Goal: Task Accomplishment & Management: Manage account settings

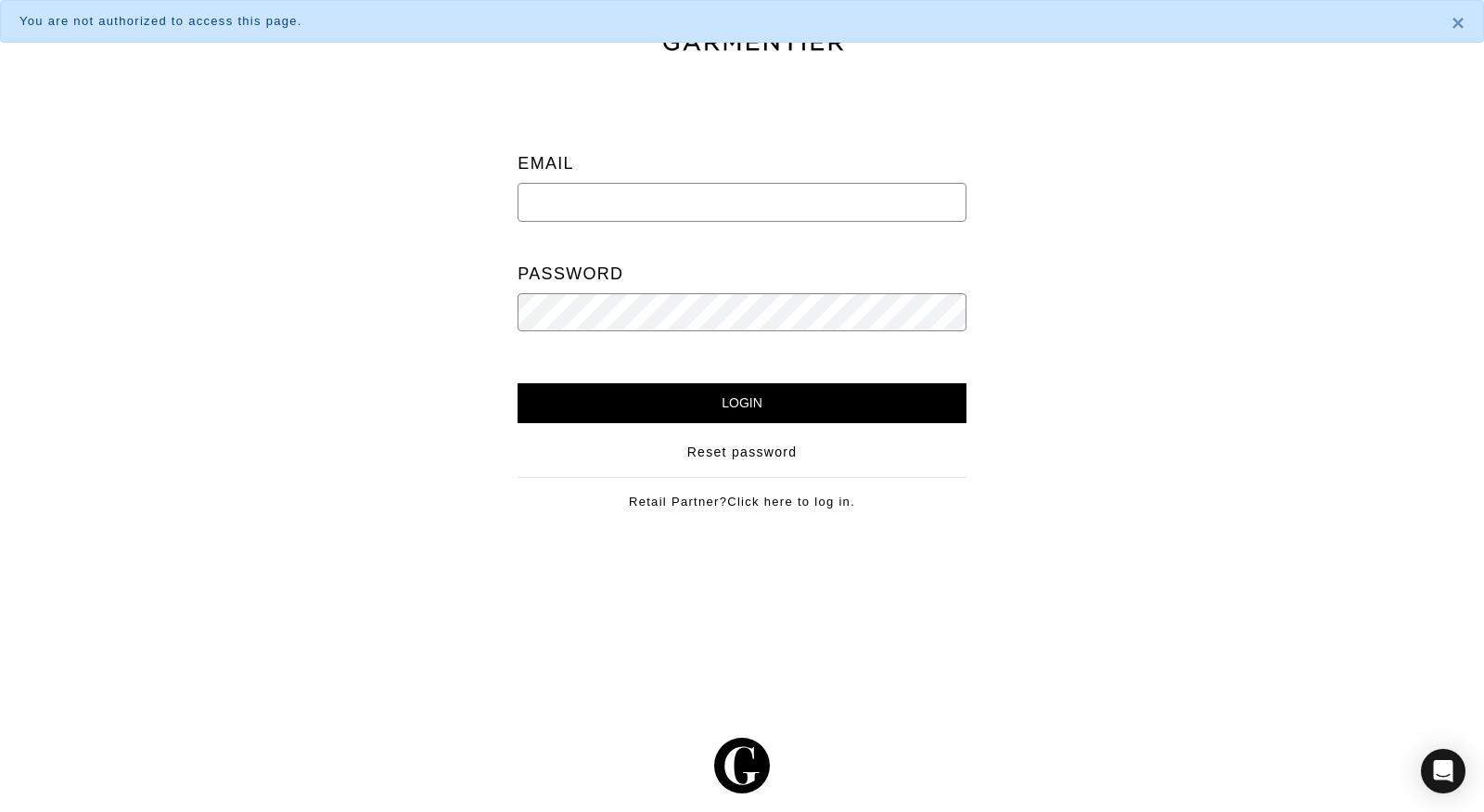
type input "sabrina@theclosetcompass.biz"
click at [728, 398] on input "Login" at bounding box center [741, 404] width 448 height 40
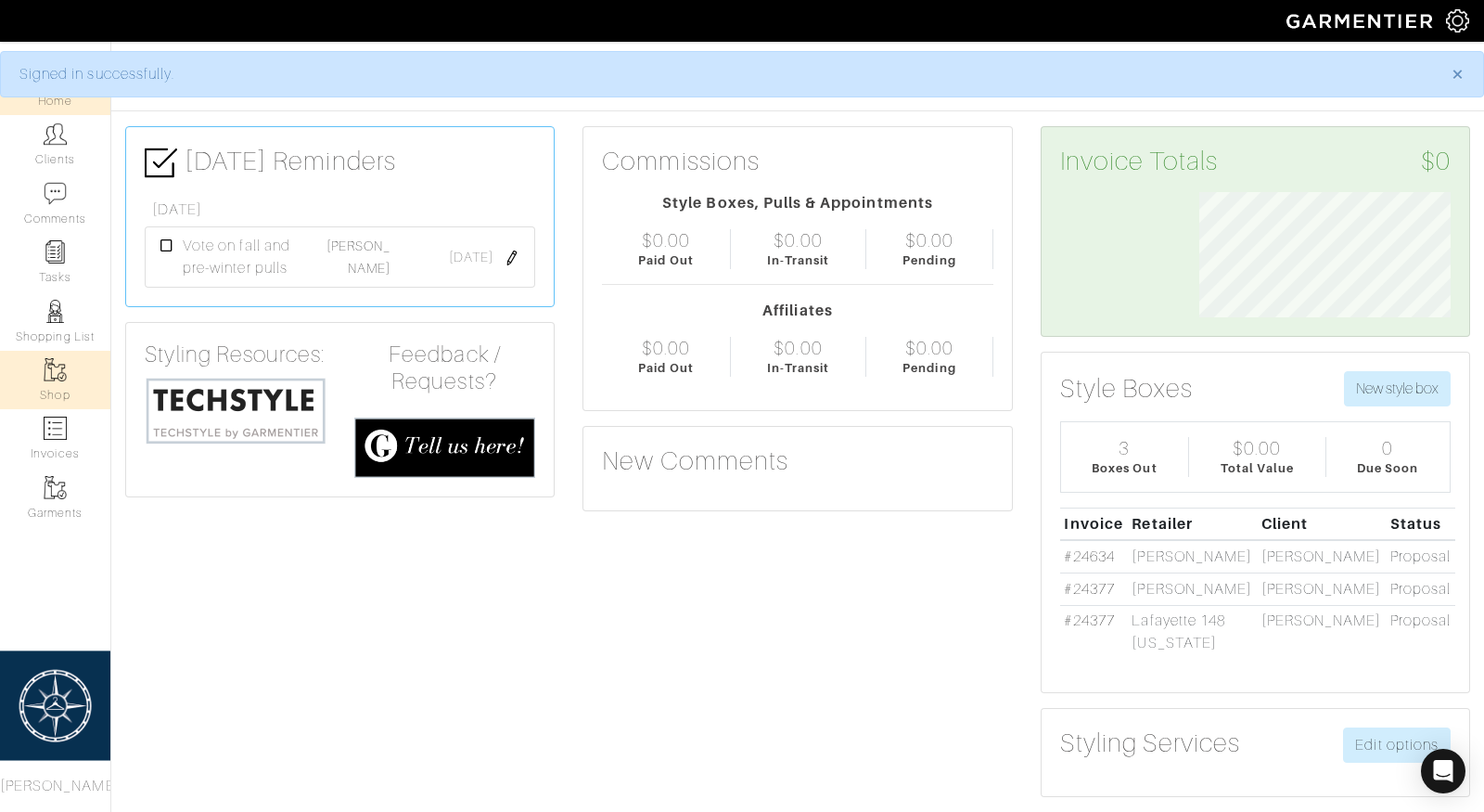
scroll to position [126, 279]
click at [62, 147] on link "Clients" at bounding box center [55, 144] width 110 height 58
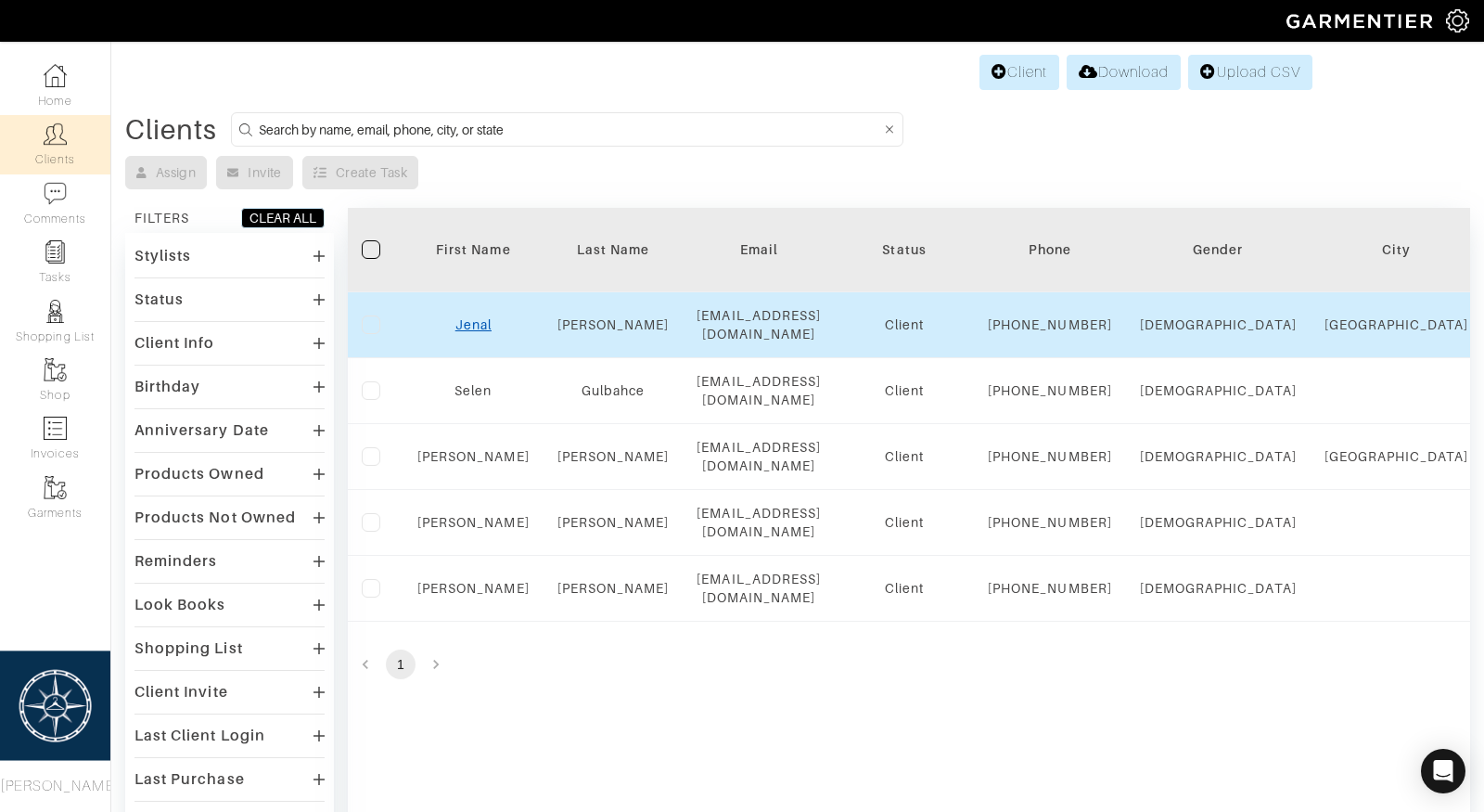
click at [472, 331] on link "Jenal" at bounding box center [474, 324] width 36 height 14
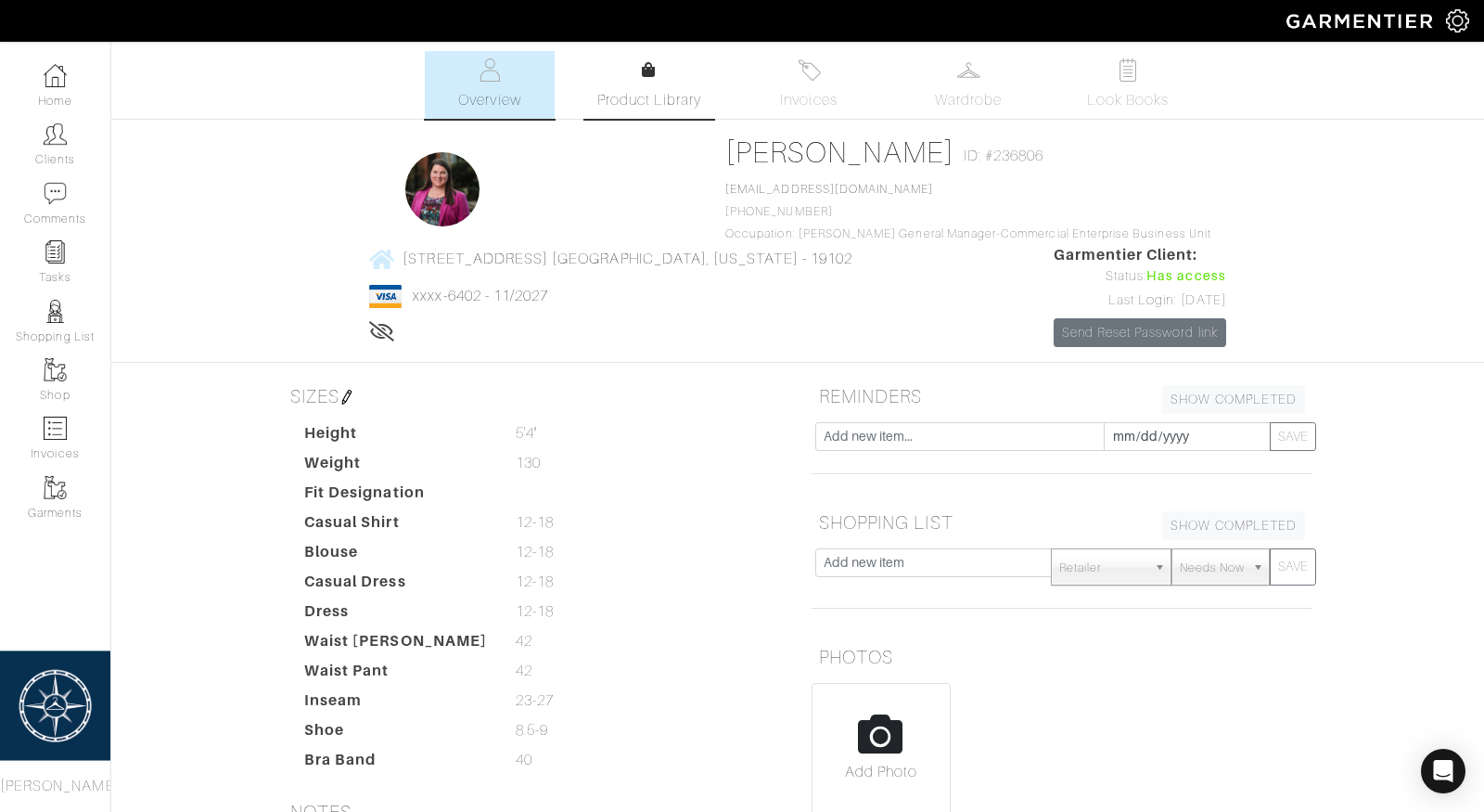
click at [648, 104] on span "Product Library" at bounding box center [649, 100] width 104 height 22
click at [1124, 93] on span "Look Books" at bounding box center [1128, 100] width 82 height 22
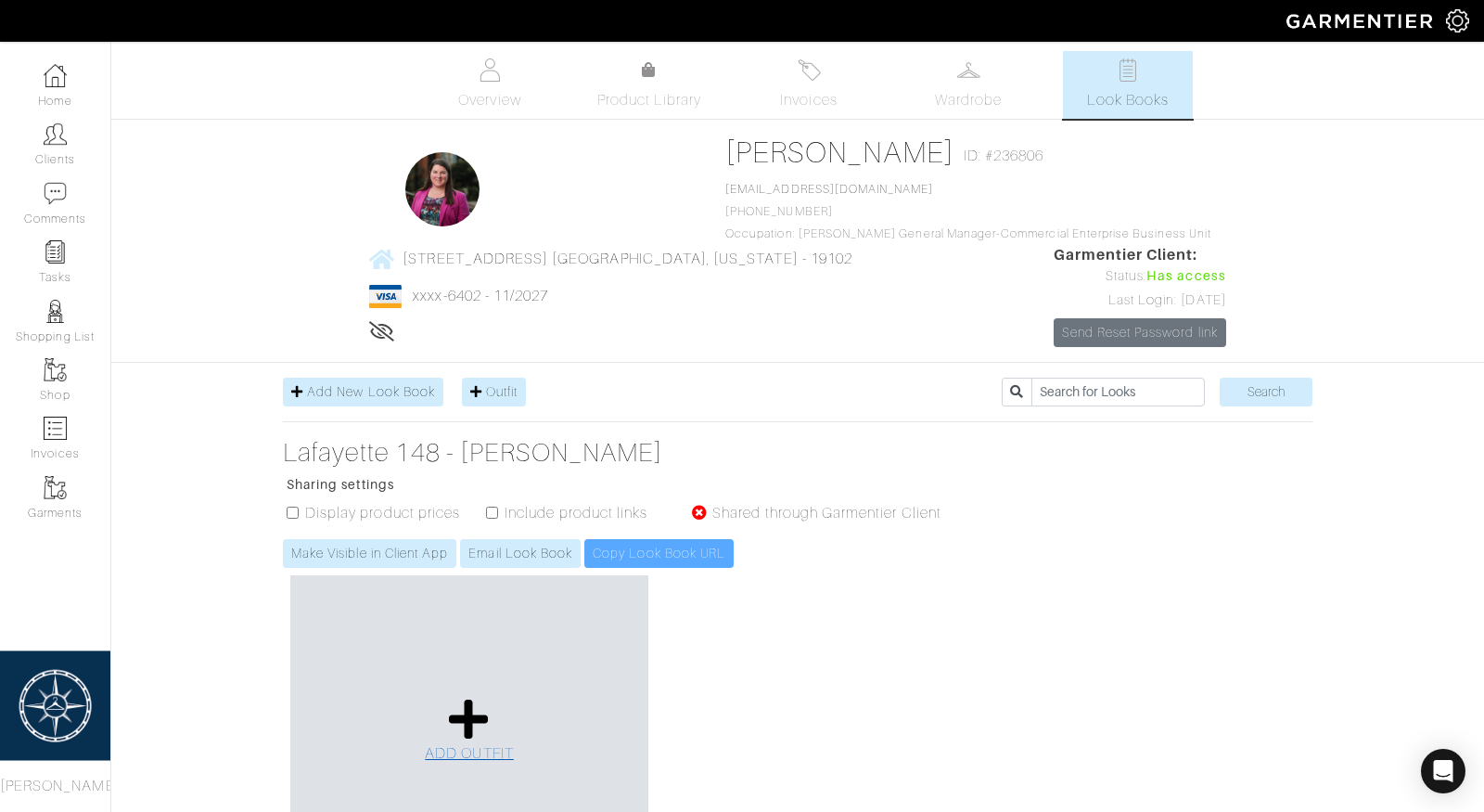
click at [455, 701] on icon at bounding box center [469, 719] width 40 height 44
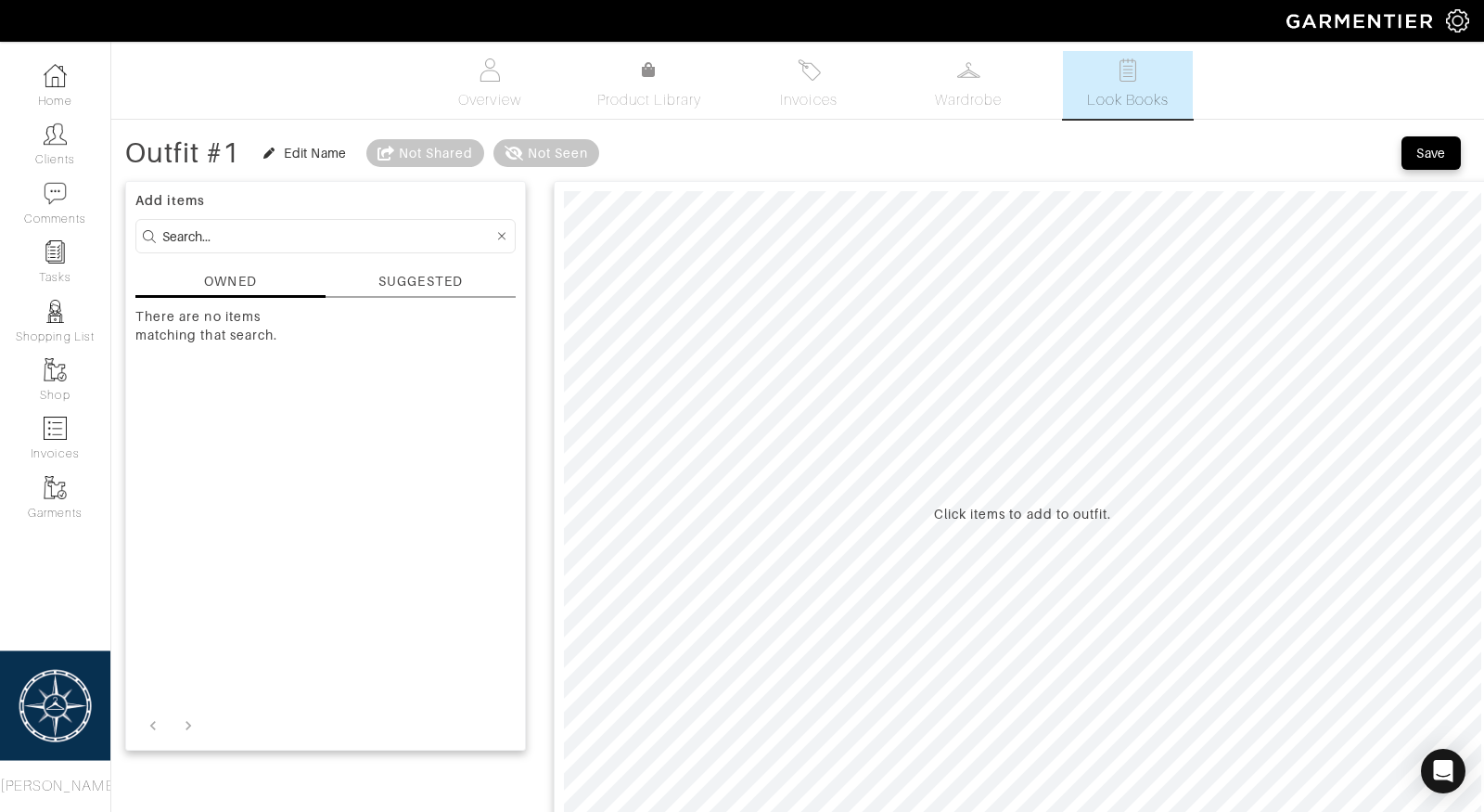
click at [444, 280] on div "SUGGESTED" at bounding box center [420, 282] width 83 height 19
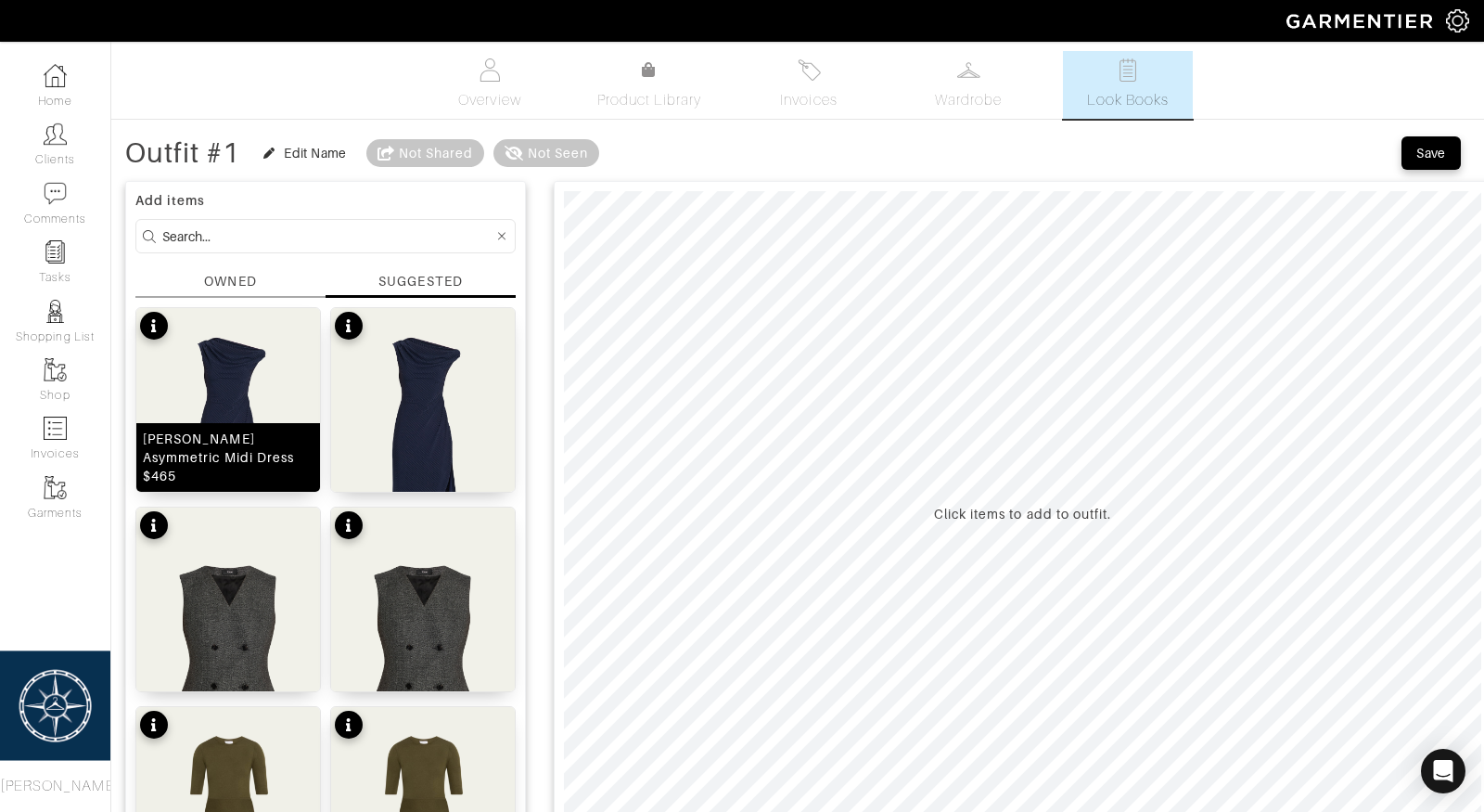
click at [232, 403] on img at bounding box center [228, 436] width 184 height 257
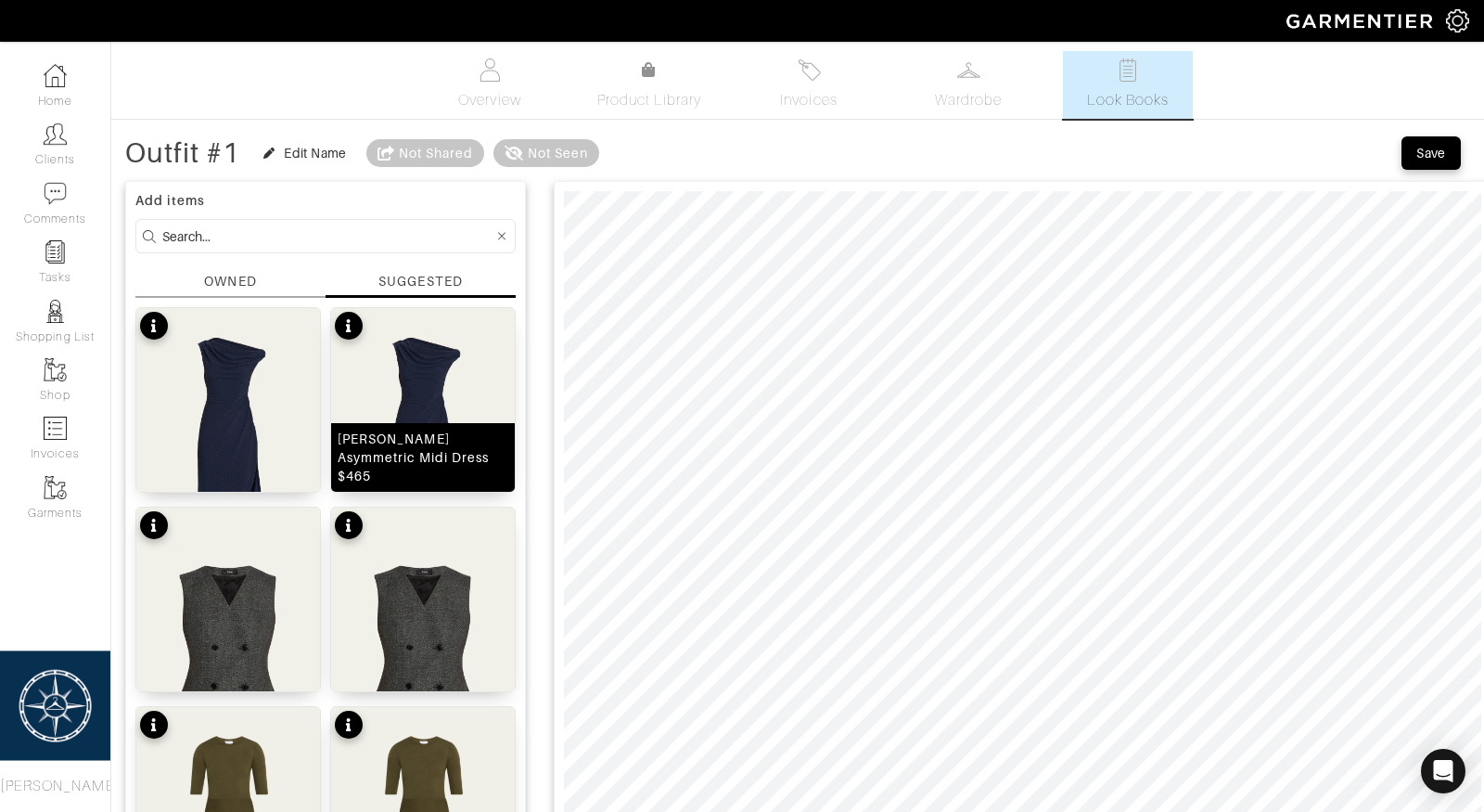
click at [429, 423] on div "Benja Ribbed Asymmetric Midi Dress $465" at bounding box center [423, 457] width 184 height 69
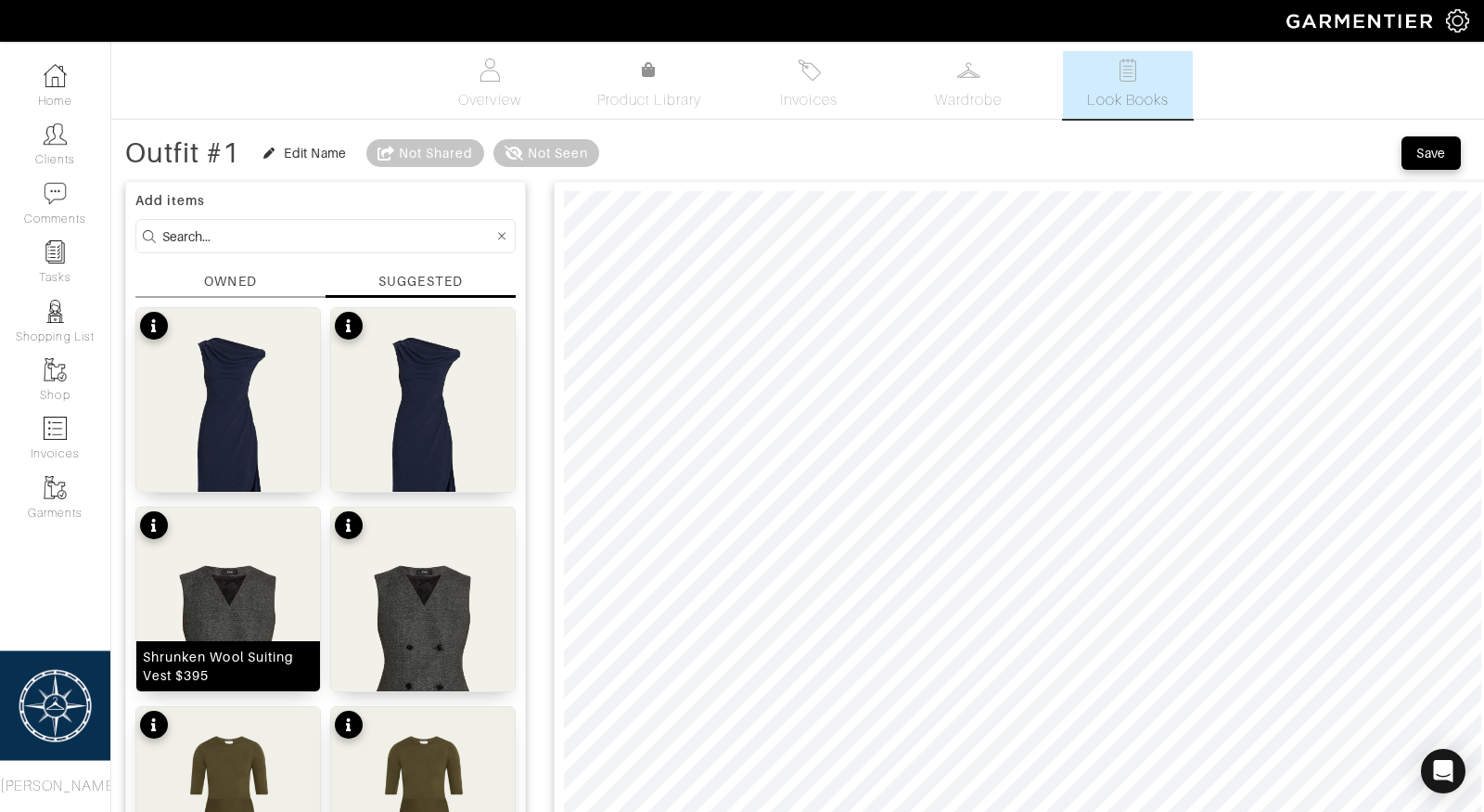
click at [226, 607] on img at bounding box center [228, 636] width 184 height 257
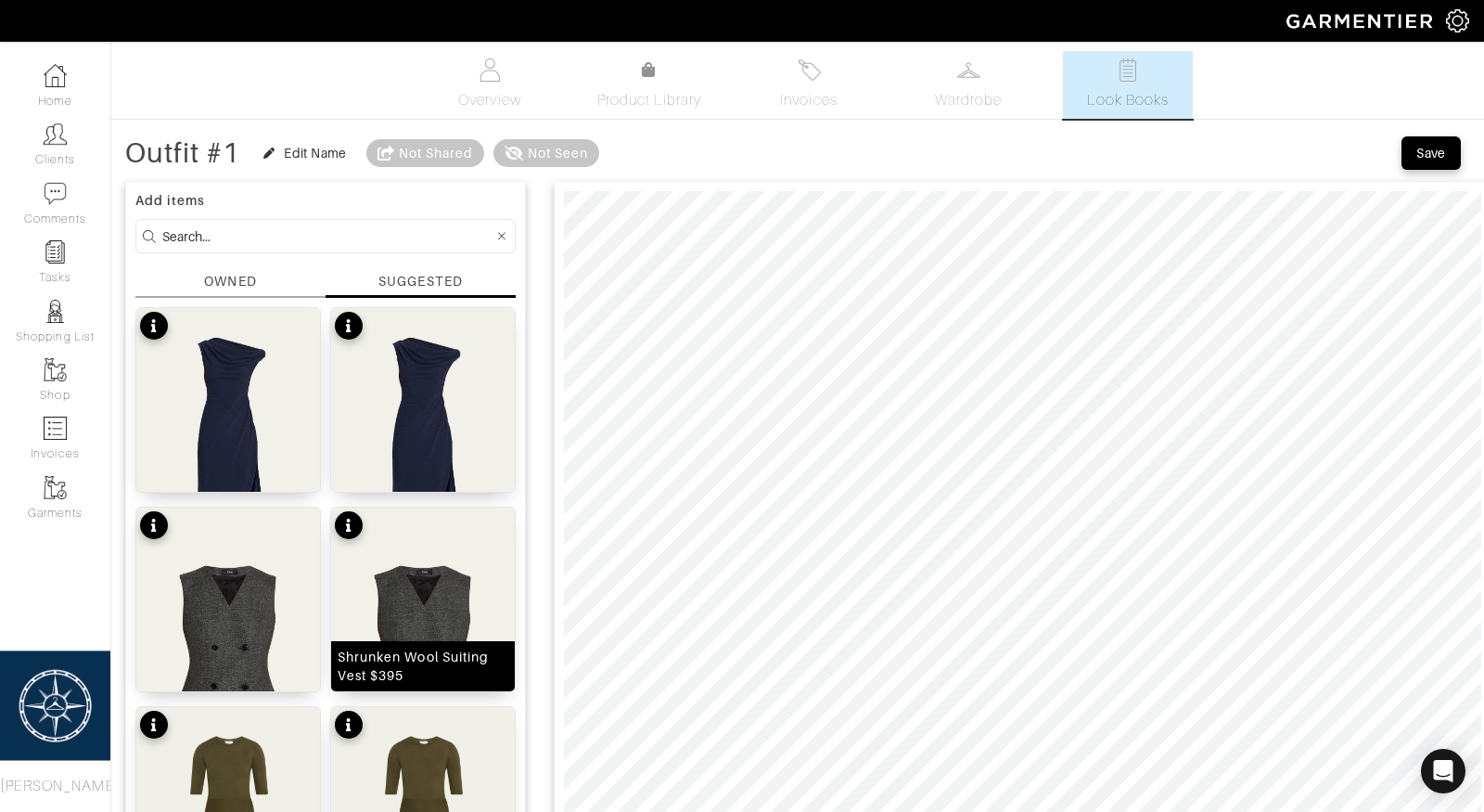
click at [457, 608] on img at bounding box center [423, 636] width 184 height 257
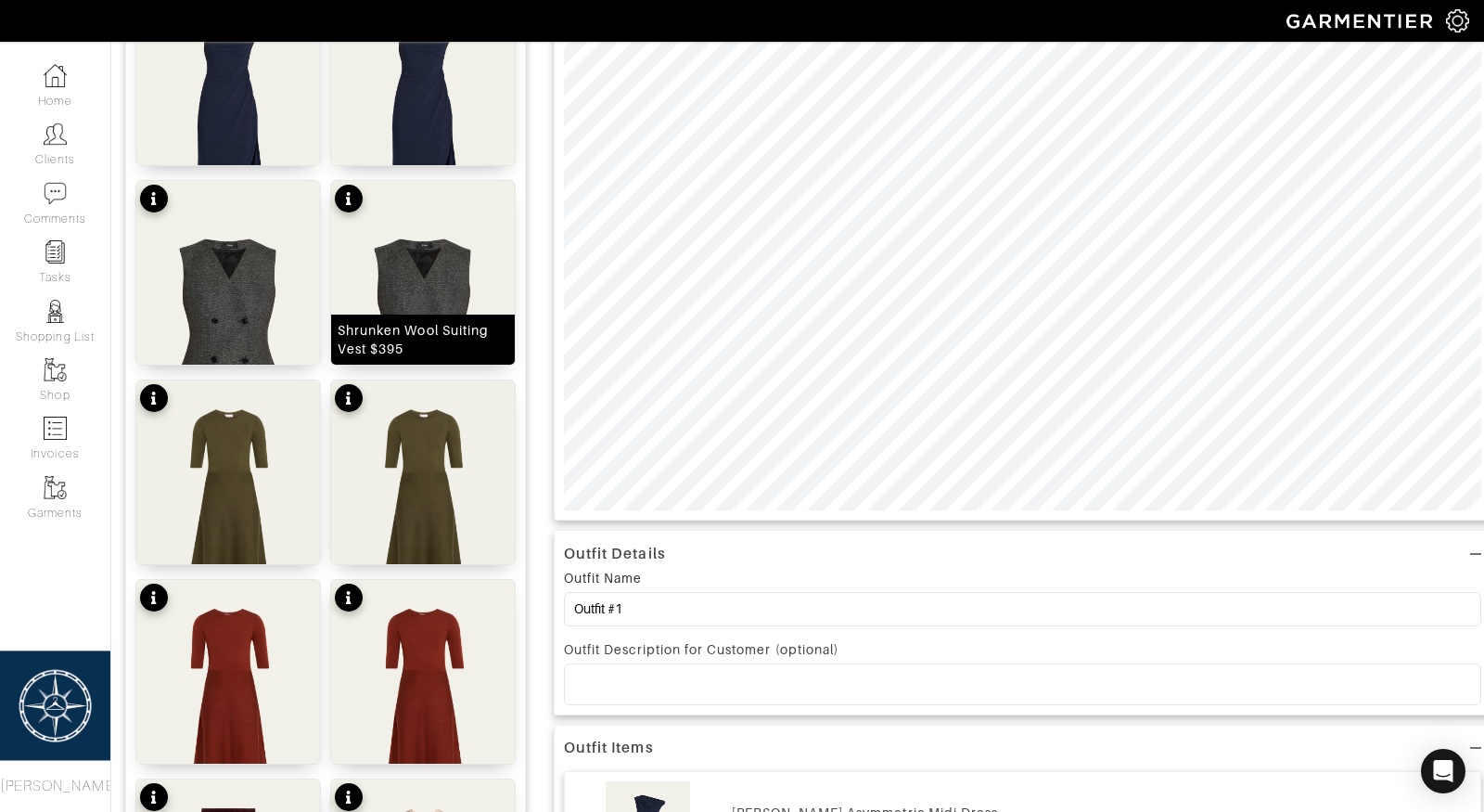
scroll to position [334, 0]
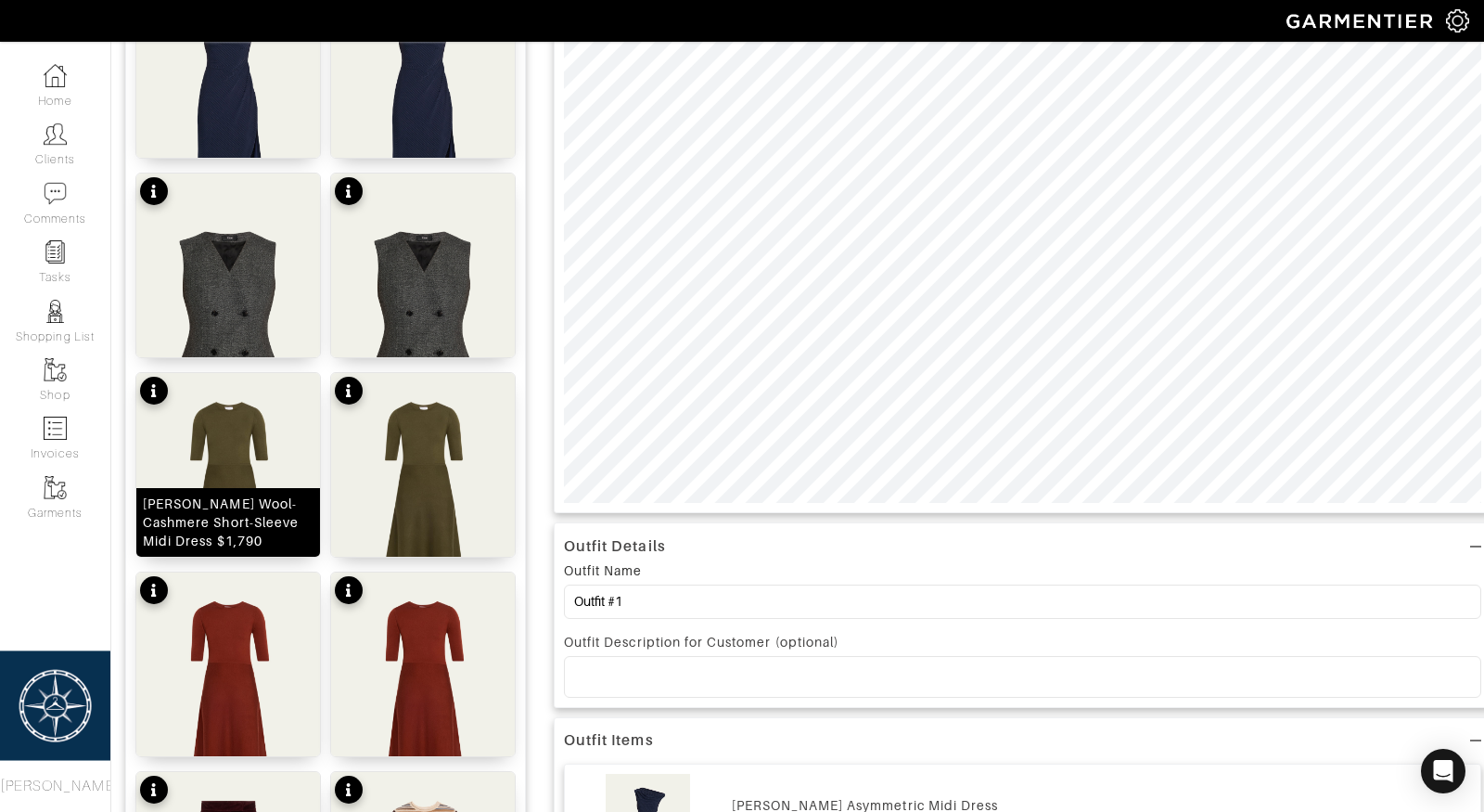
click at [246, 482] on img at bounding box center [228, 501] width 184 height 257
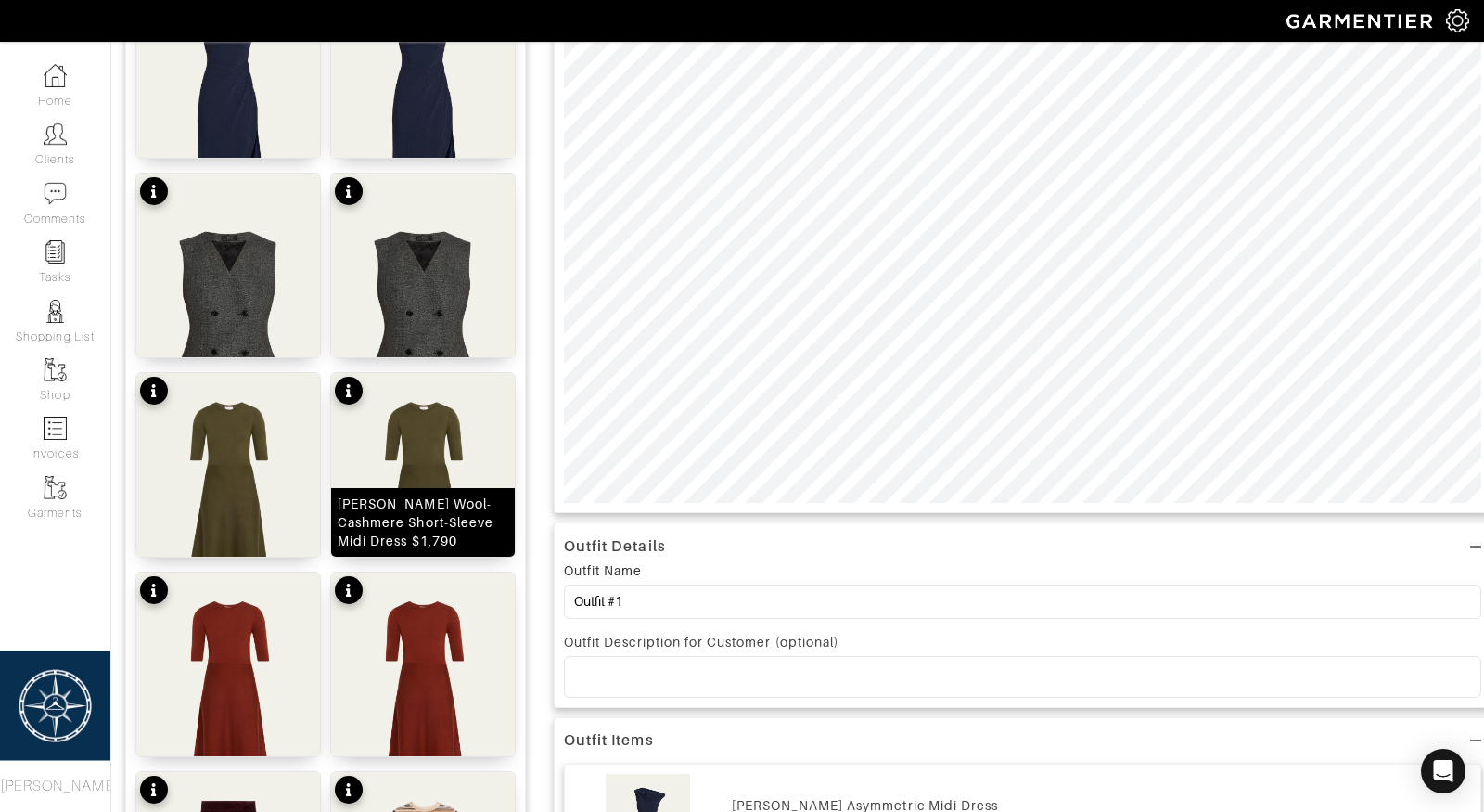
click at [425, 482] on img at bounding box center [423, 501] width 184 height 257
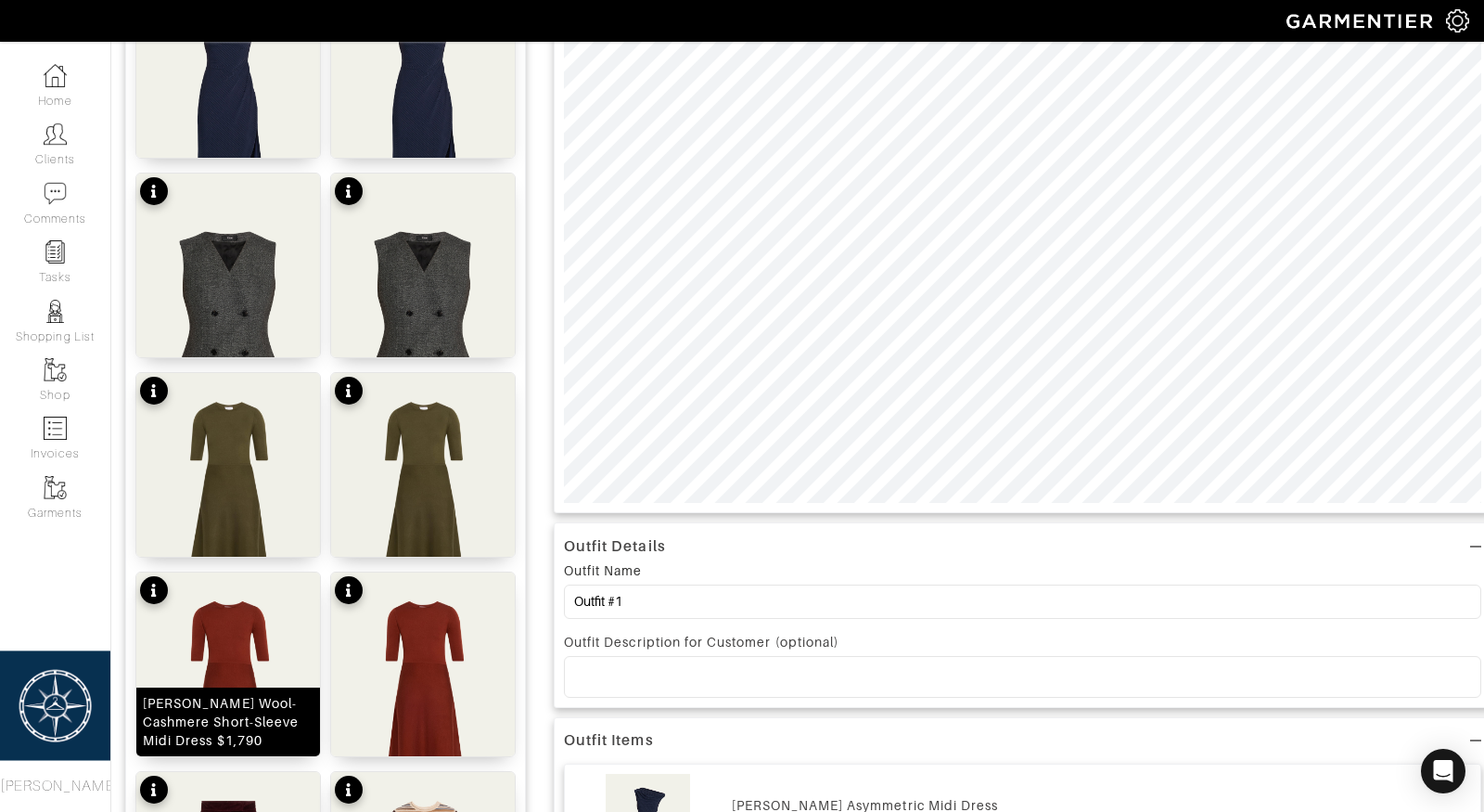
click at [224, 638] on img at bounding box center [228, 701] width 184 height 257
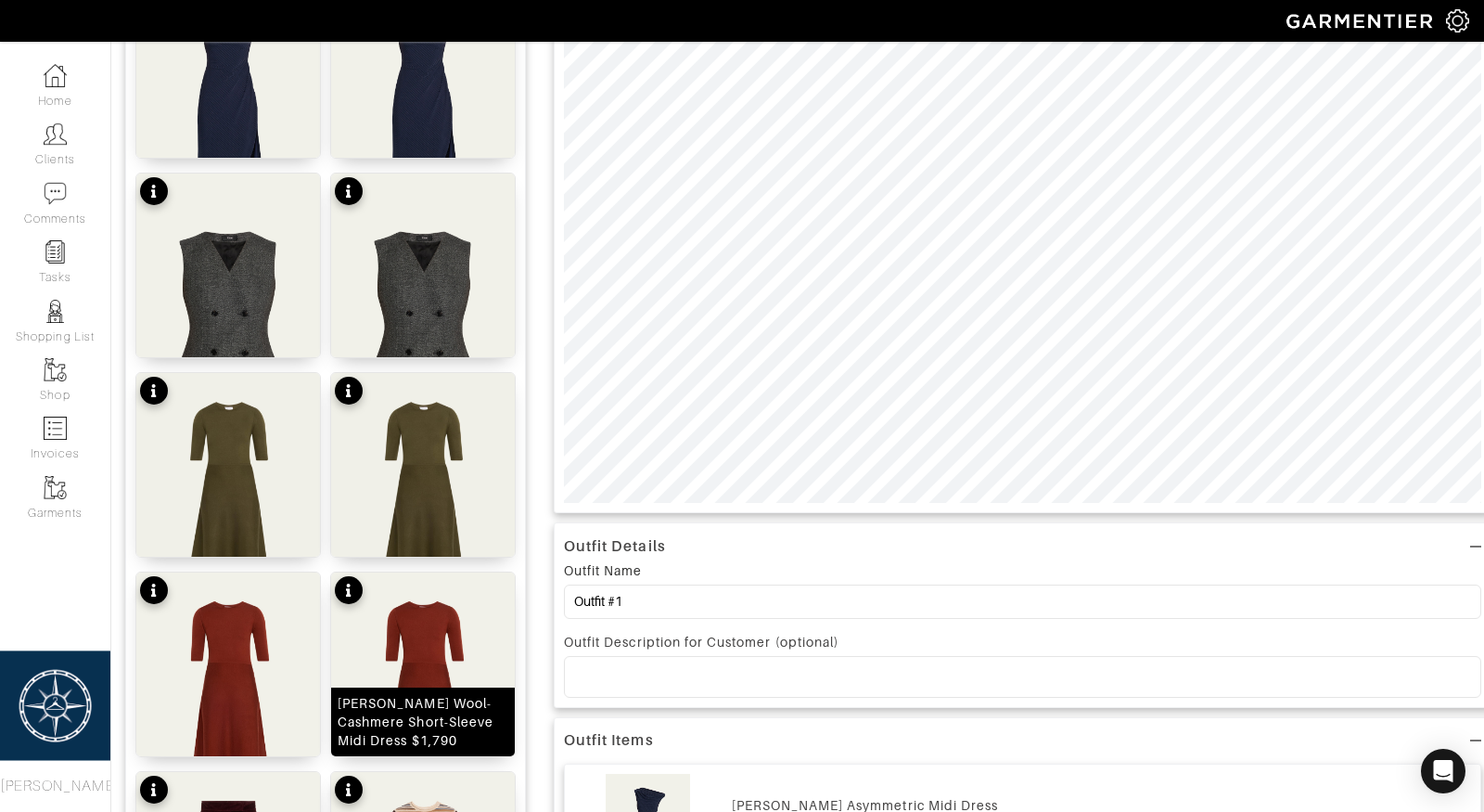
click at [420, 671] on img at bounding box center [423, 701] width 184 height 257
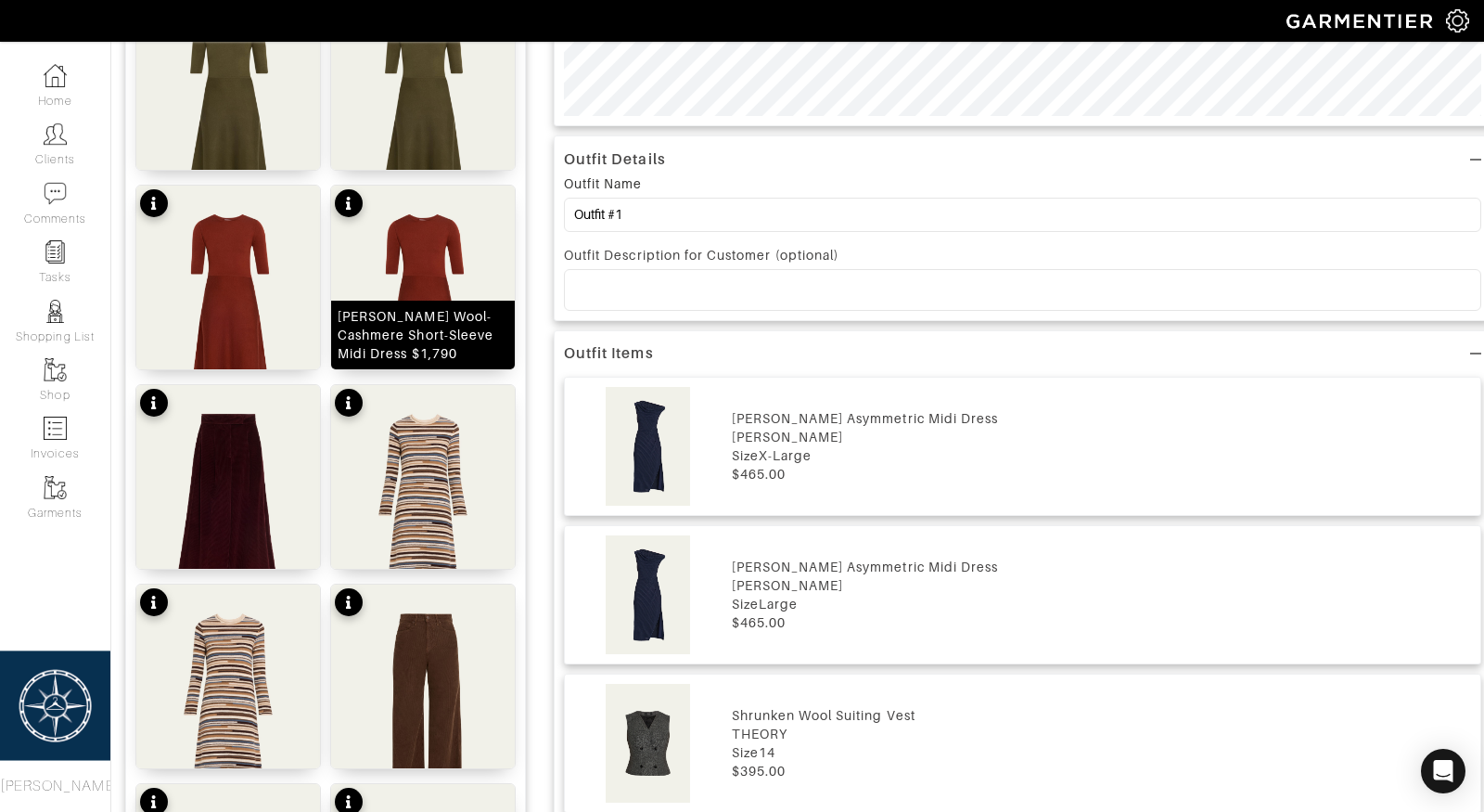
scroll to position [746, 0]
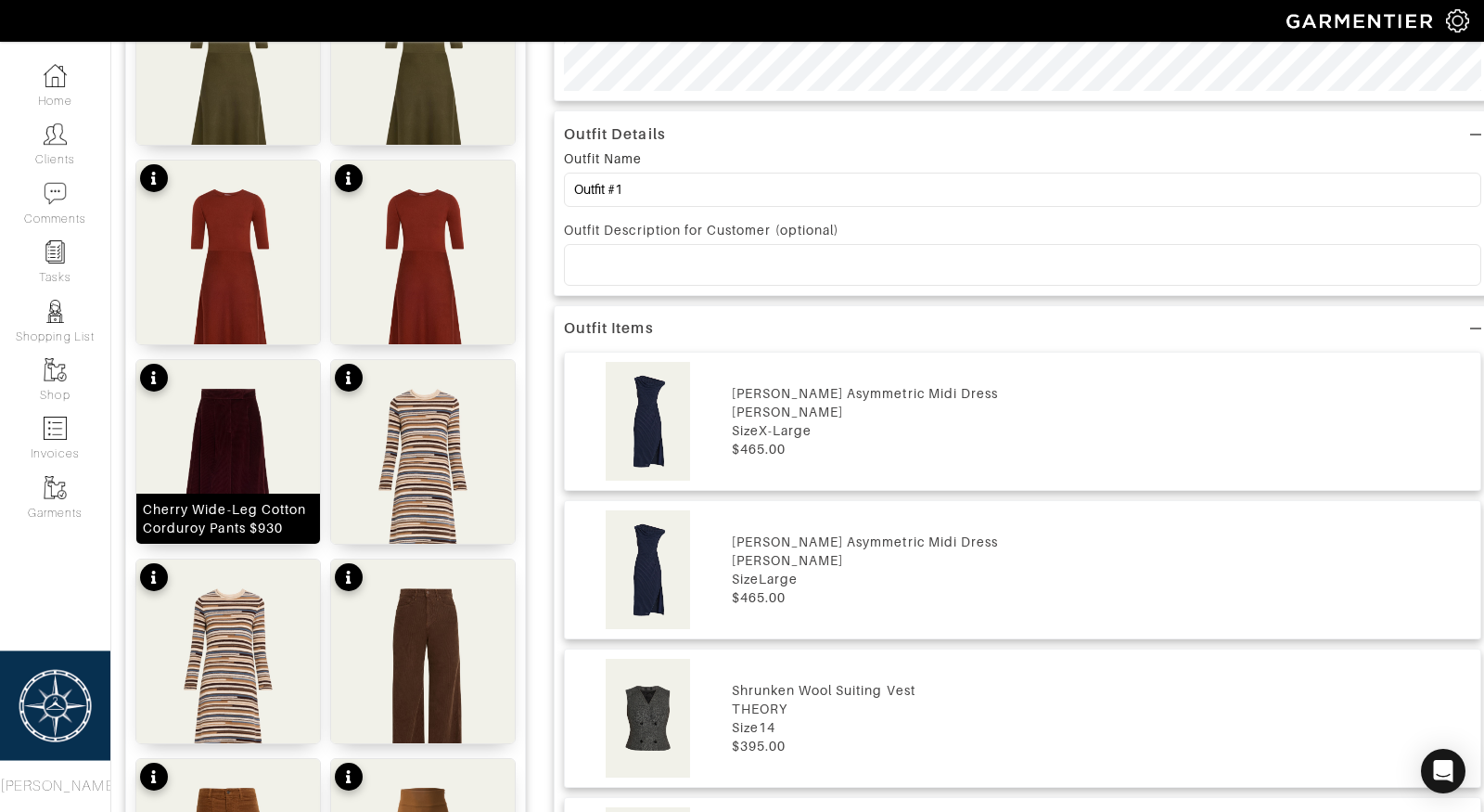
click at [210, 457] on img at bounding box center [228, 488] width 184 height 257
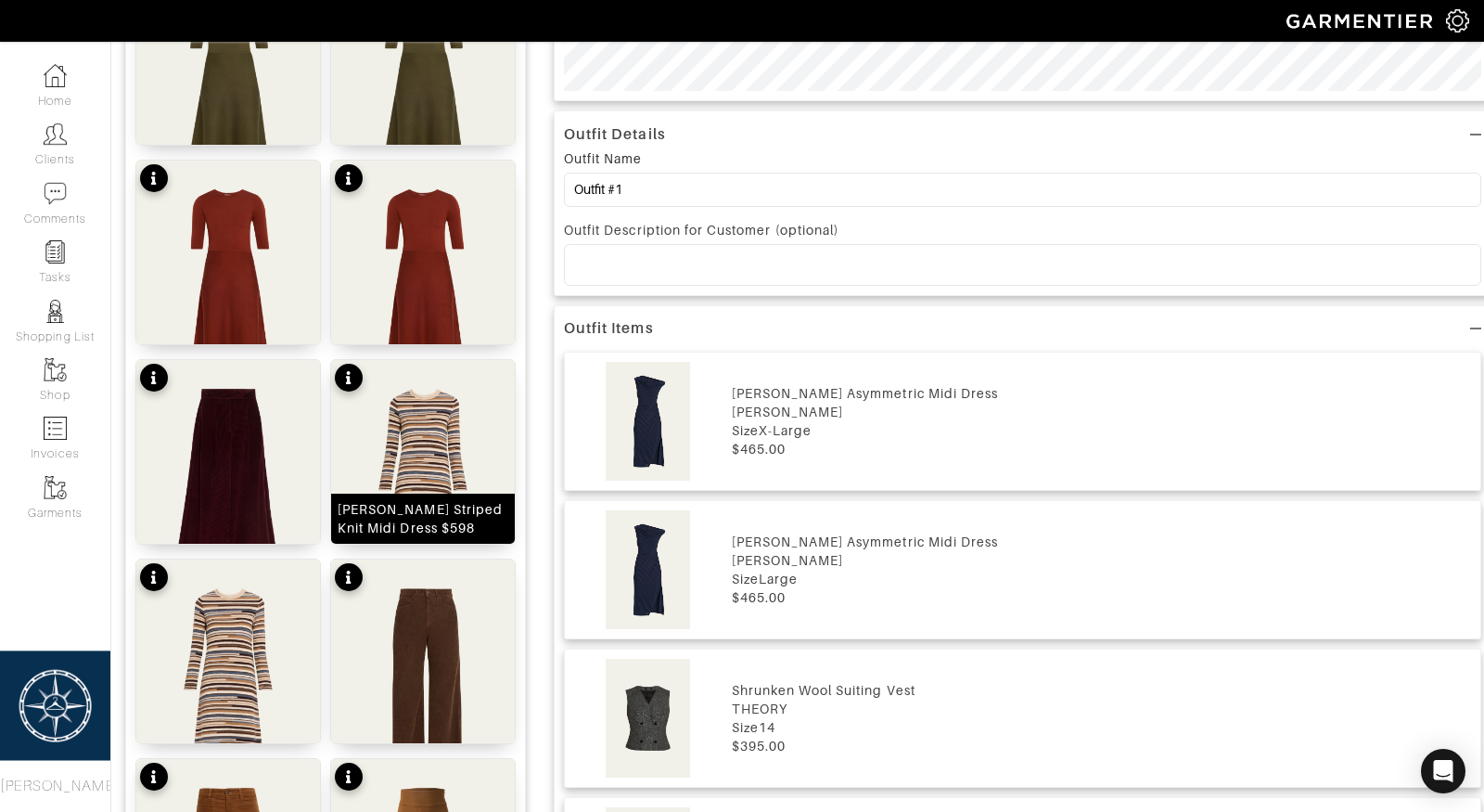
click at [405, 482] on img at bounding box center [423, 488] width 184 height 257
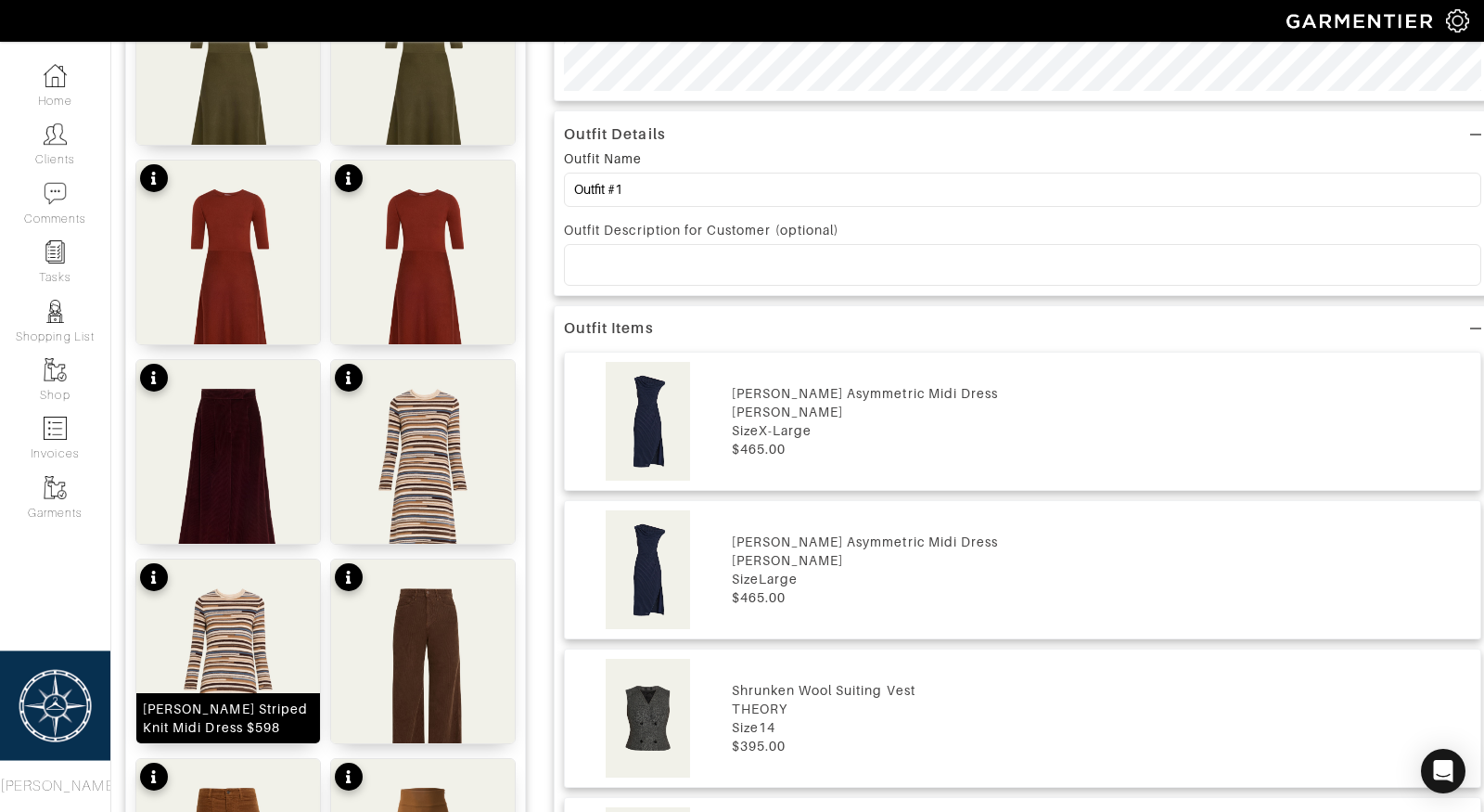
click at [193, 641] on img at bounding box center [228, 687] width 184 height 257
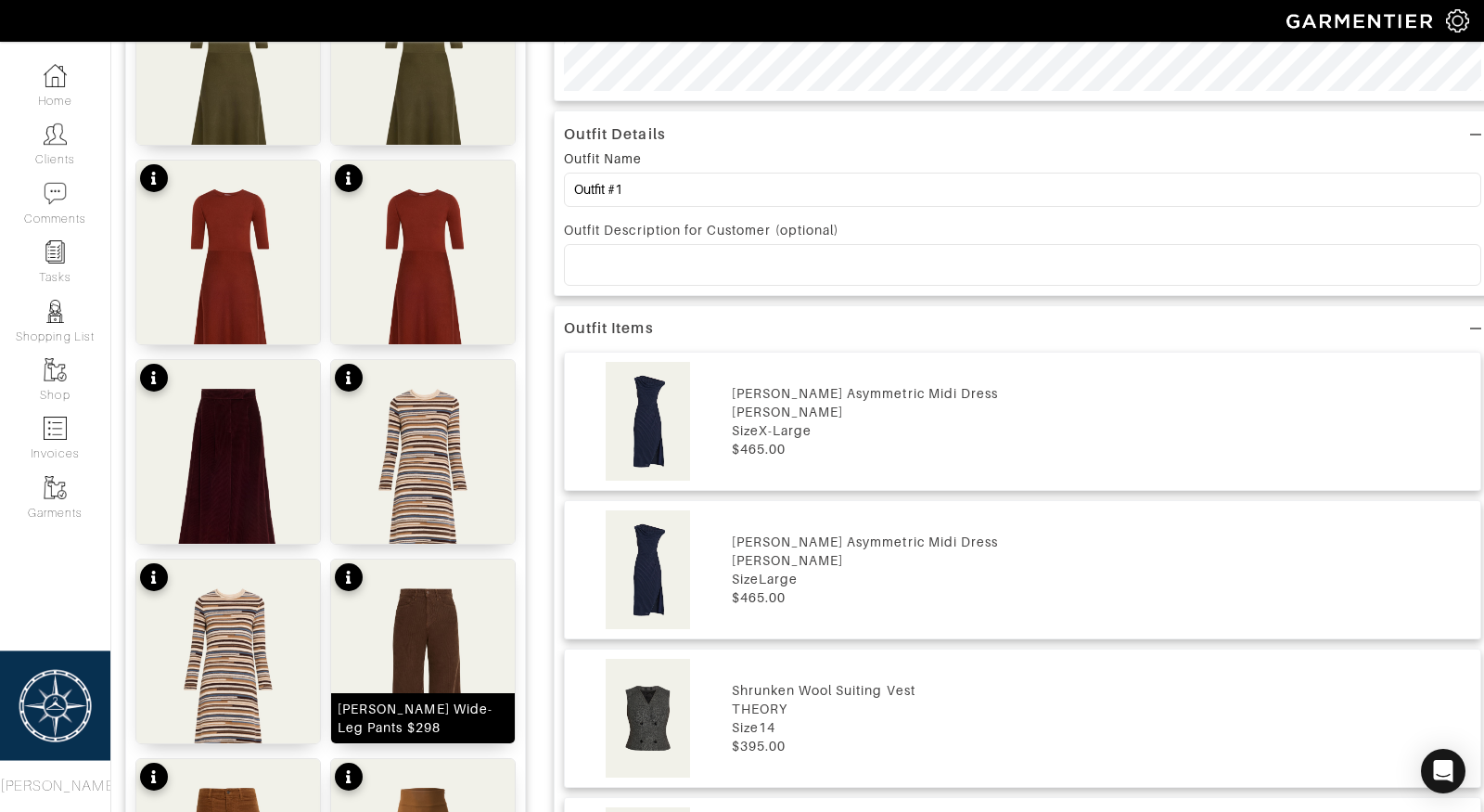
click at [448, 671] on img at bounding box center [423, 687] width 184 height 257
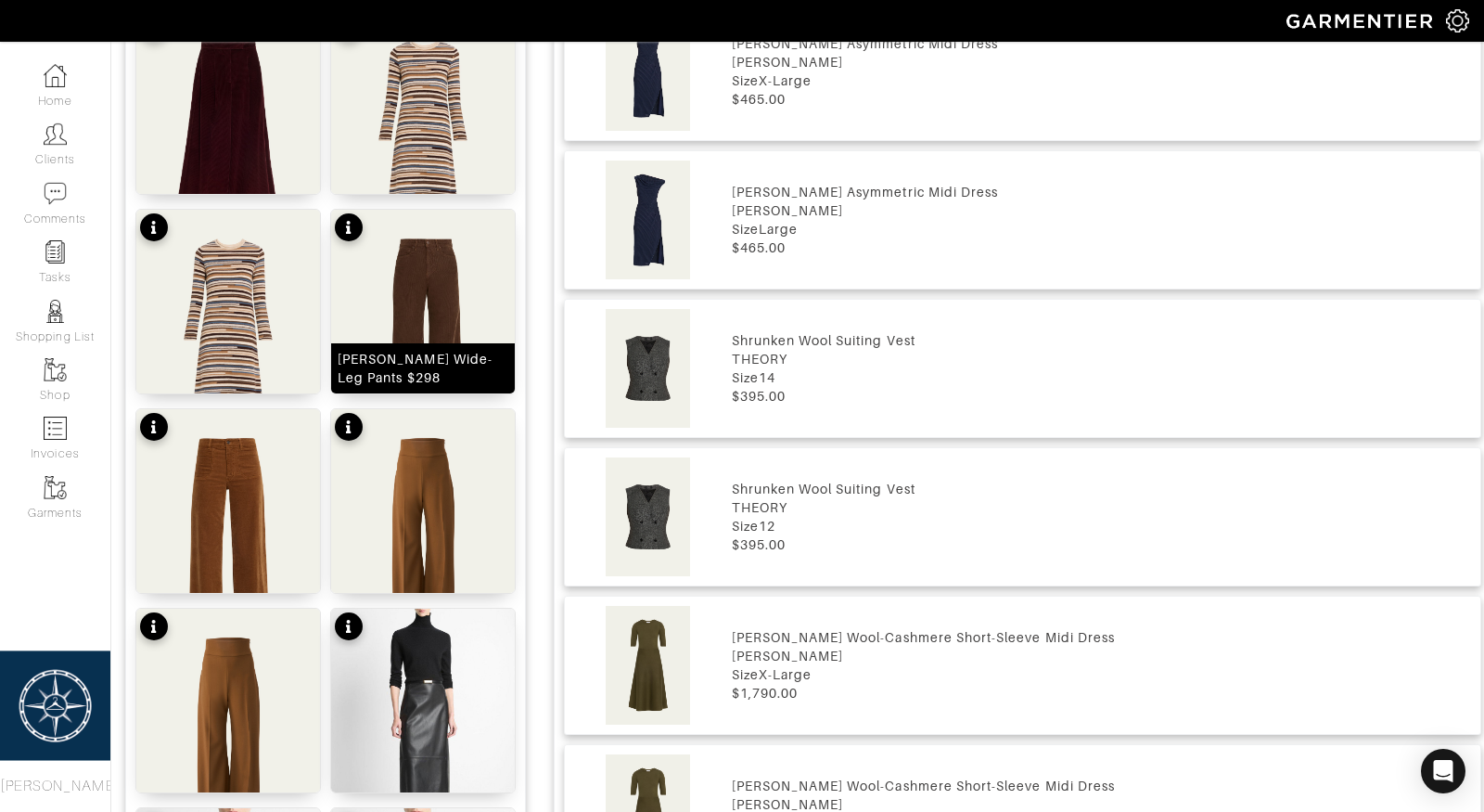
scroll to position [1099, 0]
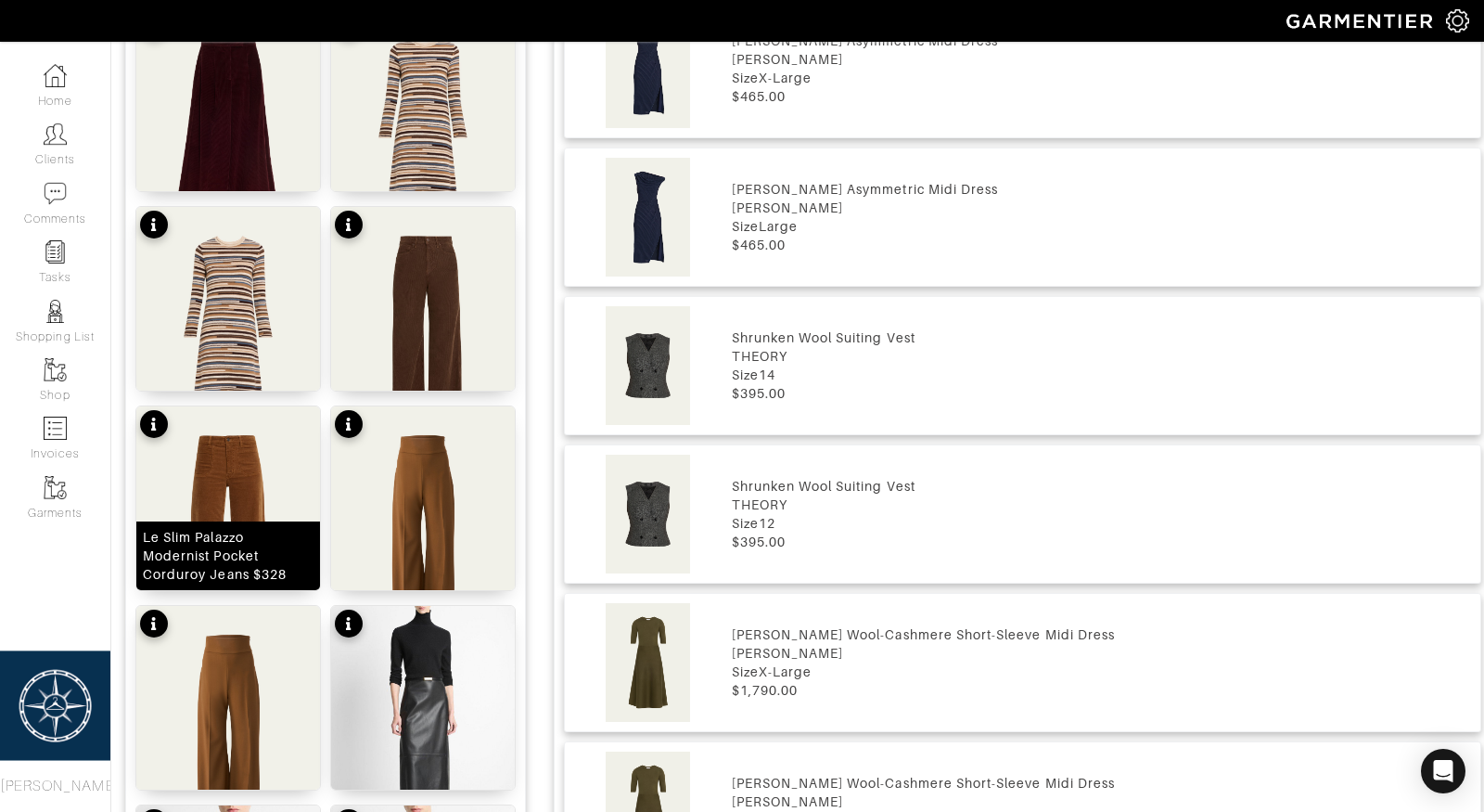
click at [222, 519] on img at bounding box center [228, 535] width 184 height 257
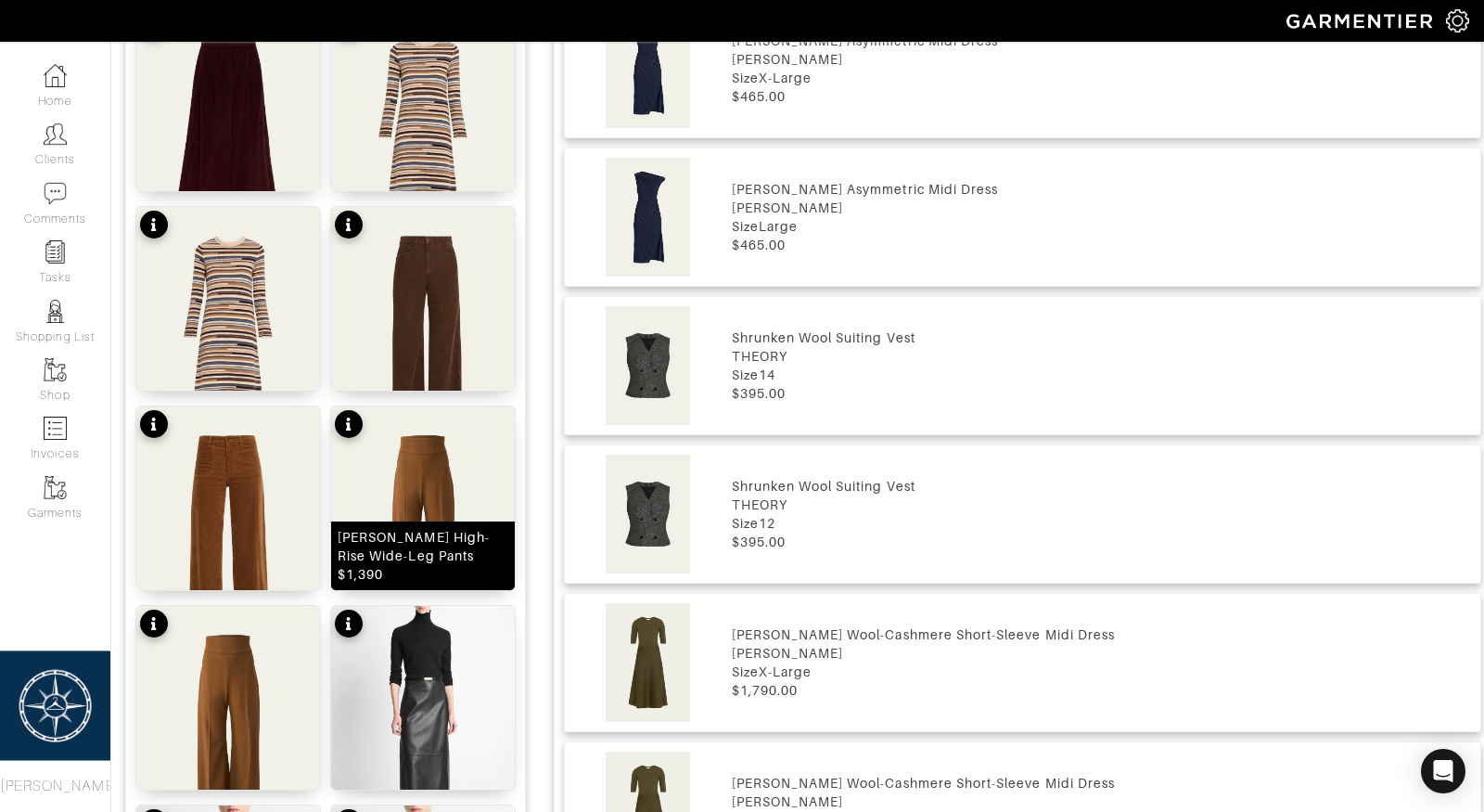
click at [370, 520] on img at bounding box center [423, 535] width 184 height 257
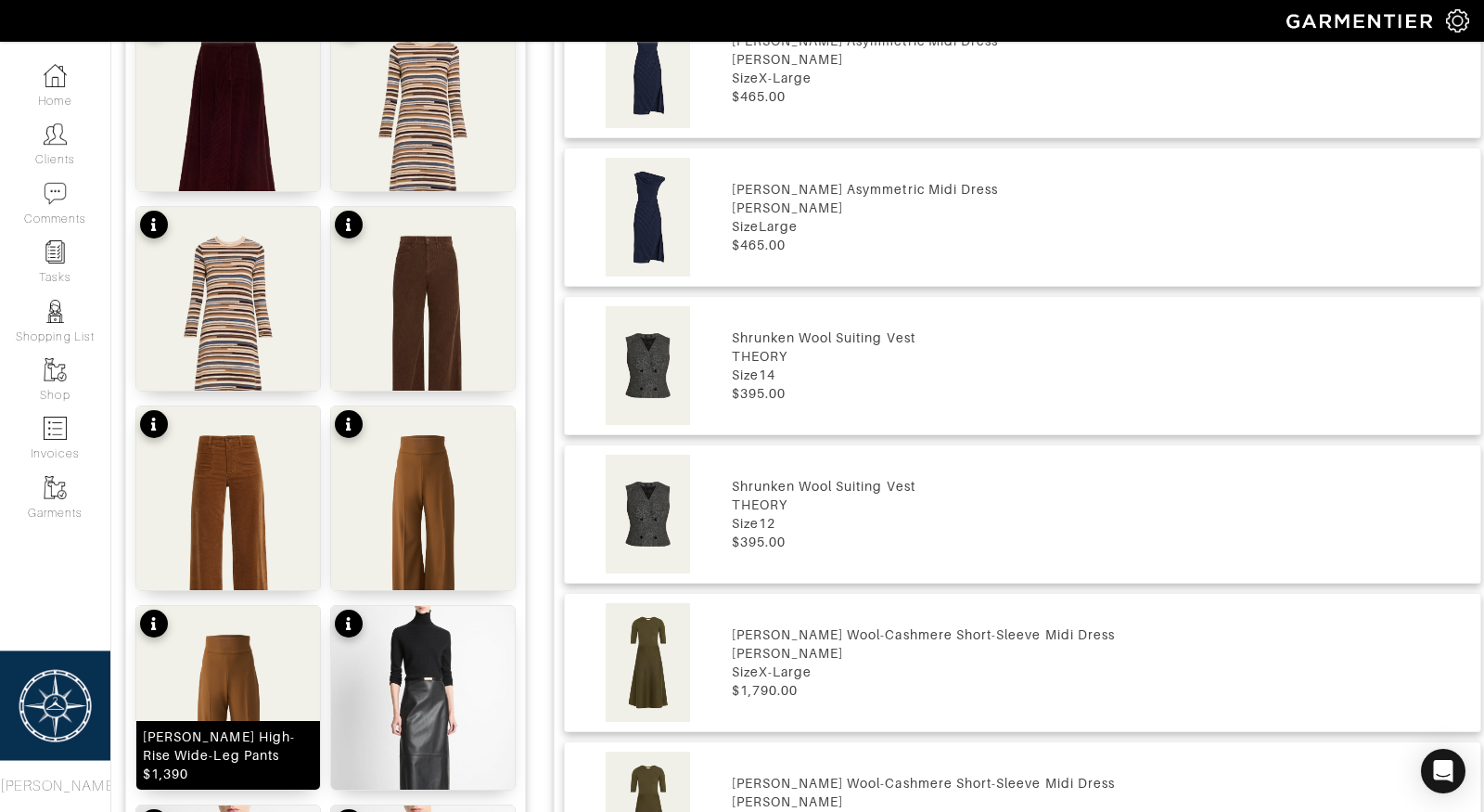
click at [209, 691] on img at bounding box center [228, 734] width 184 height 257
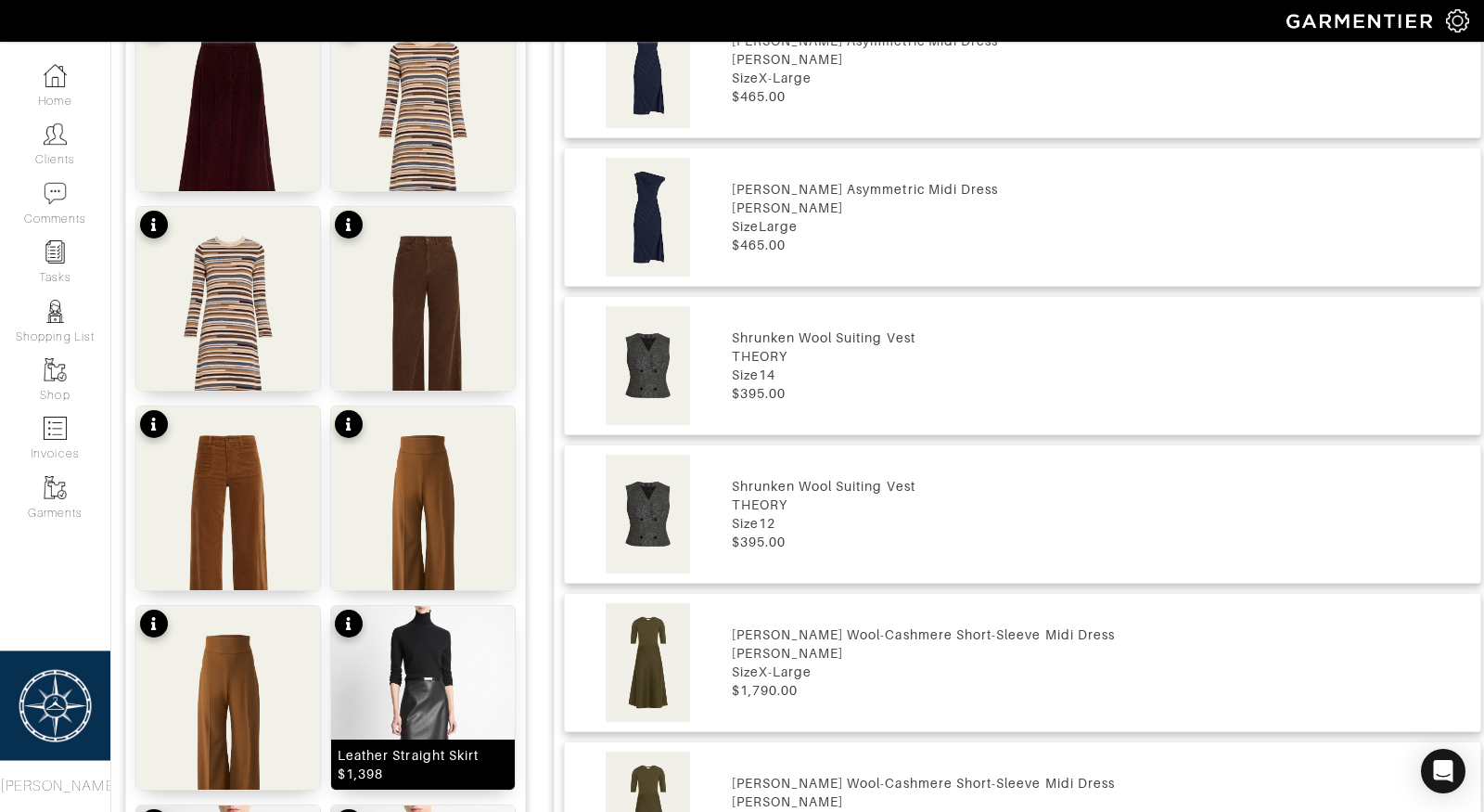
click at [451, 720] on img at bounding box center [423, 733] width 184 height 255
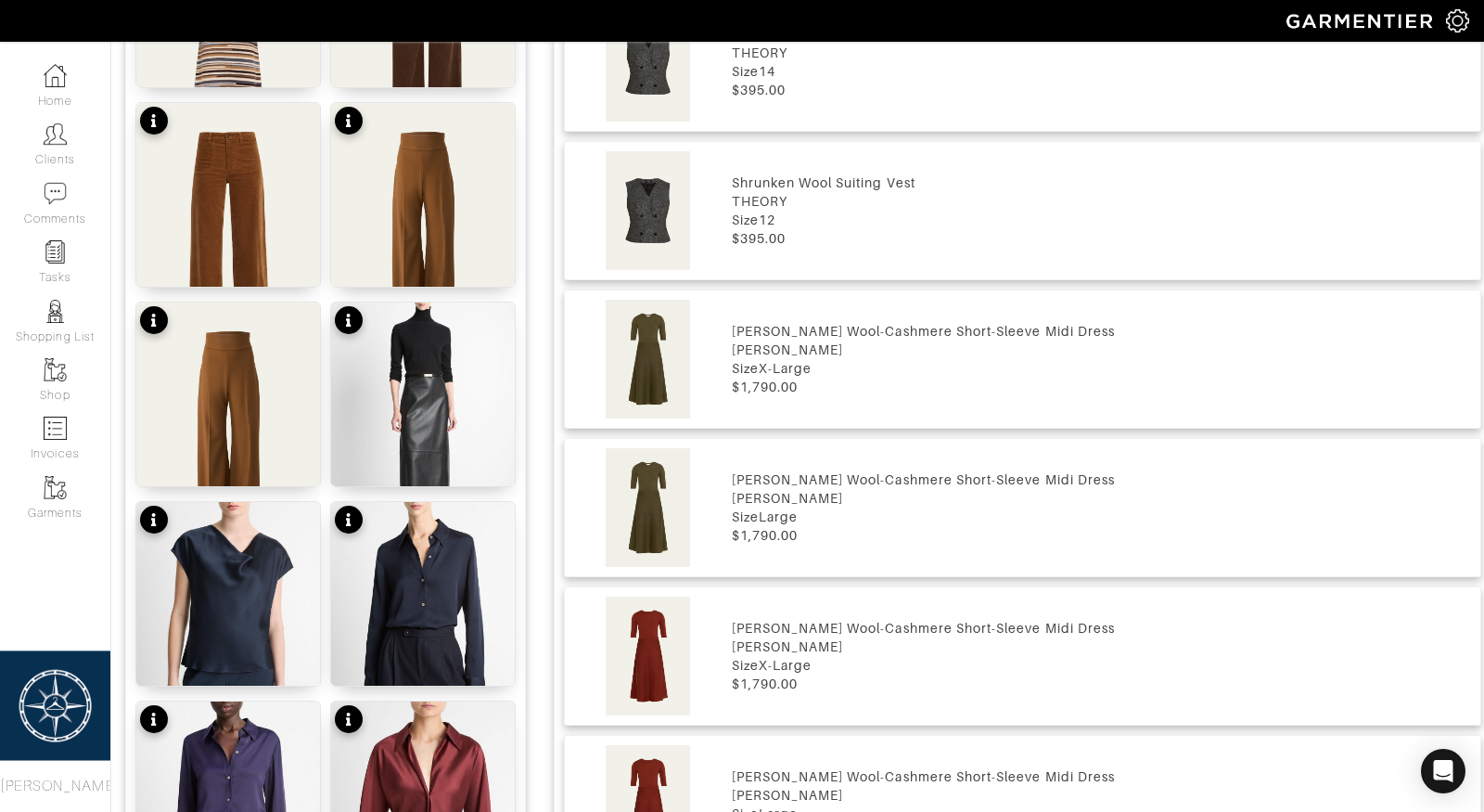
scroll to position [1404, 0]
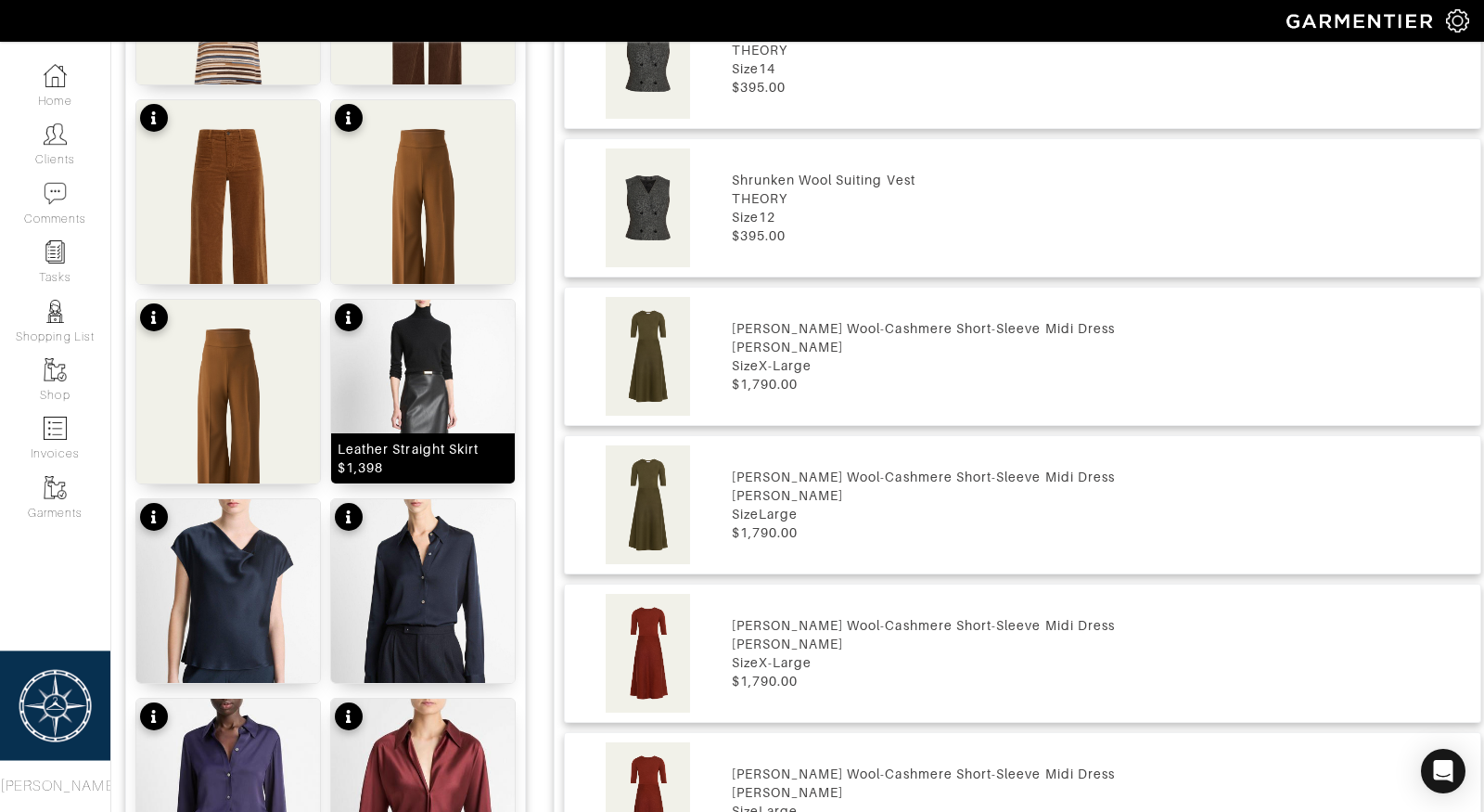
click at [426, 398] on img at bounding box center [423, 428] width 184 height 255
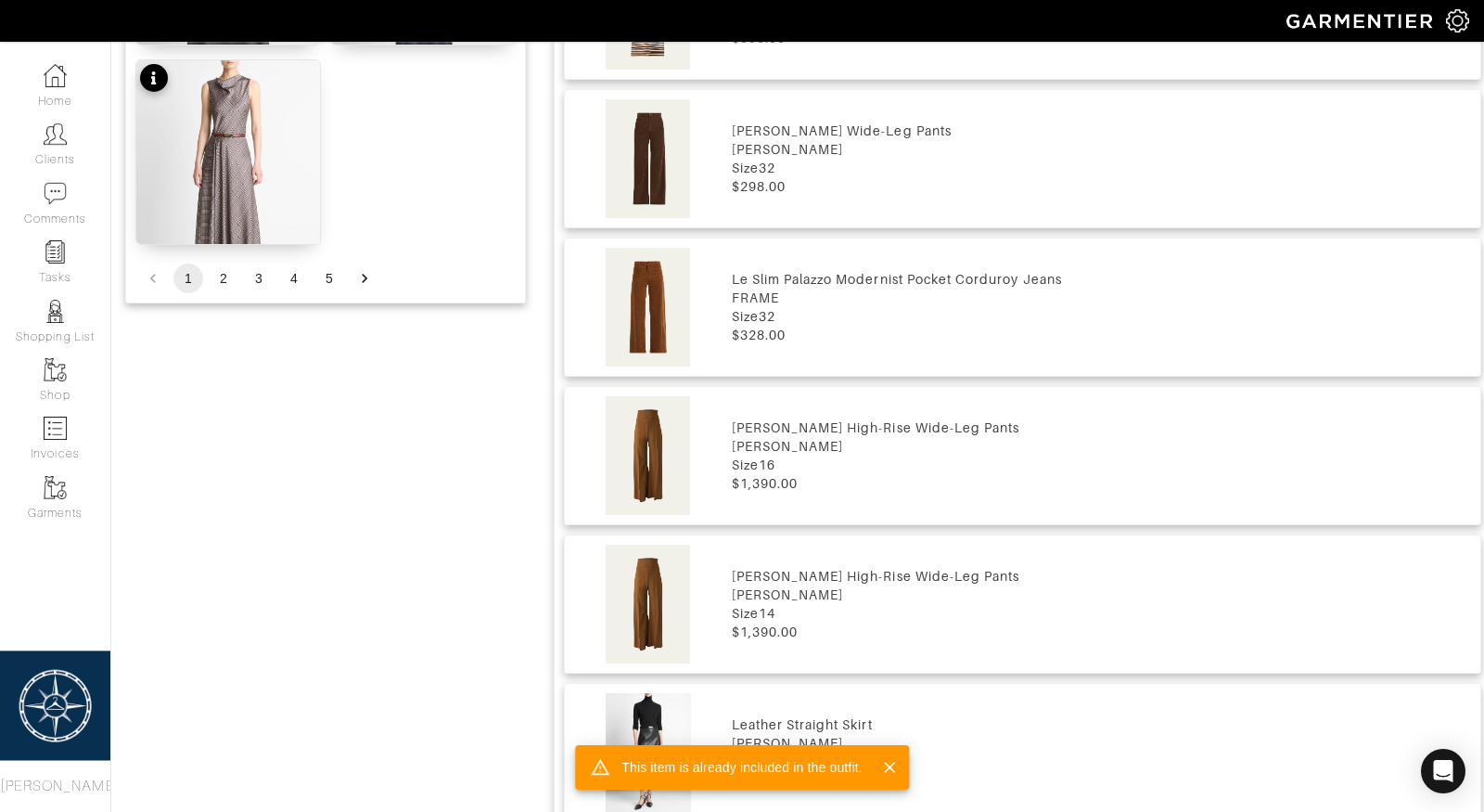
scroll to position [2746, 0]
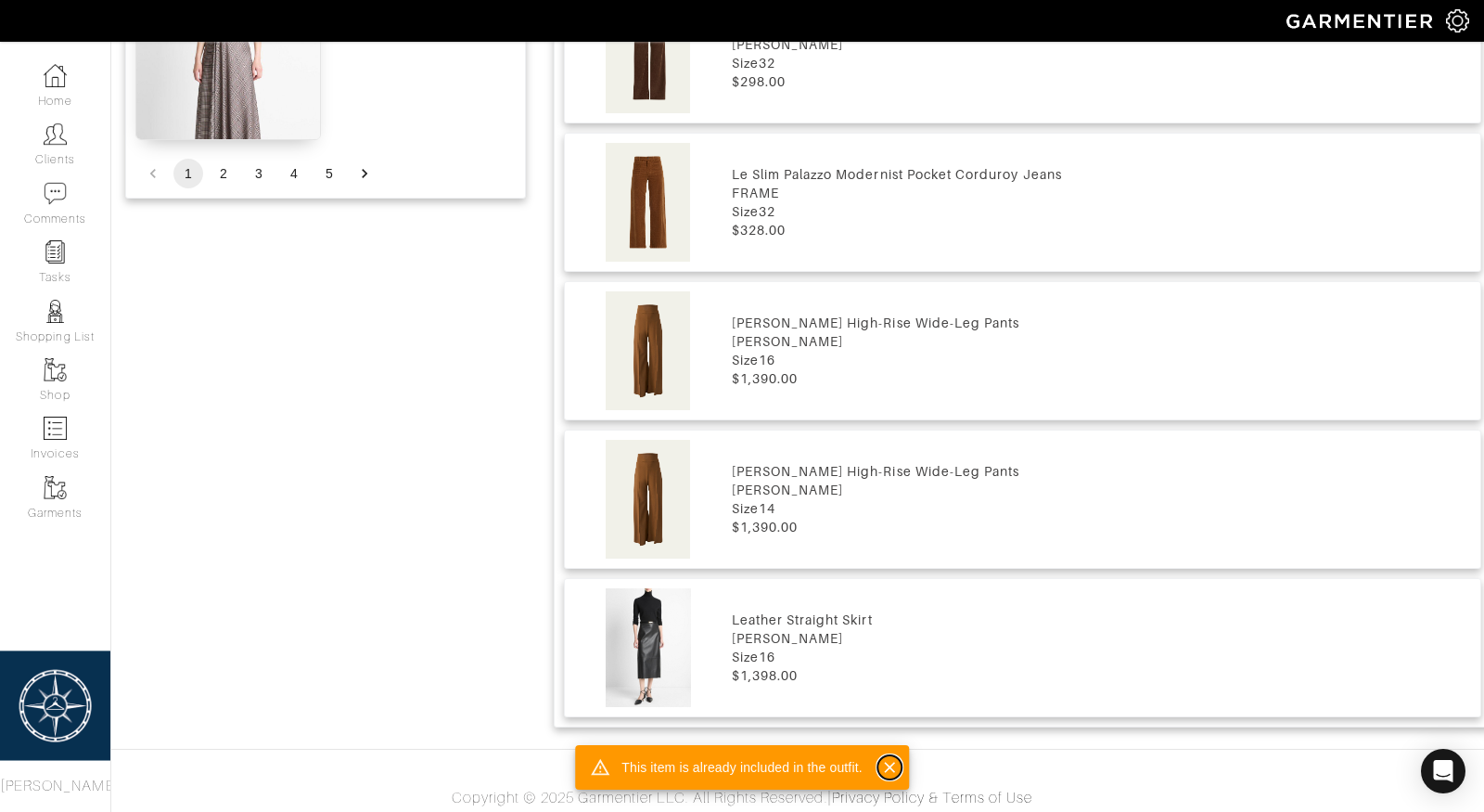
click at [881, 770] on icon "Close" at bounding box center [889, 767] width 18 height 18
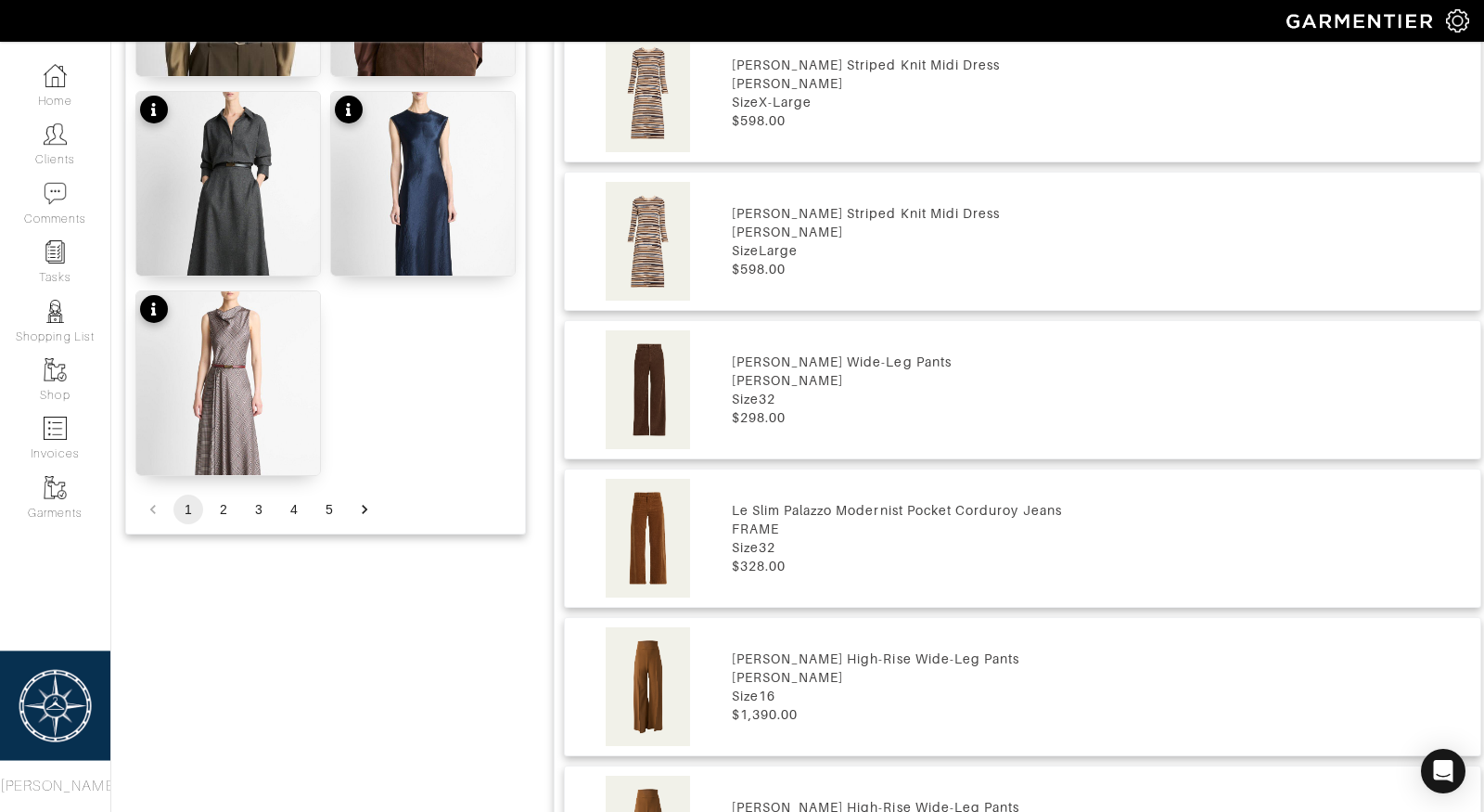
scroll to position [2597, 0]
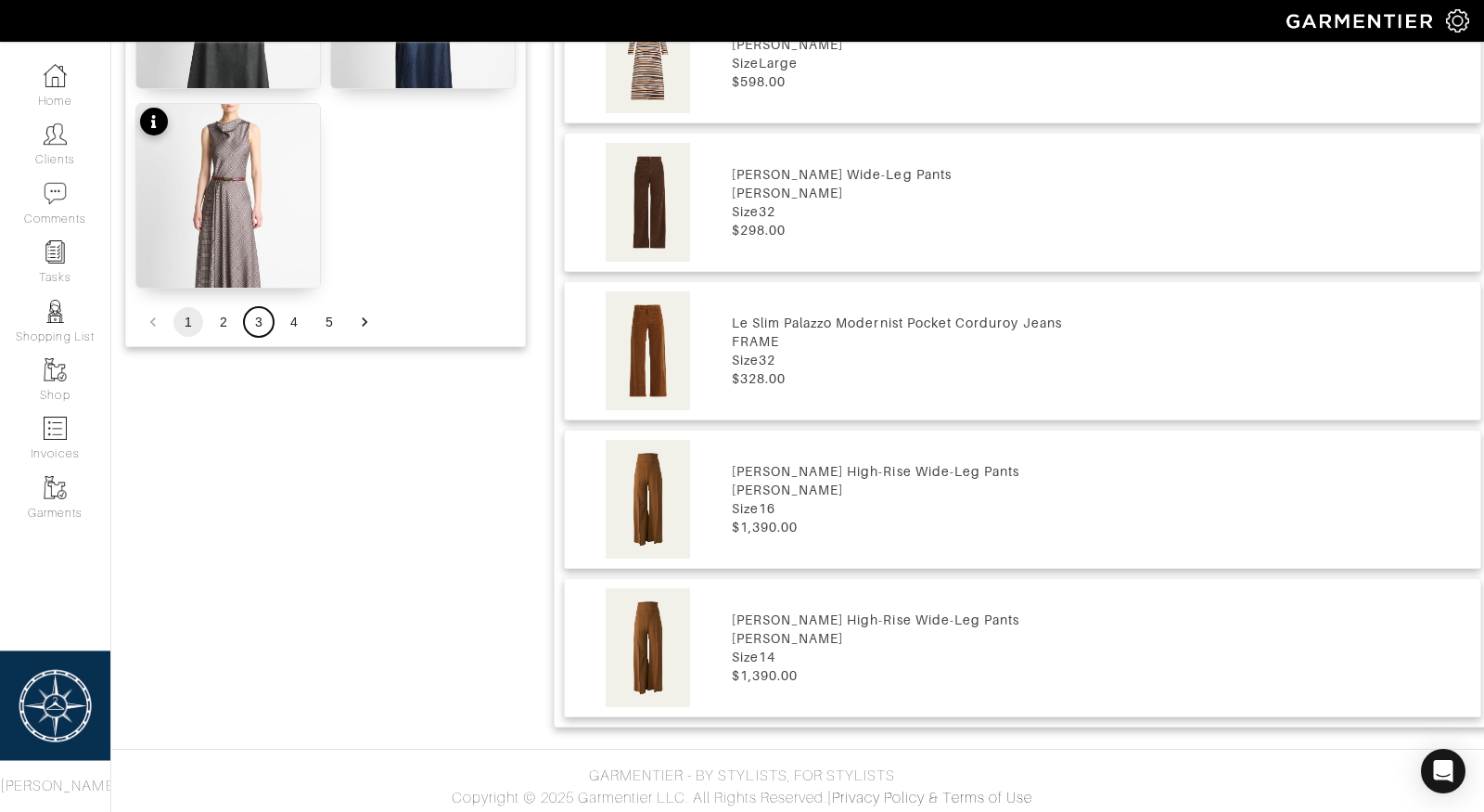
click at [267, 320] on button "3" at bounding box center [258, 321] width 30 height 30
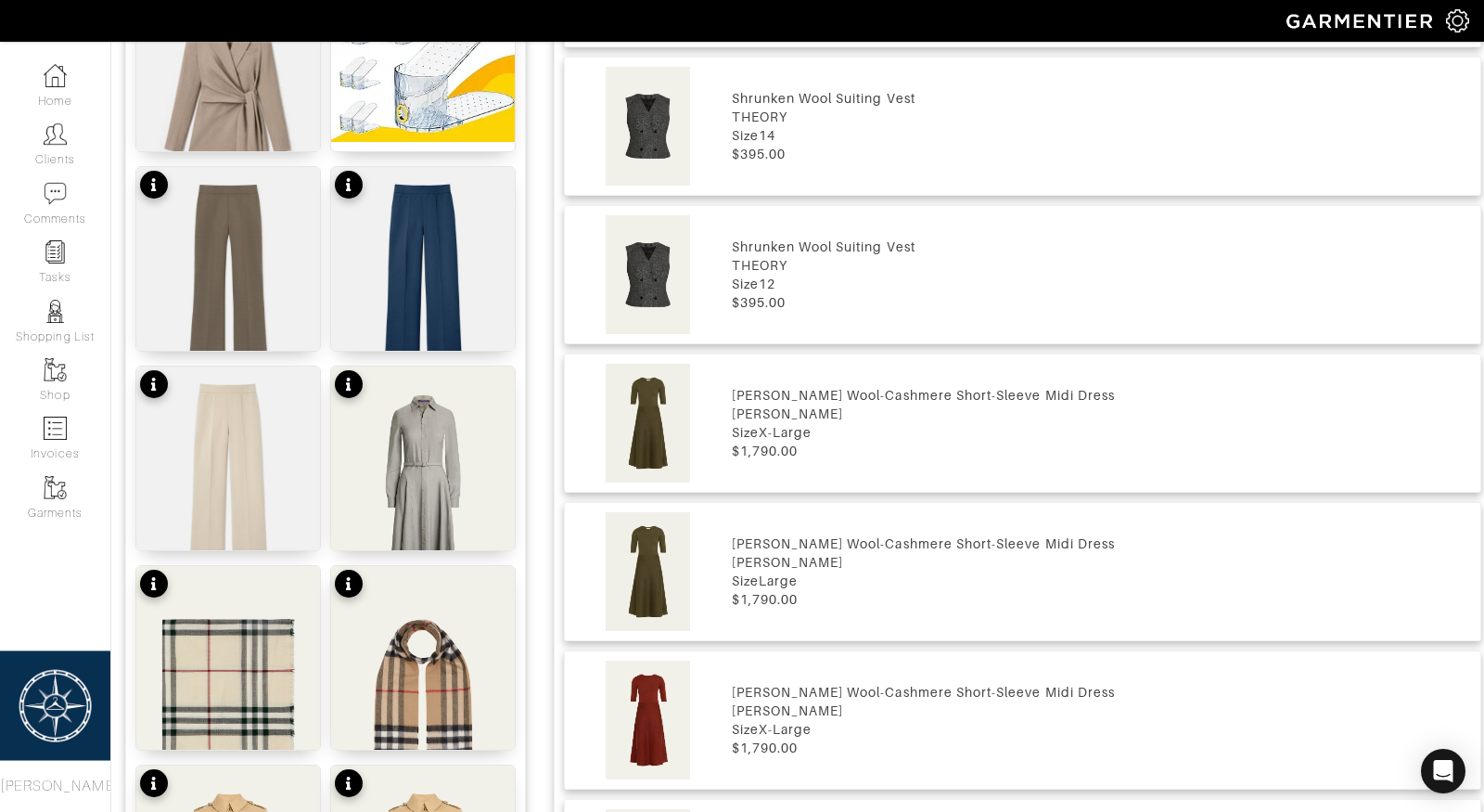
scroll to position [1332, 0]
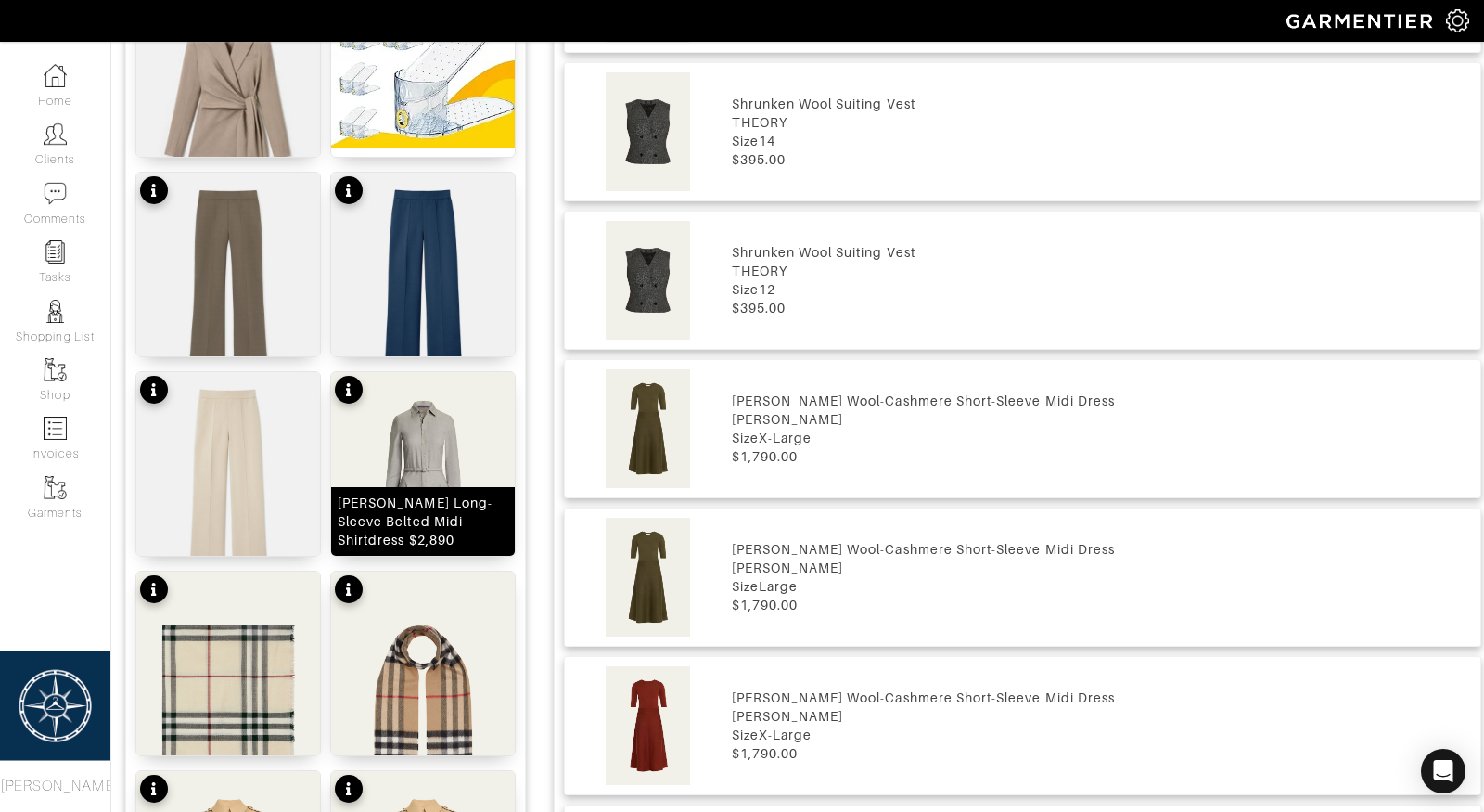
click at [421, 456] on img at bounding box center [423, 500] width 184 height 257
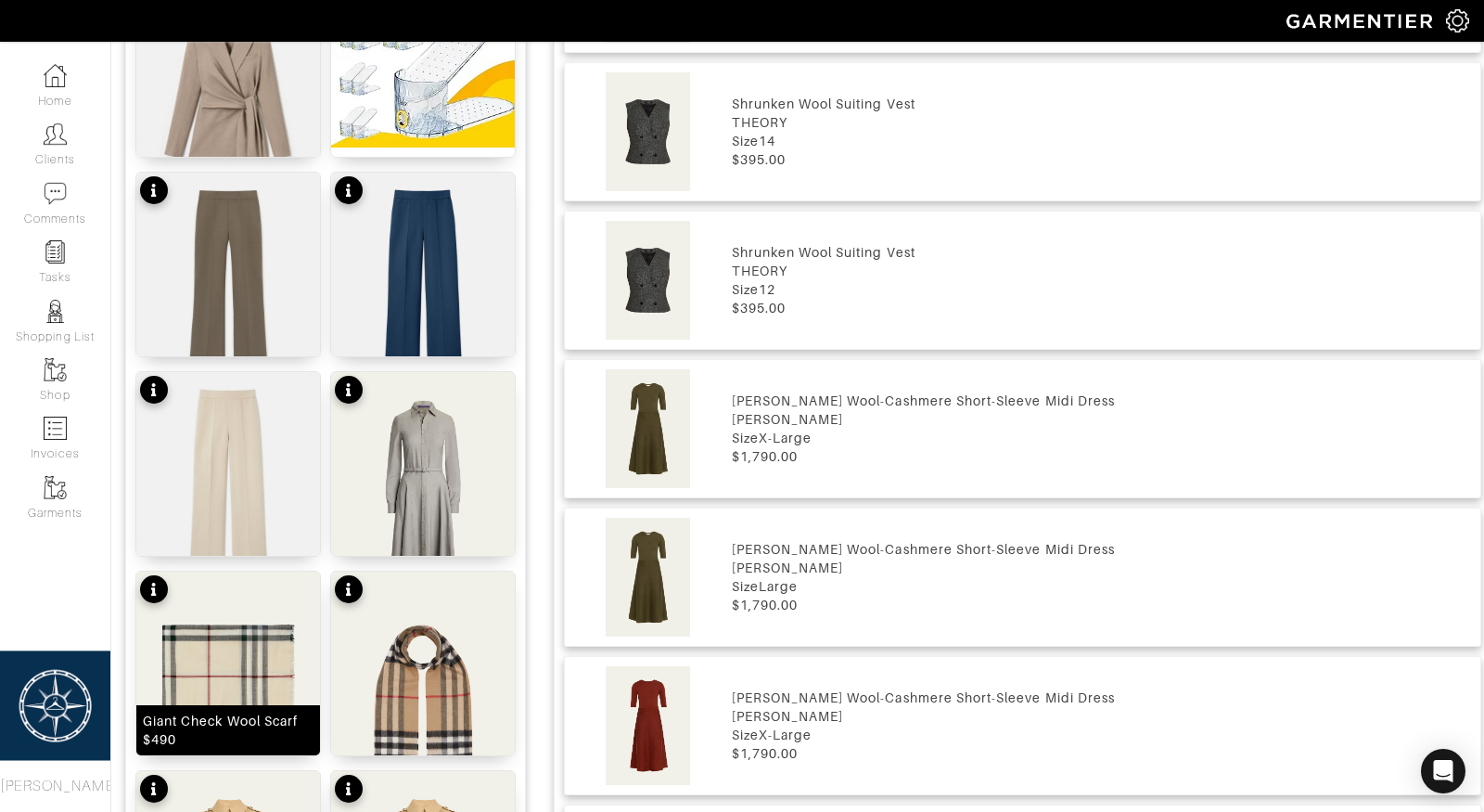
click at [261, 664] on img at bounding box center [228, 700] width 184 height 257
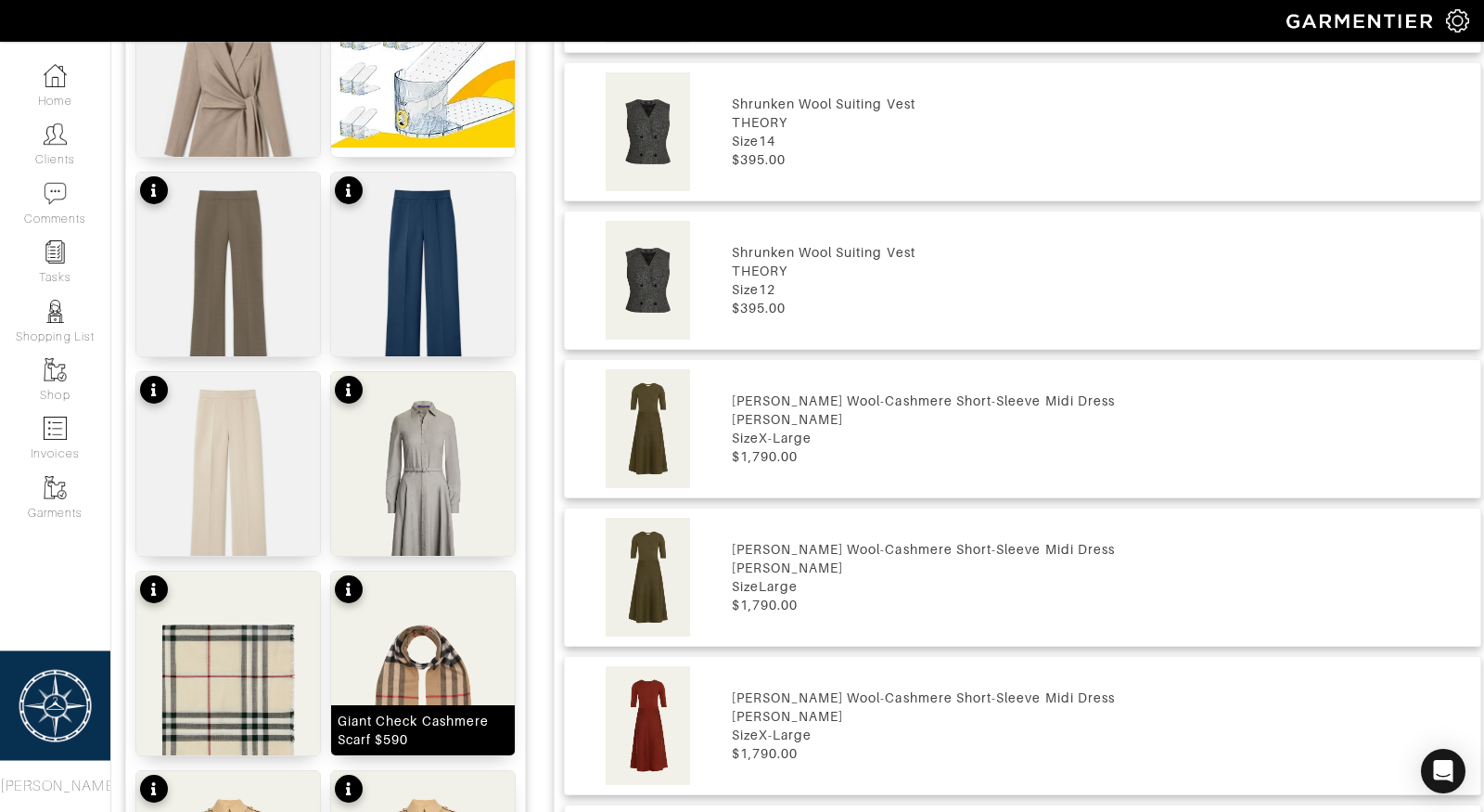
click at [452, 665] on img at bounding box center [423, 700] width 184 height 257
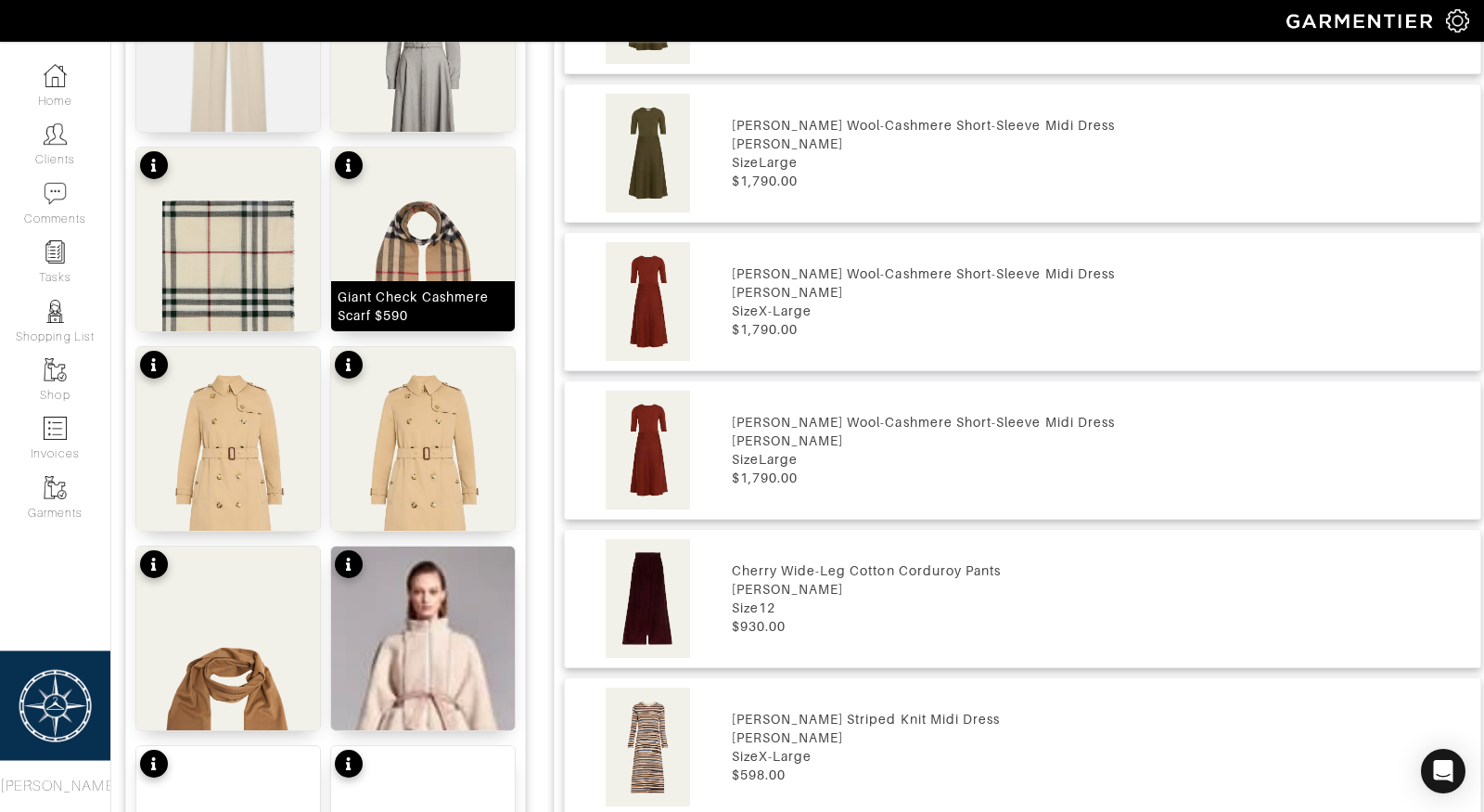
scroll to position [1769, 0]
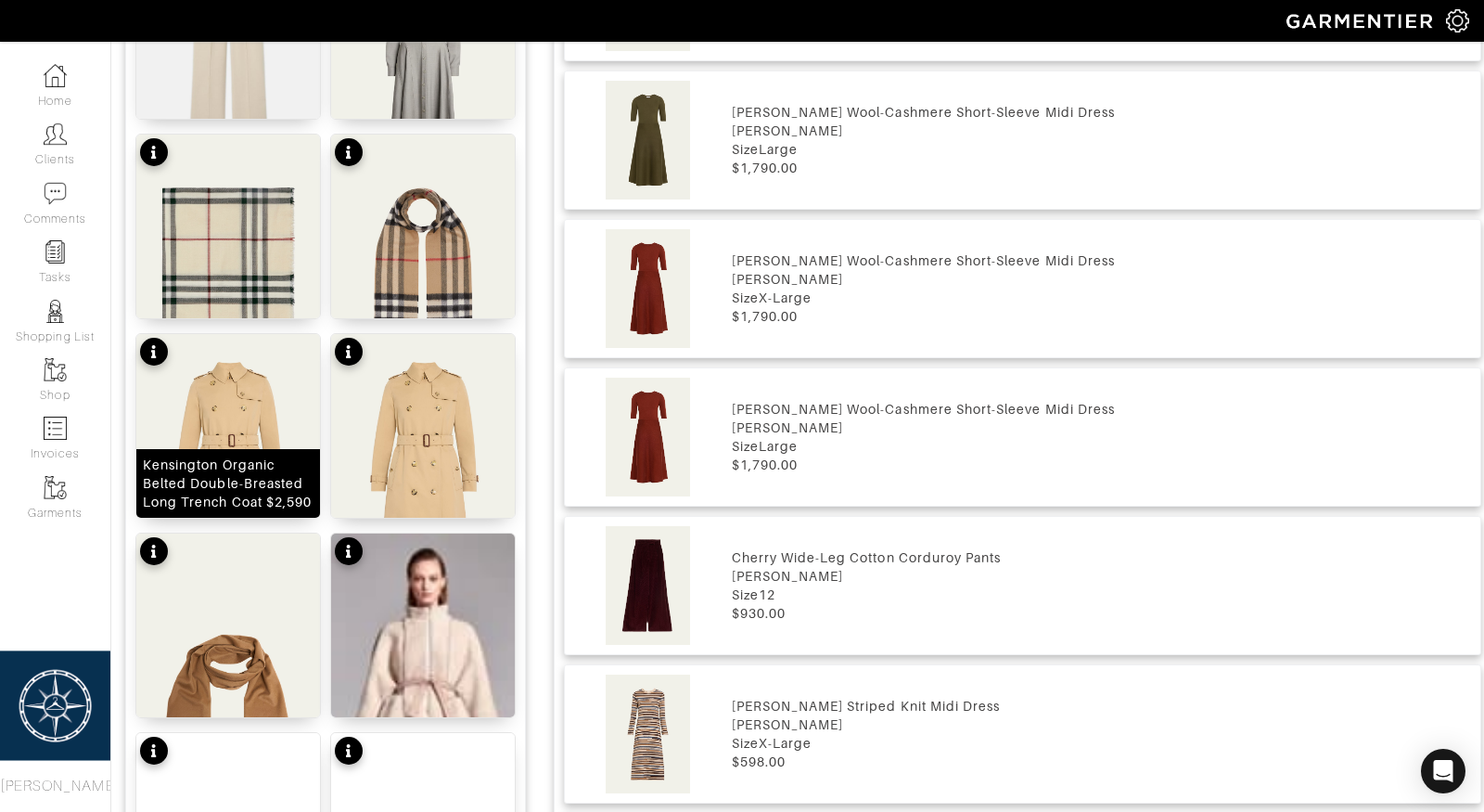
click at [248, 420] on img at bounding box center [228, 462] width 184 height 257
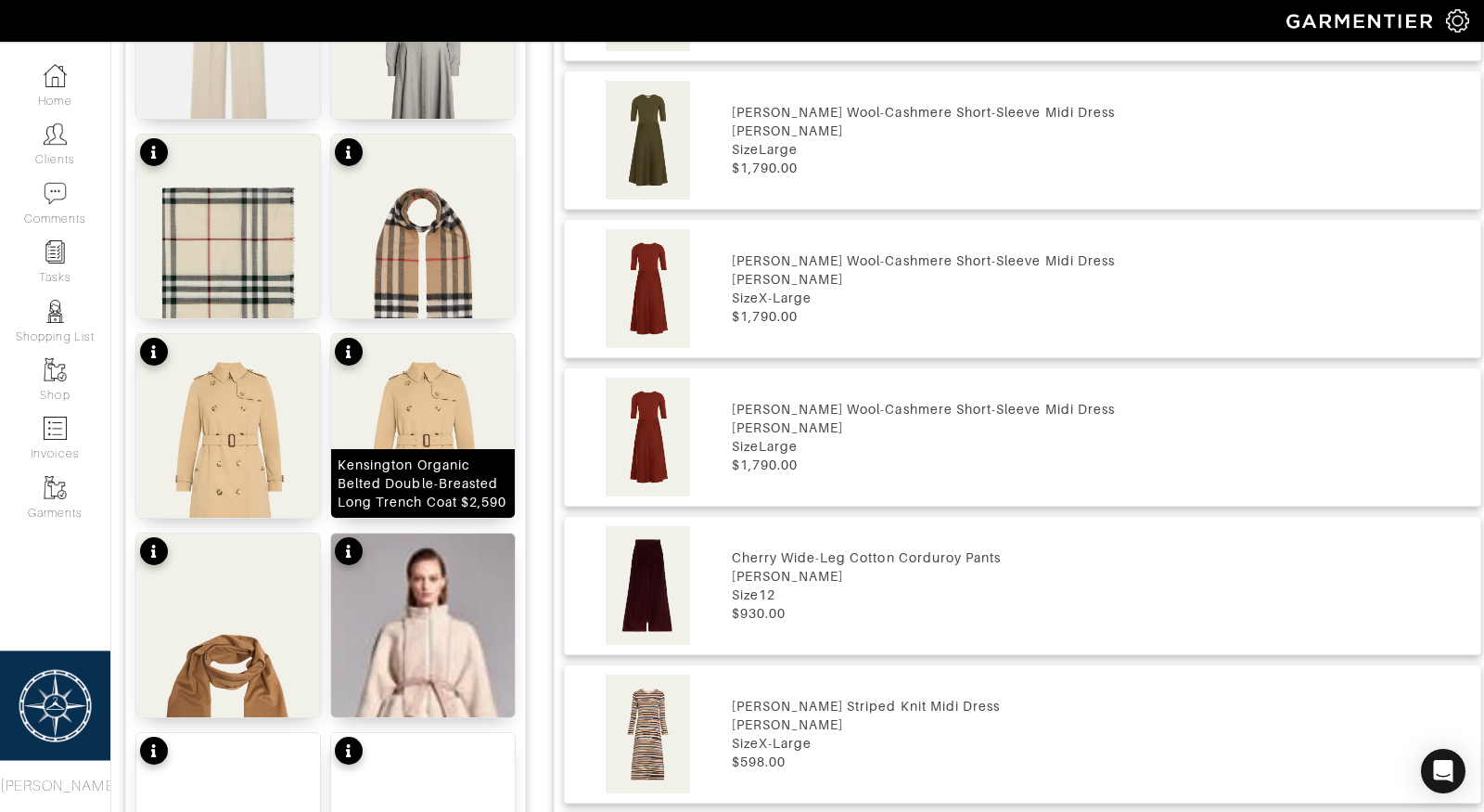
click at [406, 437] on img at bounding box center [423, 462] width 184 height 257
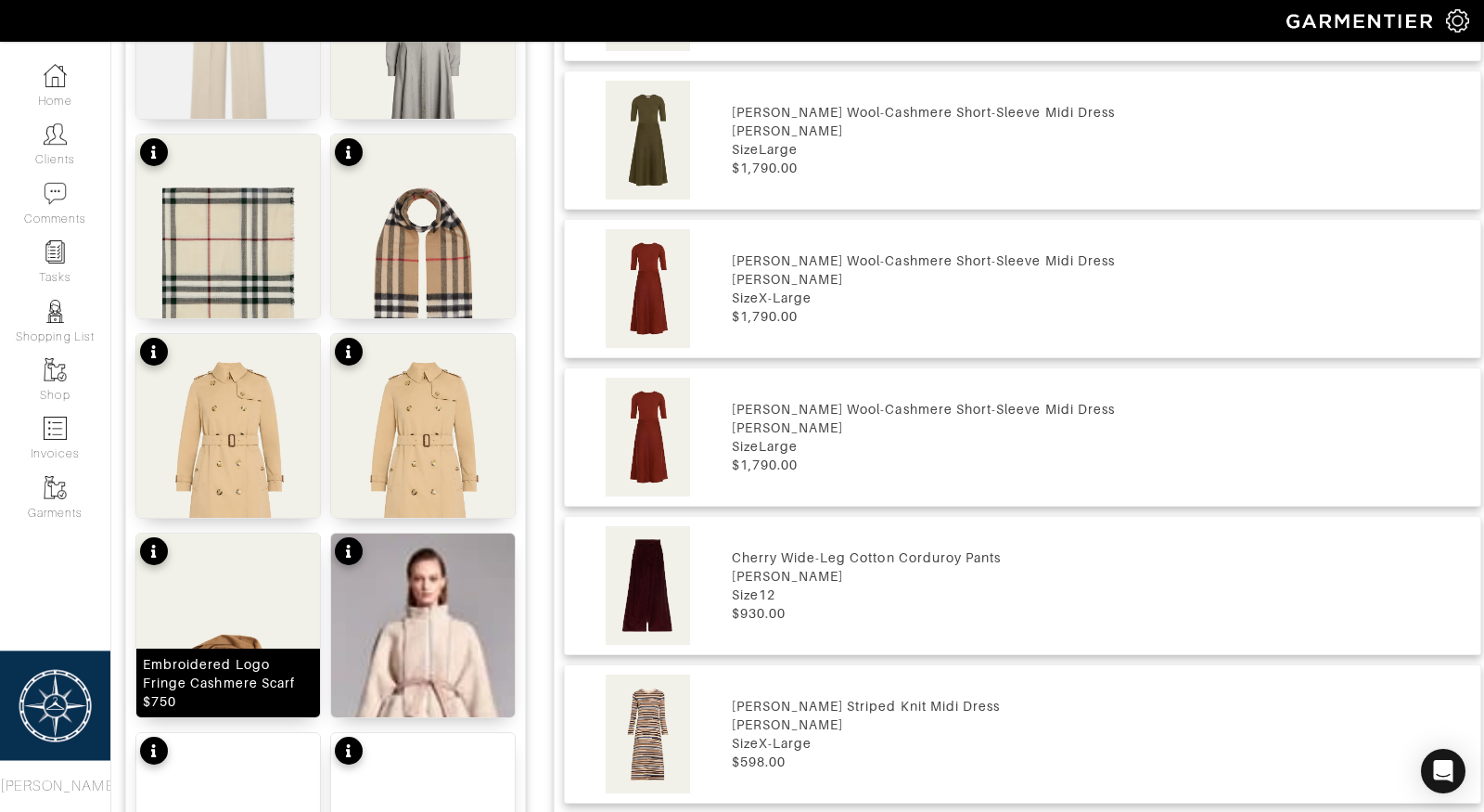
click at [241, 666] on div "Embroidered Logo Fringe Cashmere Scarf $750" at bounding box center [228, 683] width 171 height 56
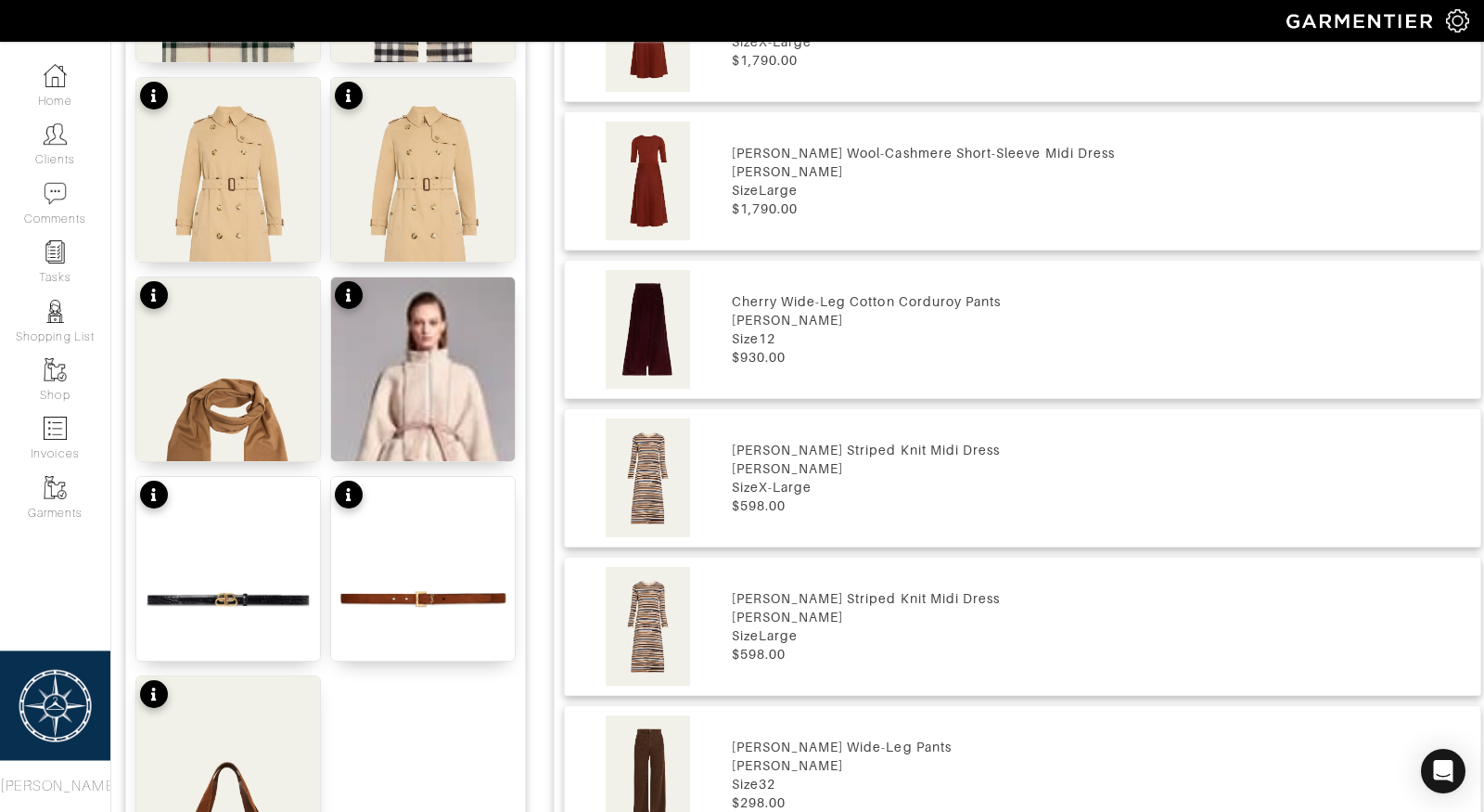
scroll to position [2030, 0]
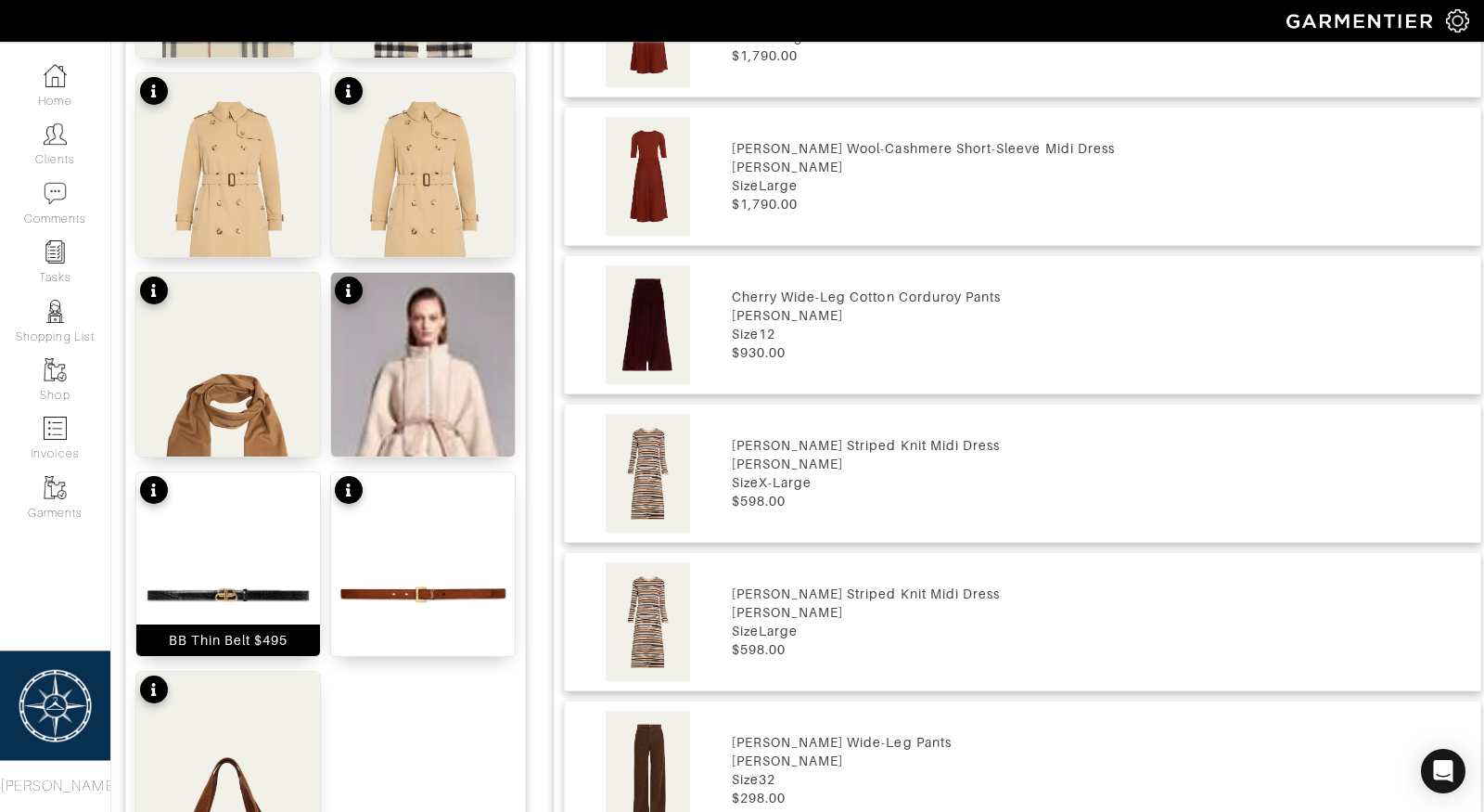
click at [216, 573] on img at bounding box center [228, 594] width 184 height 244
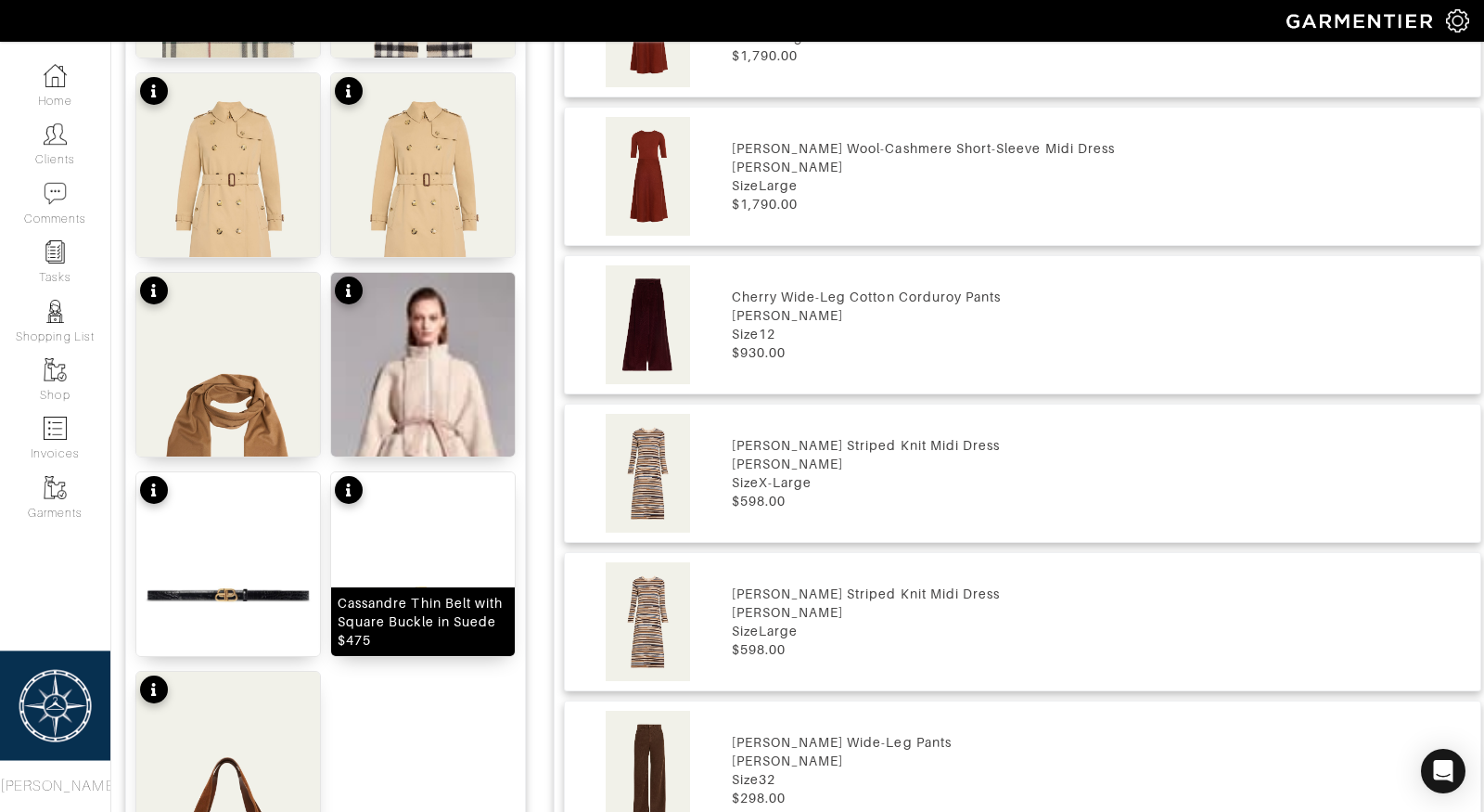
click at [441, 574] on img at bounding box center [423, 594] width 184 height 244
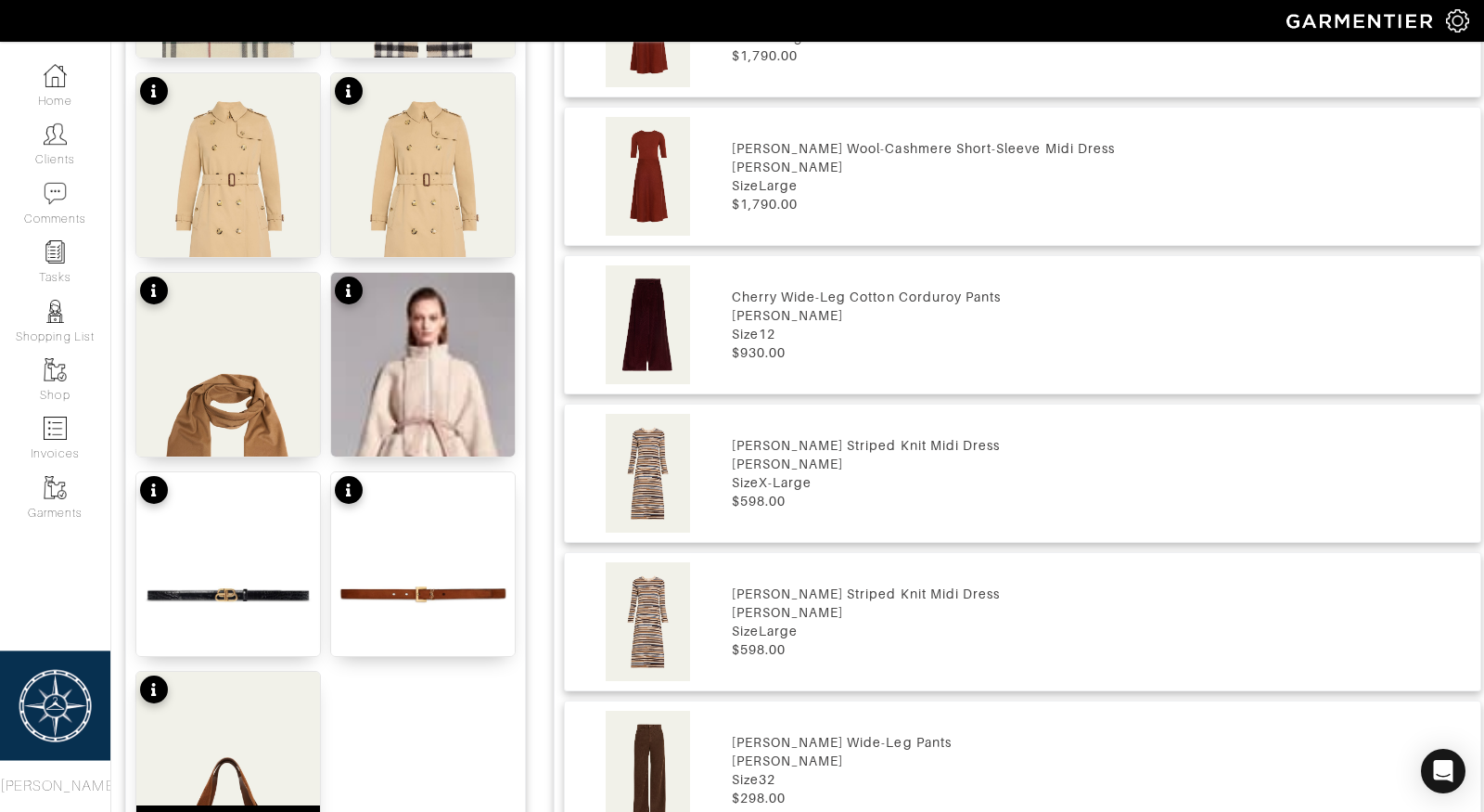
click at [227, 734] on img at bounding box center [228, 800] width 184 height 257
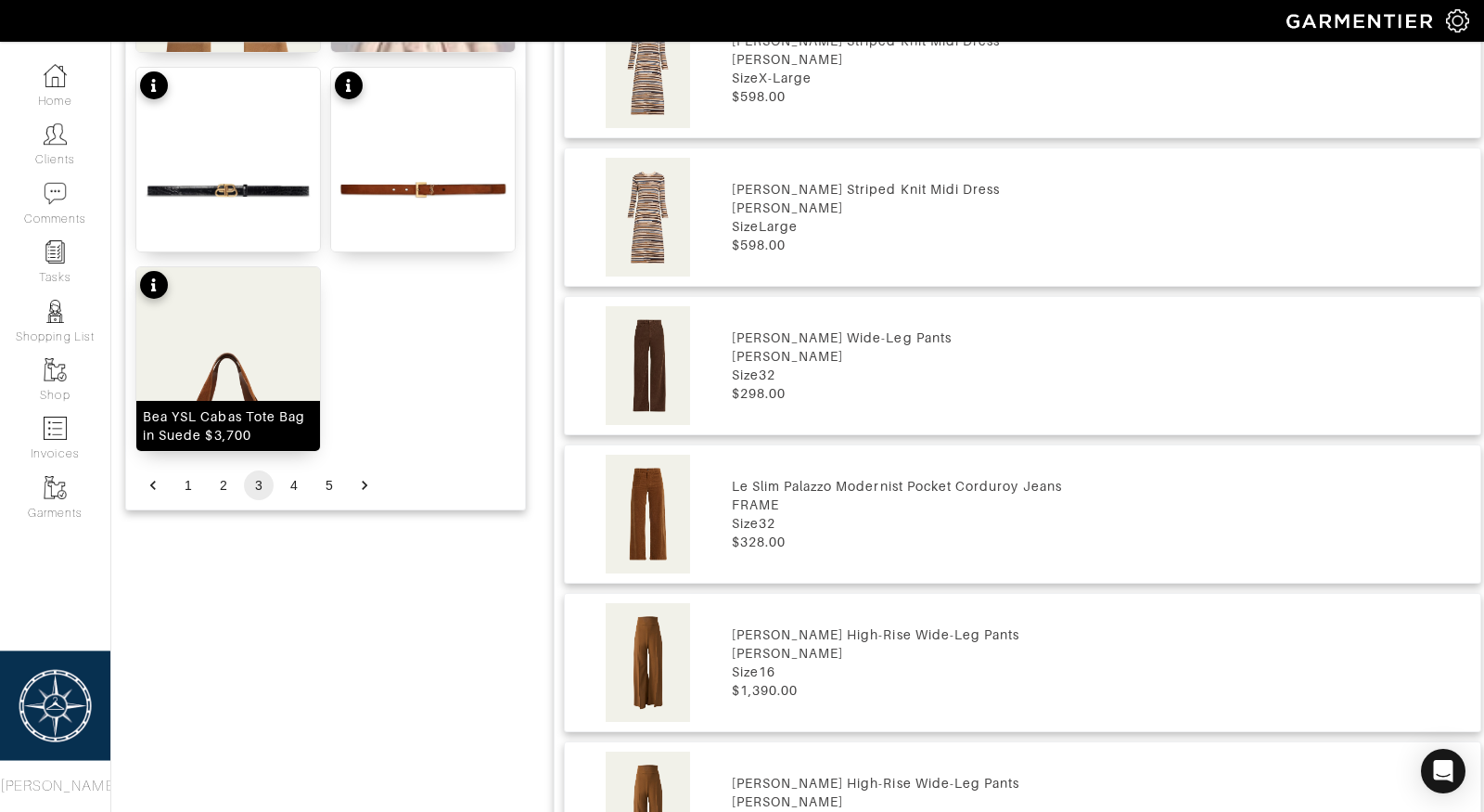
scroll to position [2464, 0]
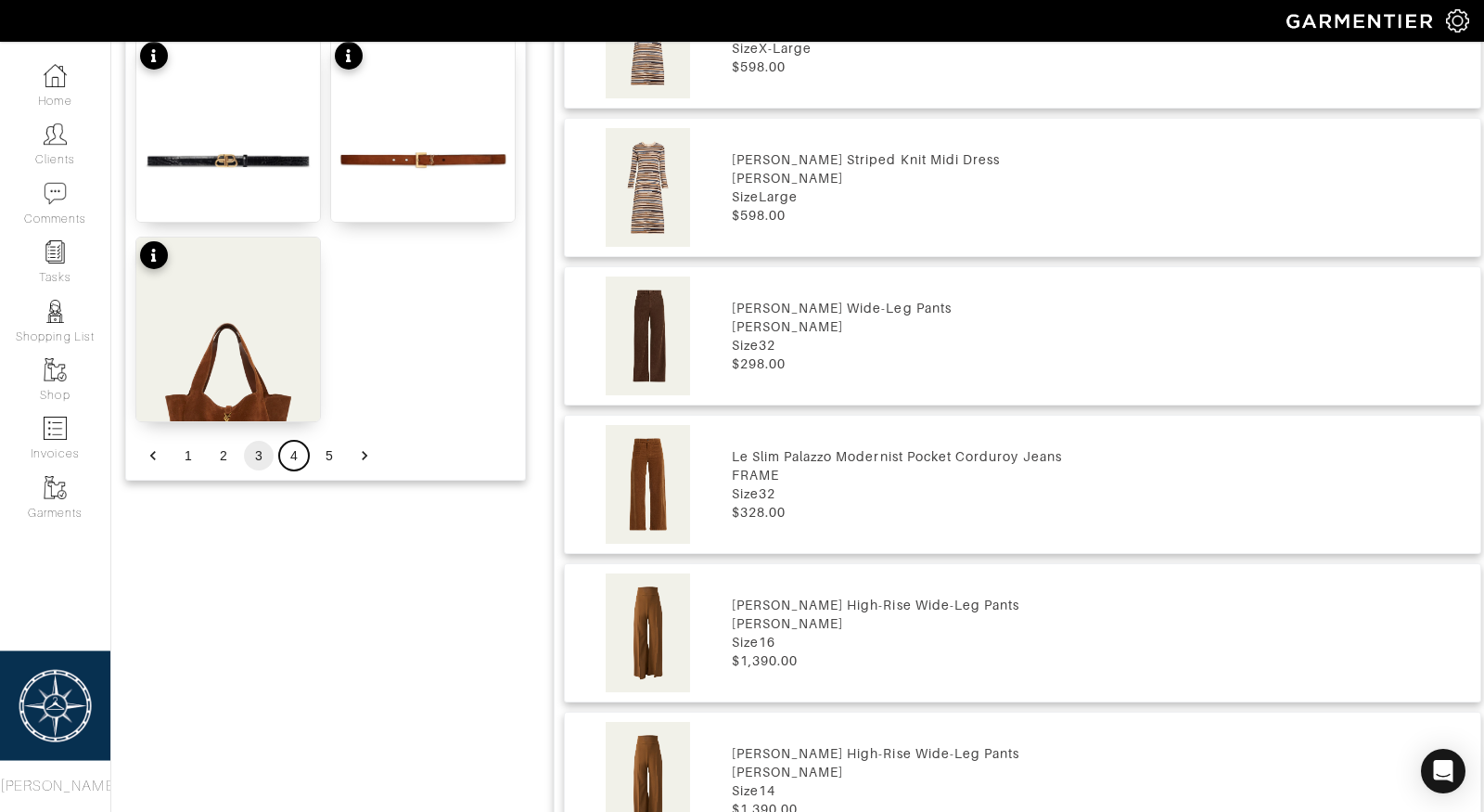
click at [294, 452] on button "4" at bounding box center [293, 455] width 30 height 30
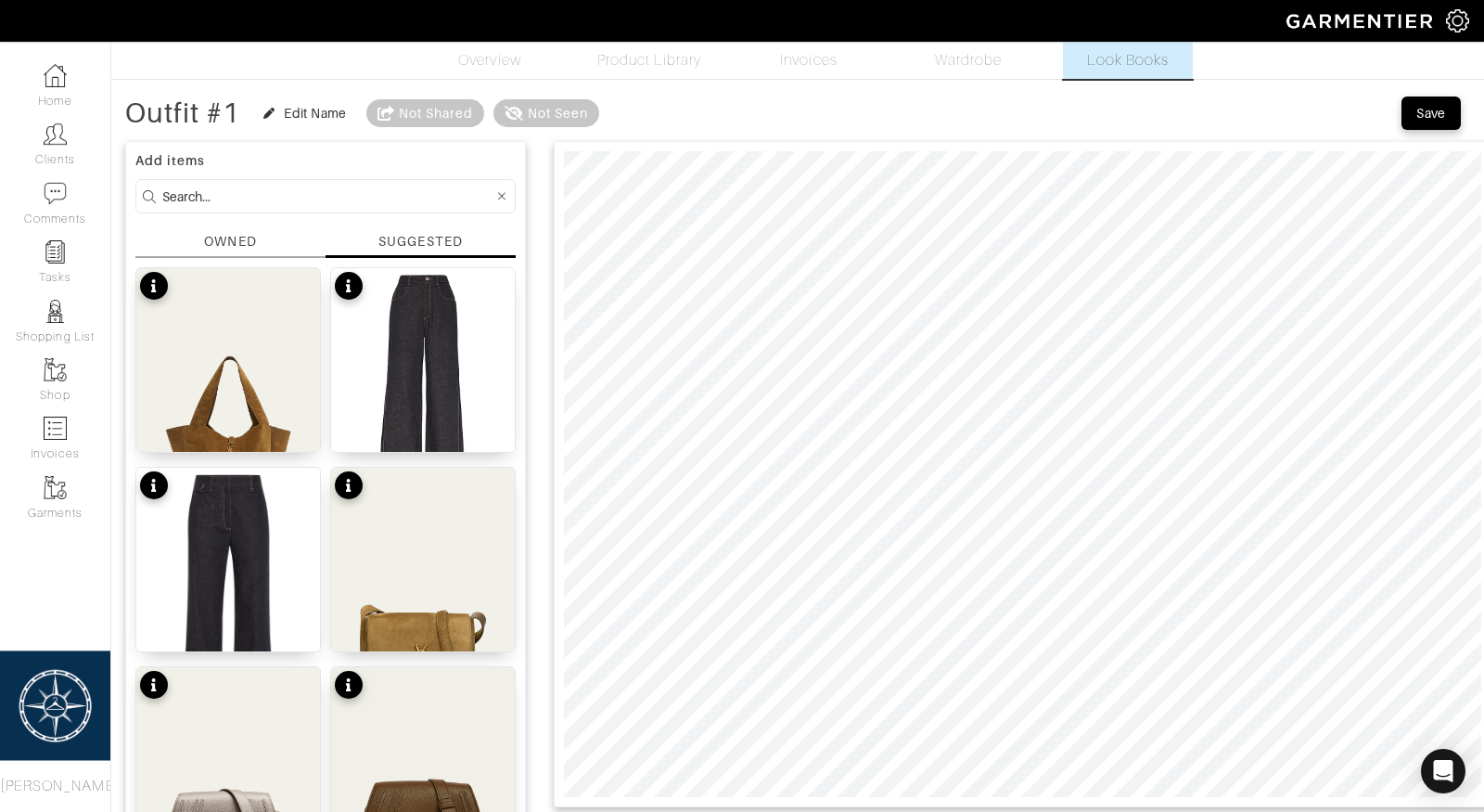
scroll to position [0, 0]
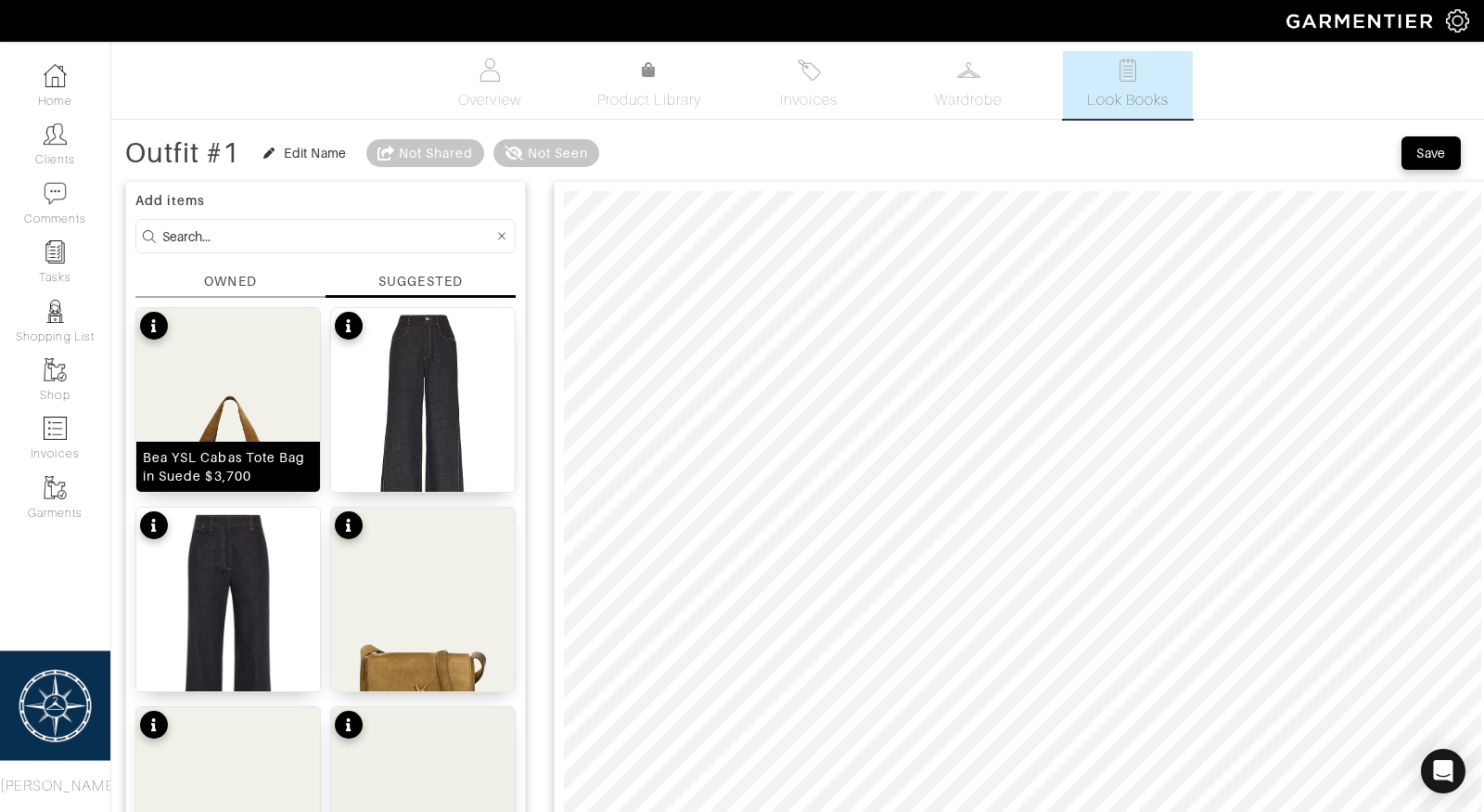
click at [233, 390] on img at bounding box center [228, 436] width 184 height 257
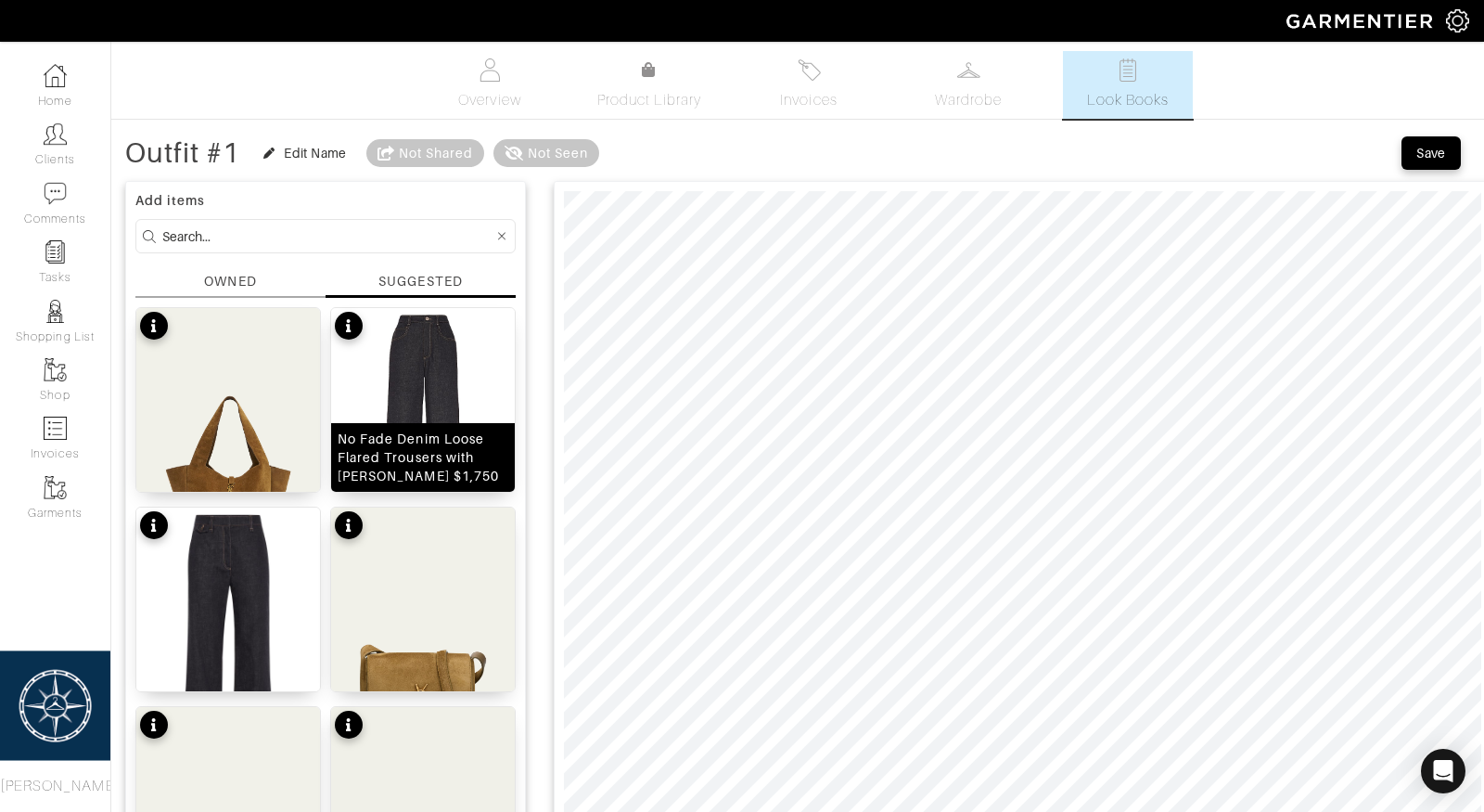
click at [431, 393] on img at bounding box center [423, 429] width 184 height 244
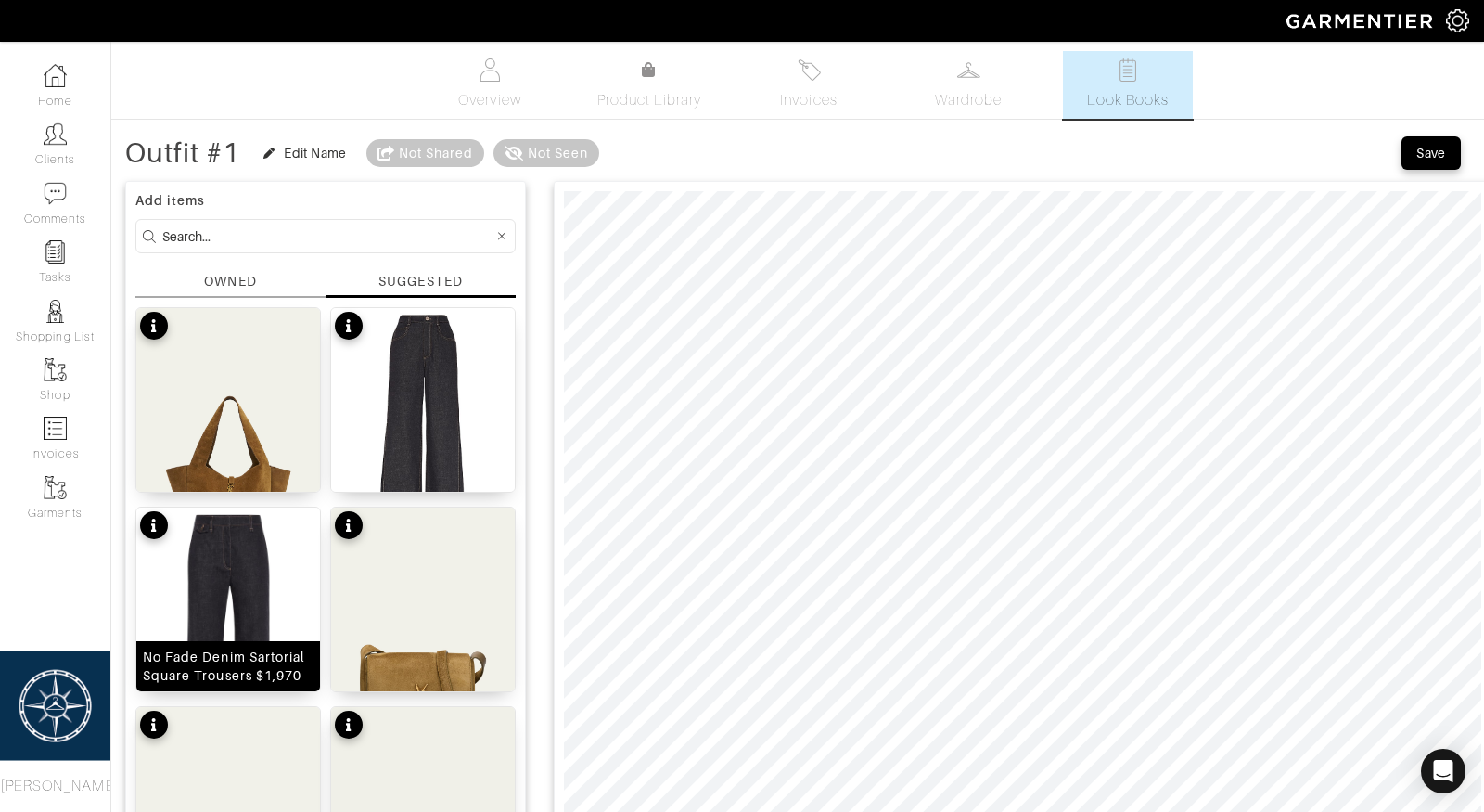
click at [238, 615] on img at bounding box center [228, 629] width 184 height 244
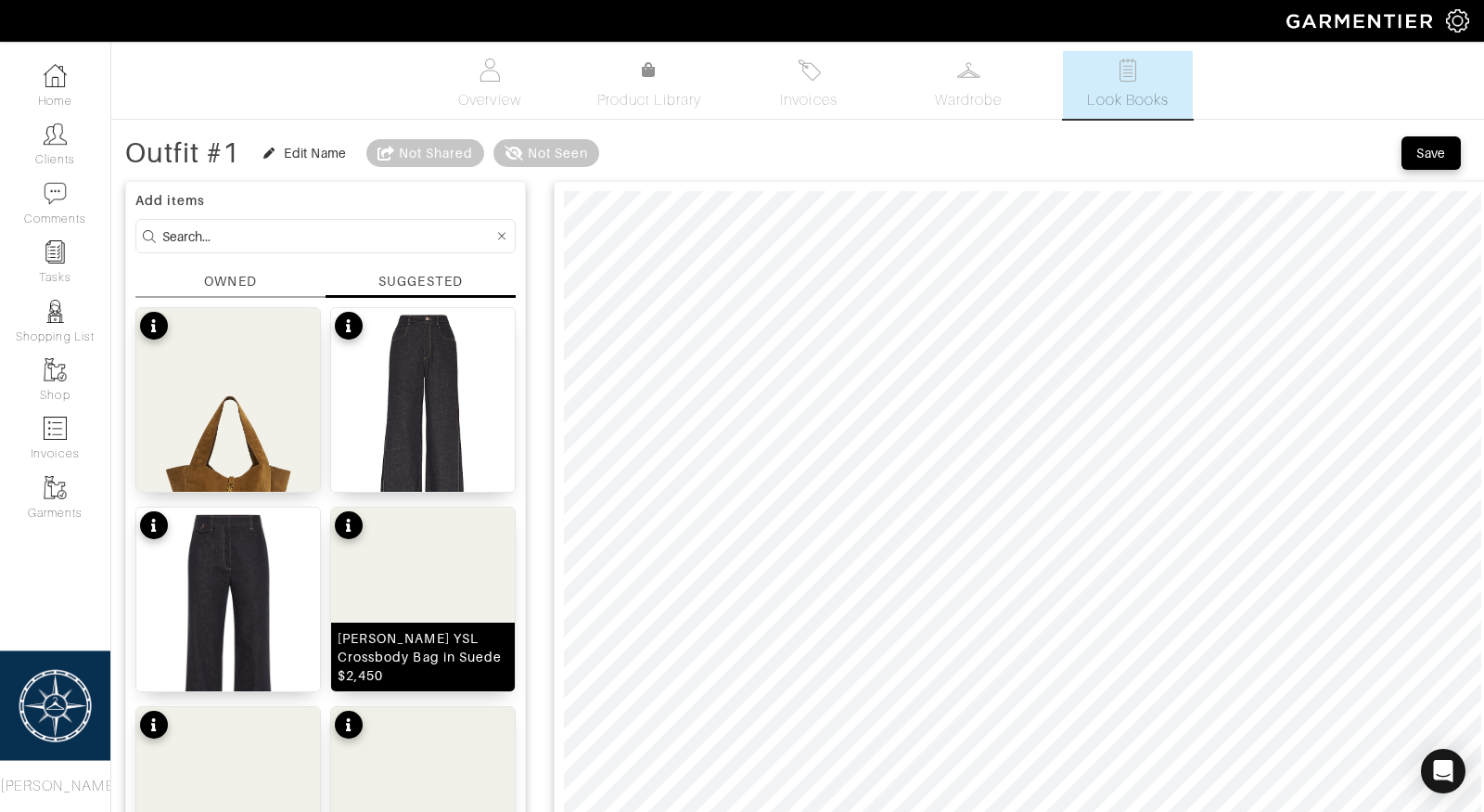
click at [397, 630] on img at bounding box center [423, 636] width 184 height 257
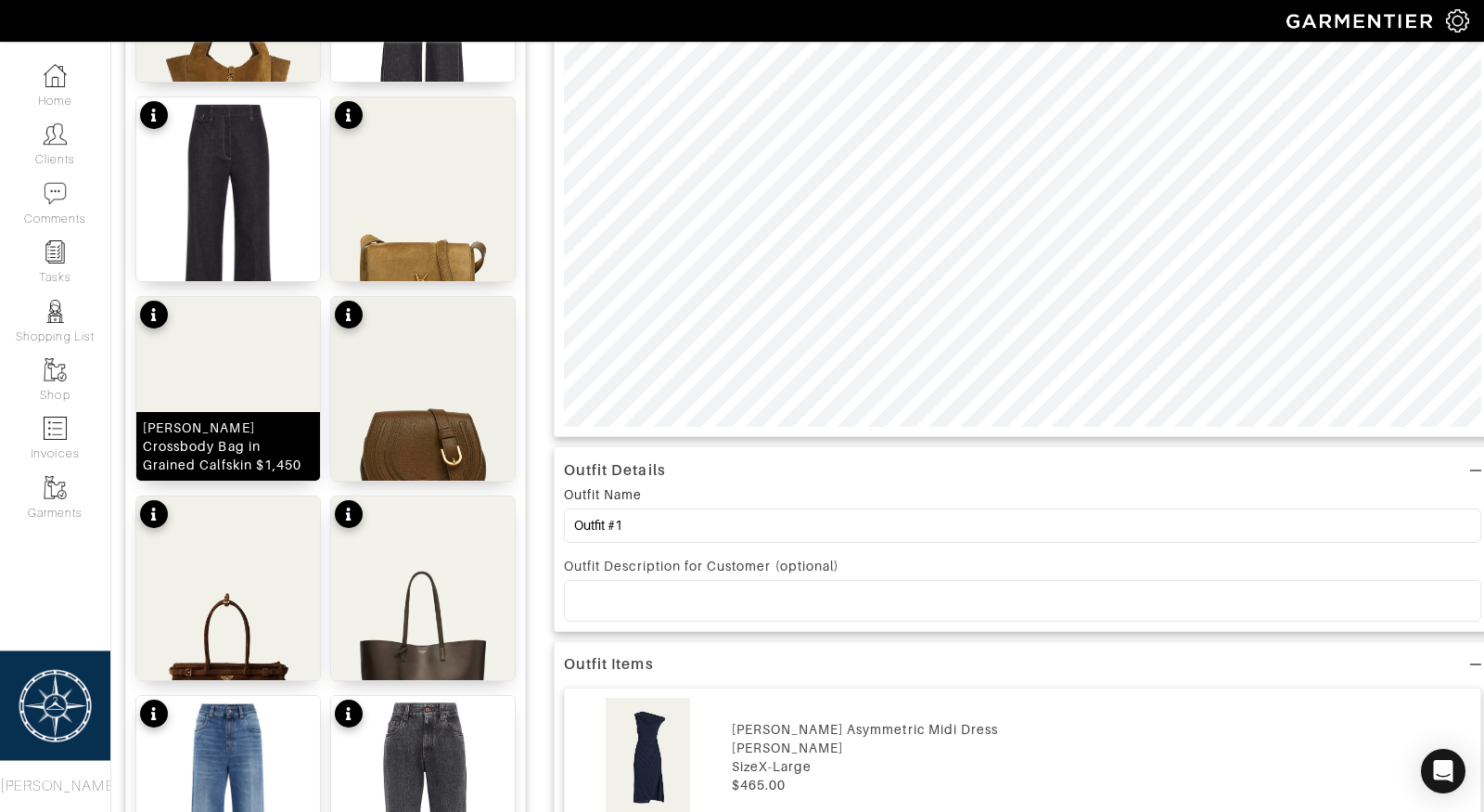
scroll to position [412, 0]
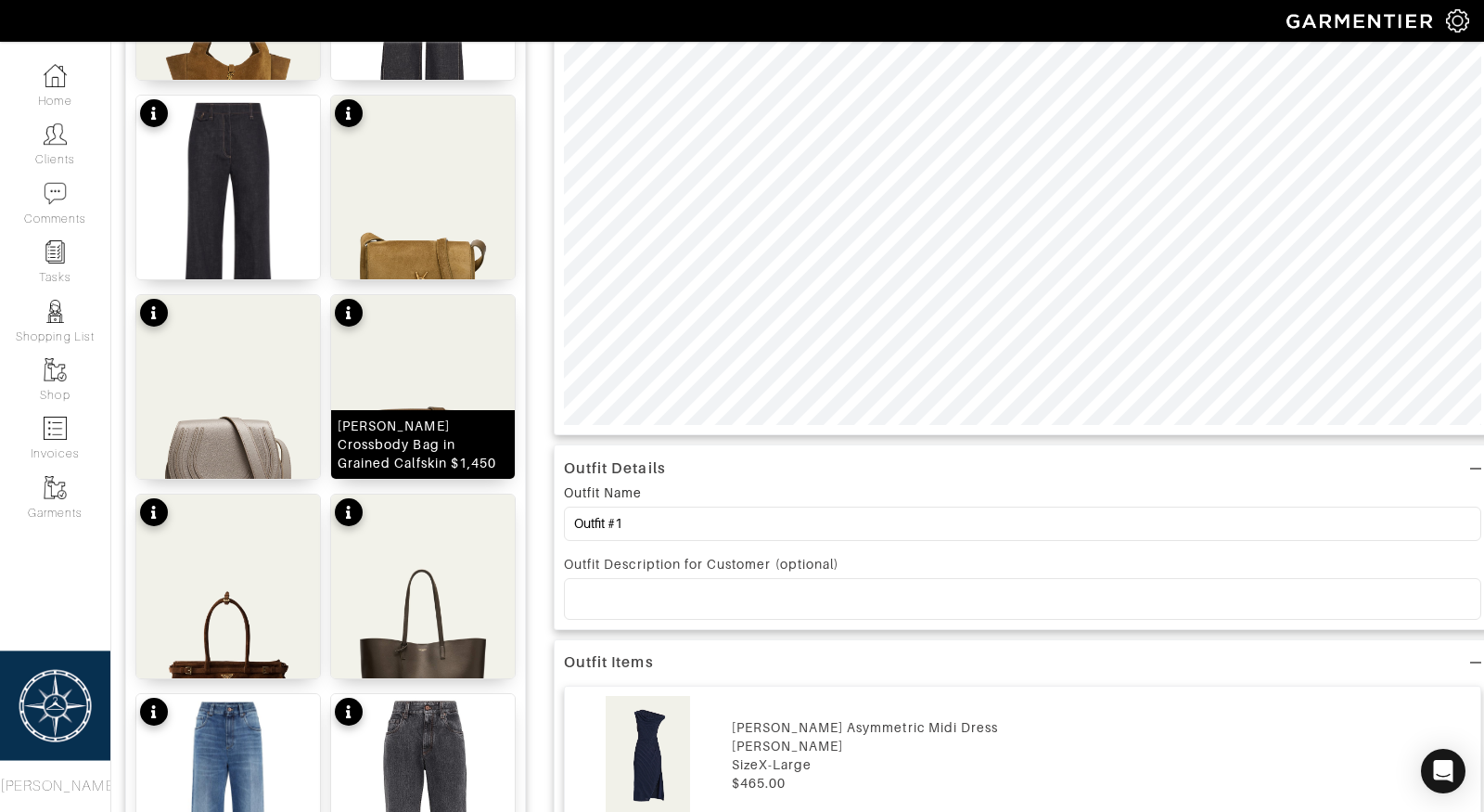
click at [428, 448] on div "Marcie Small Crossbody Bag in Grained Calfskin $1,450" at bounding box center [423, 444] width 171 height 56
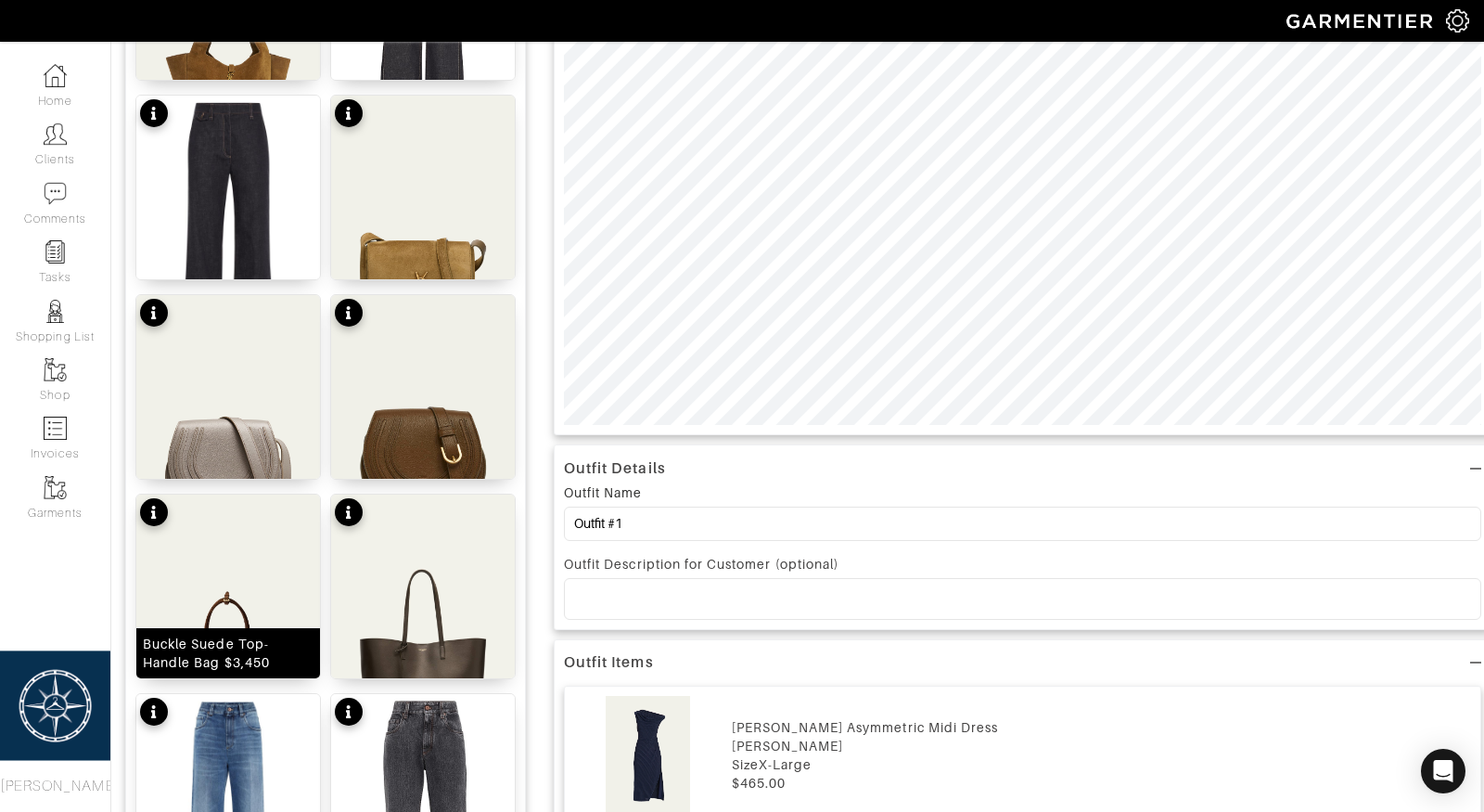
click at [227, 605] on img at bounding box center [228, 623] width 184 height 257
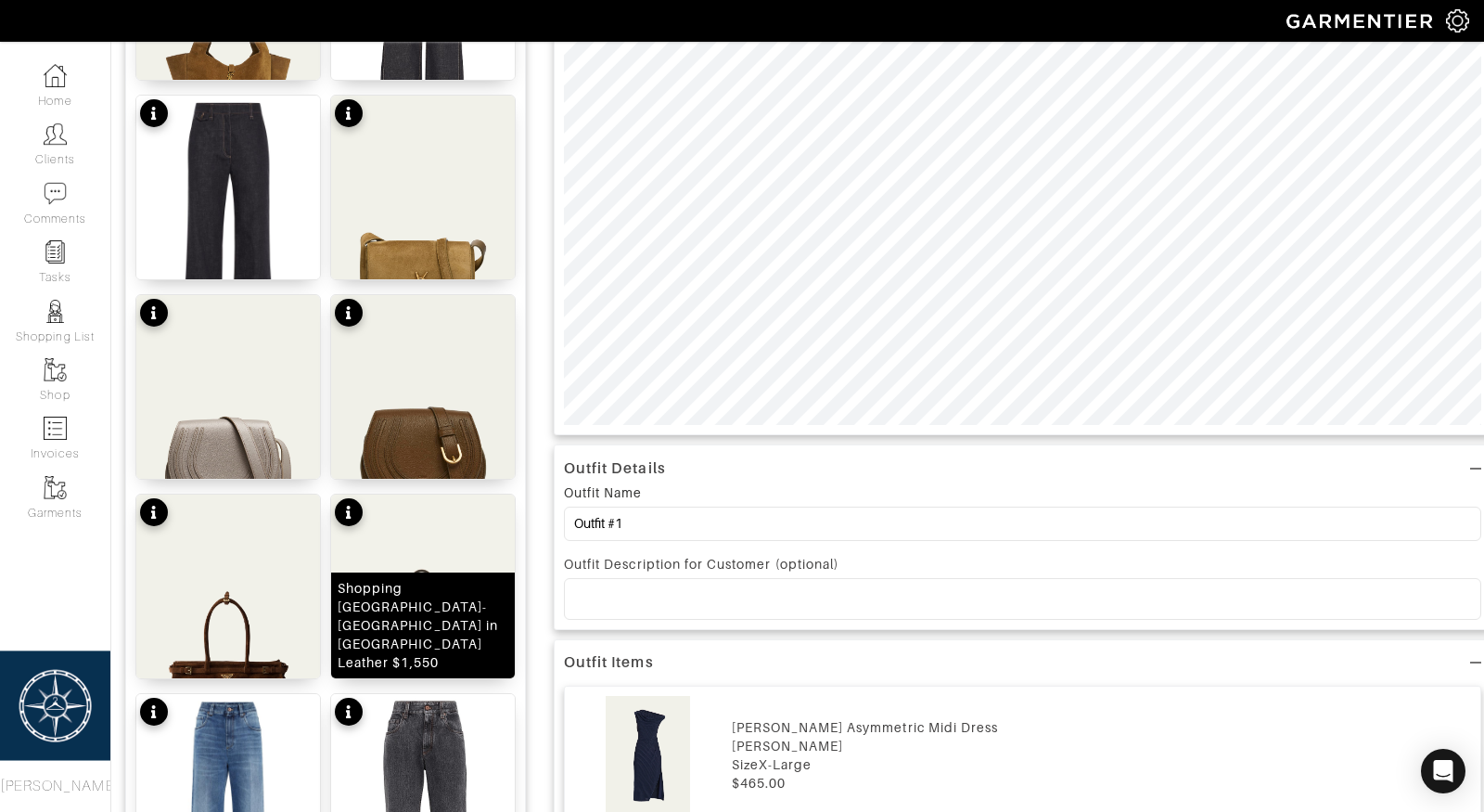
click at [389, 637] on div "Shopping Bag East-West Tote in Smooth Leather $1,550" at bounding box center [423, 625] width 171 height 93
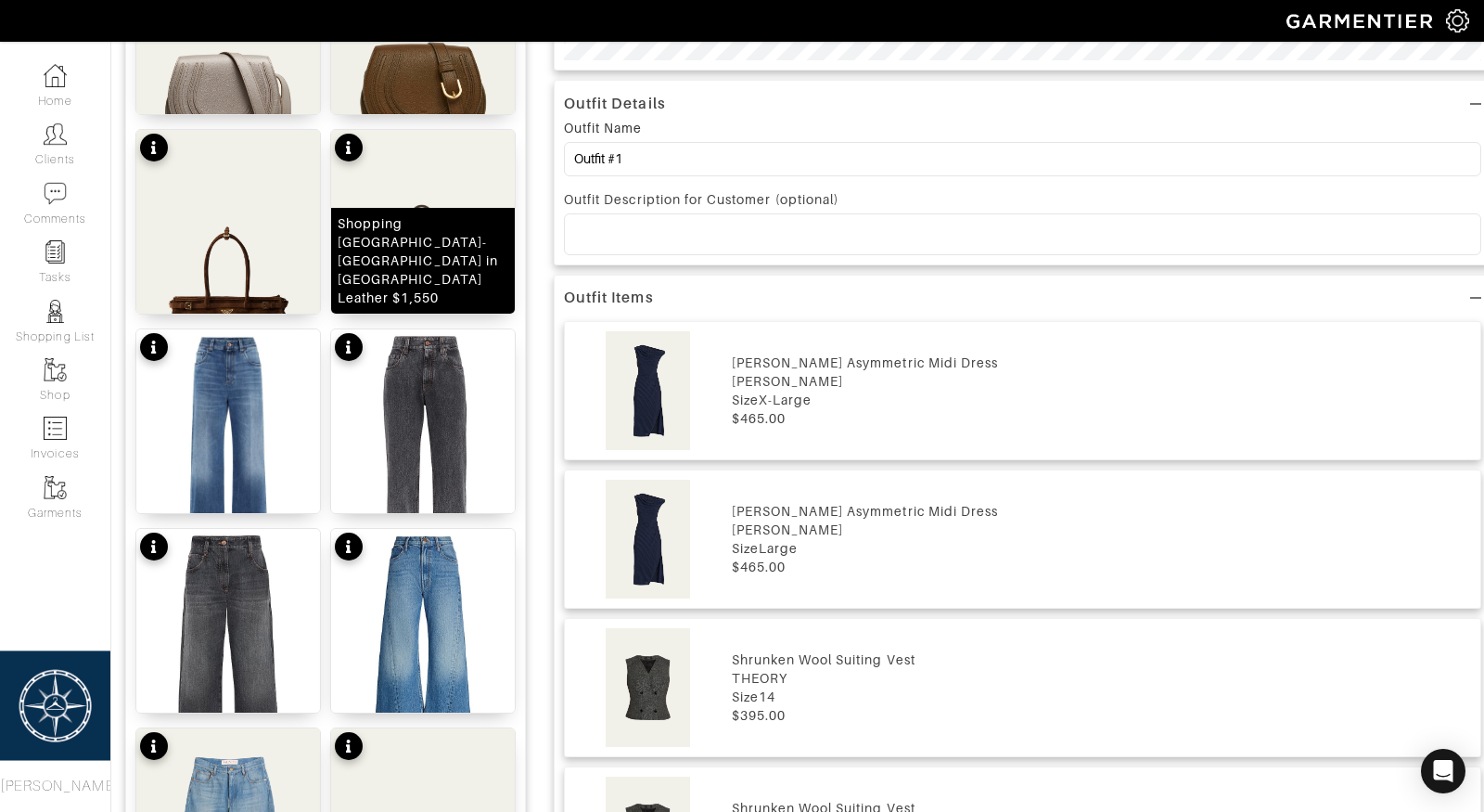
scroll to position [780, 0]
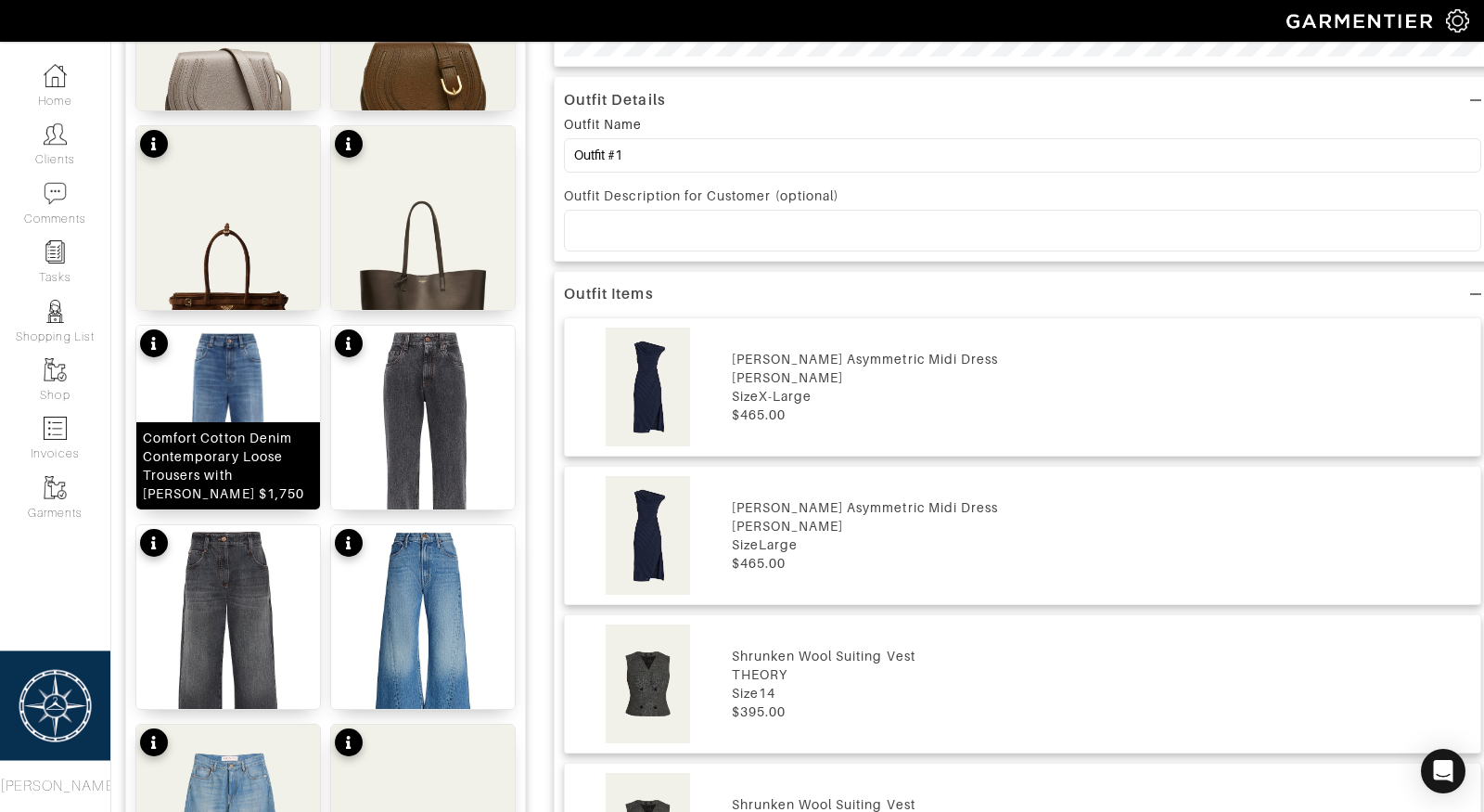
click at [236, 425] on div "Comfort Cotton Denim Contemporary Loose Trousers with Monili $1,750" at bounding box center [228, 465] width 184 height 87
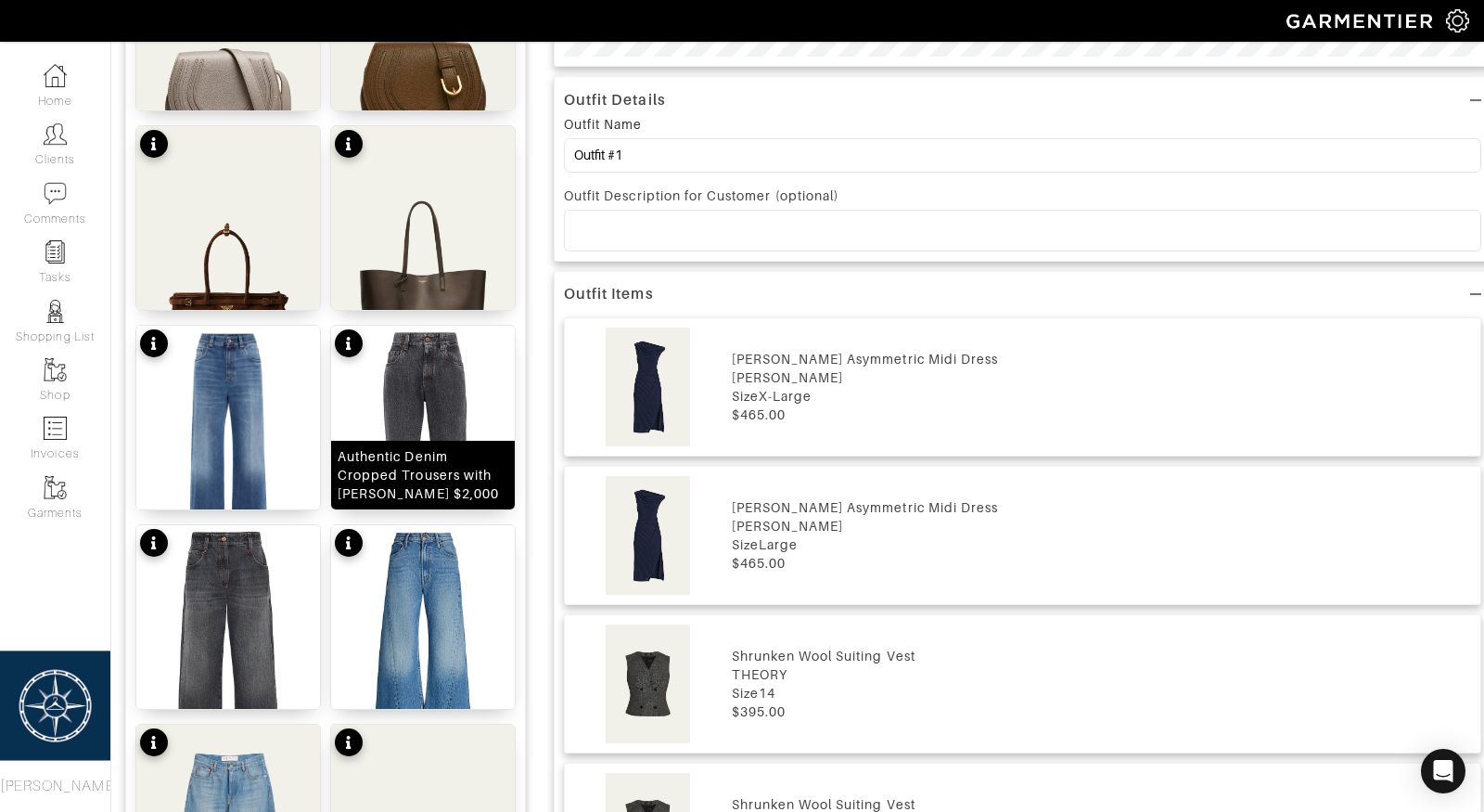
click at [399, 441] on div "Authentic Denim Cropped Trousers with Monili $2,000" at bounding box center [423, 476] width 184 height 69
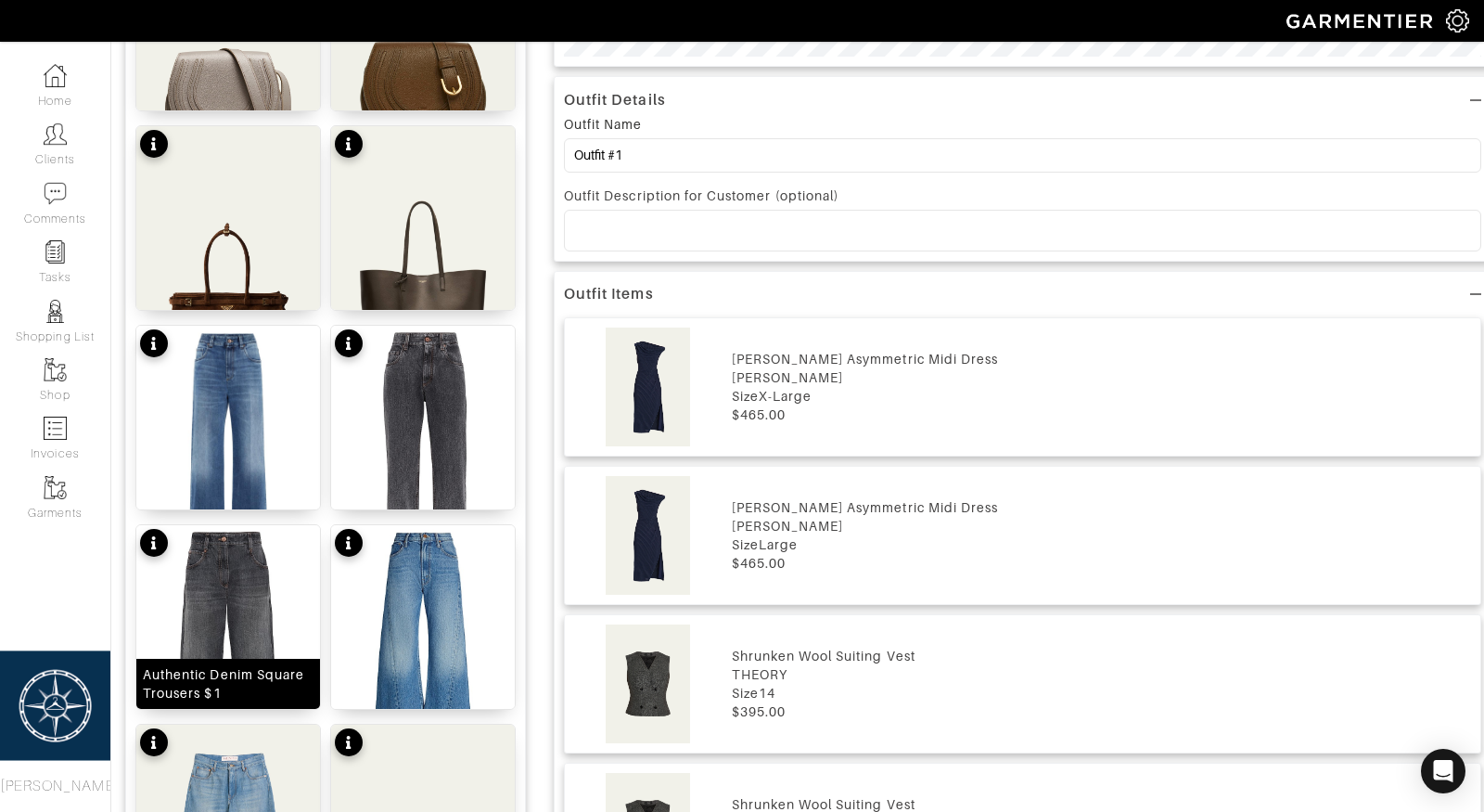
click at [187, 632] on img at bounding box center [228, 647] width 184 height 244
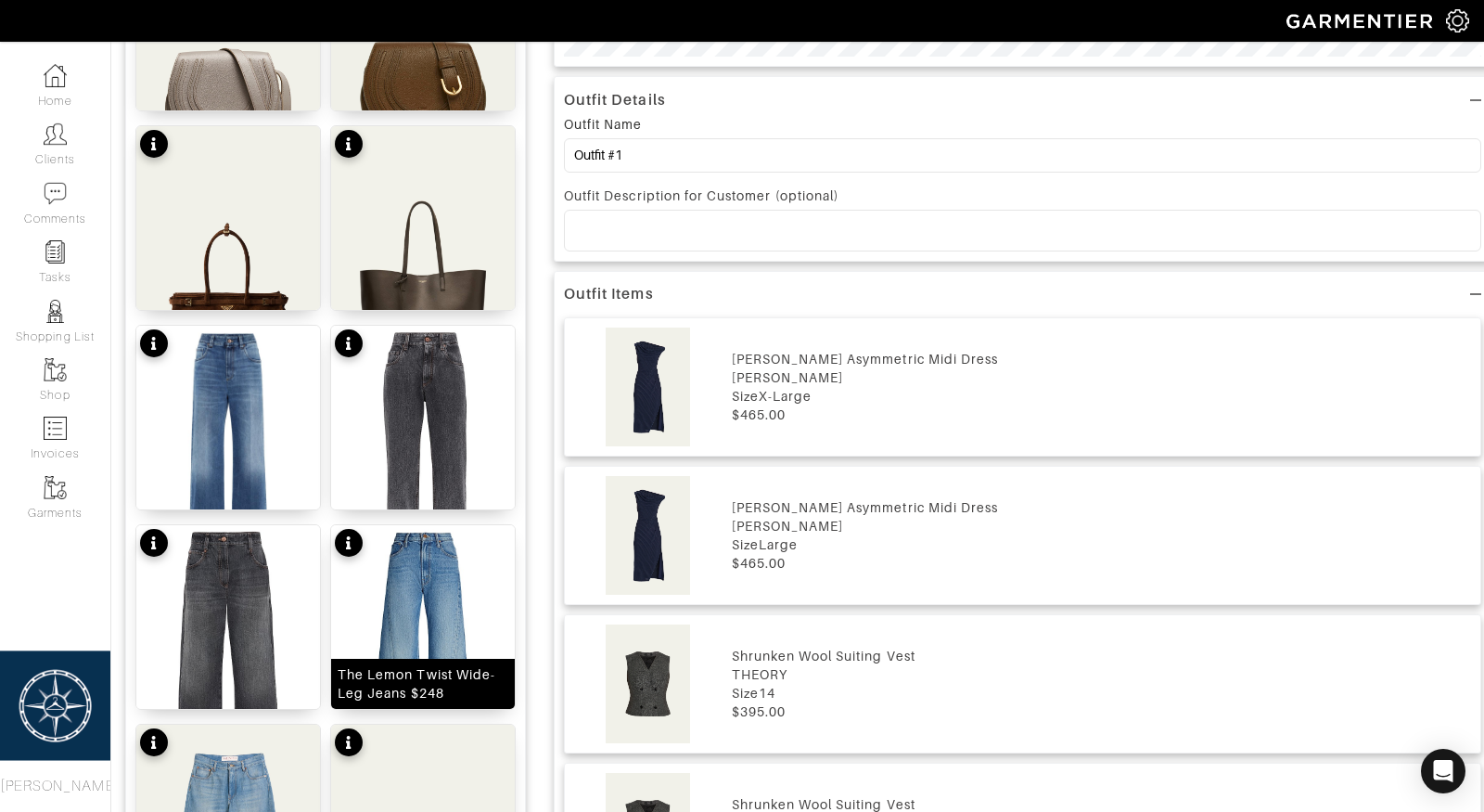
click at [385, 652] on img at bounding box center [423, 647] width 184 height 244
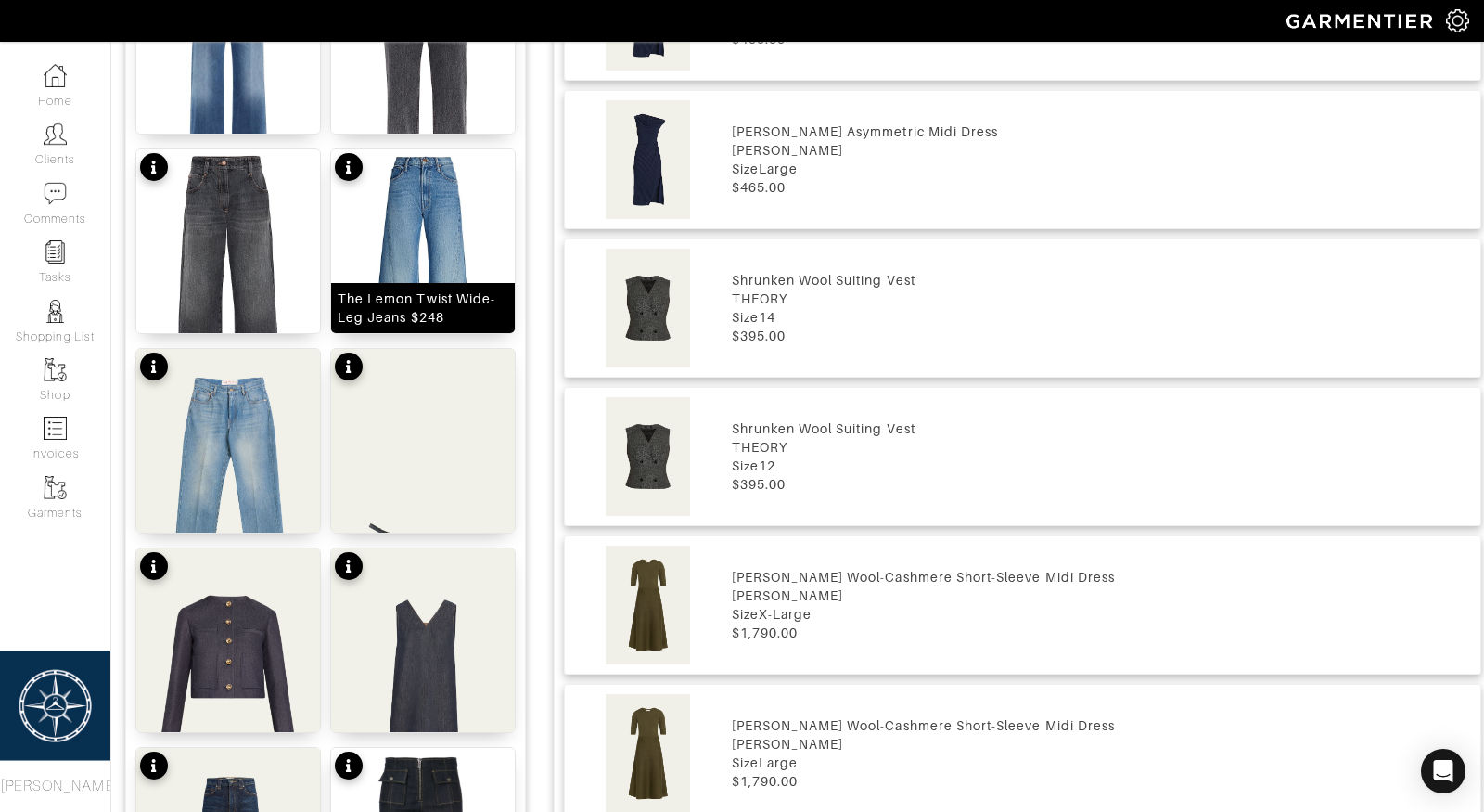
scroll to position [1157, 0]
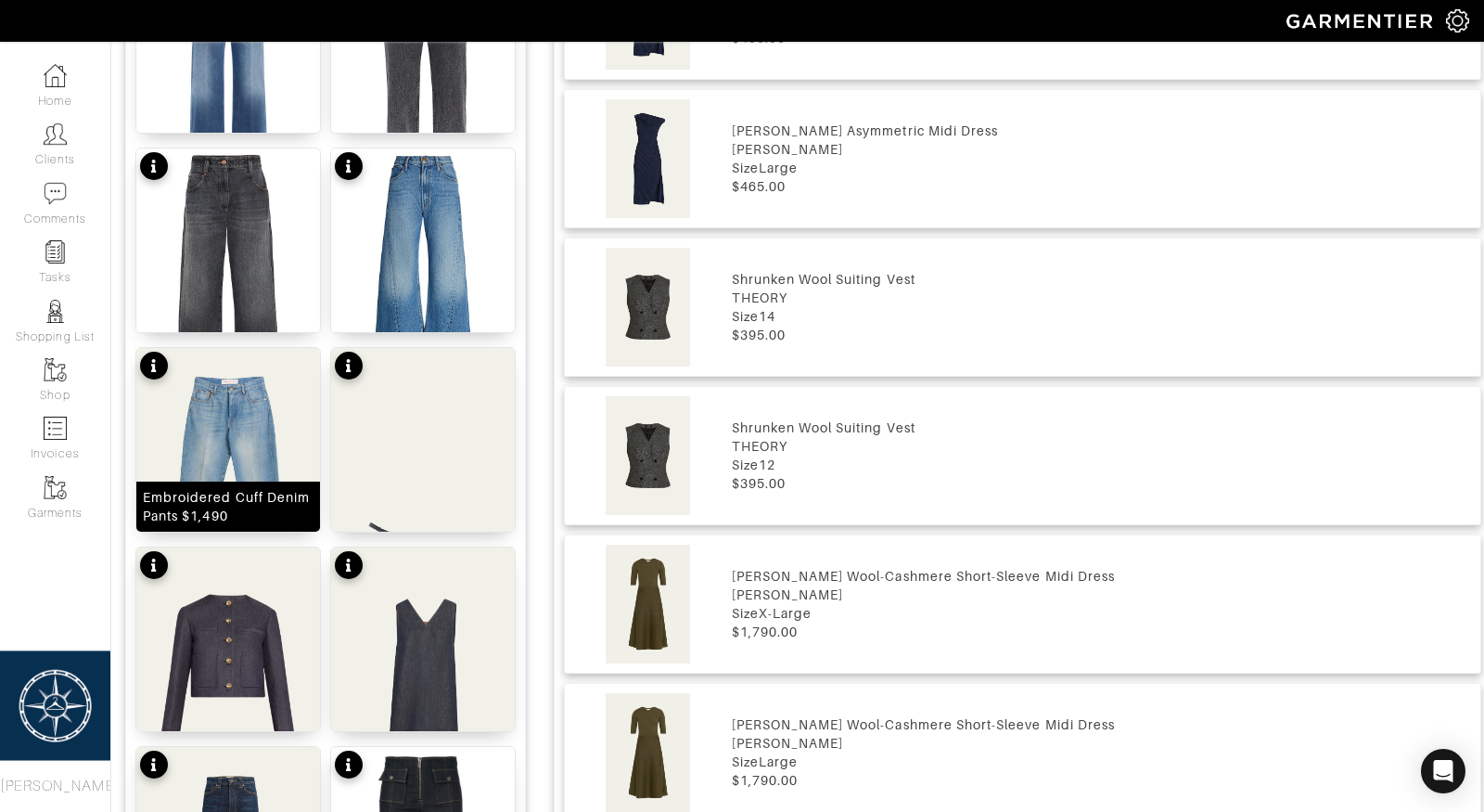
click at [227, 455] on img at bounding box center [228, 476] width 184 height 257
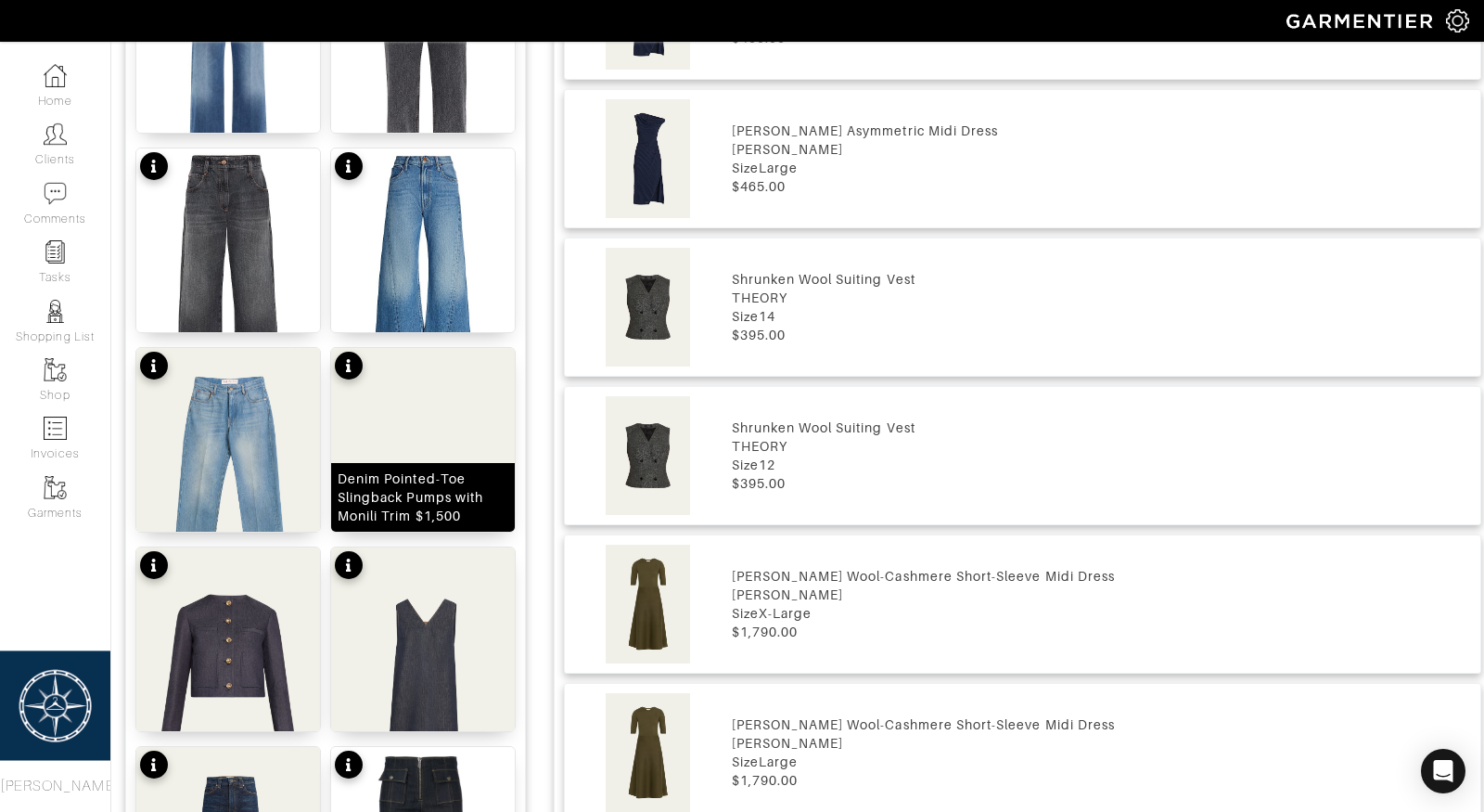
click at [419, 475] on div "Denim Pointed-Toe Slingback Pumps with Monili Trim $1,500" at bounding box center [423, 498] width 171 height 56
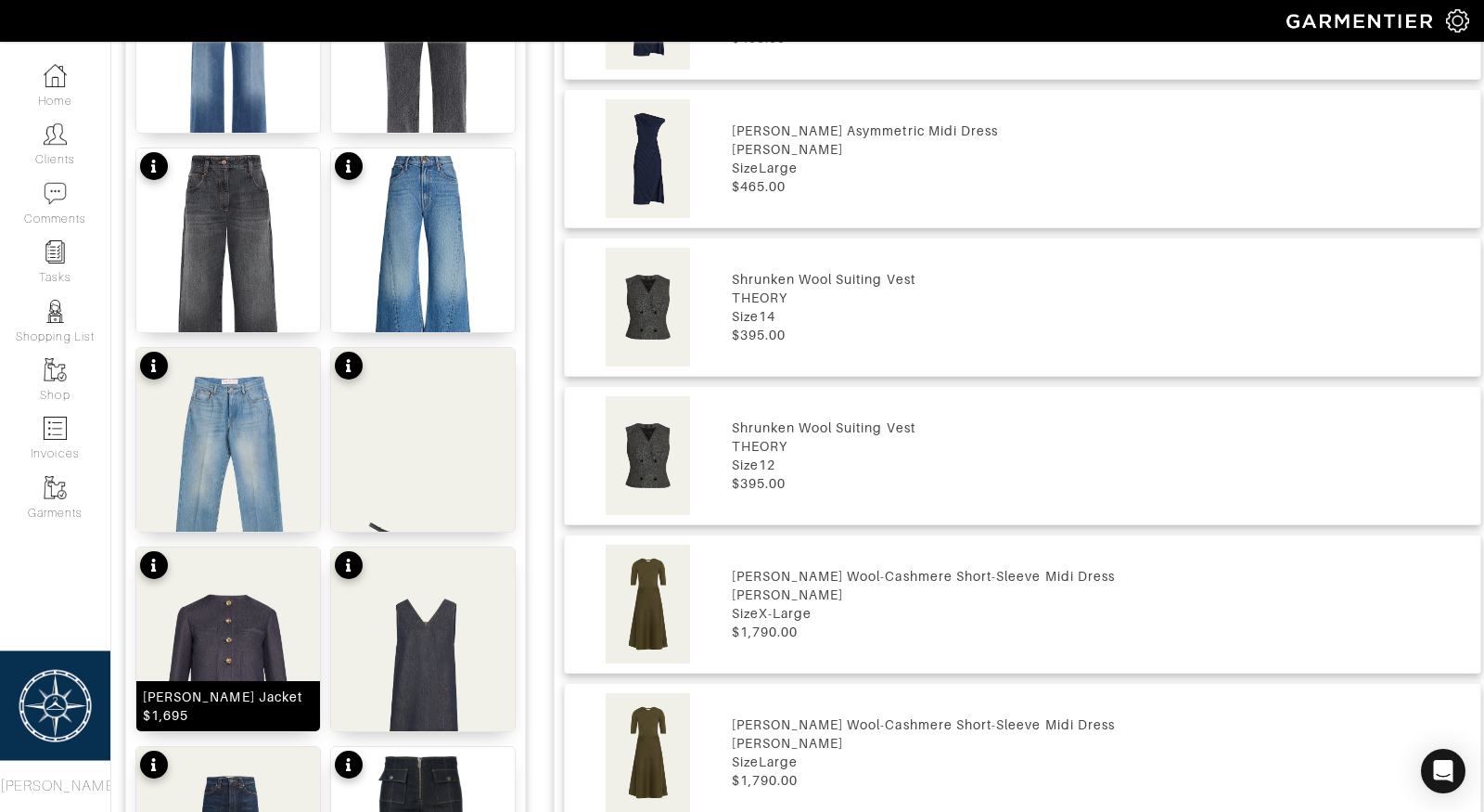
click at [214, 661] on img at bounding box center [228, 676] width 184 height 257
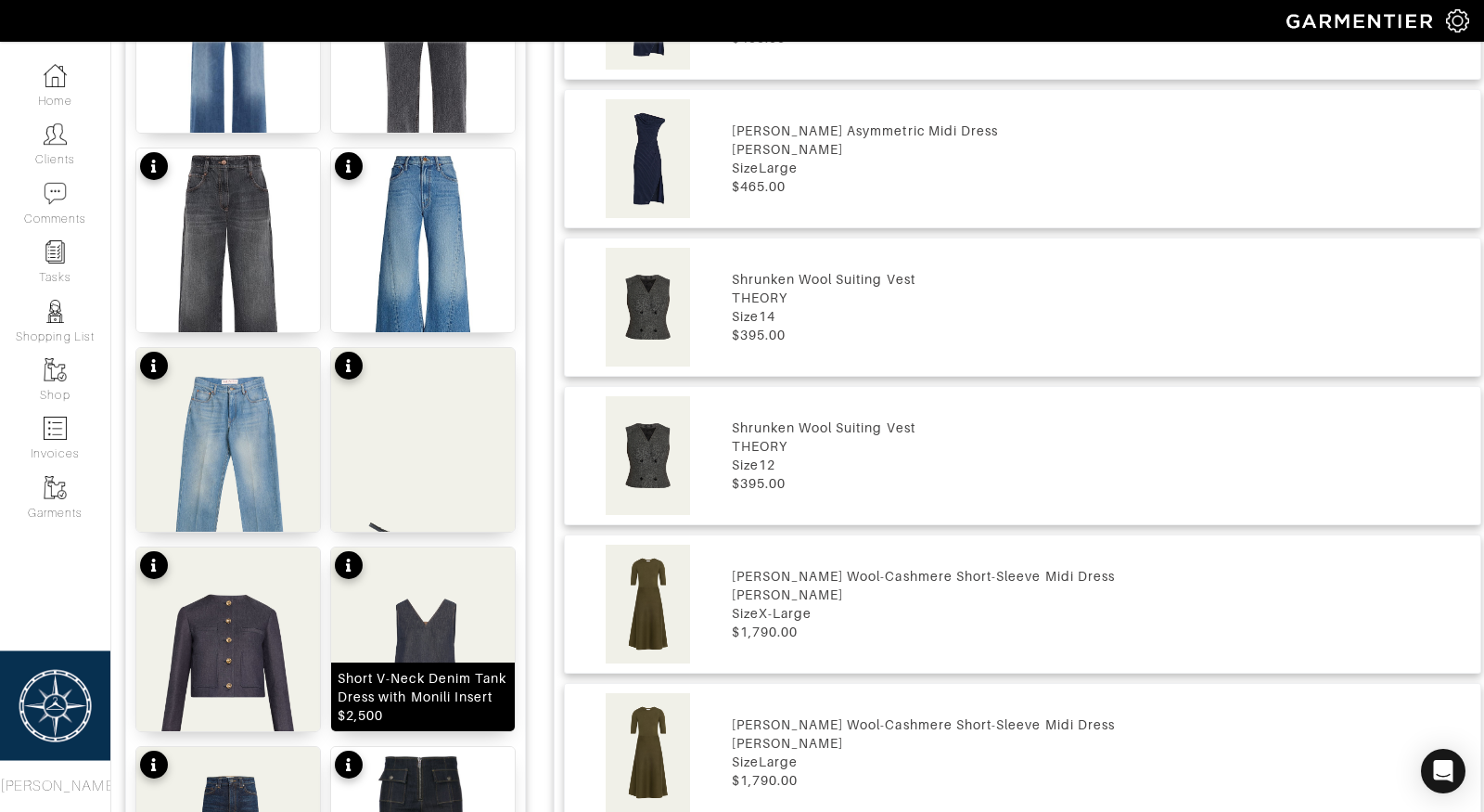
click at [437, 682] on div "Short V-Neck Denim Tank Dress with Monili Insert $2,500" at bounding box center [423, 697] width 171 height 56
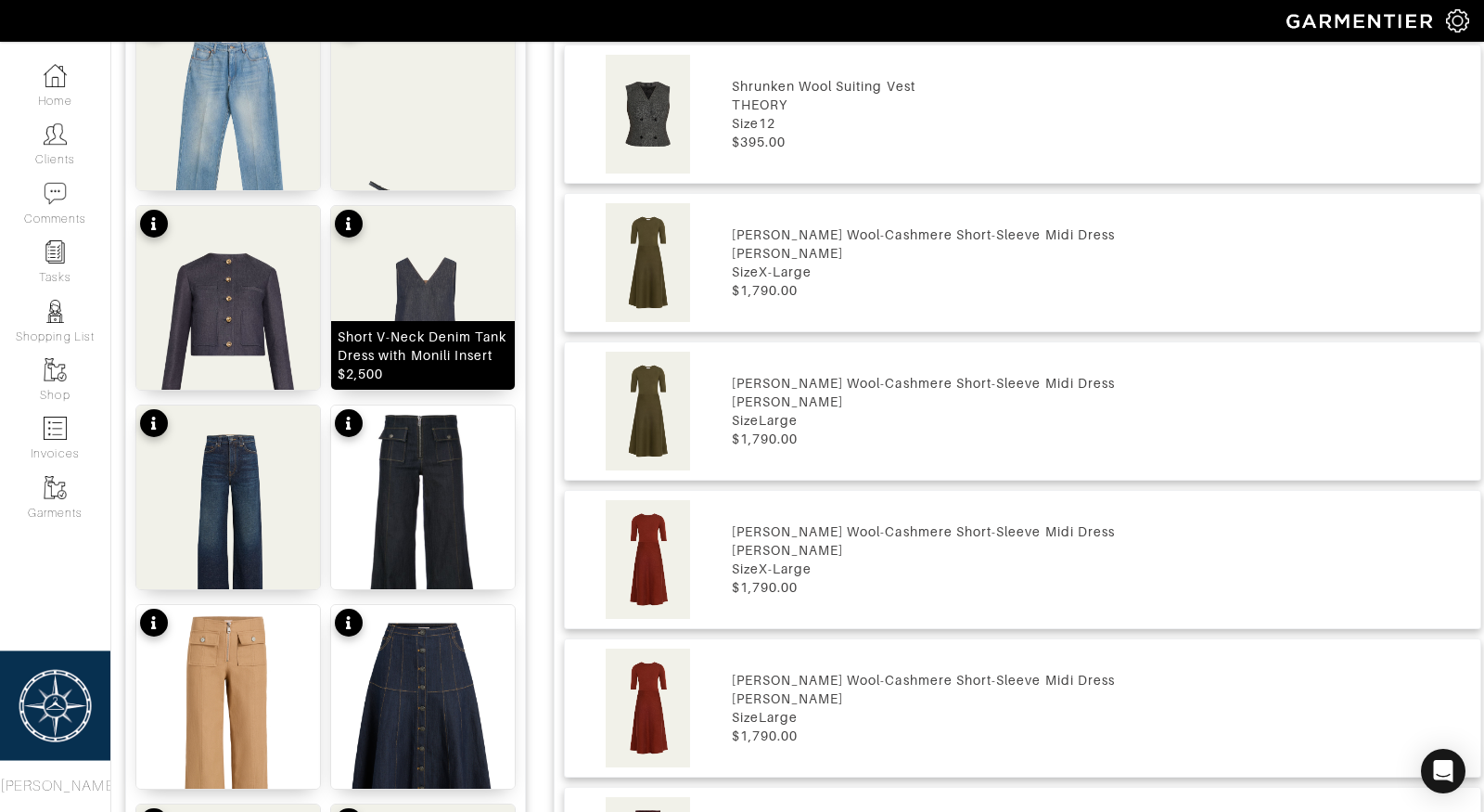
scroll to position [1523, 0]
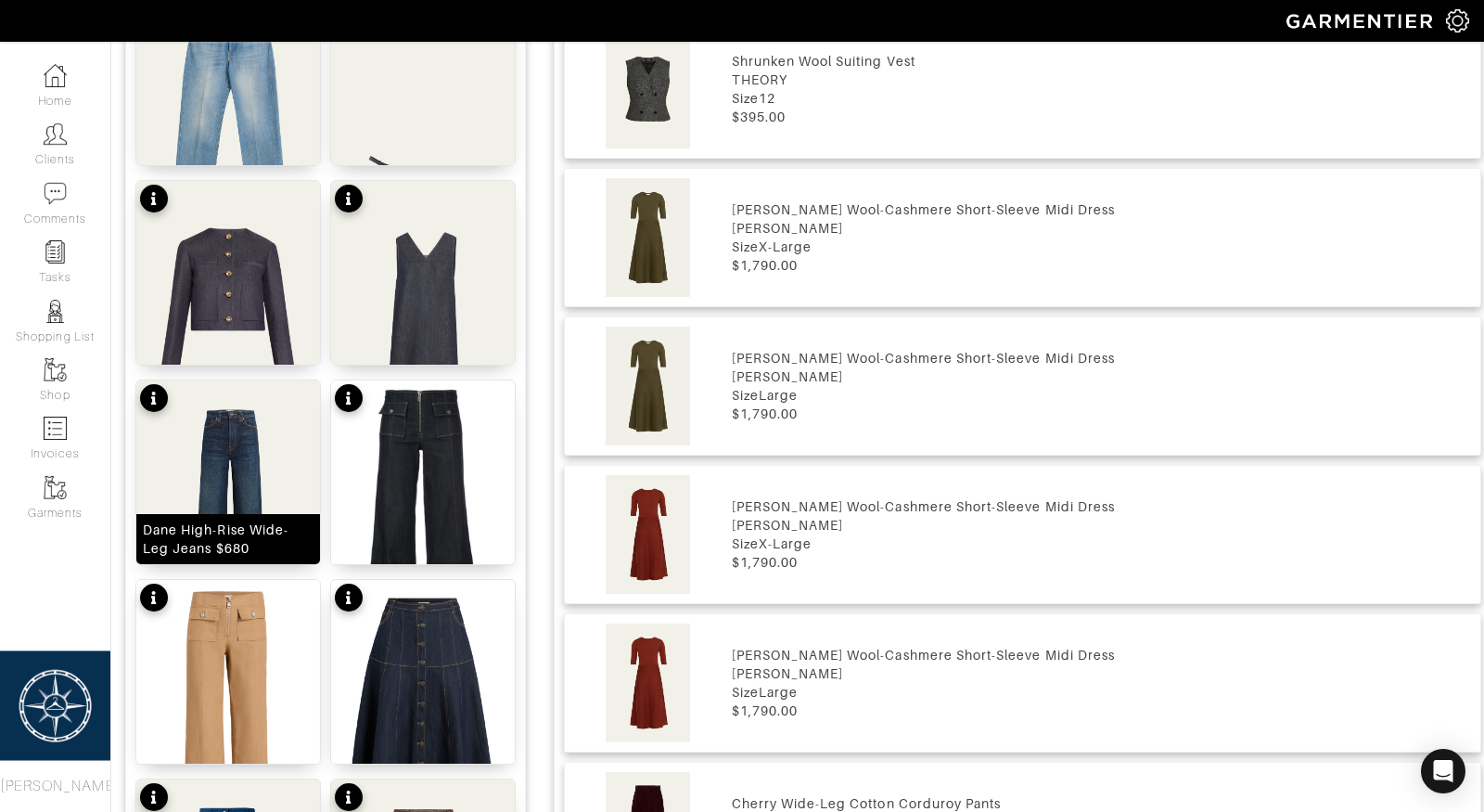
click at [236, 456] on img at bounding box center [228, 509] width 184 height 257
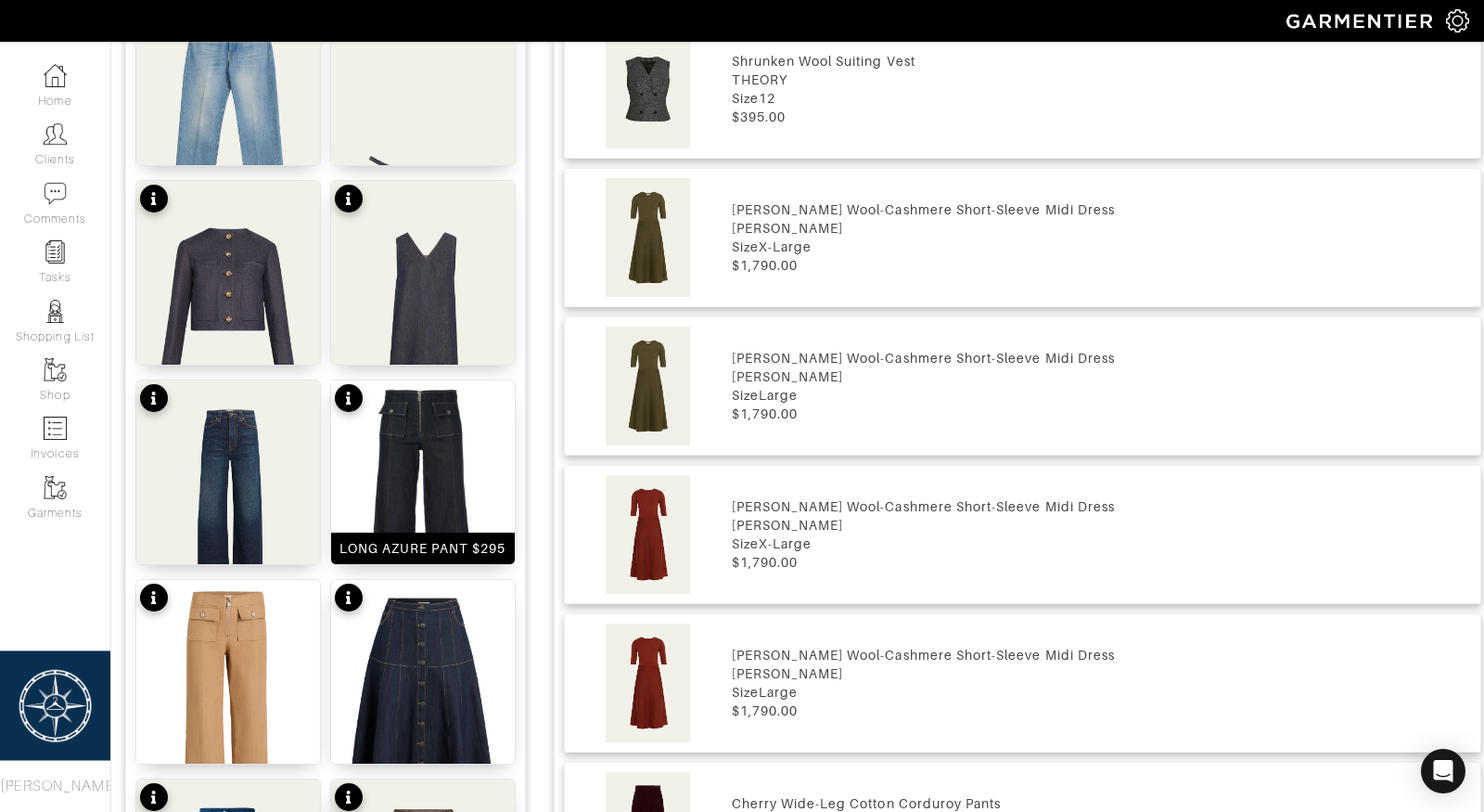
click at [408, 454] on img at bounding box center [423, 524] width 184 height 289
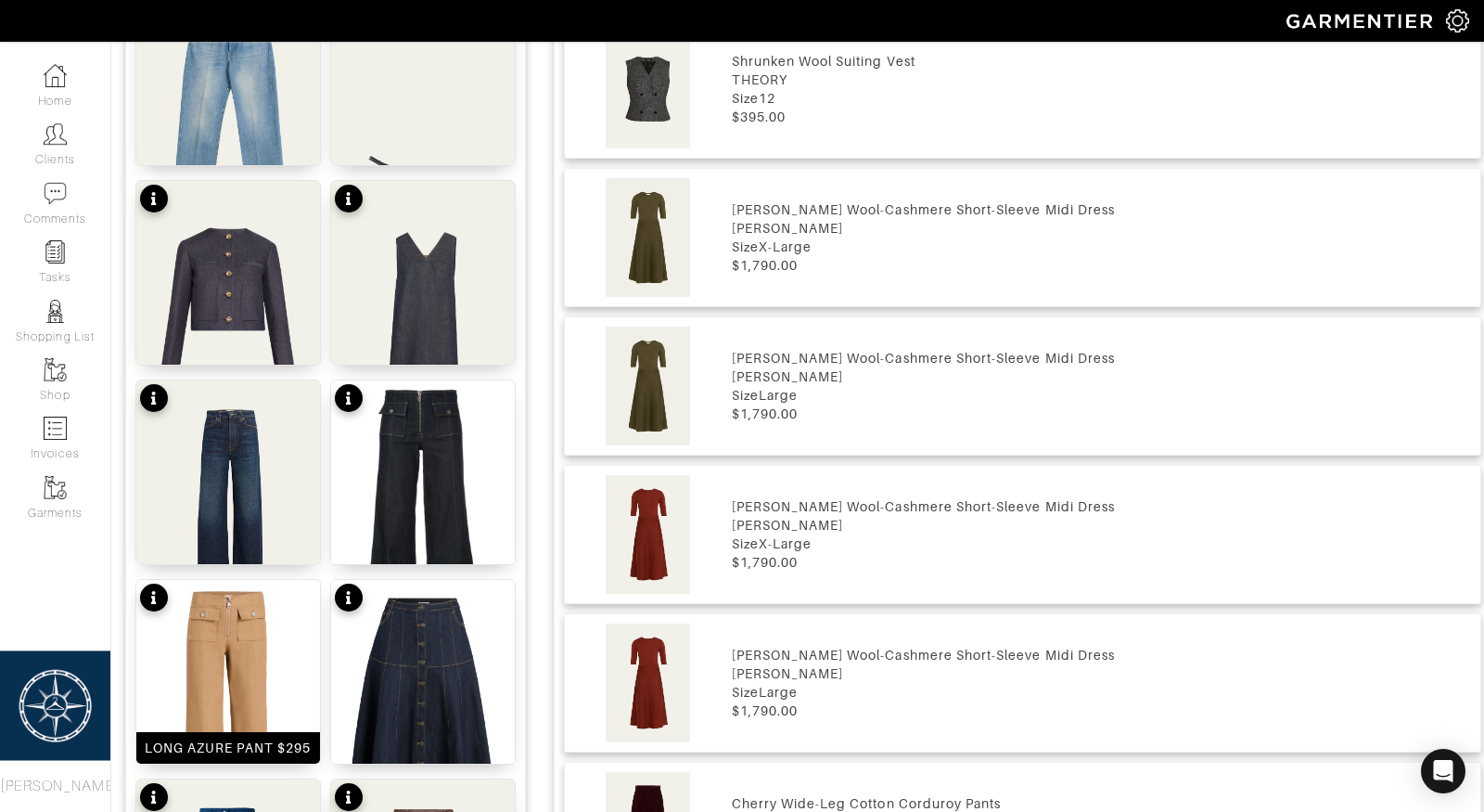
click at [214, 684] on img at bounding box center [228, 724] width 184 height 289
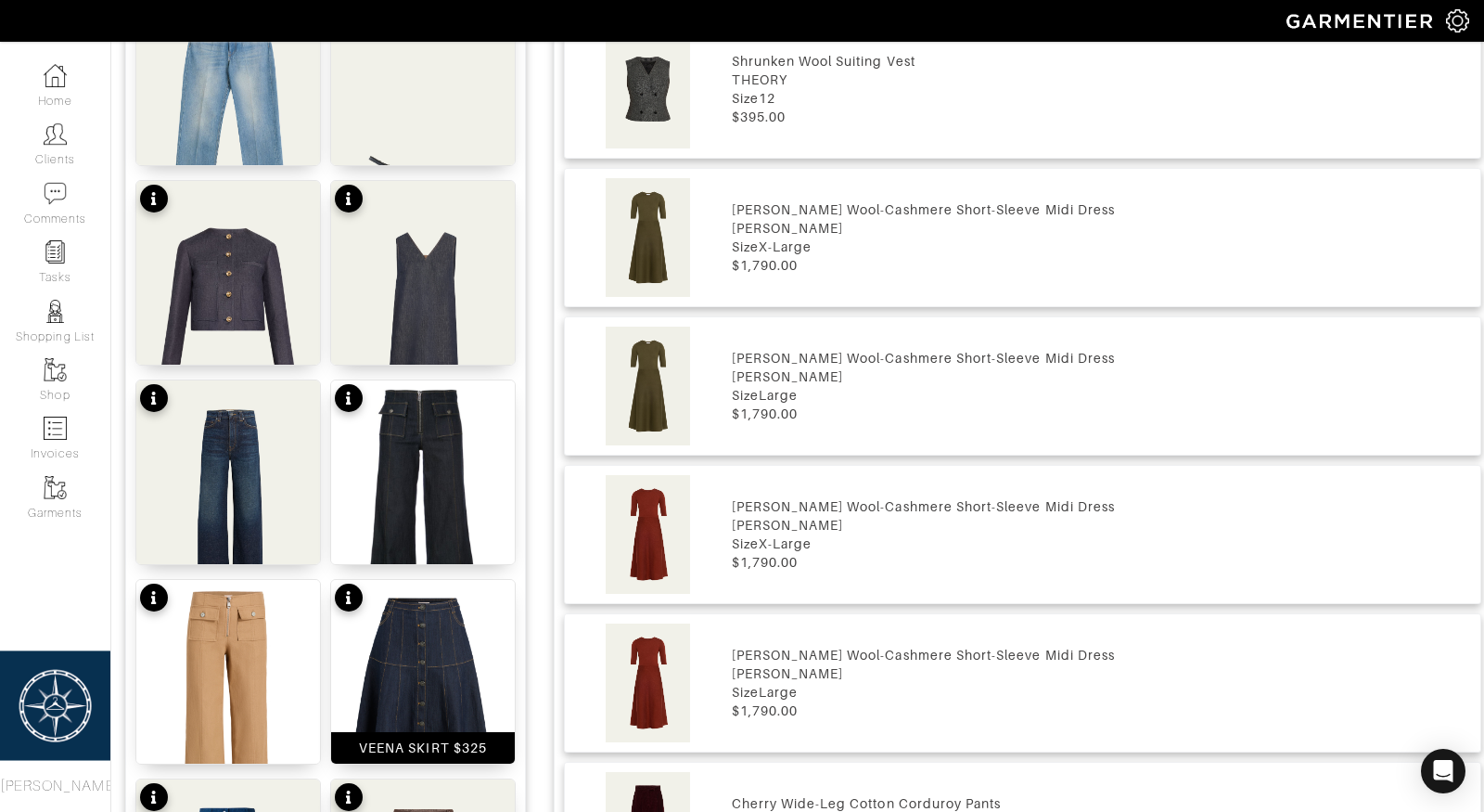
click at [425, 693] on img at bounding box center [423, 724] width 184 height 289
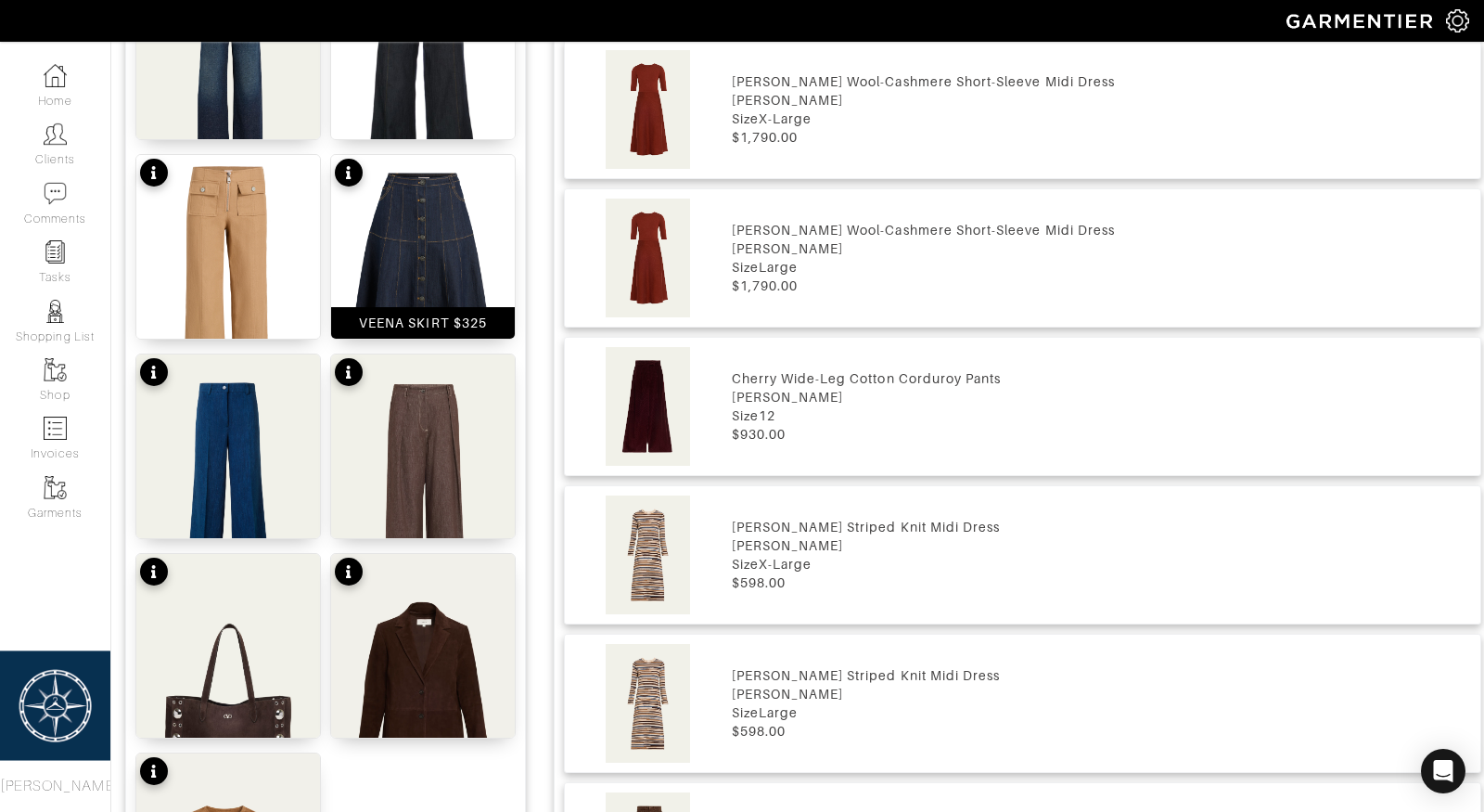
scroll to position [1949, 0]
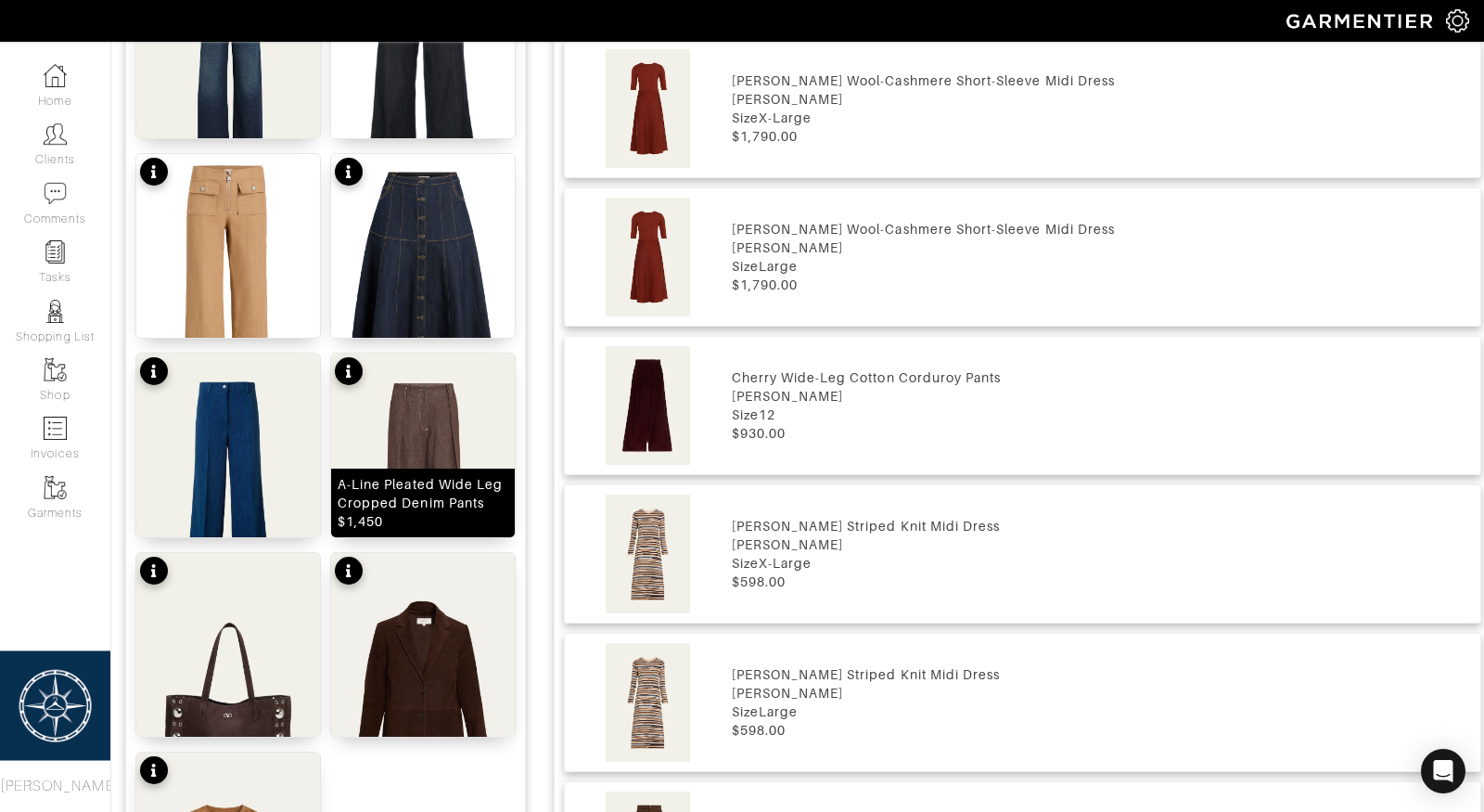
click at [430, 460] on img at bounding box center [423, 482] width 184 height 257
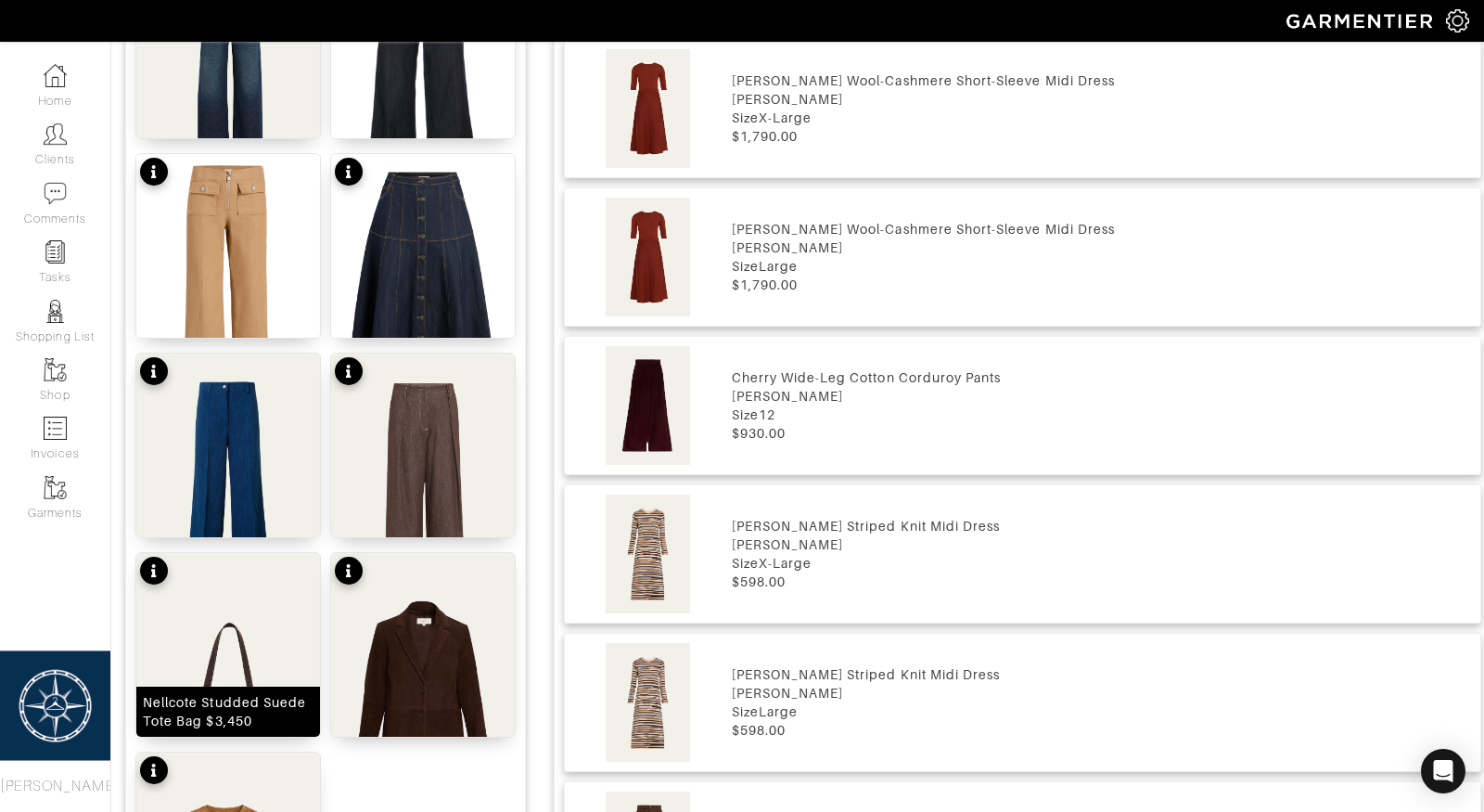
click at [217, 716] on div "Nellcote Studded Suede Tote Bag $3,450" at bounding box center [228, 711] width 171 height 37
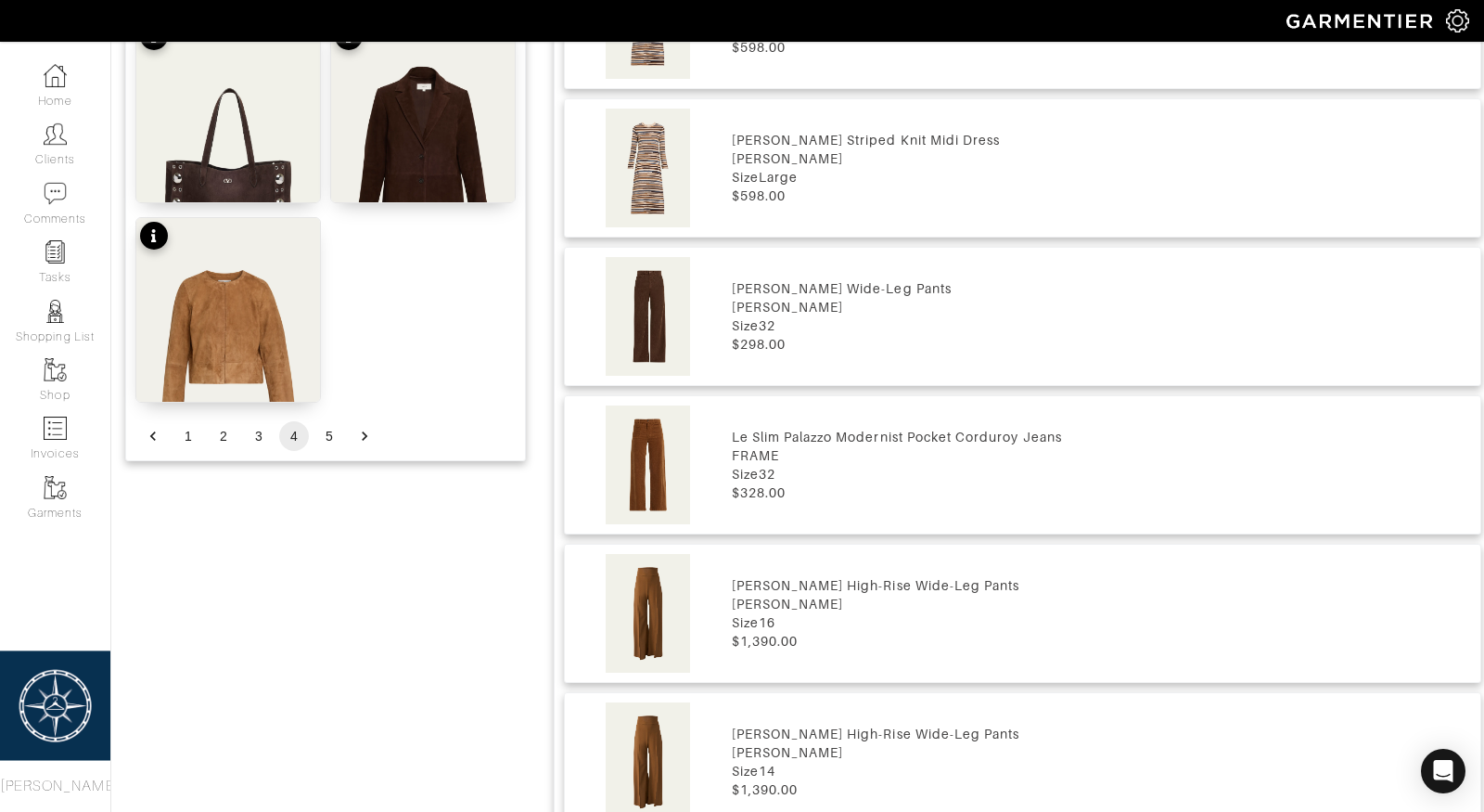
scroll to position [2470, 0]
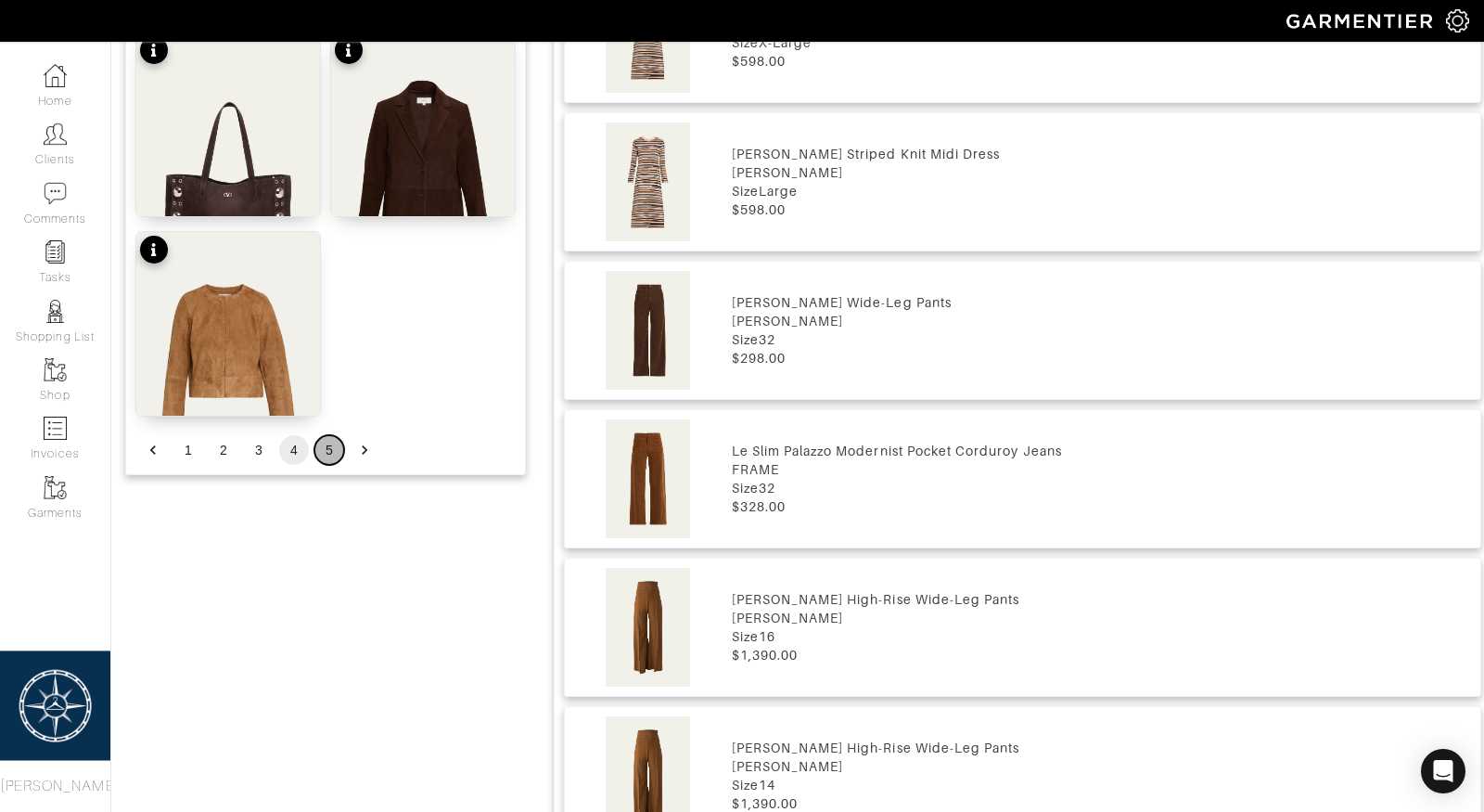
click at [330, 444] on button "5" at bounding box center [329, 450] width 30 height 30
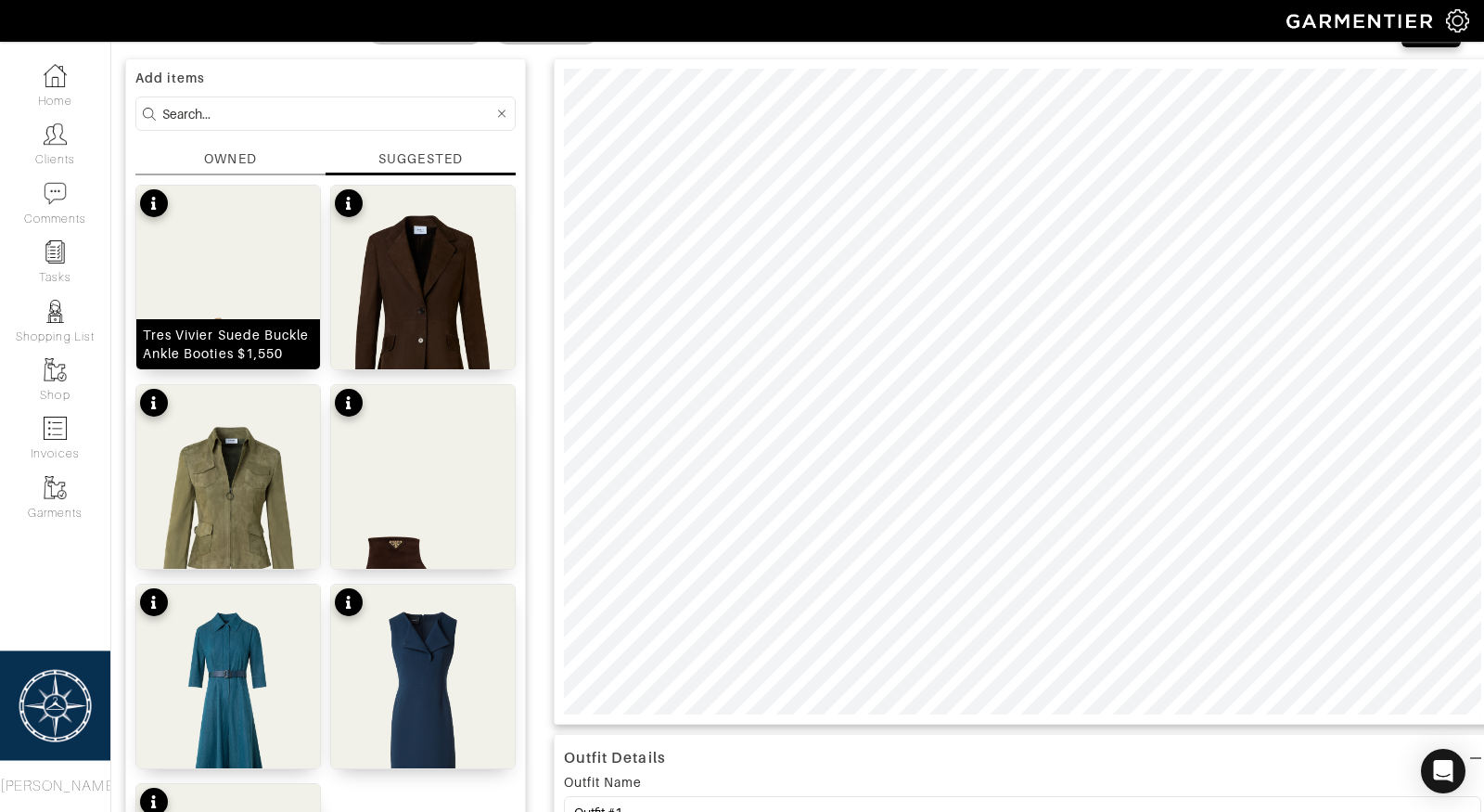
scroll to position [128, 0]
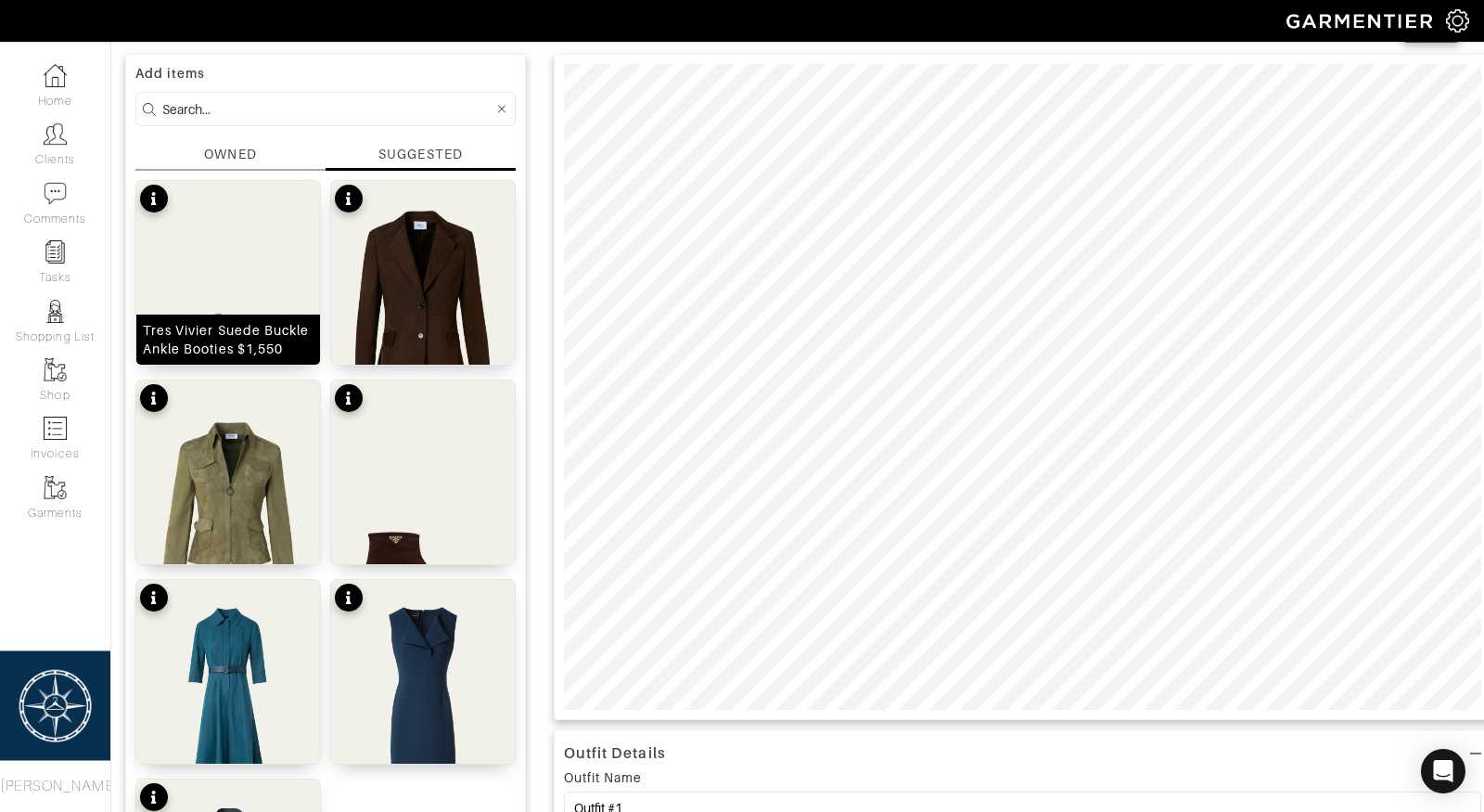
click at [253, 307] on img at bounding box center [228, 310] width 184 height 257
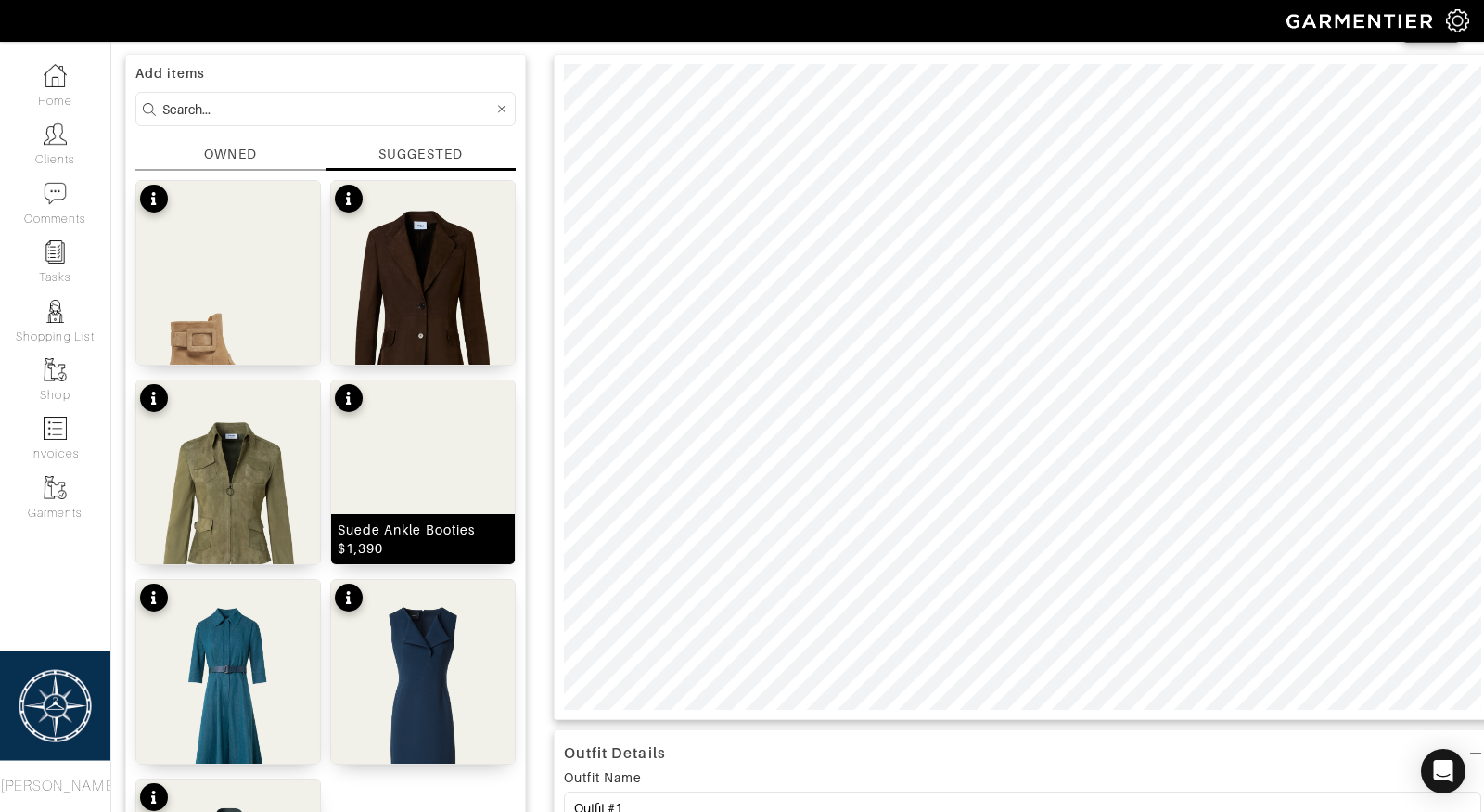
click at [394, 517] on div "Suede Ankle Booties $1,390" at bounding box center [423, 539] width 184 height 50
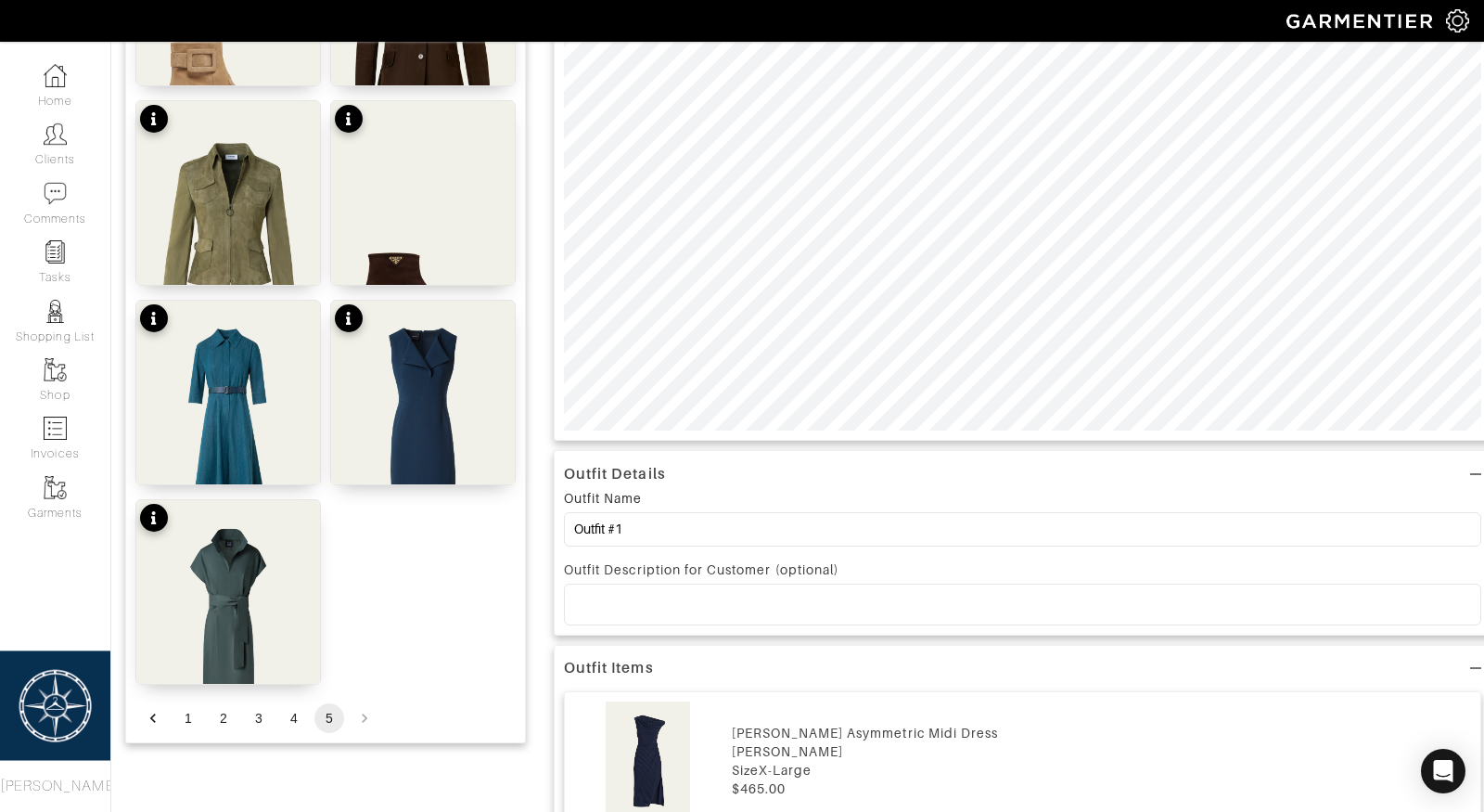
scroll to position [610, 0]
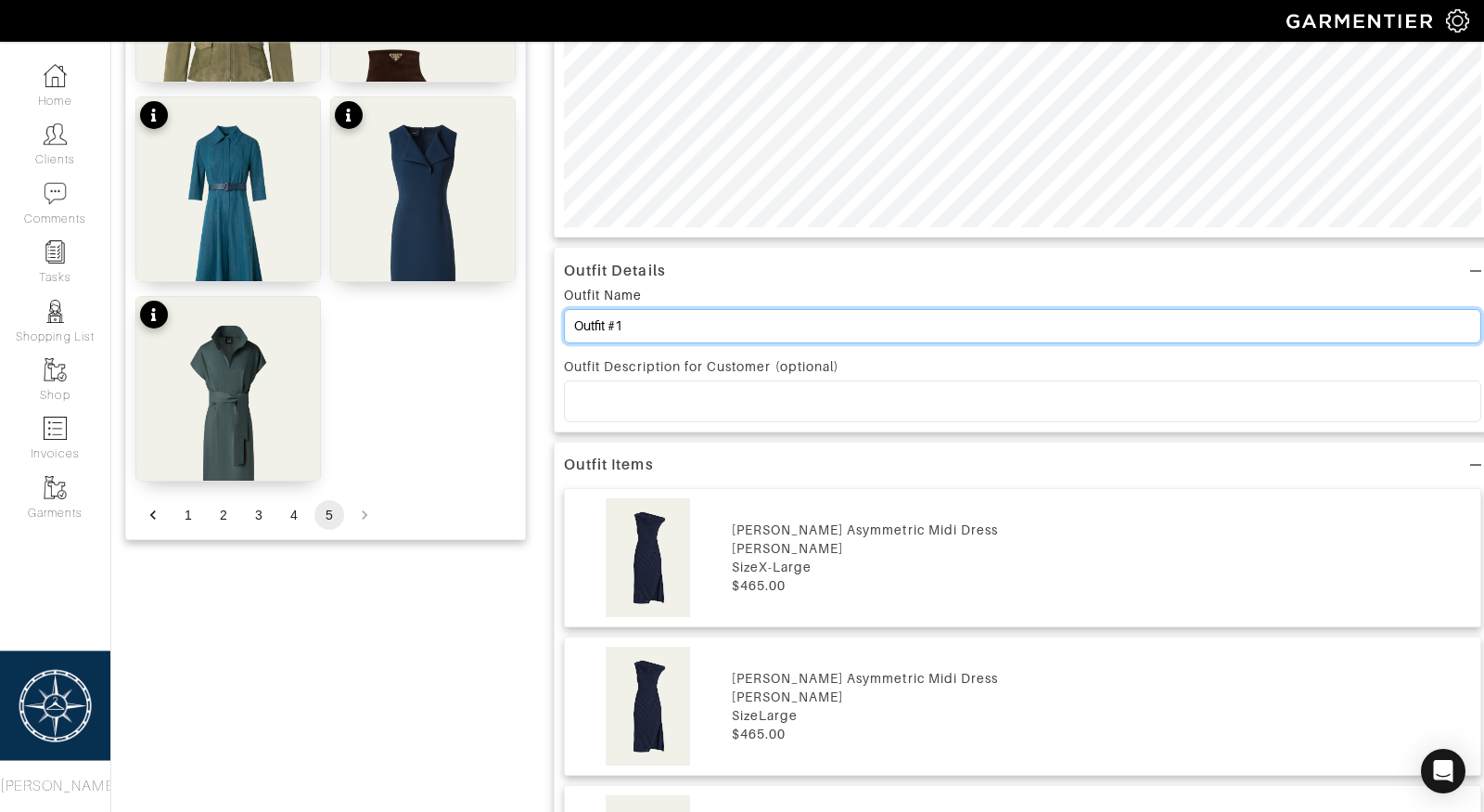
drag, startPoint x: 754, startPoint y: 325, endPoint x: 483, endPoint y: 322, distance: 271.0
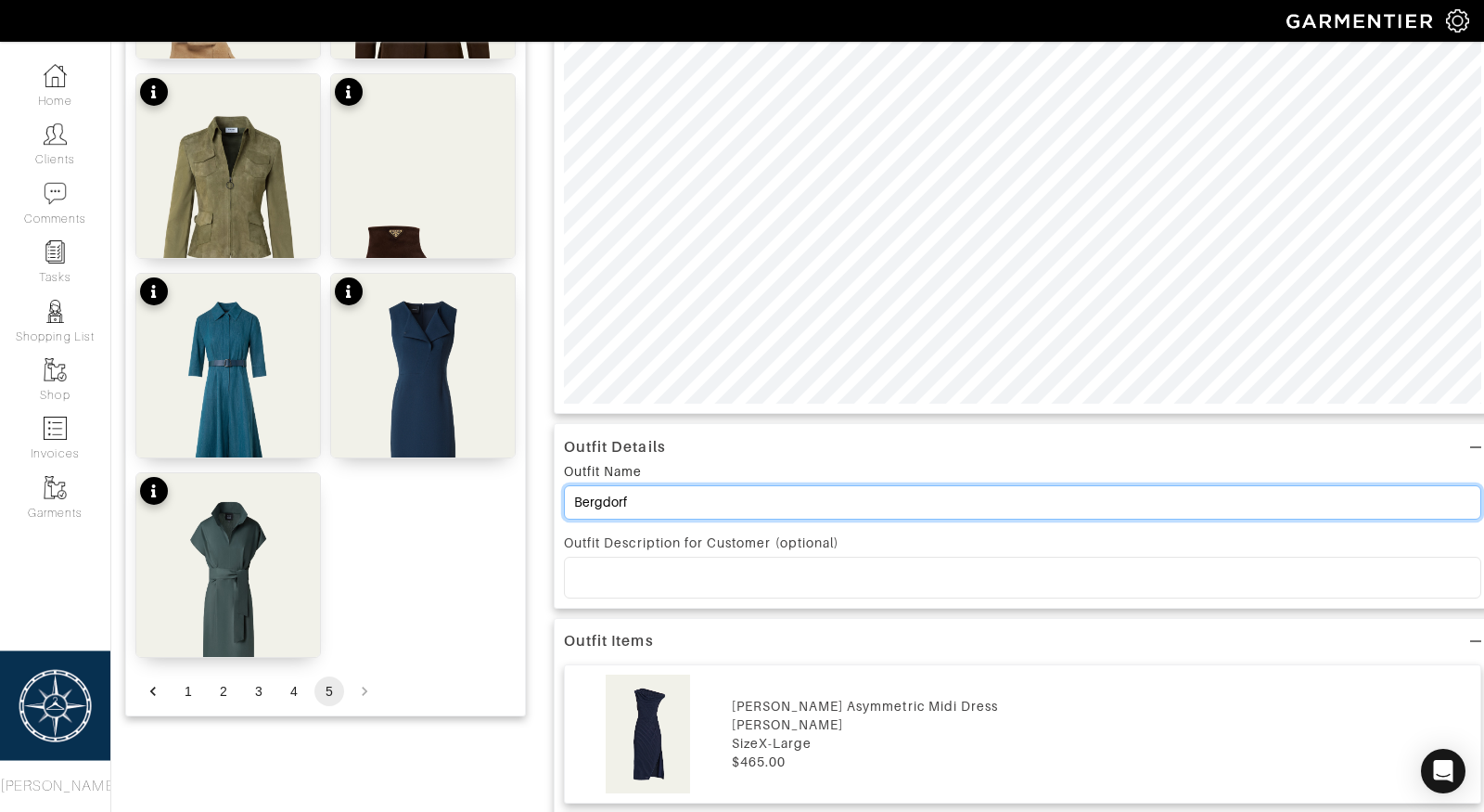
scroll to position [0, 0]
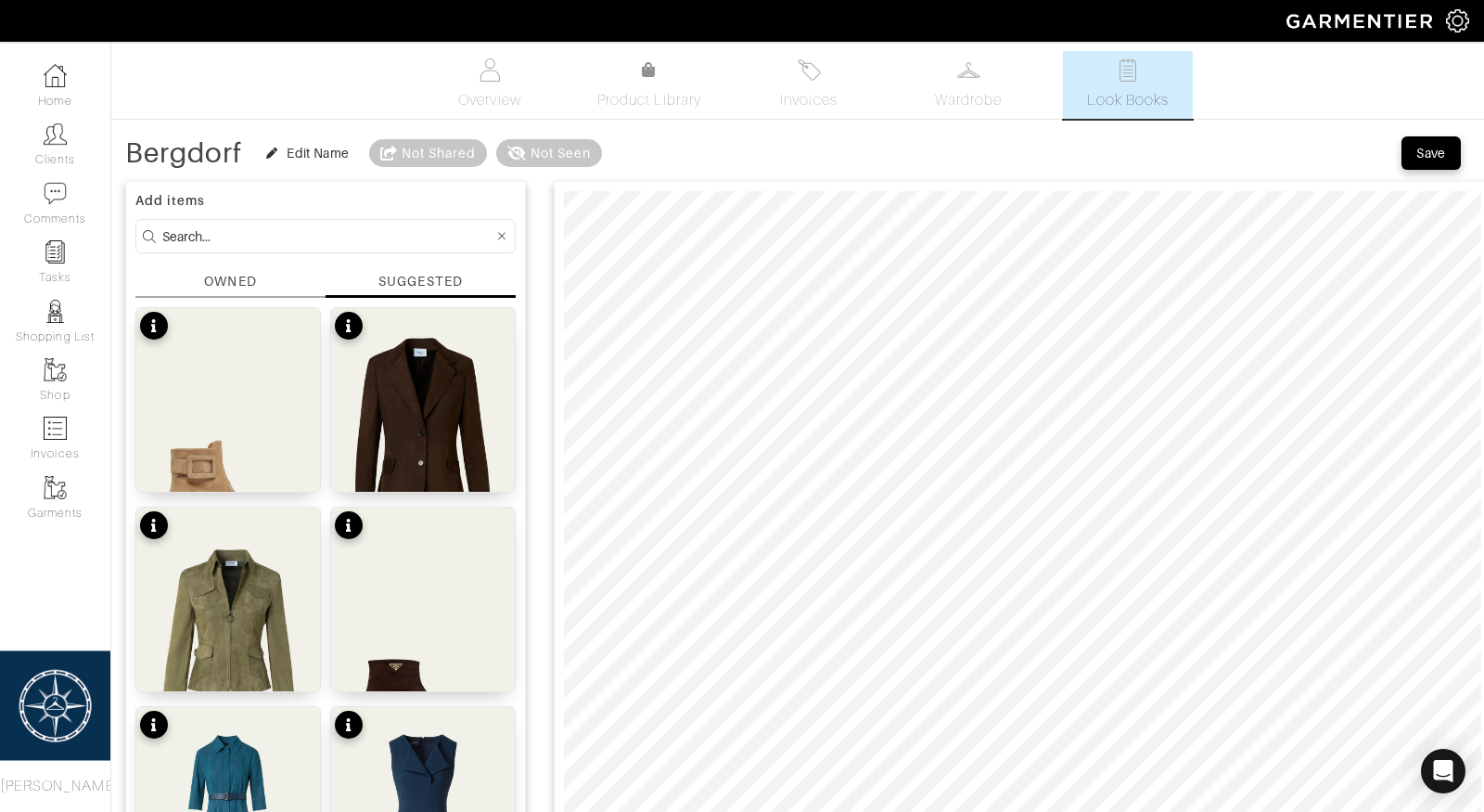
type input "Bergdorf"
click at [1417, 150] on div "Save" at bounding box center [1431, 152] width 30 height 18
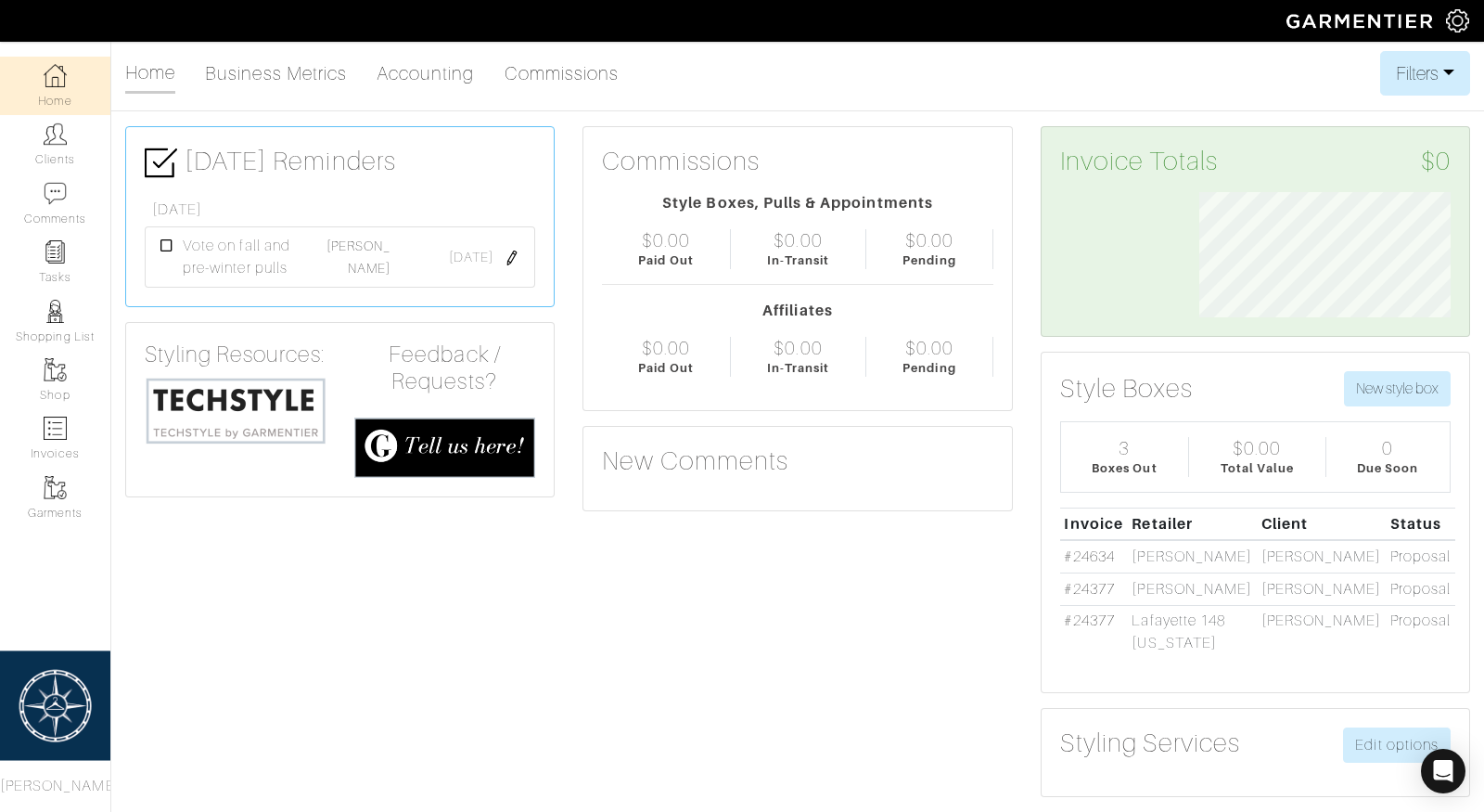
scroll to position [126, 279]
click at [67, 135] on link "Clients" at bounding box center [55, 144] width 110 height 58
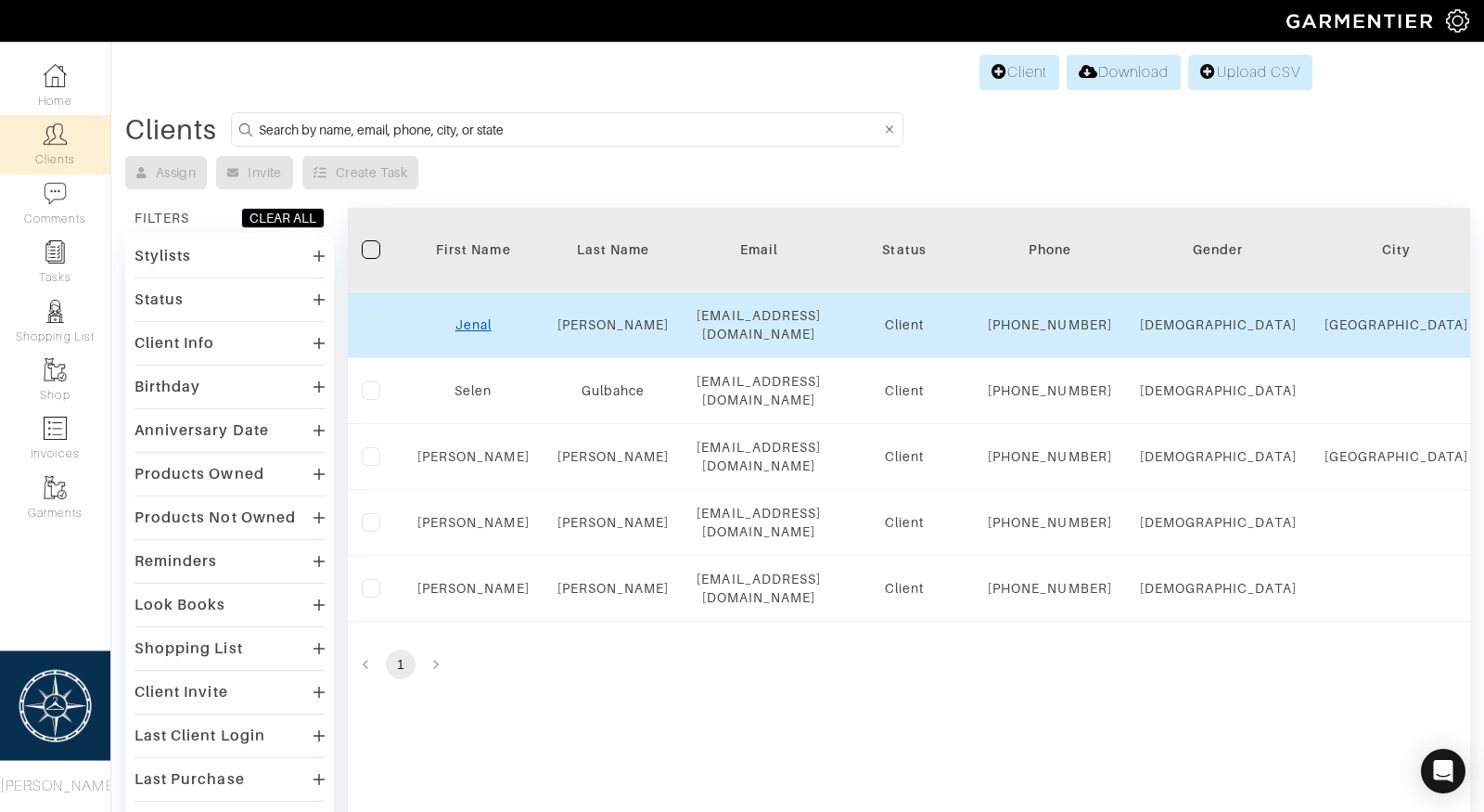
click at [466, 332] on link "Jenal" at bounding box center [474, 324] width 36 height 14
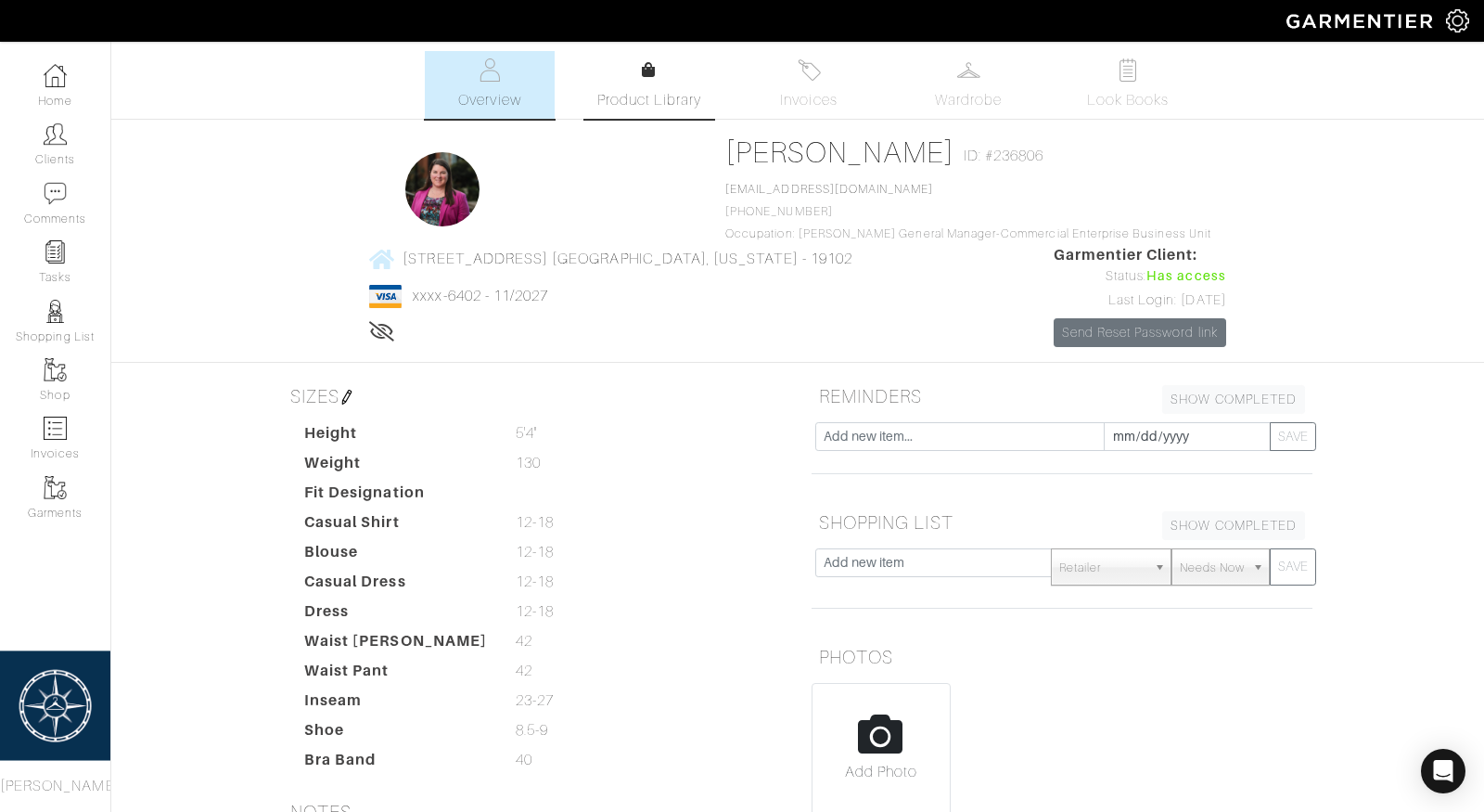
click at [667, 75] on link "Product Library" at bounding box center [649, 85] width 129 height 52
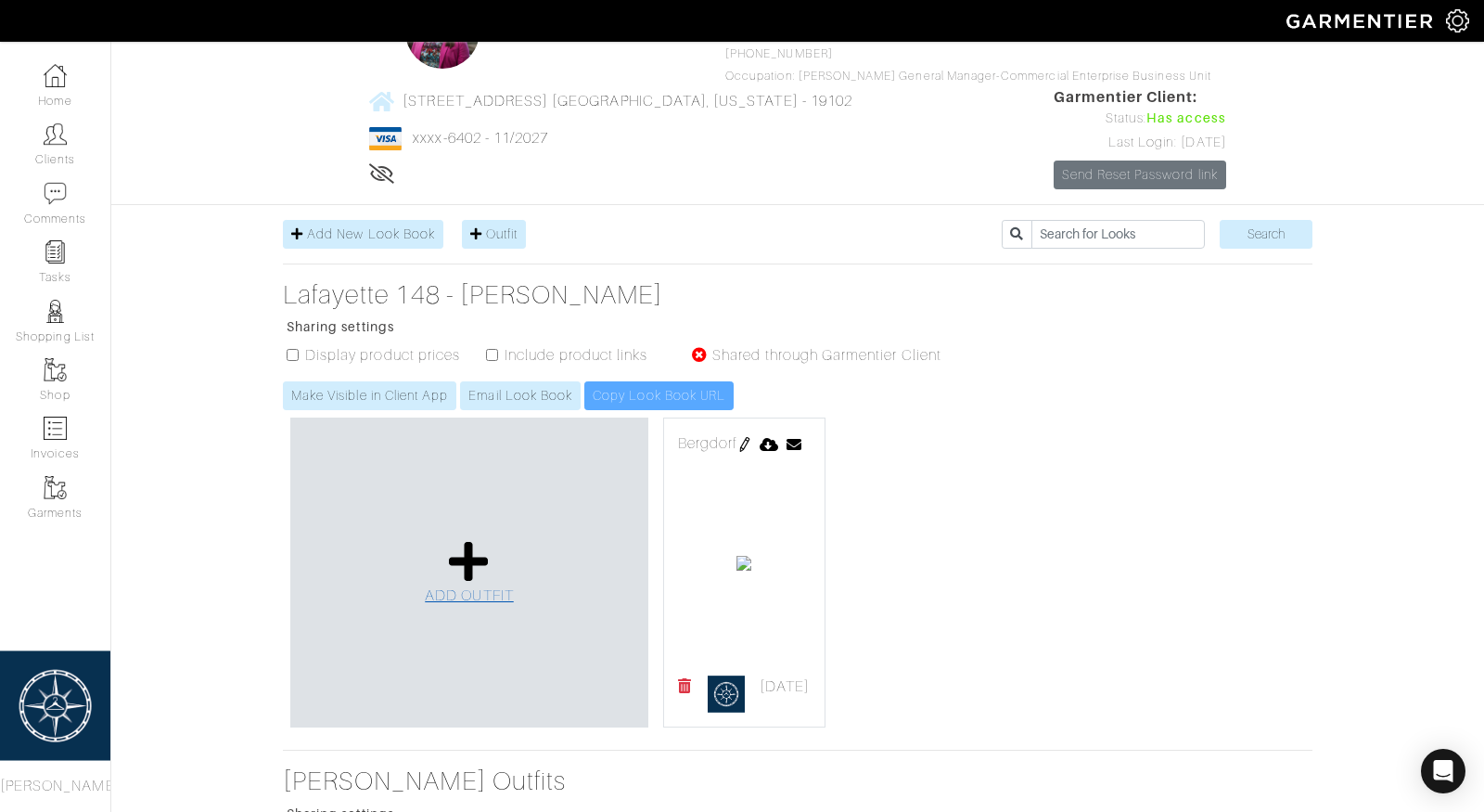
scroll to position [100, 0]
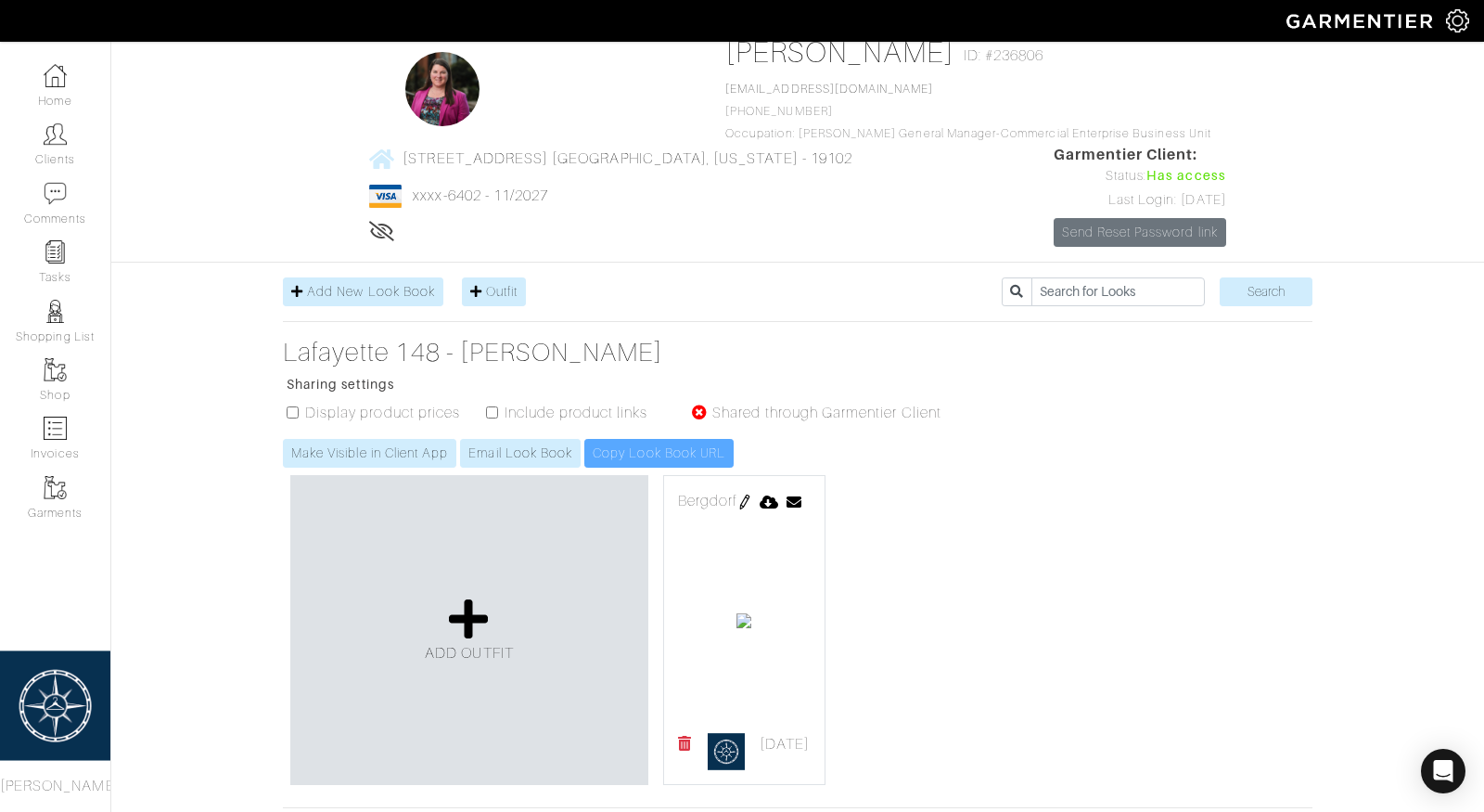
click at [753, 495] on img at bounding box center [744, 501] width 14 height 14
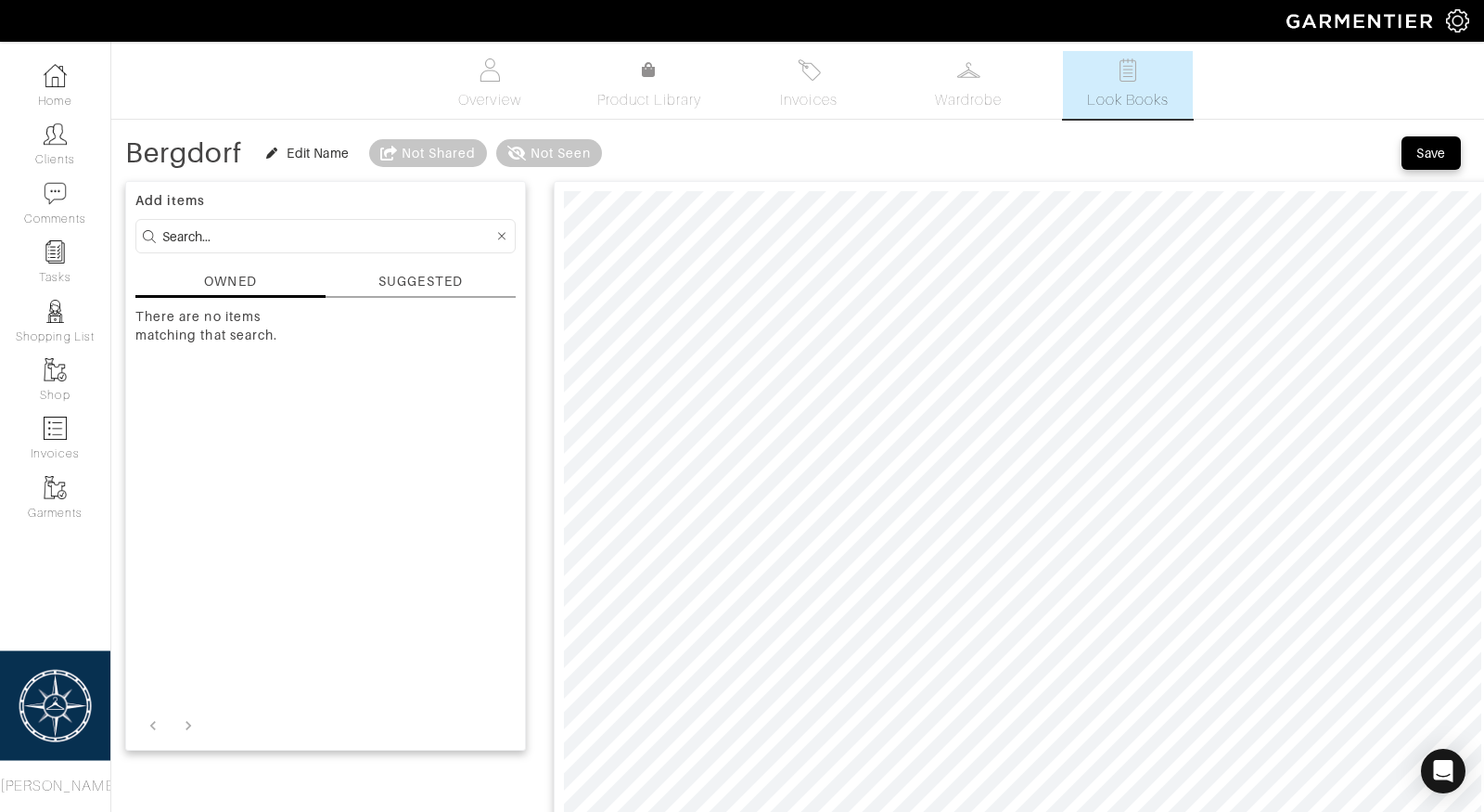
click at [453, 275] on div "SUGGESTED" at bounding box center [420, 282] width 83 height 19
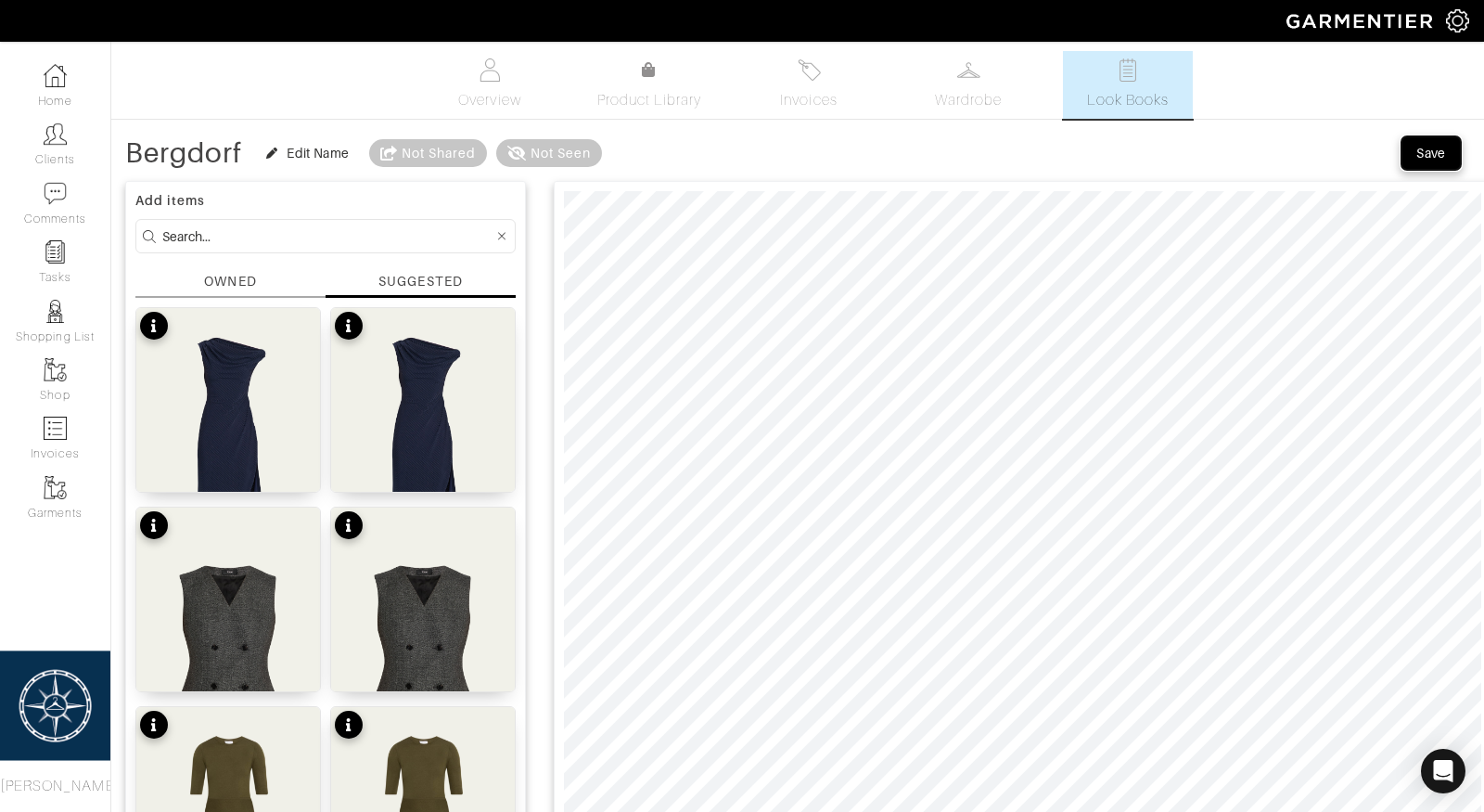
click at [1434, 149] on div "Save" at bounding box center [1431, 152] width 30 height 18
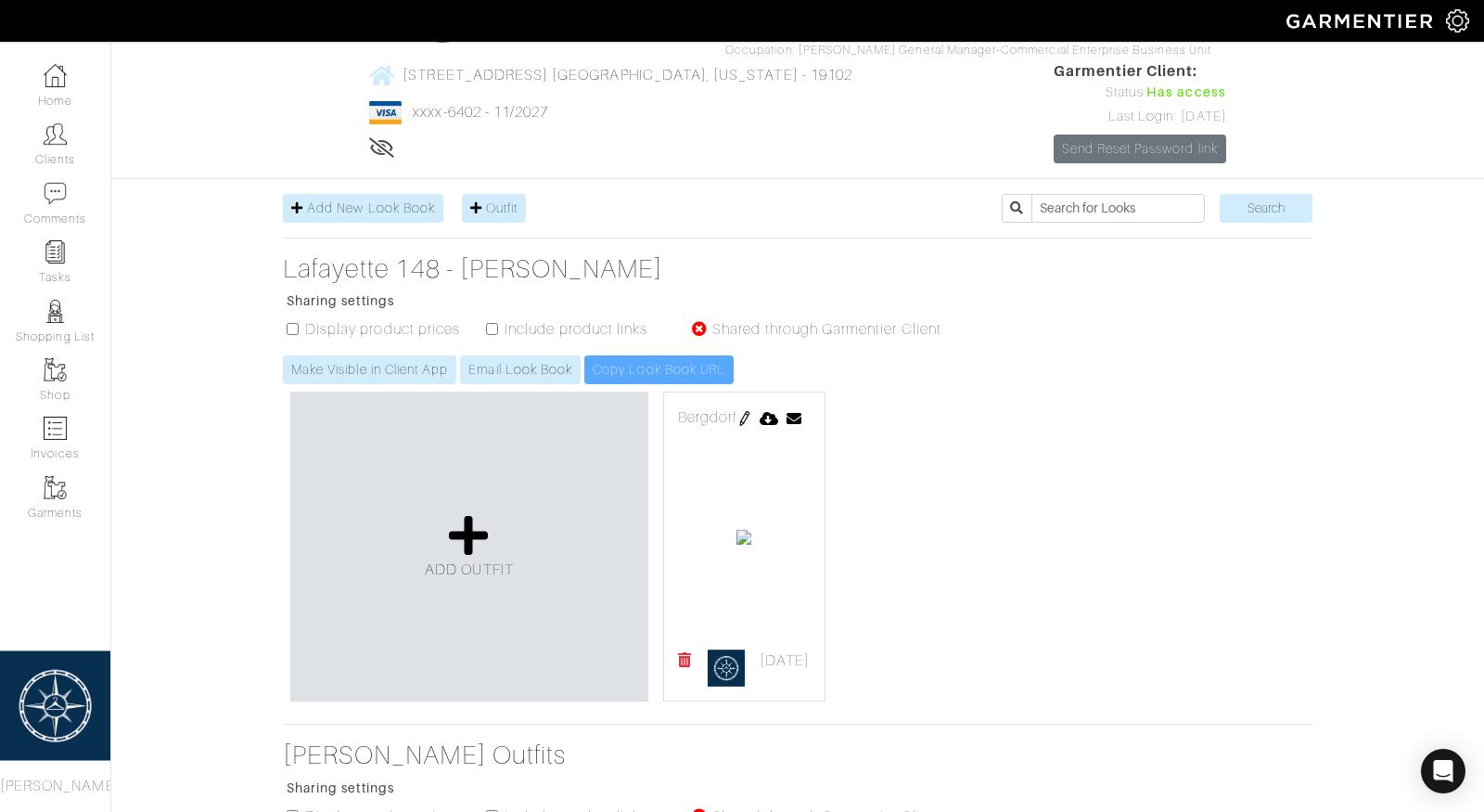
scroll to position [665, 0]
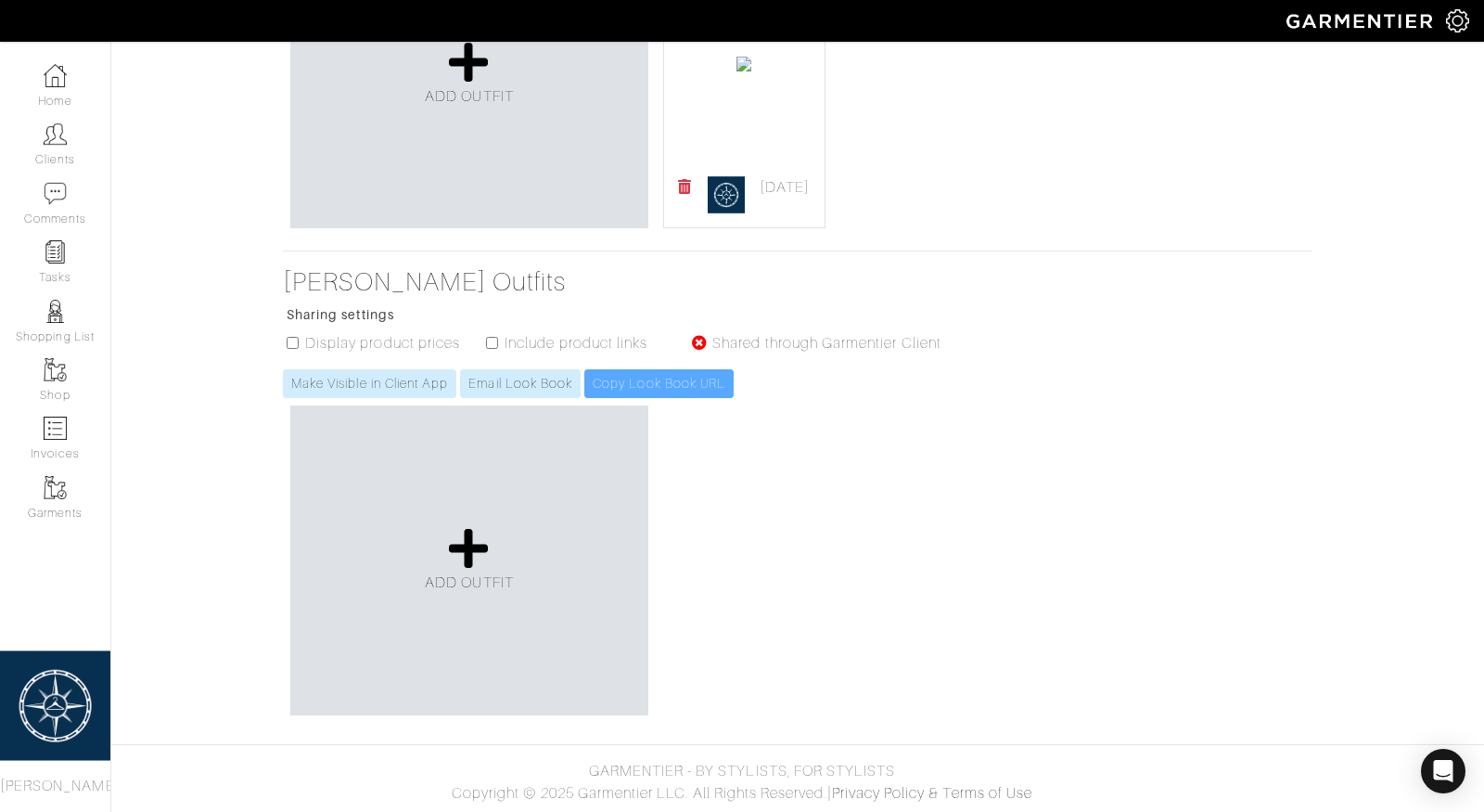
click at [700, 340] on icon at bounding box center [700, 341] width 15 height 14
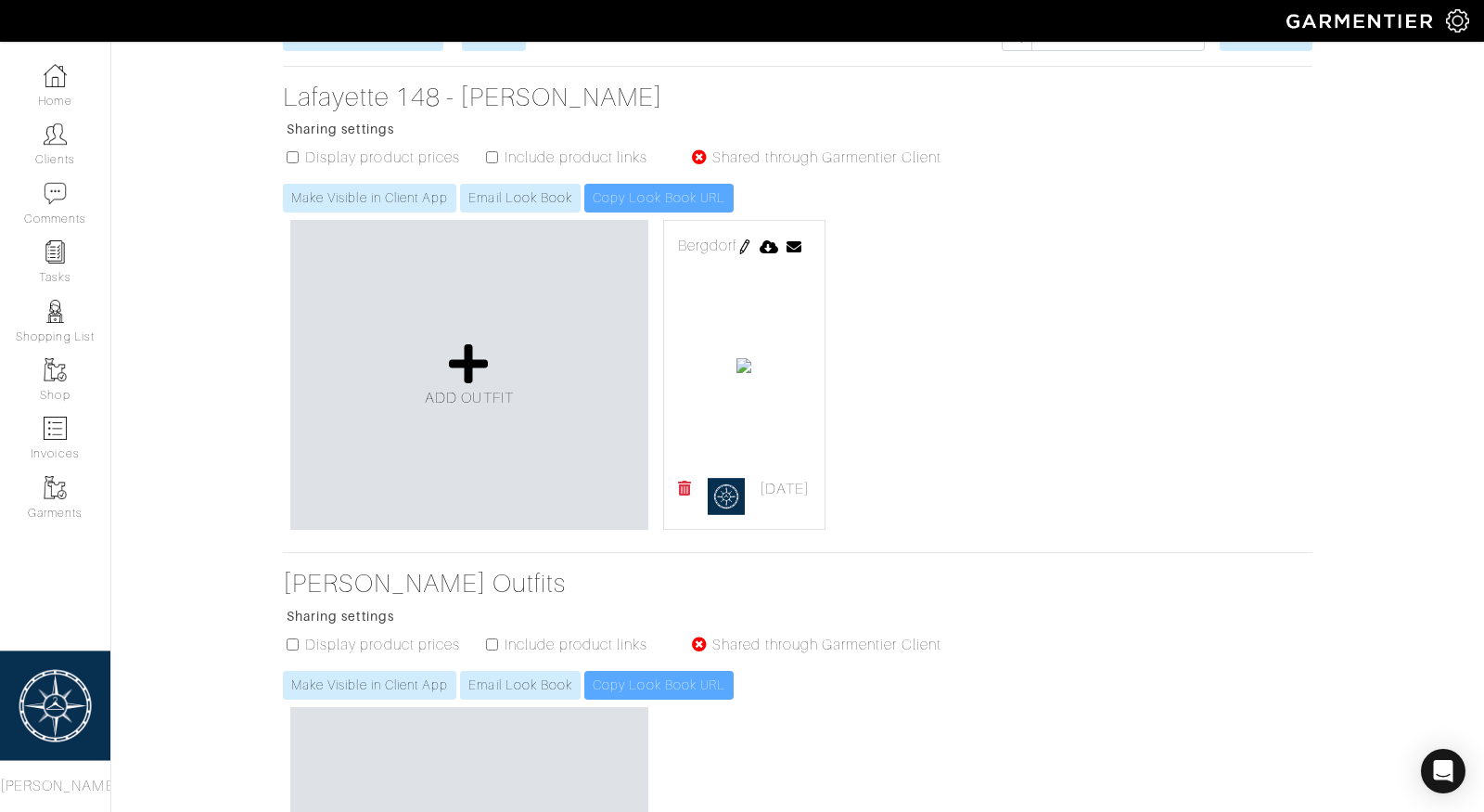
scroll to position [311, 0]
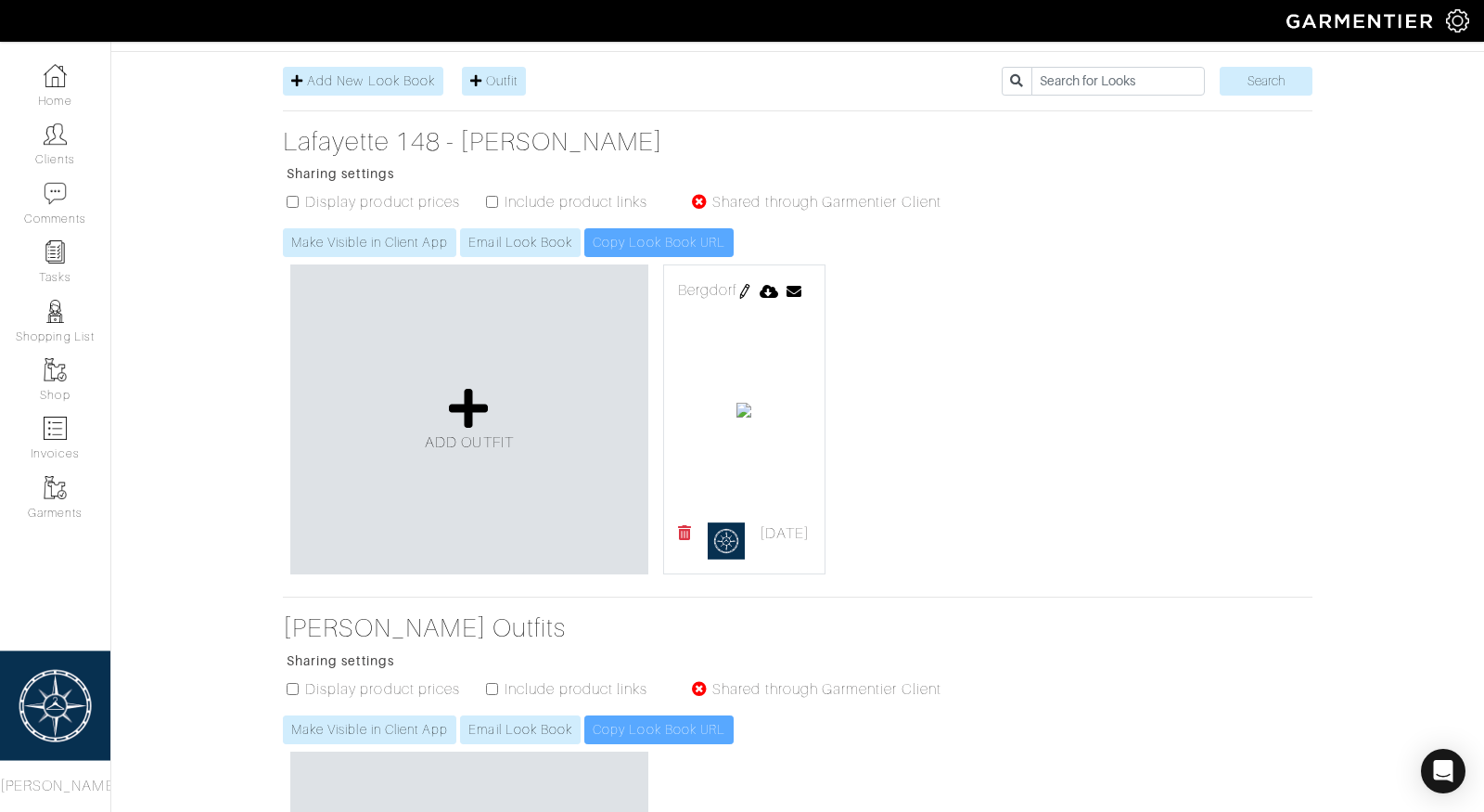
click at [495, 196] on input "checkbox" at bounding box center [492, 201] width 12 height 12
checkbox input "true"
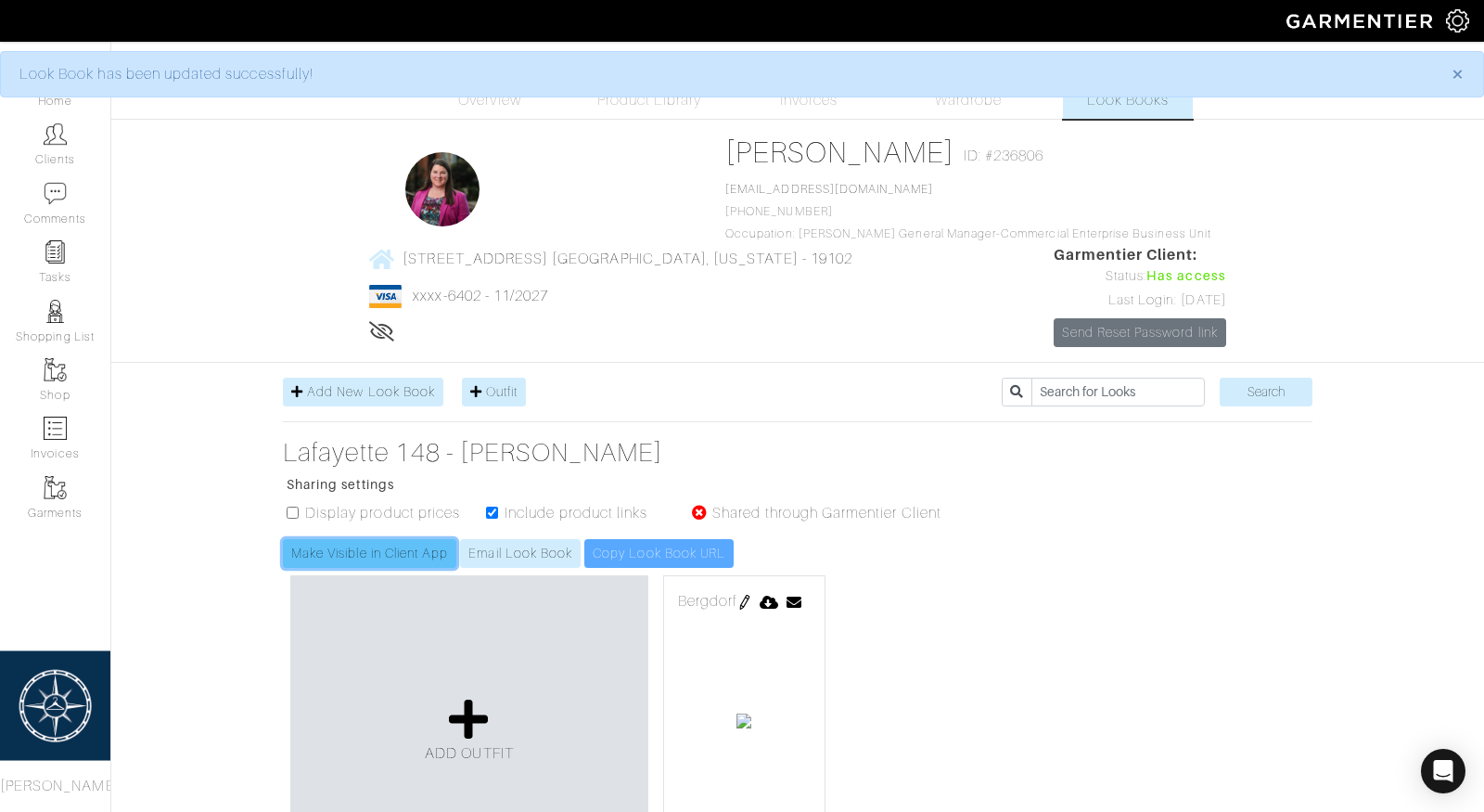
click at [363, 551] on link "Make Visible in Client App" at bounding box center [369, 553] width 174 height 29
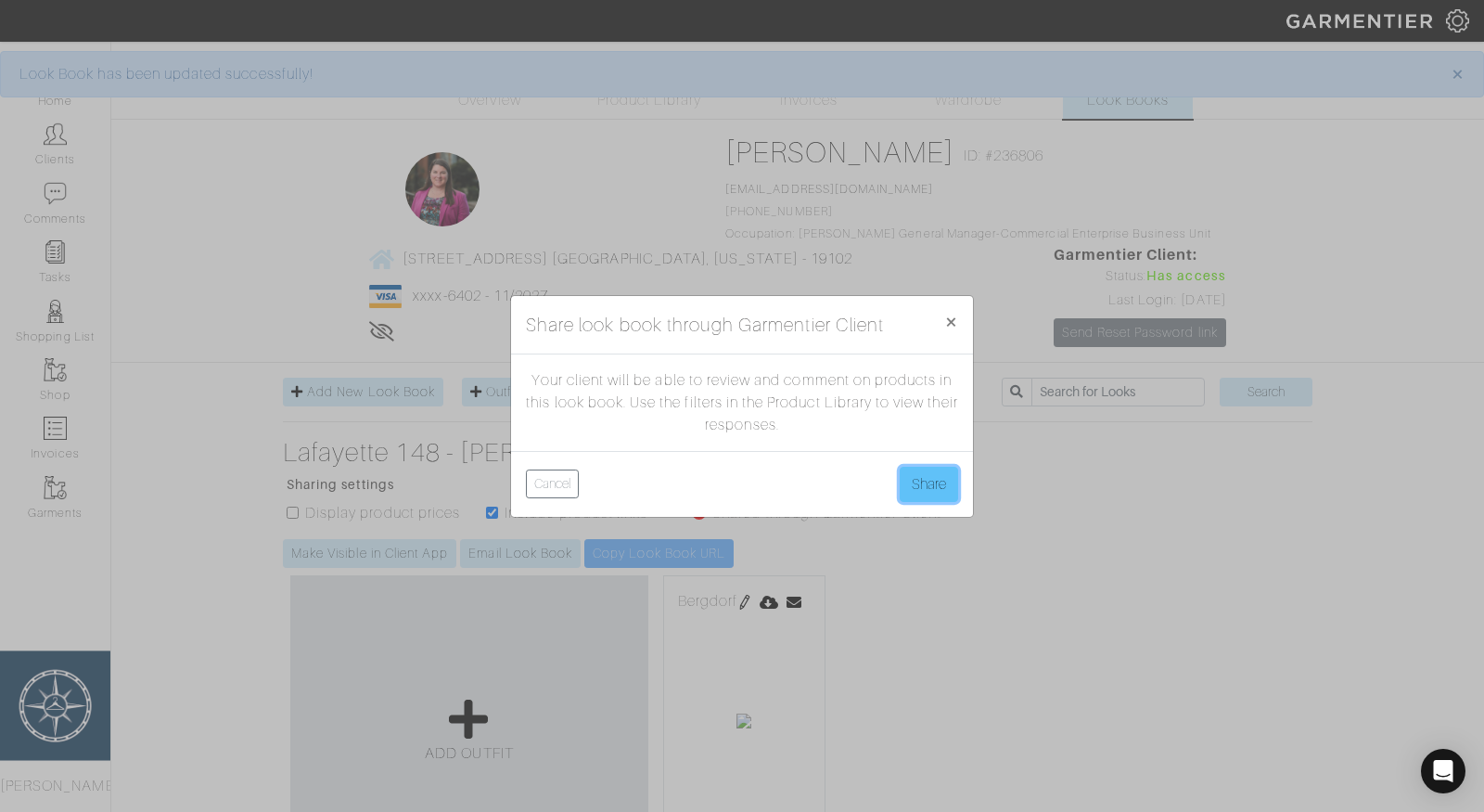
click at [932, 487] on button "Share" at bounding box center [929, 484] width 58 height 35
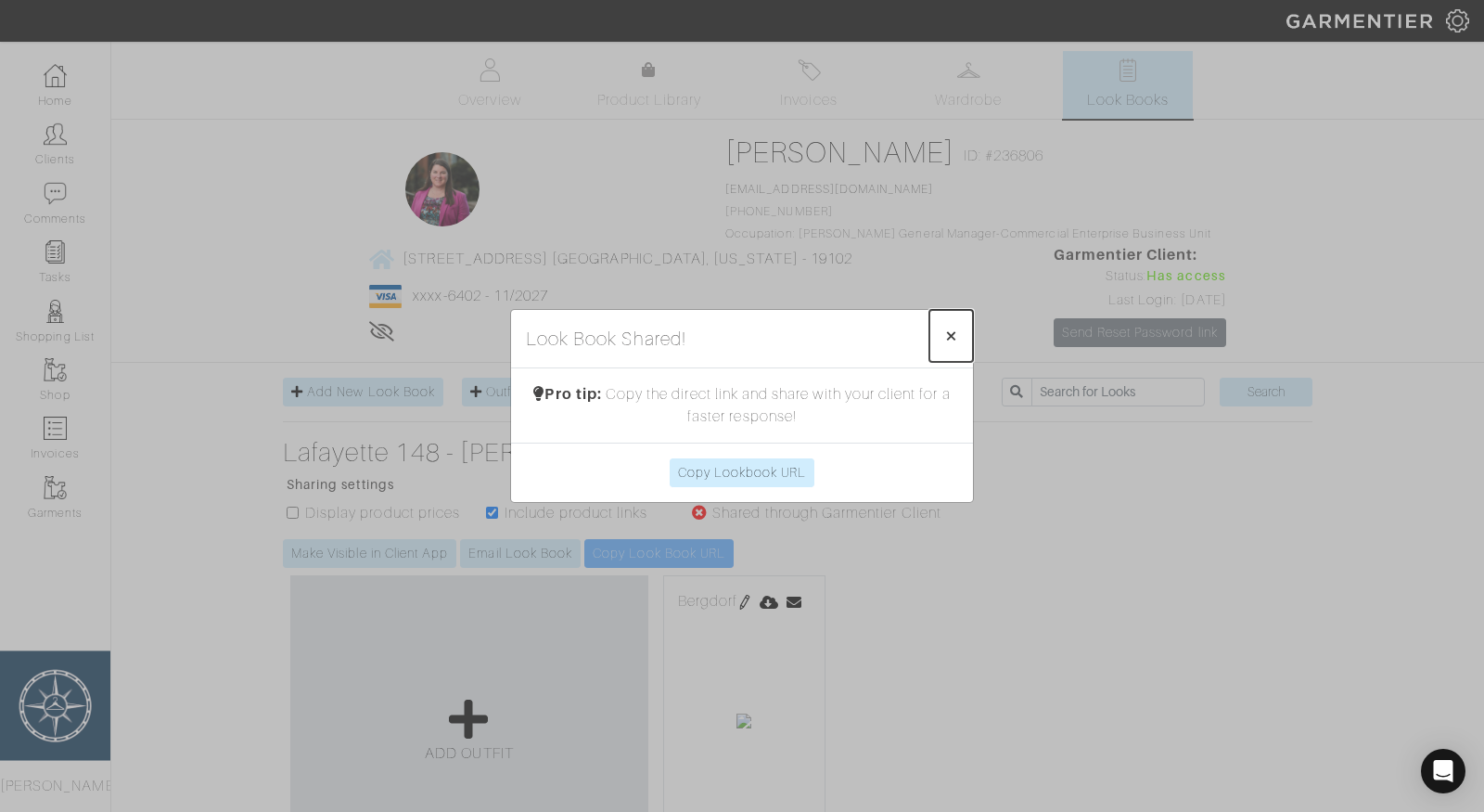
click at [951, 334] on span "×" at bounding box center [951, 336] width 14 height 25
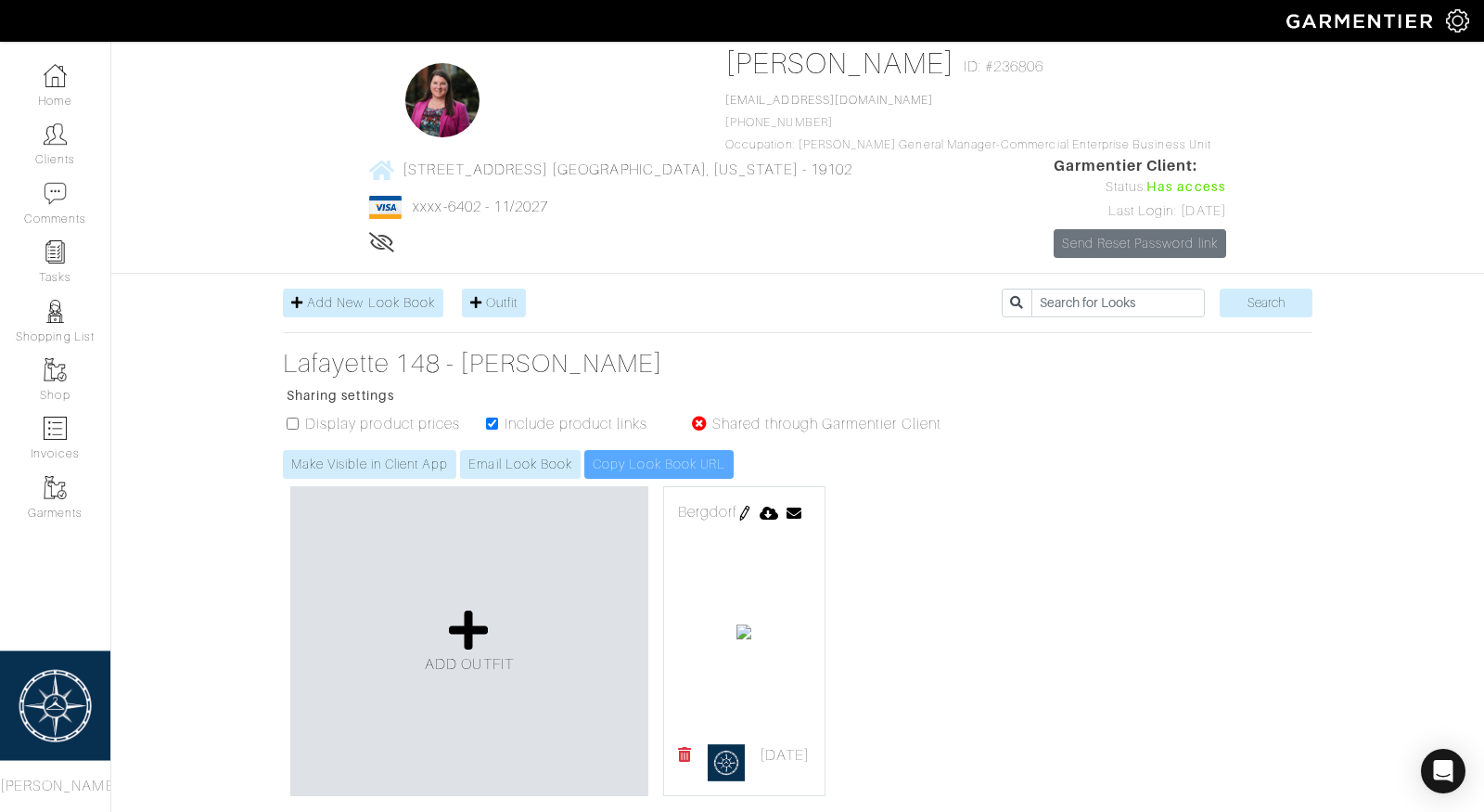
scroll to position [75, 0]
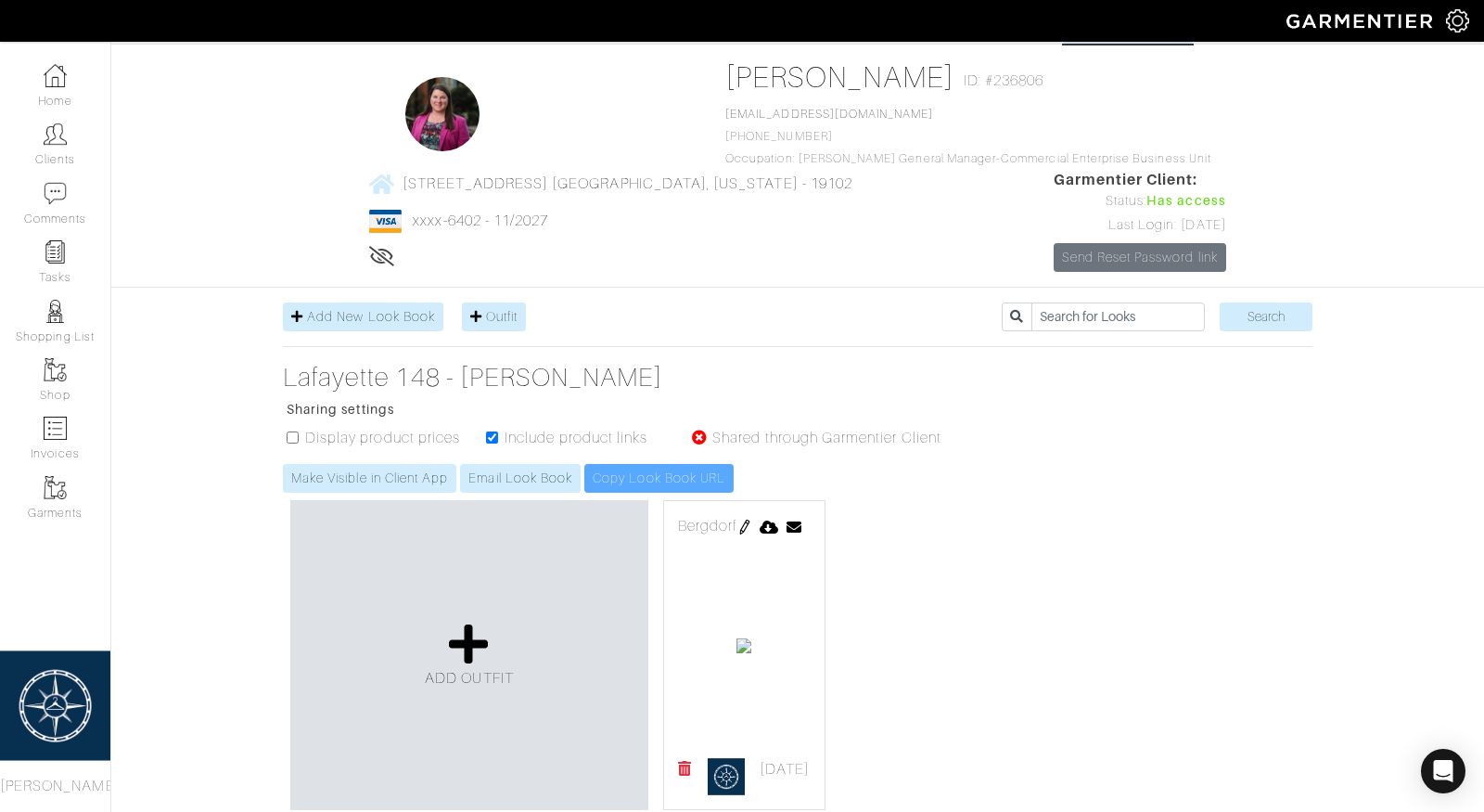
click at [684, 776] on icon at bounding box center [684, 767] width 14 height 14
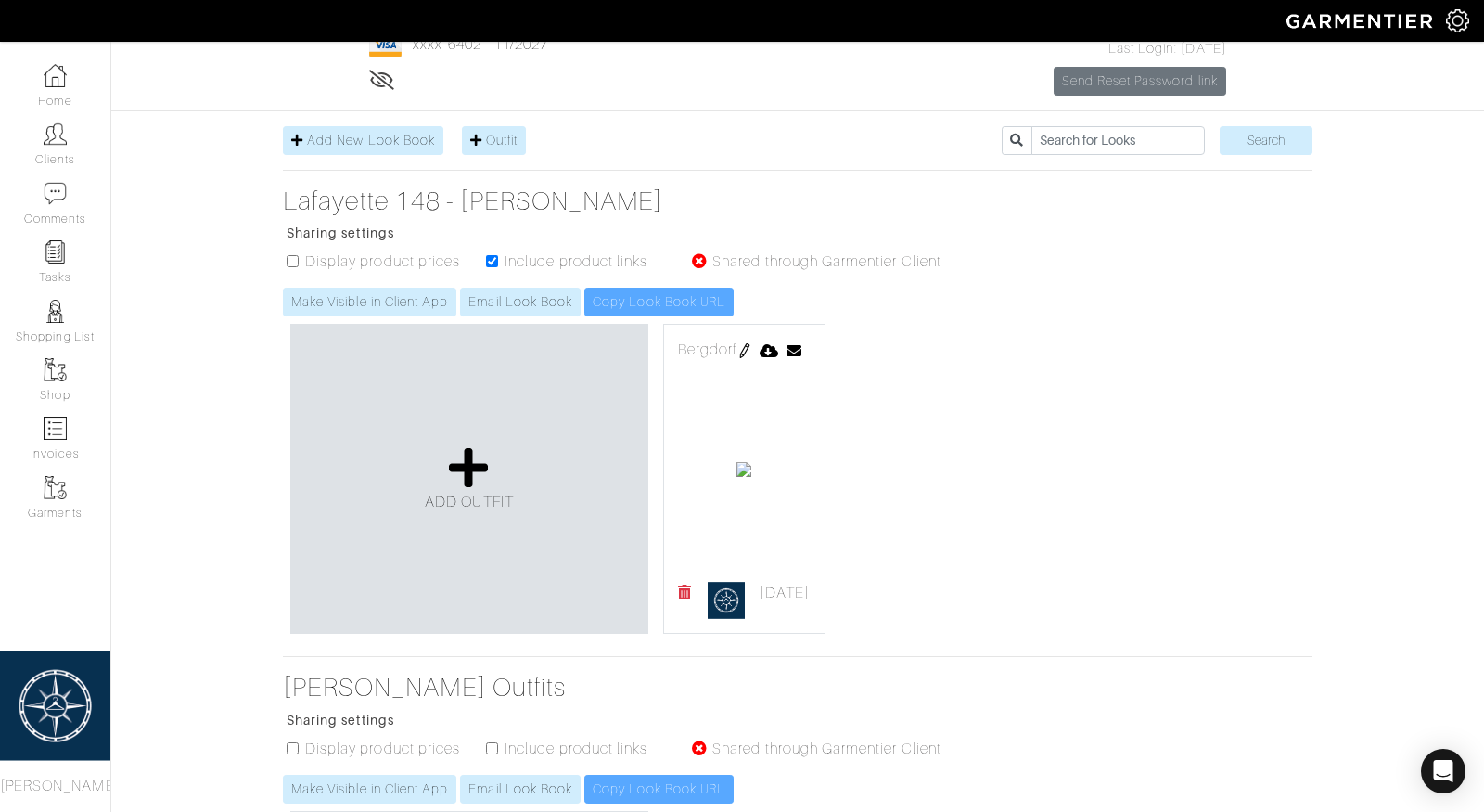
scroll to position [408, 0]
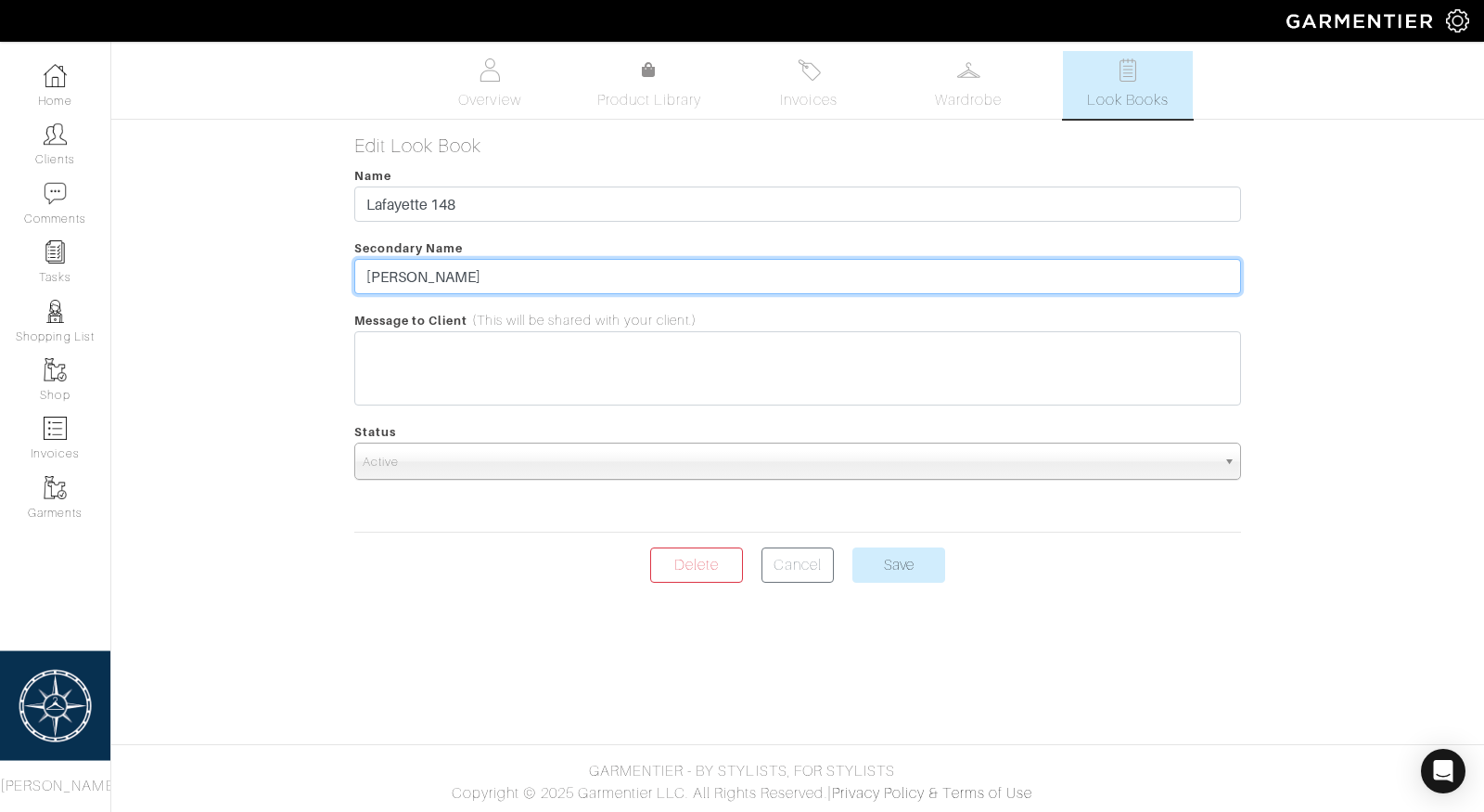
drag, startPoint x: 511, startPoint y: 285, endPoint x: 274, endPoint y: 276, distance: 237.2
click at [274, 276] on div "[PERSON_NAME] Look Books Overview Product Library Invoices Wardrobe Look Books …" at bounding box center [742, 316] width 1484 height 531
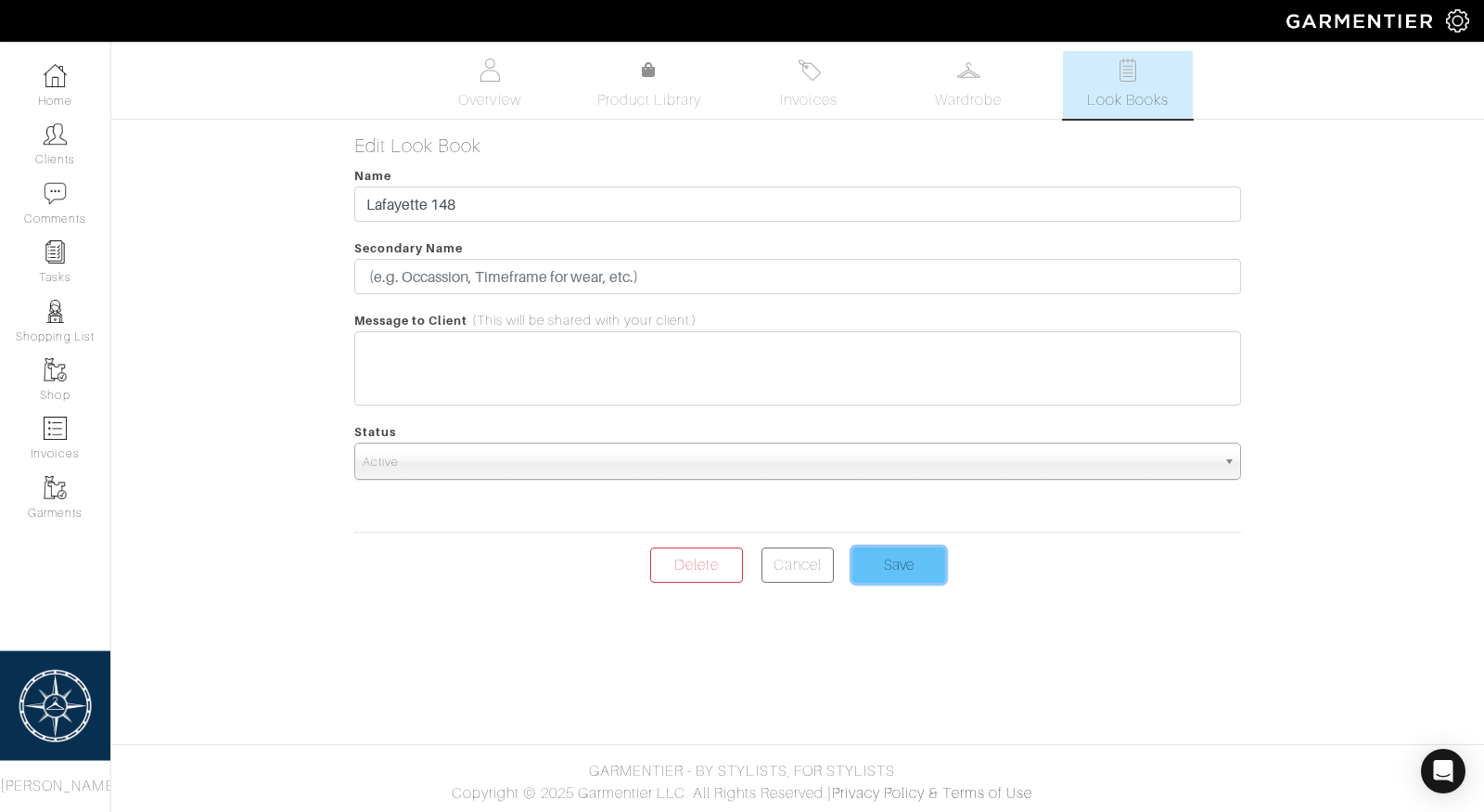
click at [897, 576] on input "Save" at bounding box center [898, 565] width 93 height 35
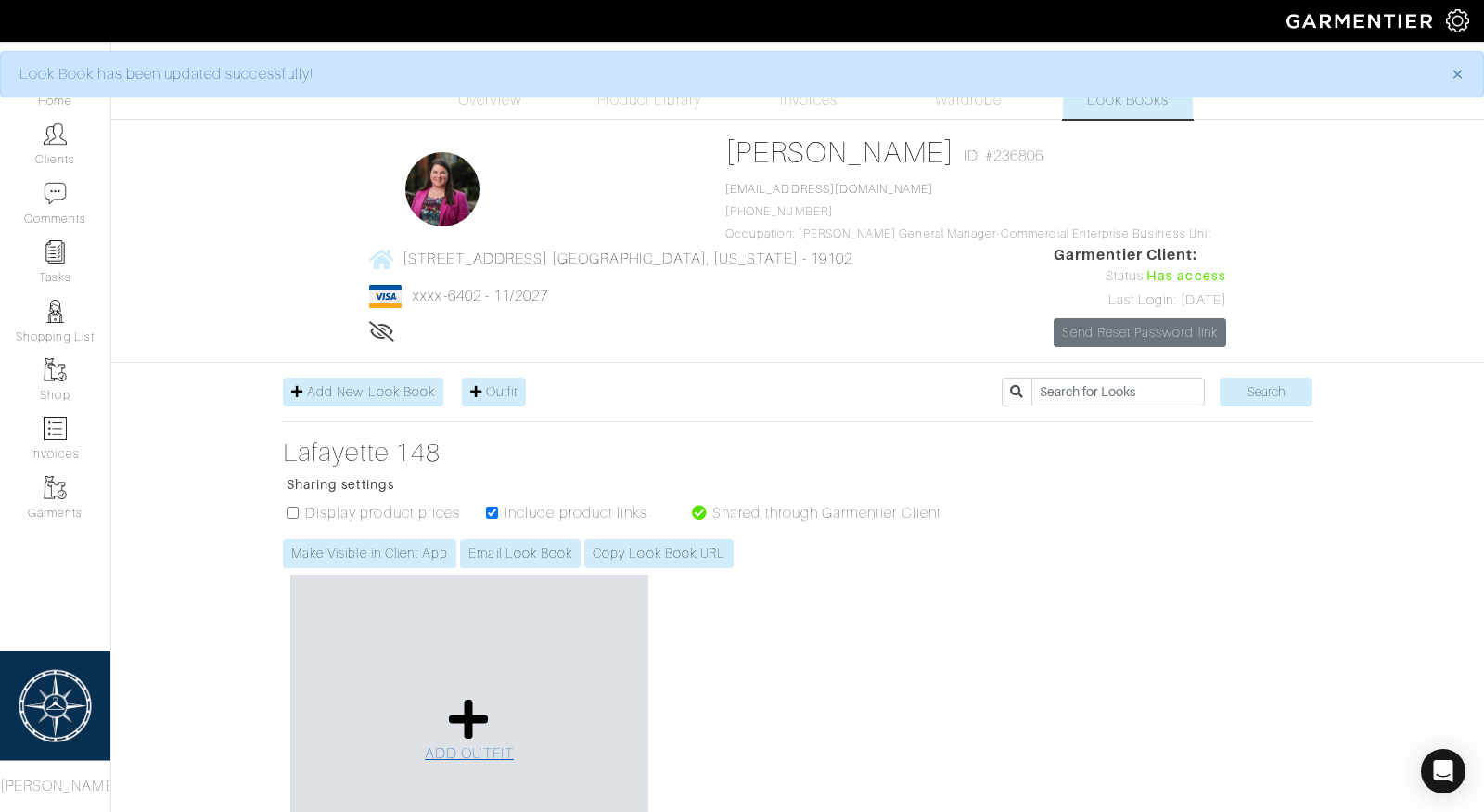
click at [465, 697] on icon at bounding box center [469, 719] width 40 height 44
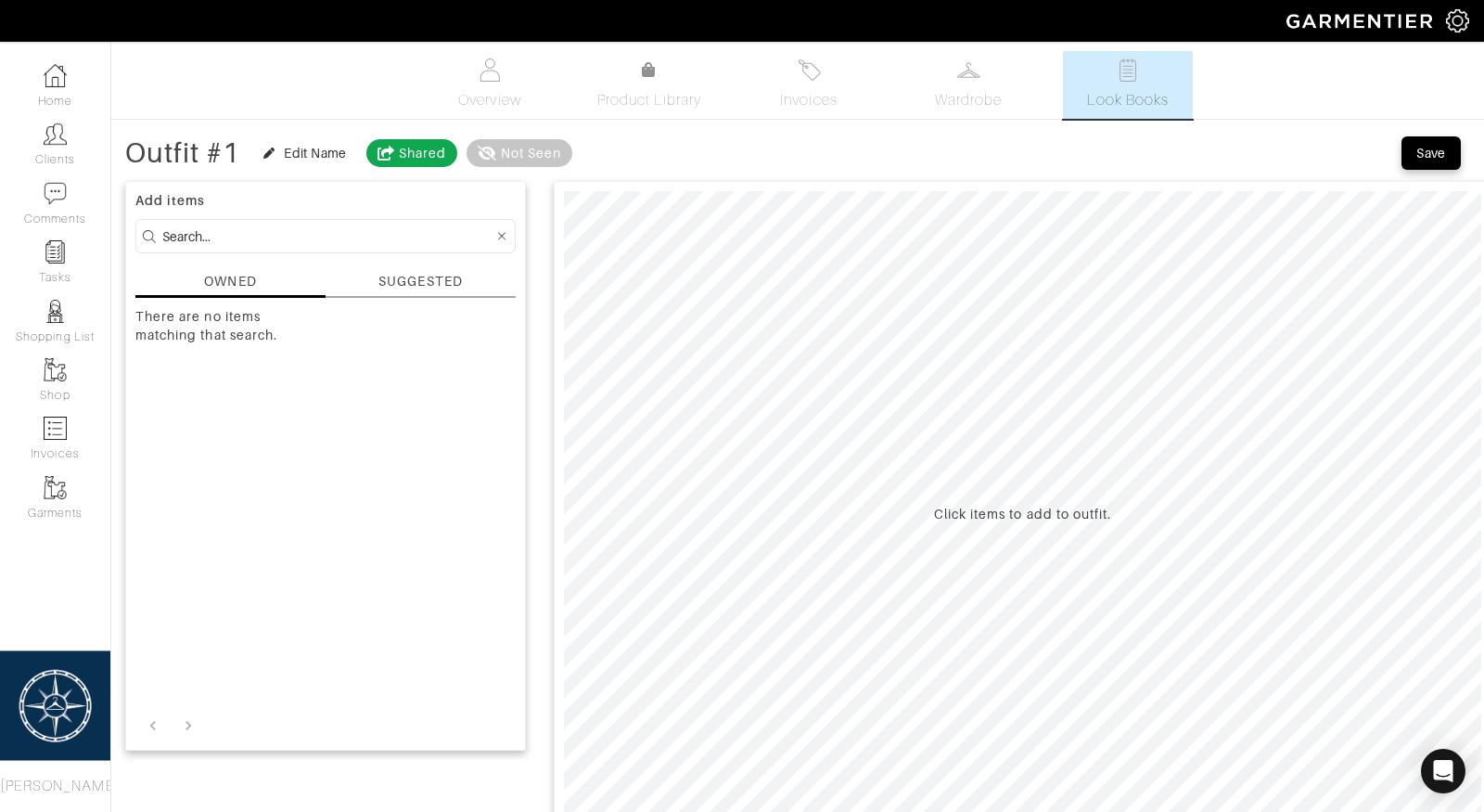
click at [455, 281] on div "SUGGESTED" at bounding box center [420, 282] width 83 height 19
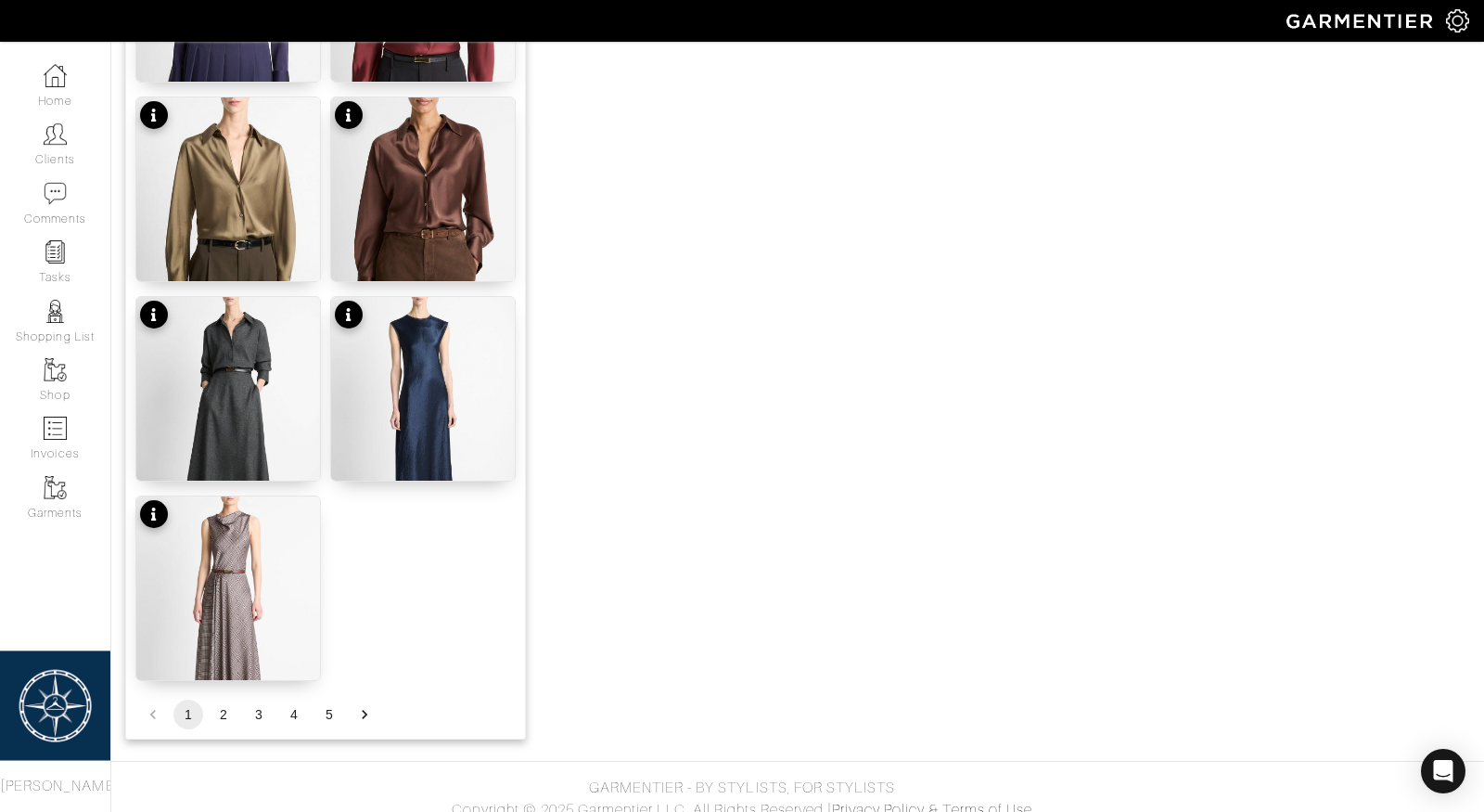
scroll to position [2218, 0]
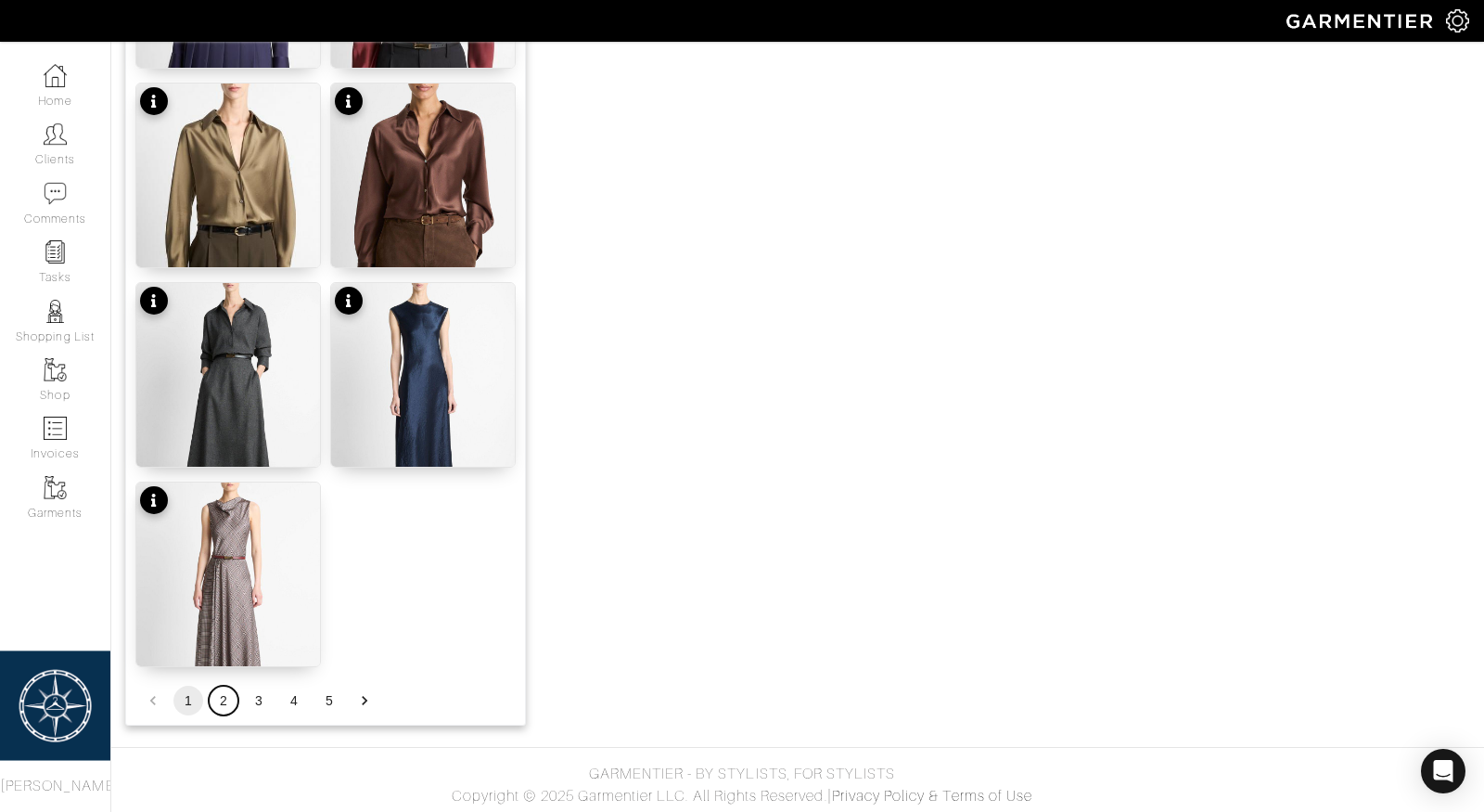
click at [224, 699] on button "2" at bounding box center [223, 700] width 30 height 30
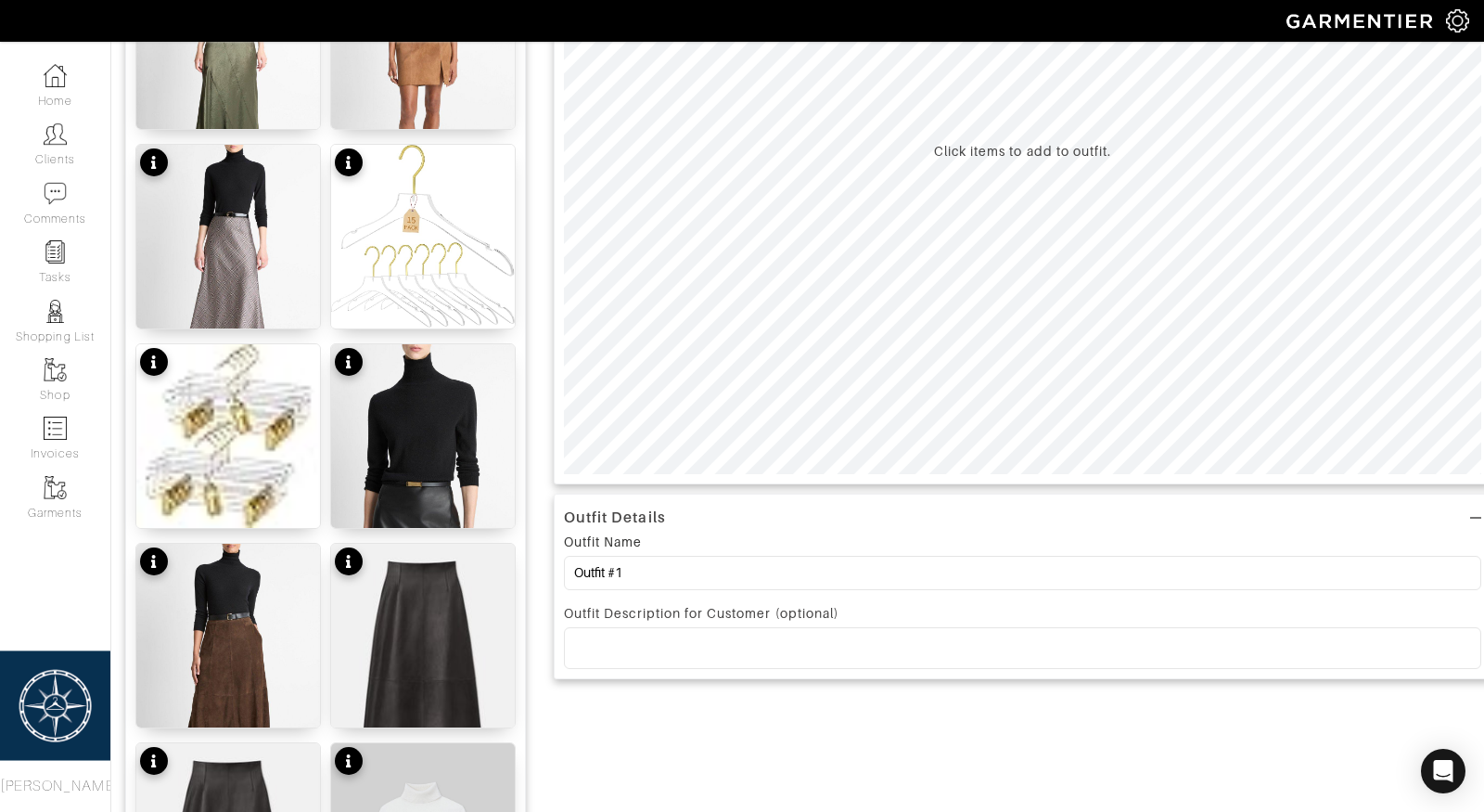
scroll to position [355, 0]
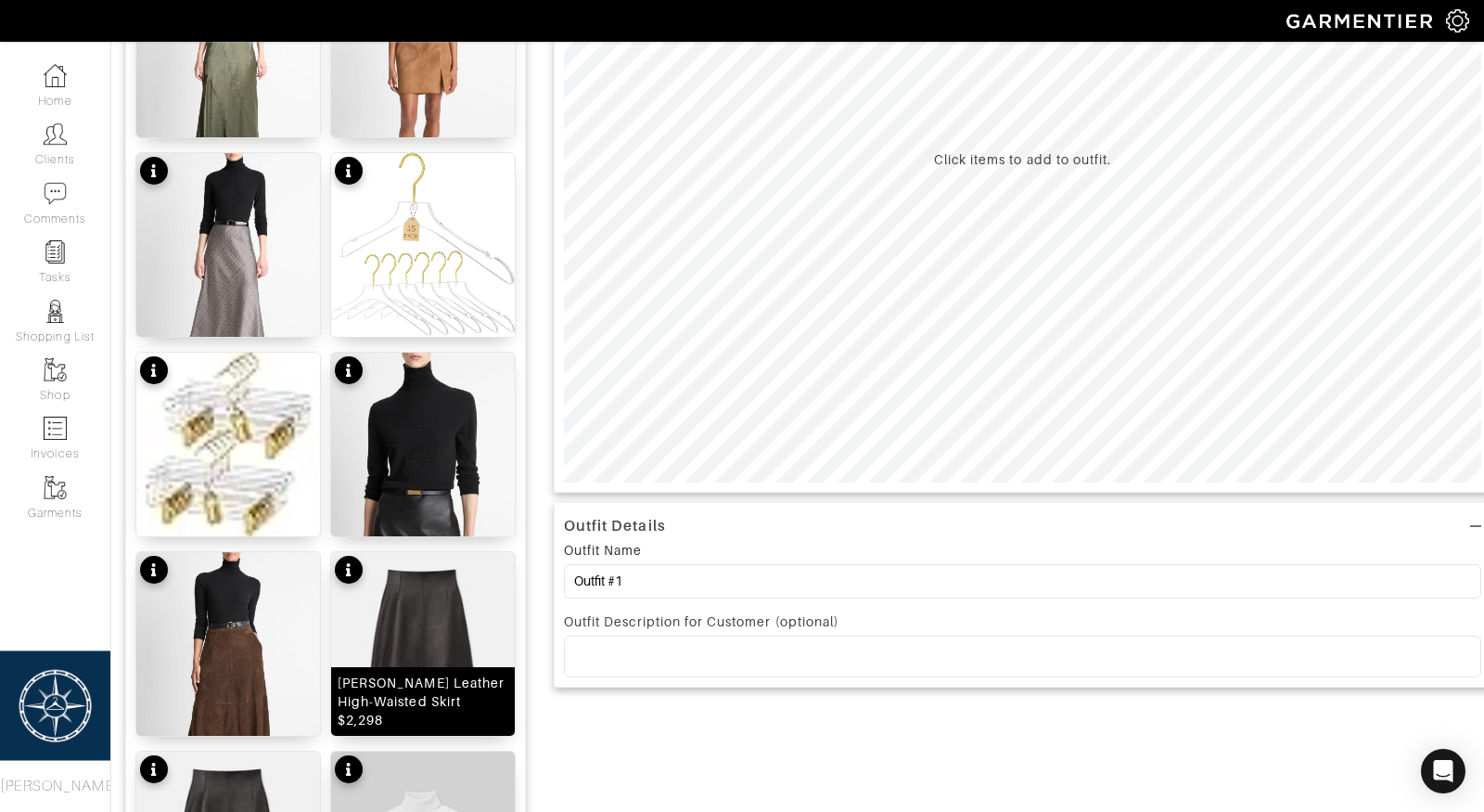
click at [416, 618] on img at bounding box center [423, 668] width 184 height 233
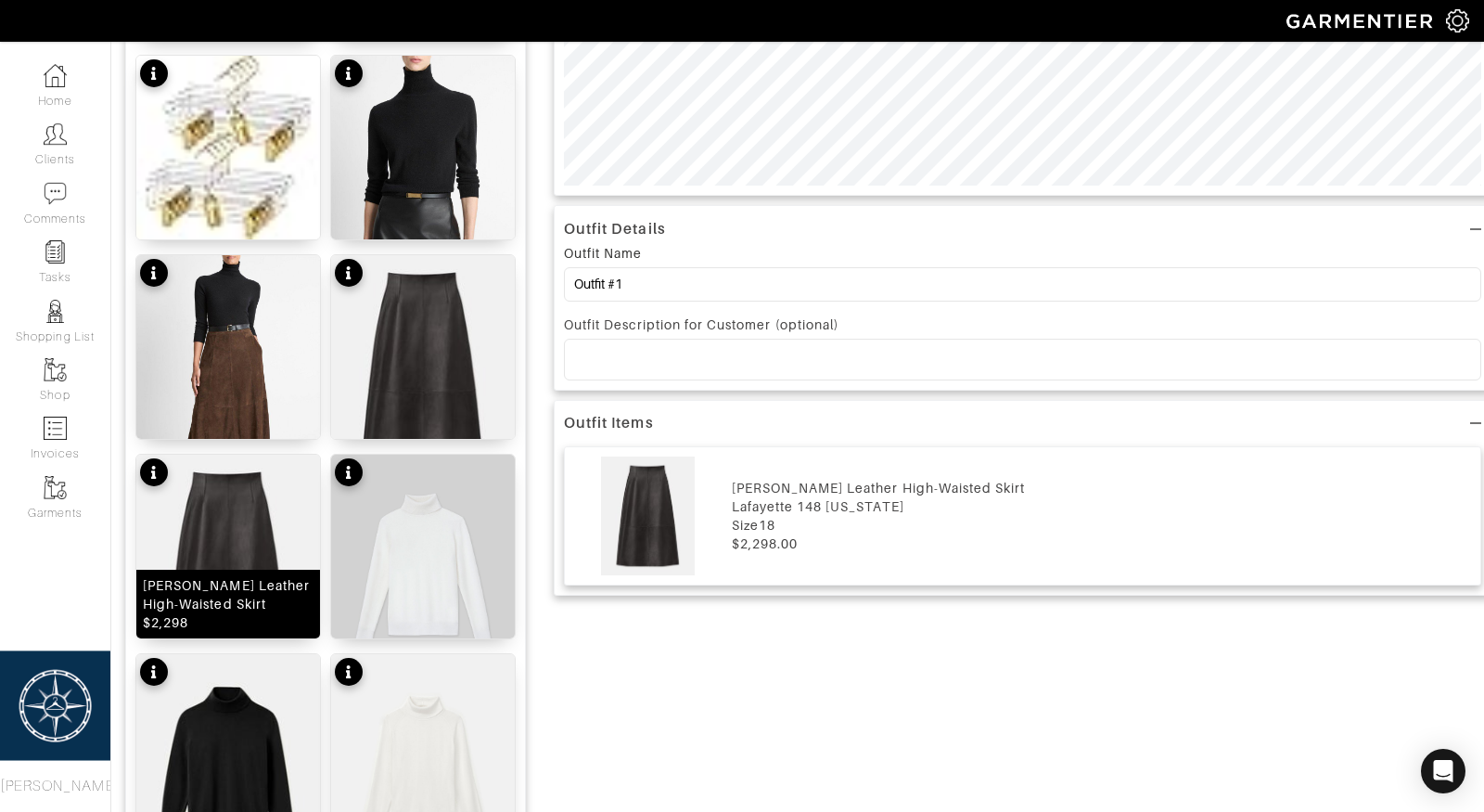
scroll to position [653, 0]
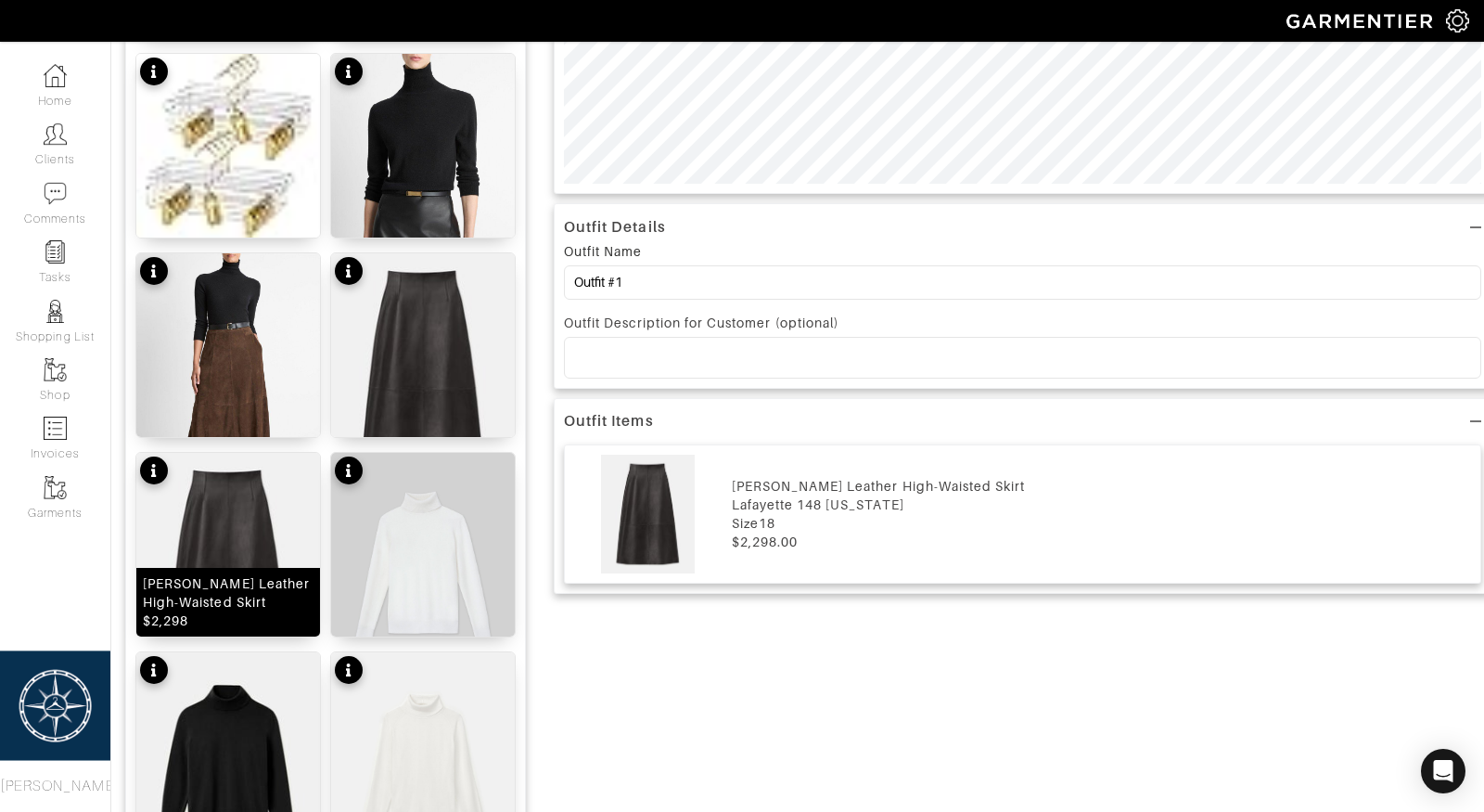
click at [203, 536] on img at bounding box center [228, 568] width 184 height 233
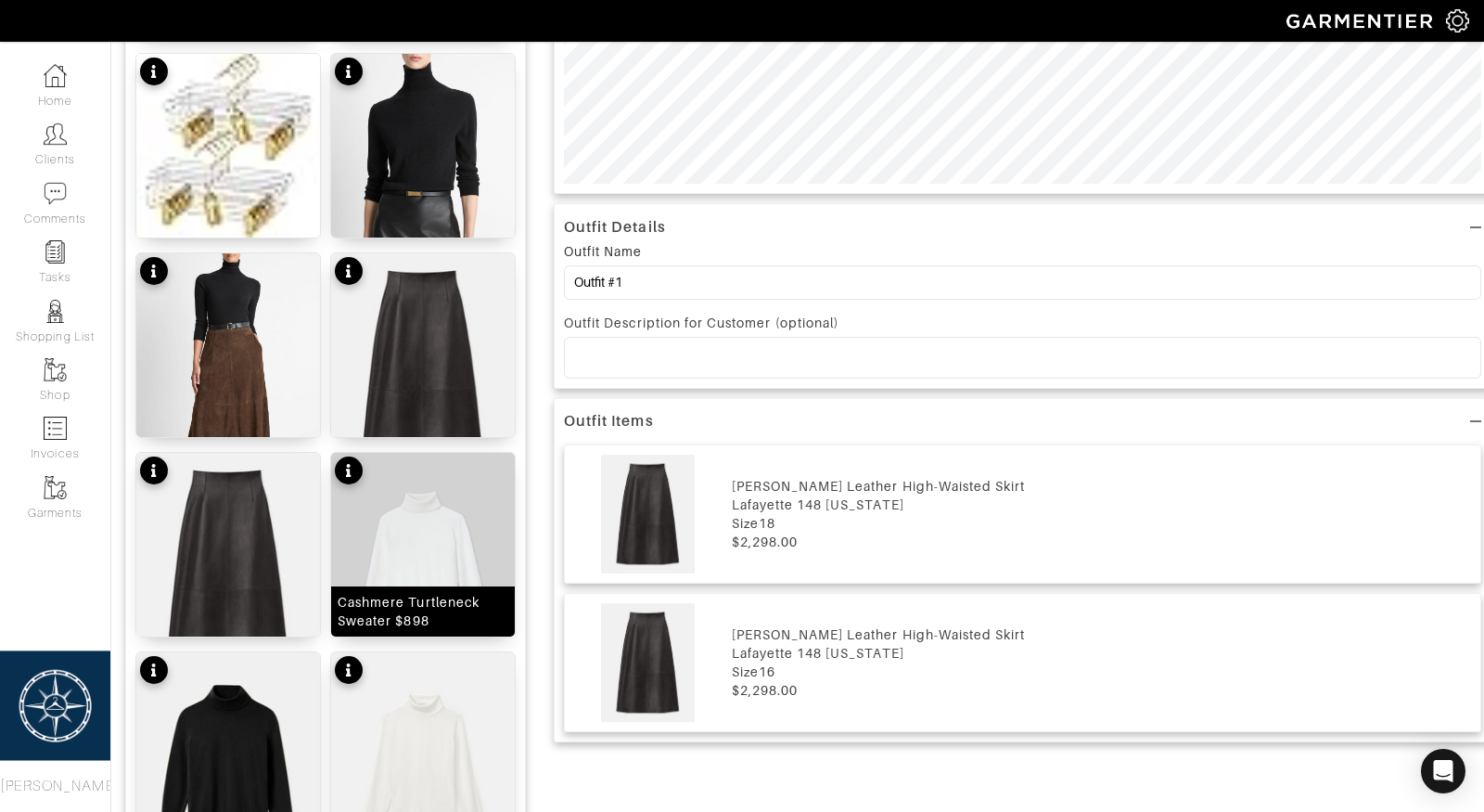
click at [446, 532] on img at bounding box center [423, 568] width 184 height 233
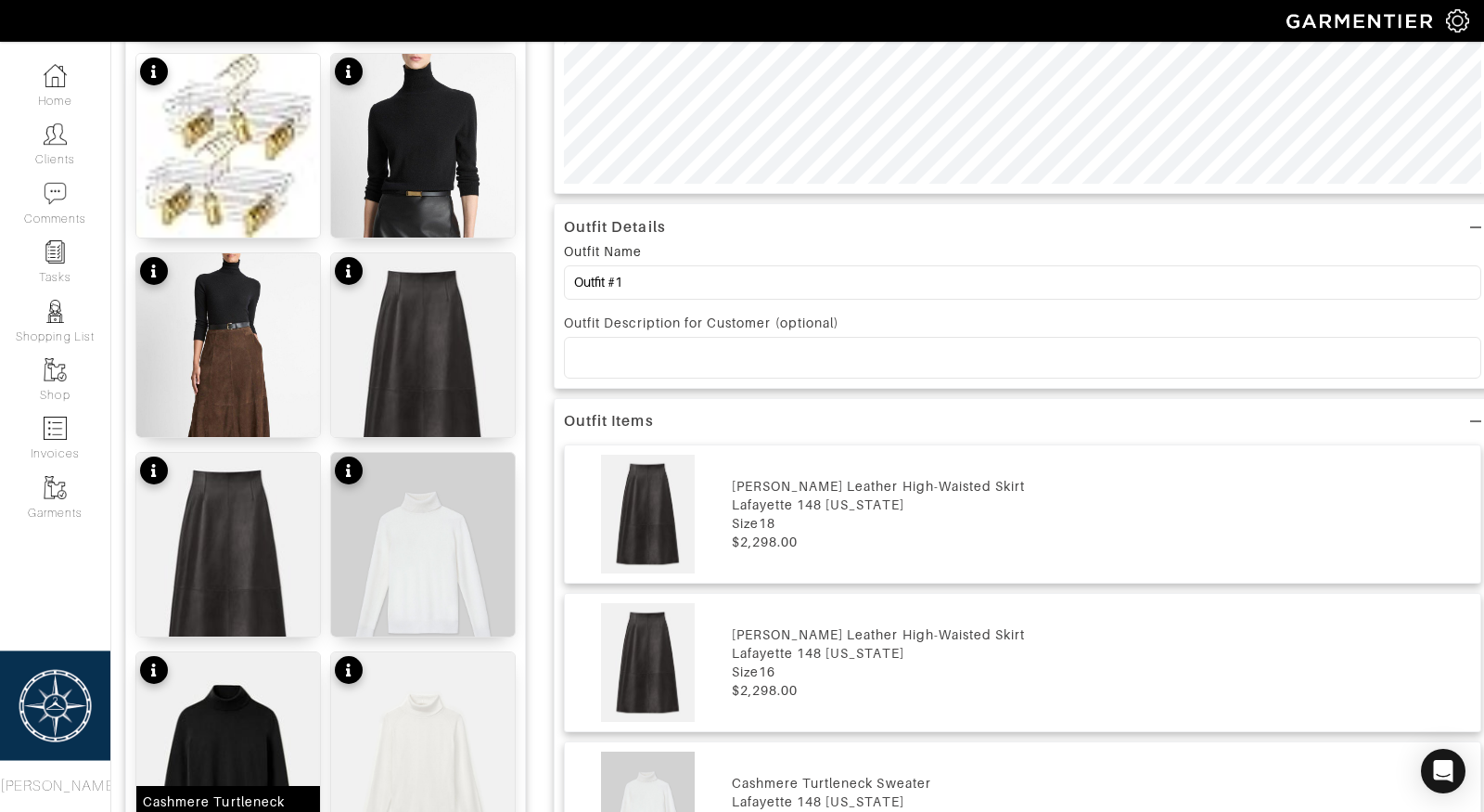
click at [256, 734] on img at bounding box center [228, 768] width 184 height 233
click at [433, 734] on img at bounding box center [423, 768] width 184 height 233
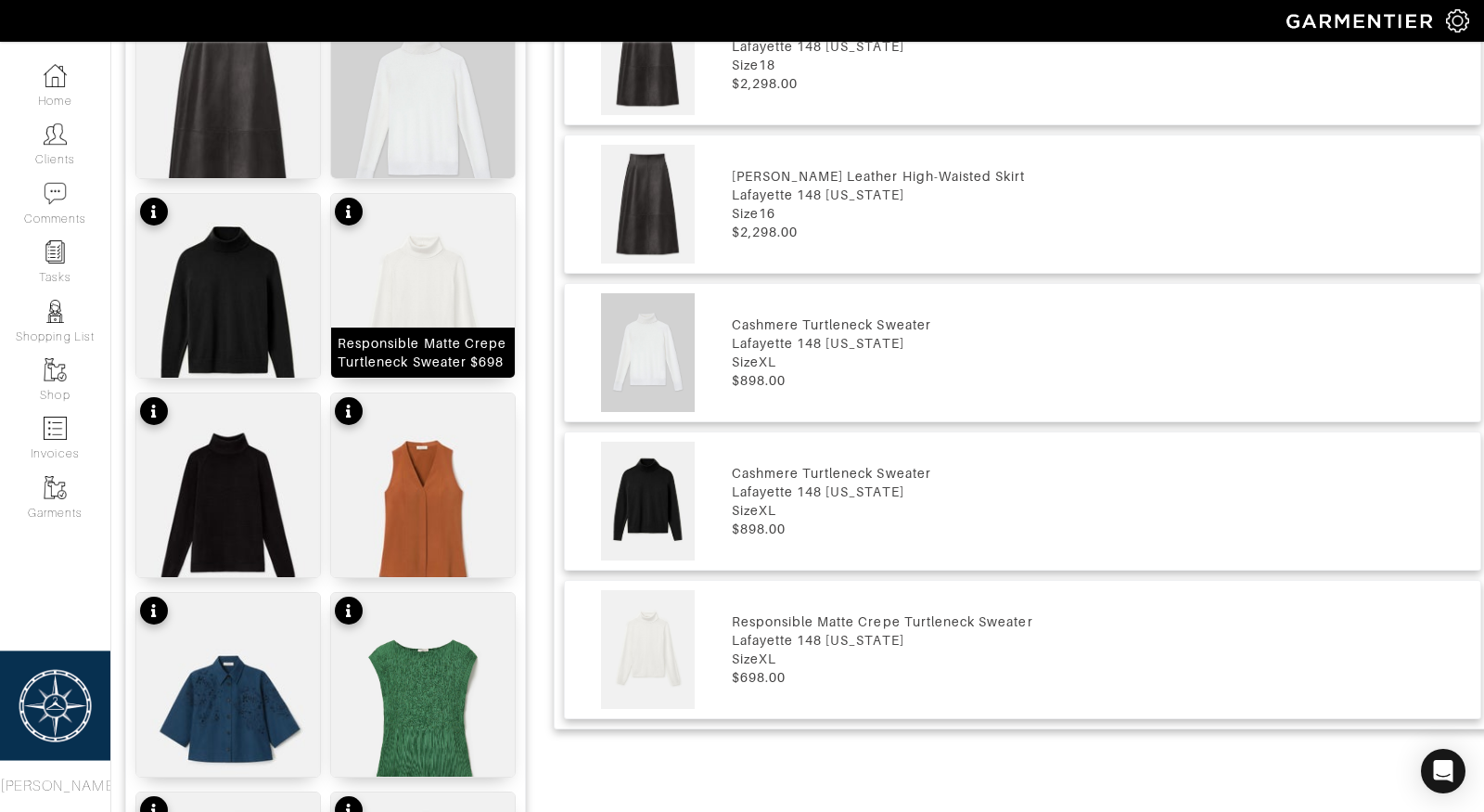
scroll to position [1138, 0]
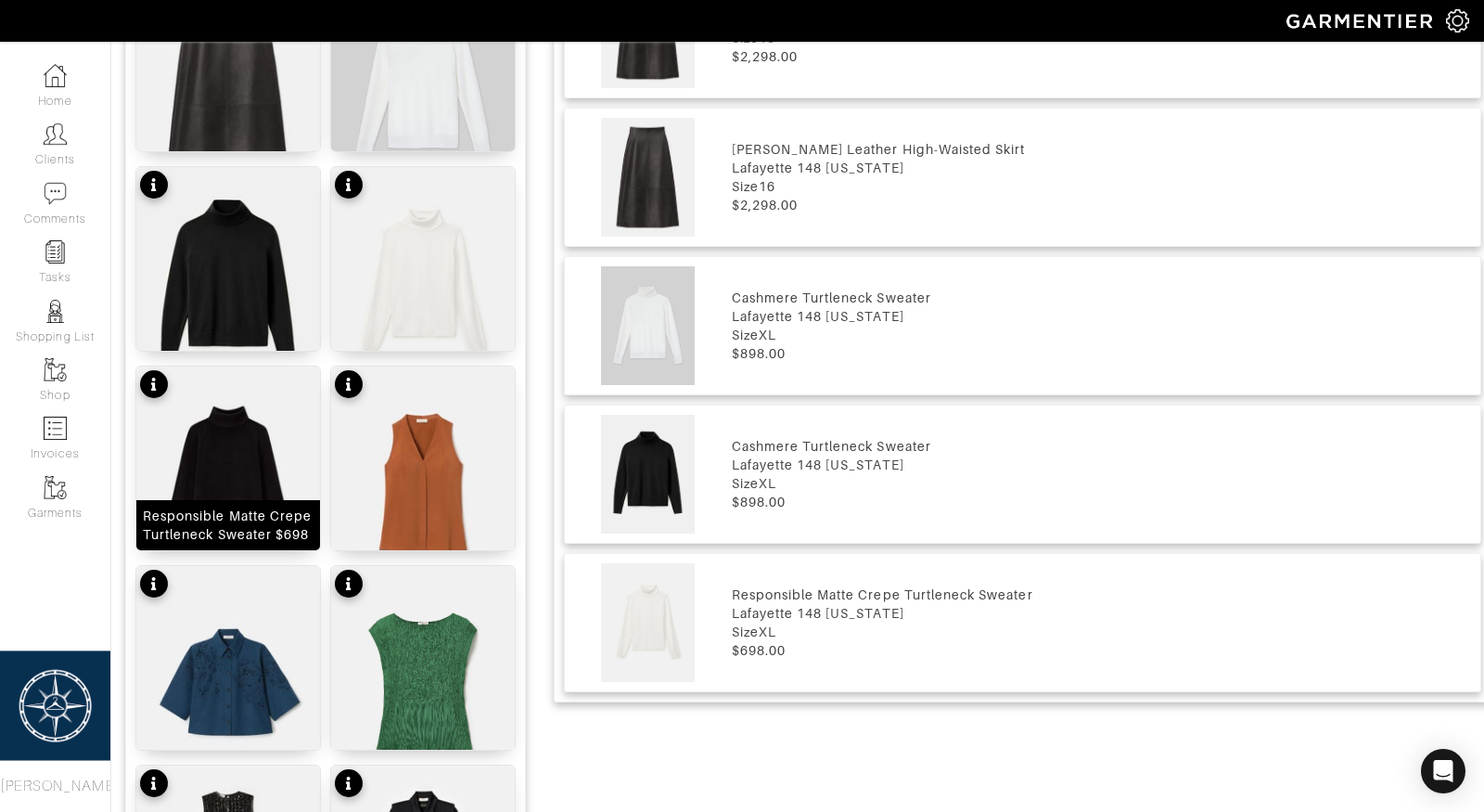
click at [236, 478] on img at bounding box center [228, 482] width 184 height 233
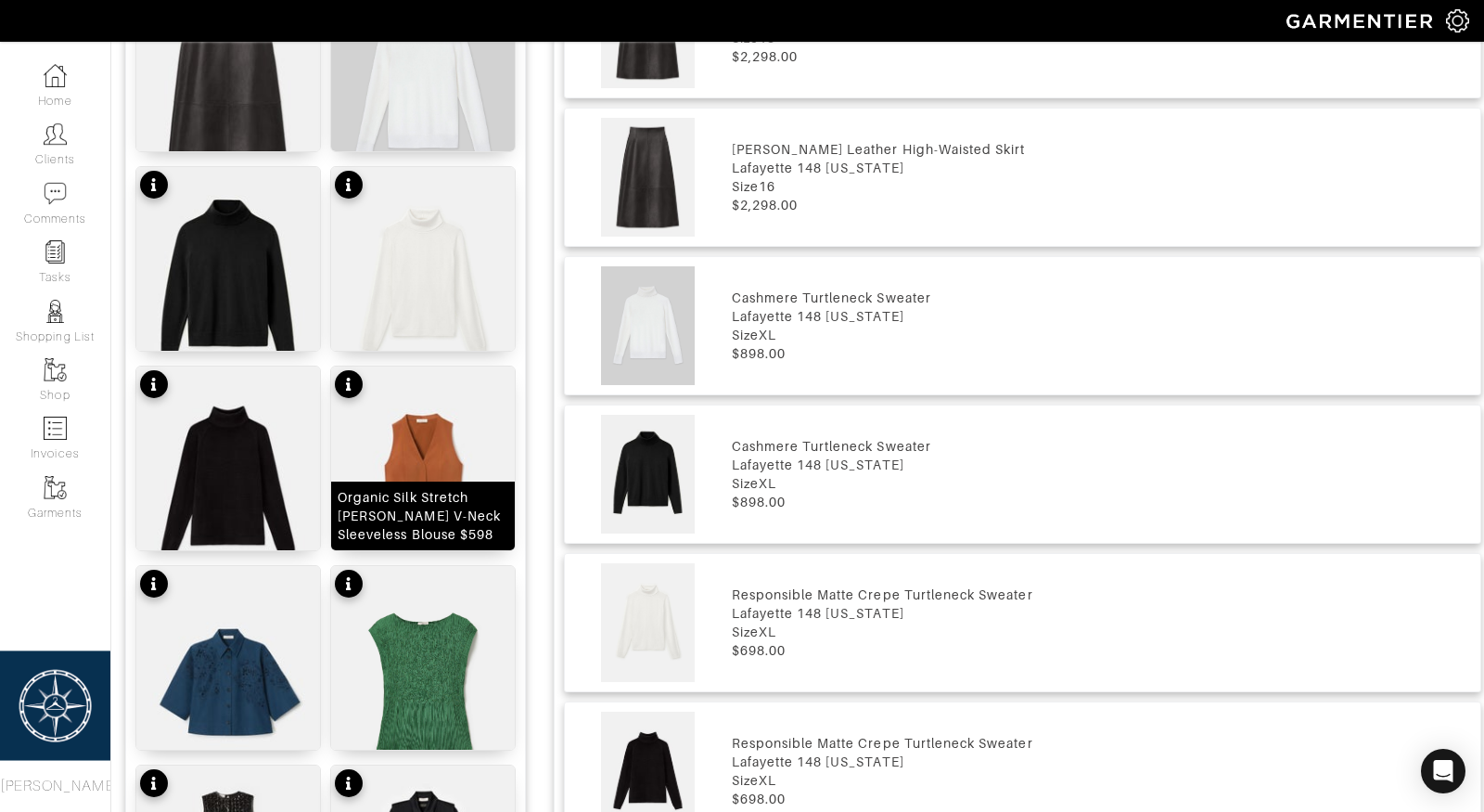
click at [410, 481] on div "Organic Silk Stretch [PERSON_NAME] V-Neck Sleeveless Blouse $598" at bounding box center [423, 516] width 184 height 69
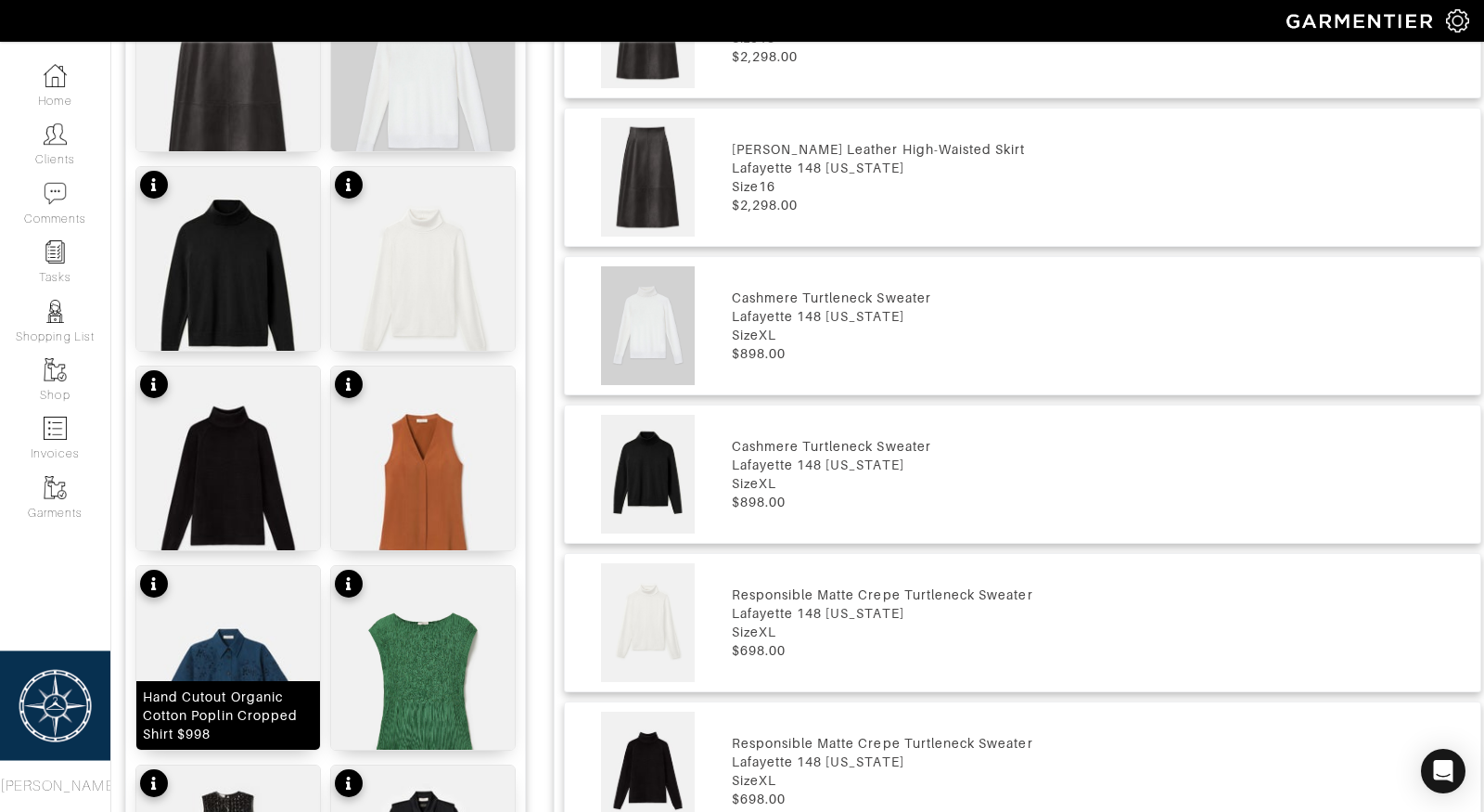
click at [215, 687] on div "Hand Cutout Organic Cotton Poplin Cropped Shirt $998" at bounding box center [228, 715] width 171 height 56
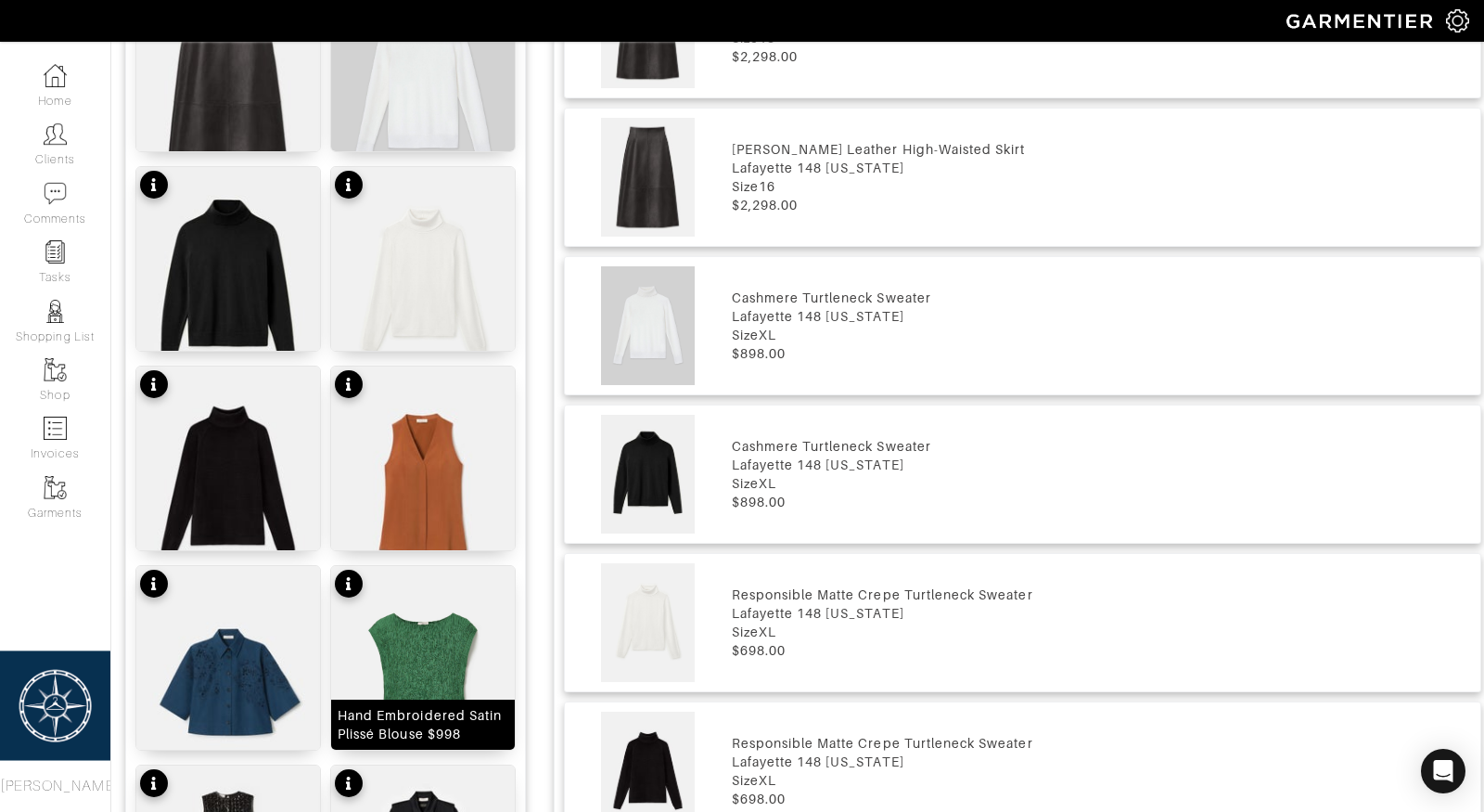
click at [445, 688] on img at bounding box center [423, 682] width 184 height 233
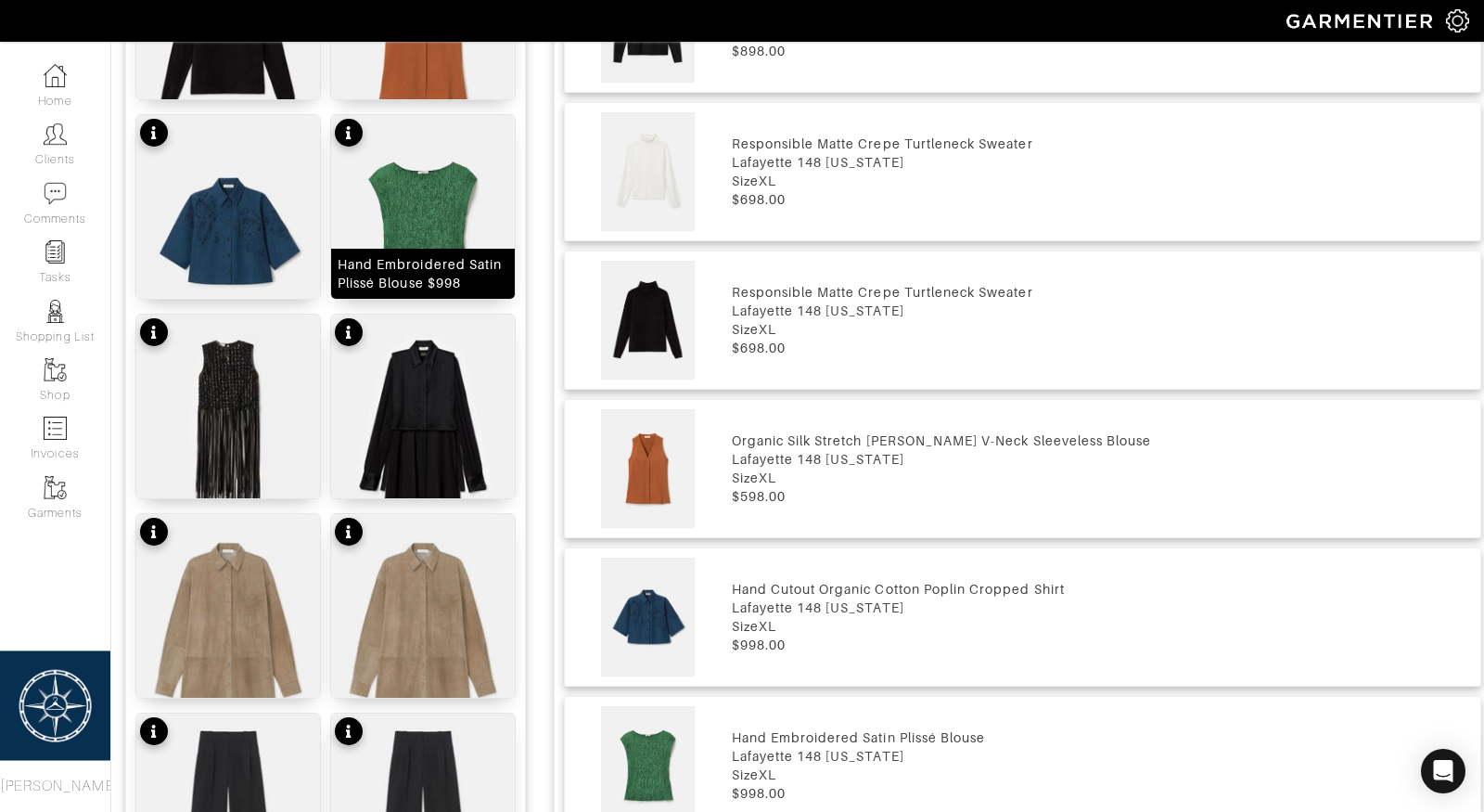
scroll to position [1633, 0]
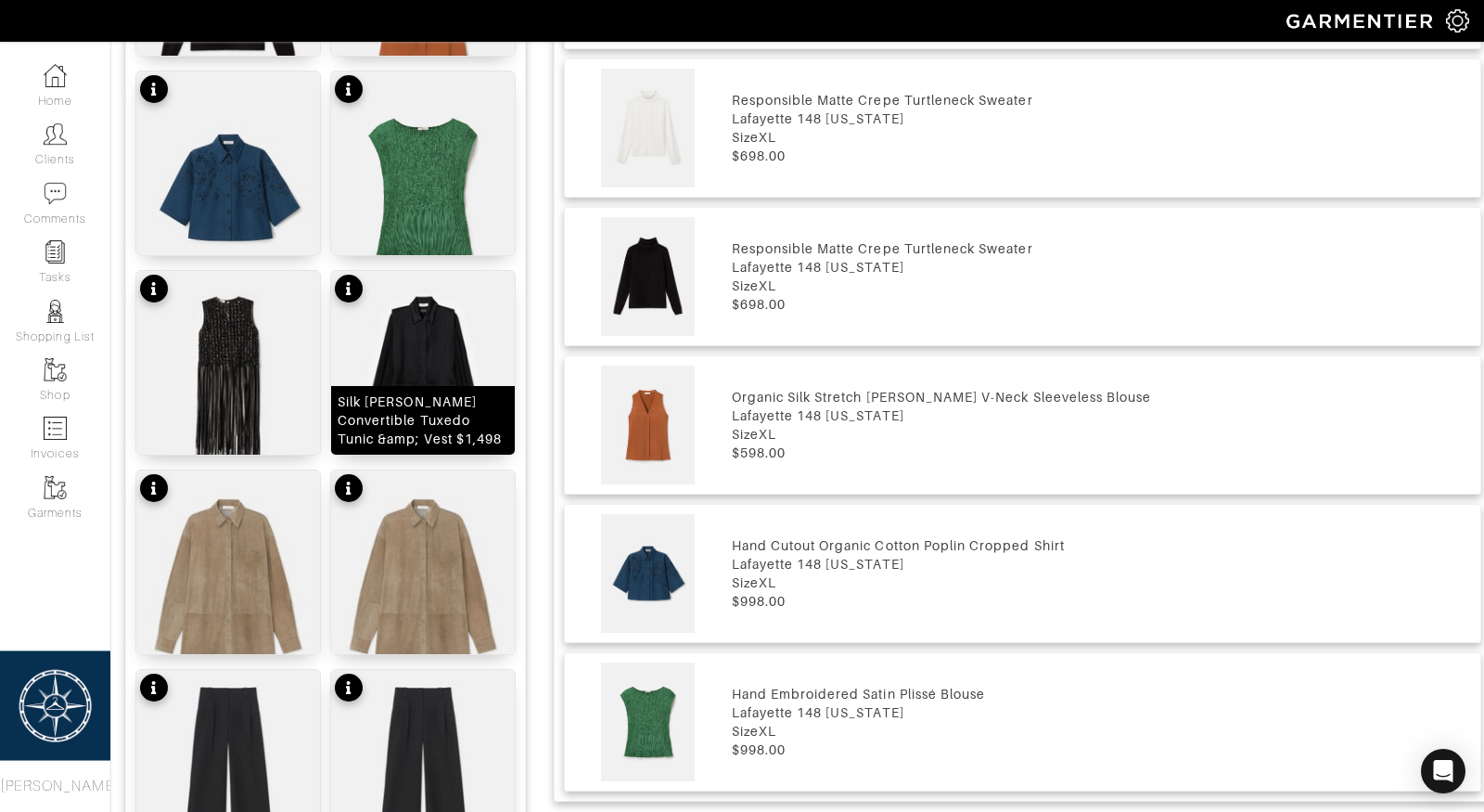
click at [444, 376] on img at bounding box center [423, 387] width 184 height 233
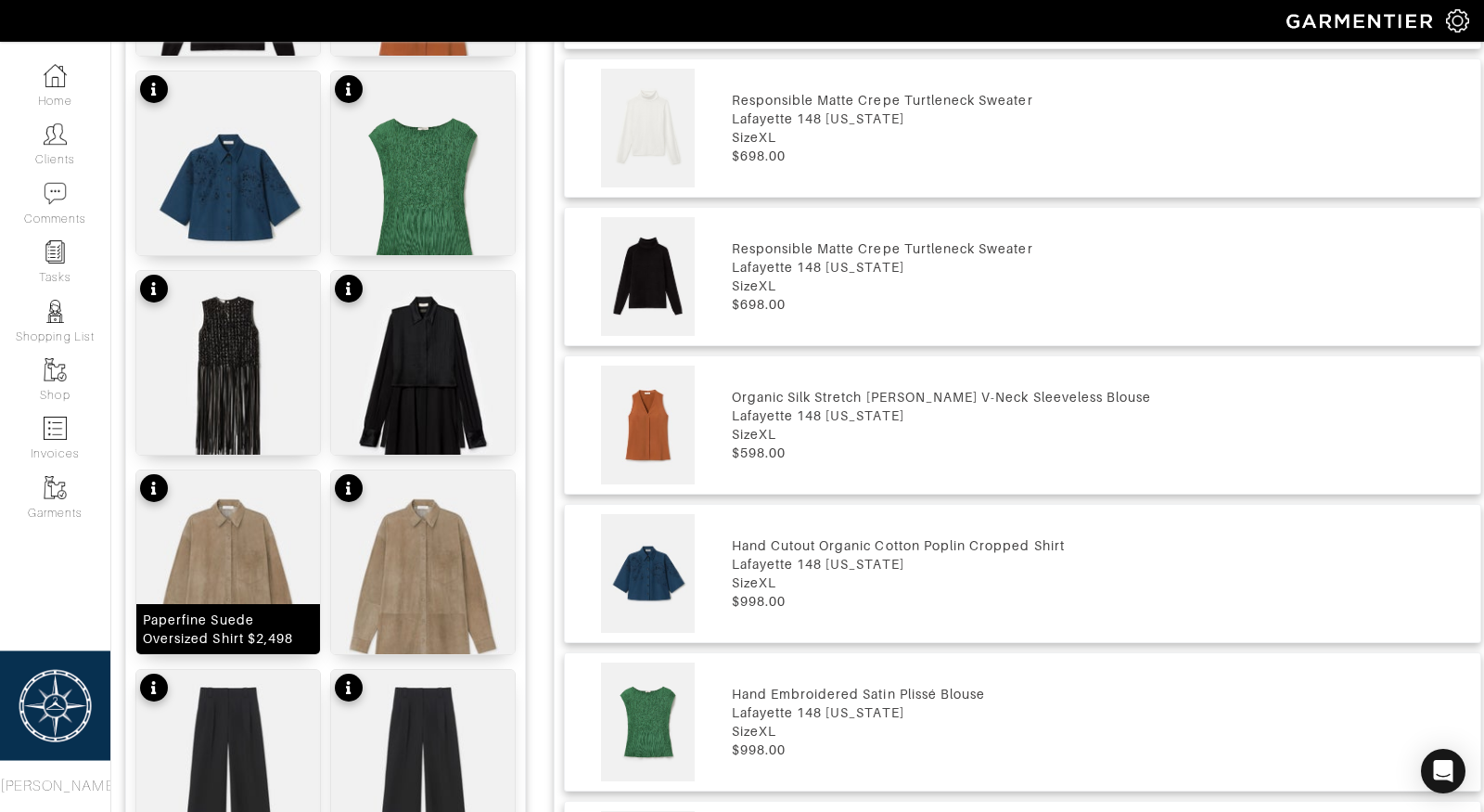
click at [210, 587] on img at bounding box center [228, 587] width 184 height 233
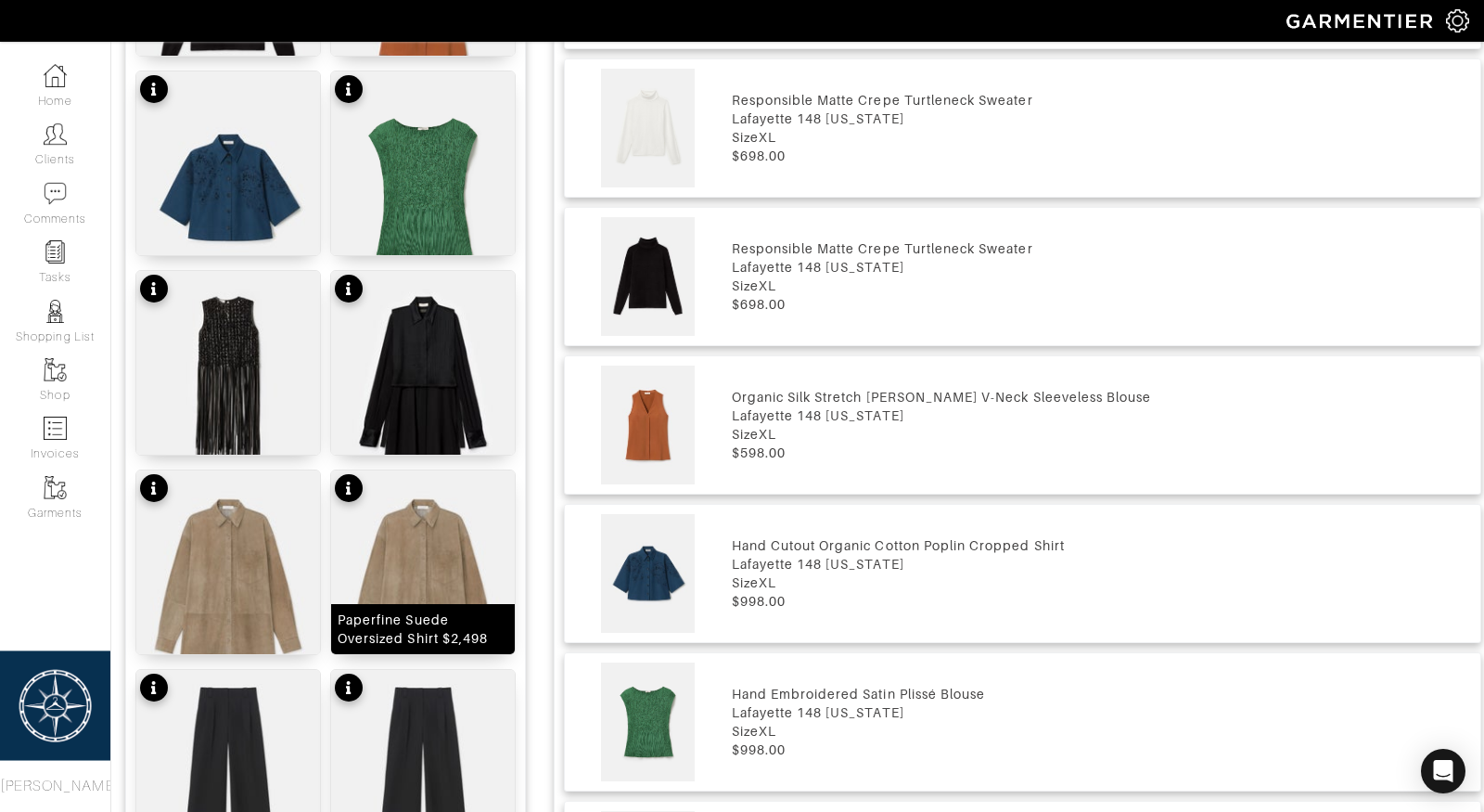
click at [385, 586] on img at bounding box center [423, 587] width 184 height 233
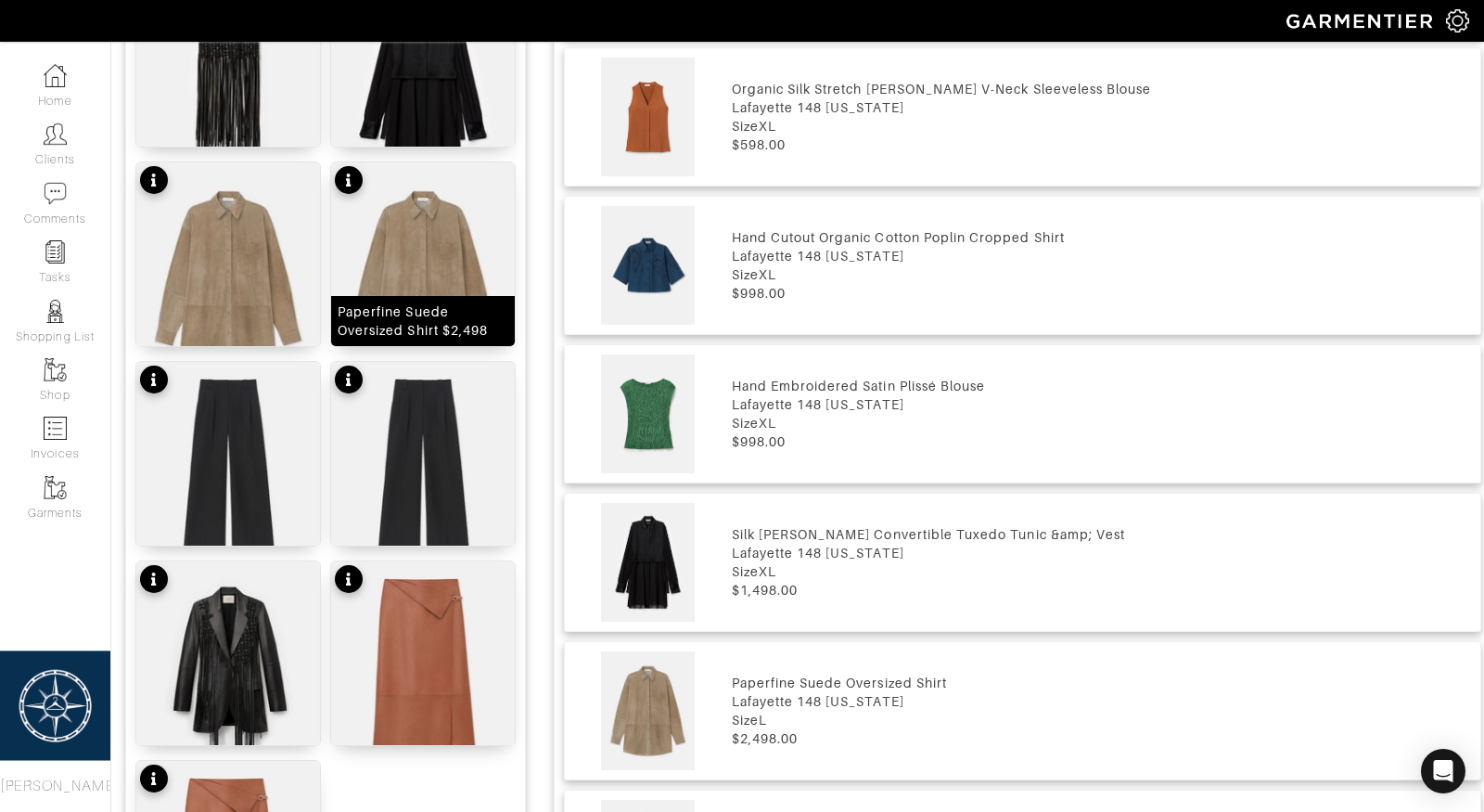
scroll to position [1977, 0]
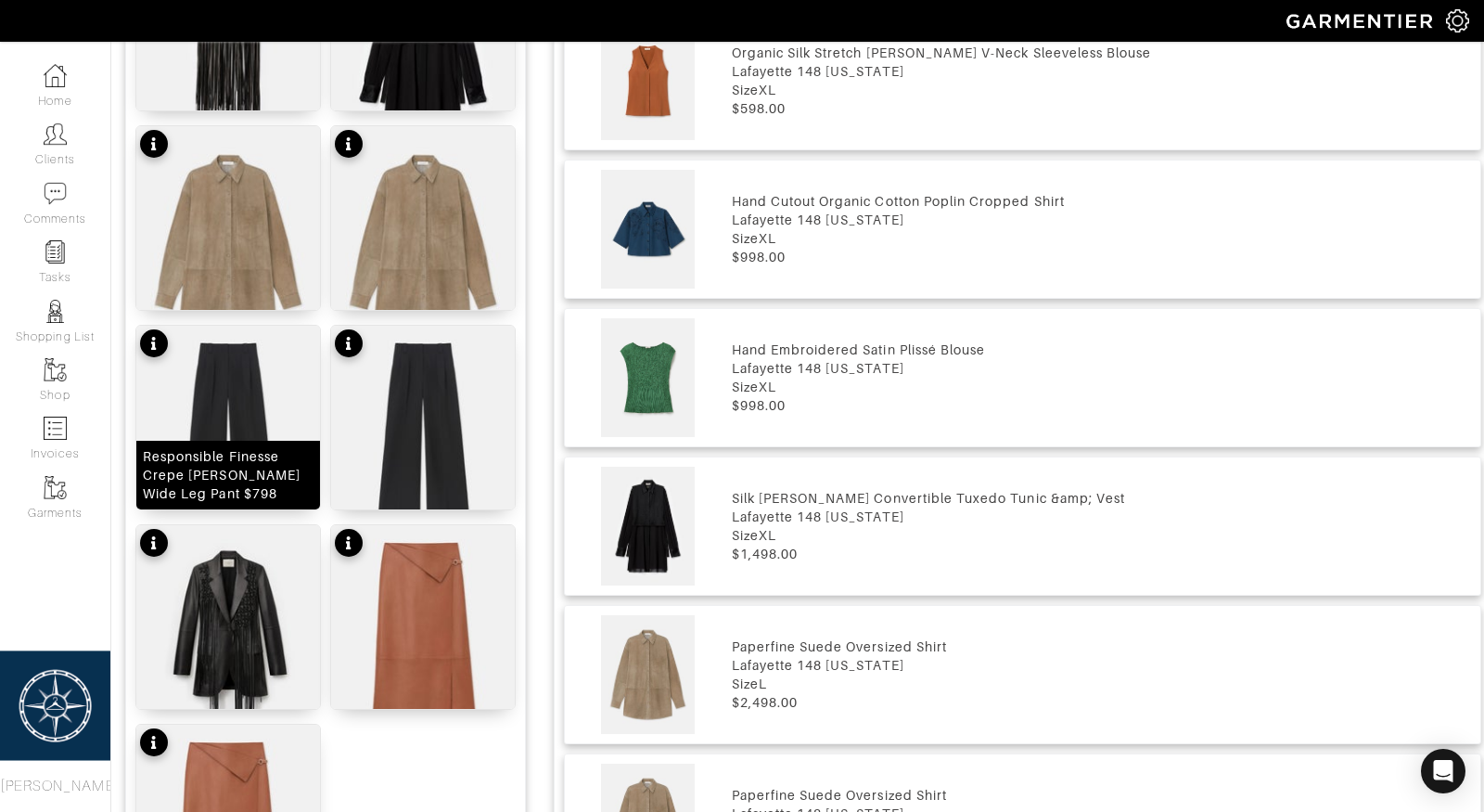
click at [223, 426] on img at bounding box center [228, 442] width 184 height 233
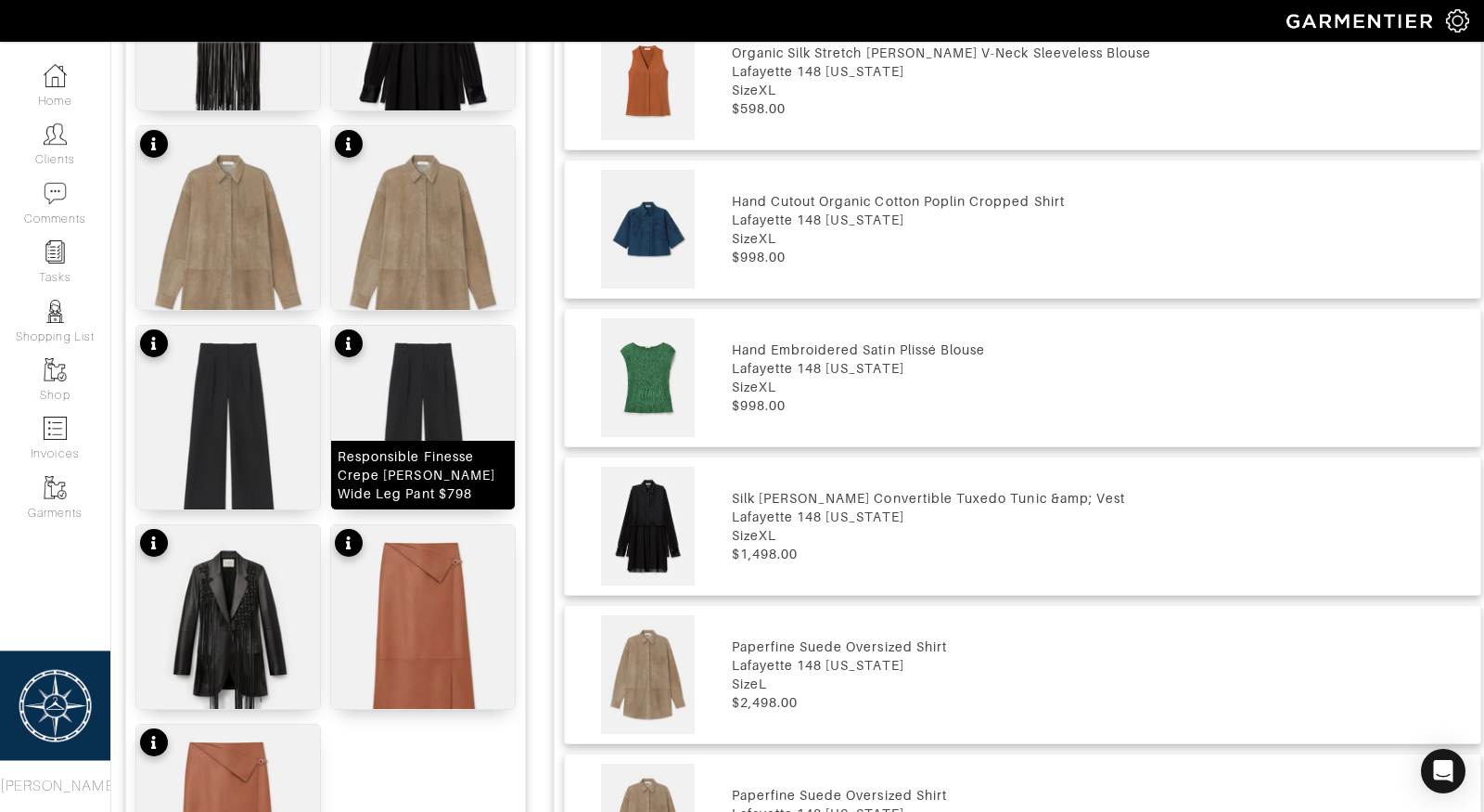
click at [392, 433] on img at bounding box center [423, 442] width 184 height 233
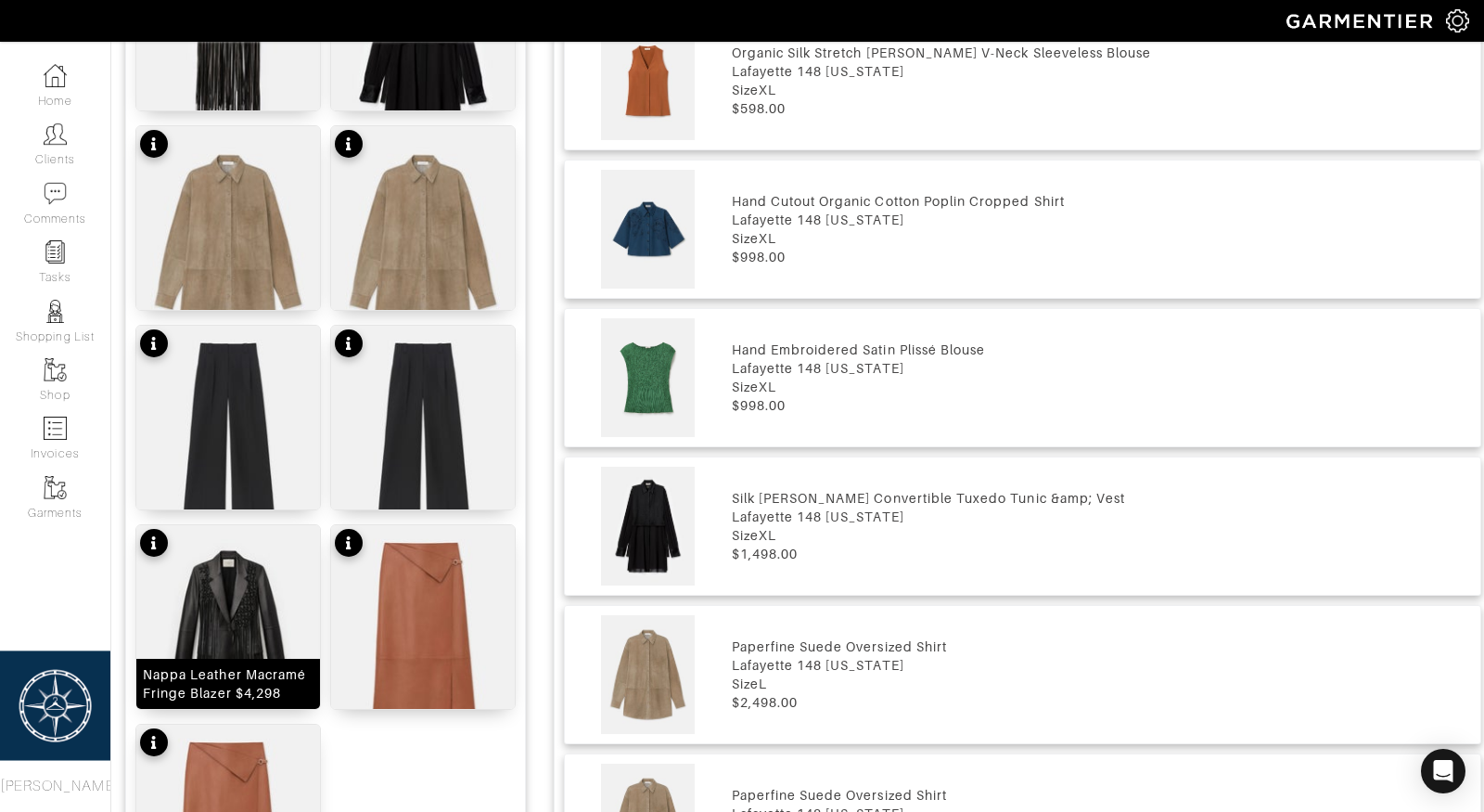
click at [221, 608] on img at bounding box center [228, 641] width 184 height 233
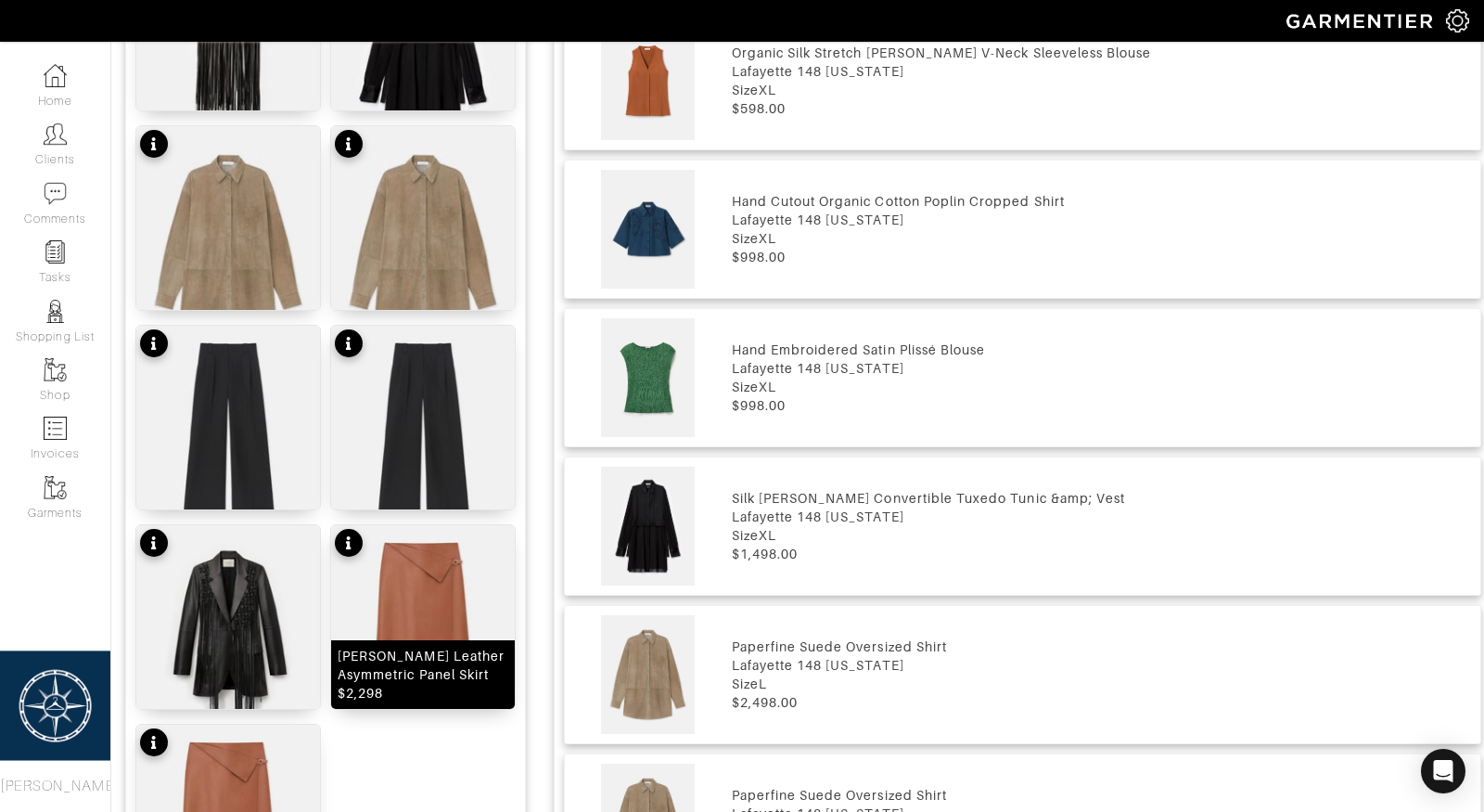
click at [416, 631] on img at bounding box center [423, 641] width 184 height 233
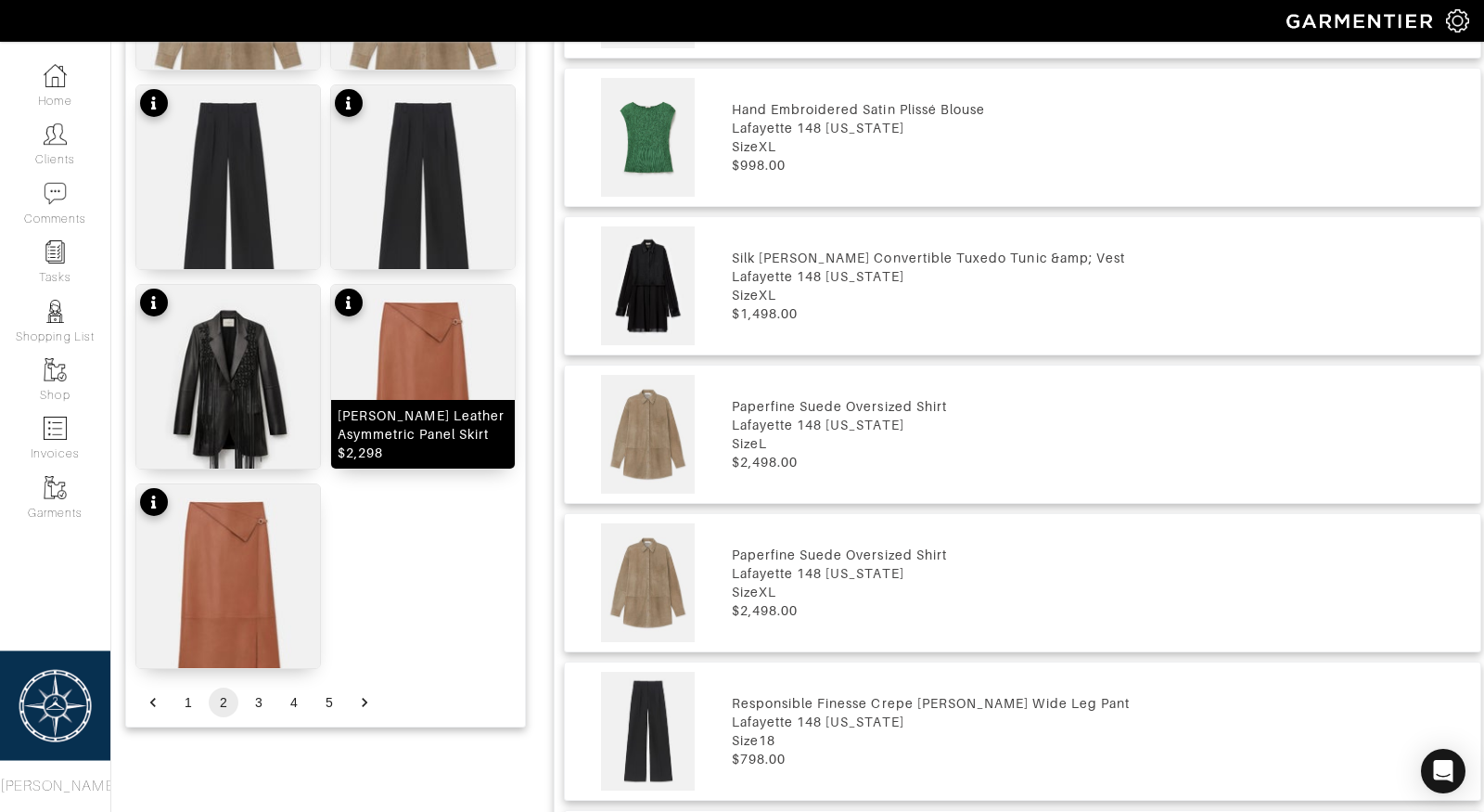
scroll to position [2223, 0]
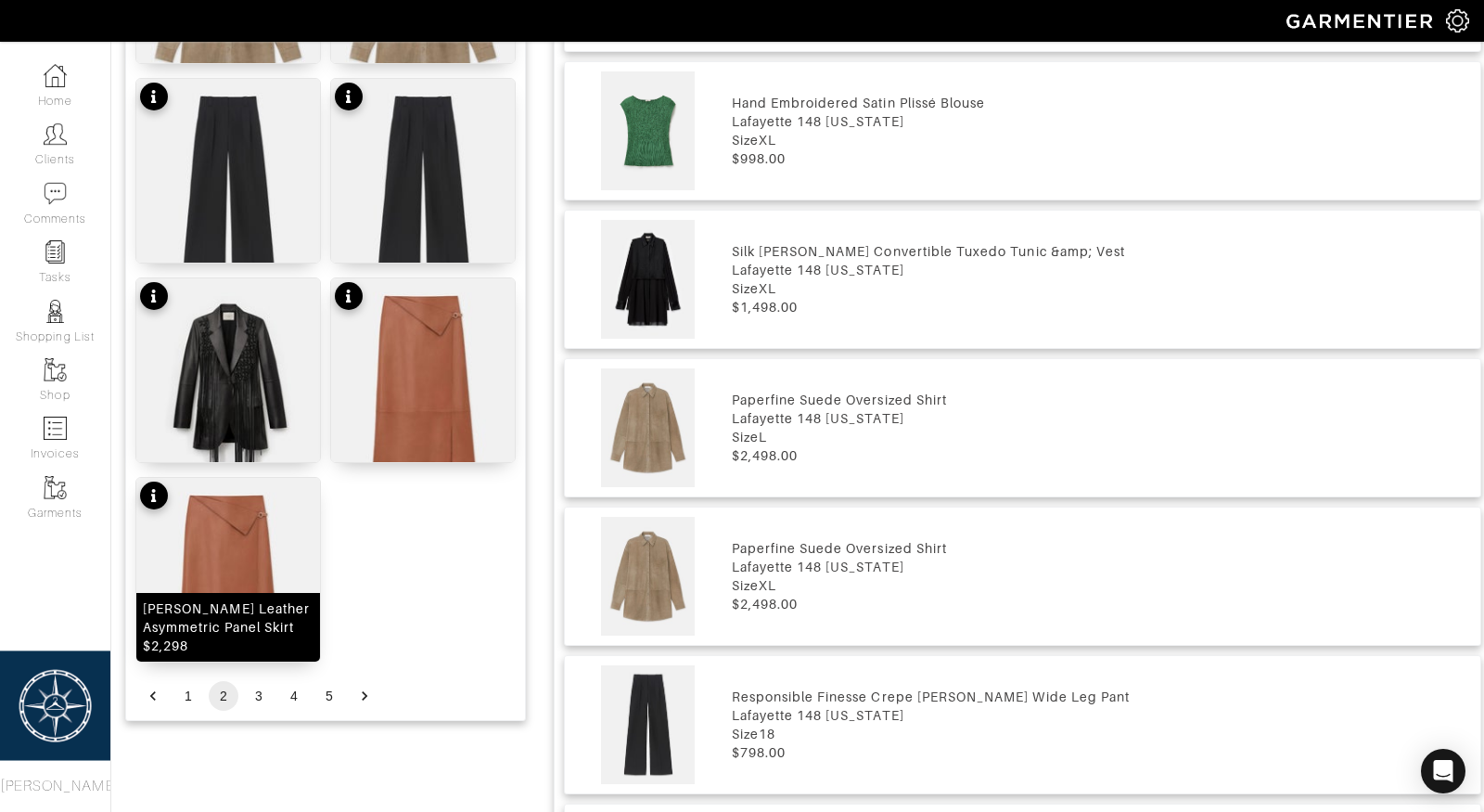
click at [247, 557] on img at bounding box center [228, 593] width 184 height 233
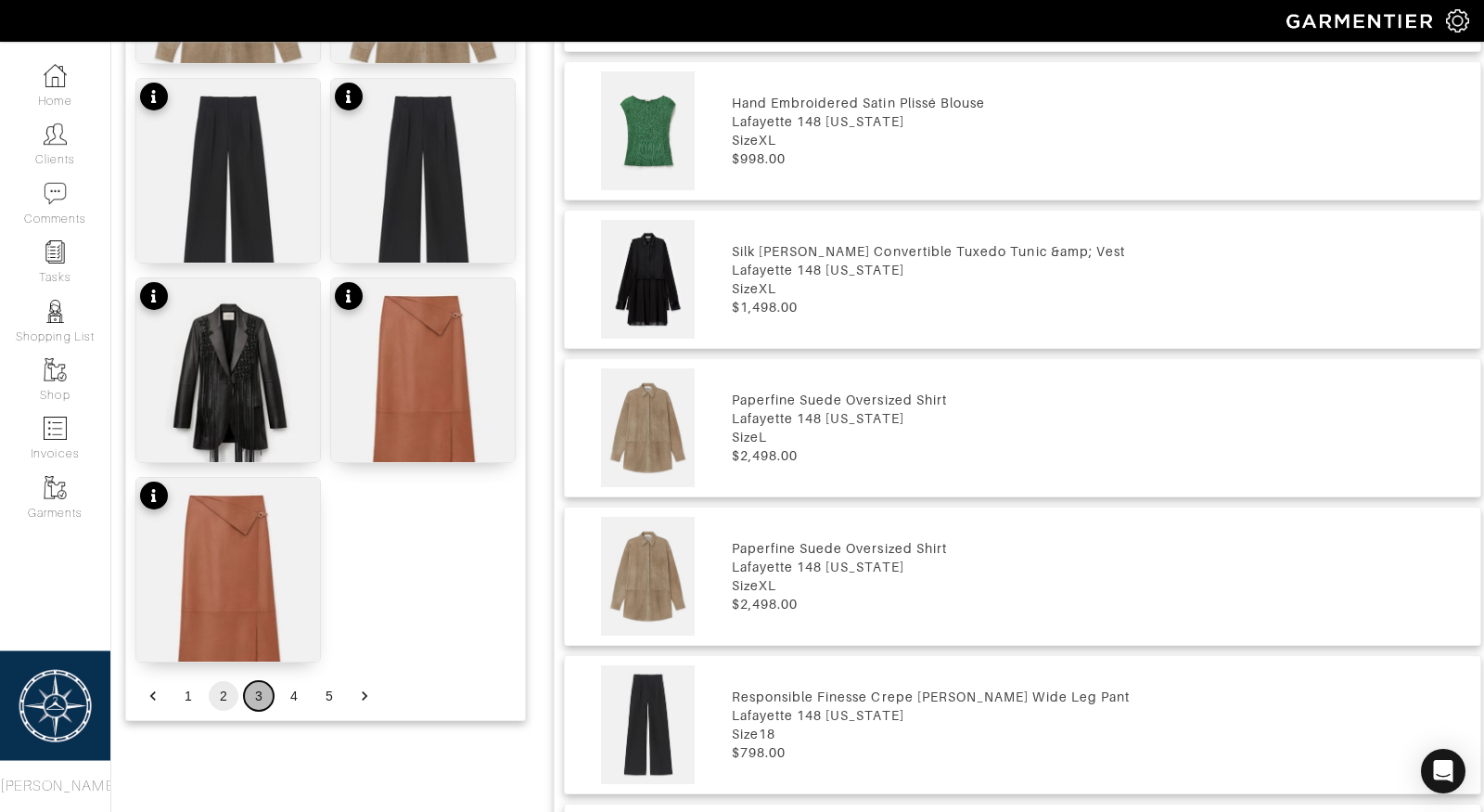
click at [258, 693] on button "3" at bounding box center [258, 695] width 30 height 30
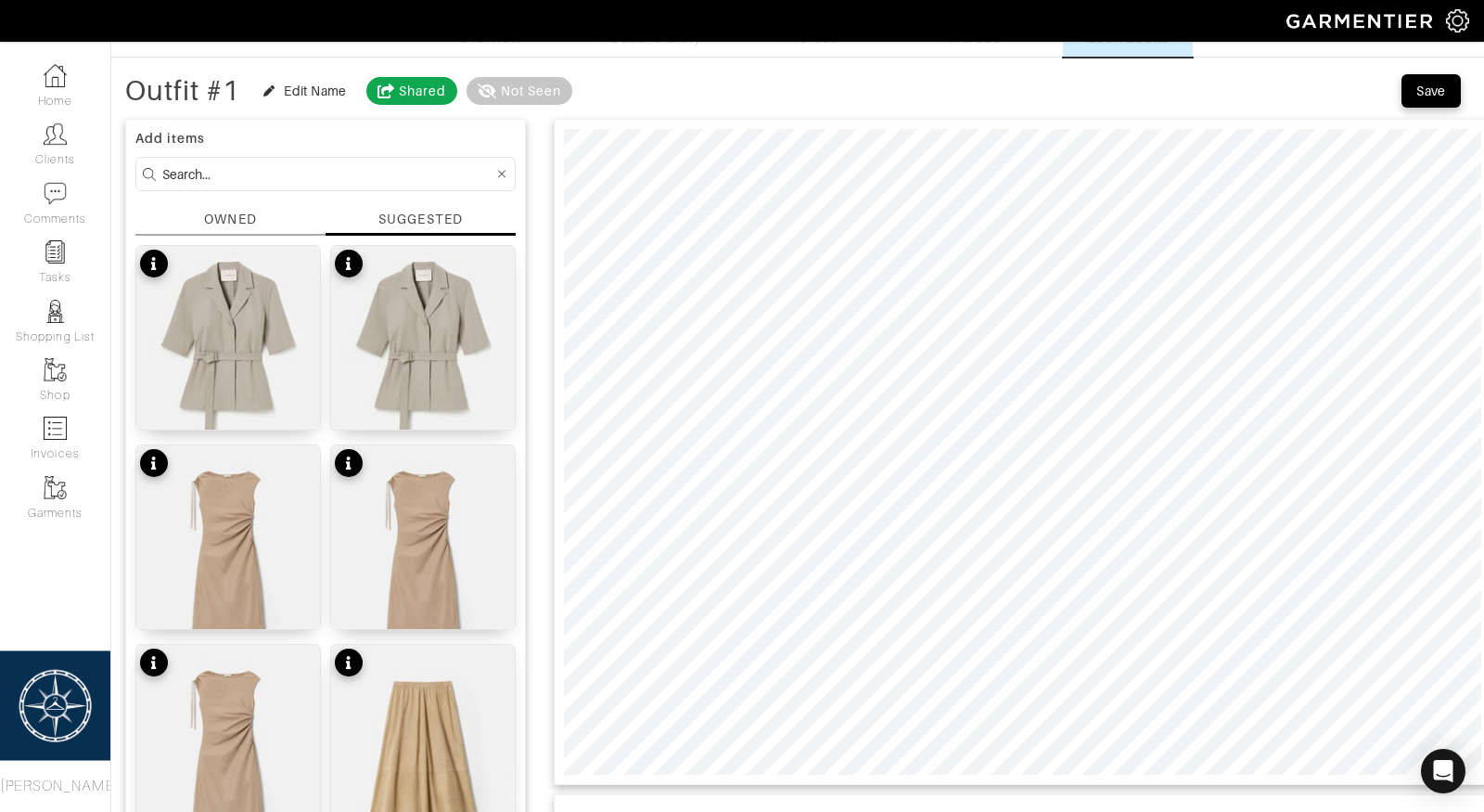
scroll to position [0, 0]
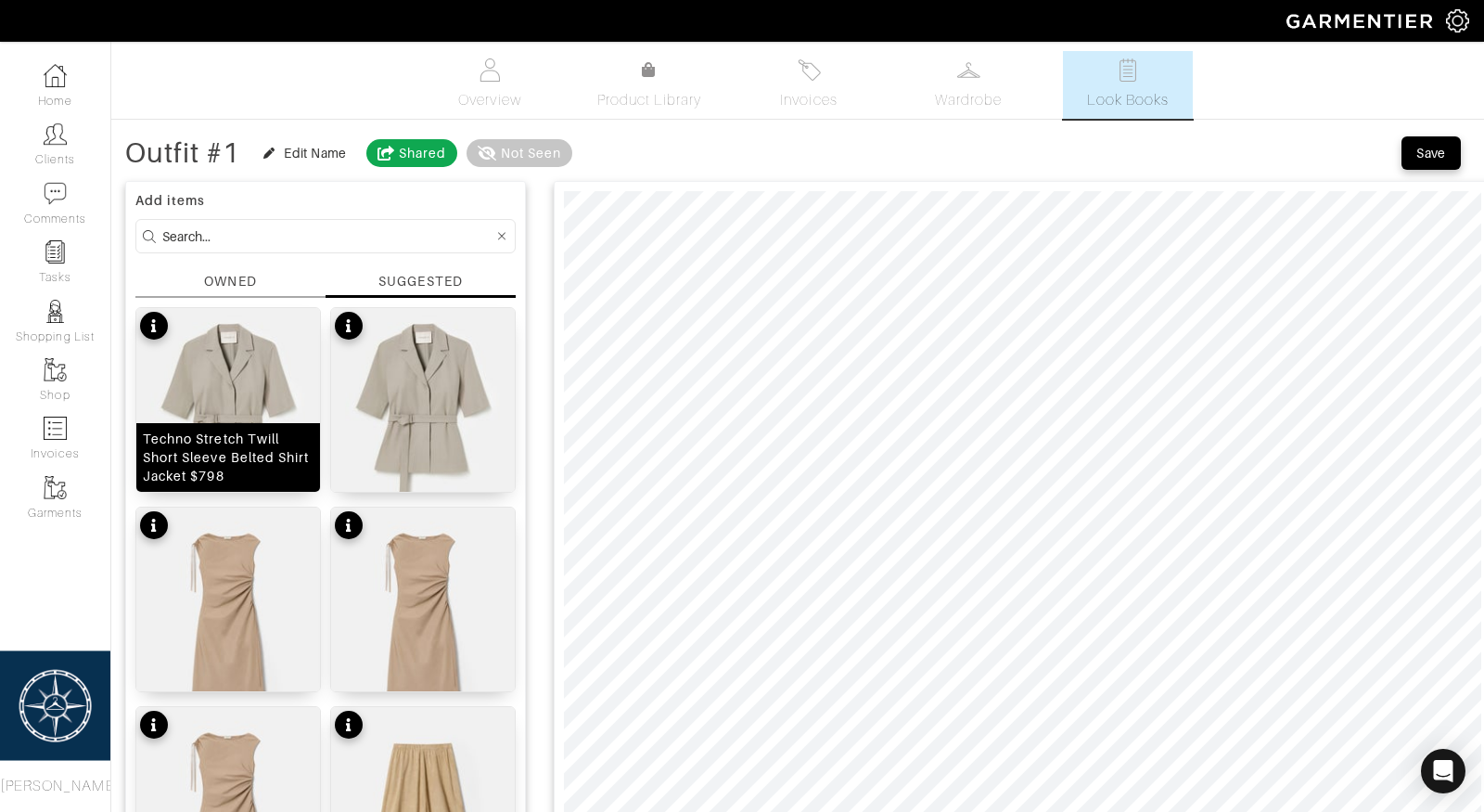
click at [226, 394] on img at bounding box center [228, 424] width 184 height 233
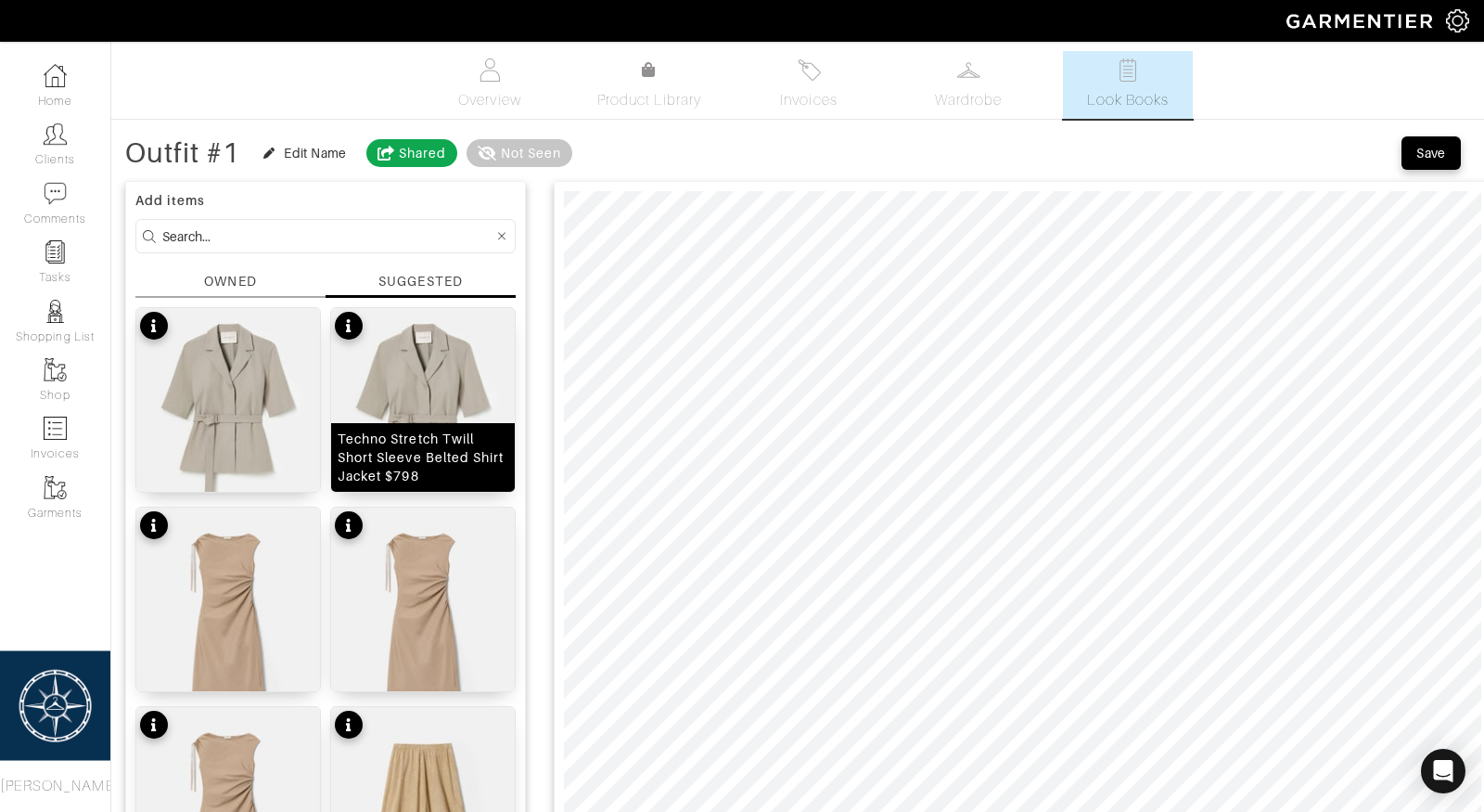
click at [424, 395] on img at bounding box center [423, 424] width 184 height 233
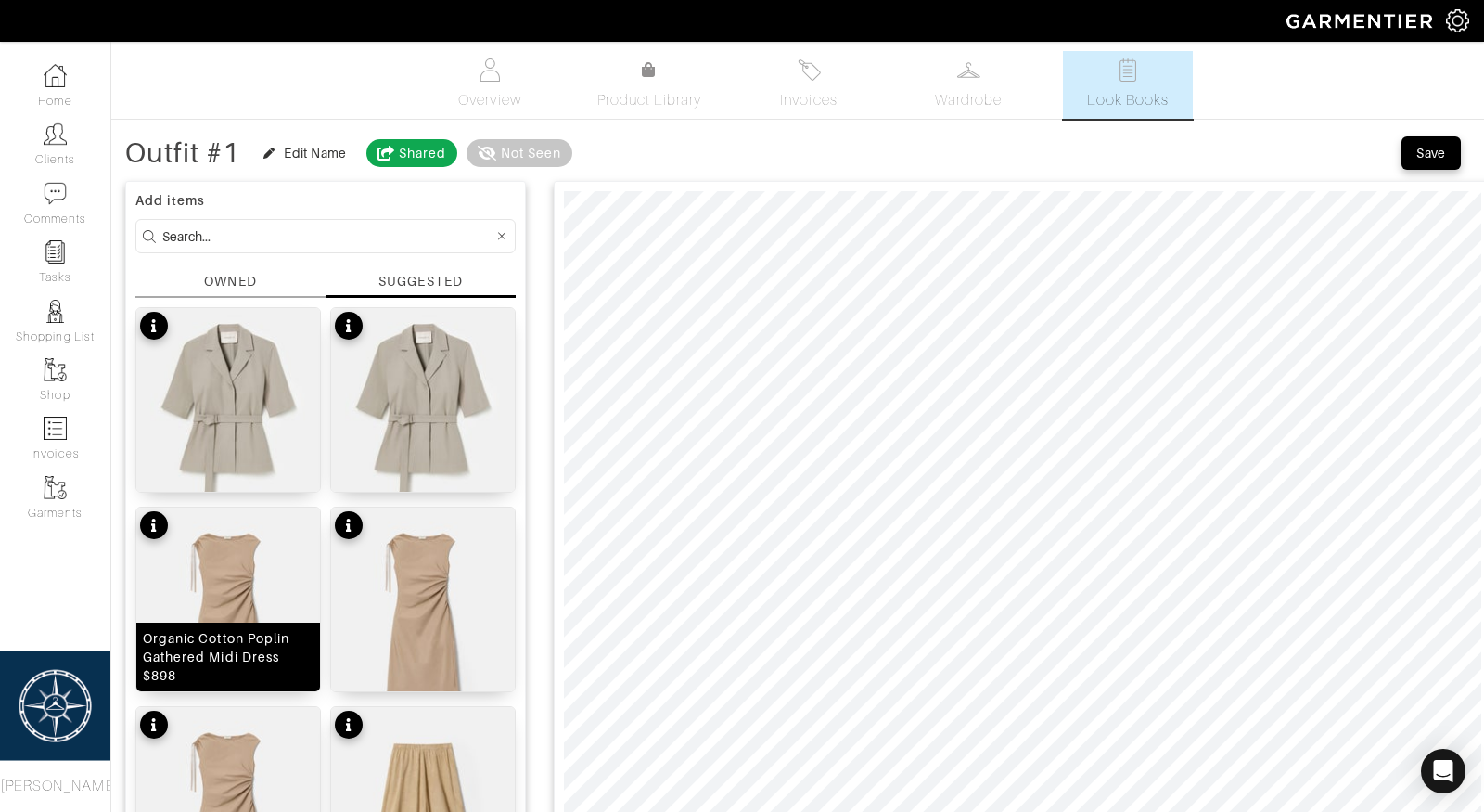
click at [220, 624] on div "Organic Cotton Poplin Gathered Midi Dress $898" at bounding box center [228, 657] width 184 height 69
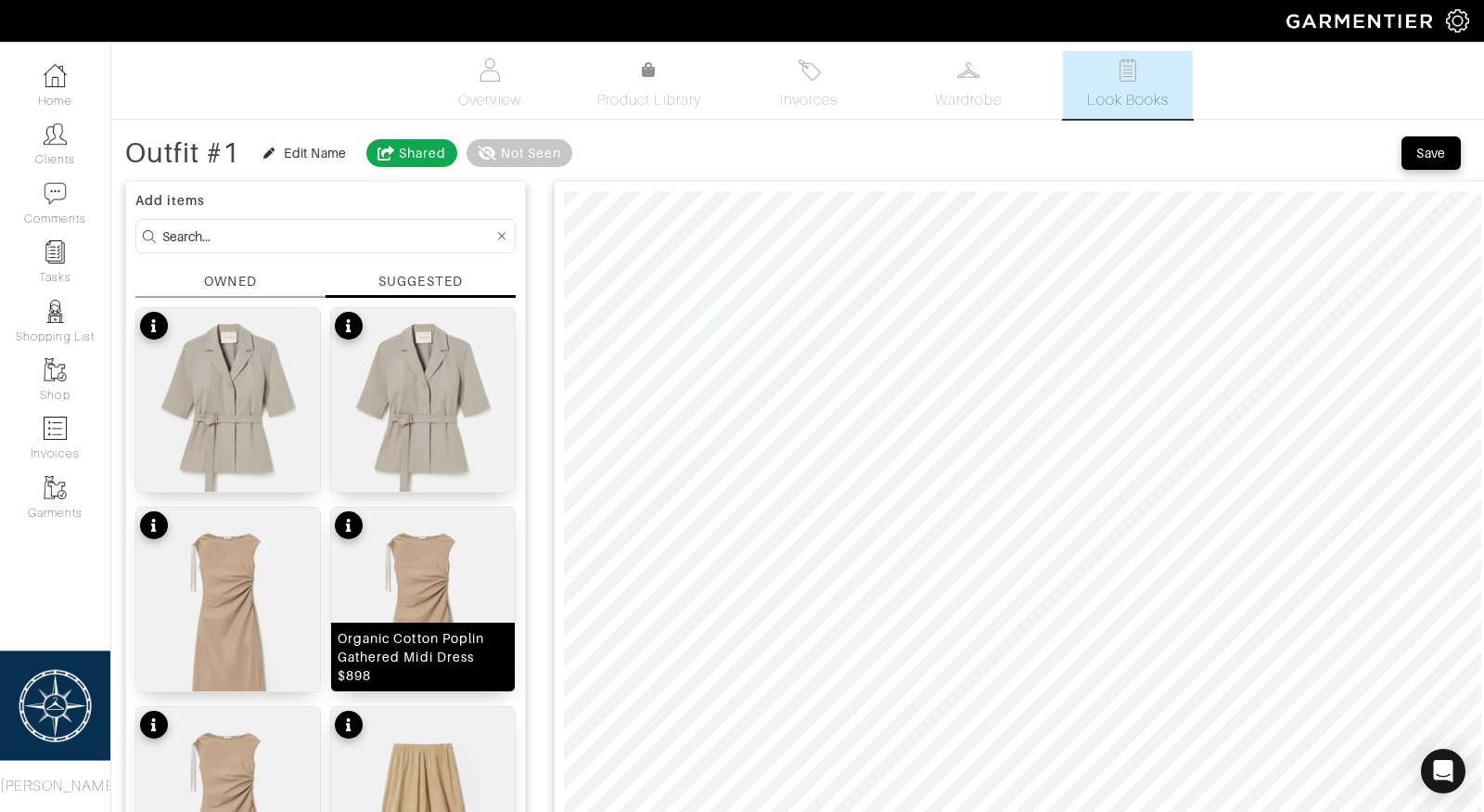
click at [417, 624] on div "Organic Cotton Poplin Gathered Midi Dress $898" at bounding box center [423, 657] width 184 height 69
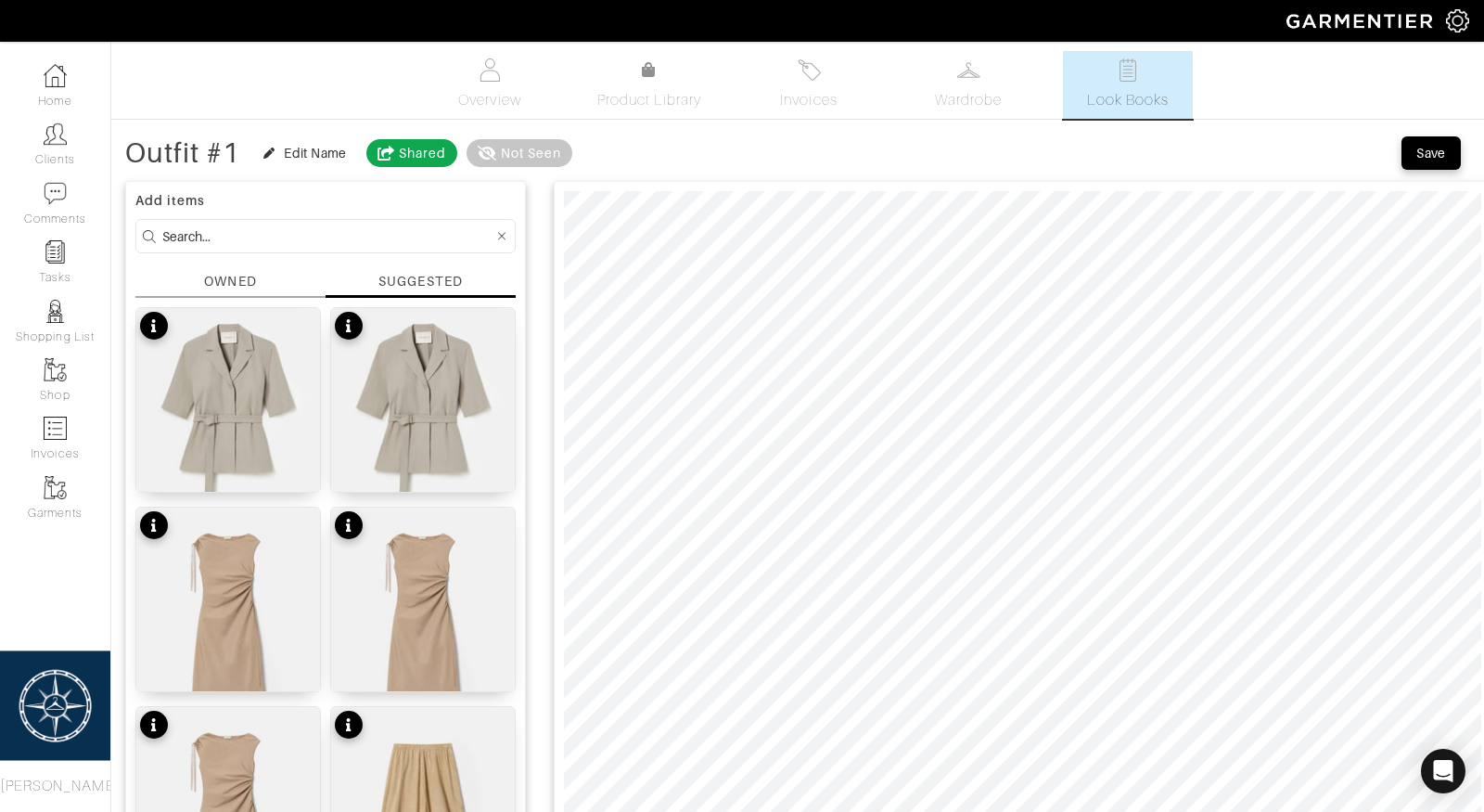
click at [221, 776] on img at bounding box center [228, 823] width 184 height 233
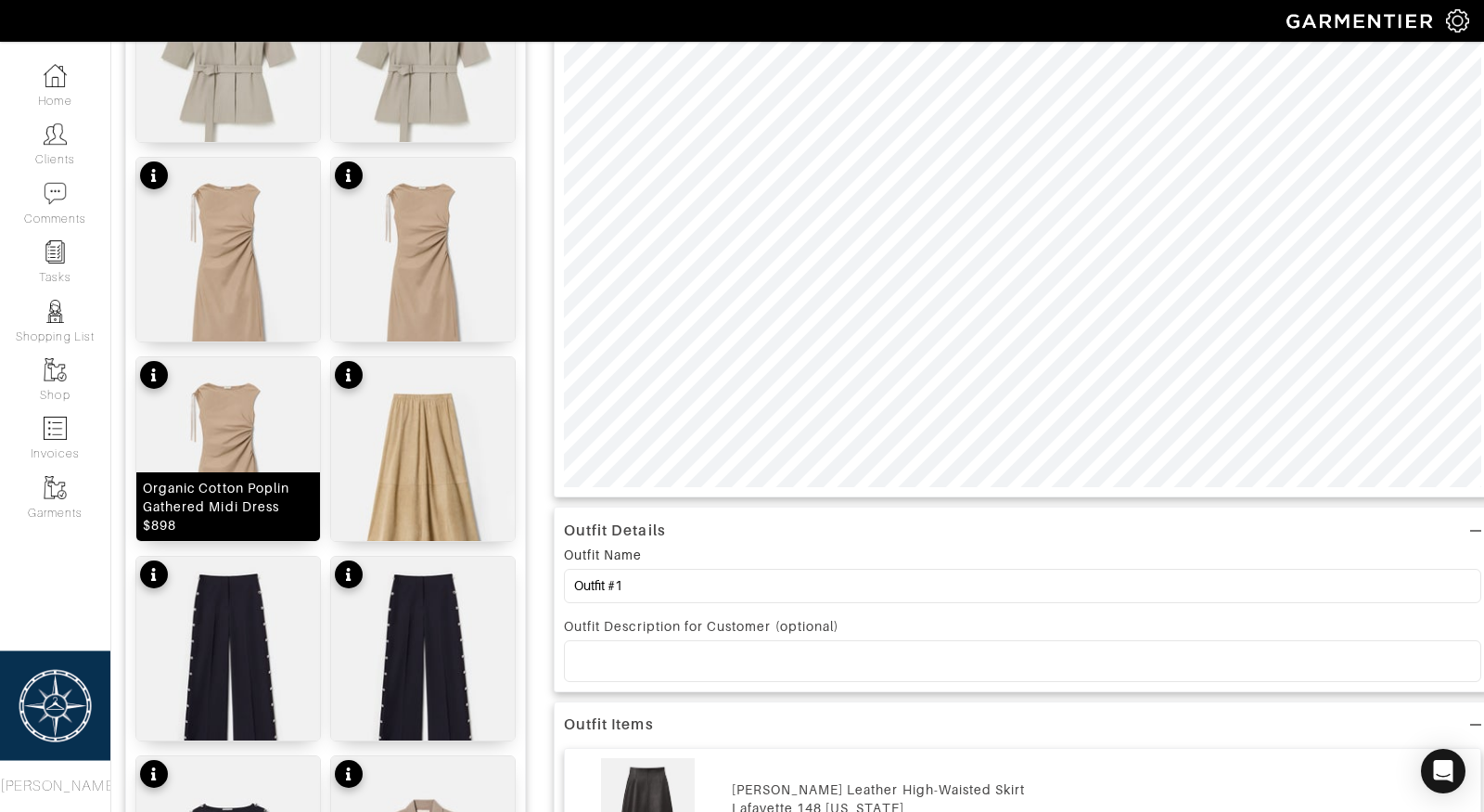
scroll to position [399, 0]
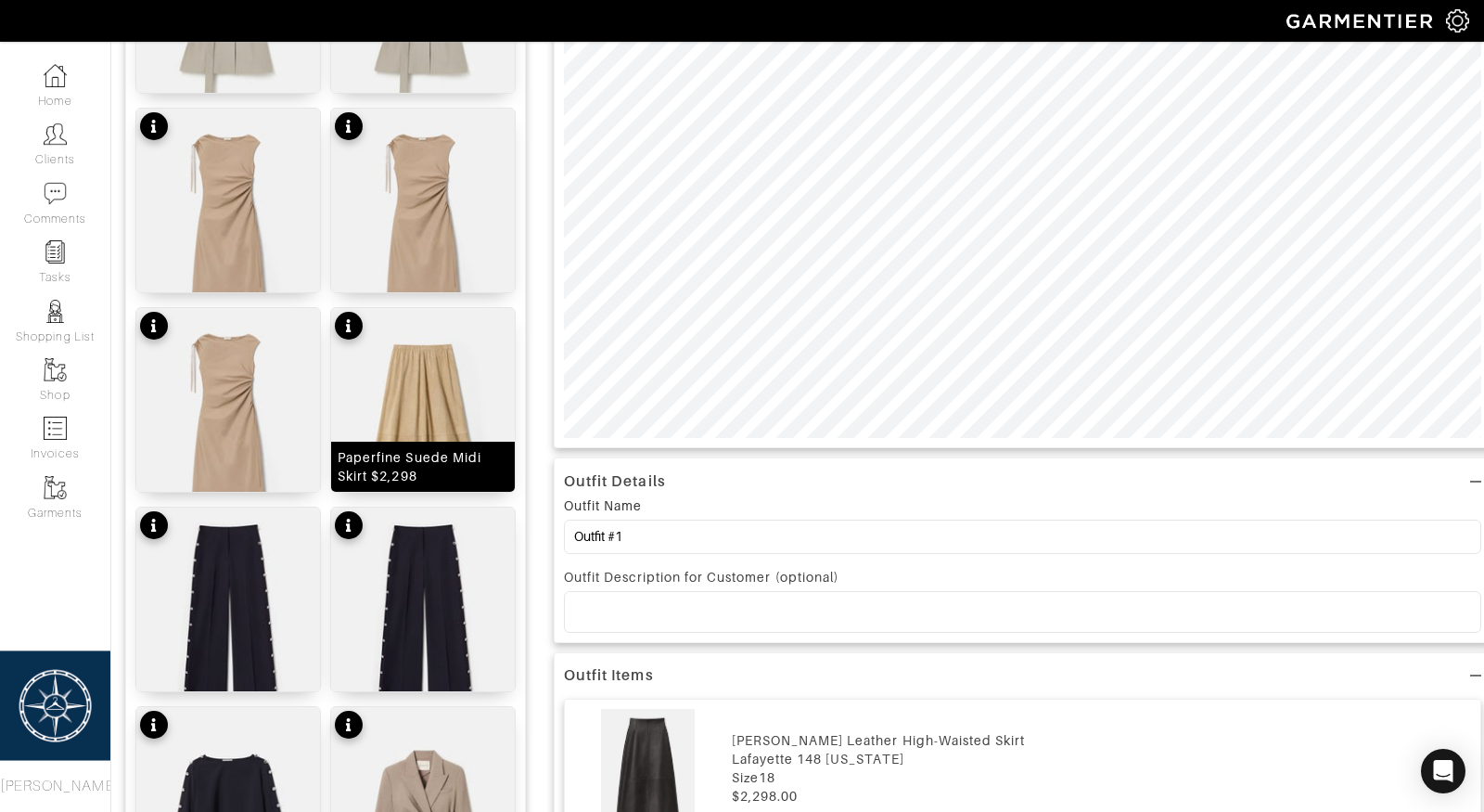
click at [425, 421] on img at bounding box center [423, 424] width 184 height 233
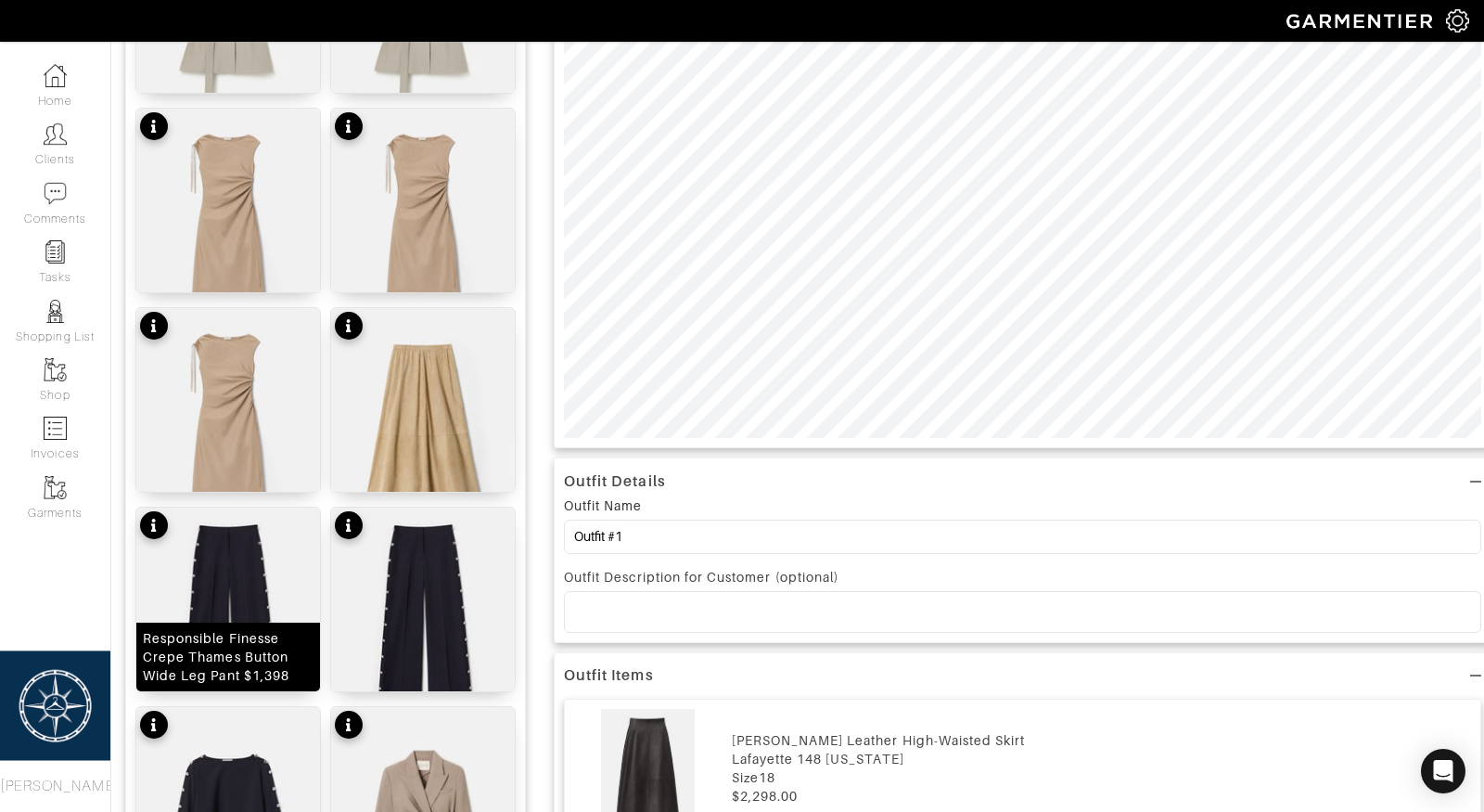
click at [216, 588] on img at bounding box center [228, 623] width 184 height 233
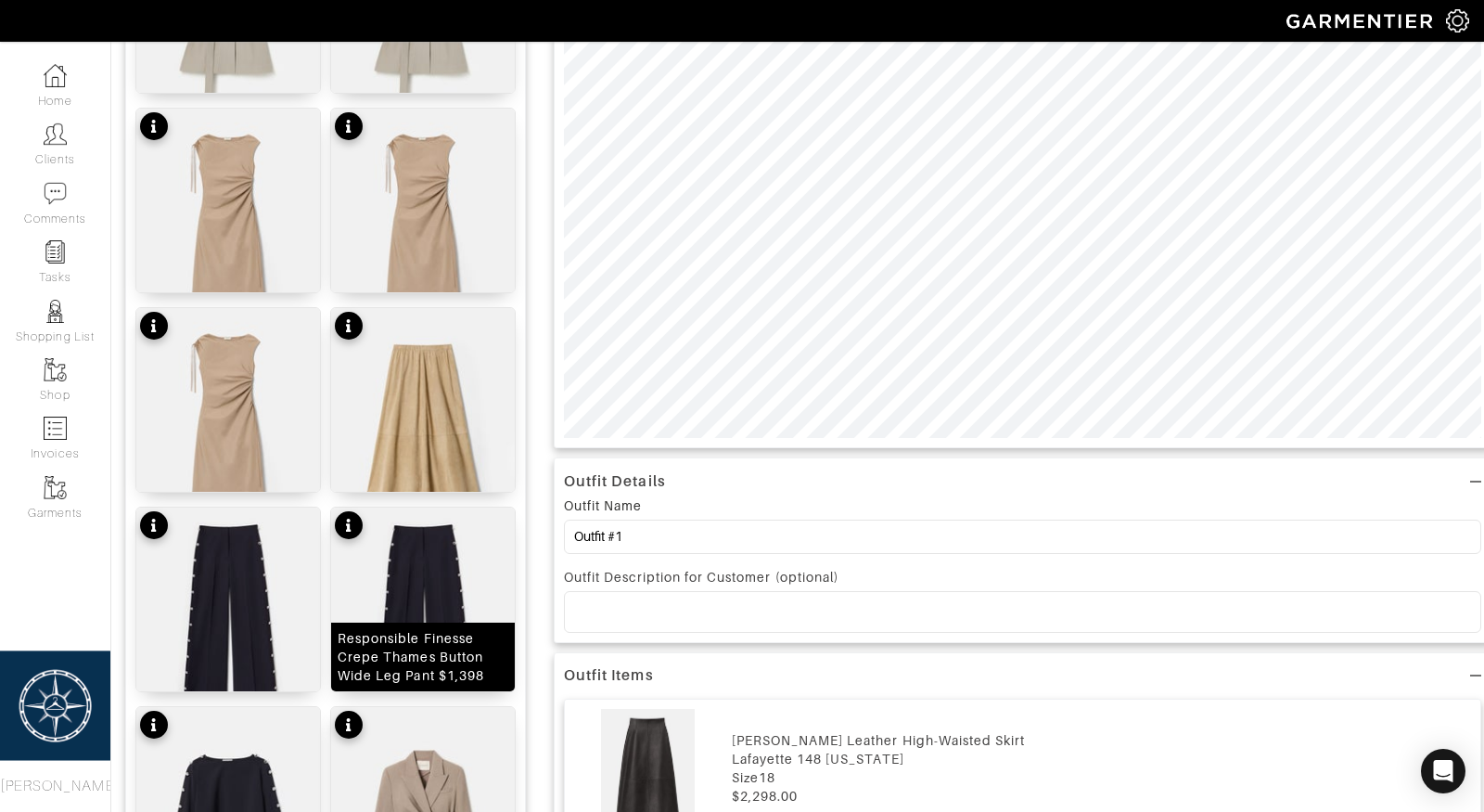
click at [407, 588] on img at bounding box center [423, 623] width 184 height 233
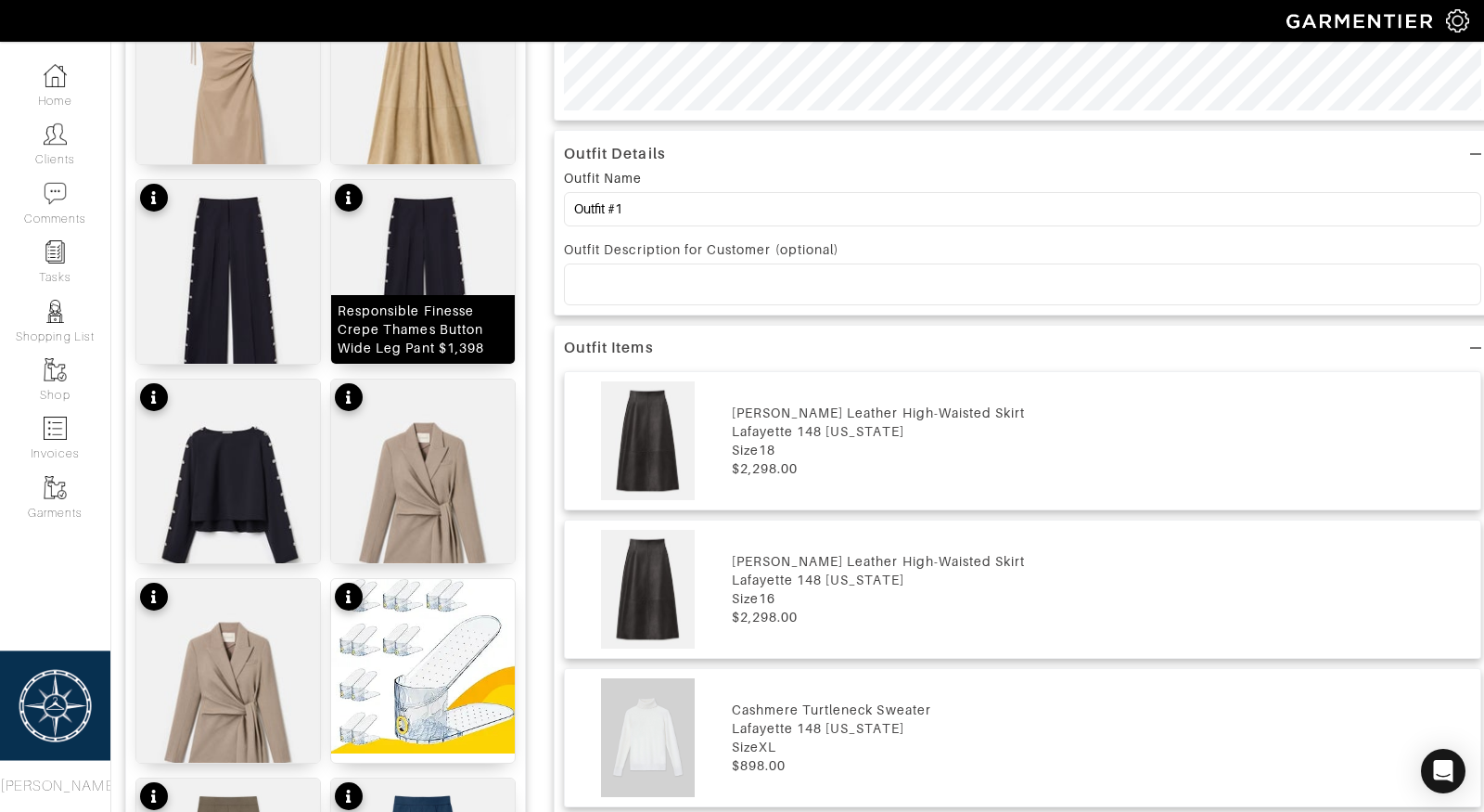
scroll to position [776, 0]
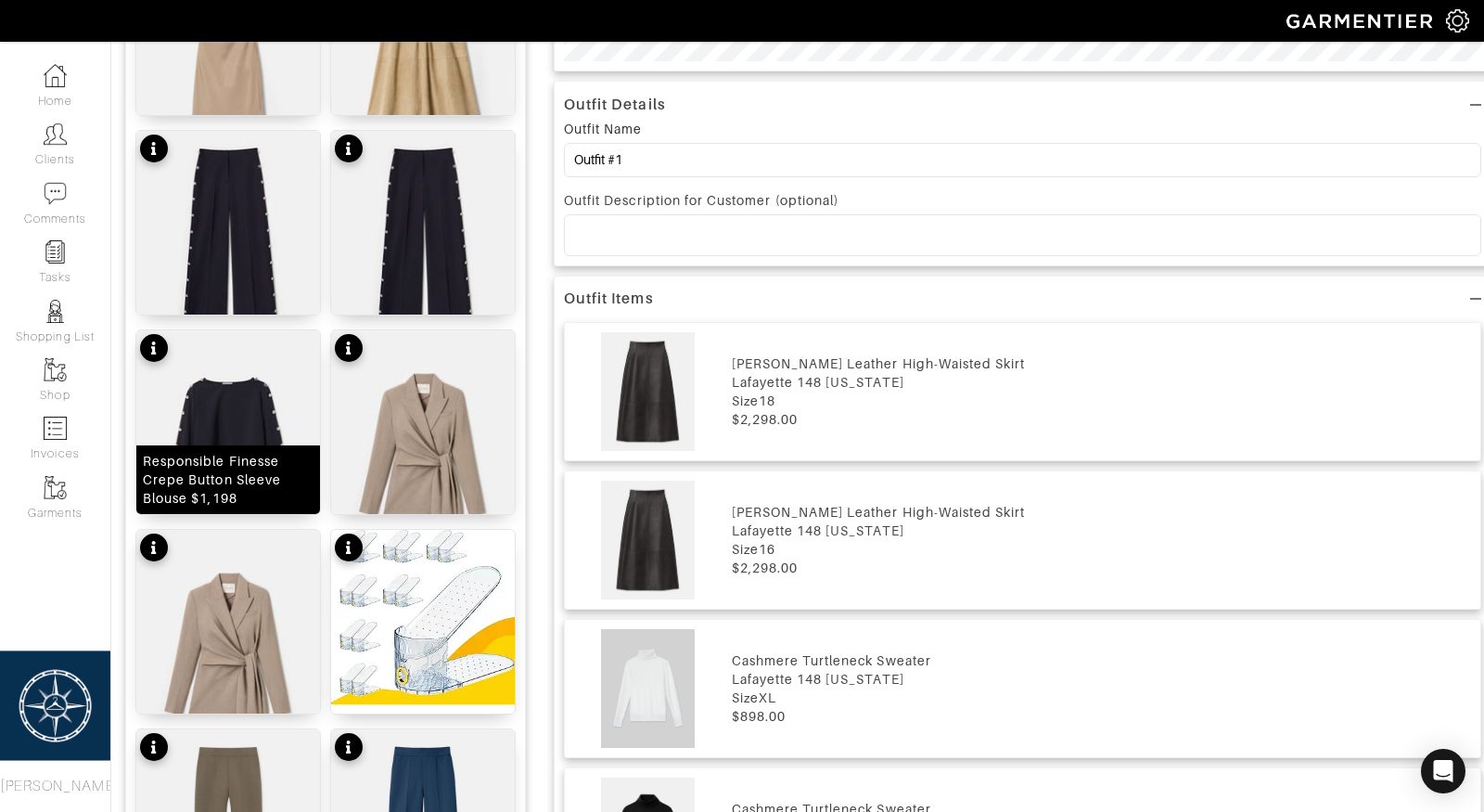
click at [237, 441] on img at bounding box center [228, 446] width 184 height 233
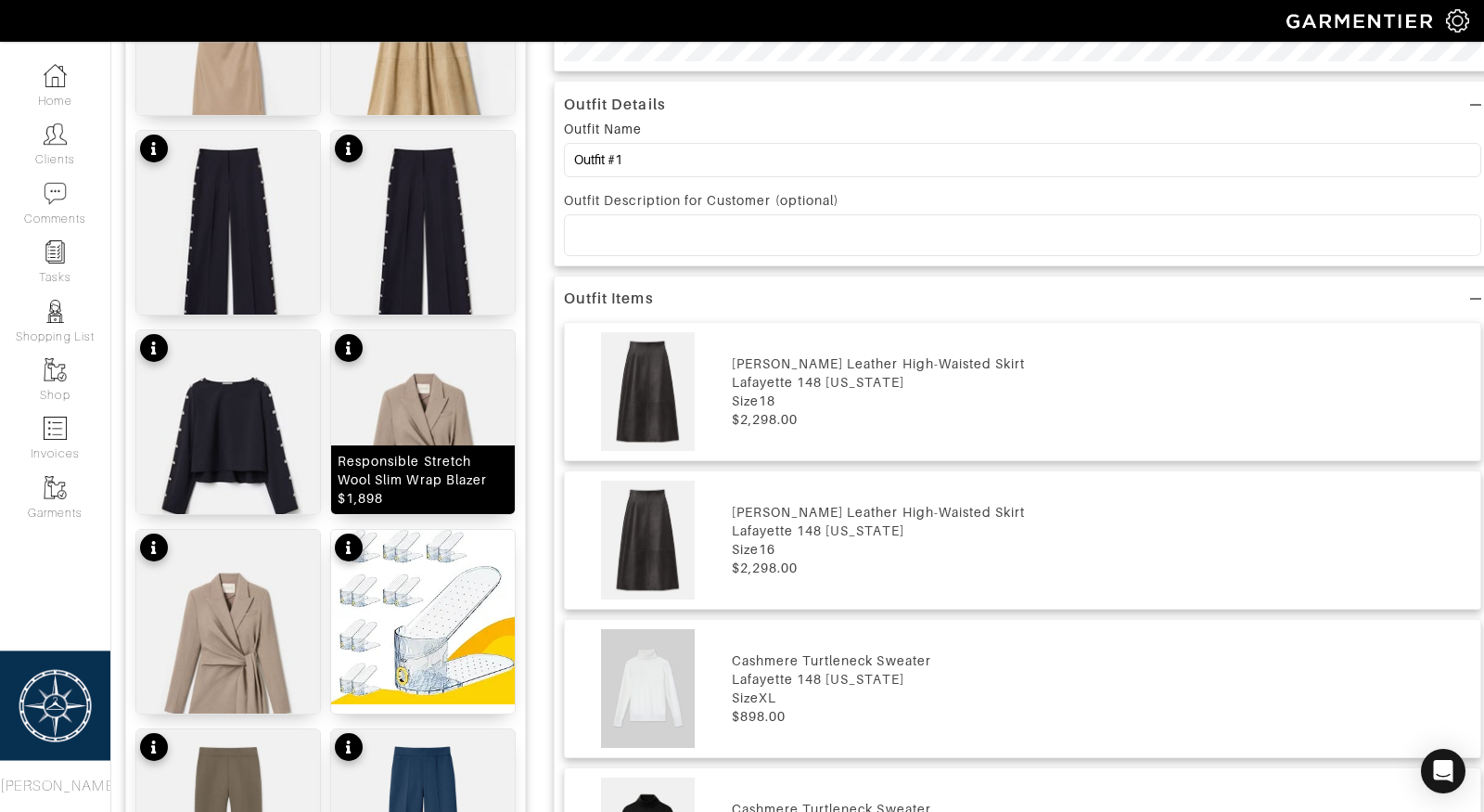
click at [443, 441] on img at bounding box center [423, 446] width 184 height 233
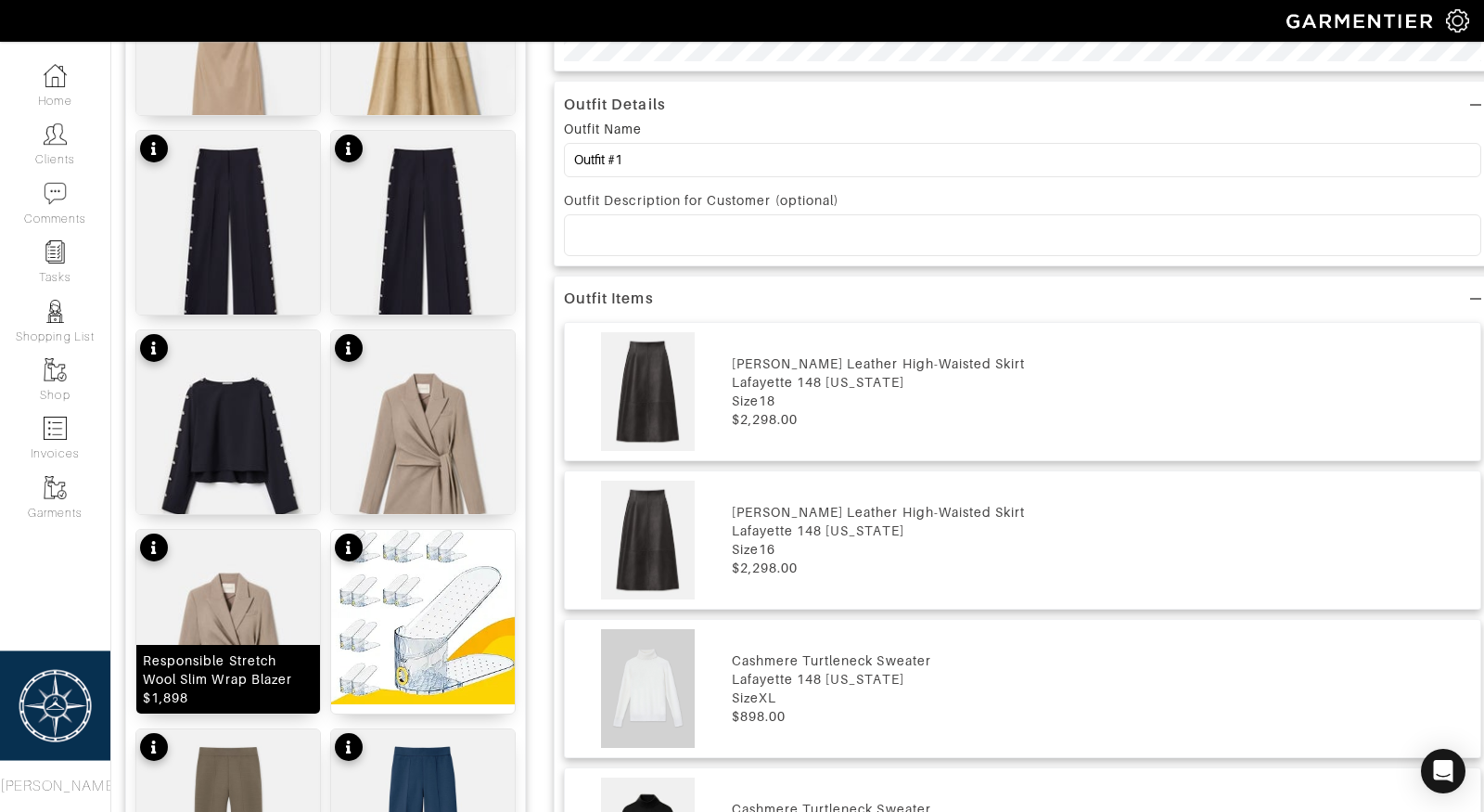
click at [211, 628] on img at bounding box center [228, 645] width 184 height 233
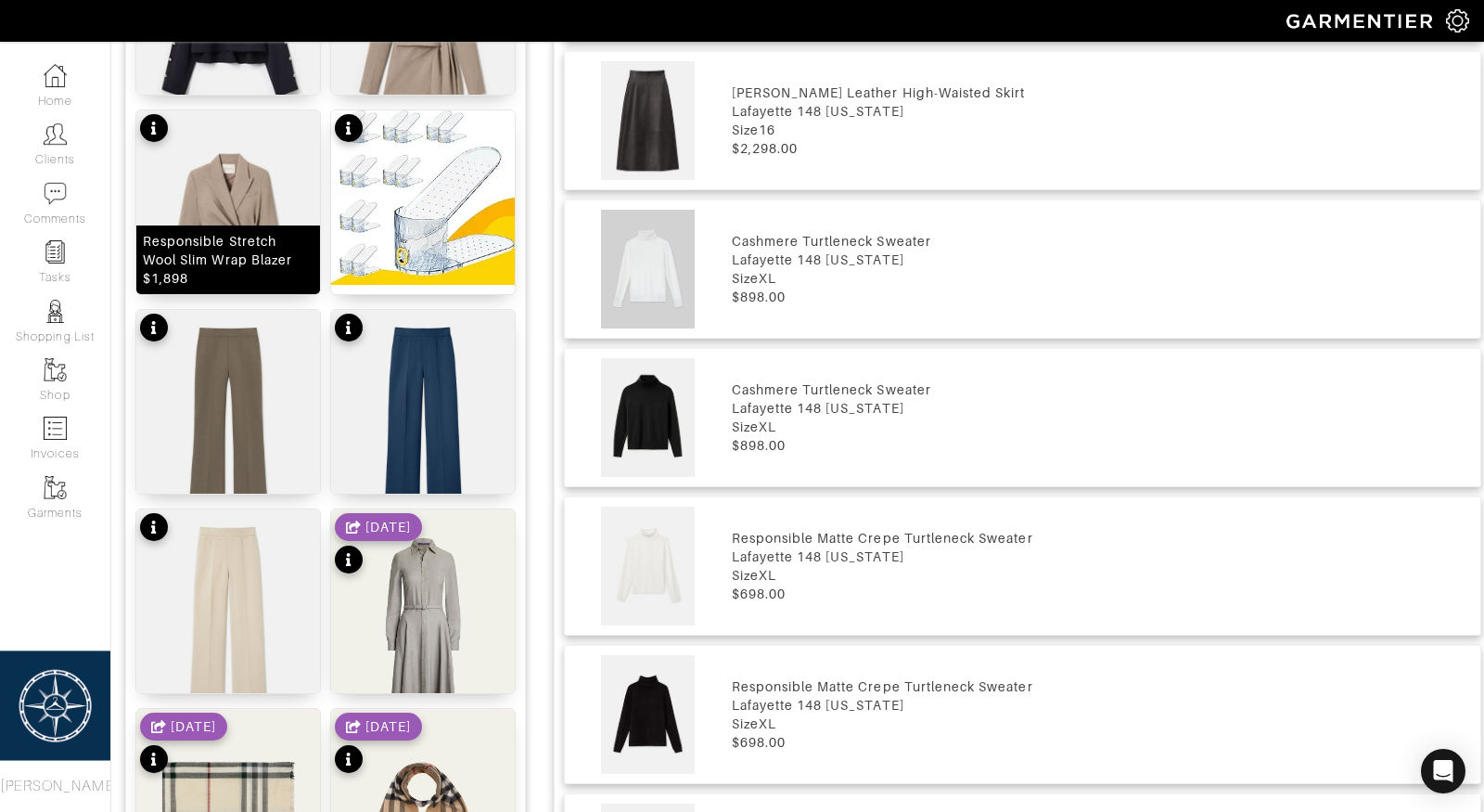
scroll to position [1201, 0]
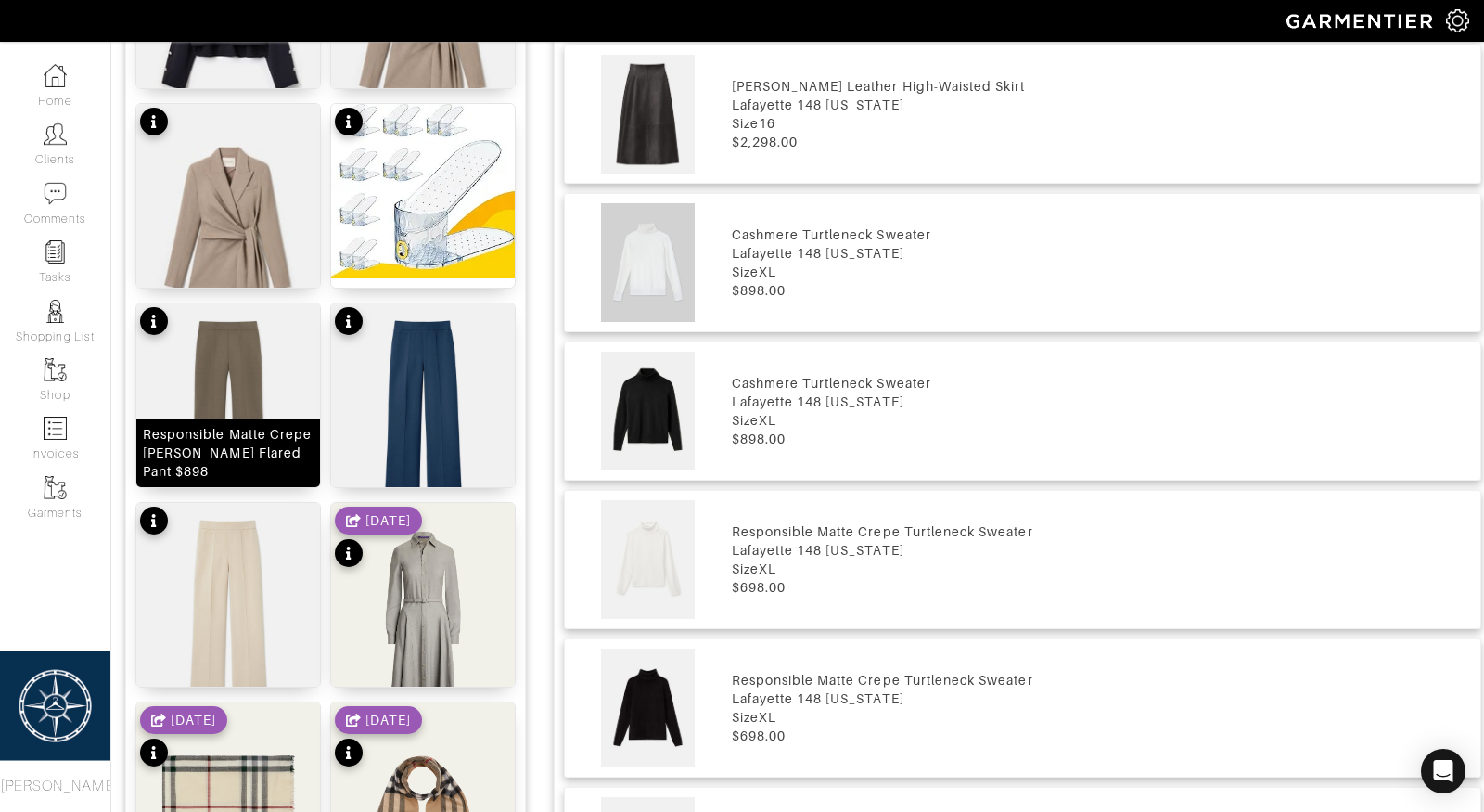
click at [228, 397] on img at bounding box center [228, 419] width 184 height 233
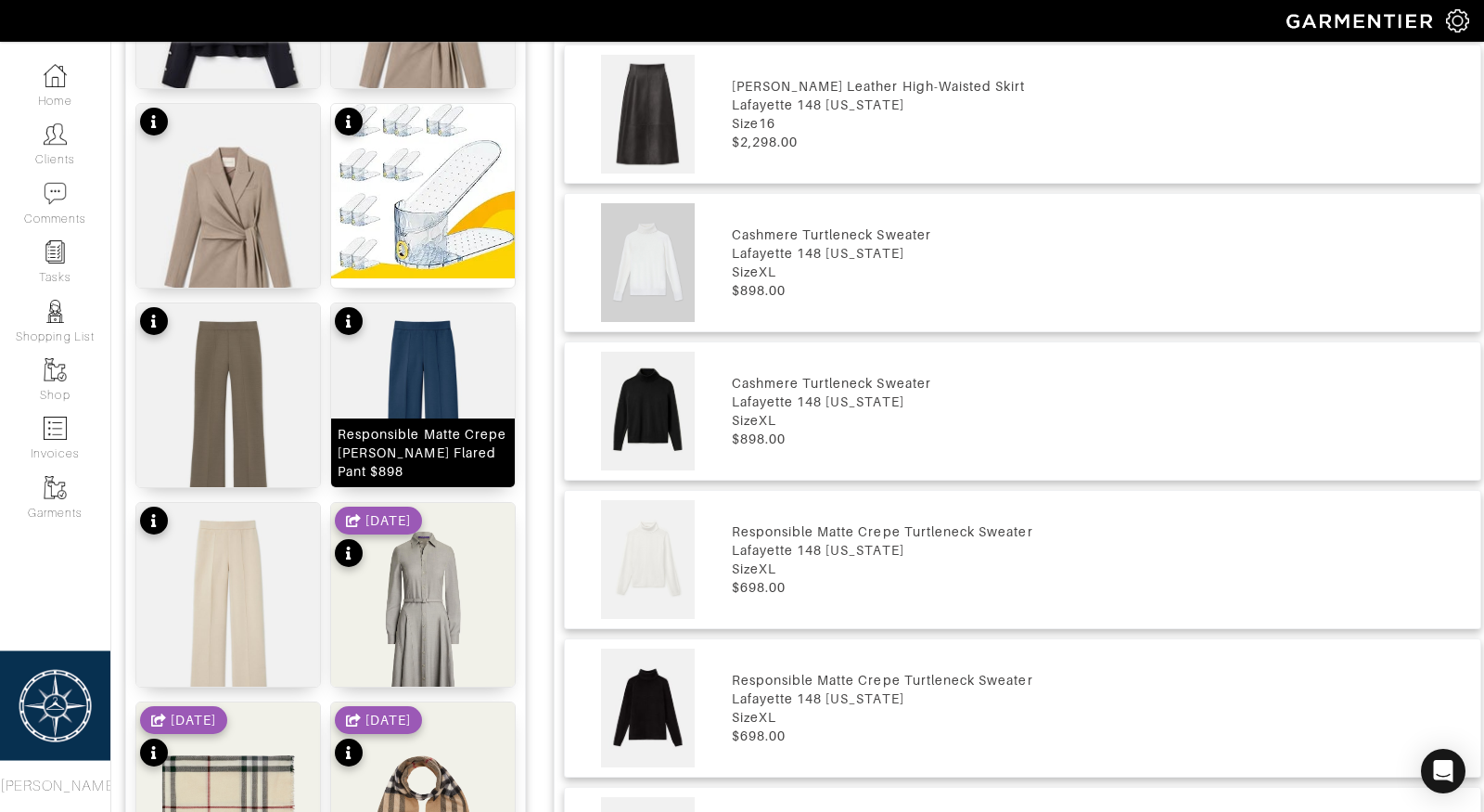
click at [369, 417] on img at bounding box center [423, 419] width 184 height 233
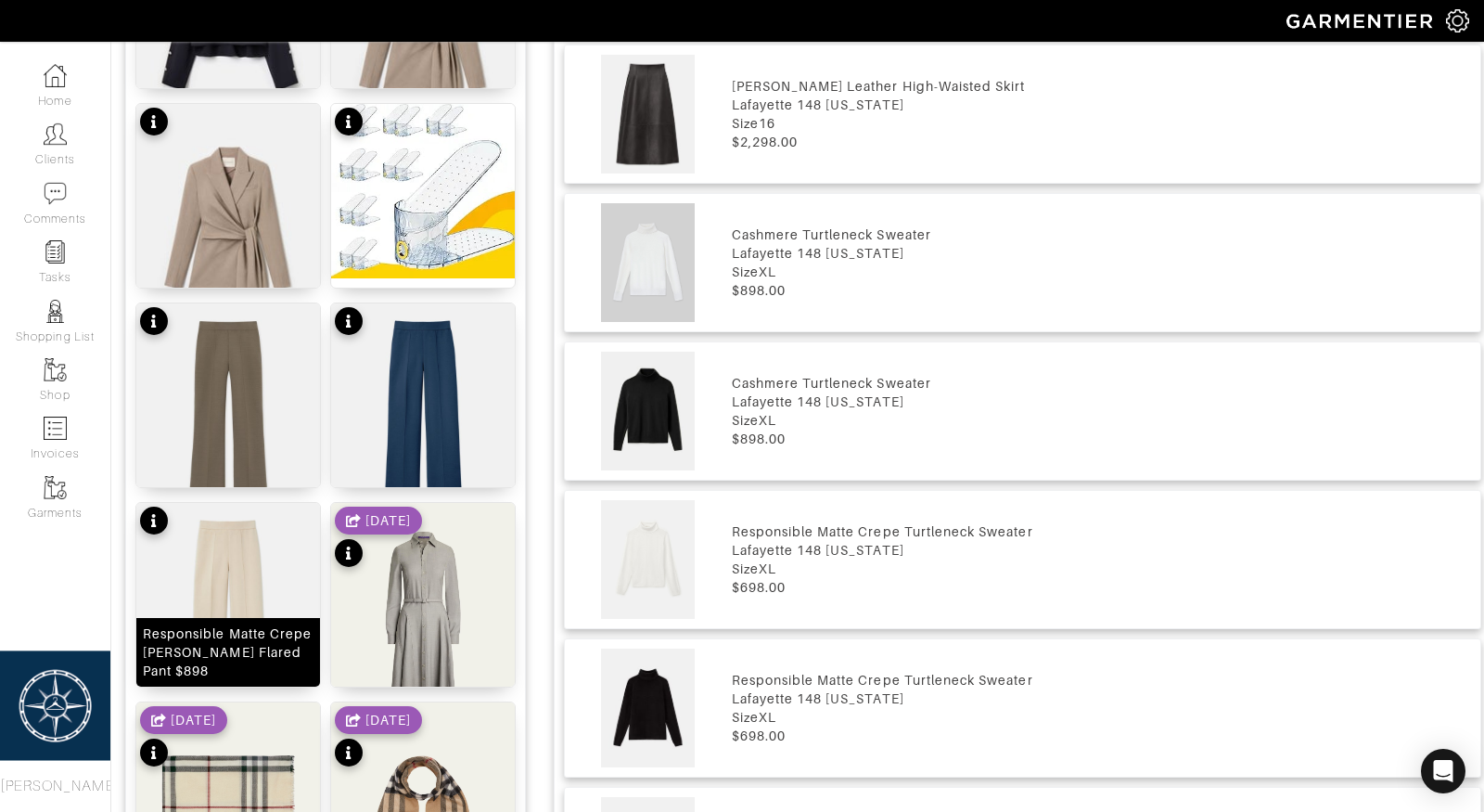
click at [211, 600] on img at bounding box center [228, 618] width 184 height 233
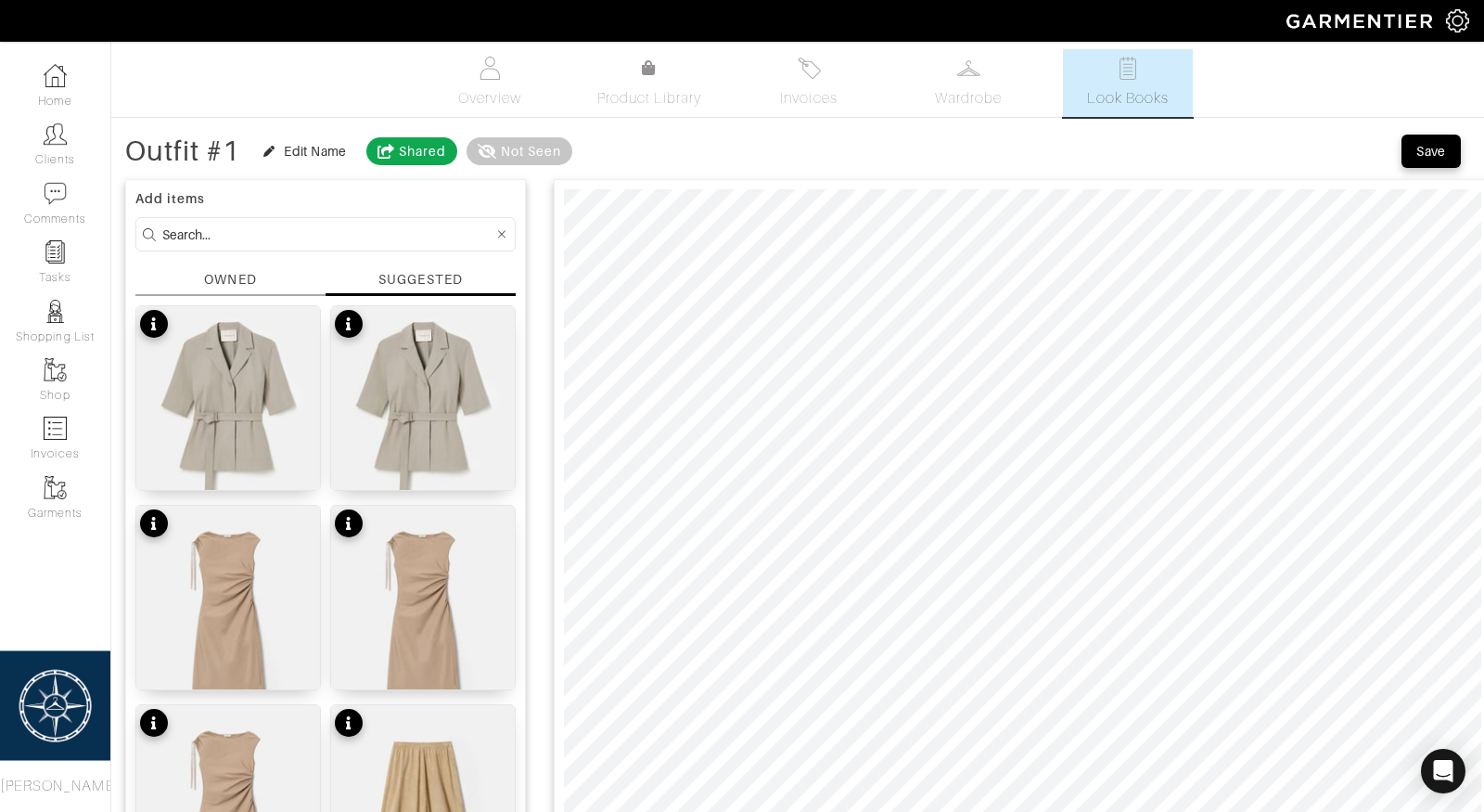
scroll to position [0, 0]
click at [1426, 146] on div "Save" at bounding box center [1431, 152] width 30 height 18
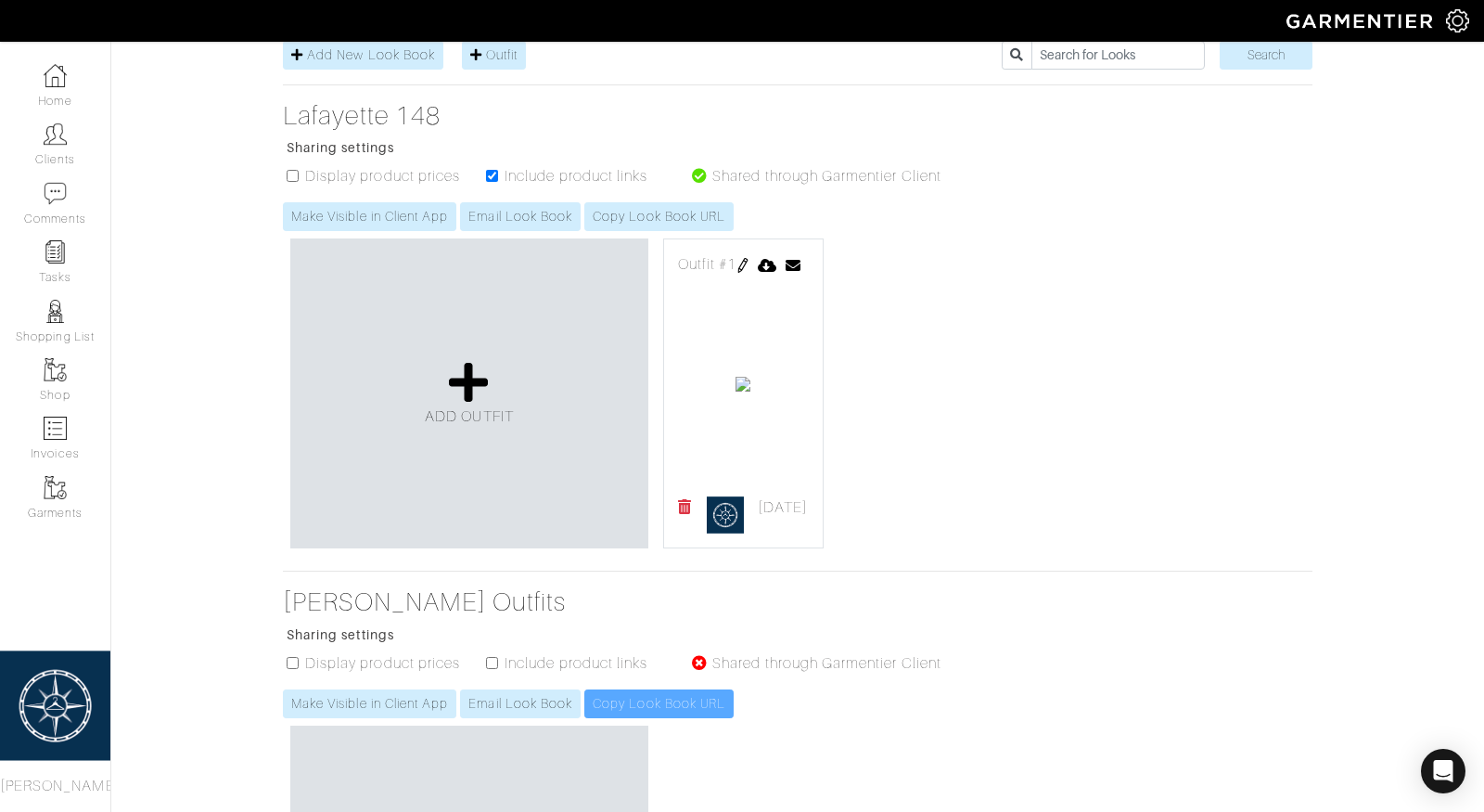
scroll to position [341, 0]
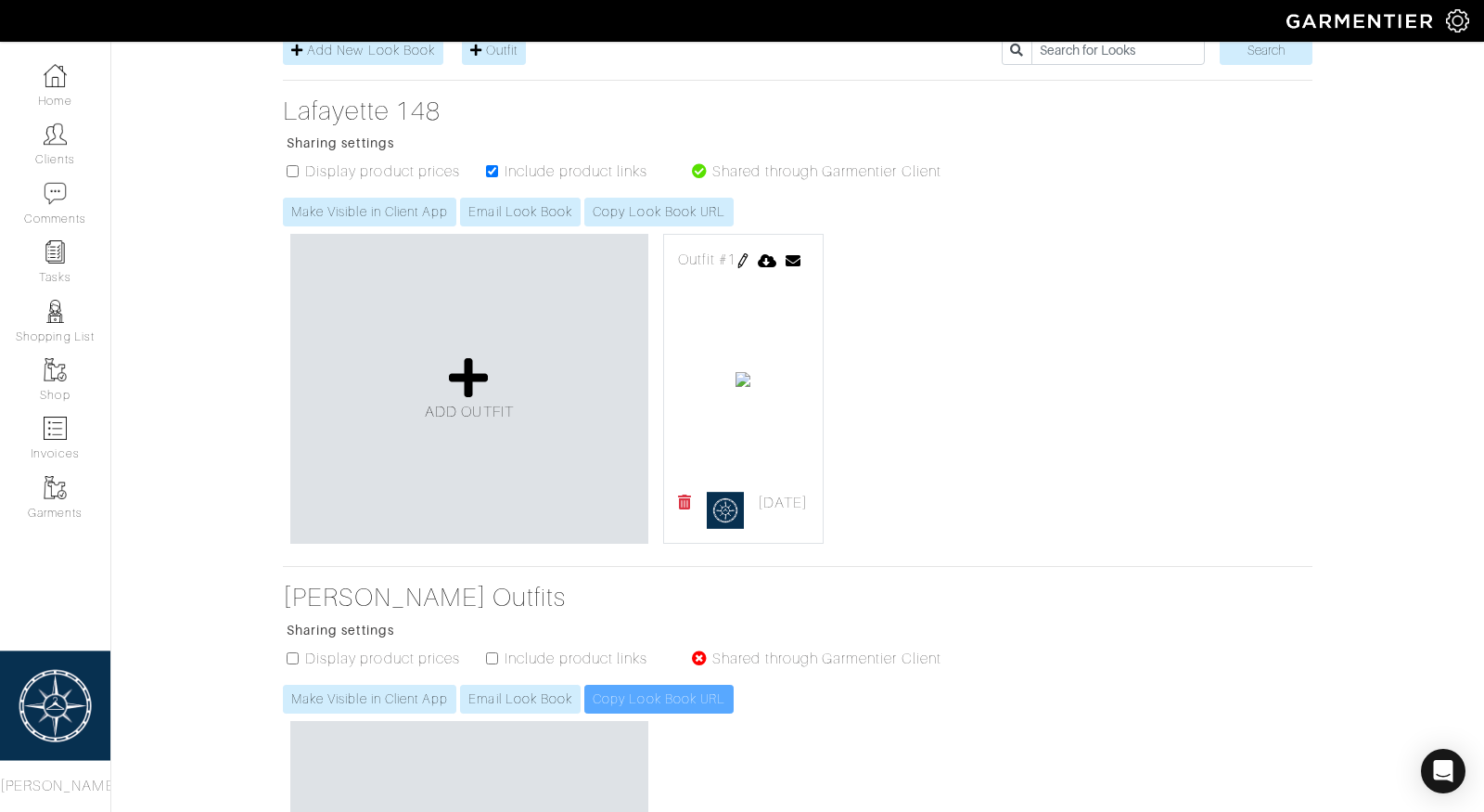
click at [751, 253] on img at bounding box center [742, 260] width 14 height 14
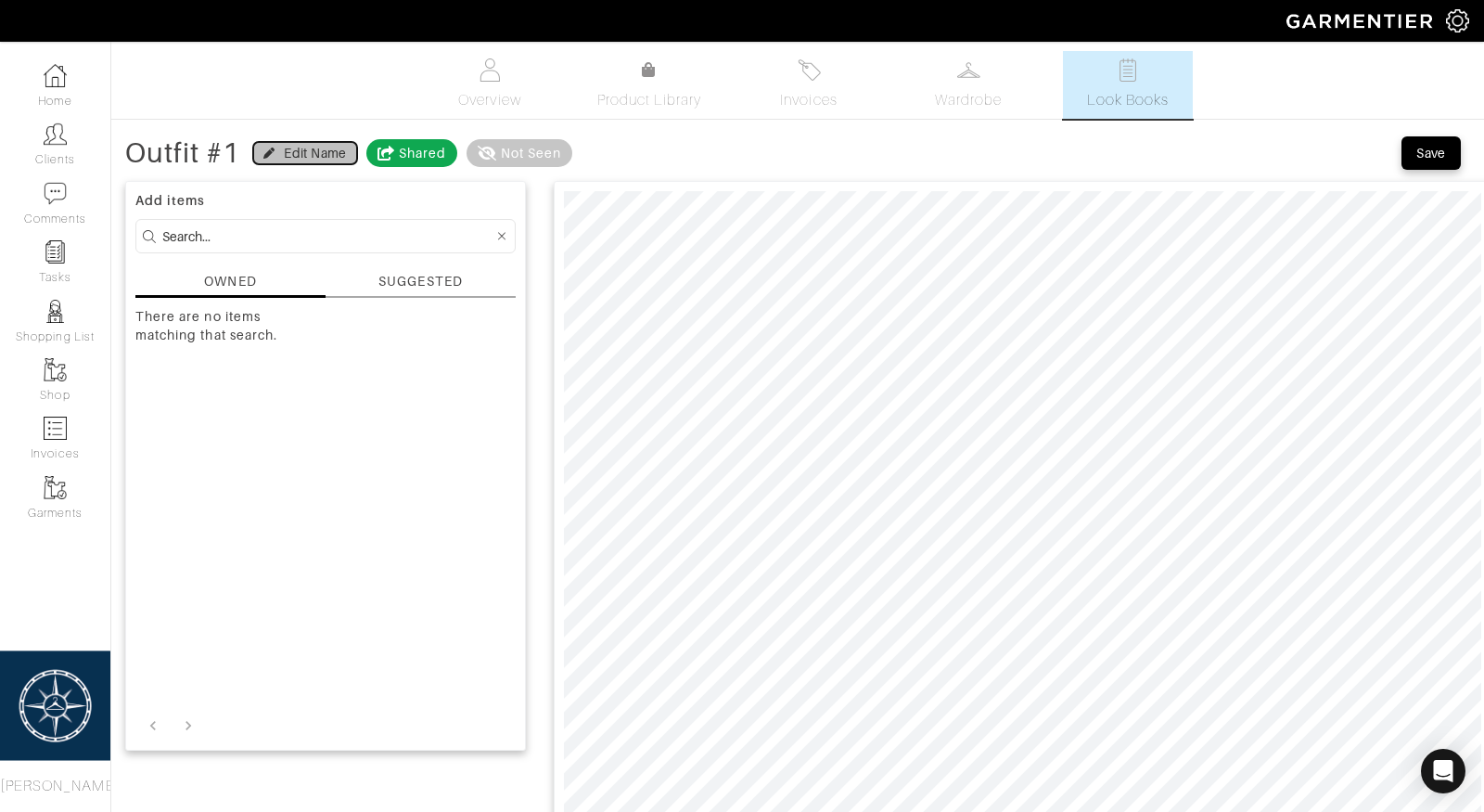
click at [290, 151] on div "Edit Name" at bounding box center [314, 152] width 62 height 18
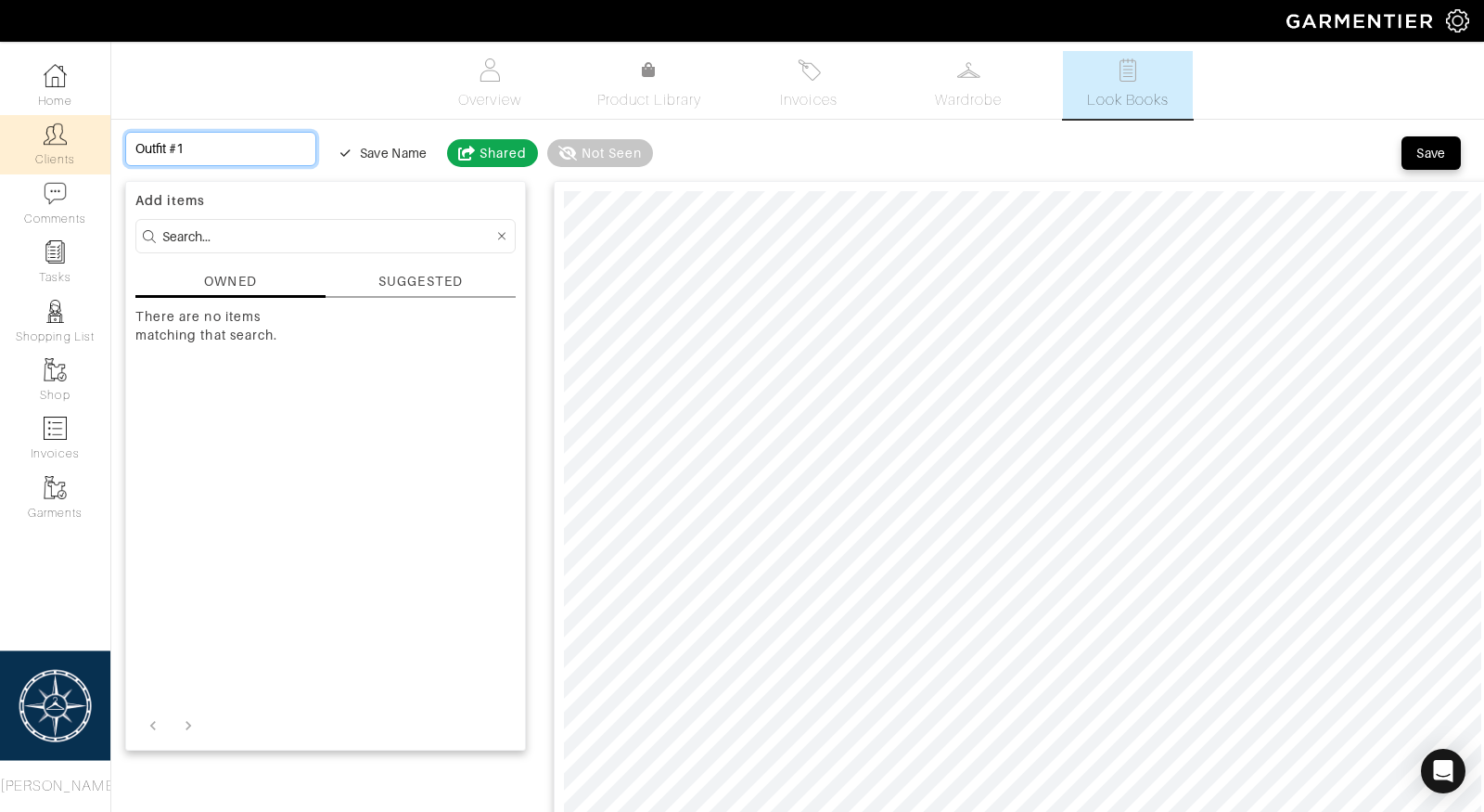
drag, startPoint x: 234, startPoint y: 142, endPoint x: 49, endPoint y: 124, distance: 185.9
type input "F"
type input "Fa"
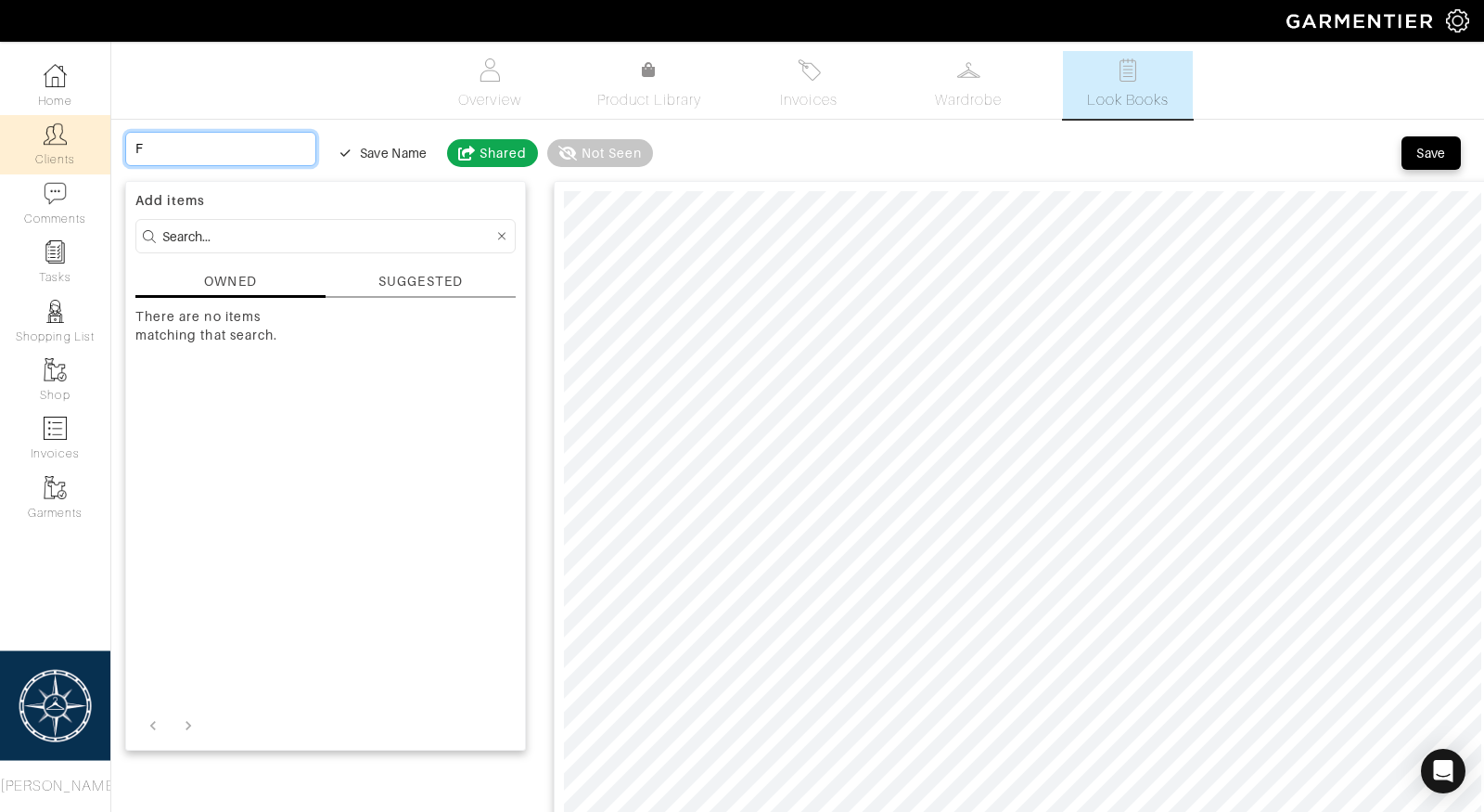
type input "Fa"
type input "Fal"
type input "Fall"
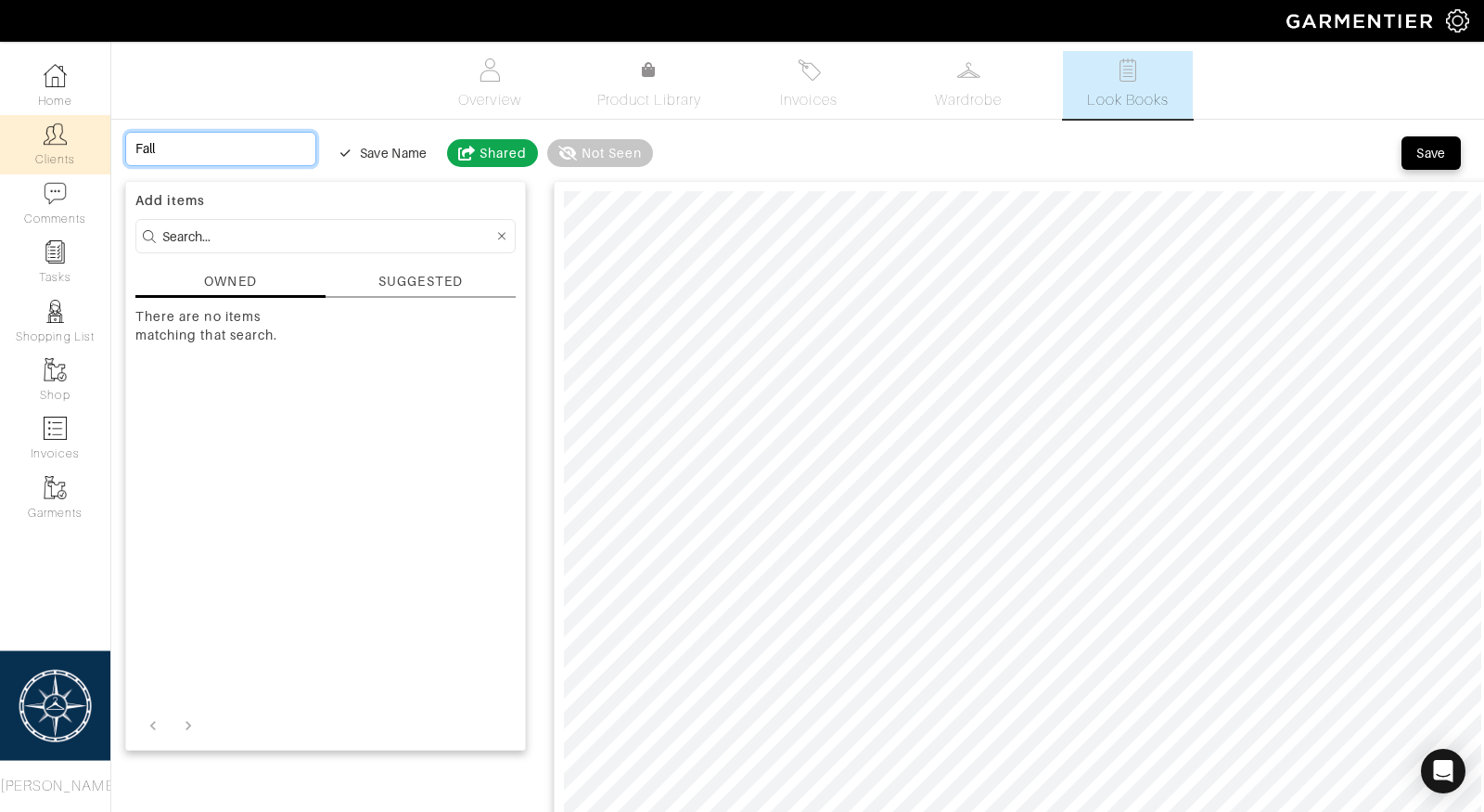
type input "Fall"
type input "Fall p"
type input "Fall pU"
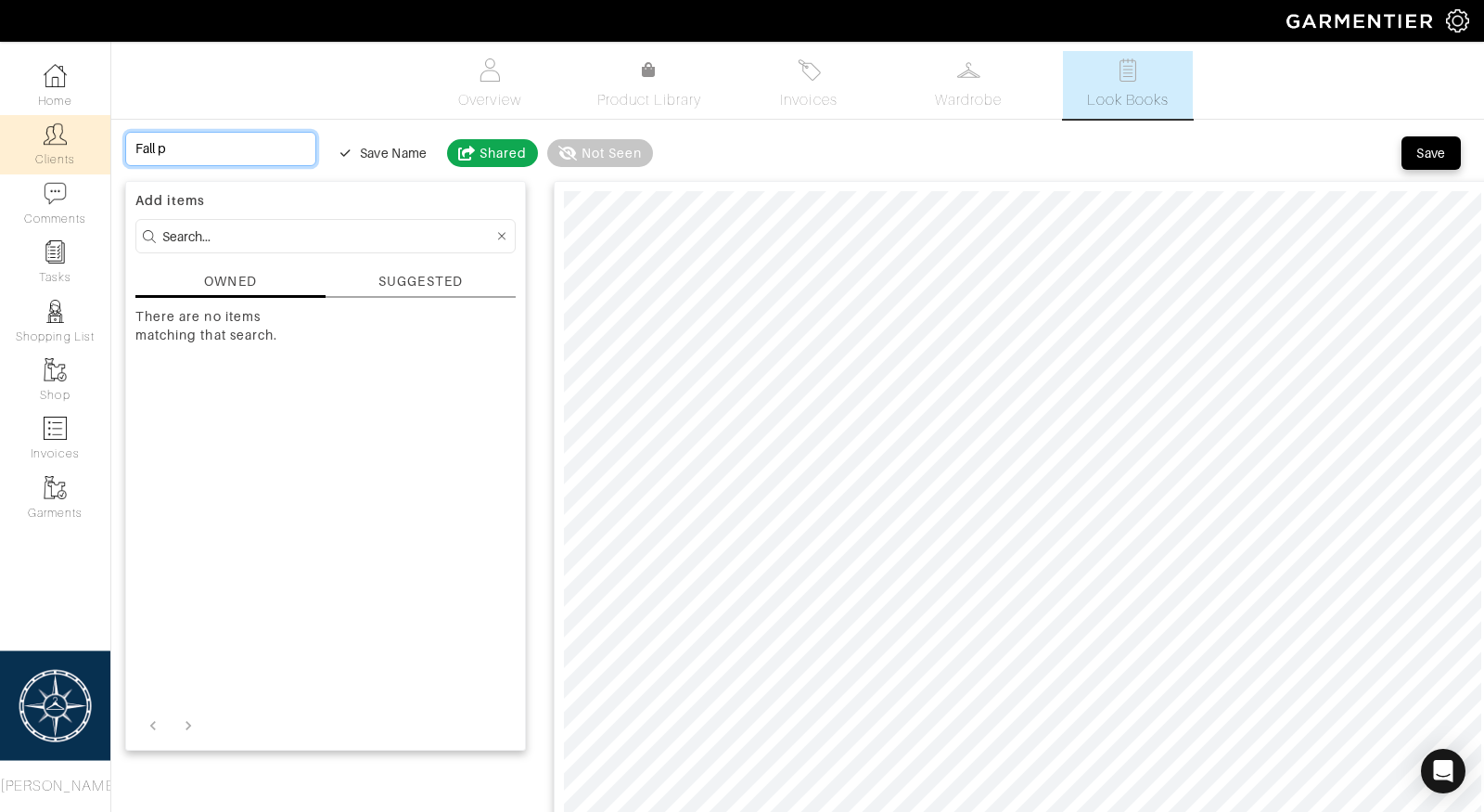
type input "Fall pU"
type input "Fall pUL"
type input "Fall pULL"
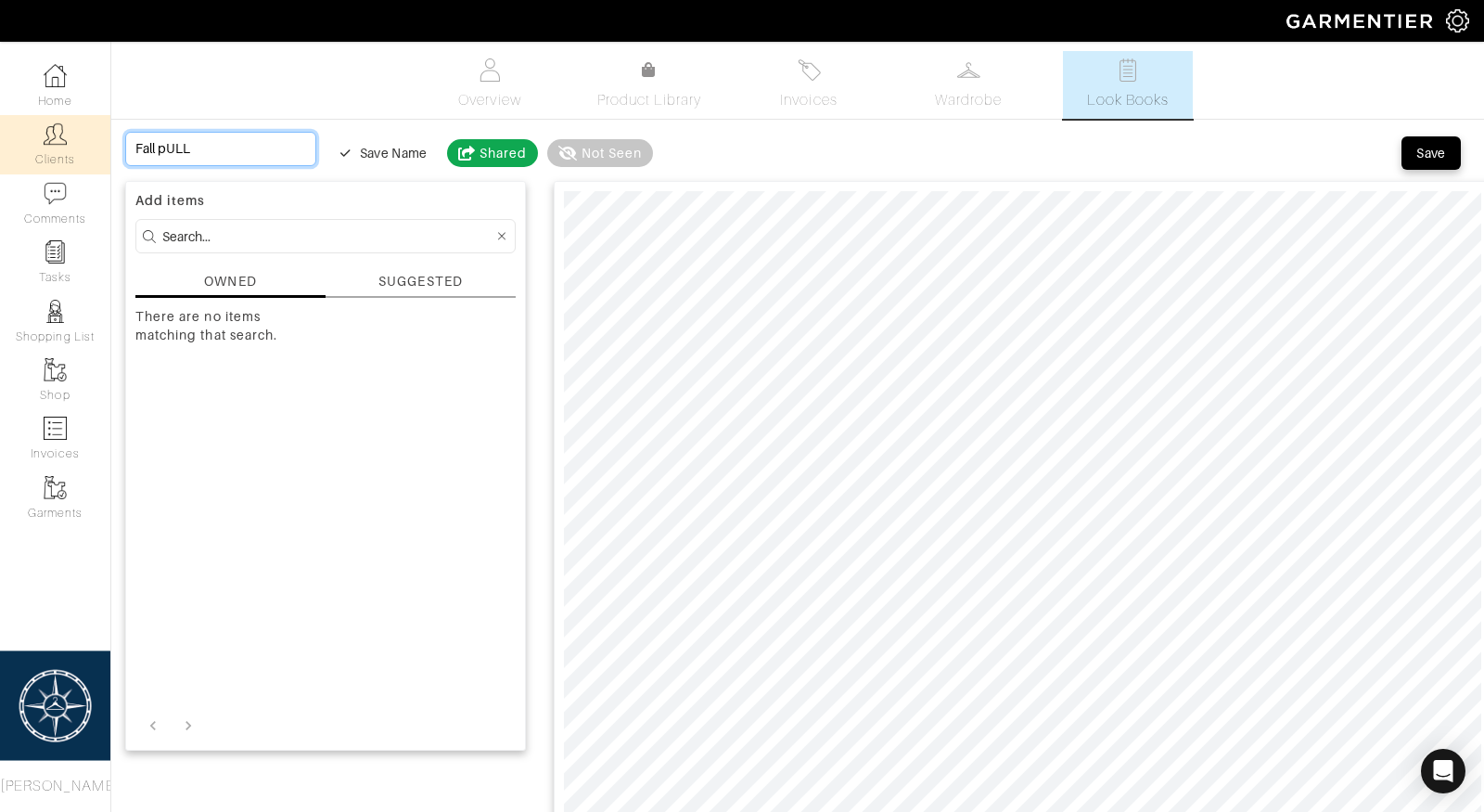
type input "Fall pUL"
type input "Fall pU"
type input "Fall p"
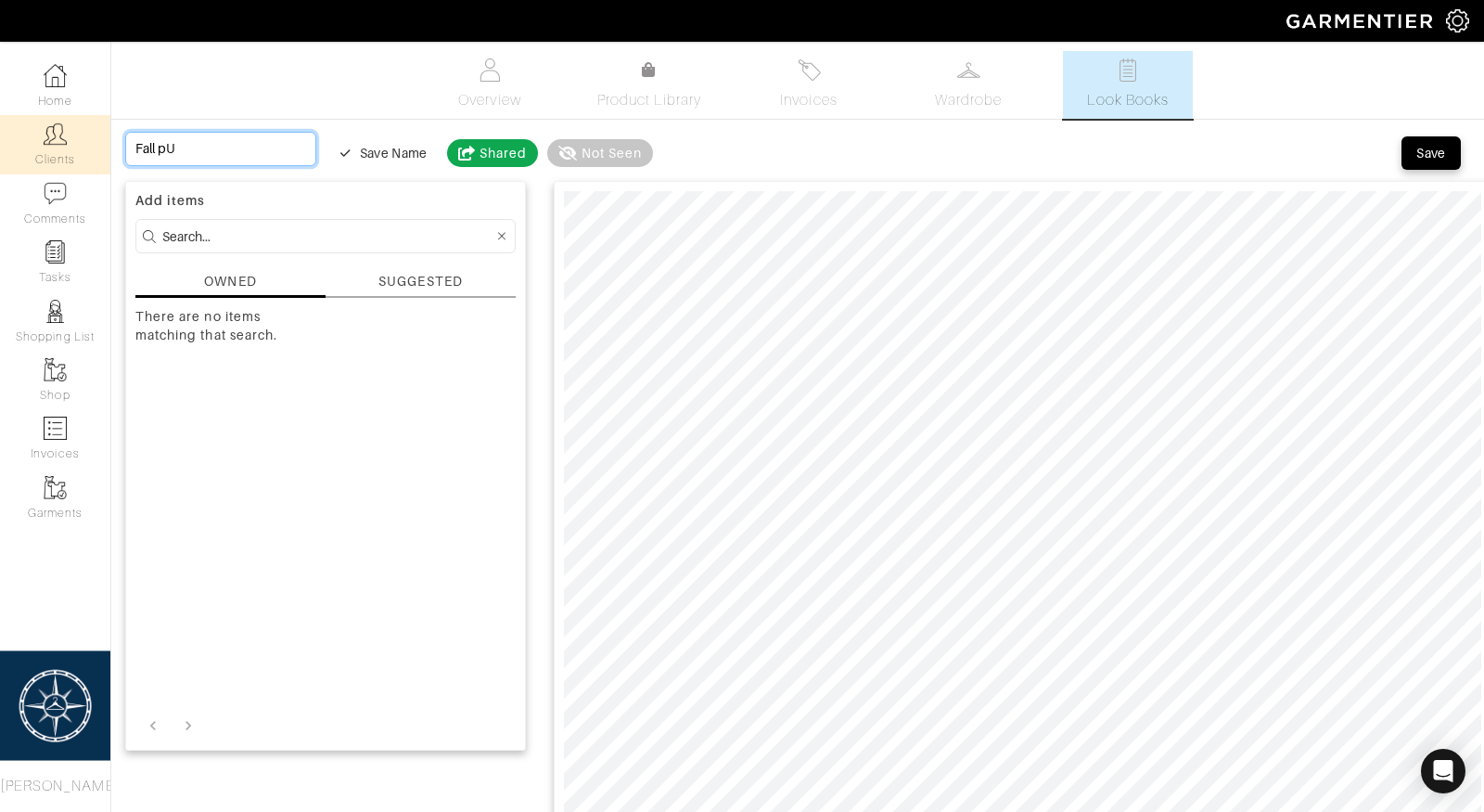
type input "Fall p"
type input "Fall"
type input "Fall P"
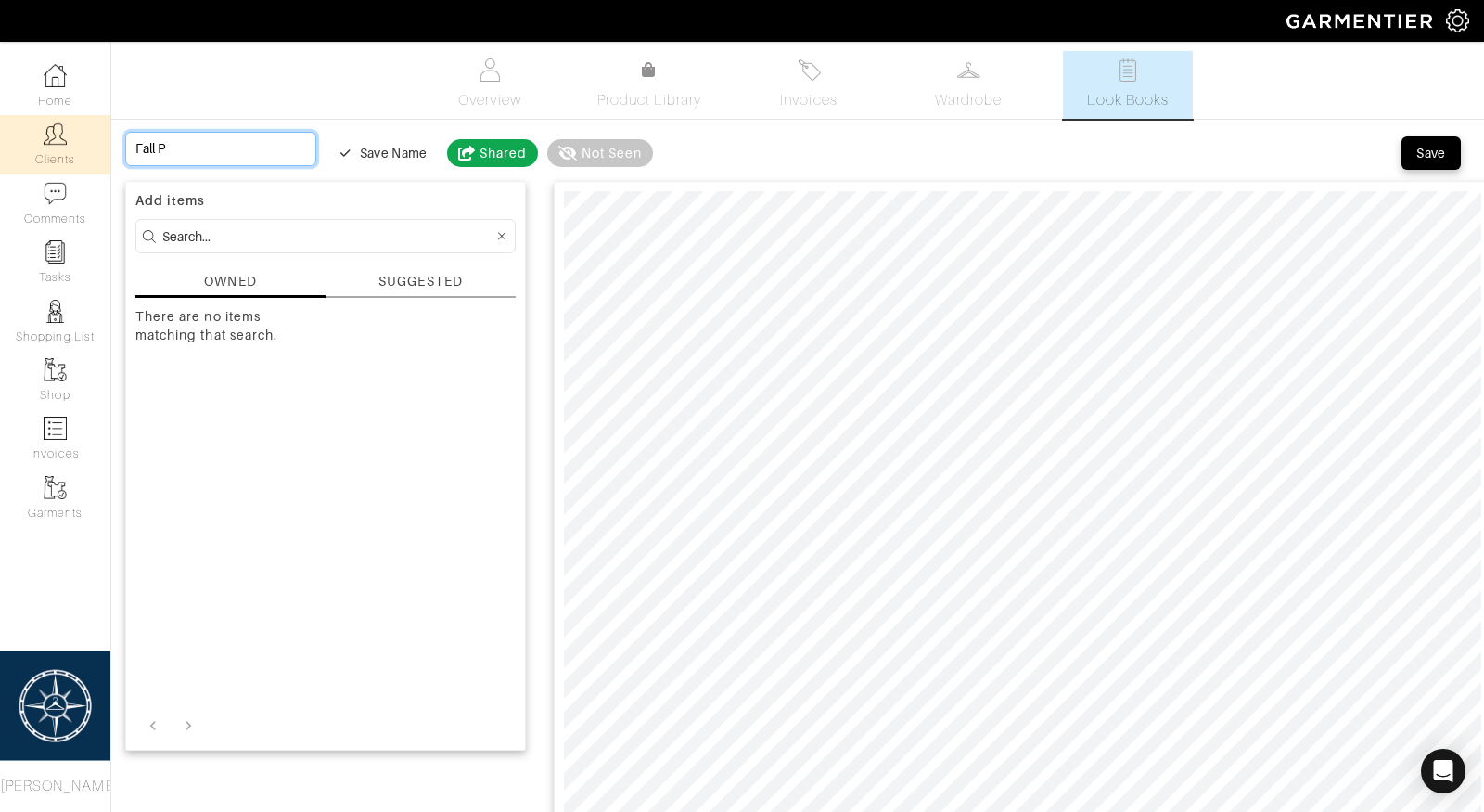
type input "Fall Pu"
type input "Fall Pul"
type input "Fall Pull"
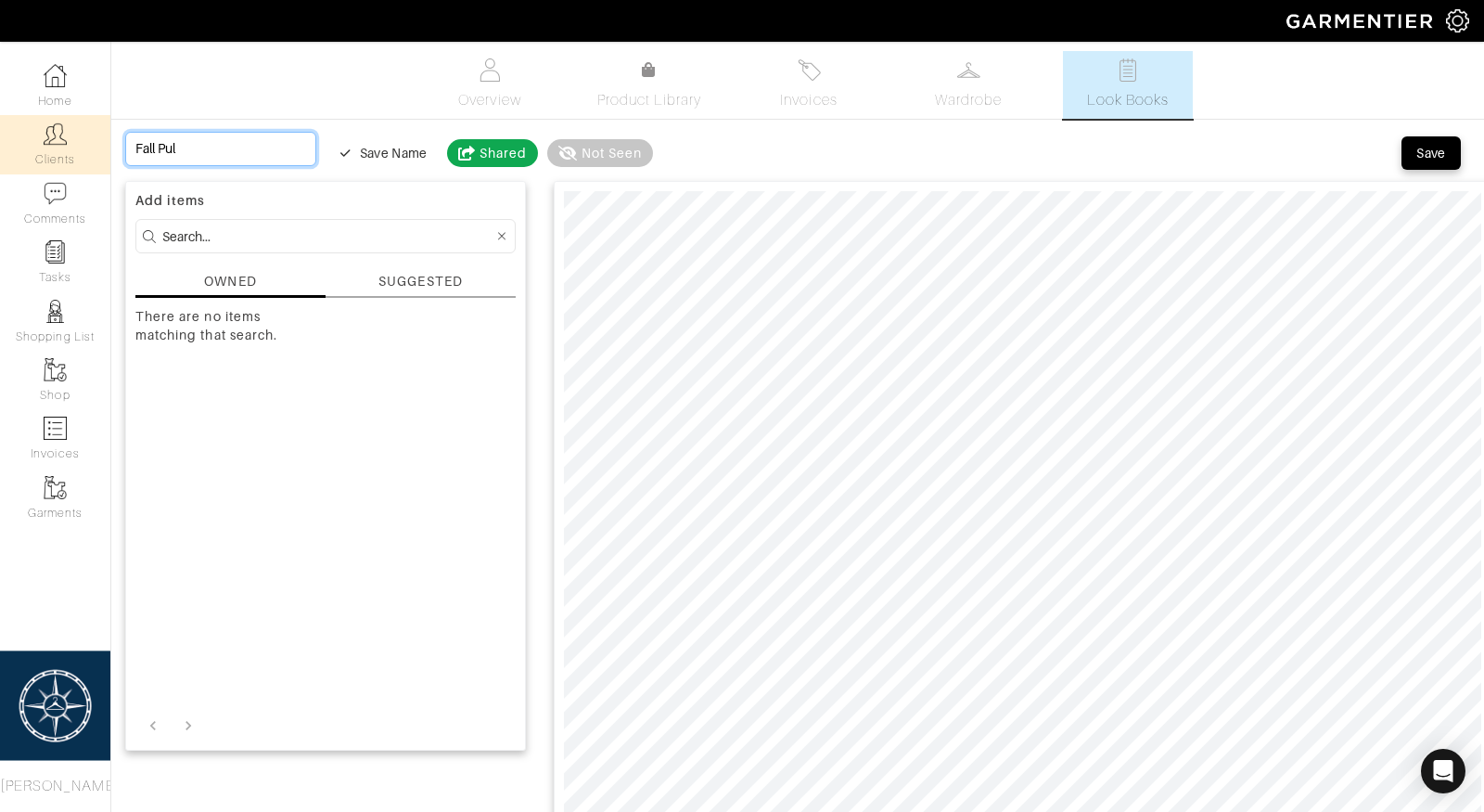
type input "Fall Pull"
type input "Fall Pulls"
click at [1444, 157] on div "Save" at bounding box center [1431, 152] width 30 height 18
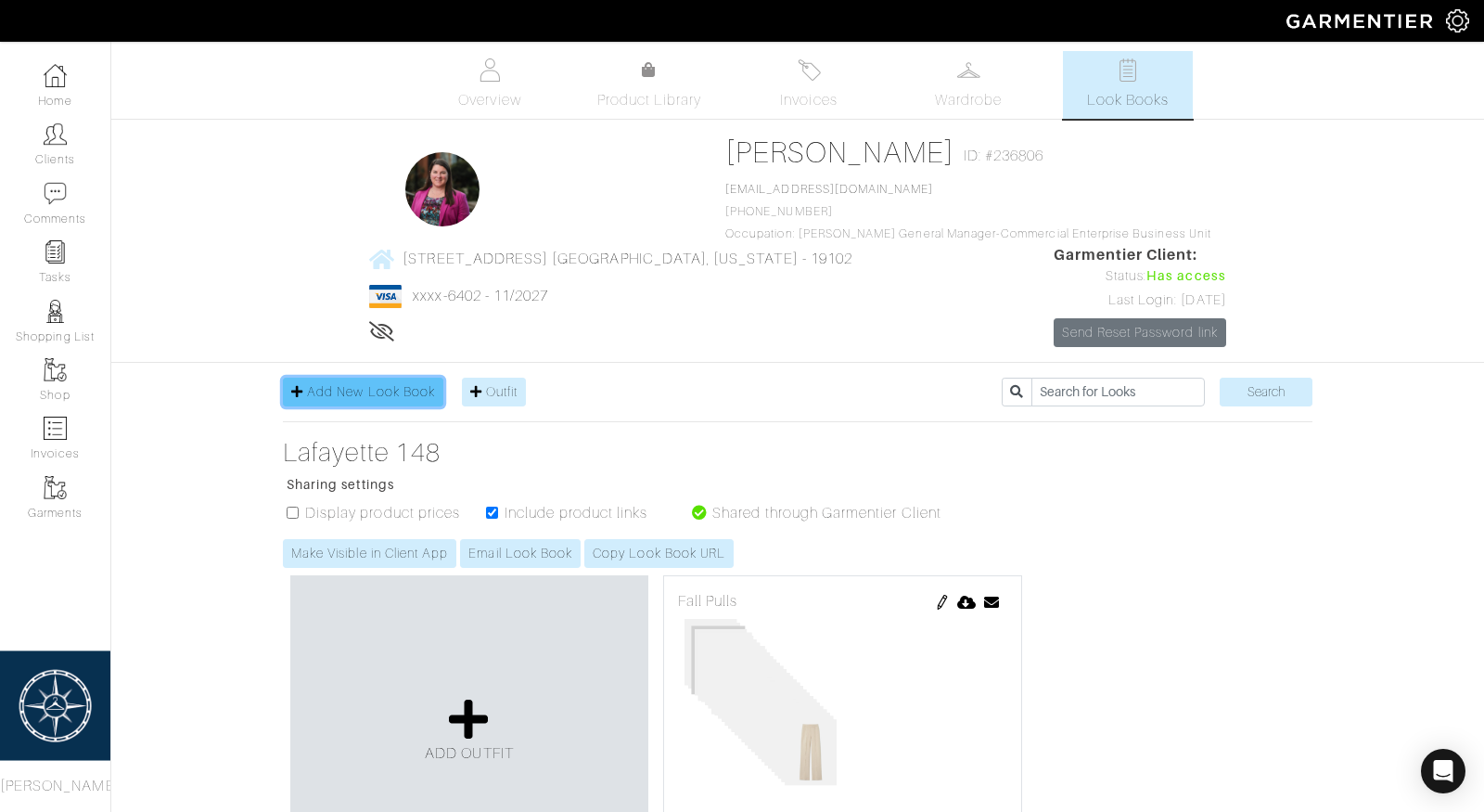
click at [376, 384] on span "Add New Look Book" at bounding box center [371, 391] width 128 height 14
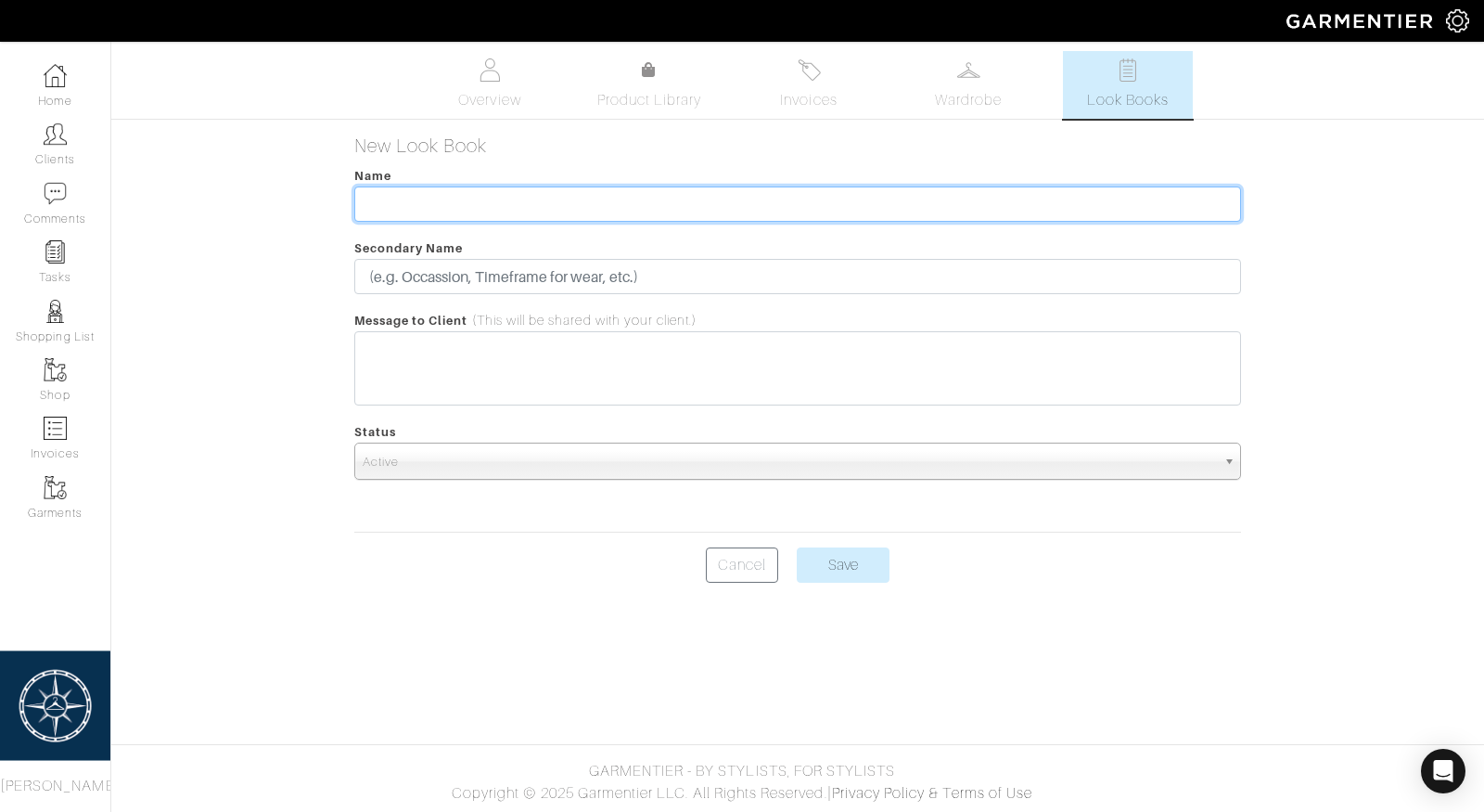
click at [496, 203] on input "text" at bounding box center [799, 203] width 888 height 35
type input "Bergdorf"
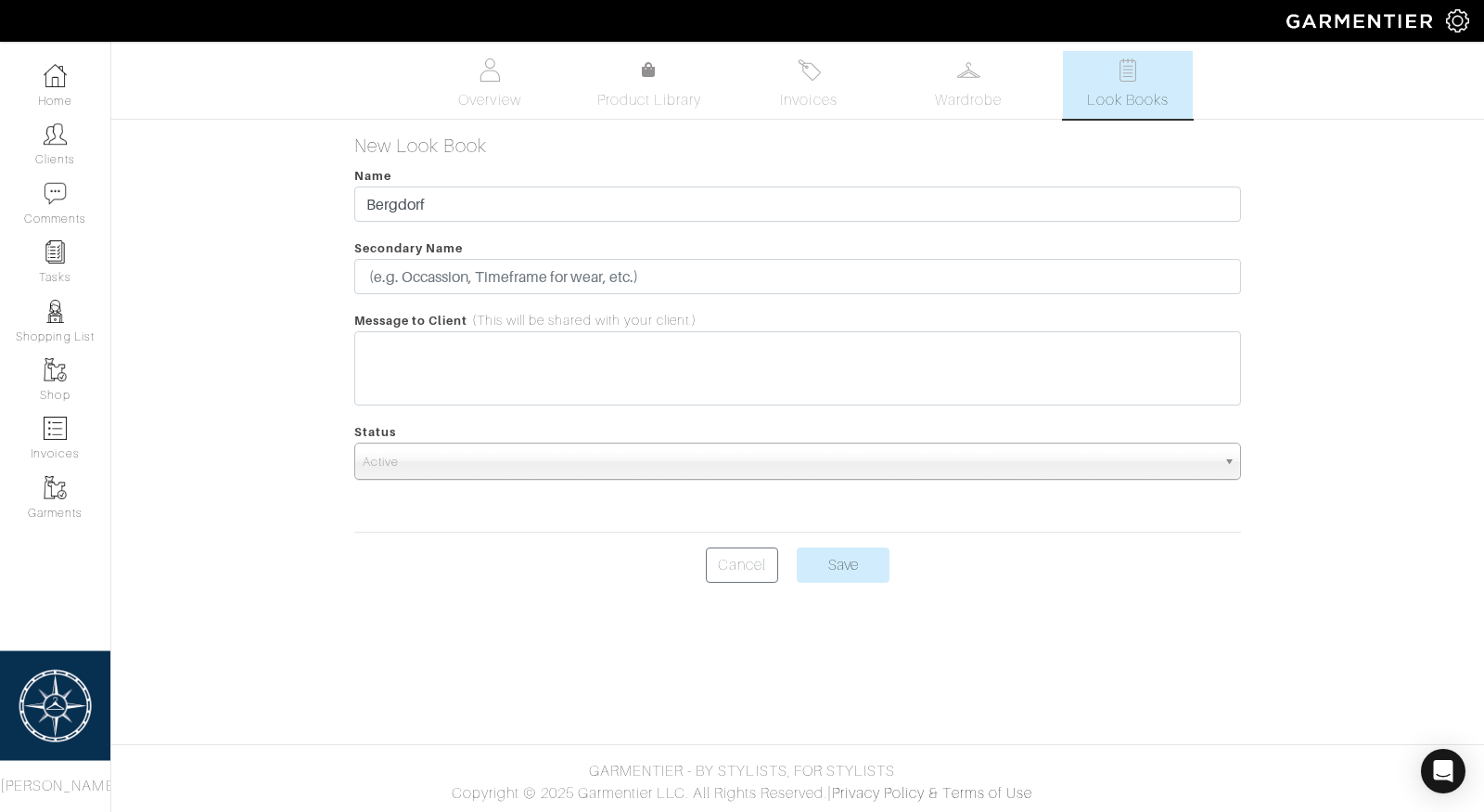
click at [900, 464] on span "Active" at bounding box center [789, 462] width 854 height 37
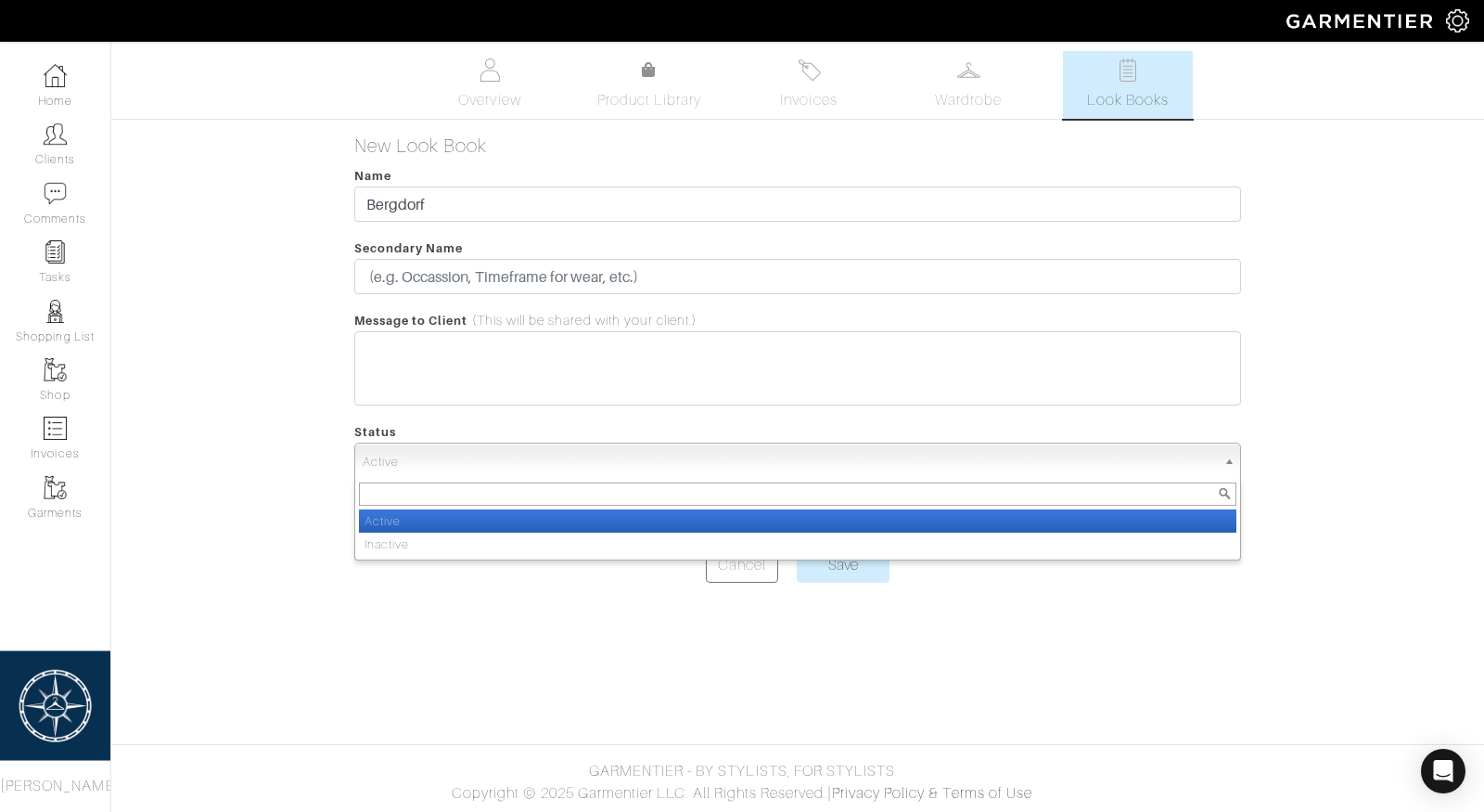
click at [882, 519] on li "Active" at bounding box center [798, 521] width 878 height 23
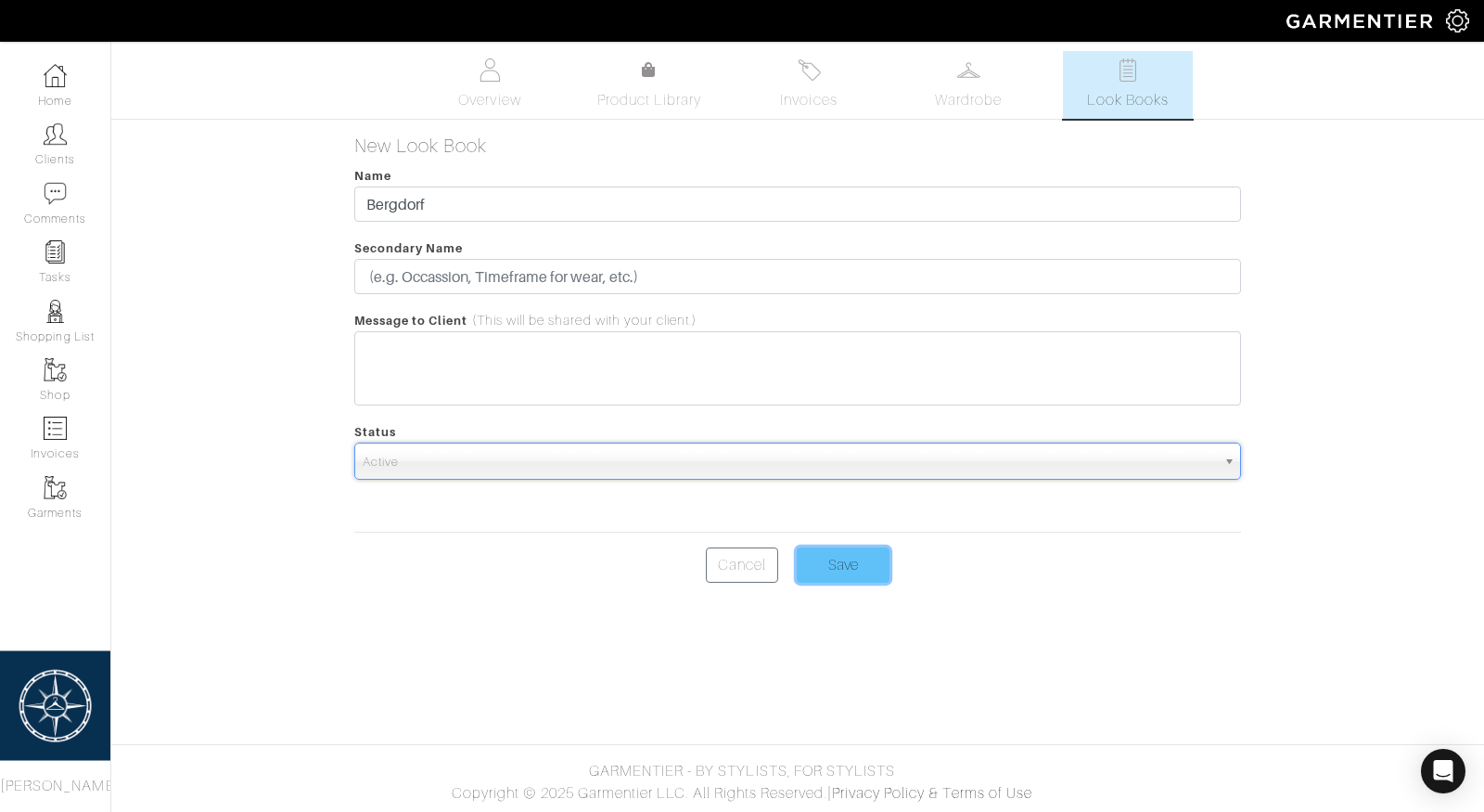
click at [854, 561] on input "Save" at bounding box center [843, 565] width 93 height 35
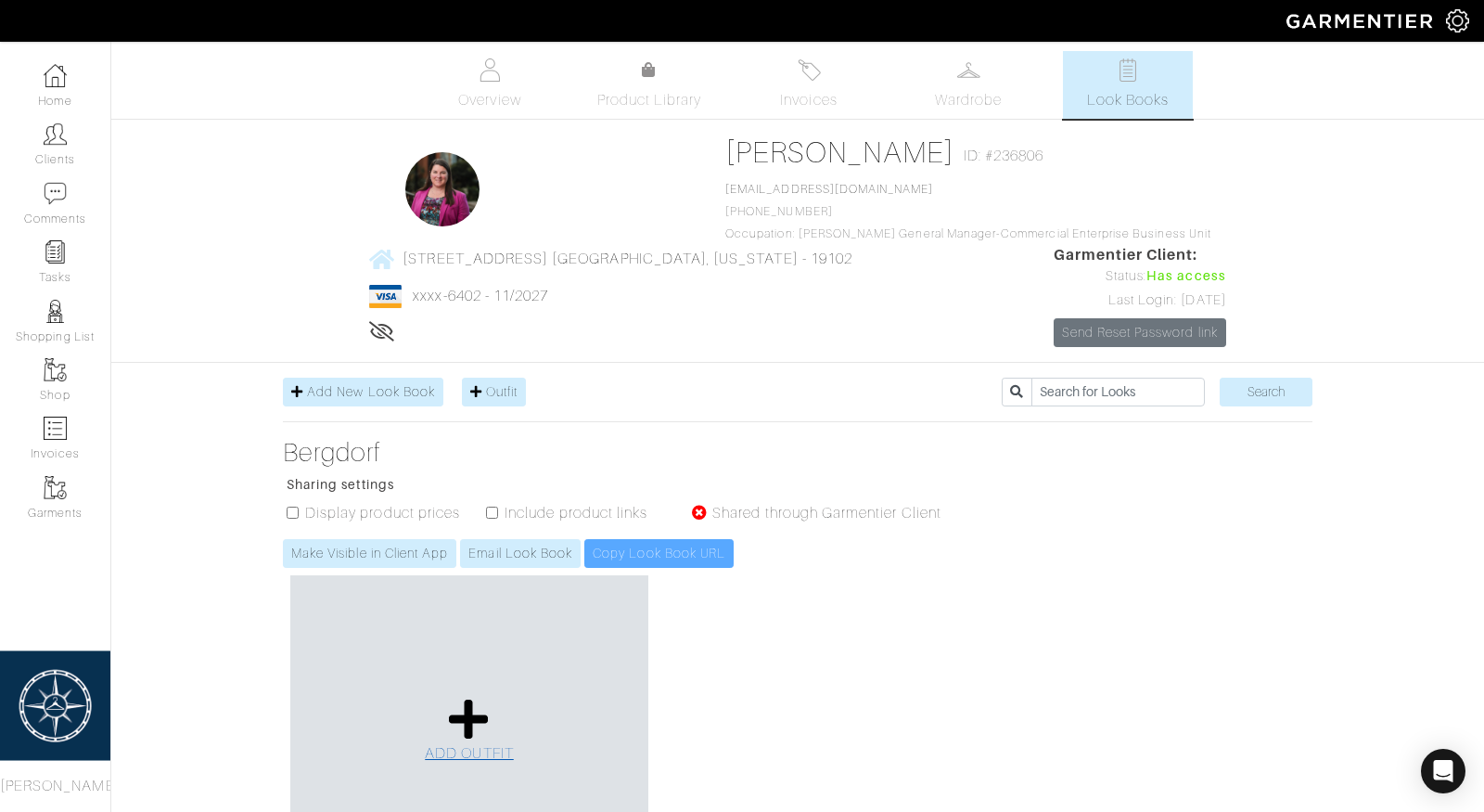
click at [473, 707] on icon at bounding box center [469, 719] width 40 height 44
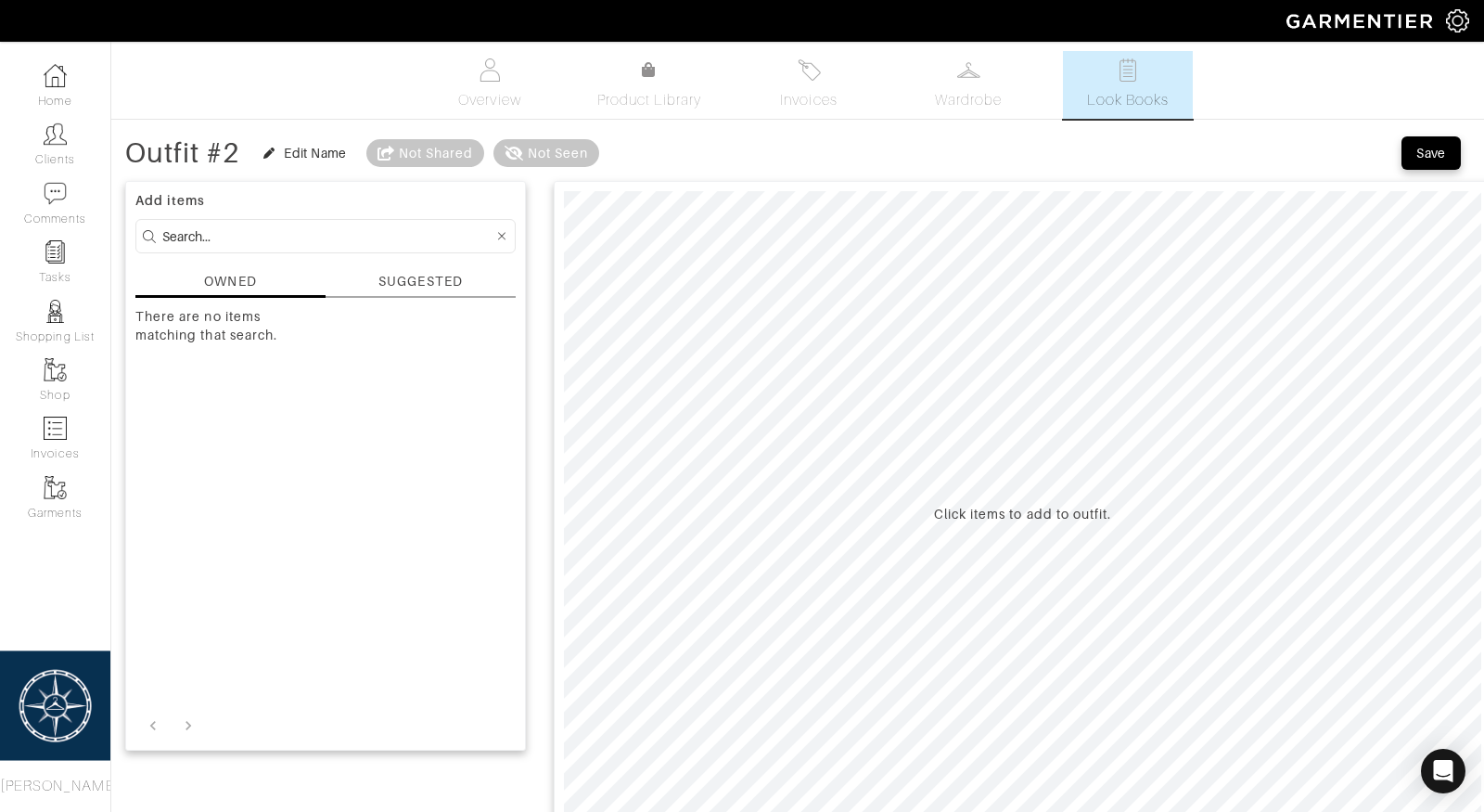
click at [444, 292] on div "SUGGESTED" at bounding box center [421, 285] width 190 height 26
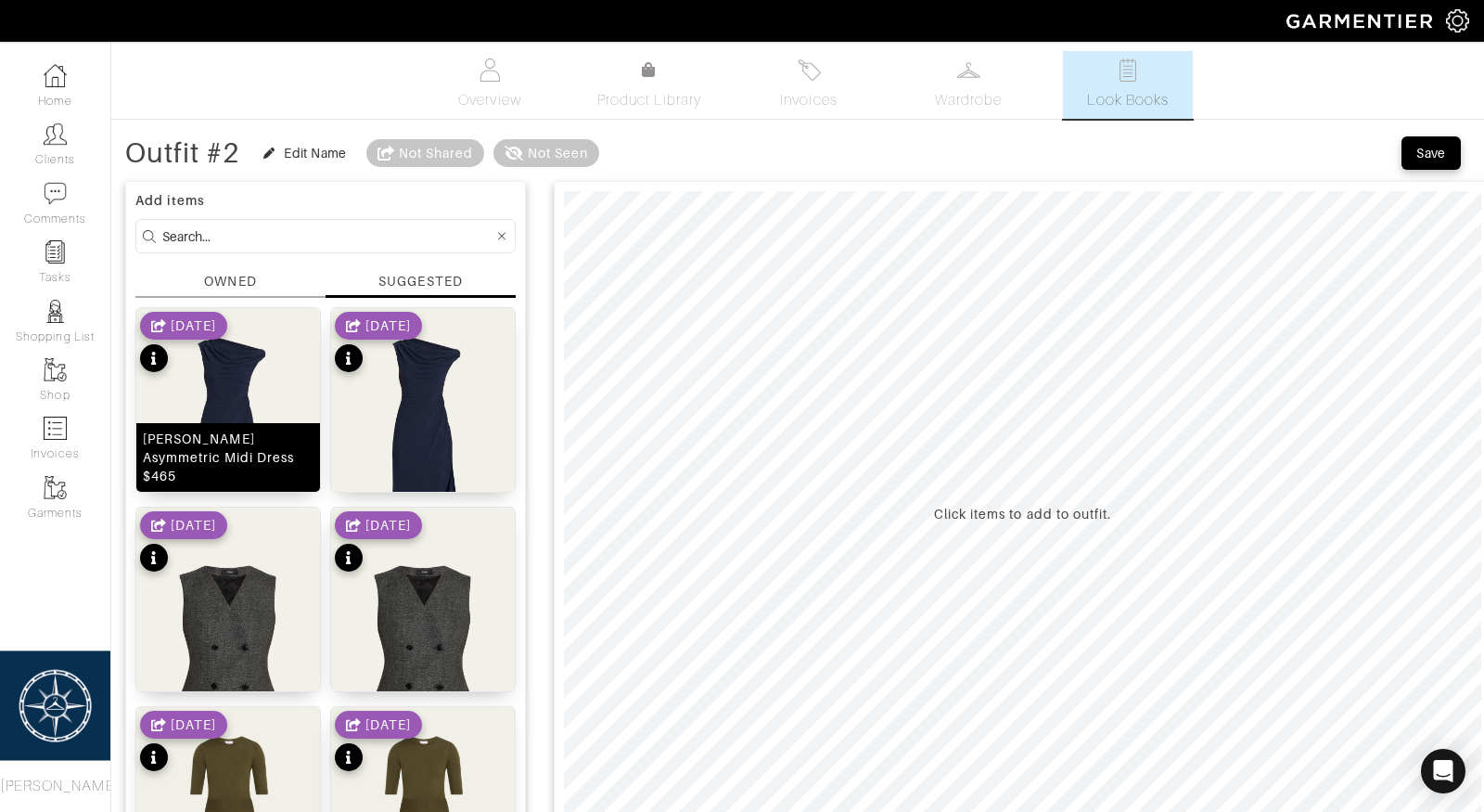
click at [239, 460] on div "Benja Ribbed Asymmetric Midi Dress $465" at bounding box center [228, 457] width 171 height 56
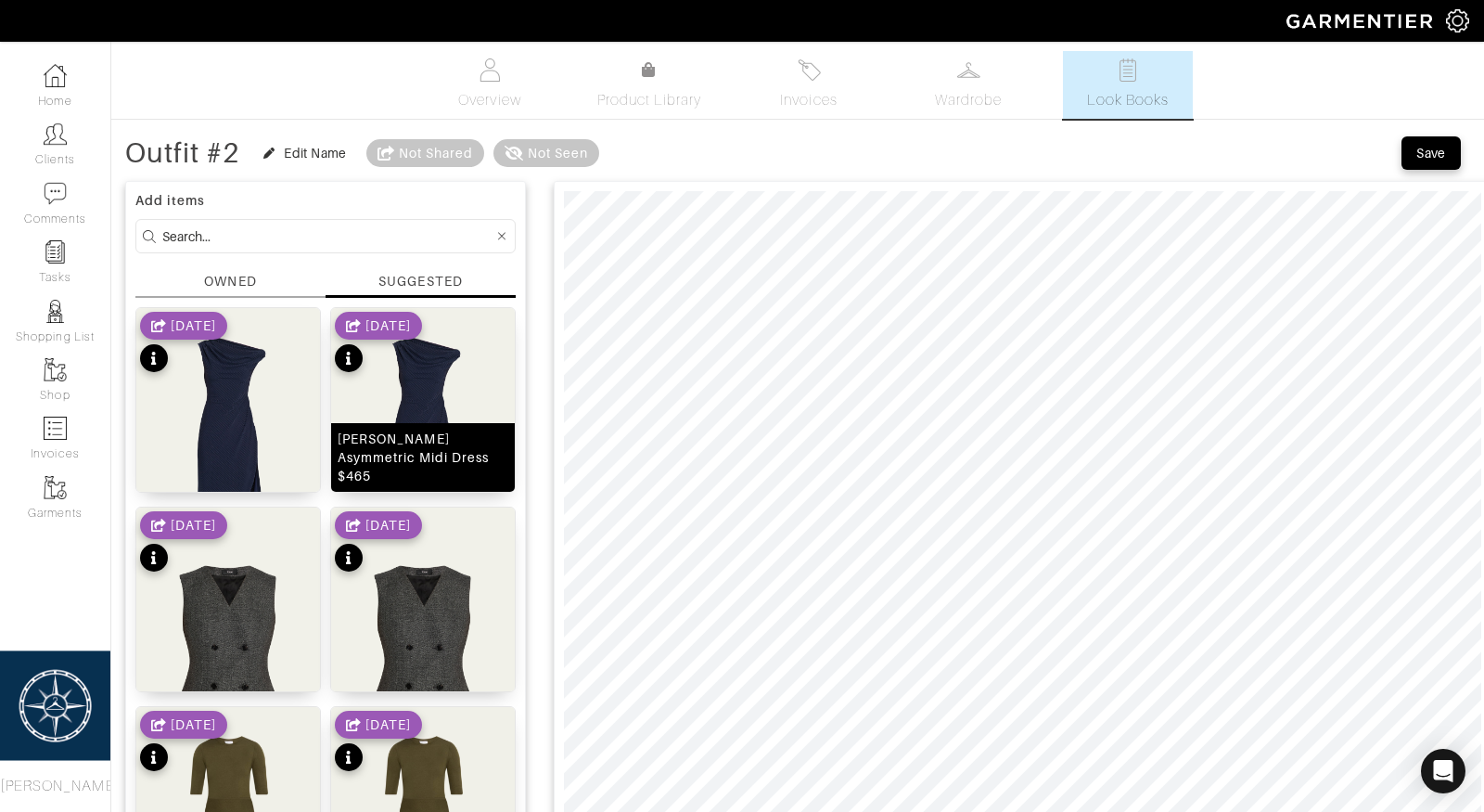
click at [433, 471] on div "Benja Ribbed Asymmetric Midi Dress $465" at bounding box center [423, 457] width 171 height 56
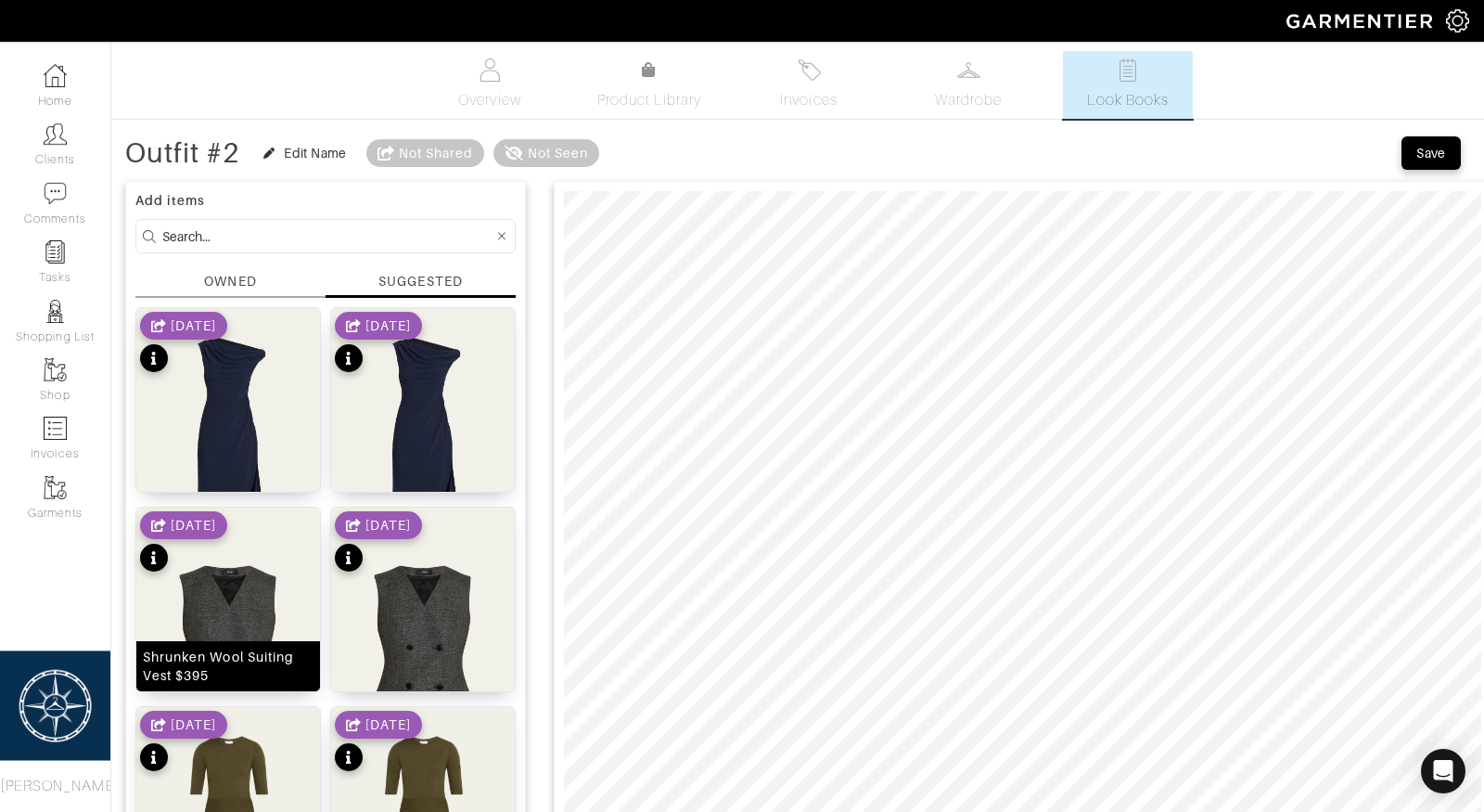
click at [259, 615] on img at bounding box center [228, 636] width 184 height 257
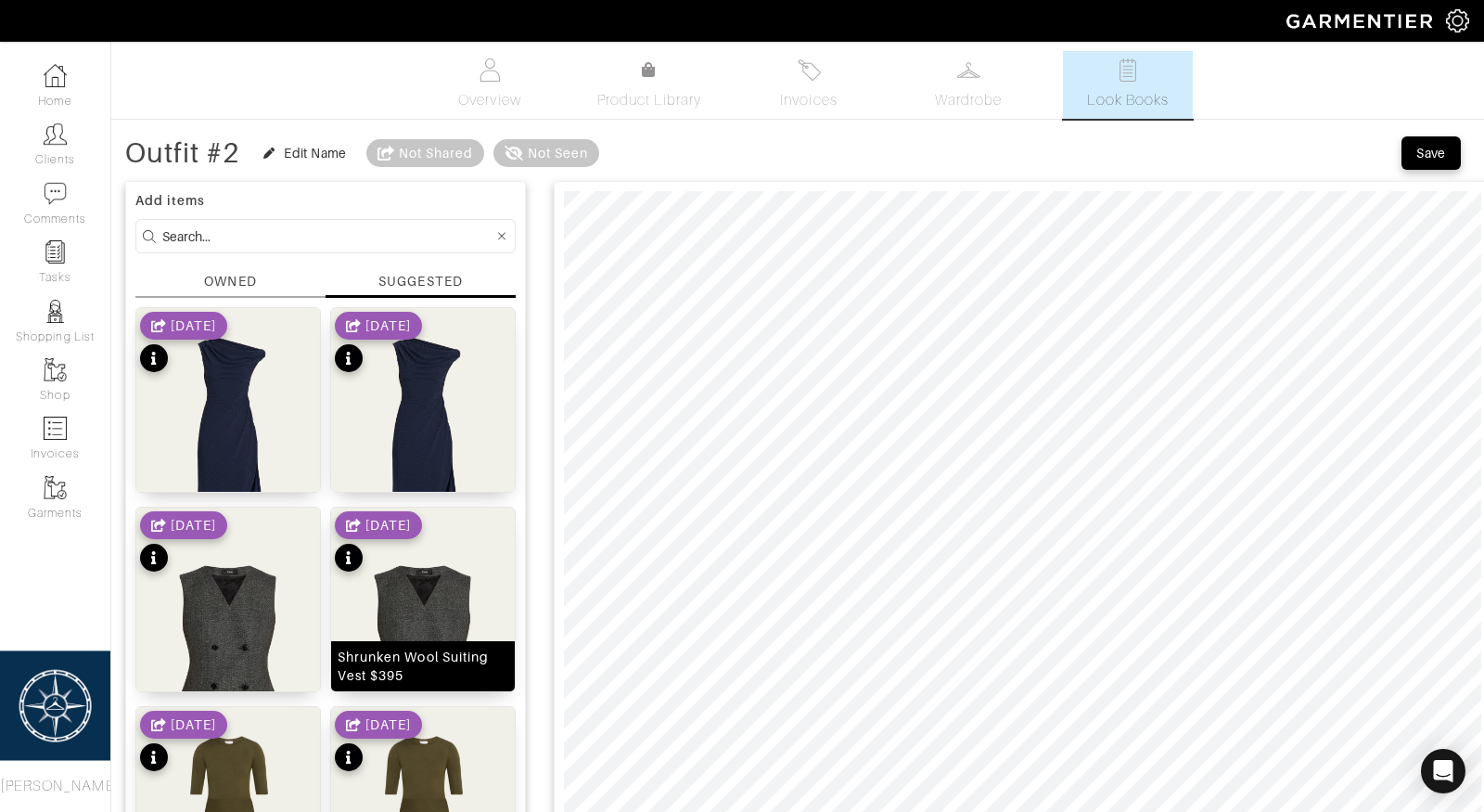
click at [393, 618] on img at bounding box center [423, 636] width 184 height 257
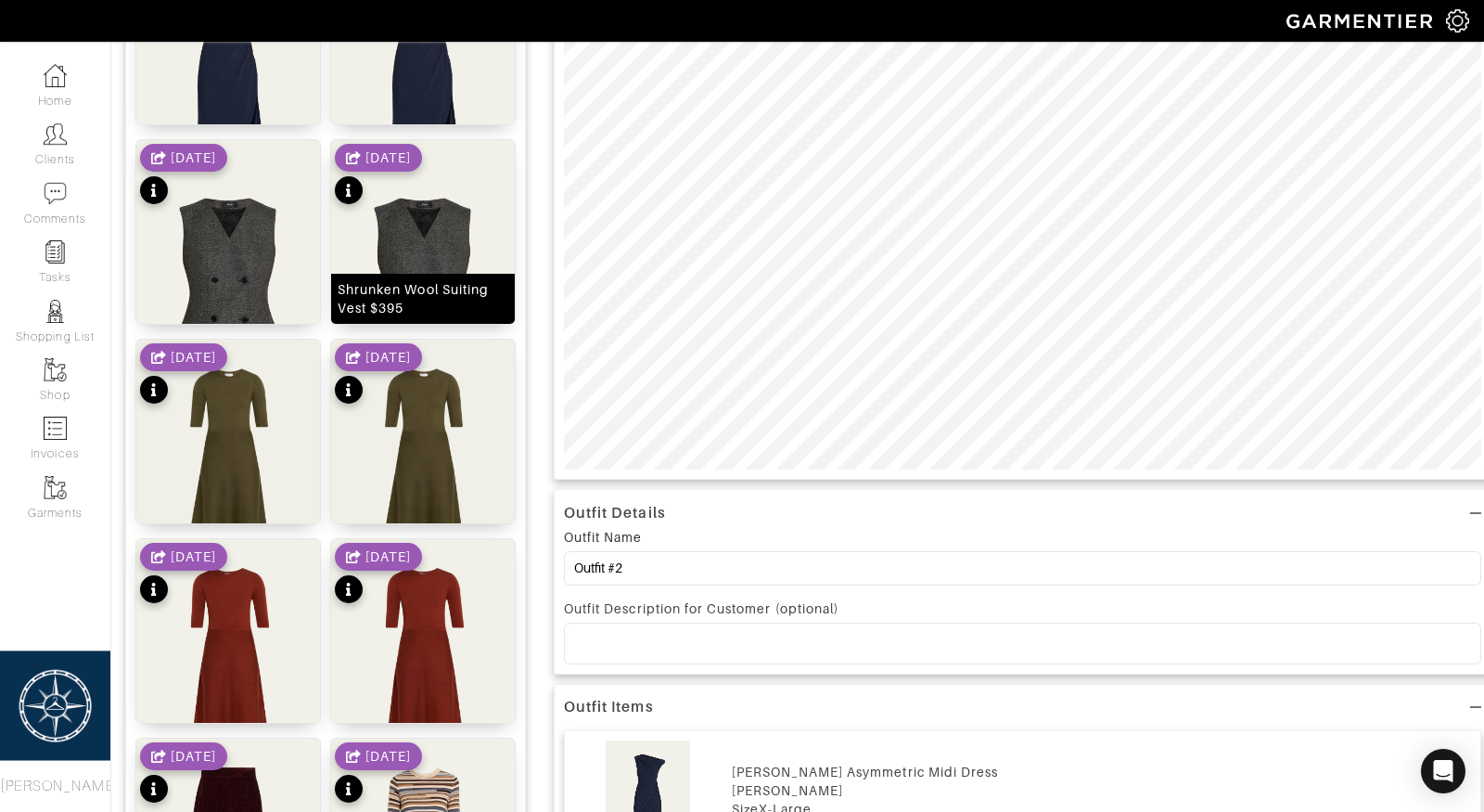
scroll to position [372, 0]
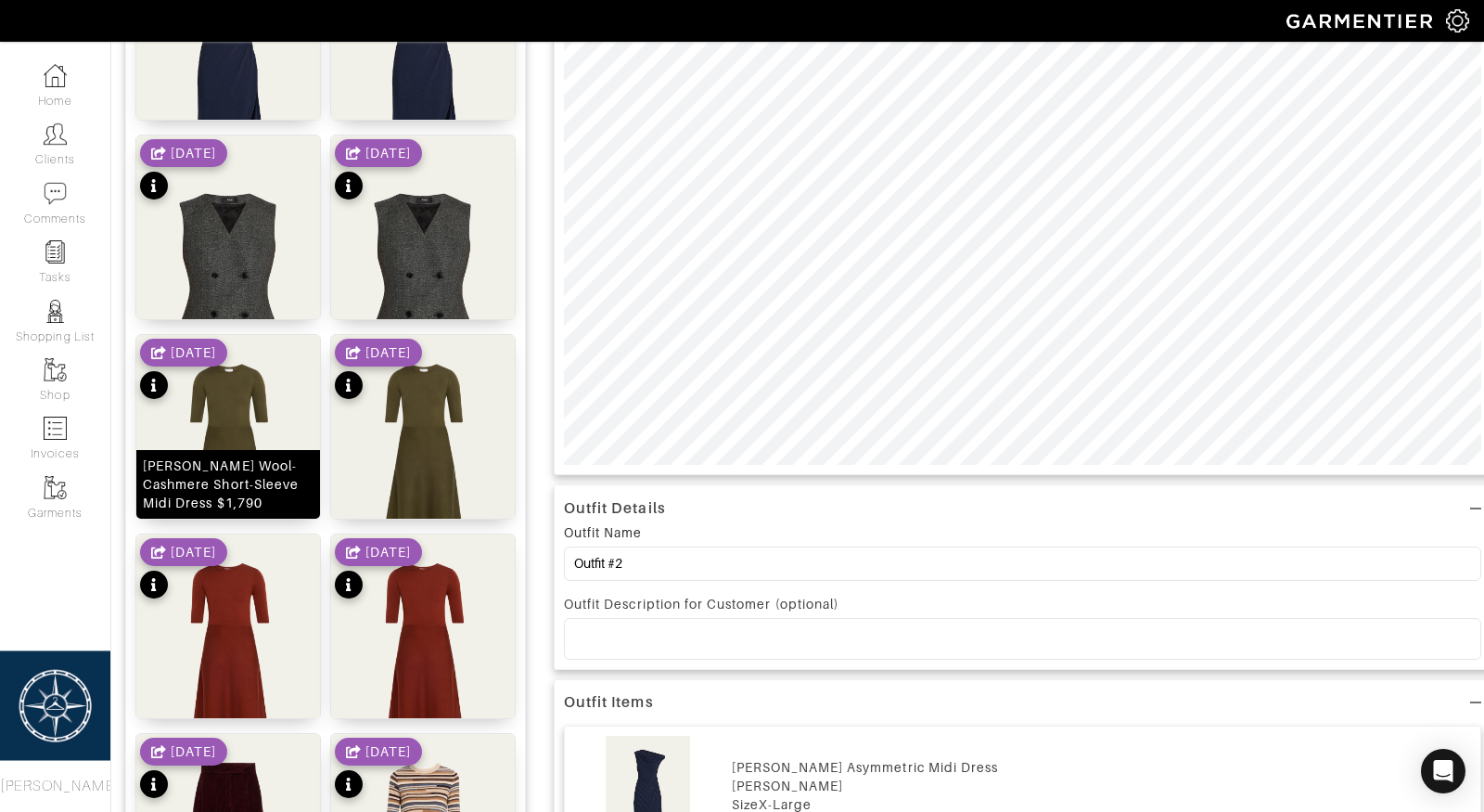
click at [257, 466] on div "Seymore Wool-Cashmere Short-Sleeve Midi Dress $1,790" at bounding box center [228, 484] width 171 height 56
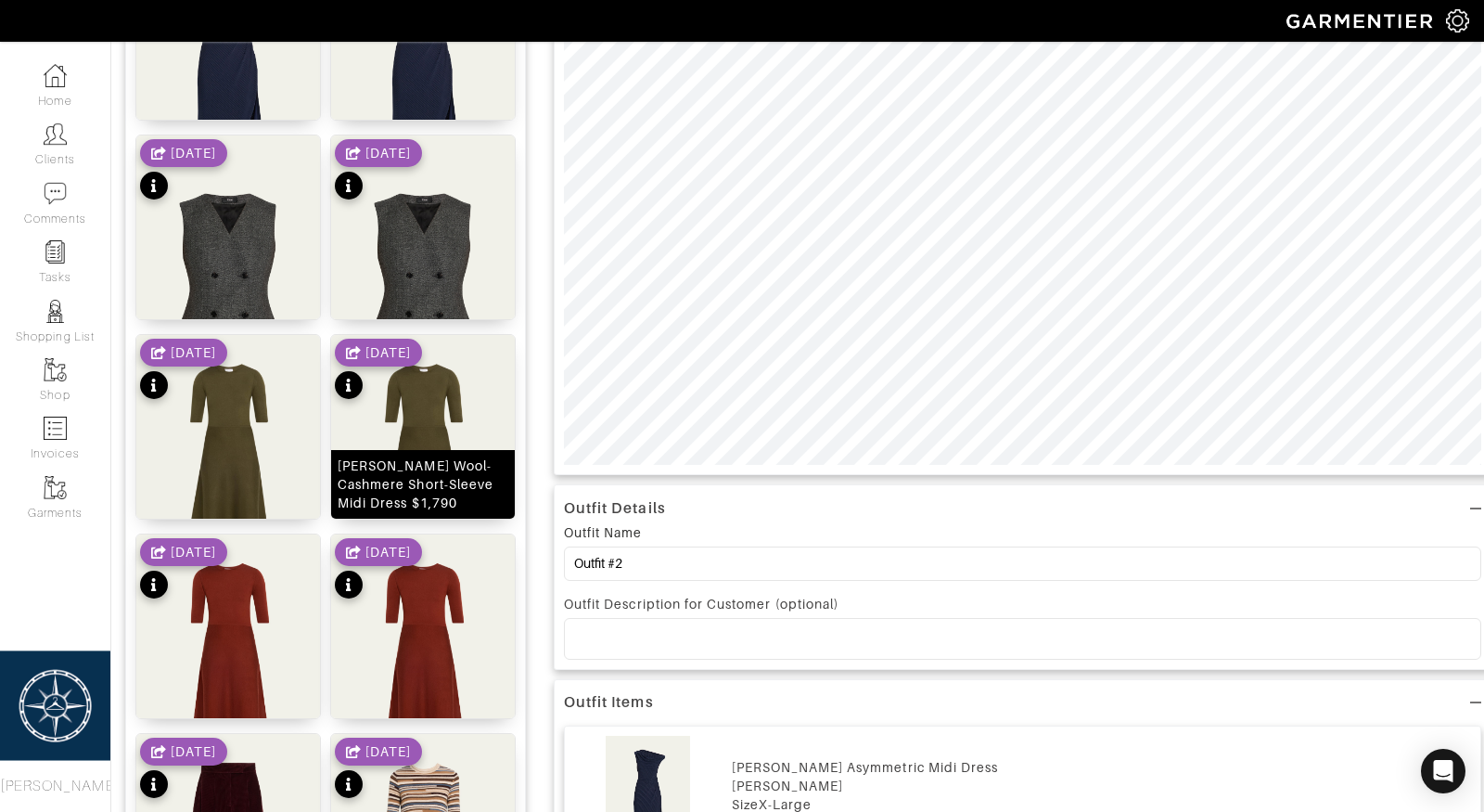
click at [428, 466] on div "Seymore Wool-Cashmere Short-Sleeve Midi Dress $1,790" at bounding box center [423, 484] width 171 height 56
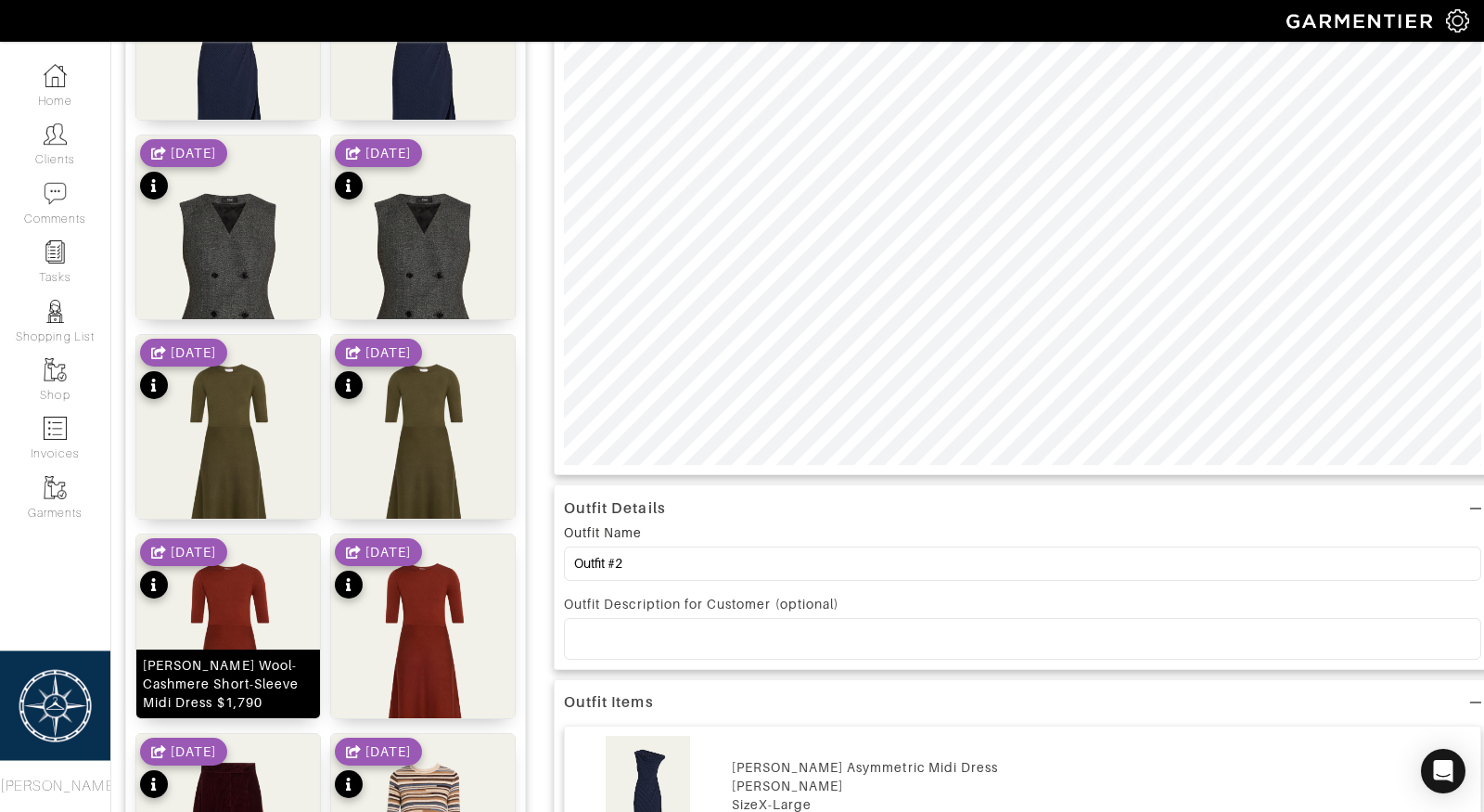
click at [212, 643] on img at bounding box center [228, 662] width 184 height 257
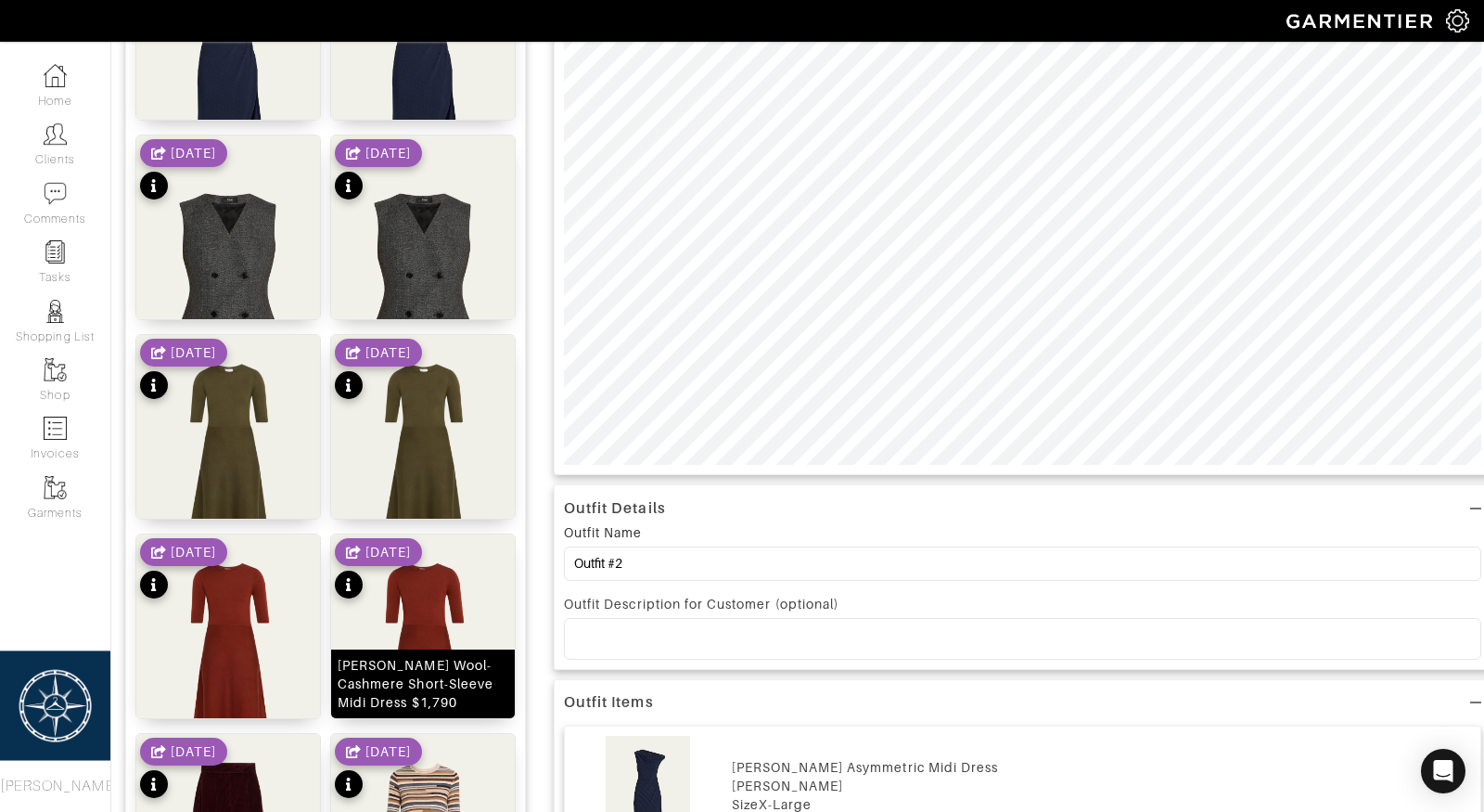
click at [419, 643] on img at bounding box center [423, 662] width 184 height 257
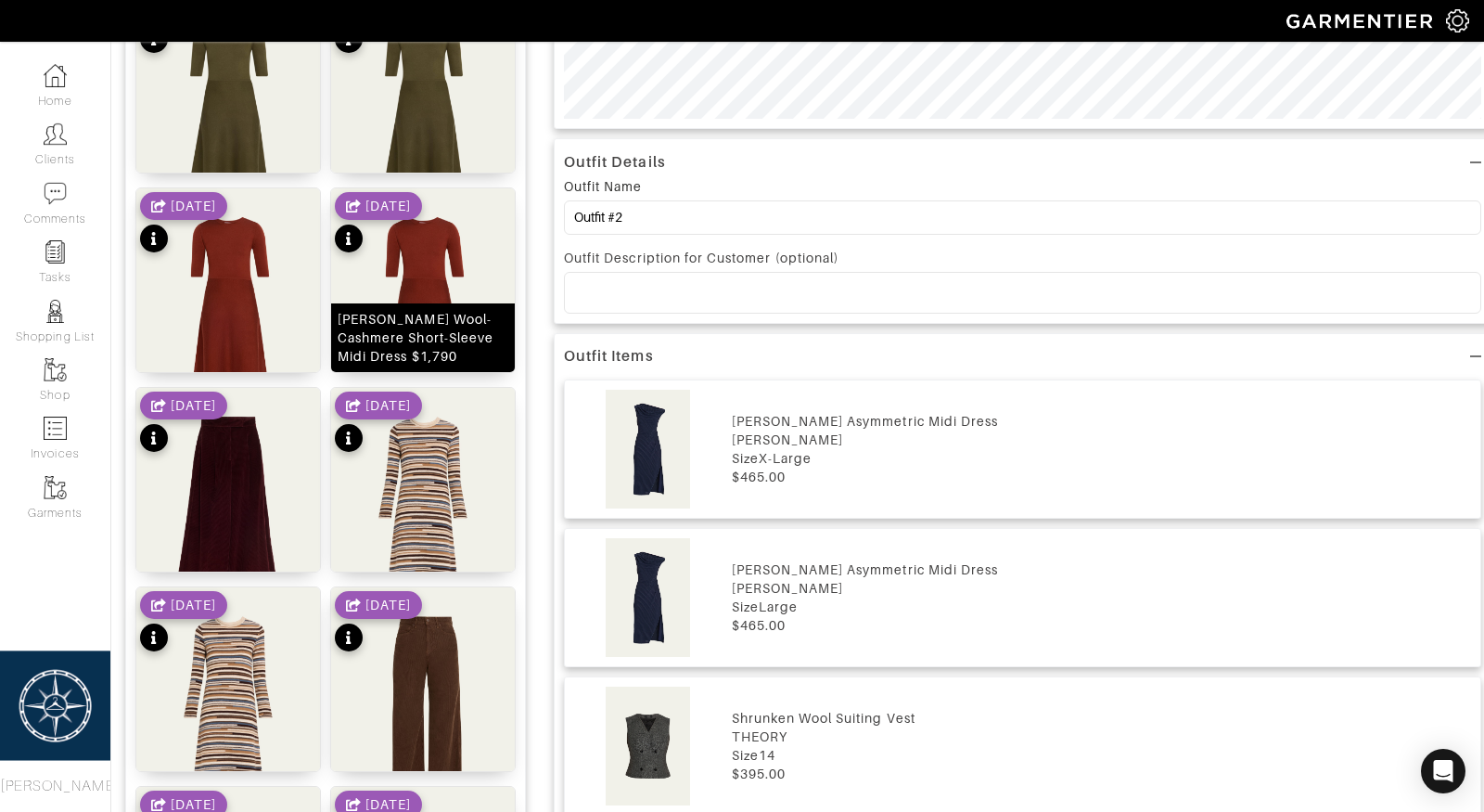
scroll to position [749, 0]
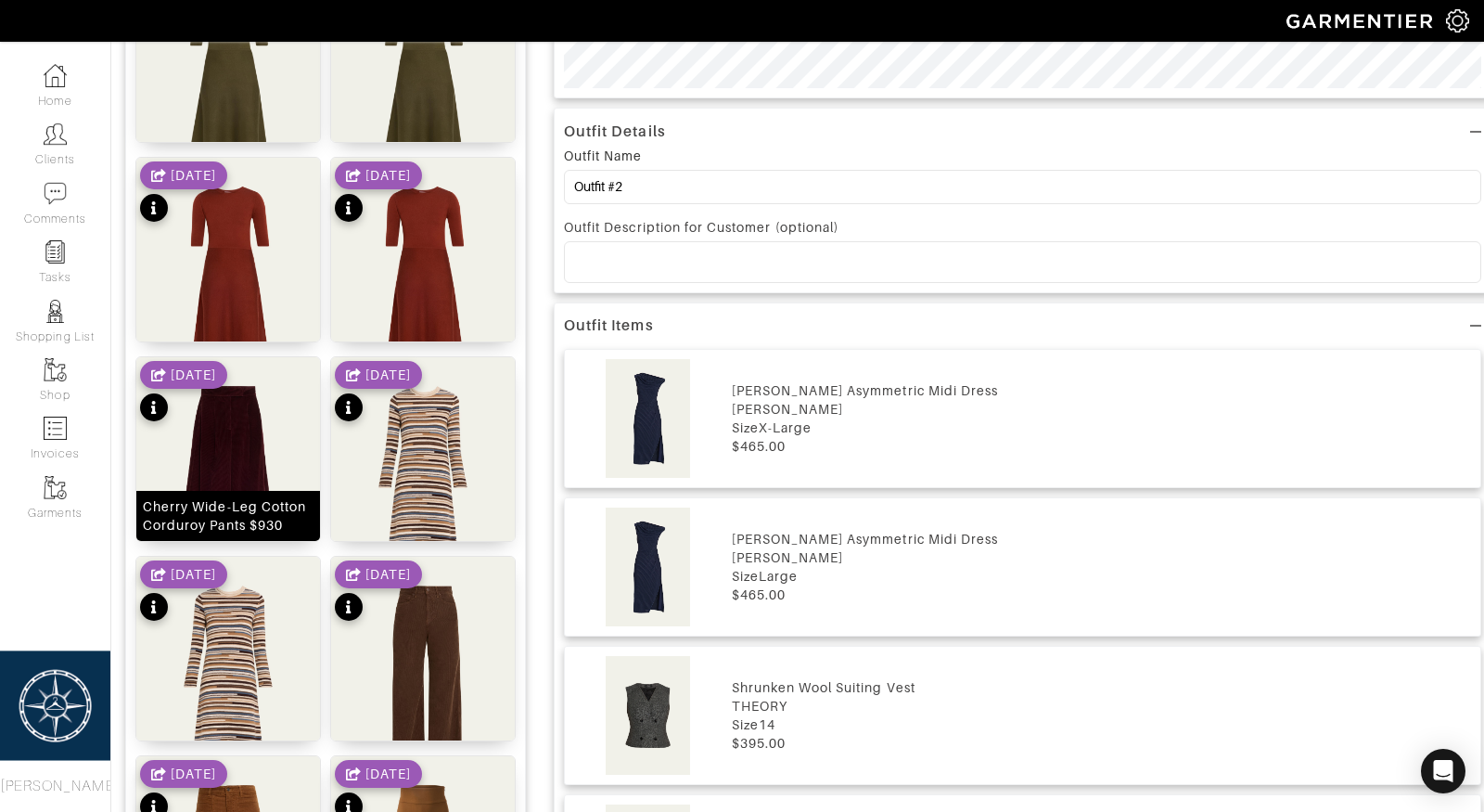
click at [226, 479] on img at bounding box center [228, 486] width 184 height 257
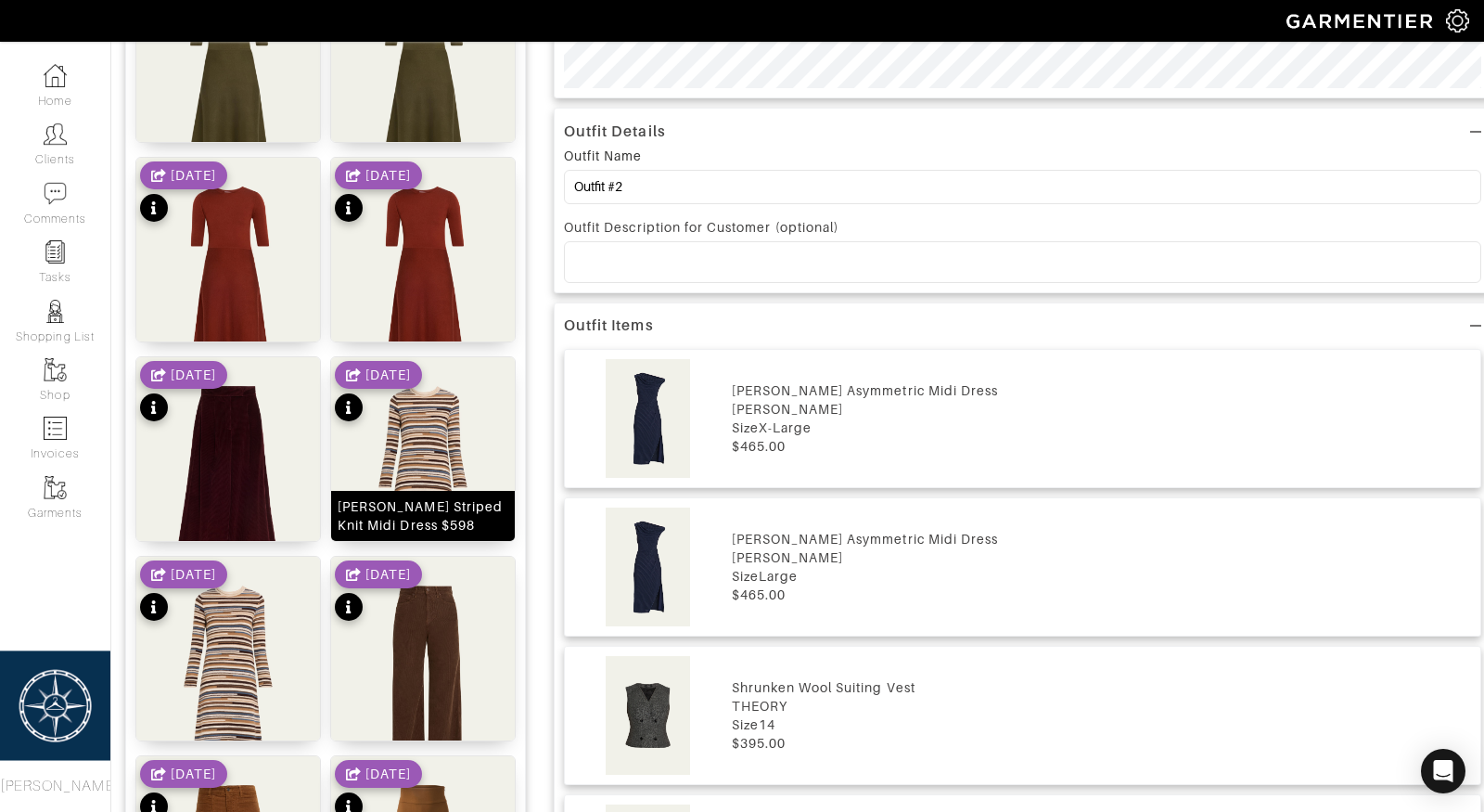
click at [425, 476] on img at bounding box center [423, 486] width 184 height 257
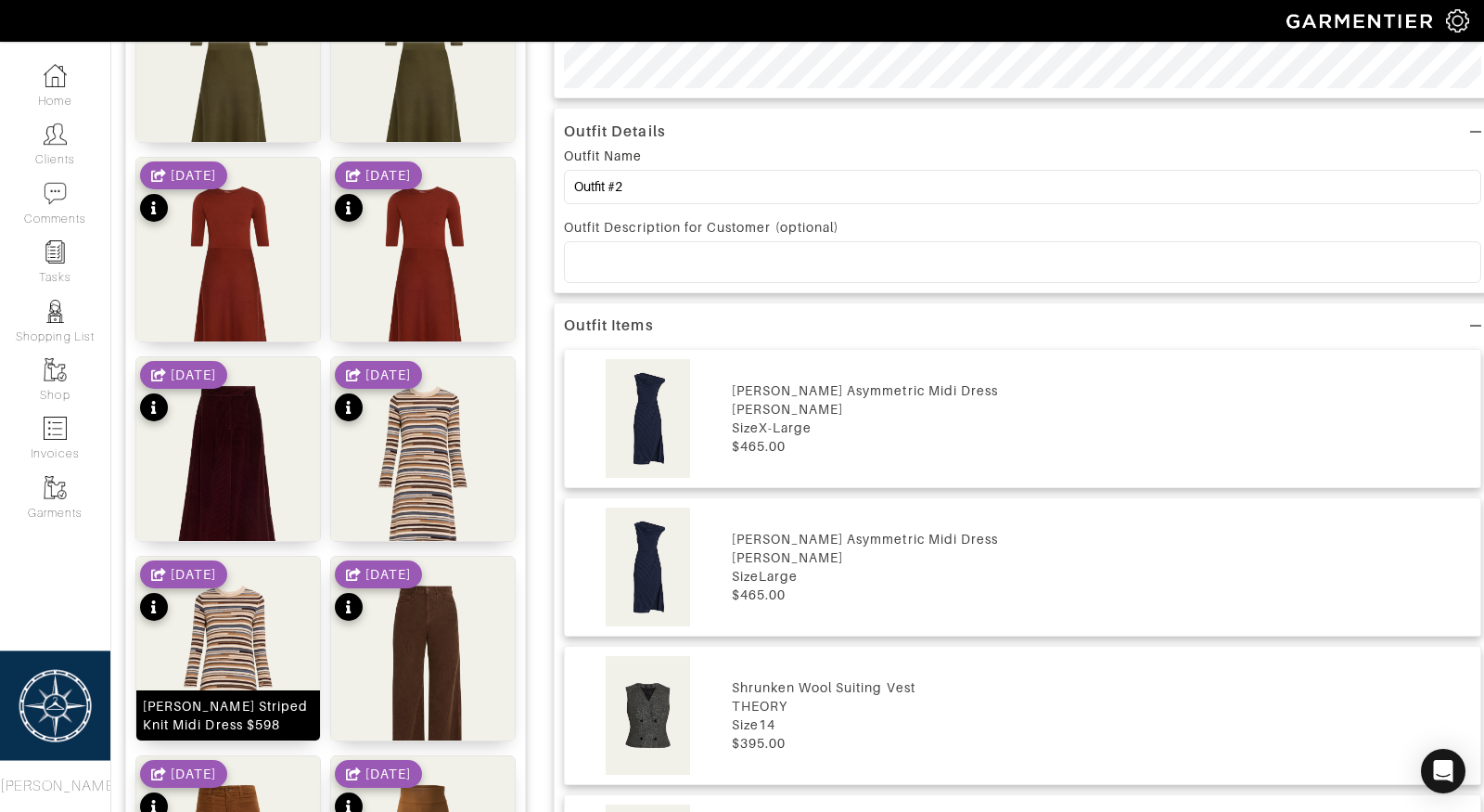
click at [241, 638] on img at bounding box center [228, 685] width 184 height 257
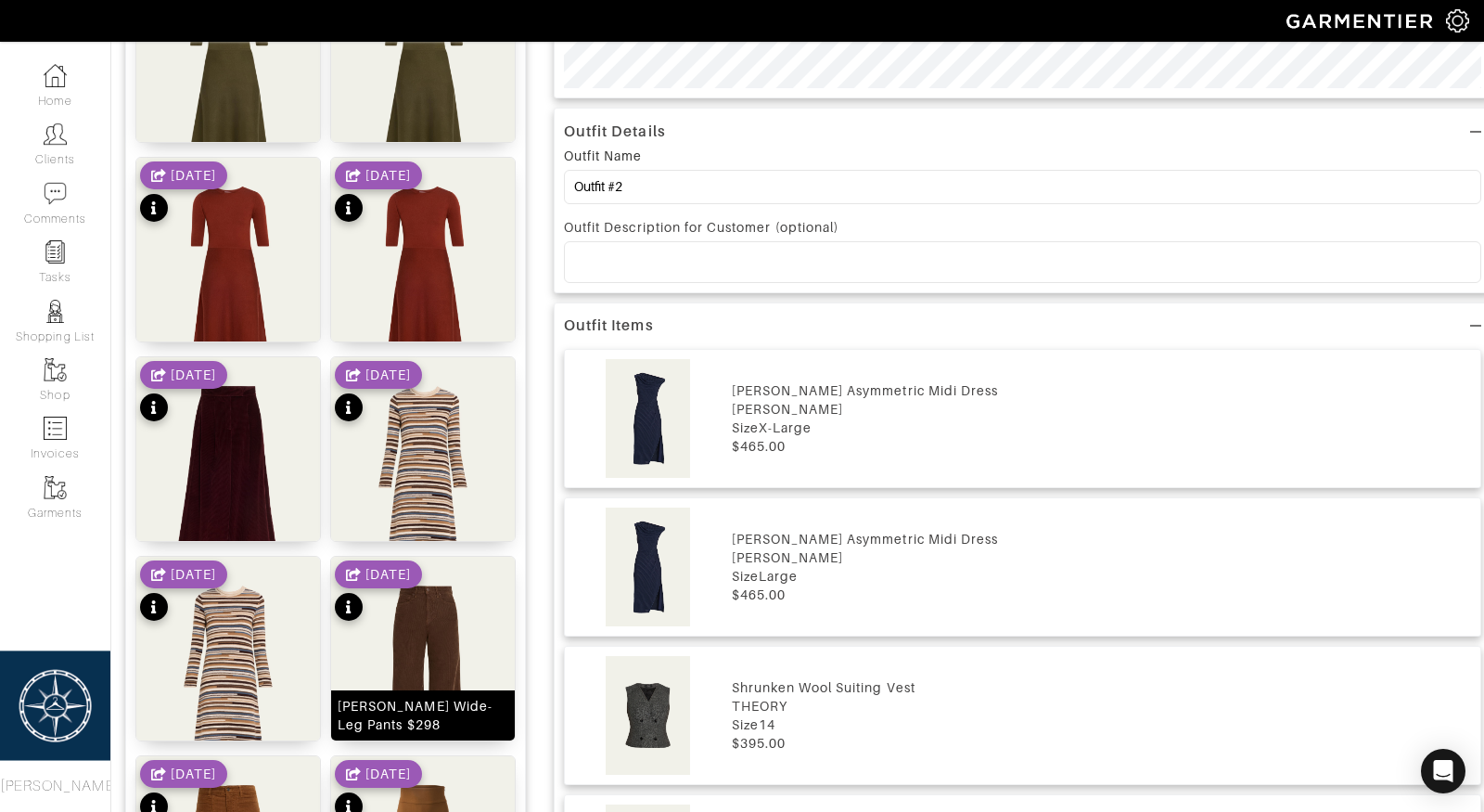
click at [397, 641] on img at bounding box center [423, 685] width 184 height 257
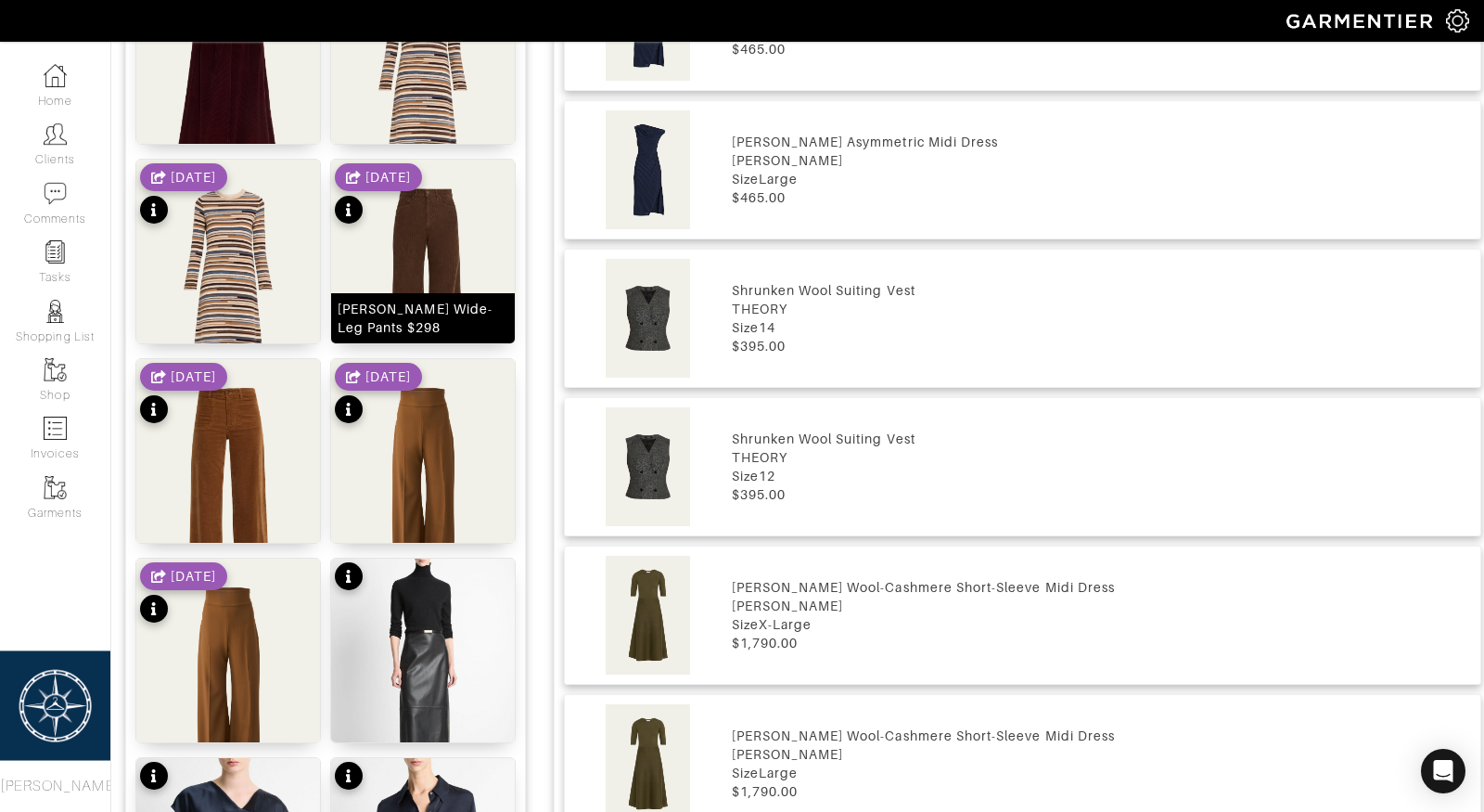
scroll to position [1150, 0]
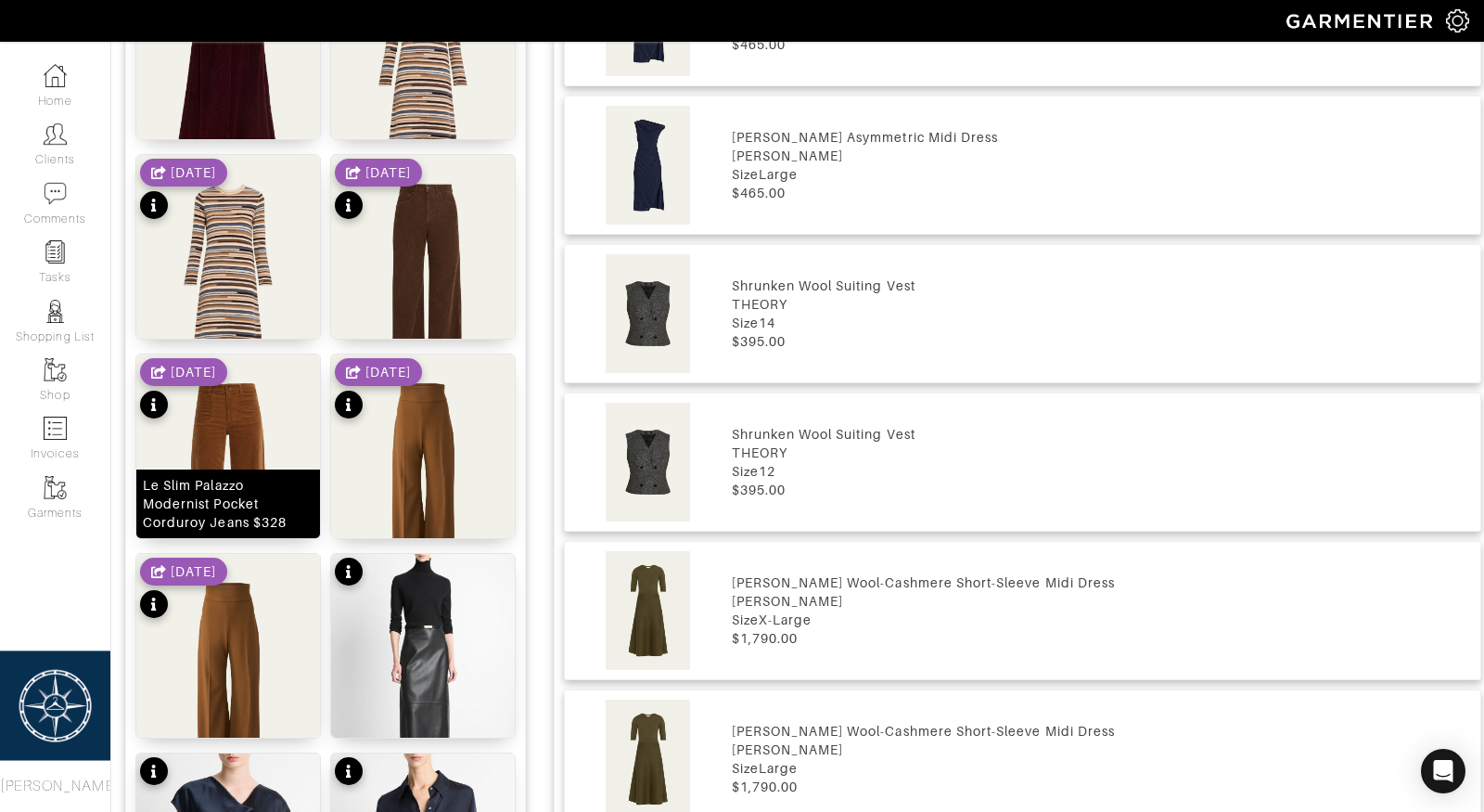
click at [262, 487] on div "Le Slim Palazzo Modernist Pocket Corduroy Jeans $328" at bounding box center [228, 503] width 171 height 56
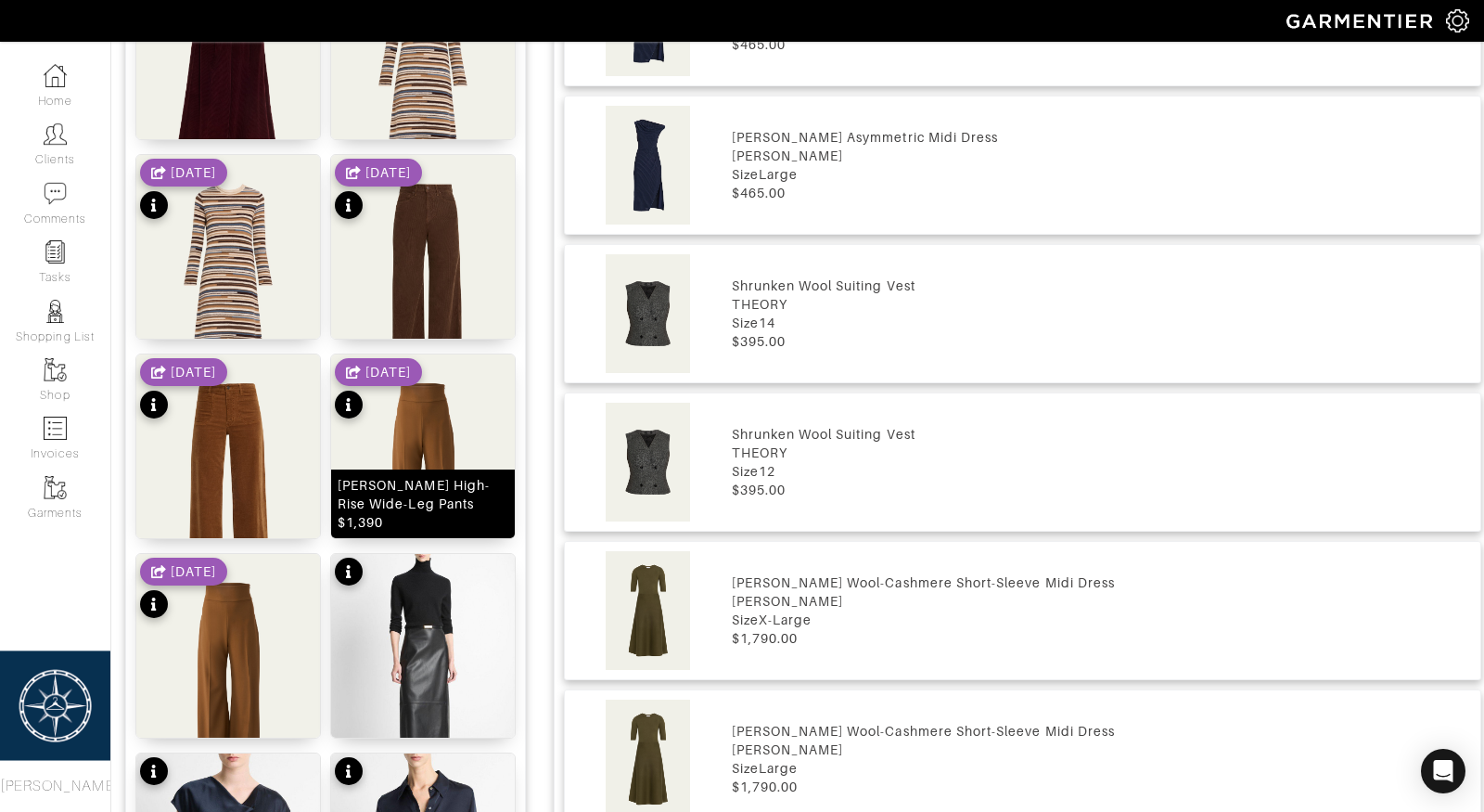
click at [432, 487] on div "Diane High-Rise Wide-Leg Pants $1,390" at bounding box center [423, 504] width 184 height 69
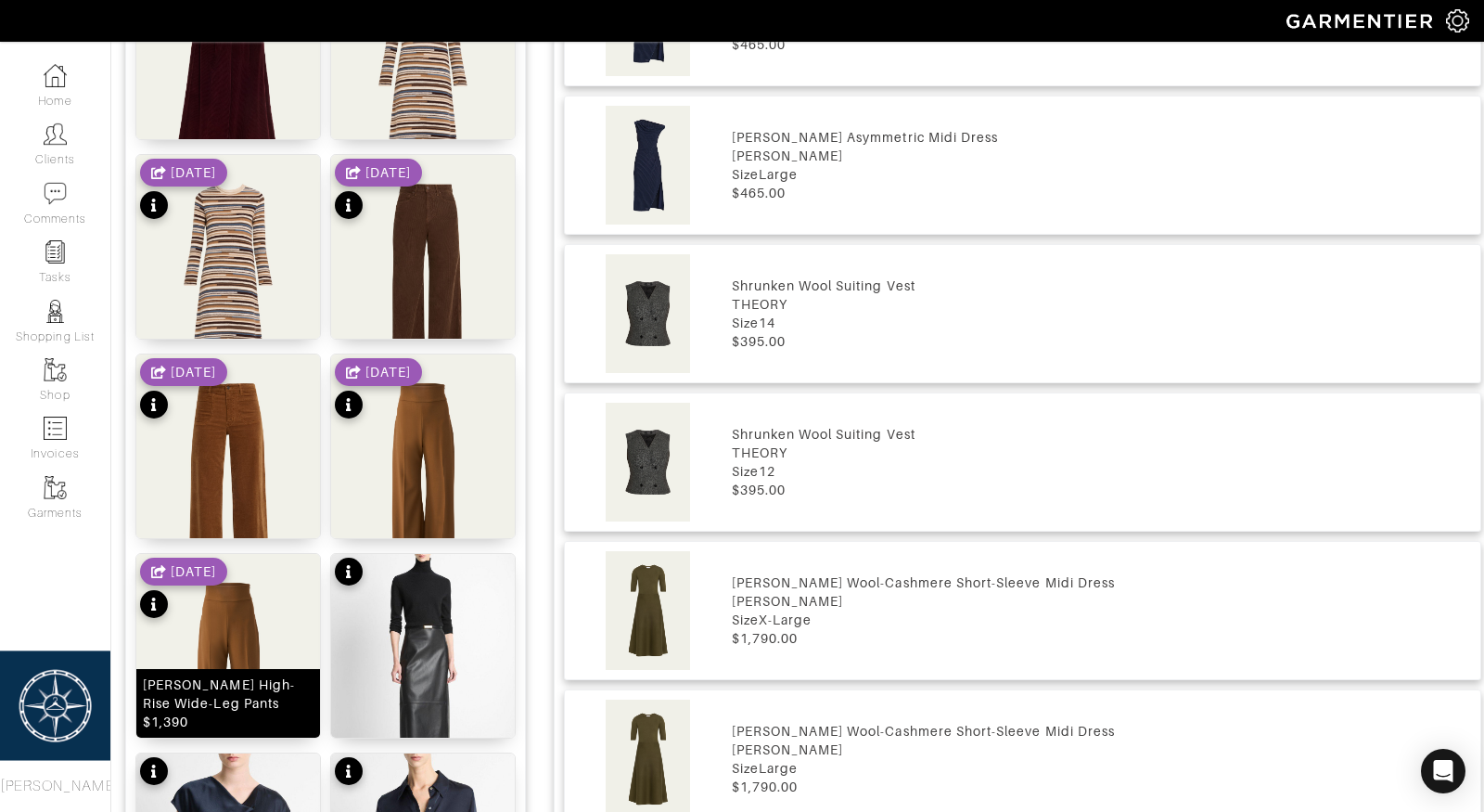
click at [252, 663] on img at bounding box center [228, 683] width 184 height 257
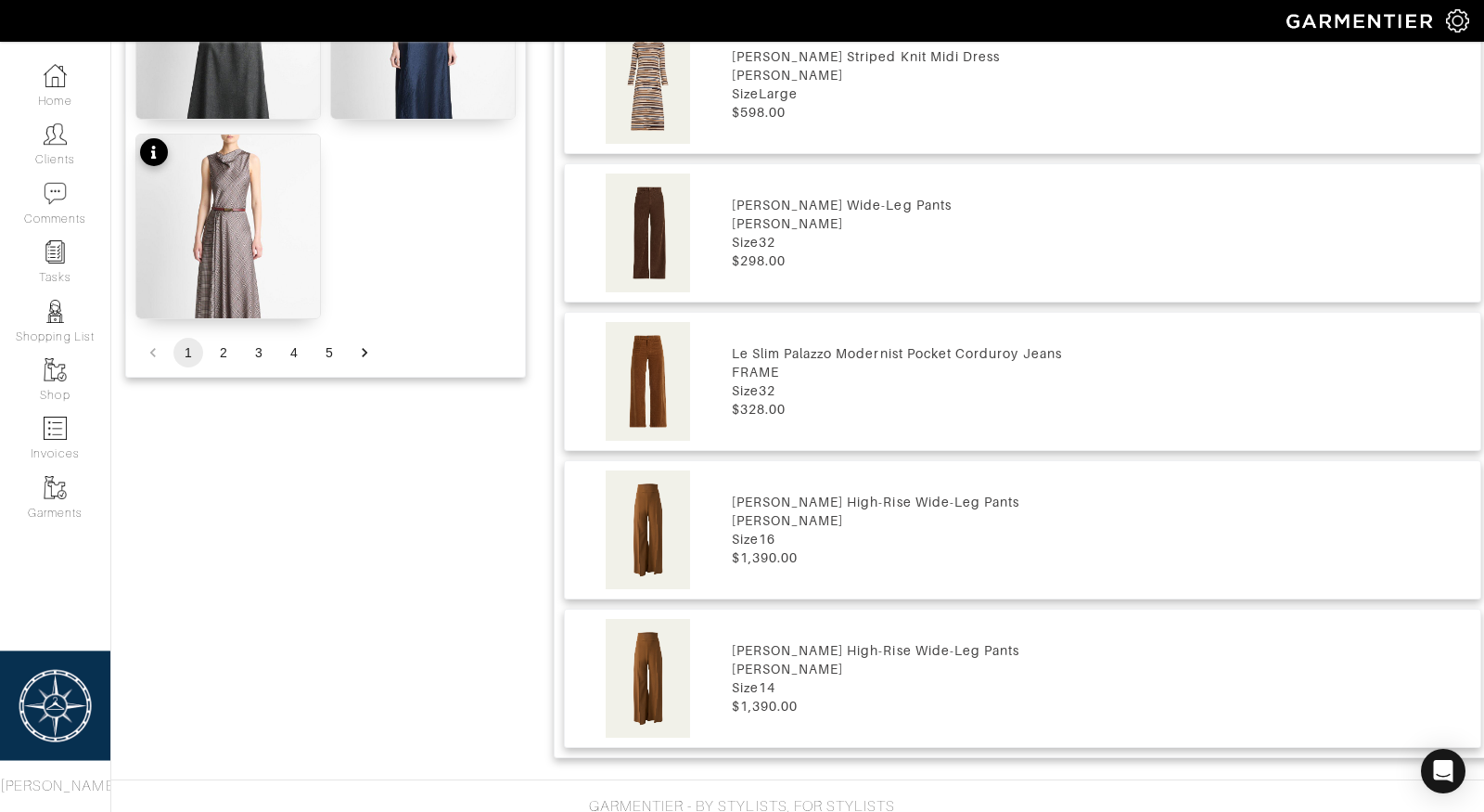
scroll to position [2597, 0]
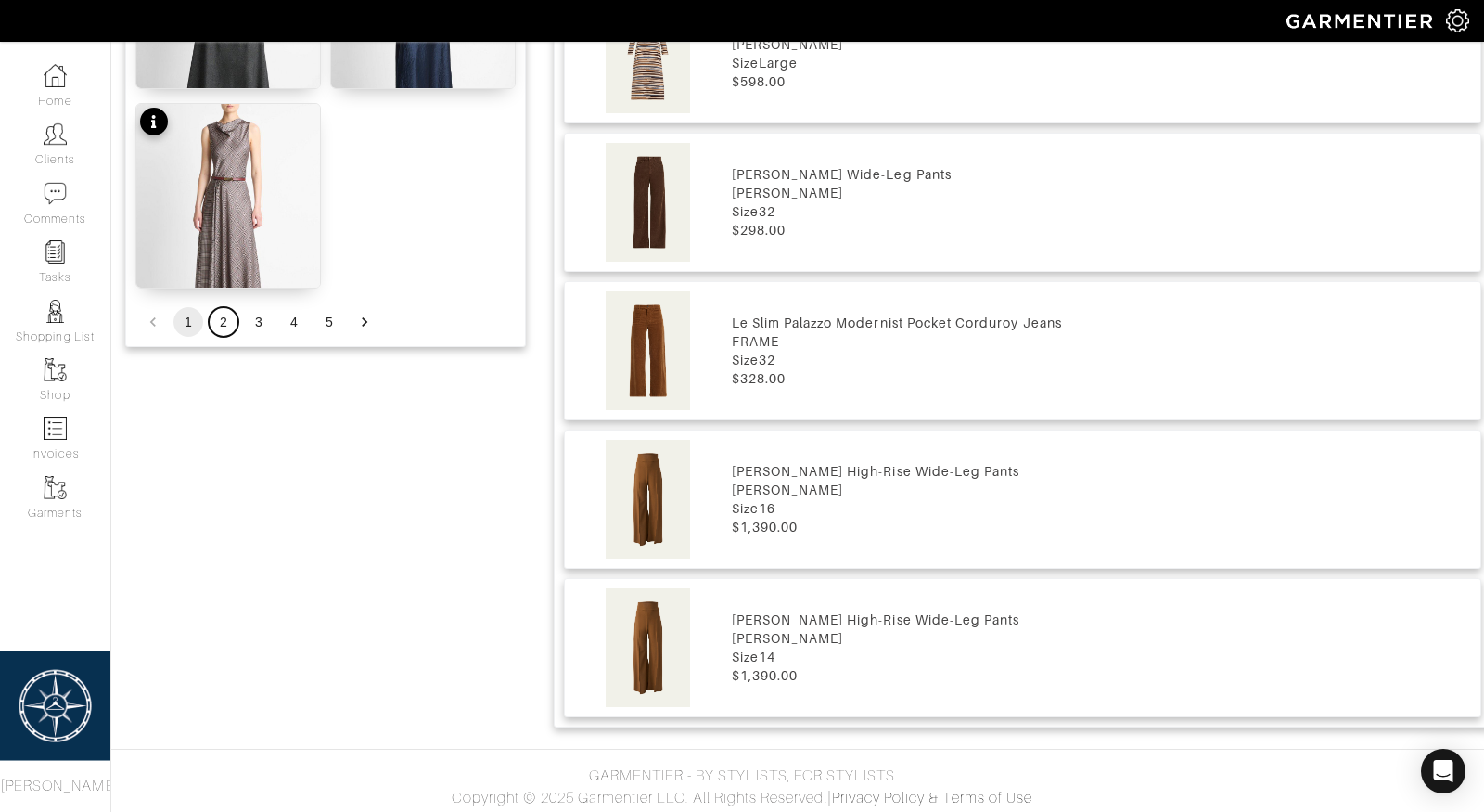
click at [219, 322] on button "2" at bounding box center [223, 321] width 30 height 30
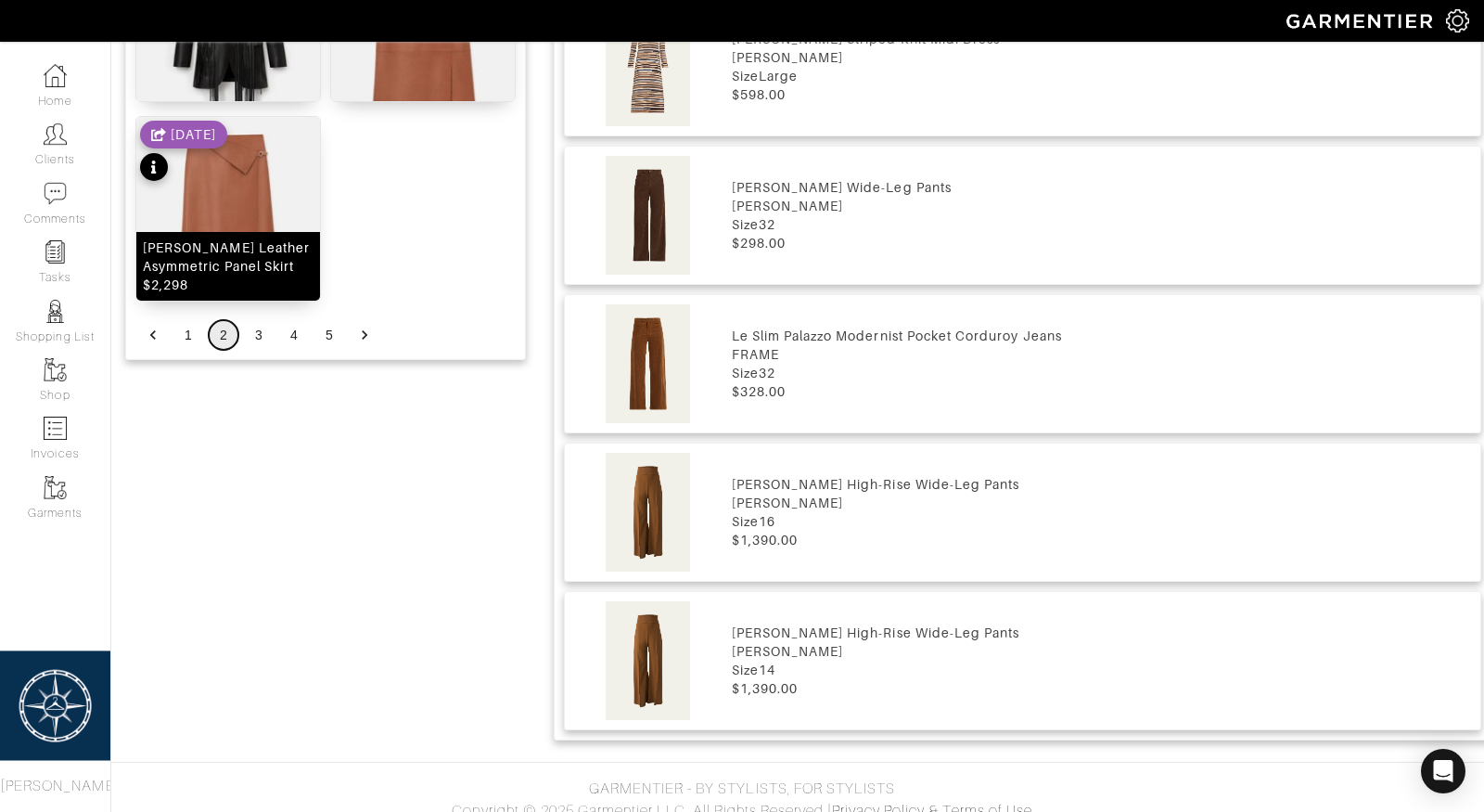
scroll to position [2566, 0]
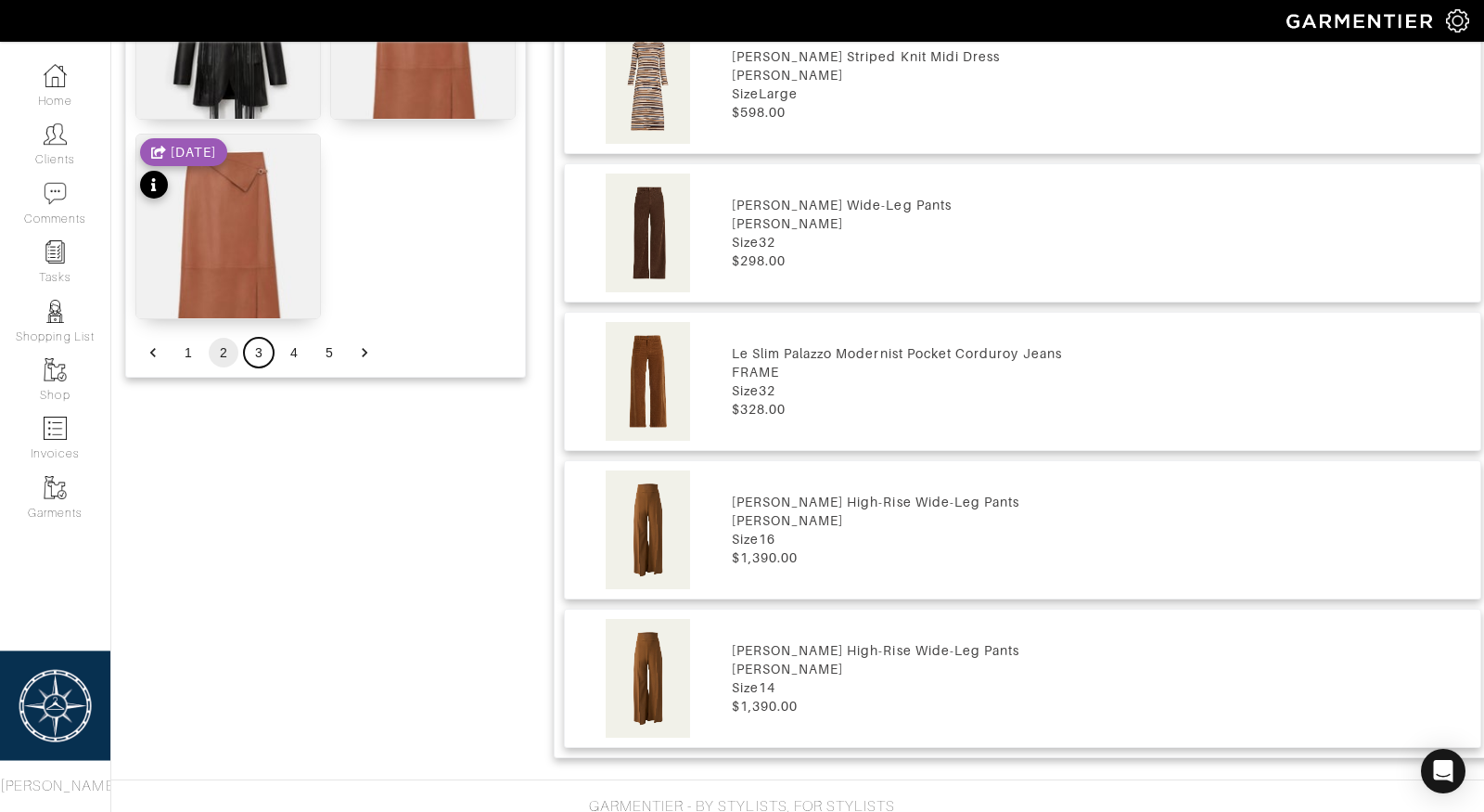
click at [253, 352] on button "3" at bounding box center [258, 352] width 30 height 30
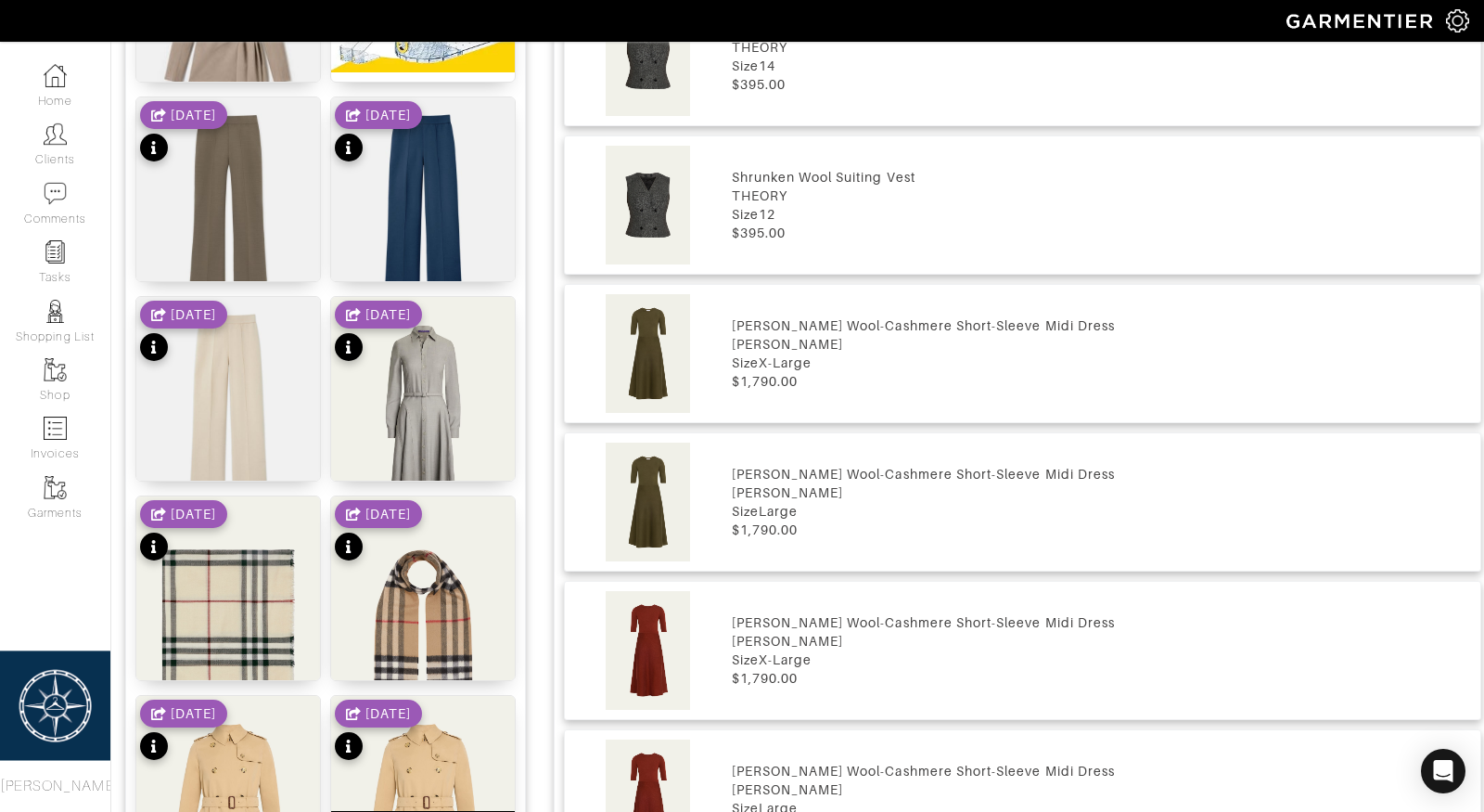
scroll to position [1405, 0]
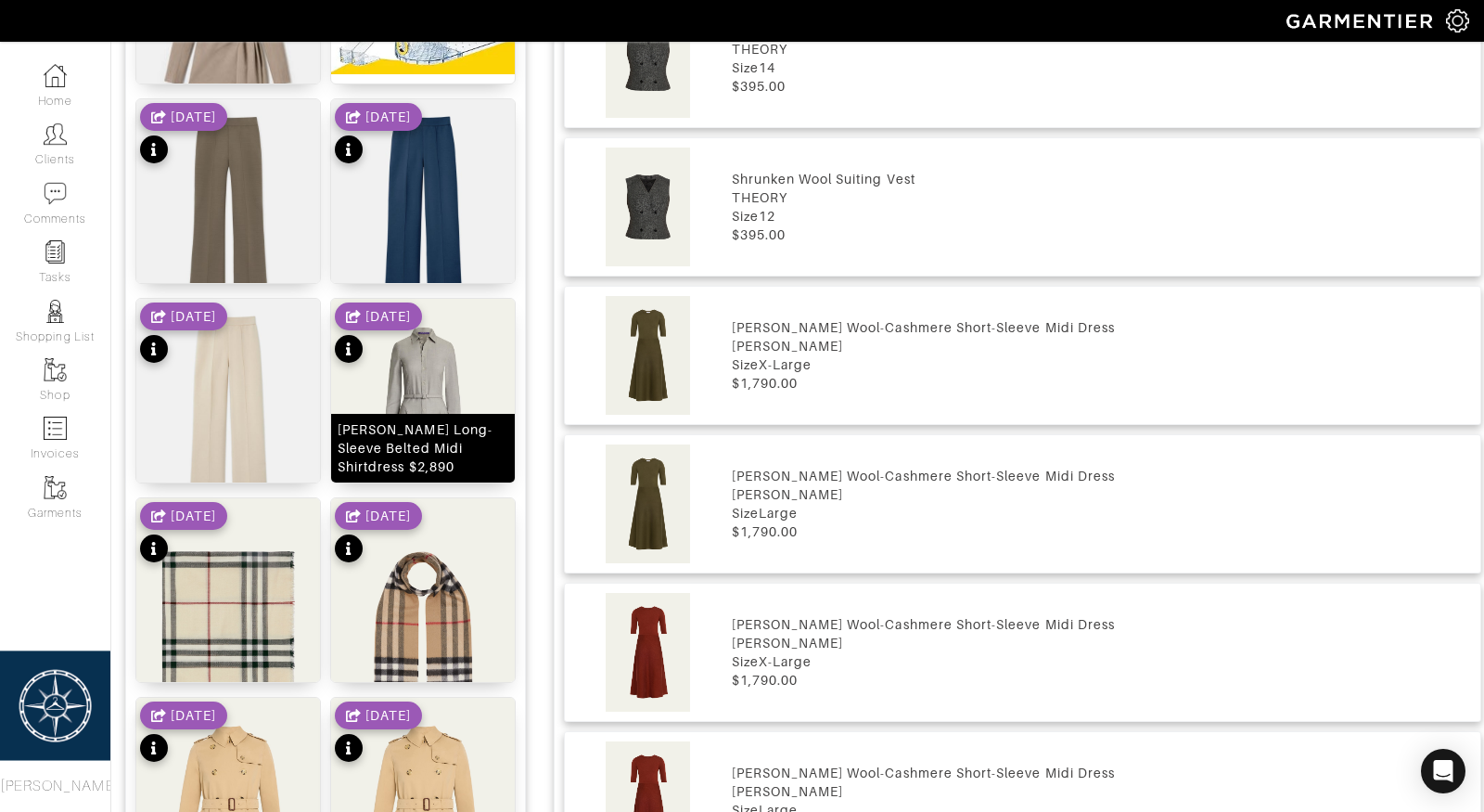
click at [435, 384] on img at bounding box center [423, 428] width 184 height 257
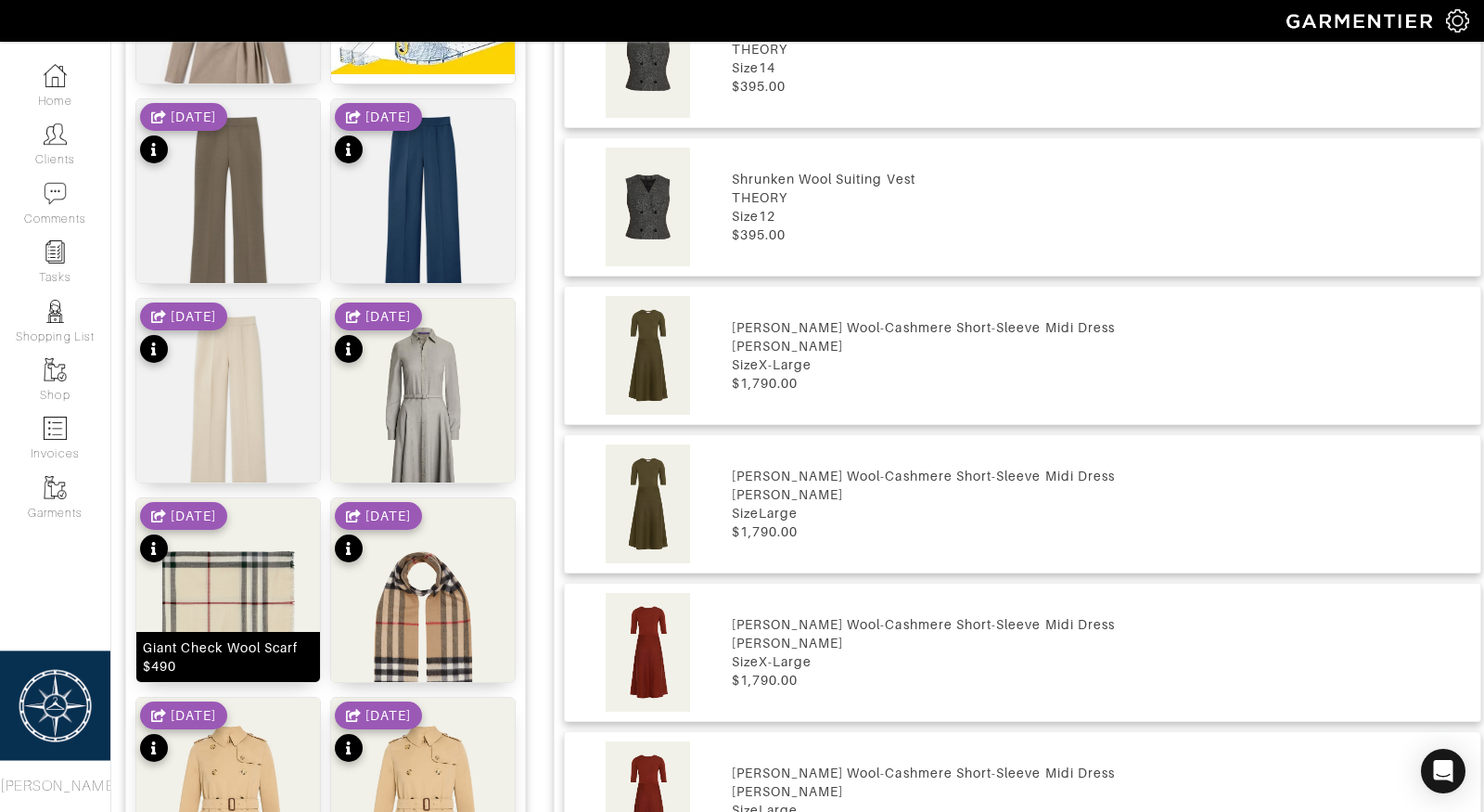
click at [233, 596] on img at bounding box center [228, 627] width 184 height 257
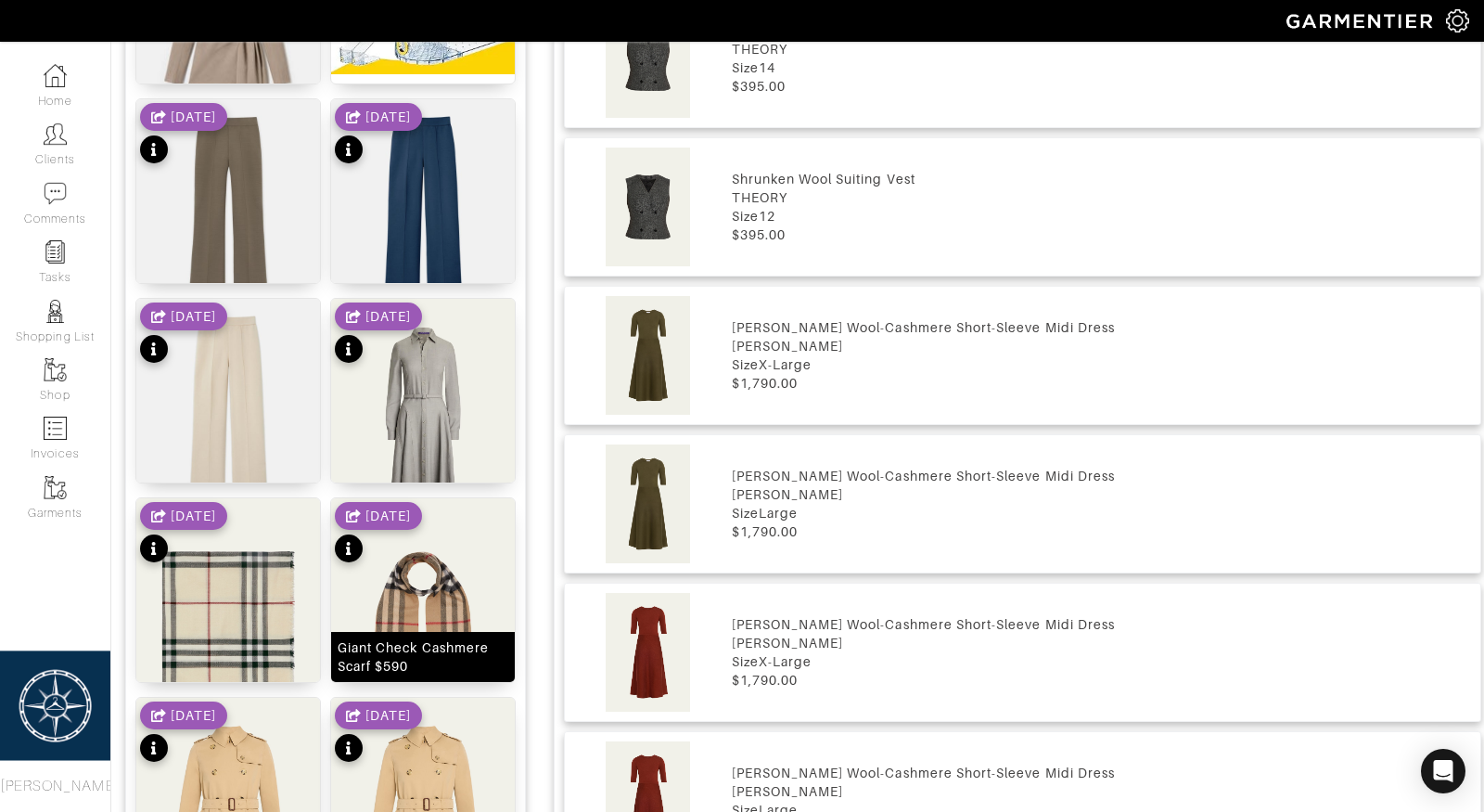
click at [358, 609] on img at bounding box center [423, 627] width 184 height 257
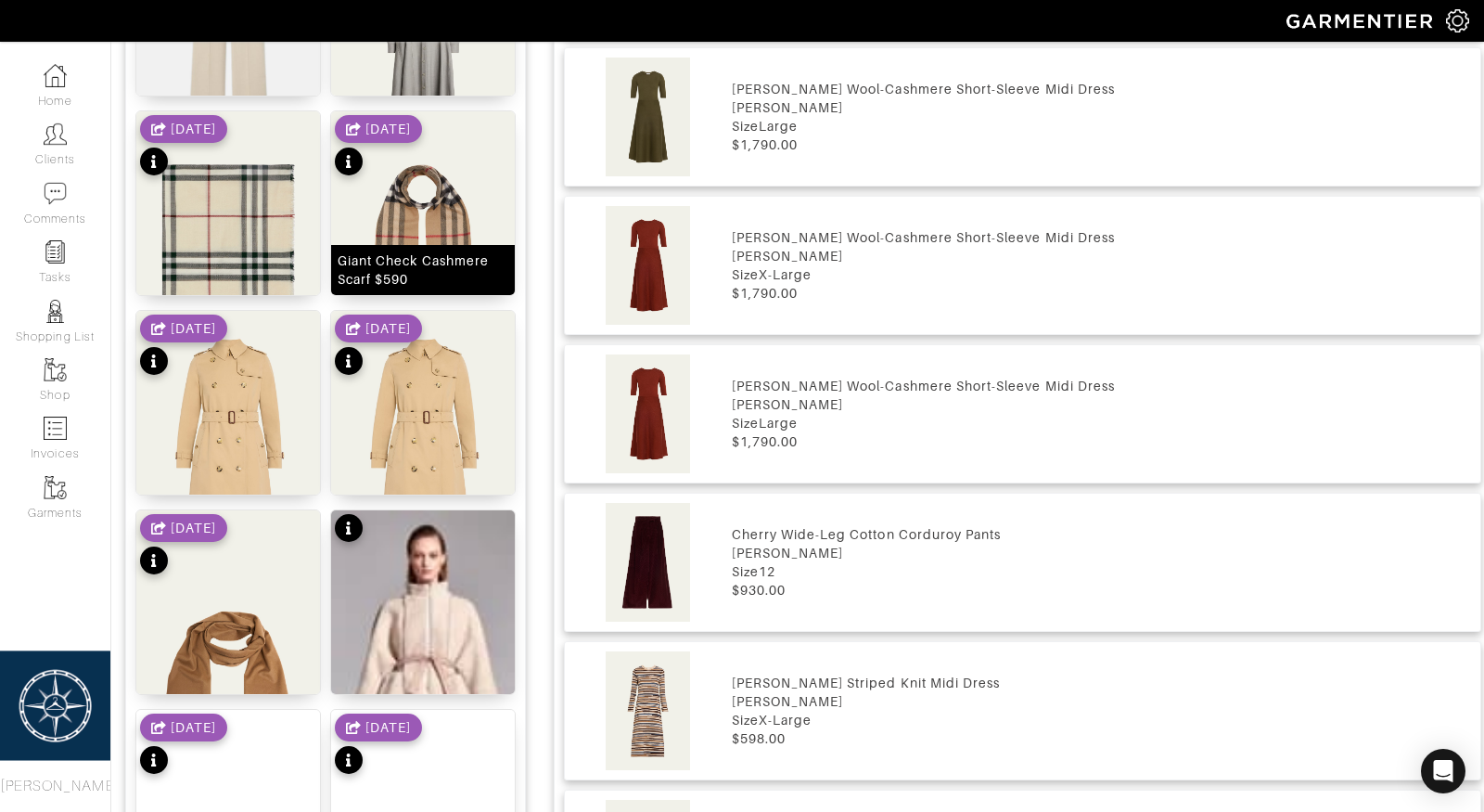
scroll to position [1798, 0]
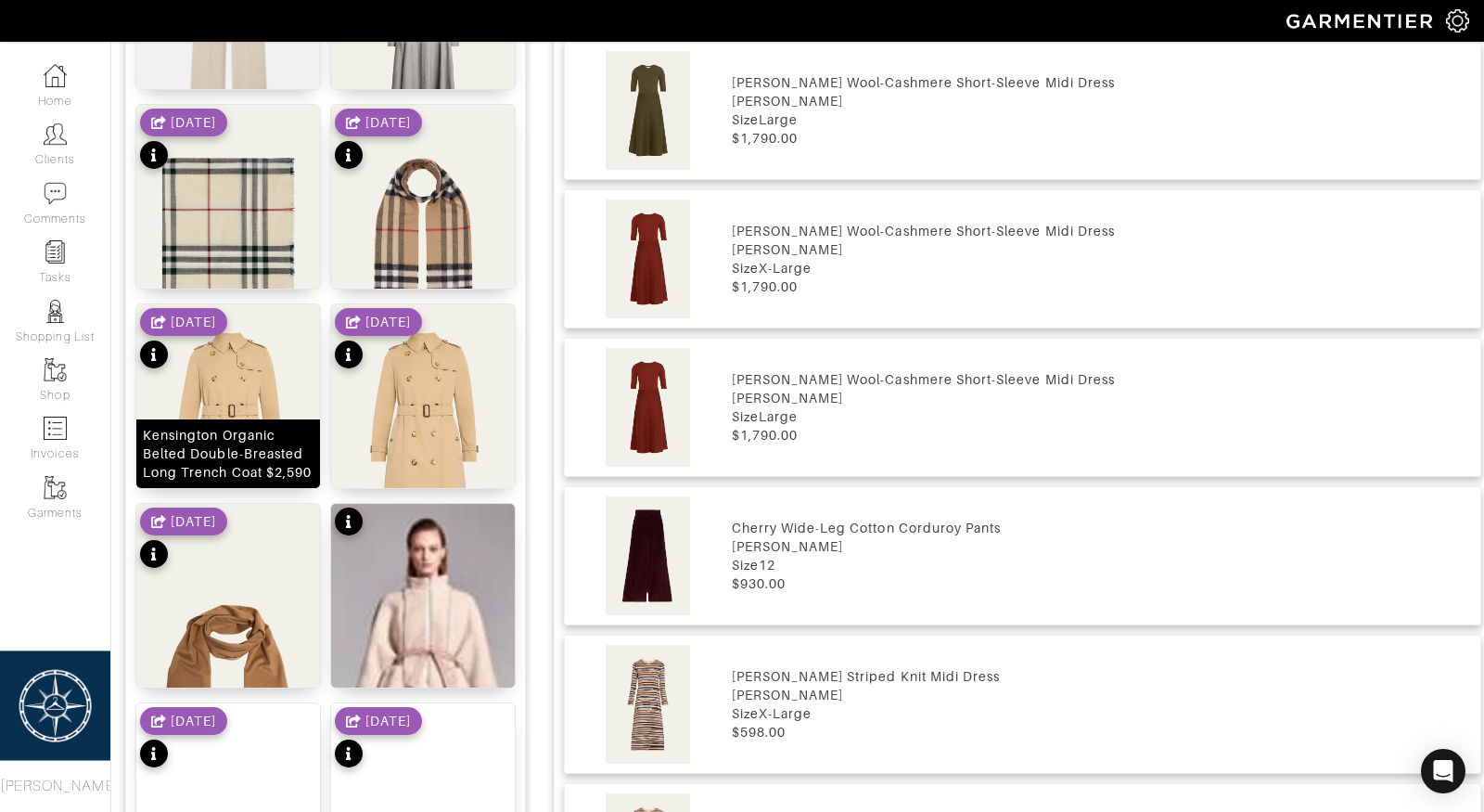
click at [228, 416] on img at bounding box center [228, 432] width 184 height 257
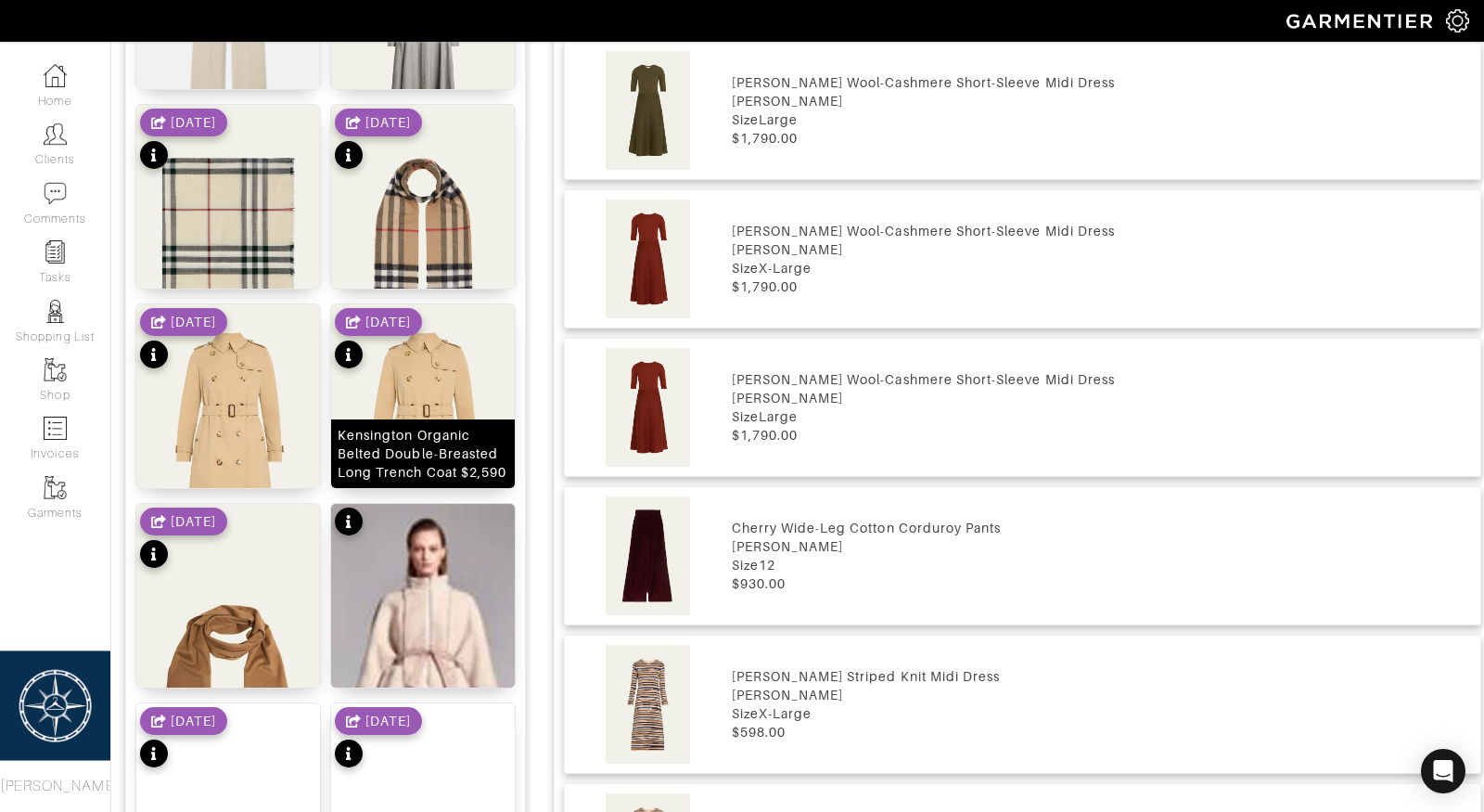
click at [418, 421] on div "Kensington Organic Belted Double-Breasted Long Trench Coat $2,590" at bounding box center [423, 453] width 184 height 69
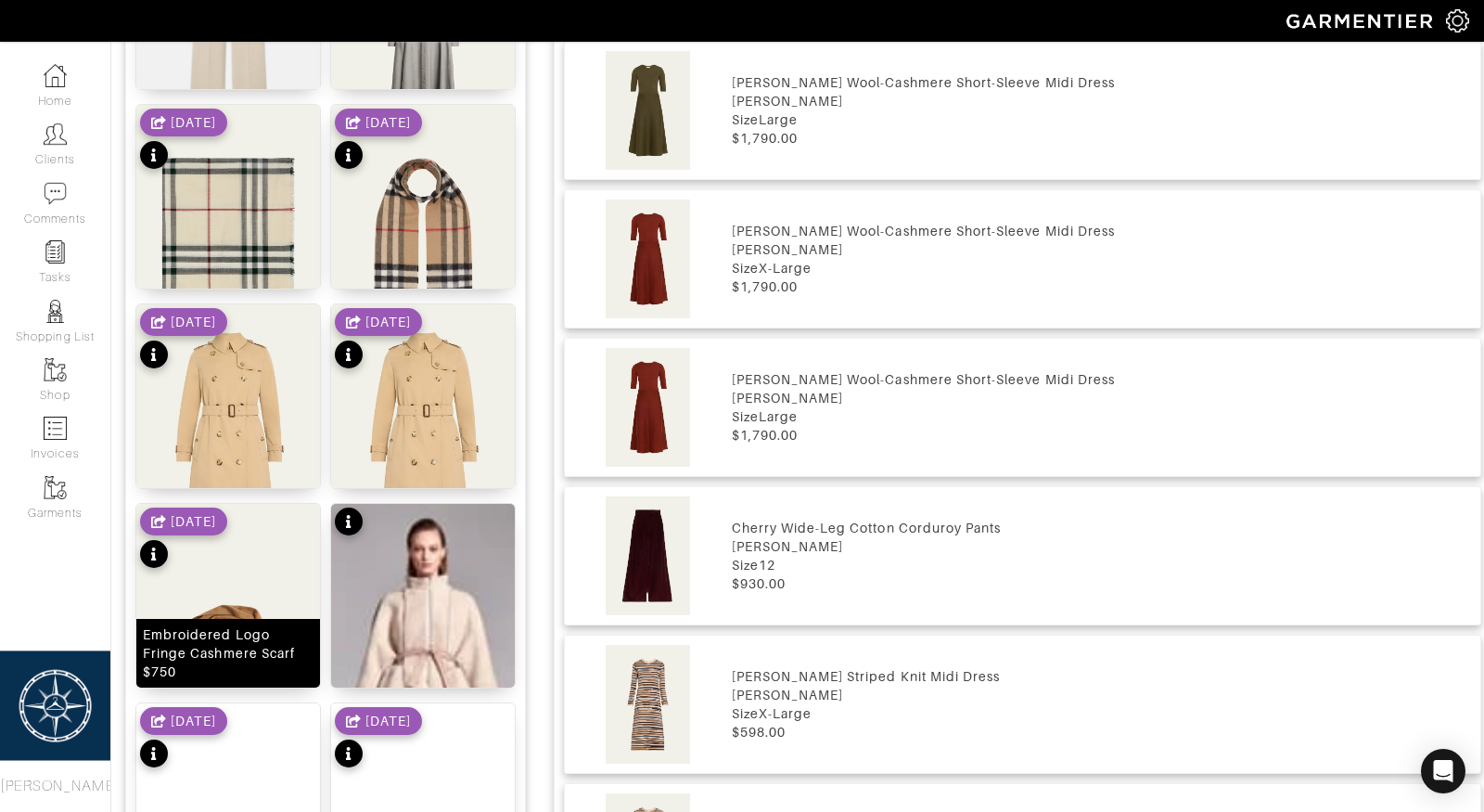
click at [222, 615] on img at bounding box center [228, 632] width 184 height 257
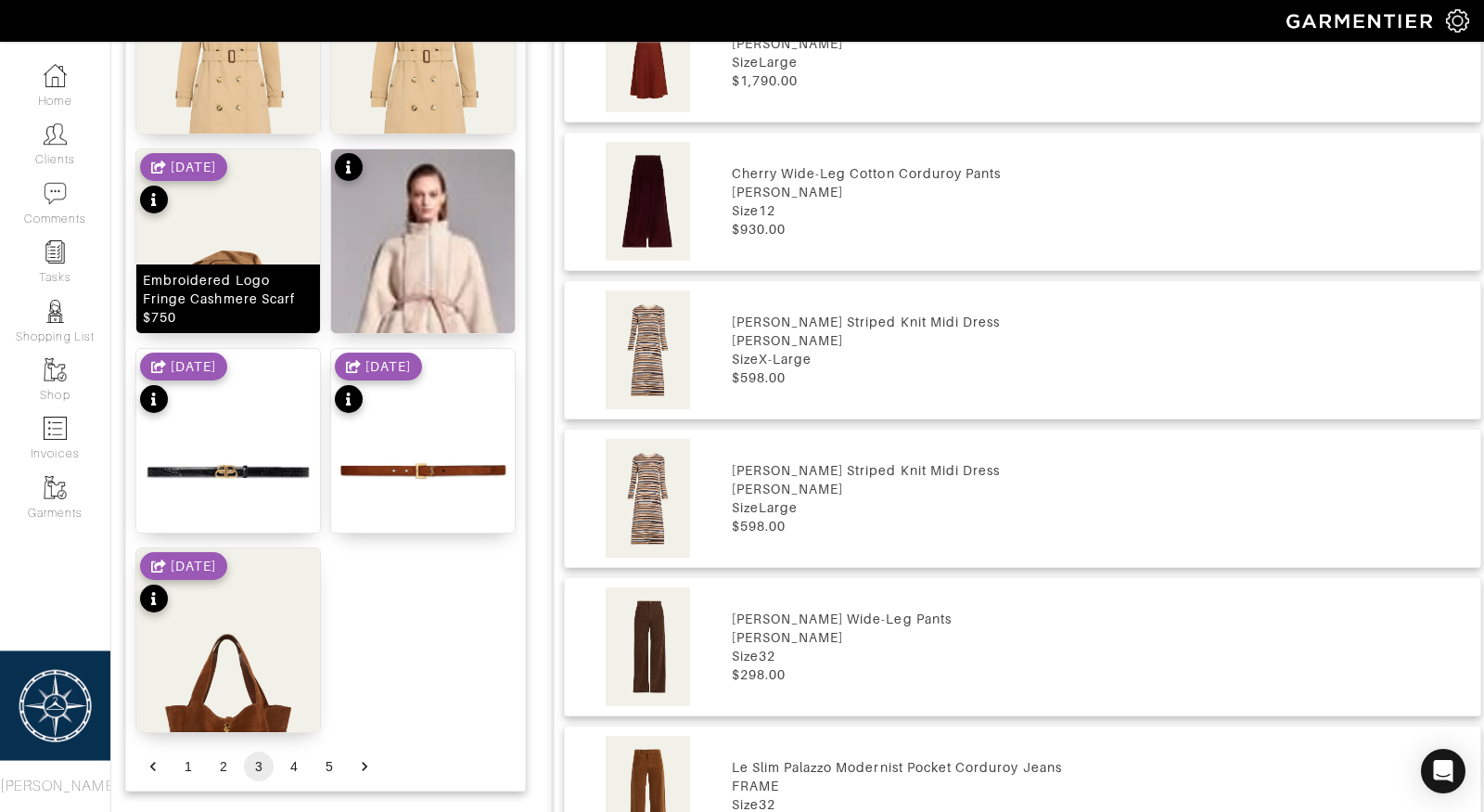
scroll to position [2154, 0]
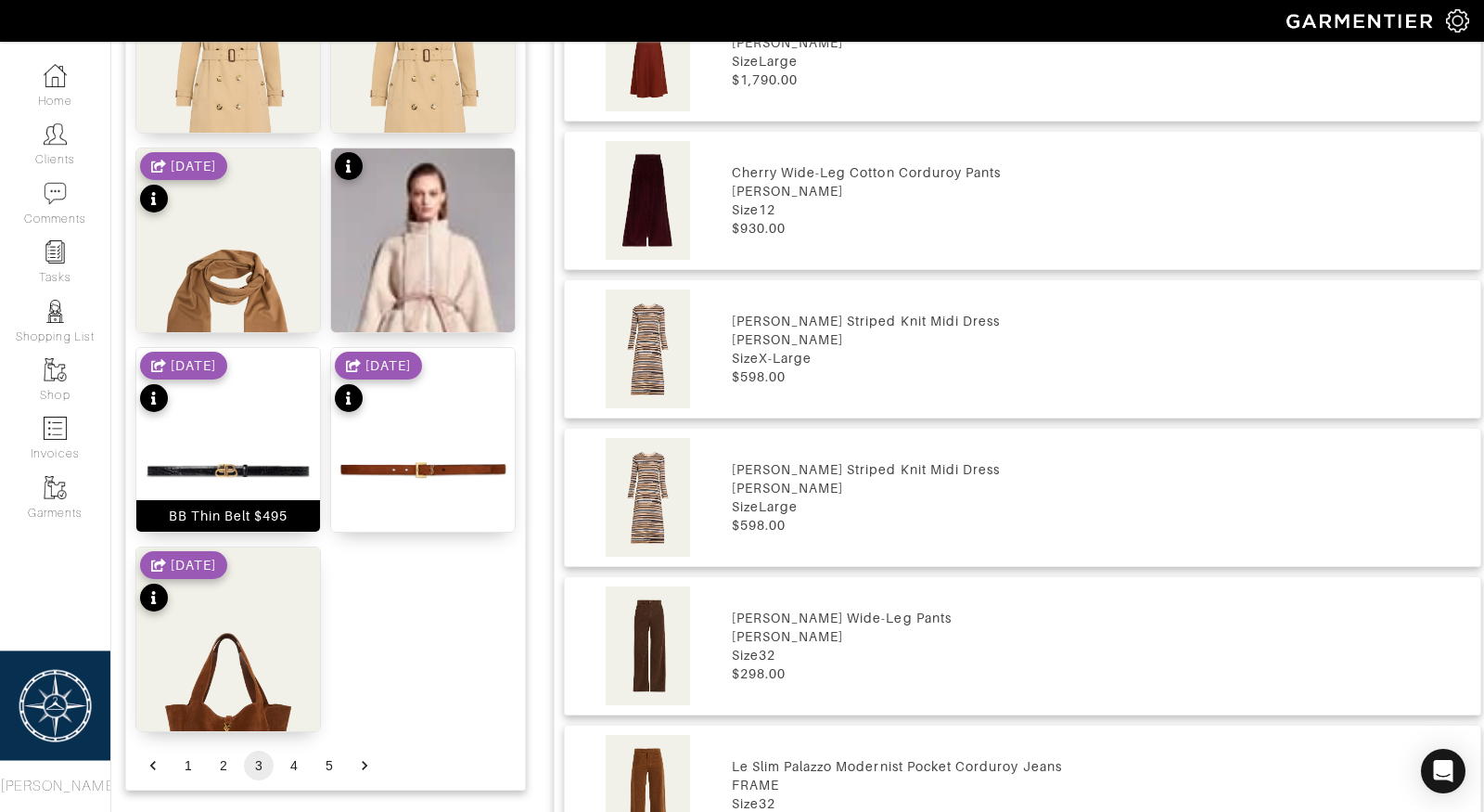
click at [267, 445] on img at bounding box center [228, 470] width 184 height 244
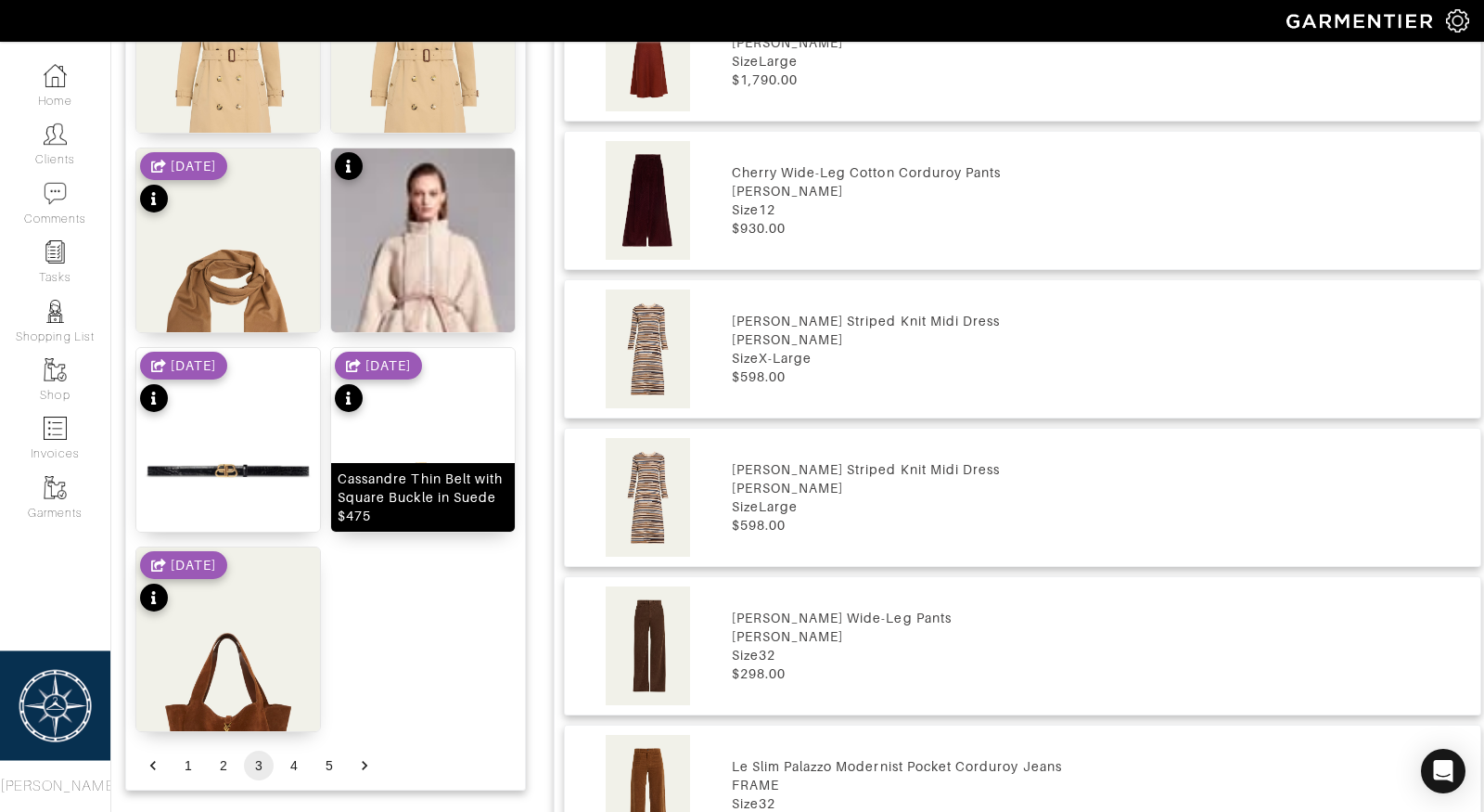
click at [428, 479] on div "Cassandre Thin Belt with Square Buckle in Suede $475" at bounding box center [423, 498] width 171 height 56
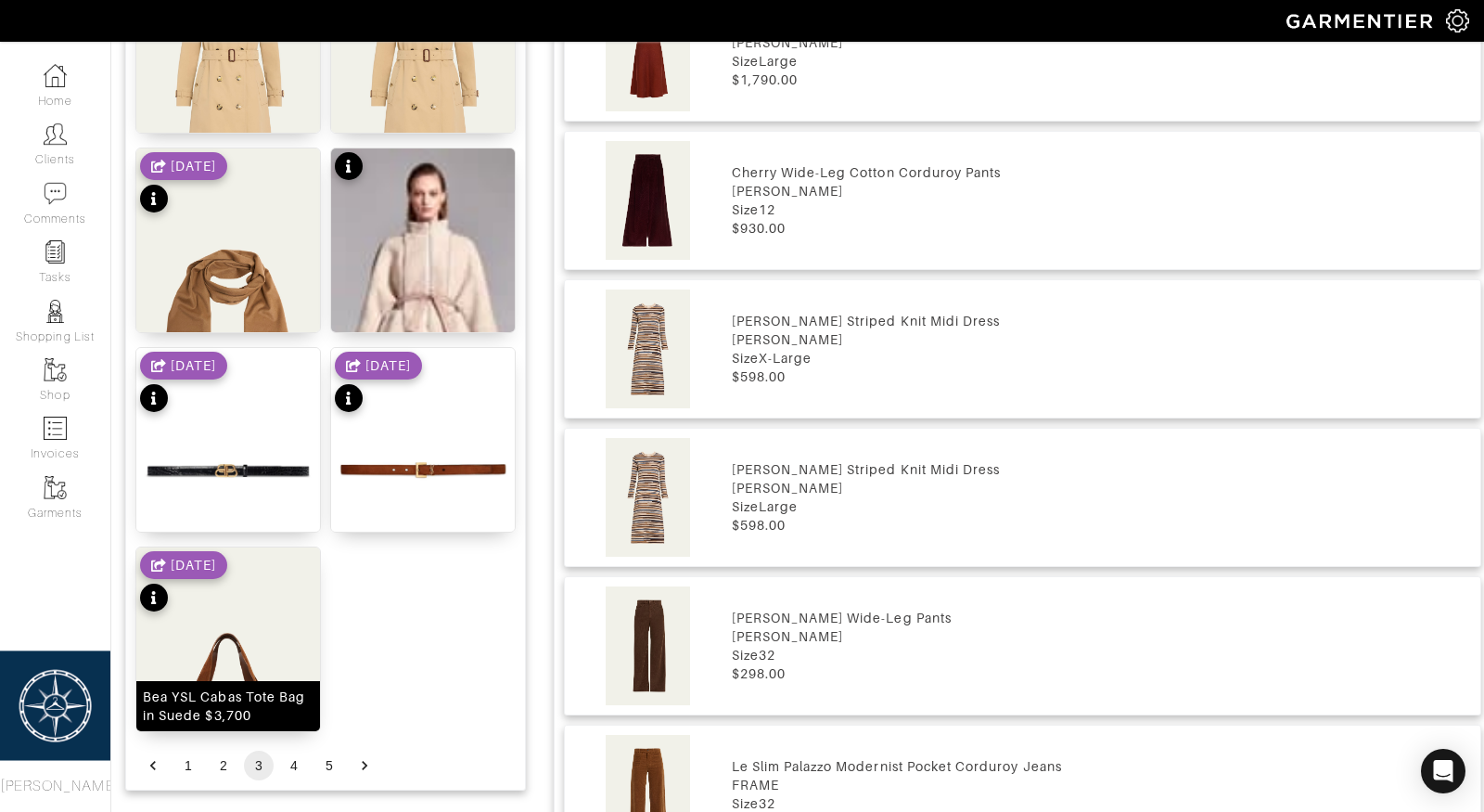
click at [215, 652] on img at bounding box center [228, 676] width 184 height 257
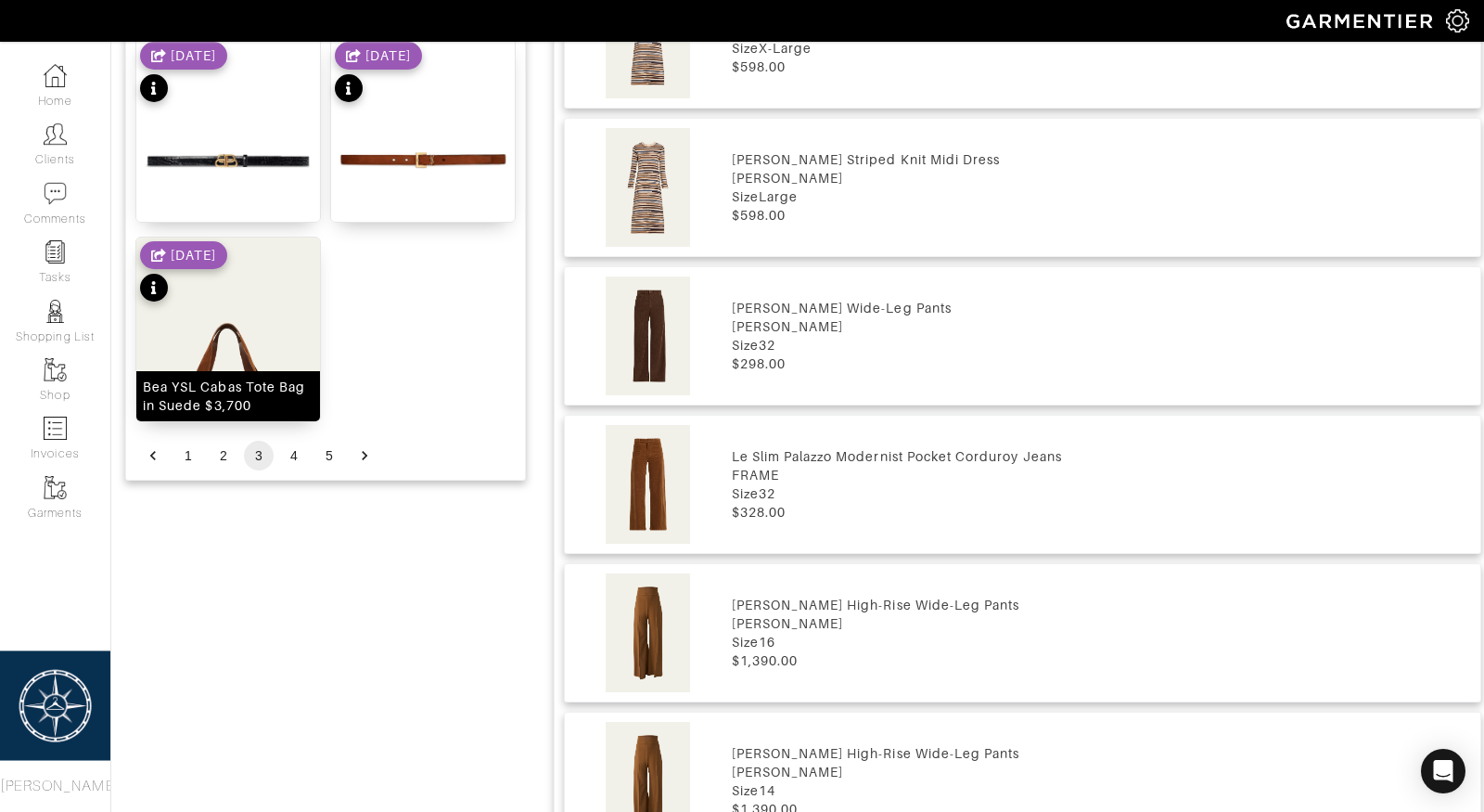
scroll to position [2466, 0]
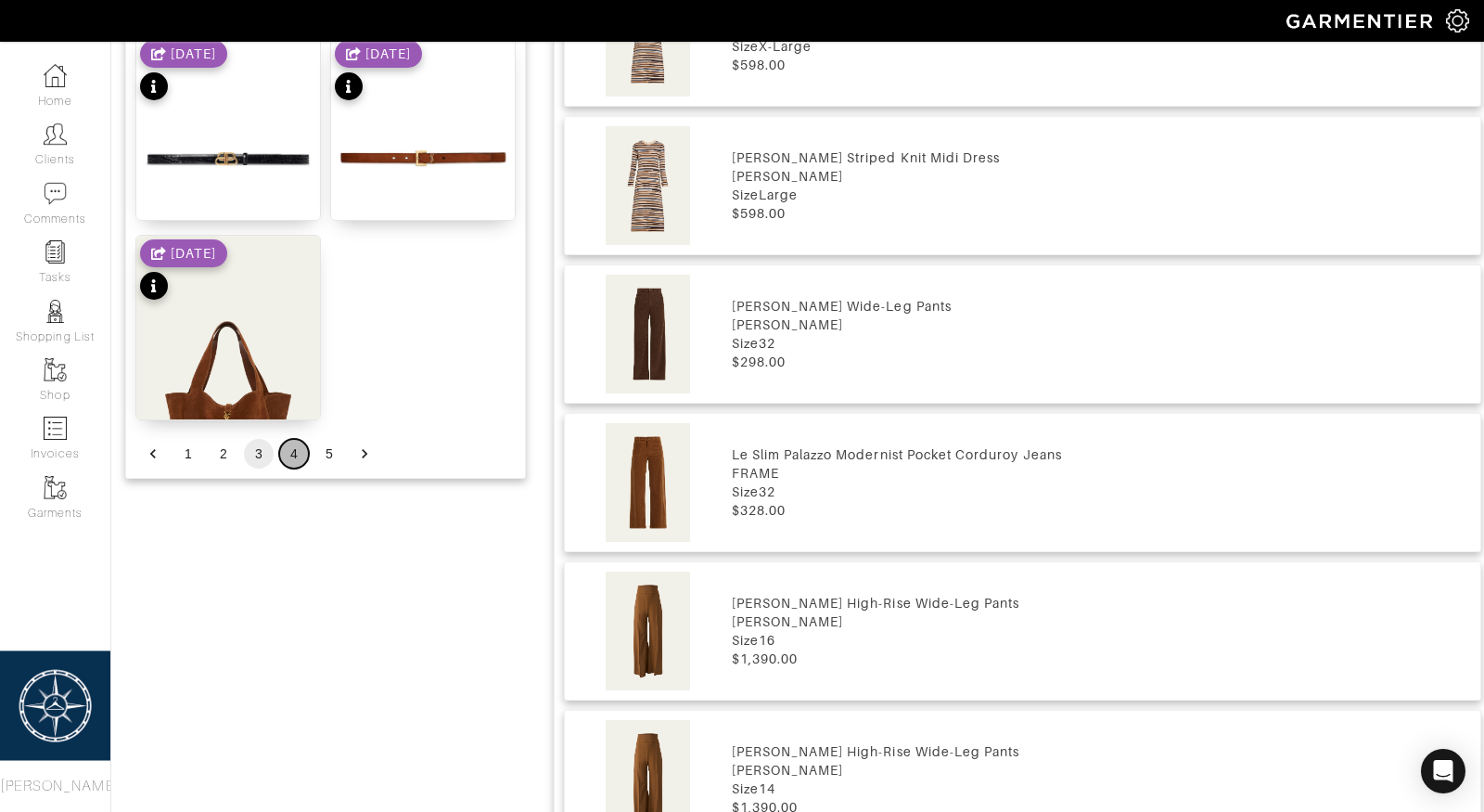
click at [293, 450] on button "4" at bounding box center [293, 453] width 30 height 30
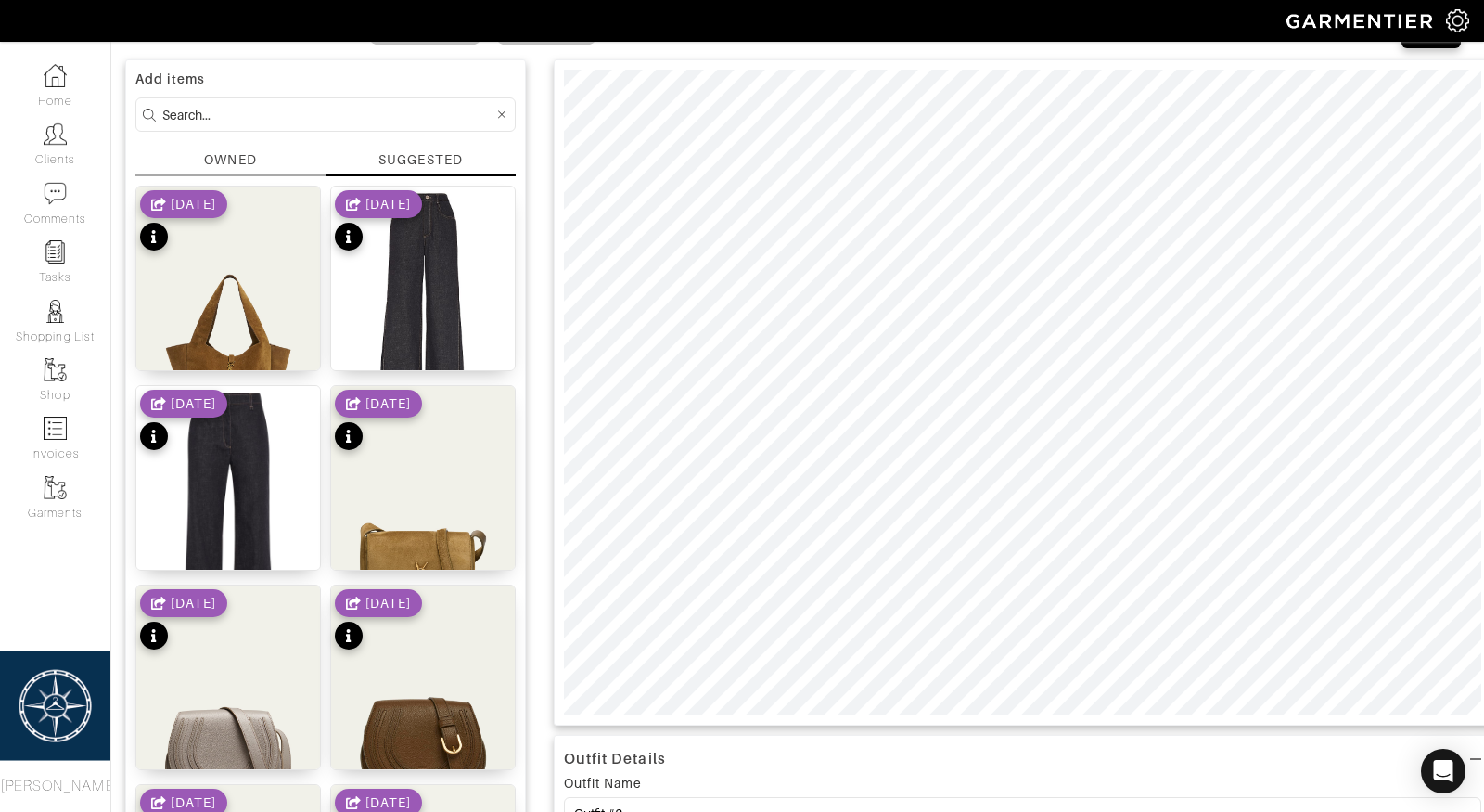
scroll to position [123, 0]
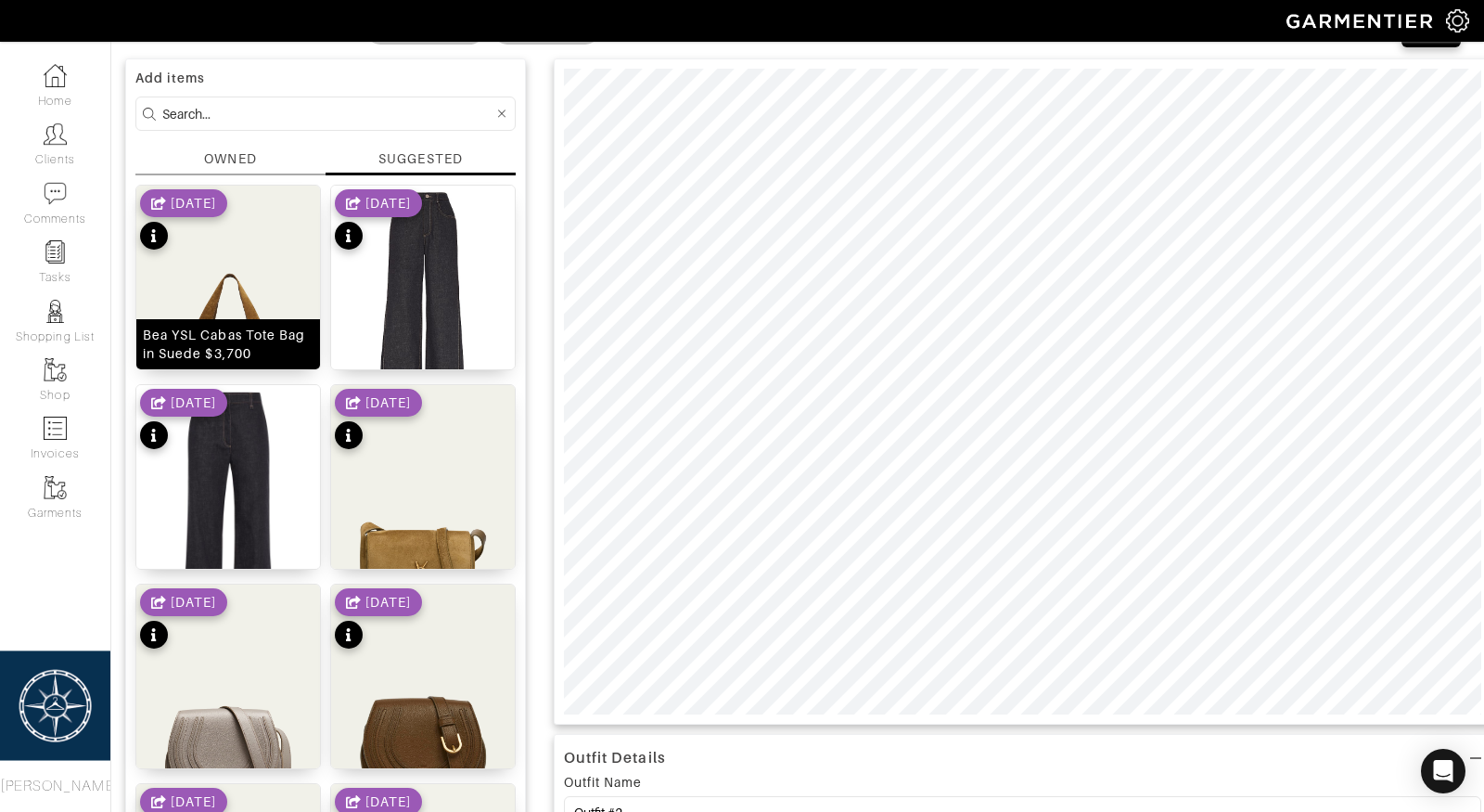
click at [247, 312] on img at bounding box center [228, 314] width 184 height 257
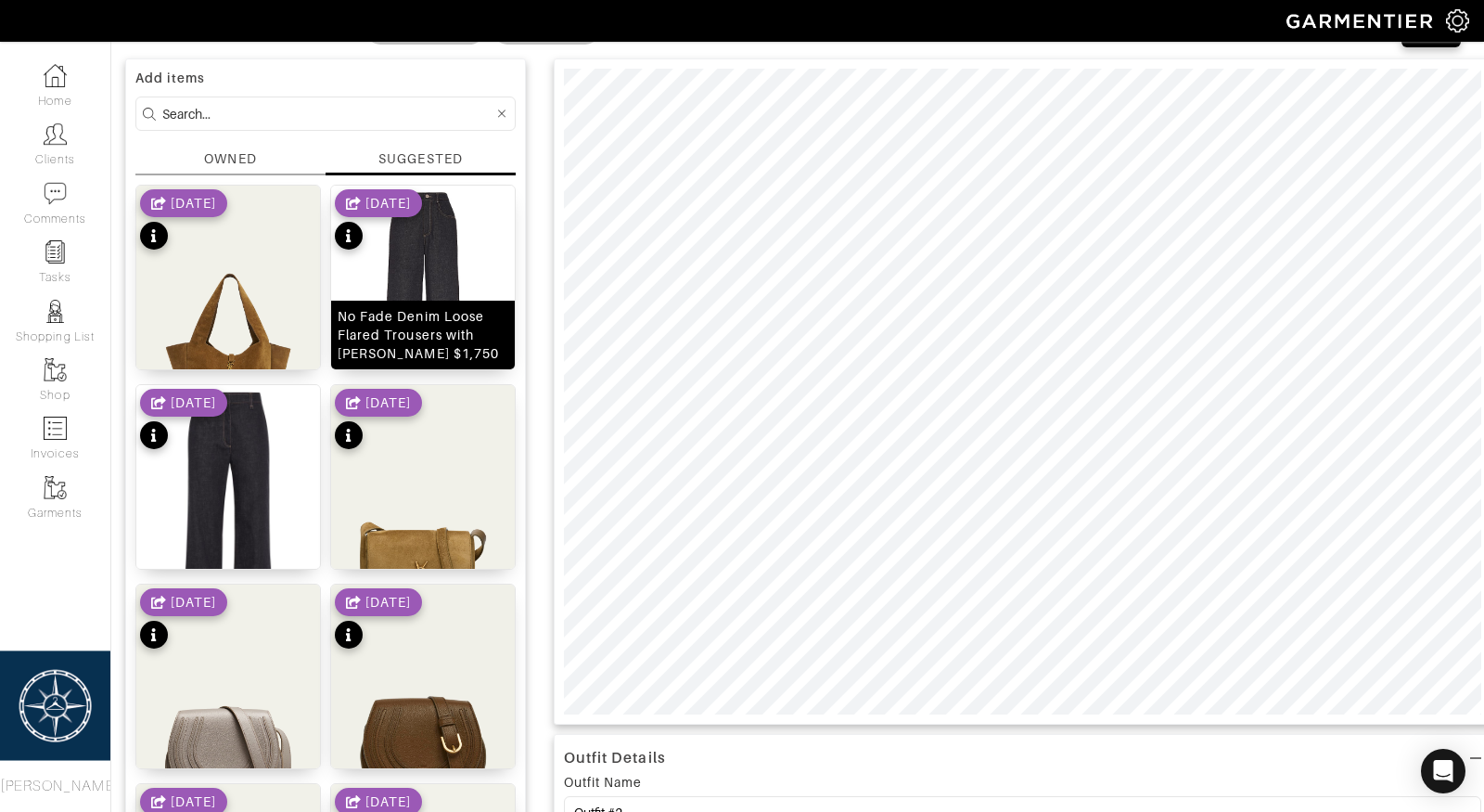
click at [386, 311] on div "No Fade Denim Loose Flared Trousers with Monili $1,750" at bounding box center [423, 335] width 171 height 56
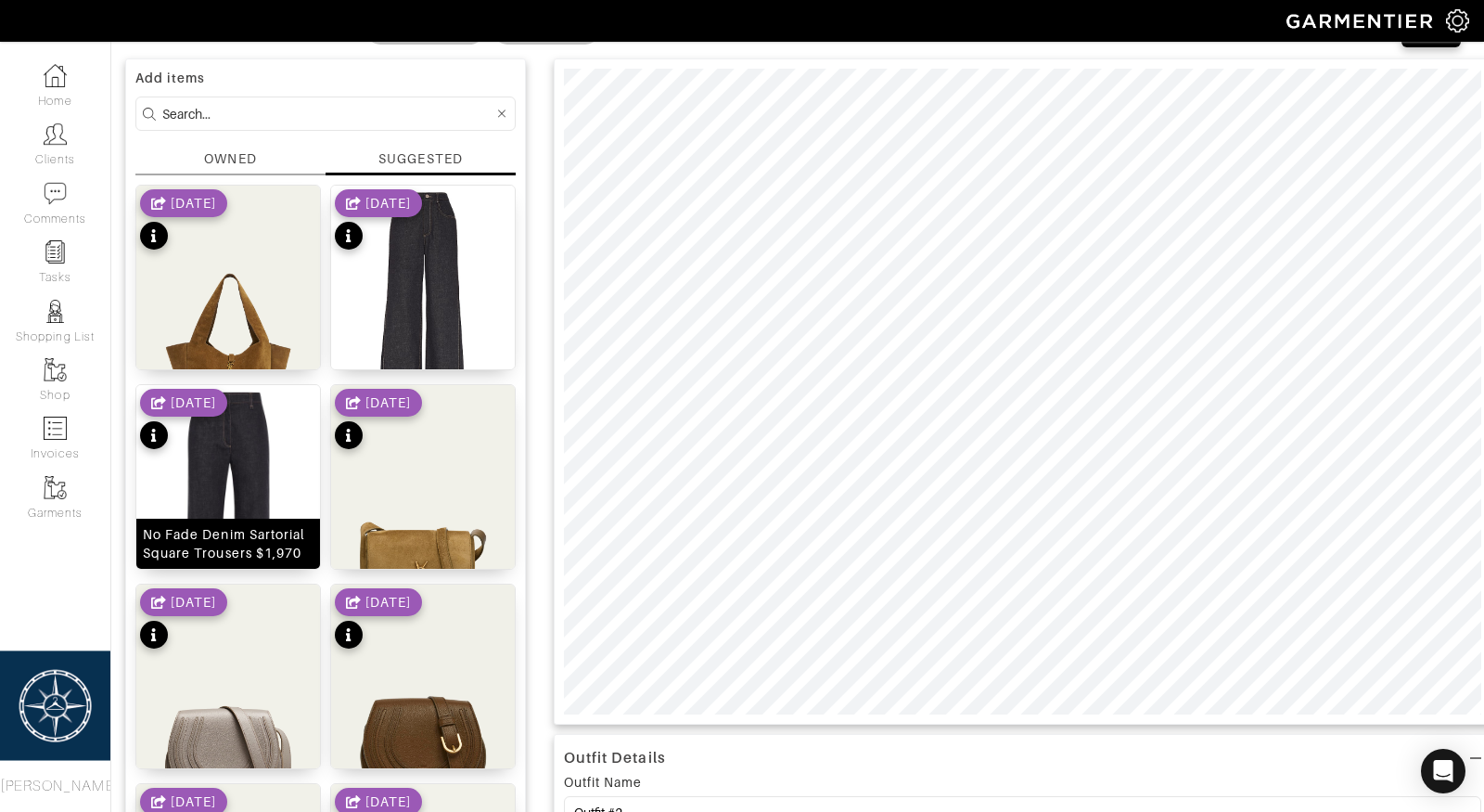
click at [209, 467] on img at bounding box center [228, 507] width 184 height 244
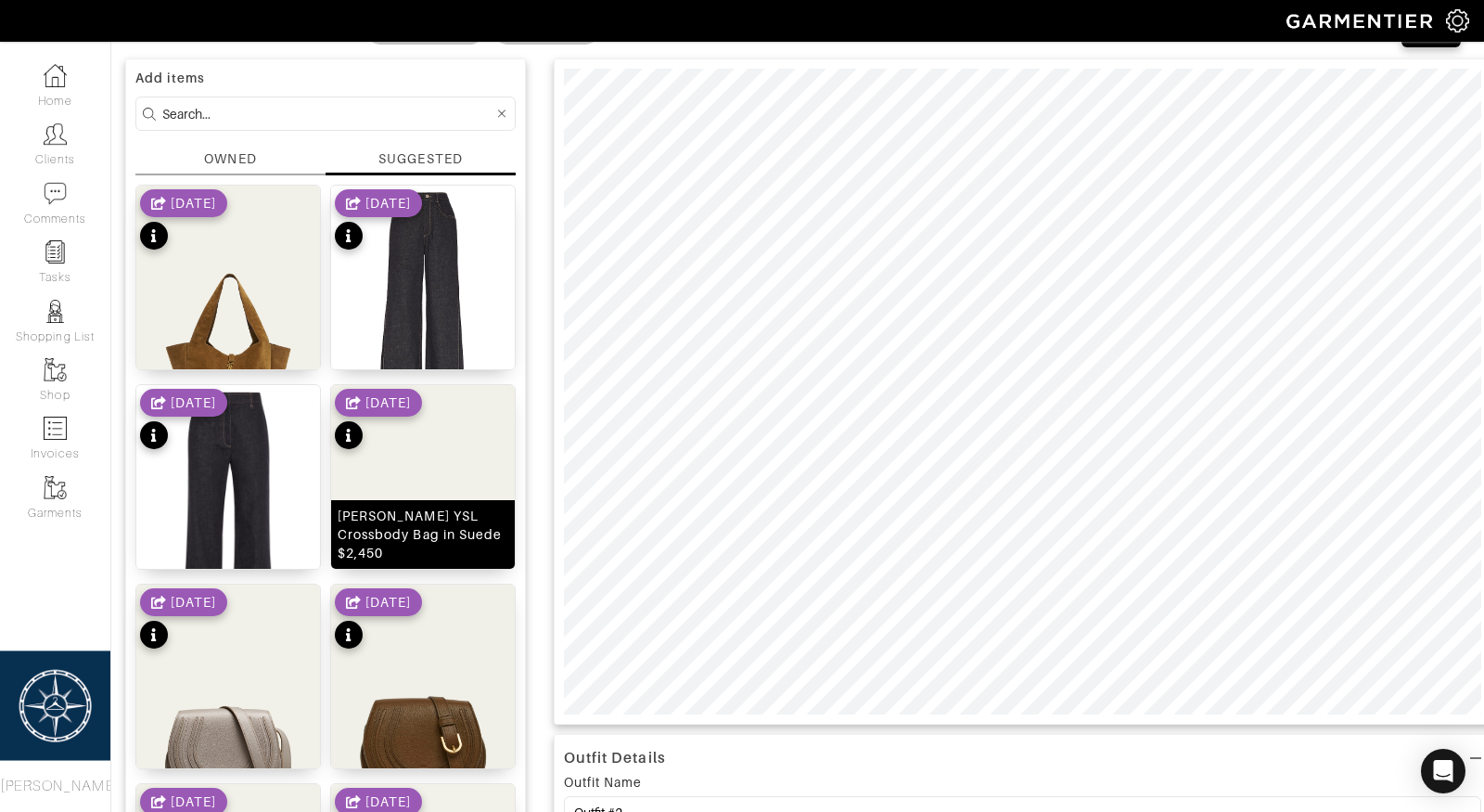
click at [384, 510] on img at bounding box center [423, 514] width 184 height 257
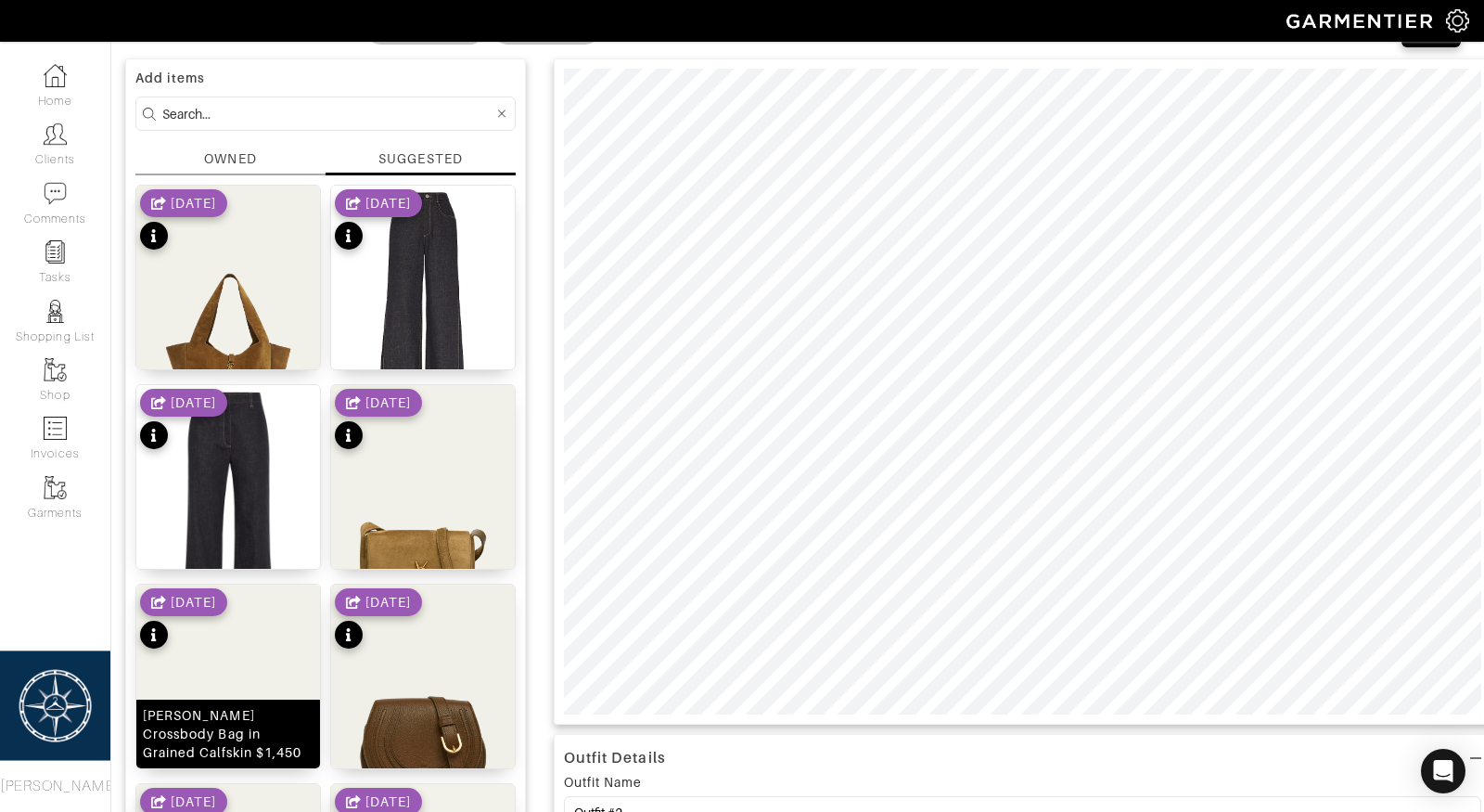
click at [208, 723] on div "Marcie Small Crossbody Bag in Grained Calfskin $1,450" at bounding box center [228, 733] width 171 height 56
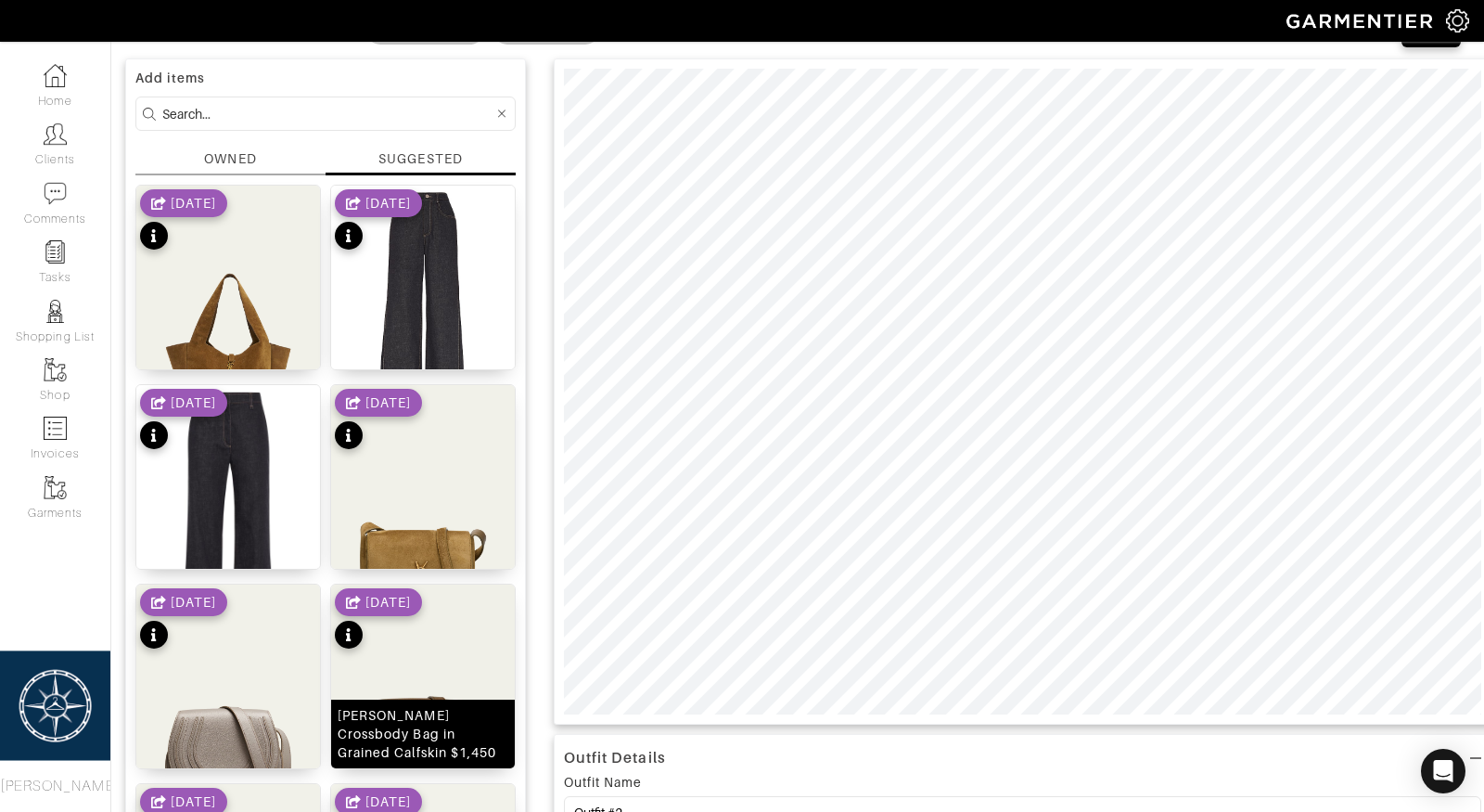
click at [404, 723] on div "Marcie Small Crossbody Bag in Grained Calfskin $1,450" at bounding box center [423, 733] width 171 height 56
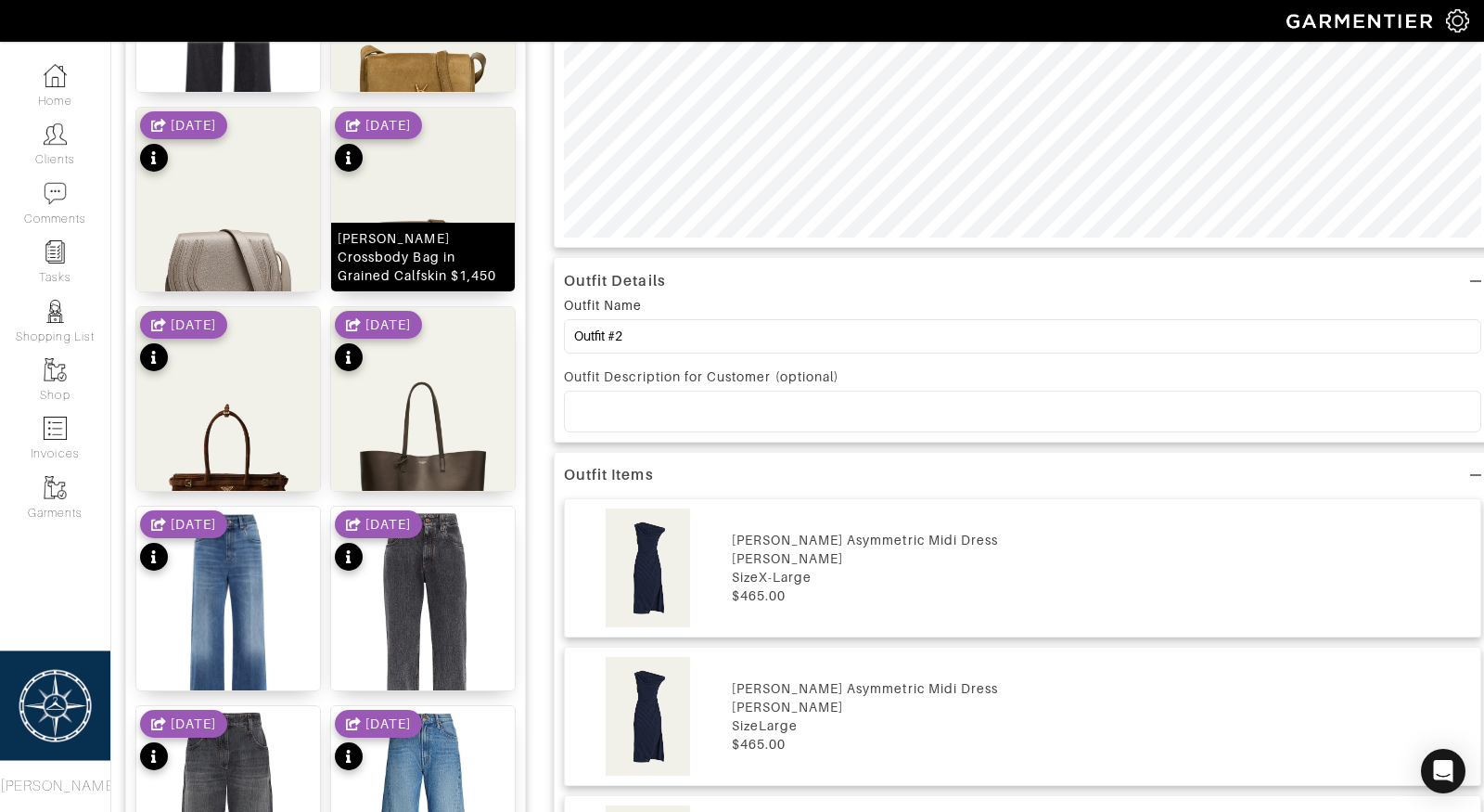
scroll to position [615, 0]
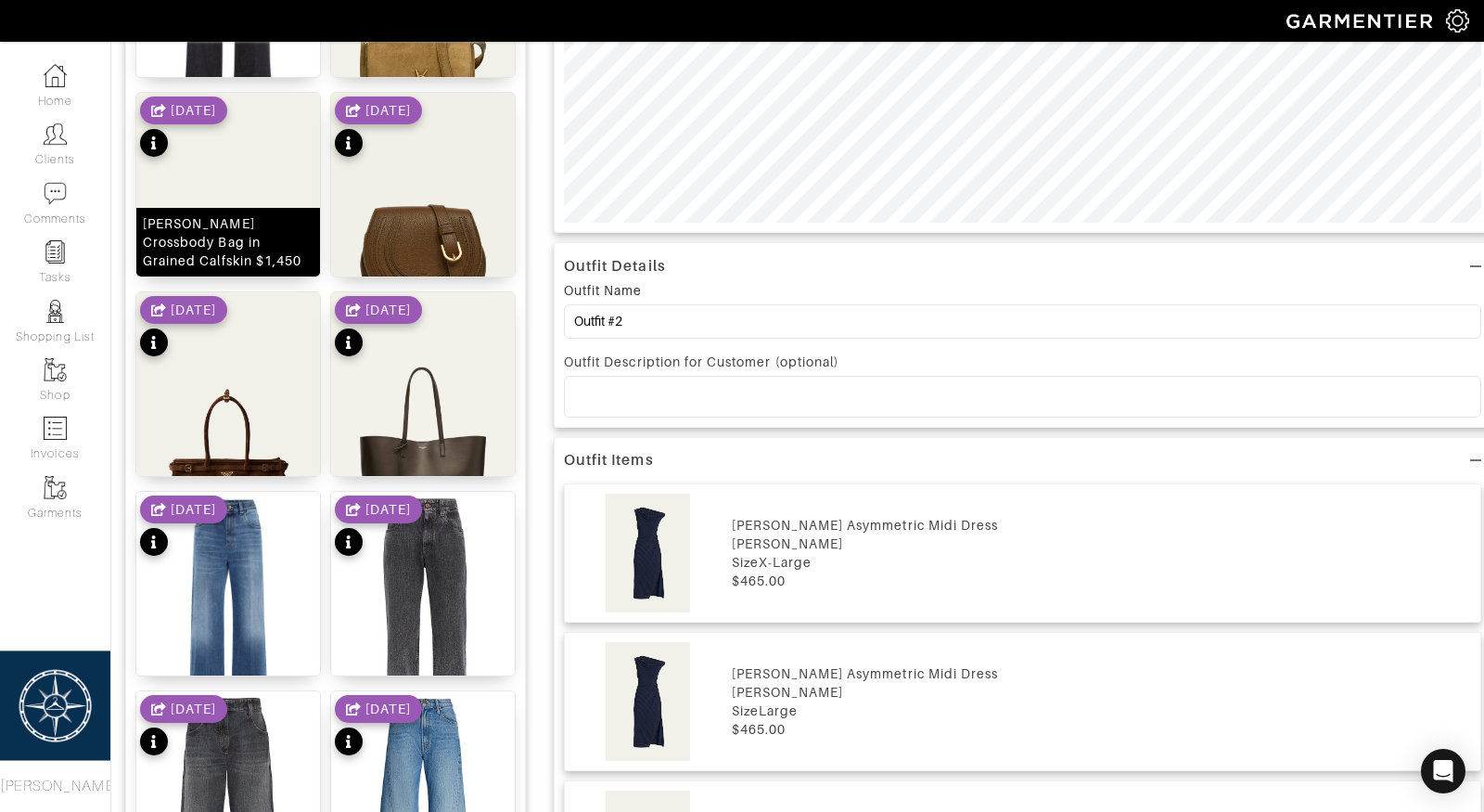
click at [272, 215] on div "Marcie Small Crossbody Bag in Grained Calfskin $1,450" at bounding box center [228, 243] width 171 height 56
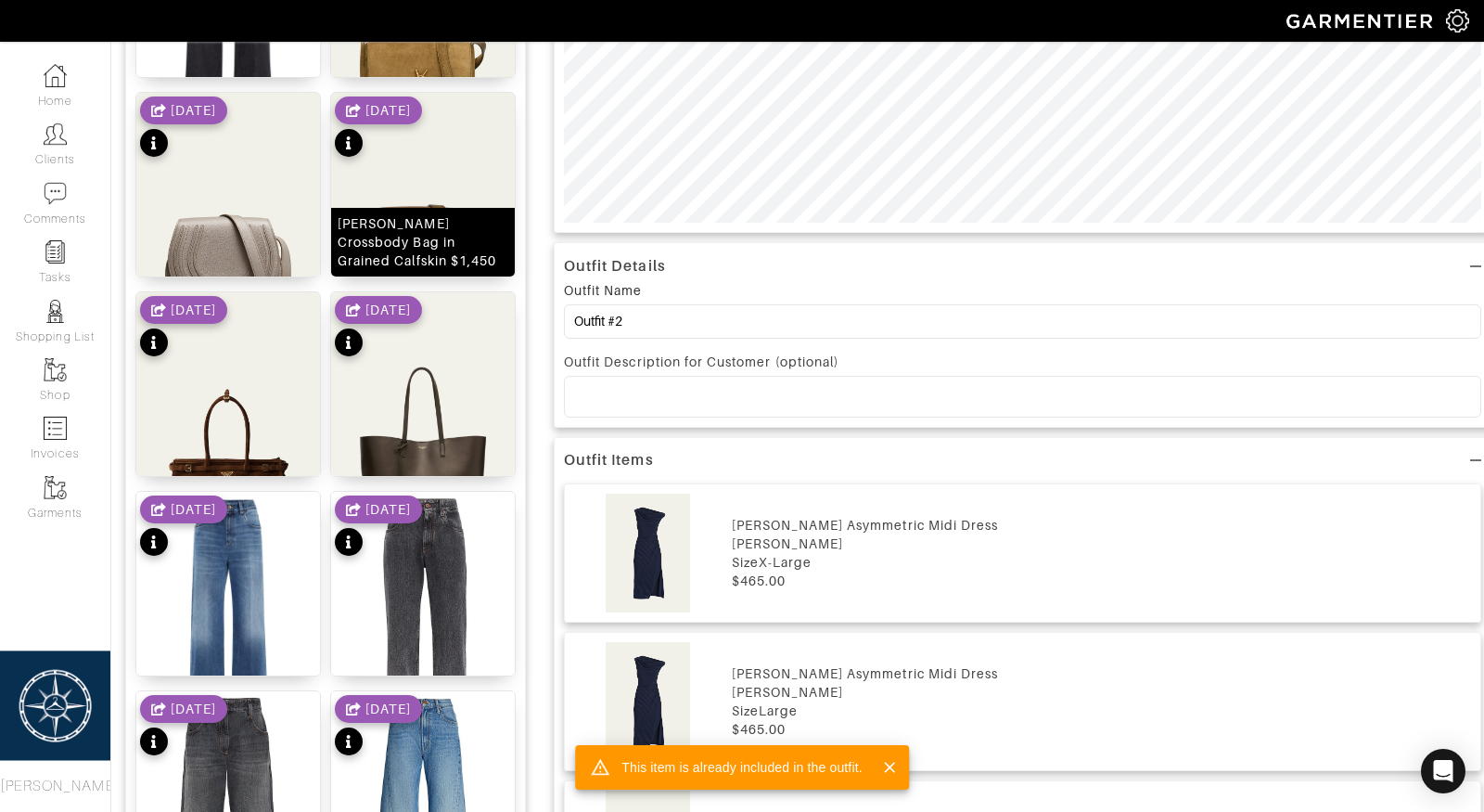
click at [402, 226] on div "Marcie Small Crossbody Bag in Grained Calfskin $1,450" at bounding box center [423, 243] width 171 height 56
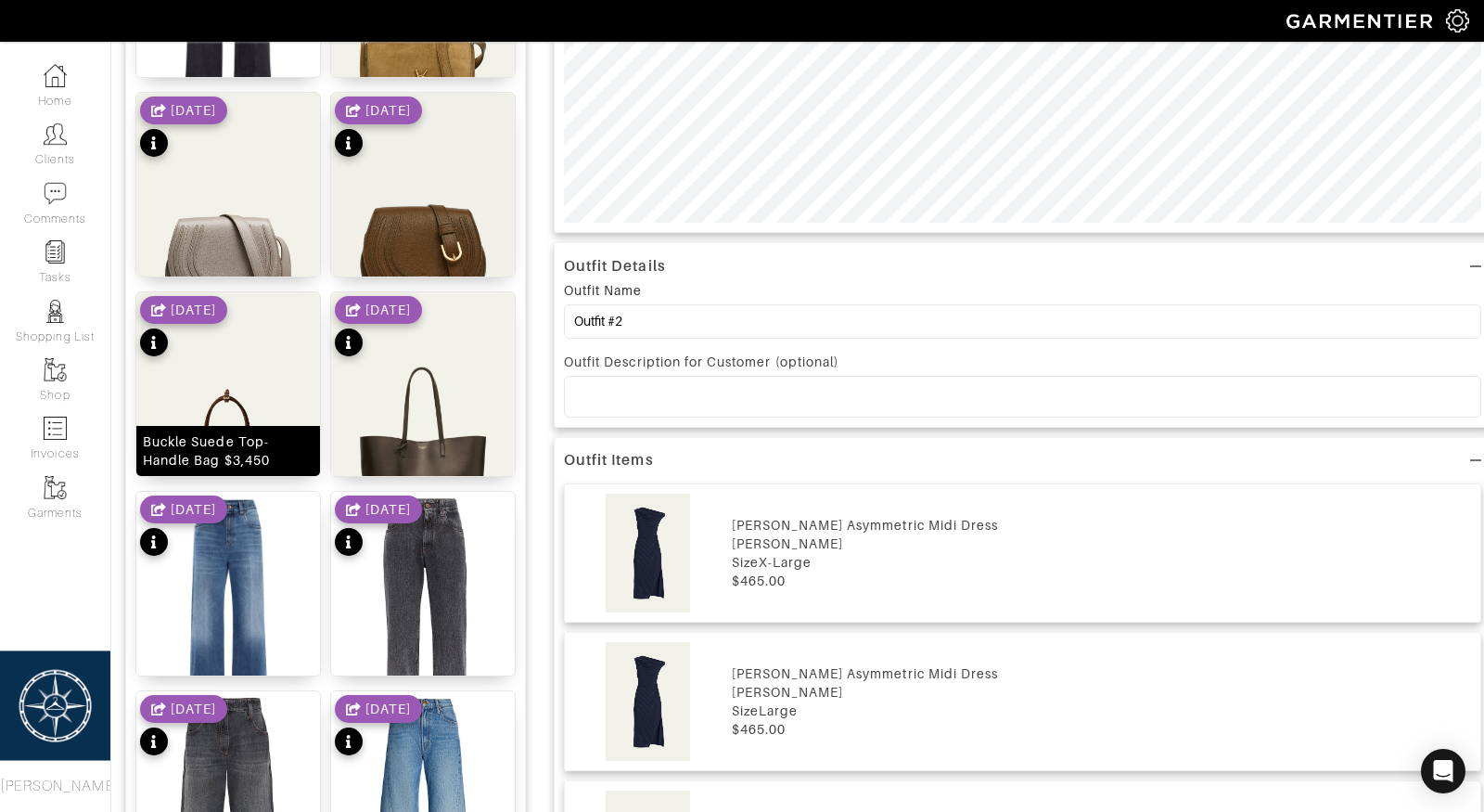
click at [265, 402] on img at bounding box center [228, 421] width 184 height 257
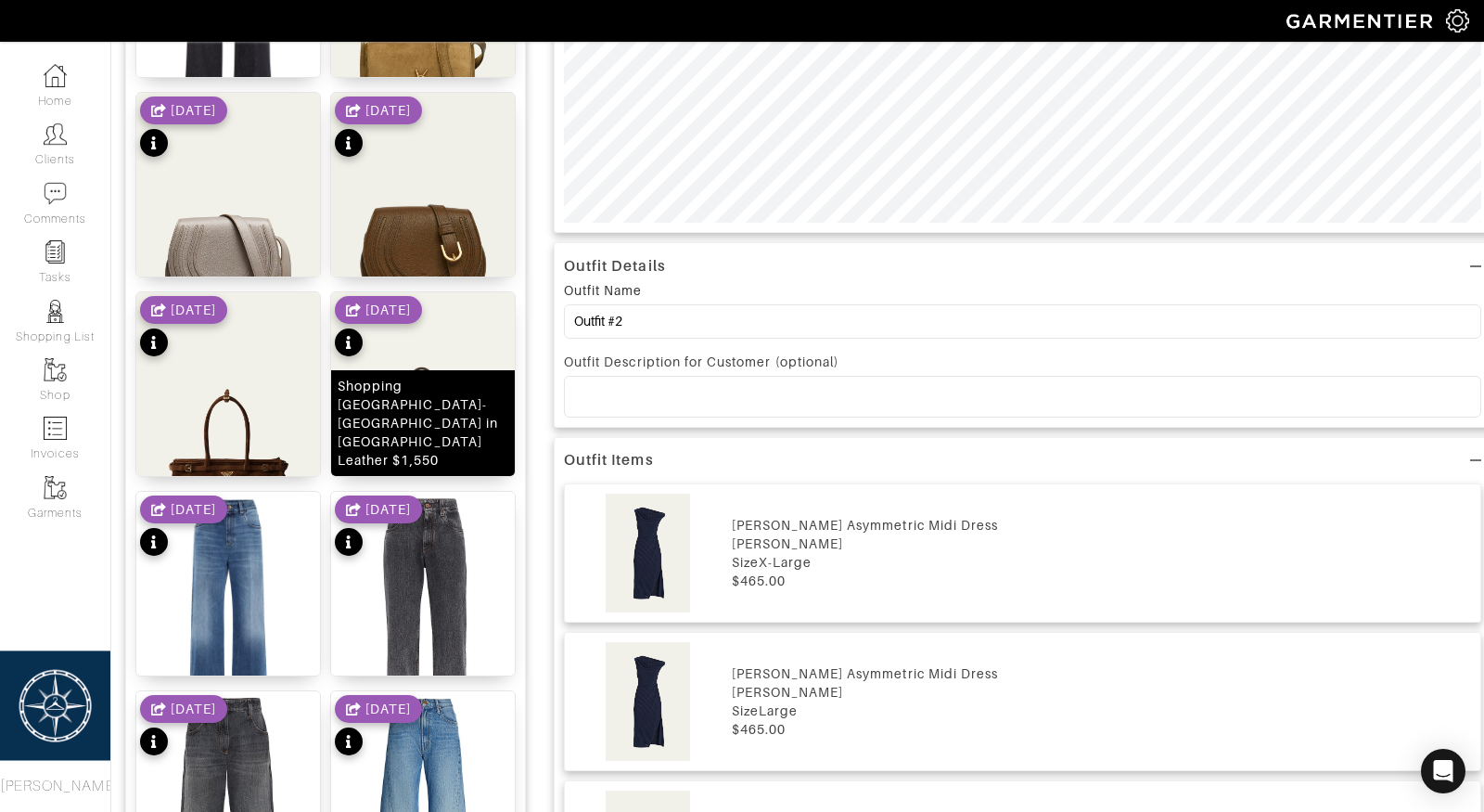
click at [383, 424] on div "Shopping Bag East-West Tote in Smooth Leather $1,550" at bounding box center [423, 423] width 171 height 93
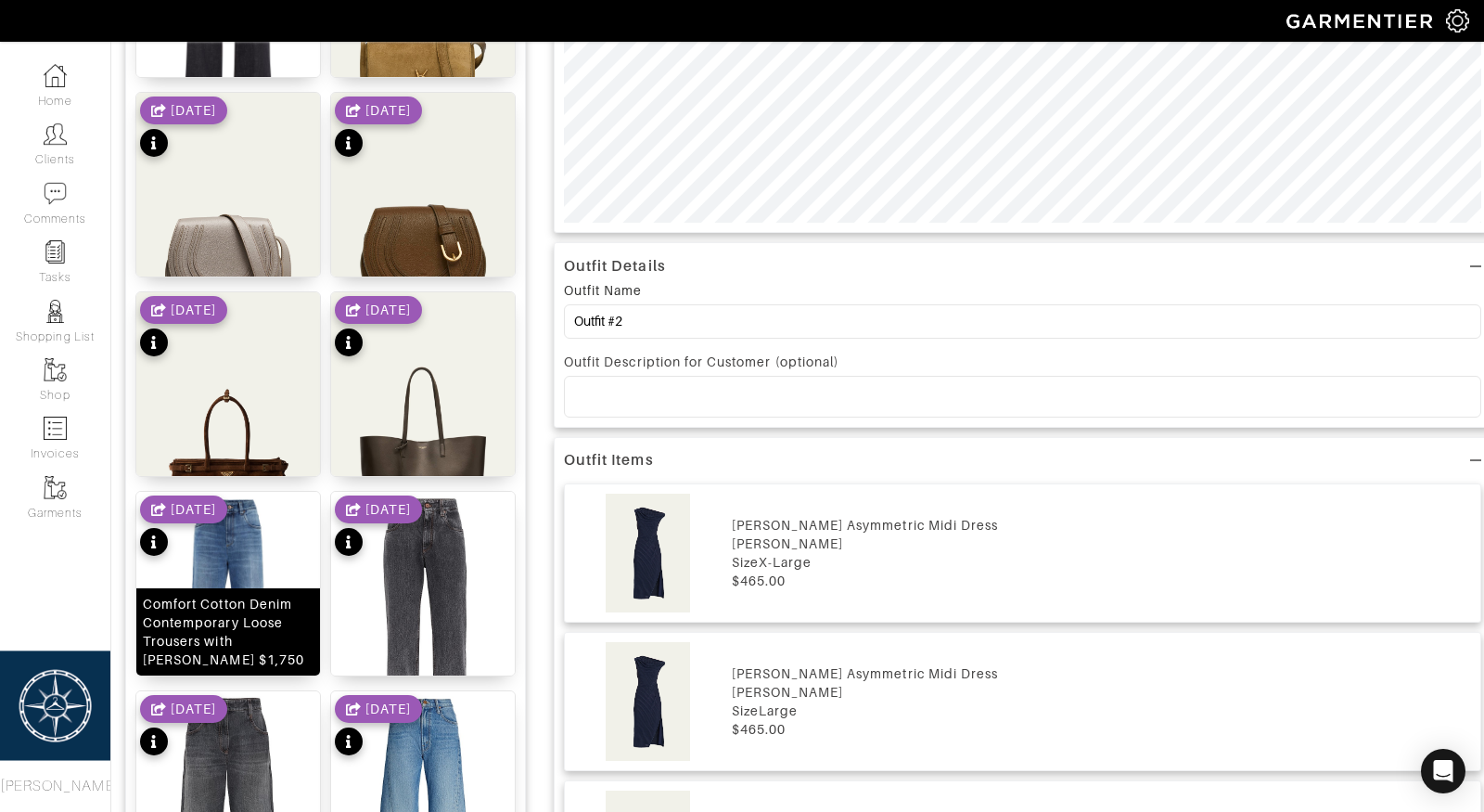
click at [207, 638] on div "Comfort Cotton Denim Contemporary Loose Trousers with Monili $1,750" at bounding box center [228, 631] width 171 height 74
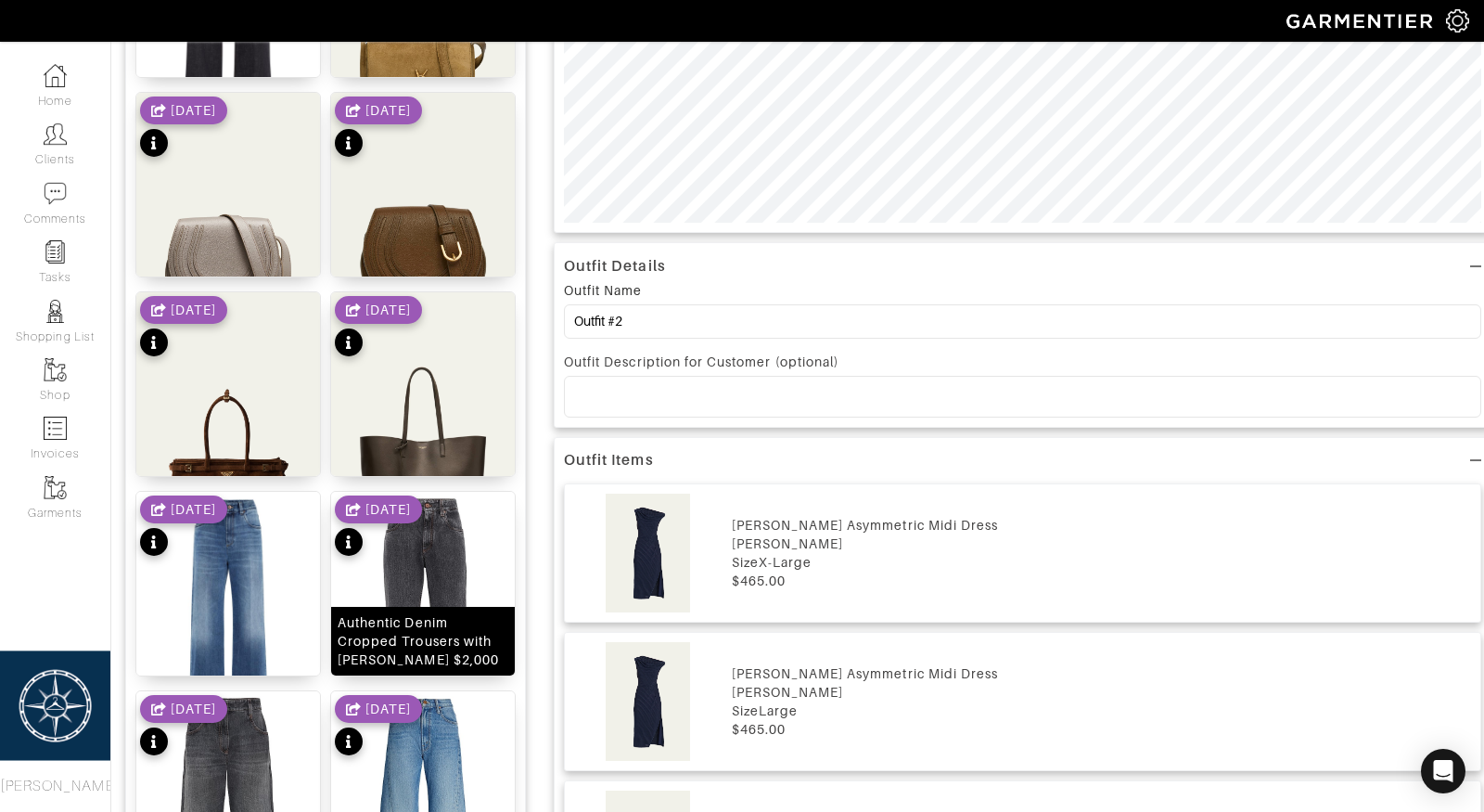
click at [385, 638] on div "Authentic Denim Cropped Trousers with Monili $2,000" at bounding box center [423, 641] width 171 height 56
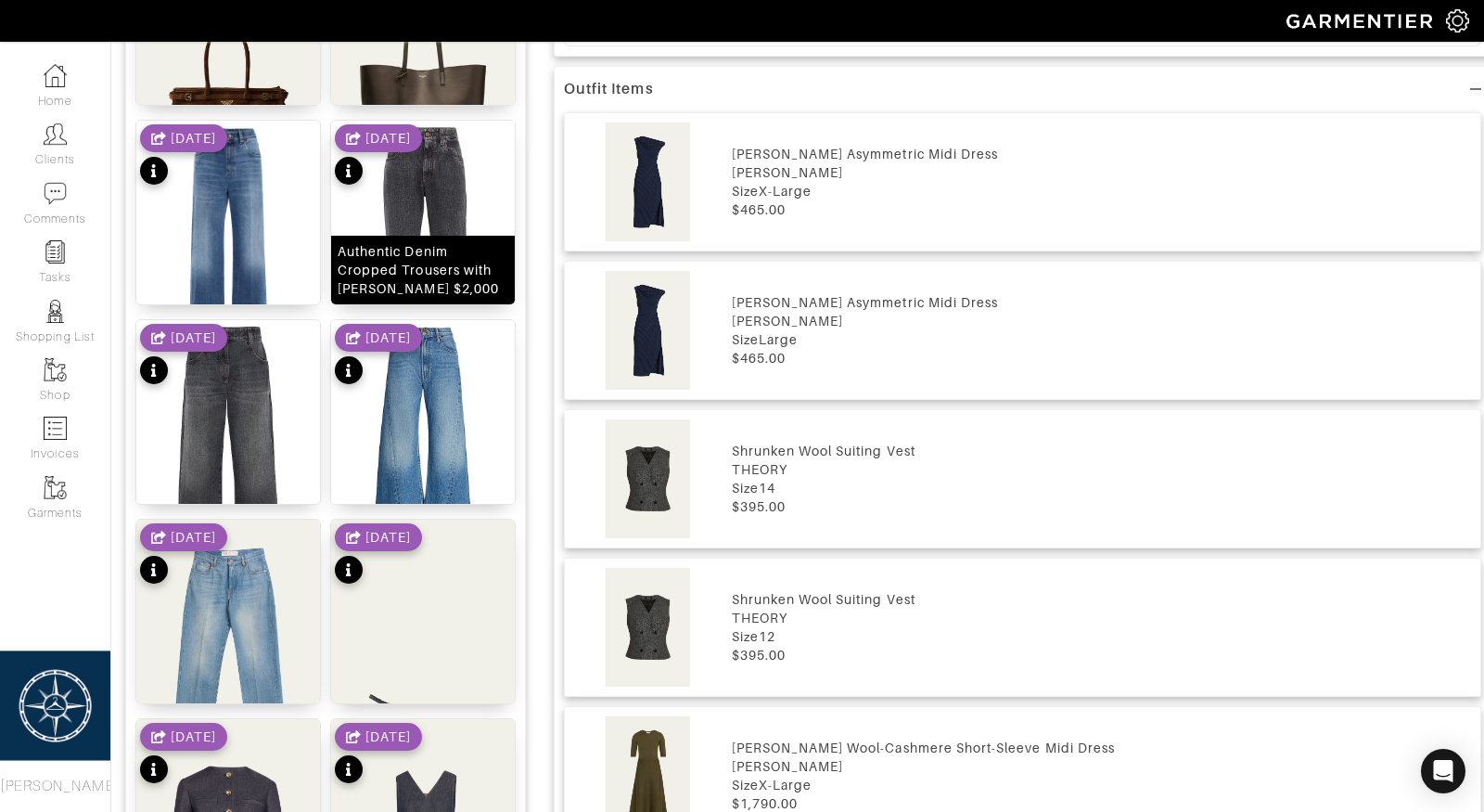
scroll to position [993, 0]
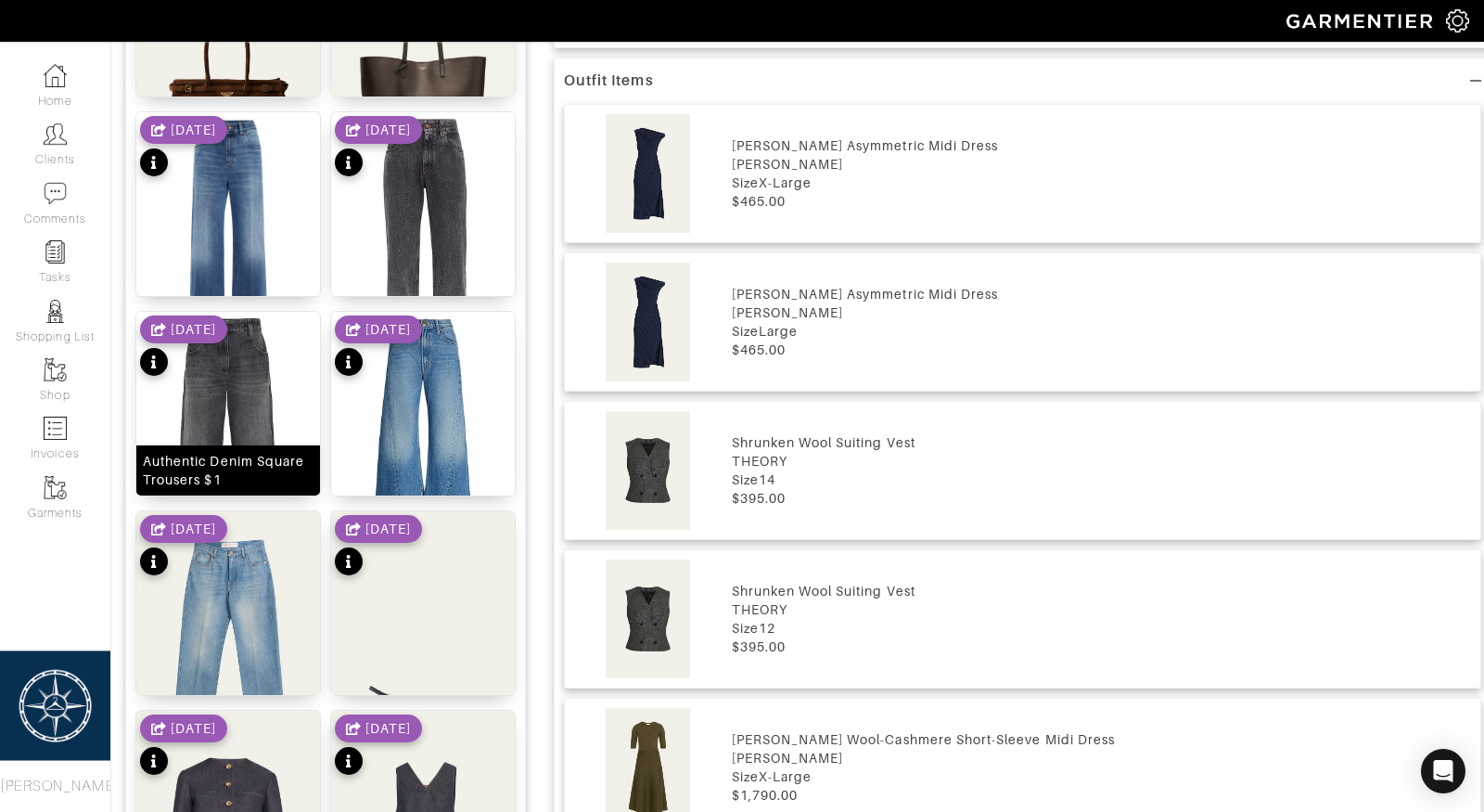
click at [240, 446] on div "Authentic Denim Square Trousers $1" at bounding box center [228, 470] width 184 height 50
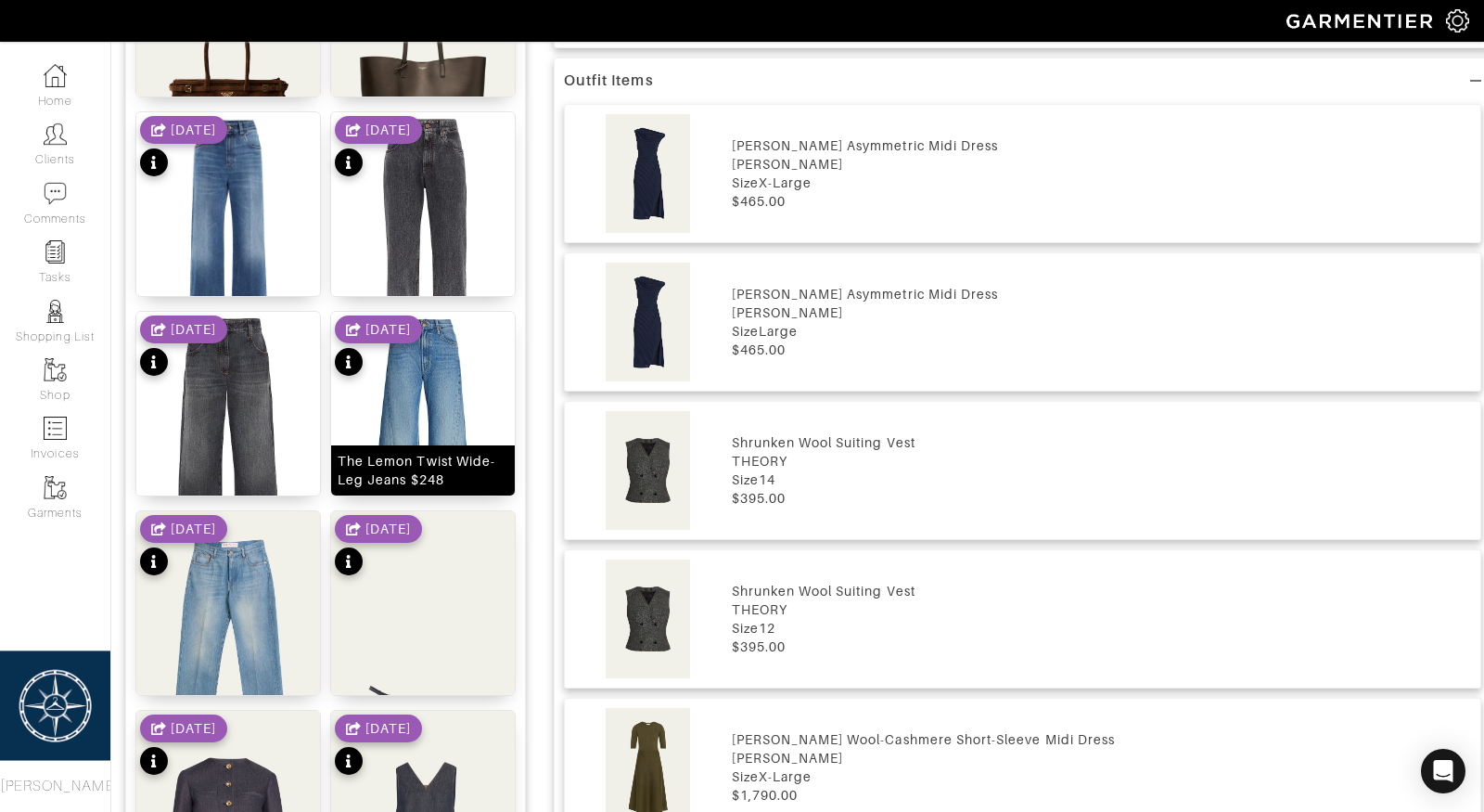
click at [429, 452] on div "The Lemon Twist Wide-Leg Jeans $248" at bounding box center [423, 470] width 171 height 37
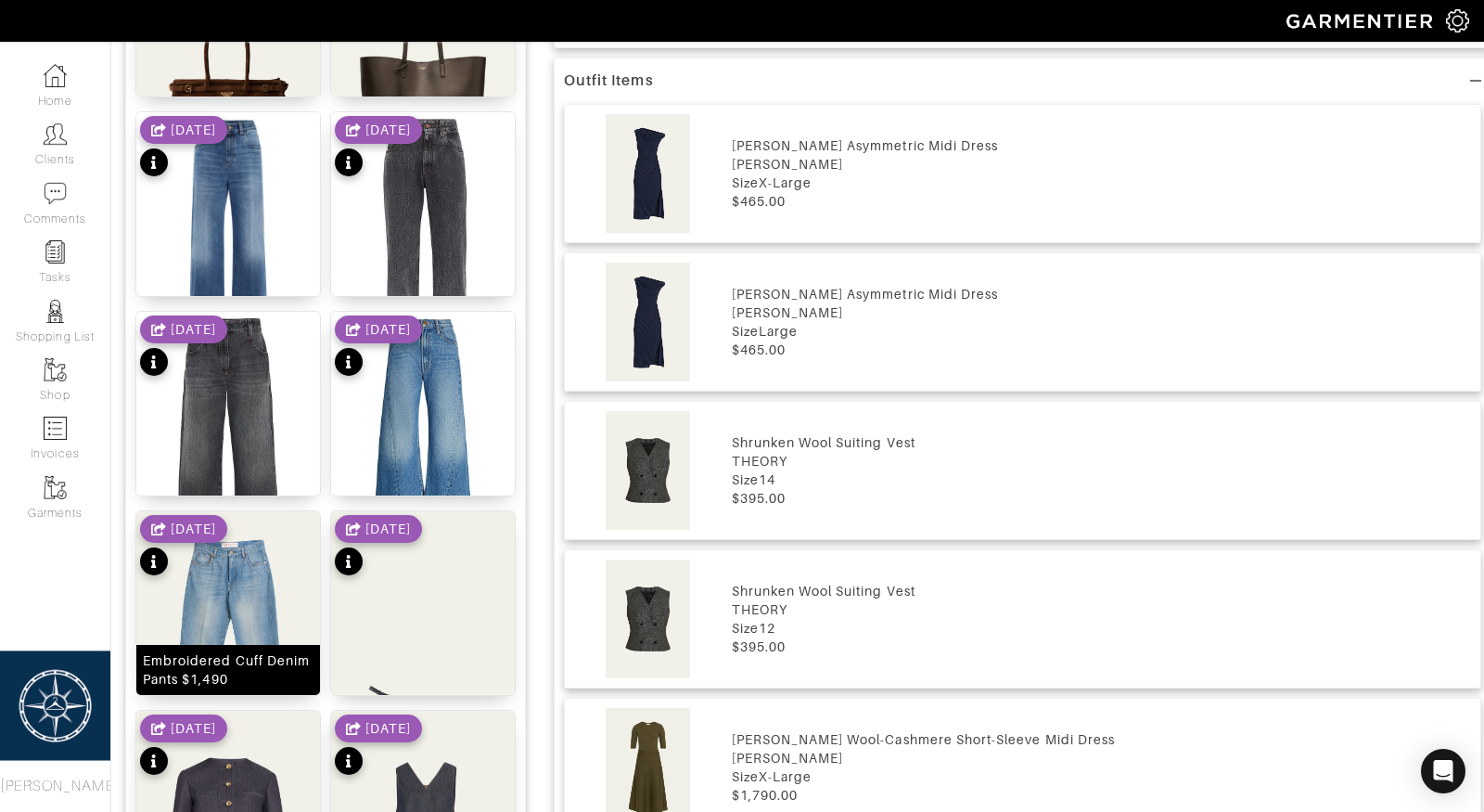
click at [271, 615] on img at bounding box center [228, 639] width 184 height 257
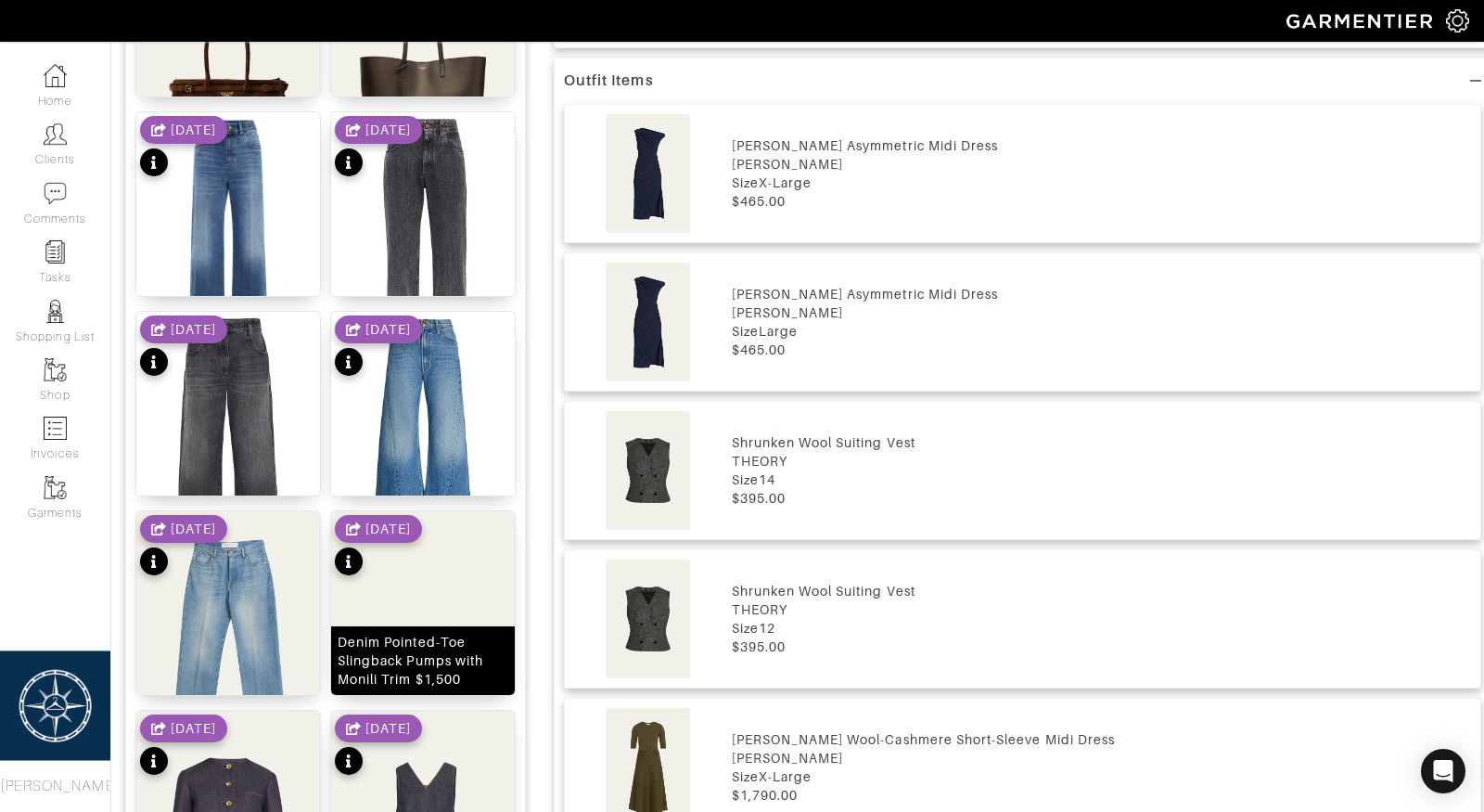
click at [390, 615] on img at bounding box center [423, 639] width 184 height 257
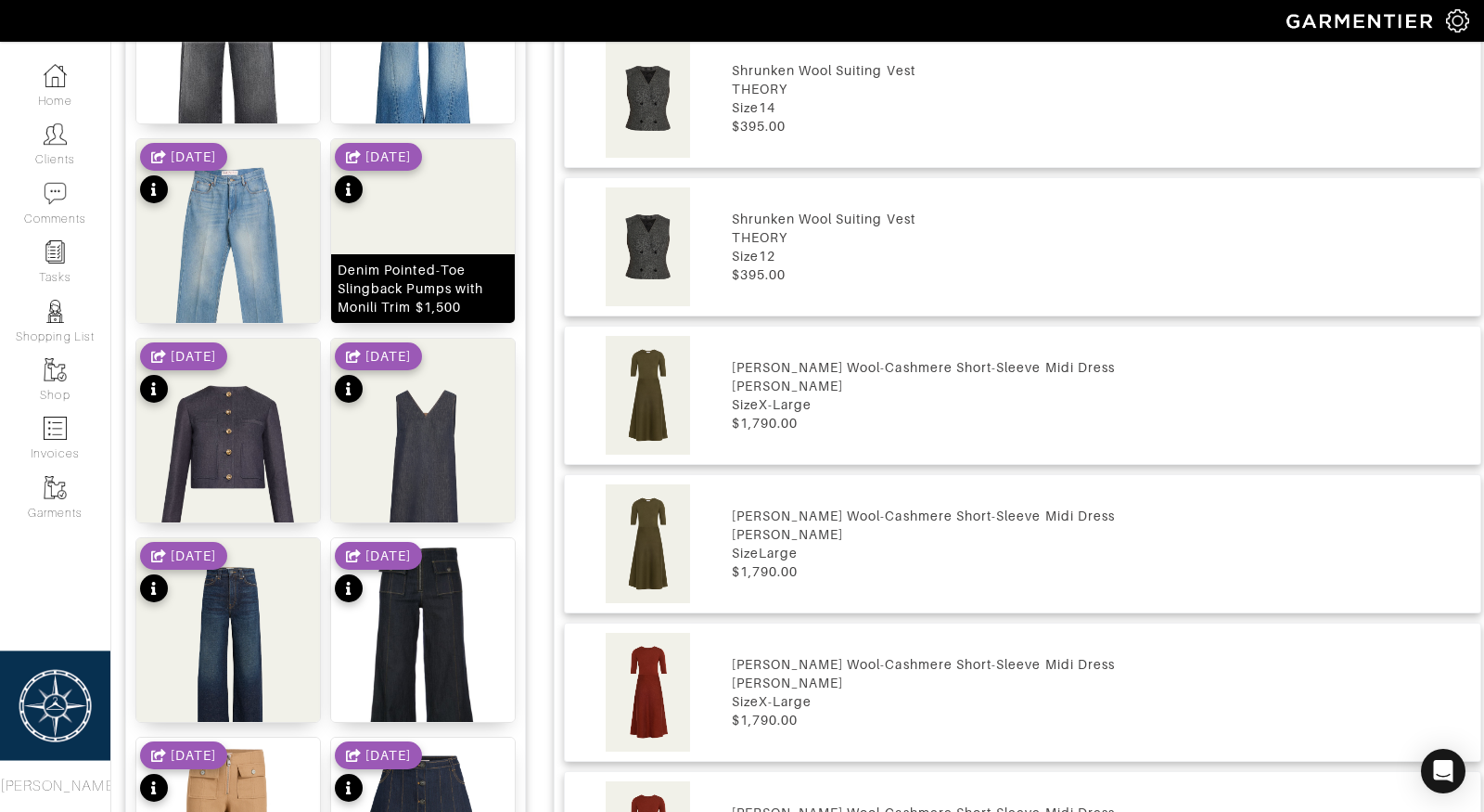
scroll to position [1380, 0]
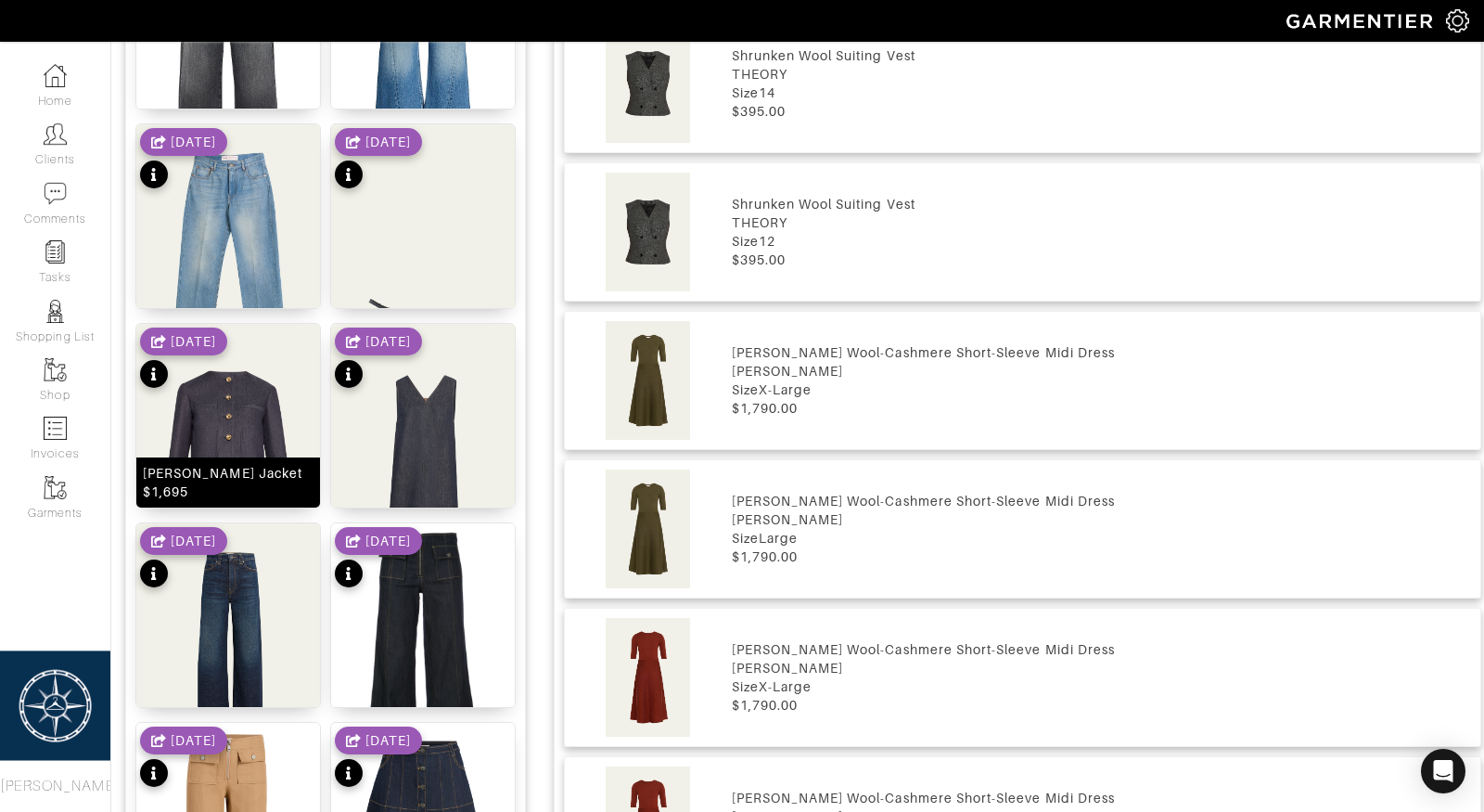
click at [237, 441] on img at bounding box center [228, 452] width 184 height 257
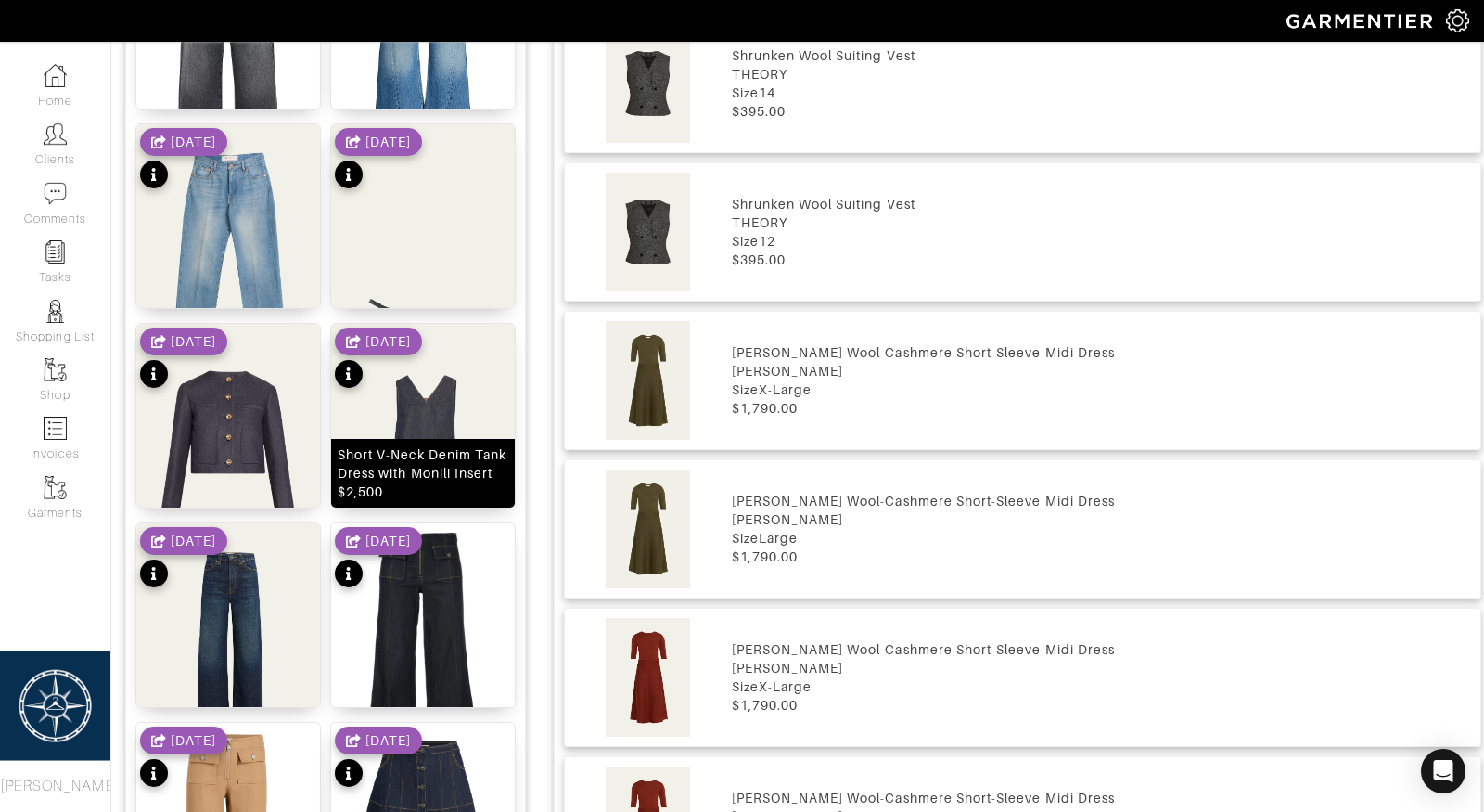
click at [417, 445] on div "Short V-Neck Denim Tank Dress with Monili Insert $2,500" at bounding box center [423, 473] width 171 height 56
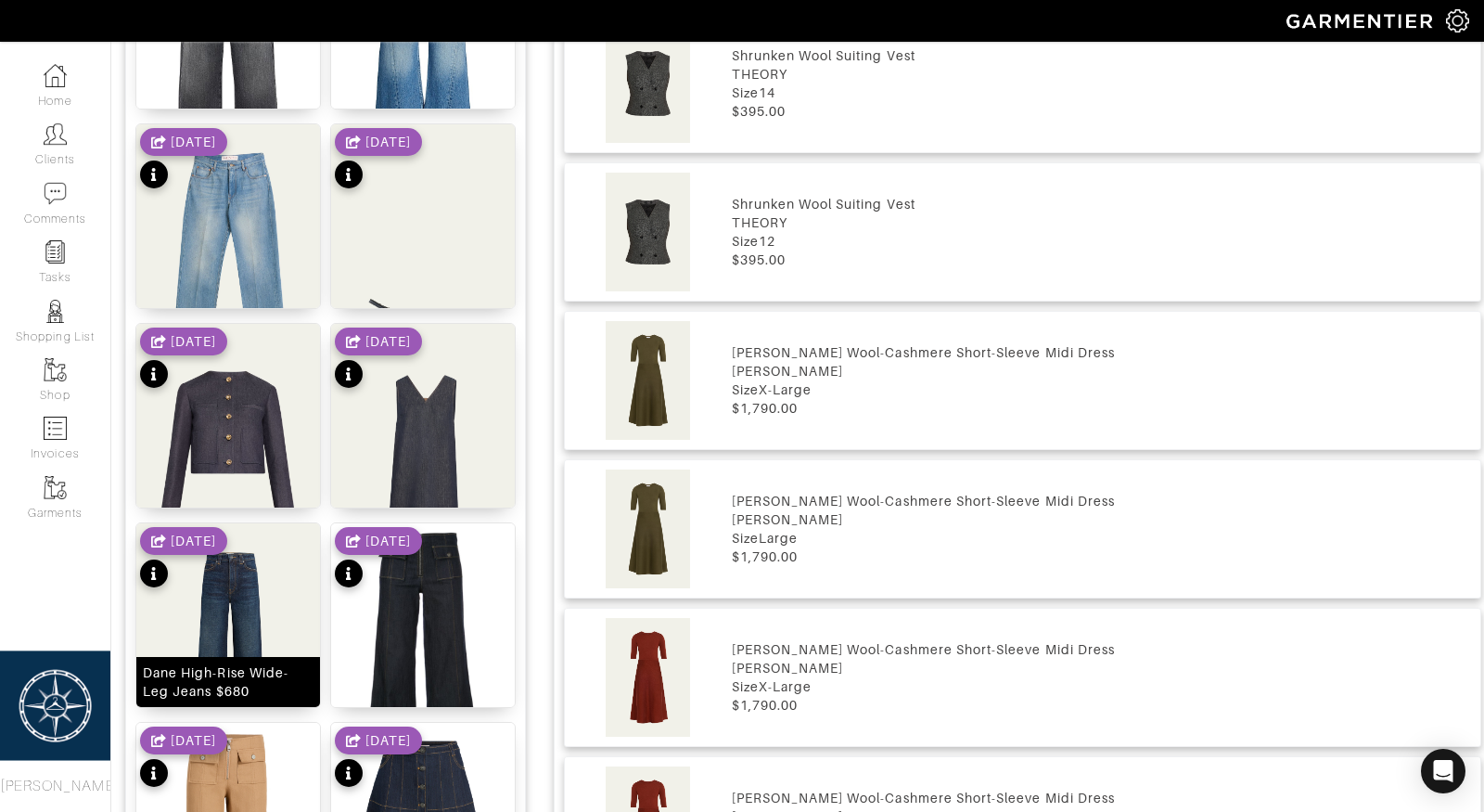
click at [242, 626] on img at bounding box center [228, 652] width 184 height 257
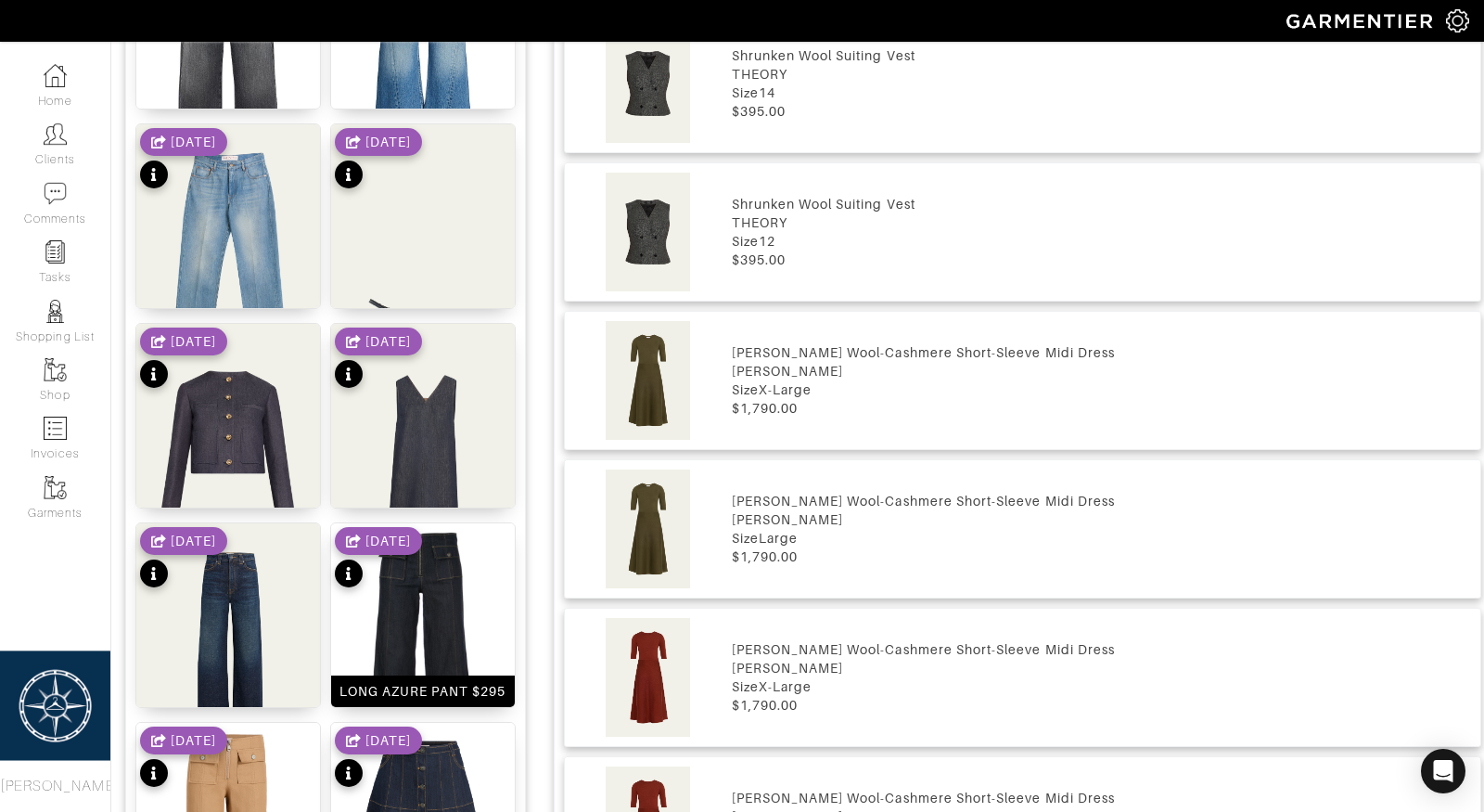
click at [397, 656] on img at bounding box center [423, 667] width 184 height 289
click at [227, 785] on div "[DATE]" at bounding box center [183, 759] width 87 height 65
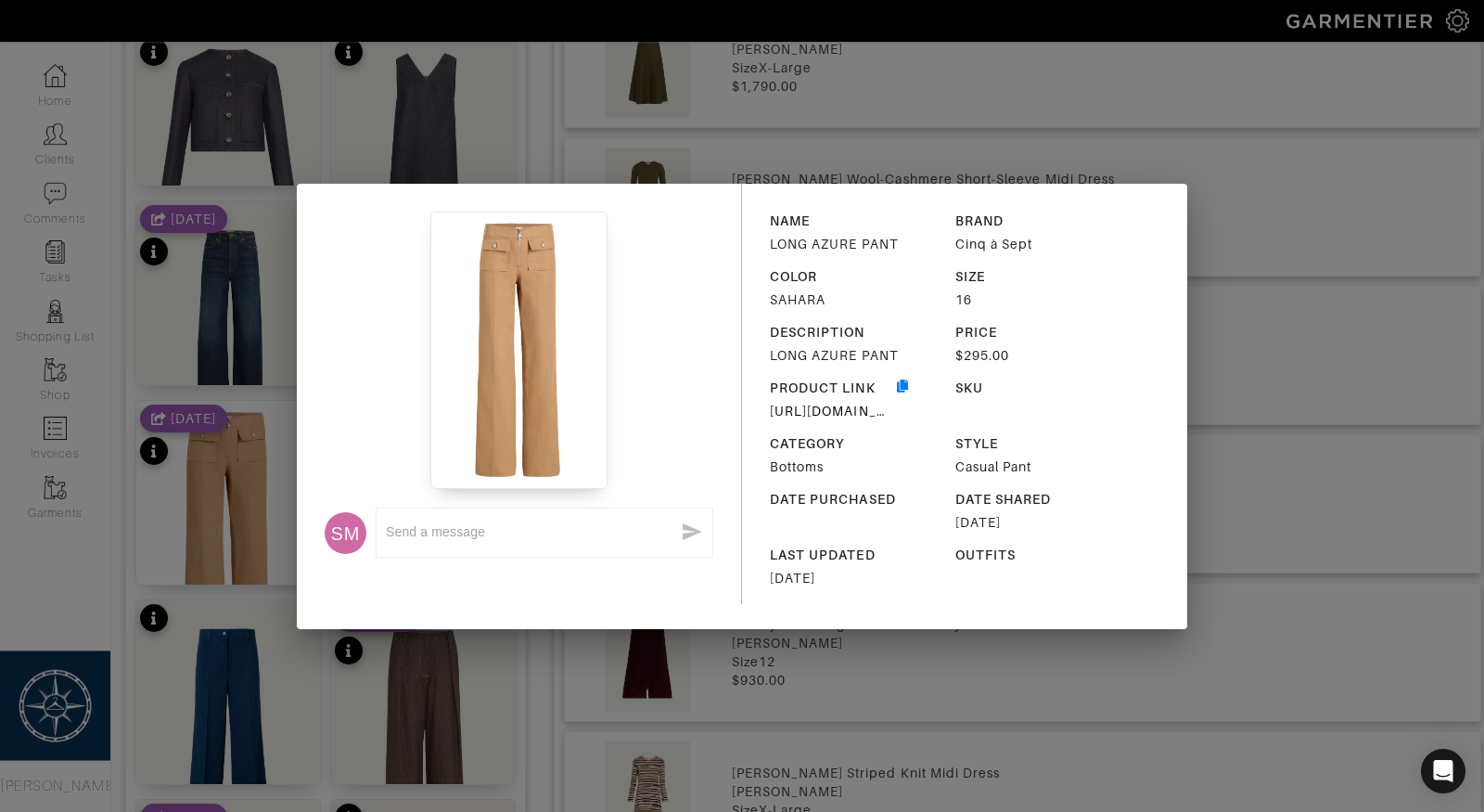
scroll to position [1735, 0]
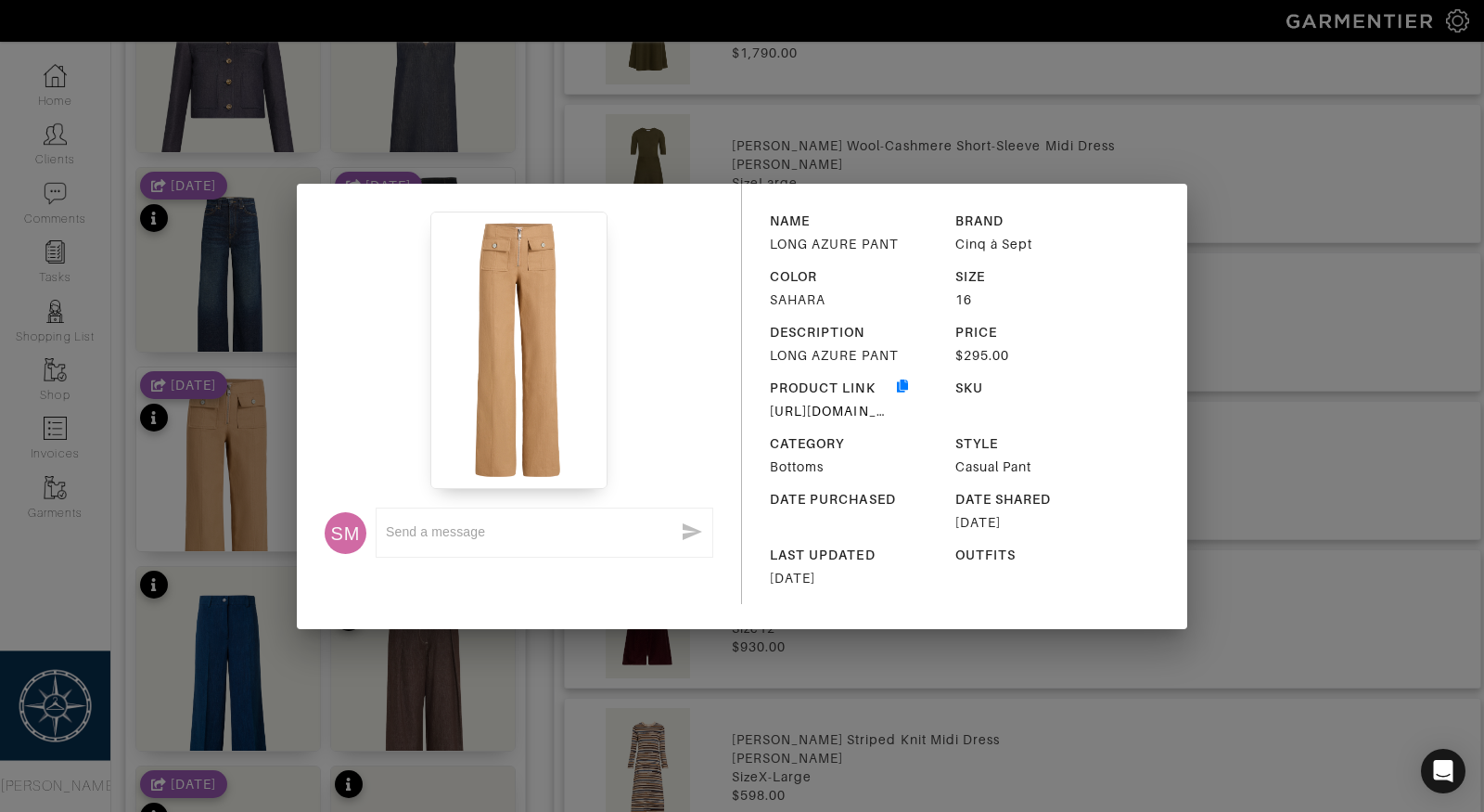
click at [1230, 249] on div "SM x NAME LONG AZURE PANT BRAND Cinq à Sept COLOR SAHARA SIZE 16 DESCRIPTION LO…" at bounding box center [742, 406] width 1484 height 812
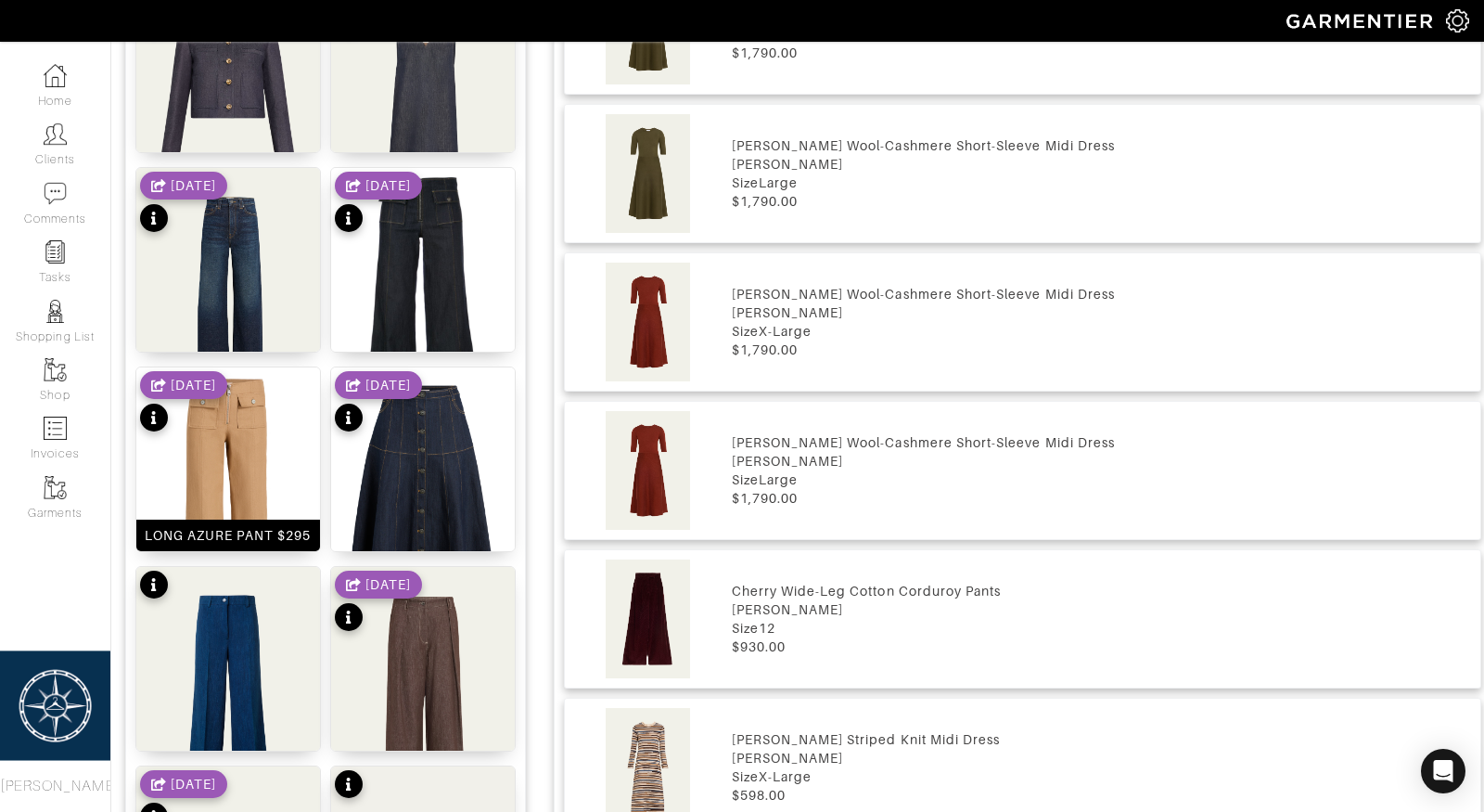
click at [261, 498] on img at bounding box center [228, 511] width 184 height 289
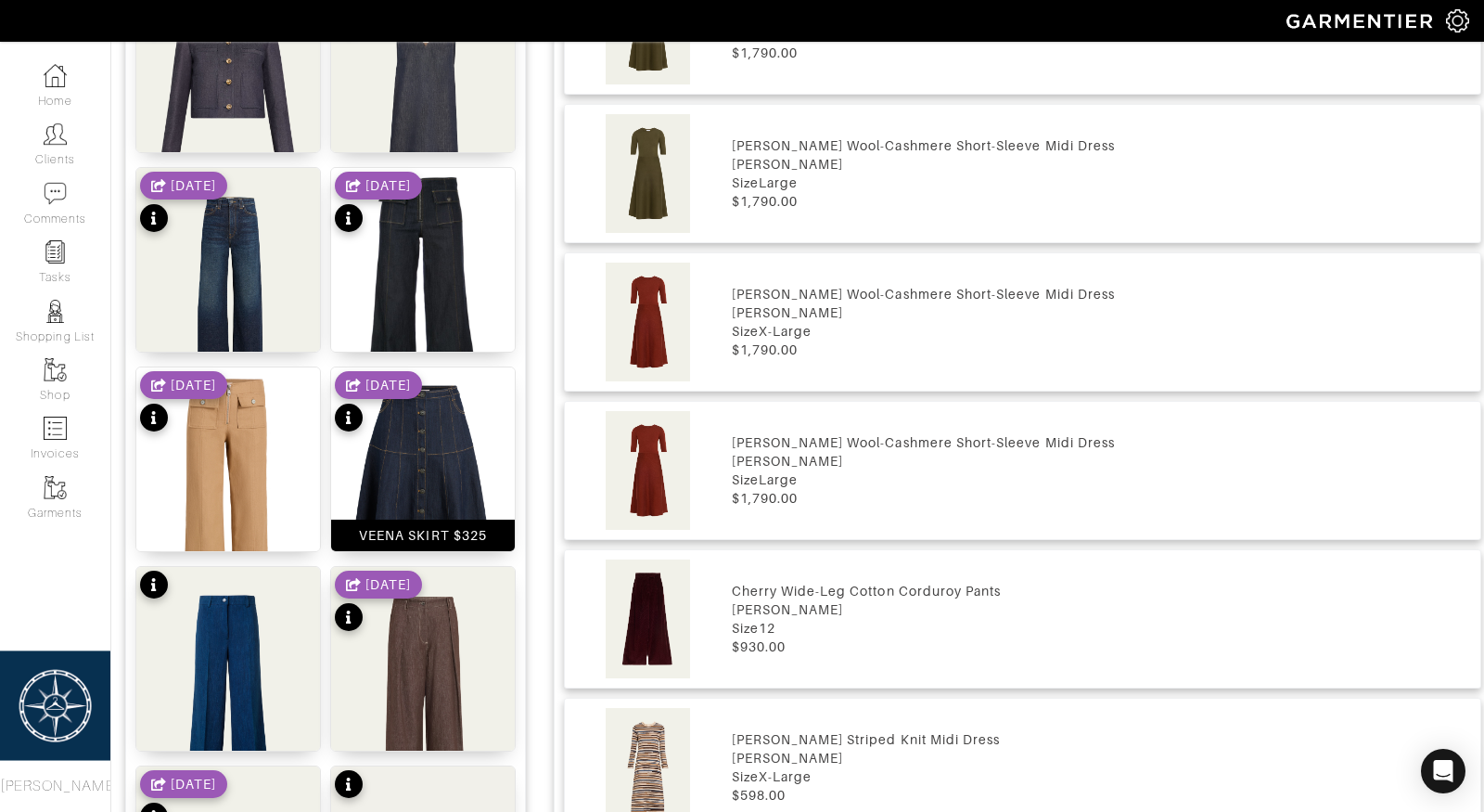
click at [401, 495] on img at bounding box center [423, 511] width 184 height 289
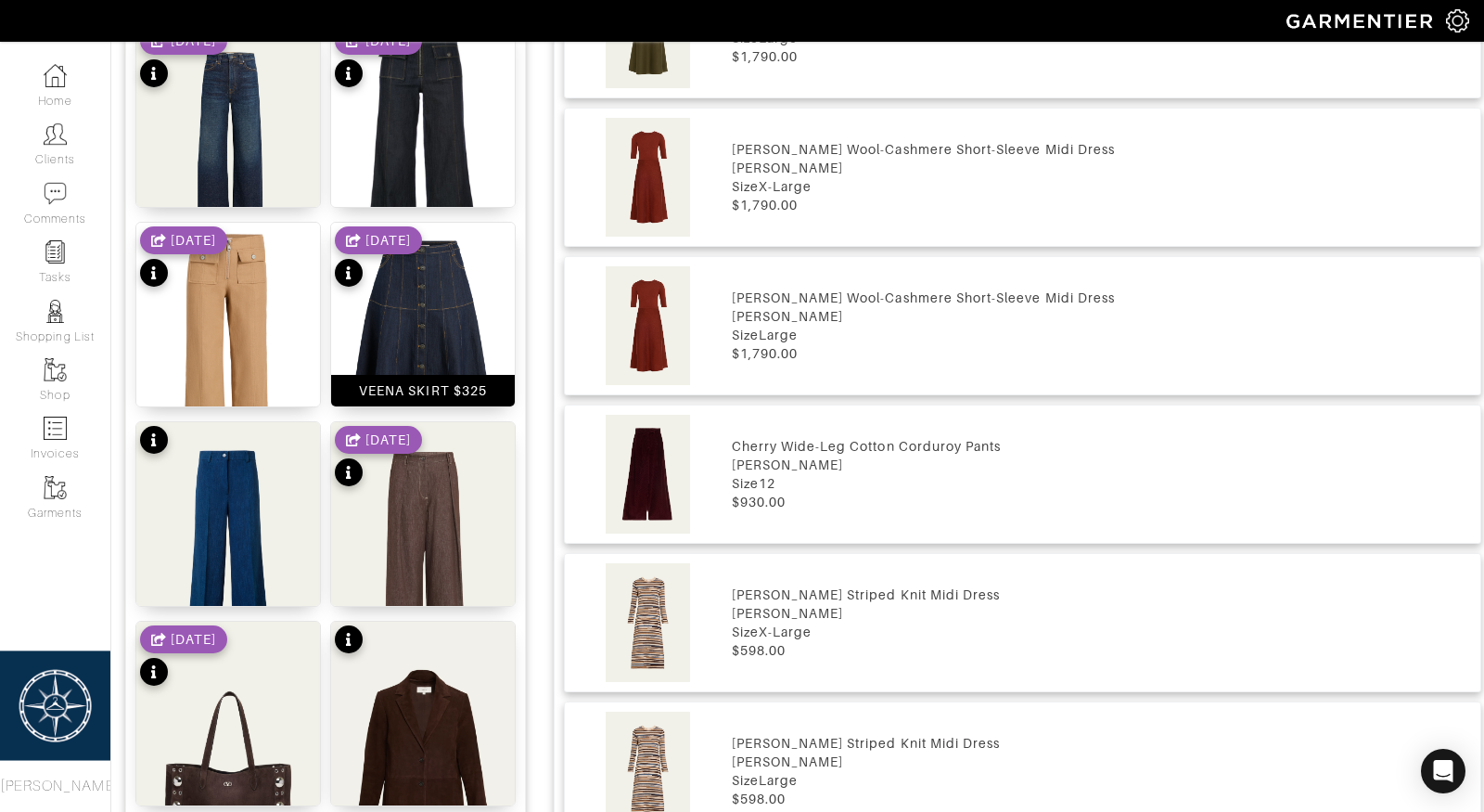
scroll to position [1986, 0]
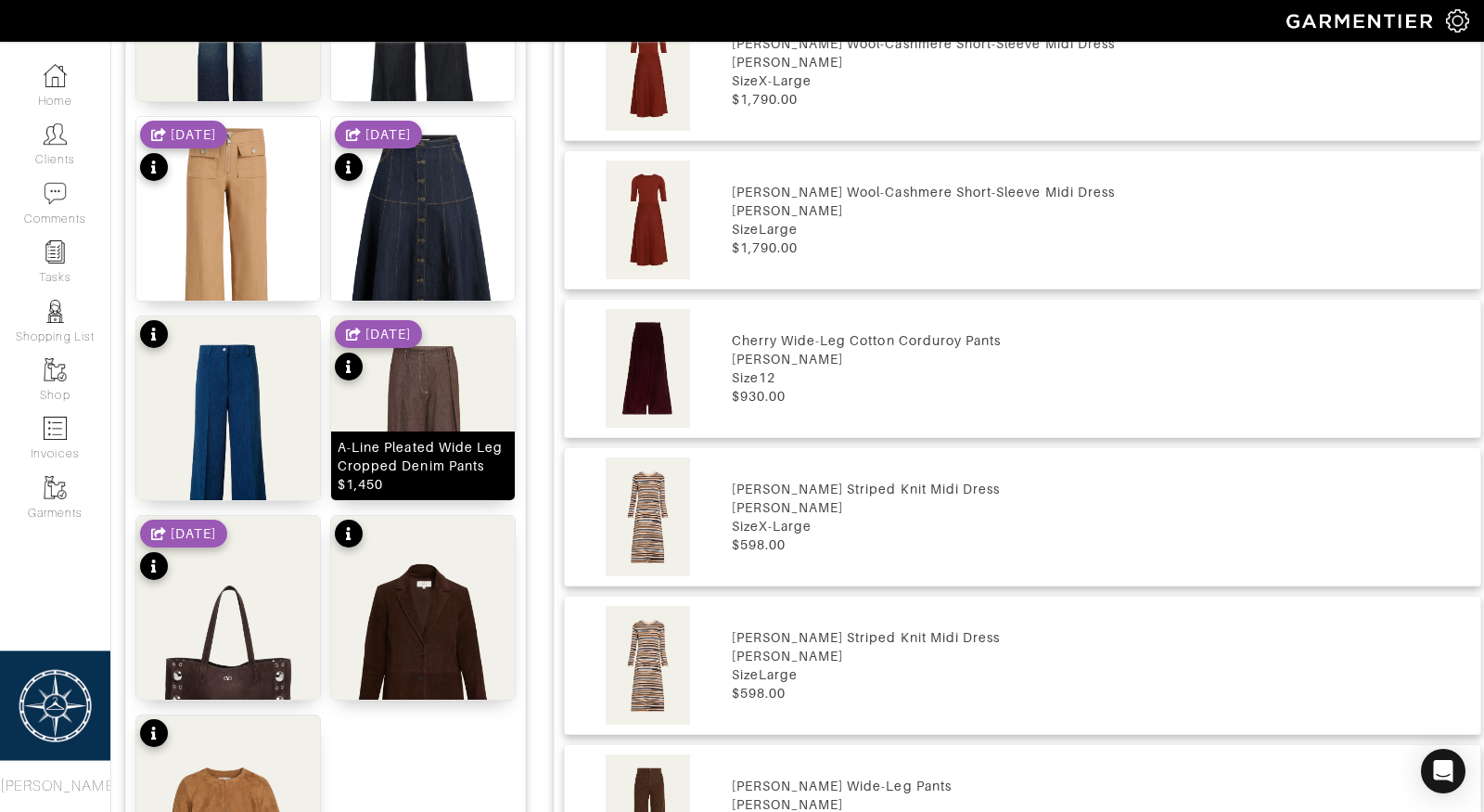
click at [407, 421] on img at bounding box center [423, 445] width 184 height 257
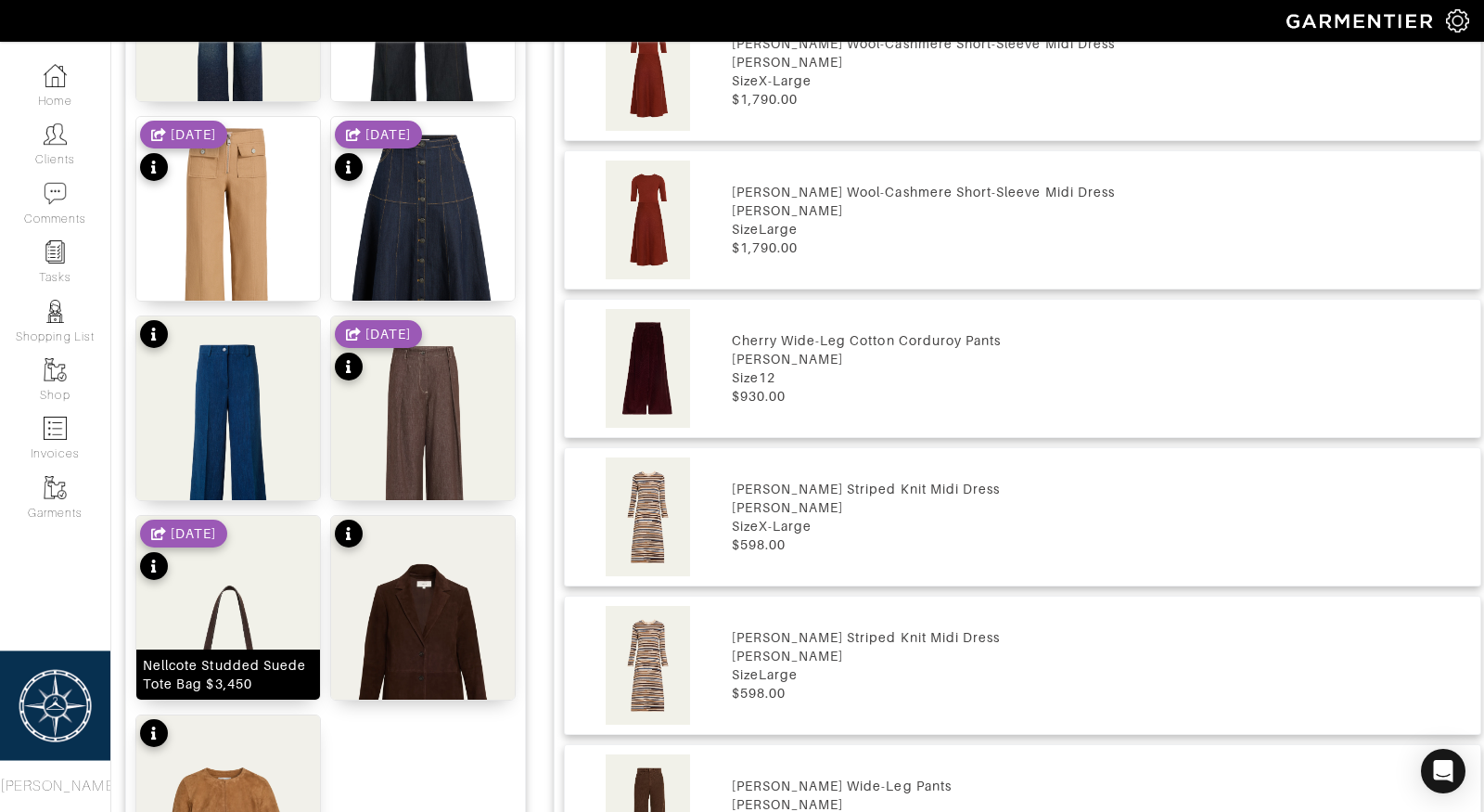
click at [226, 649] on div "Nellcote Studded Suede Tote Bag $3,450" at bounding box center [228, 674] width 184 height 50
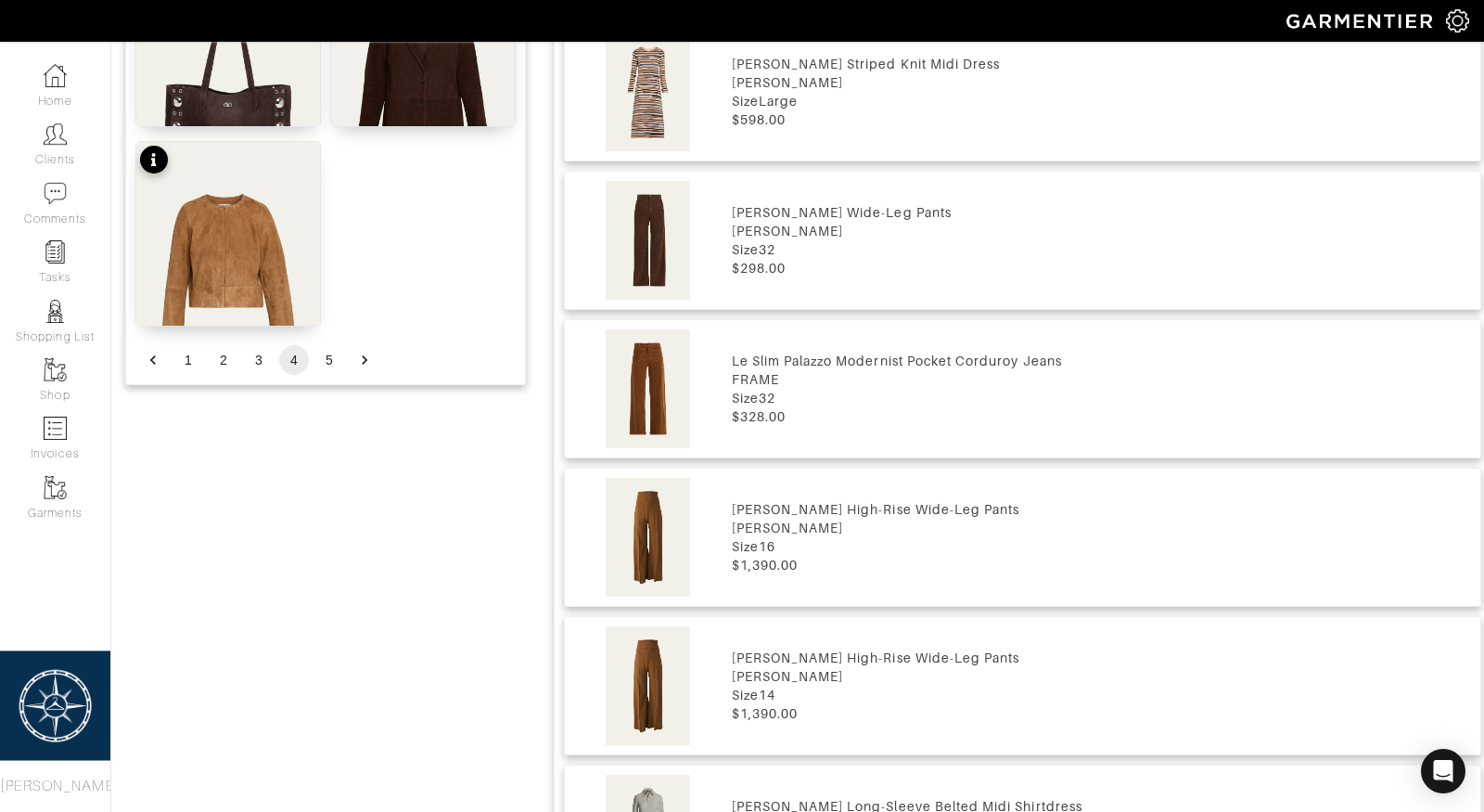
scroll to position [2627, 0]
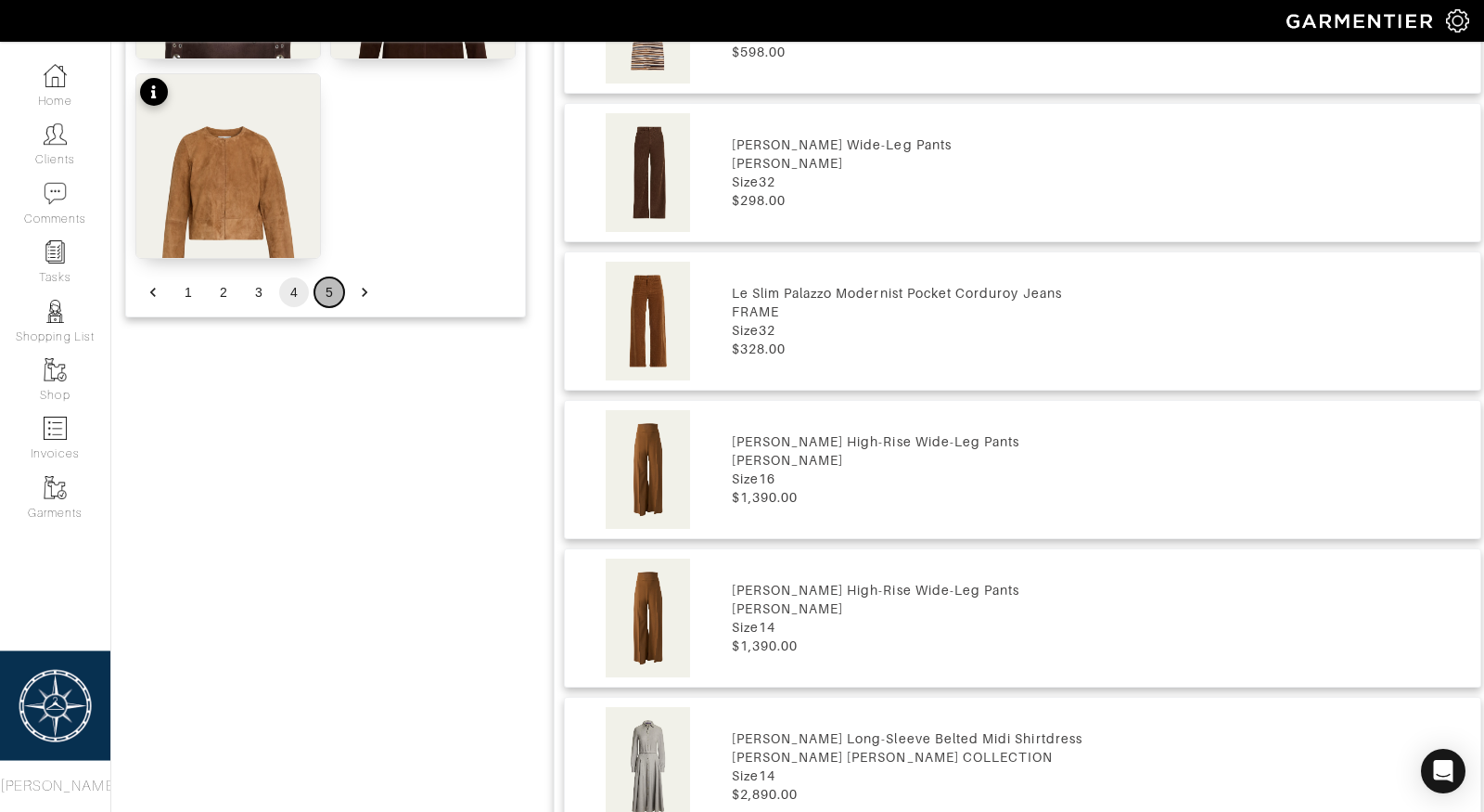
click at [334, 293] on button "5" at bounding box center [329, 291] width 30 height 30
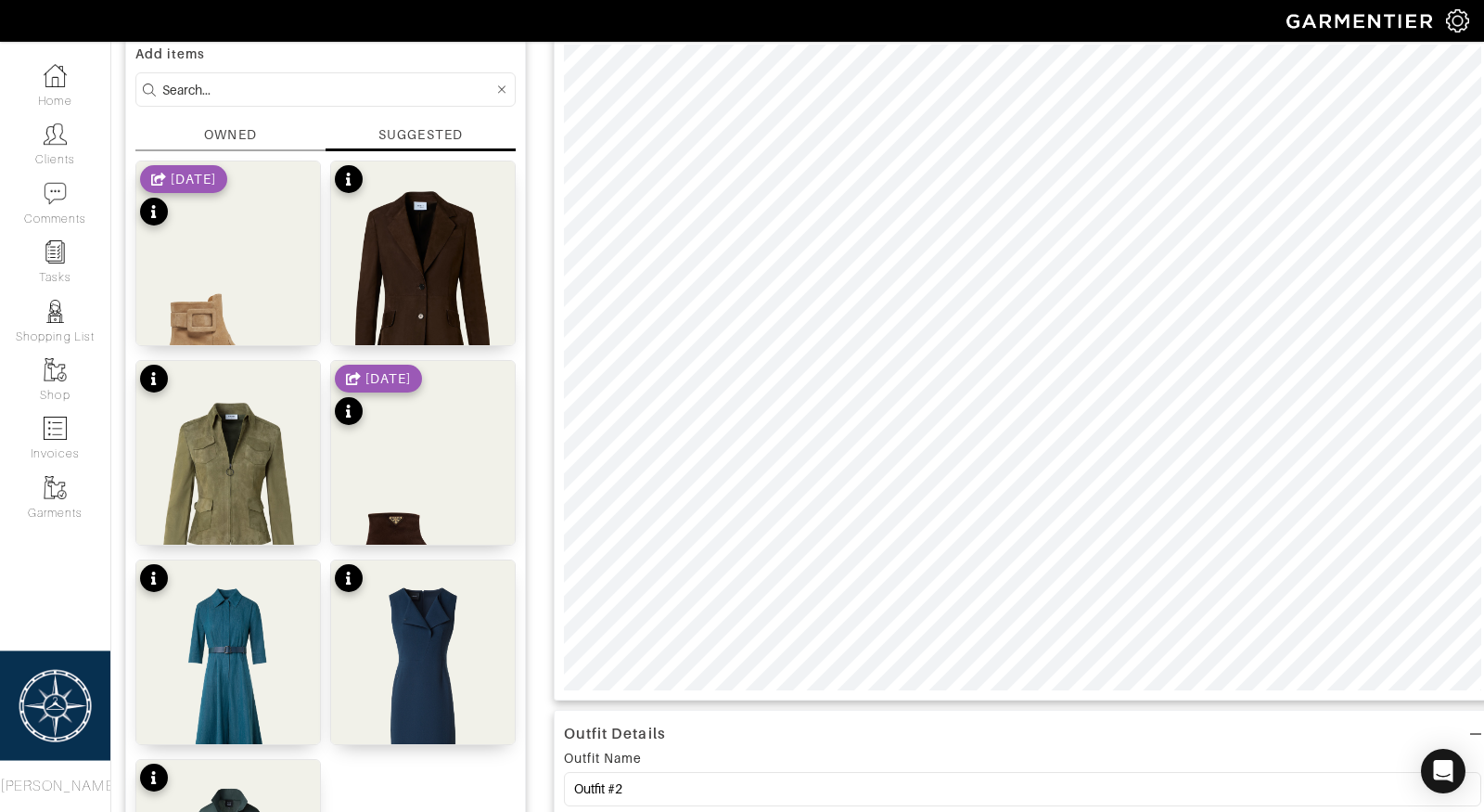
scroll to position [149, 0]
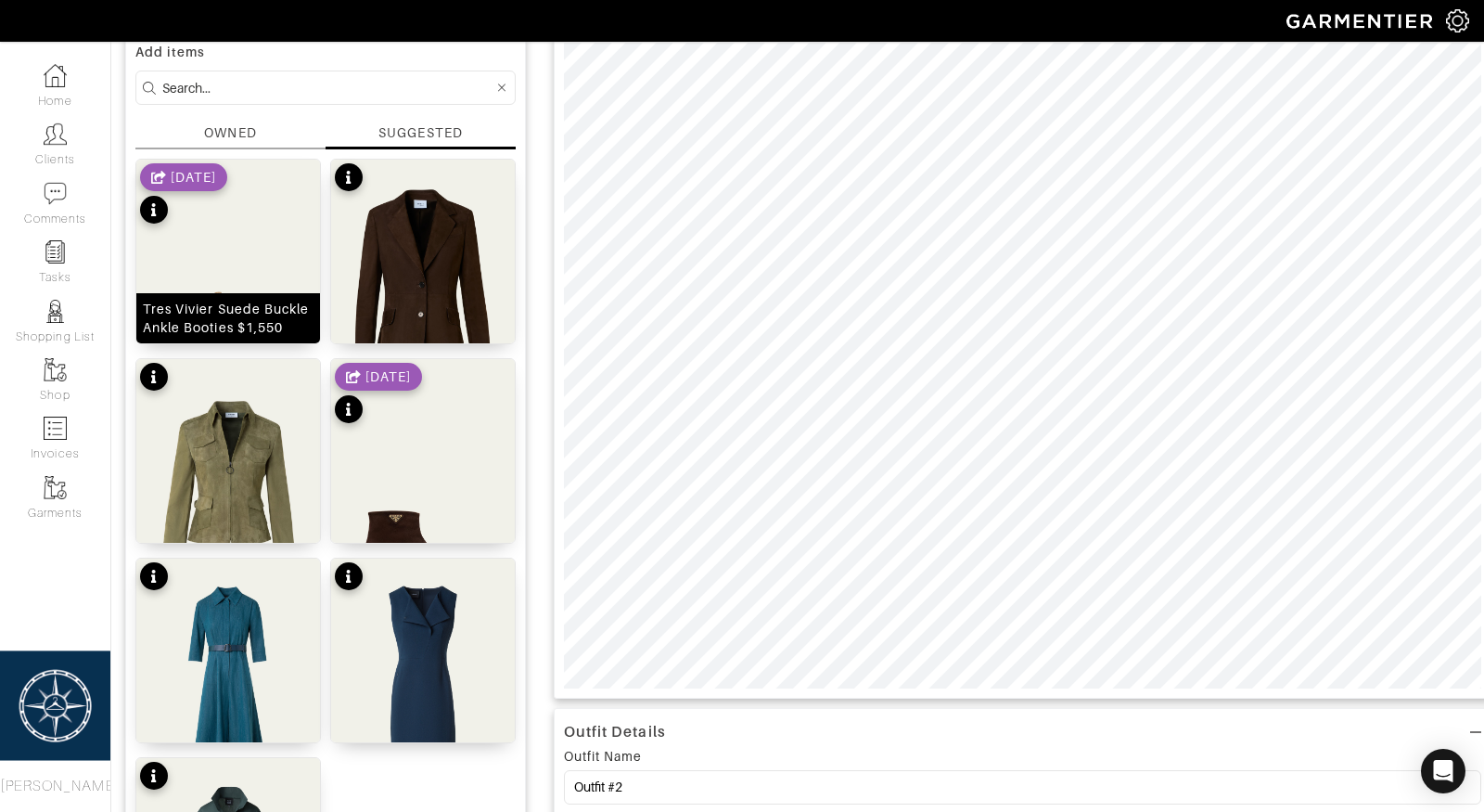
click at [241, 263] on img at bounding box center [228, 288] width 184 height 257
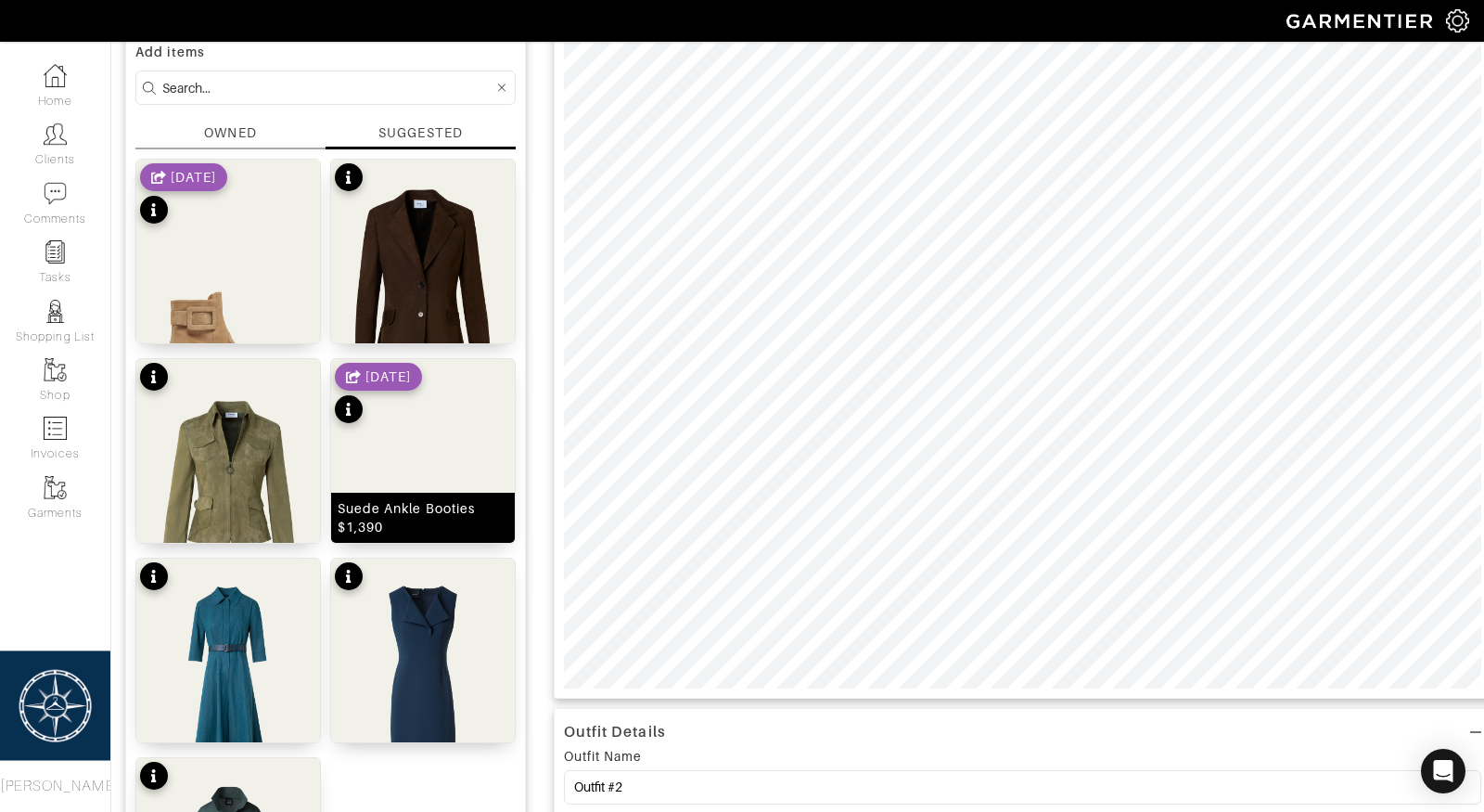
click at [398, 508] on div "Suede Ankle Booties $1,390" at bounding box center [423, 518] width 171 height 37
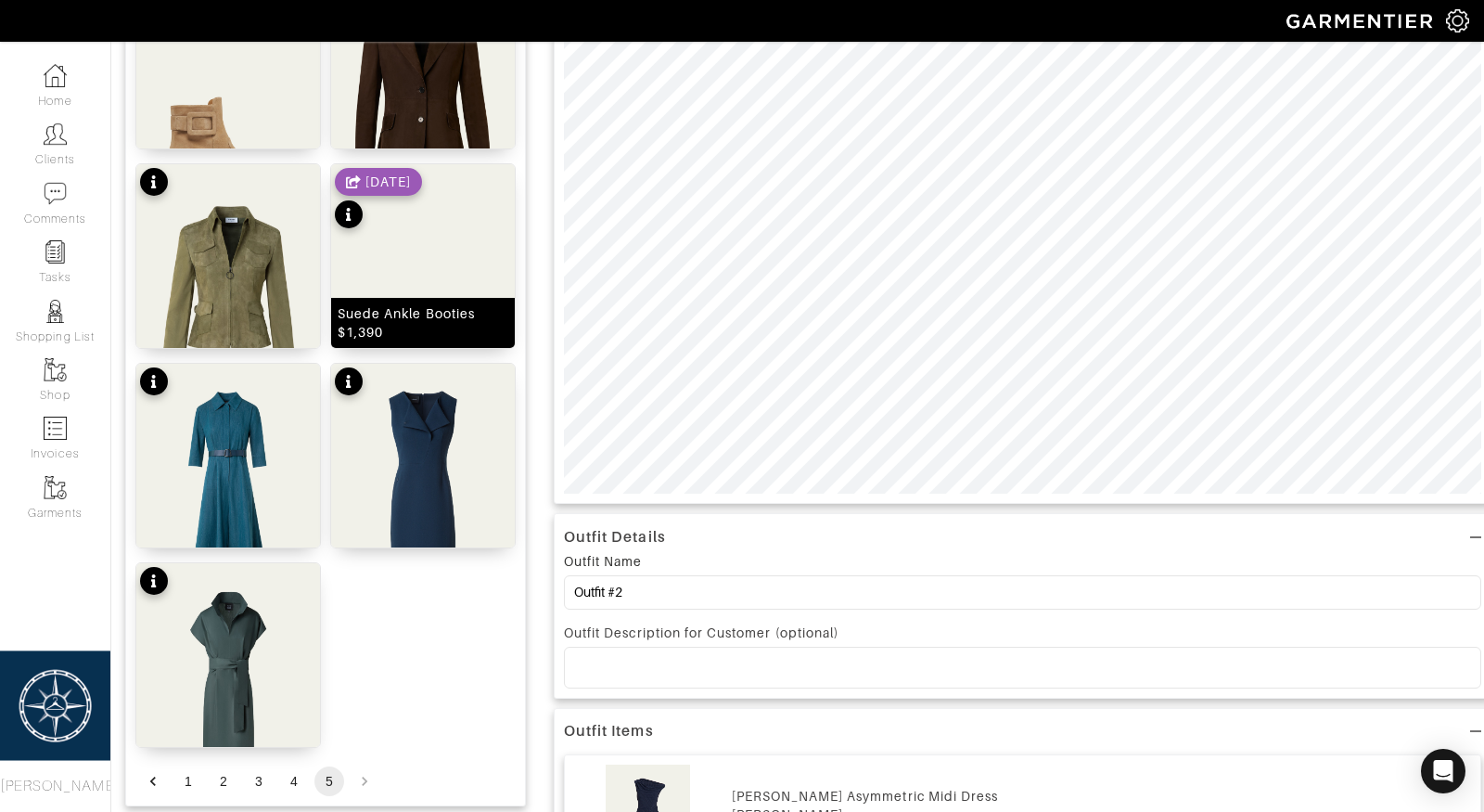
scroll to position [0, 0]
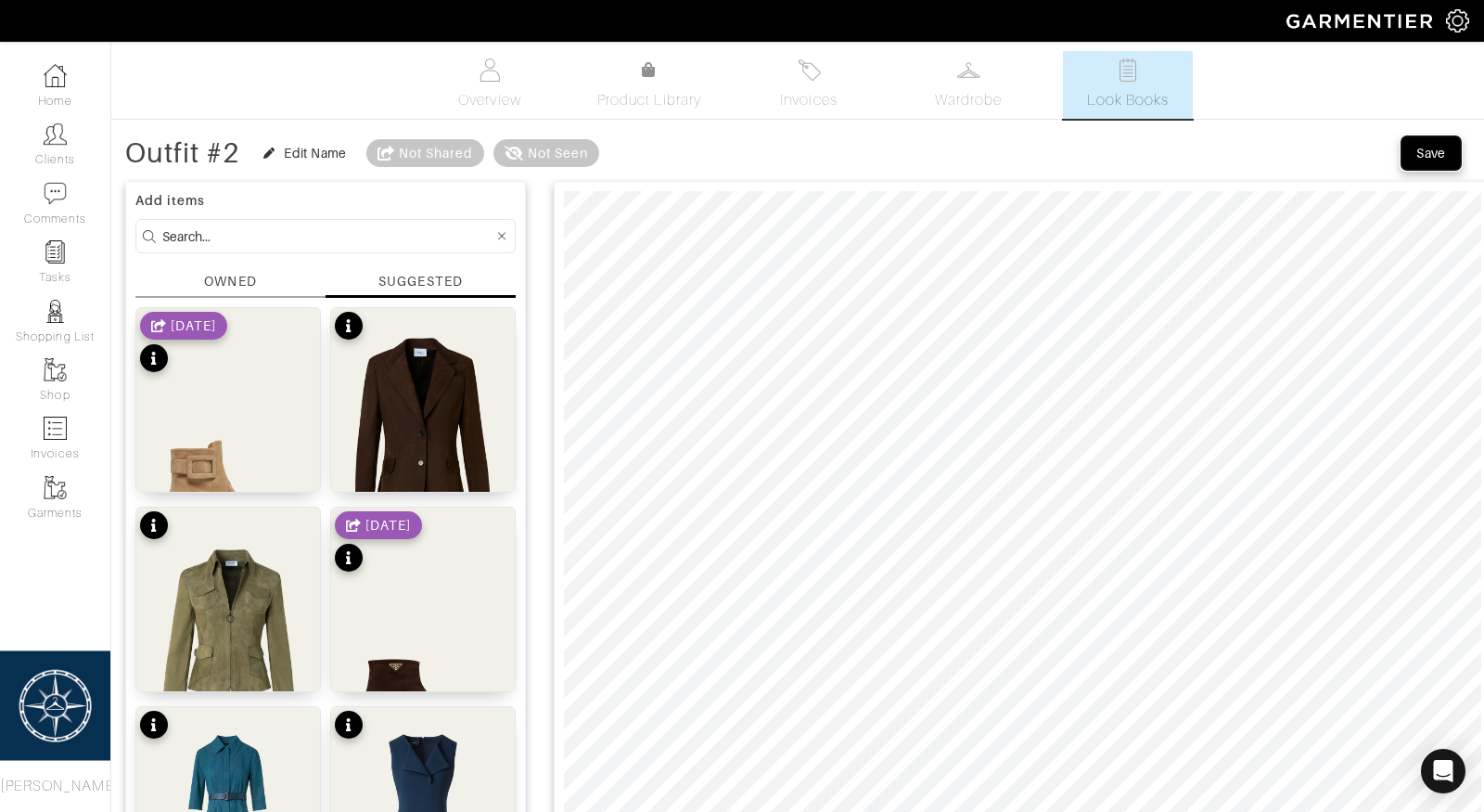
click at [1421, 148] on div "Save" at bounding box center [1431, 152] width 30 height 18
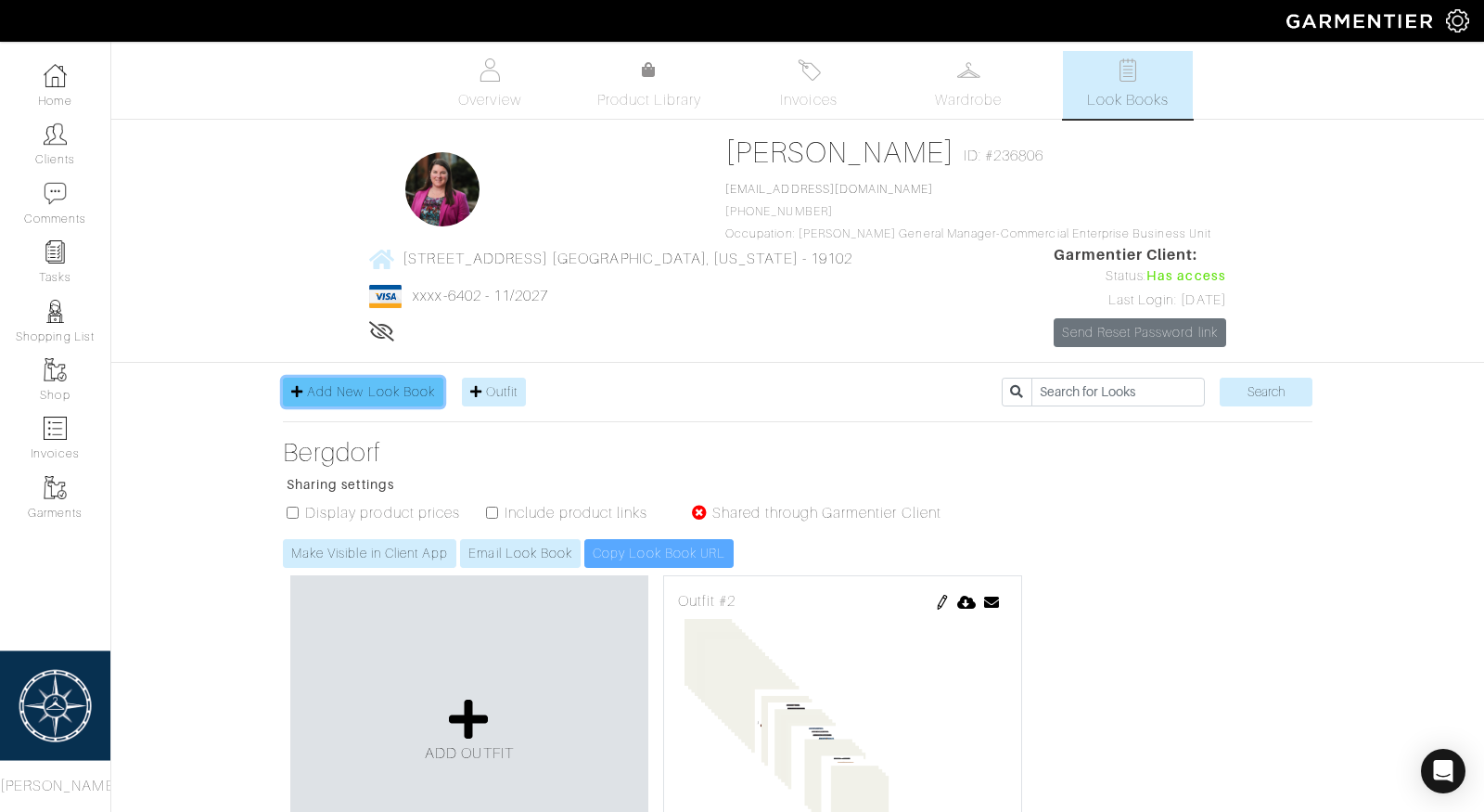
click at [370, 384] on span "Add New Look Book" at bounding box center [371, 391] width 128 height 14
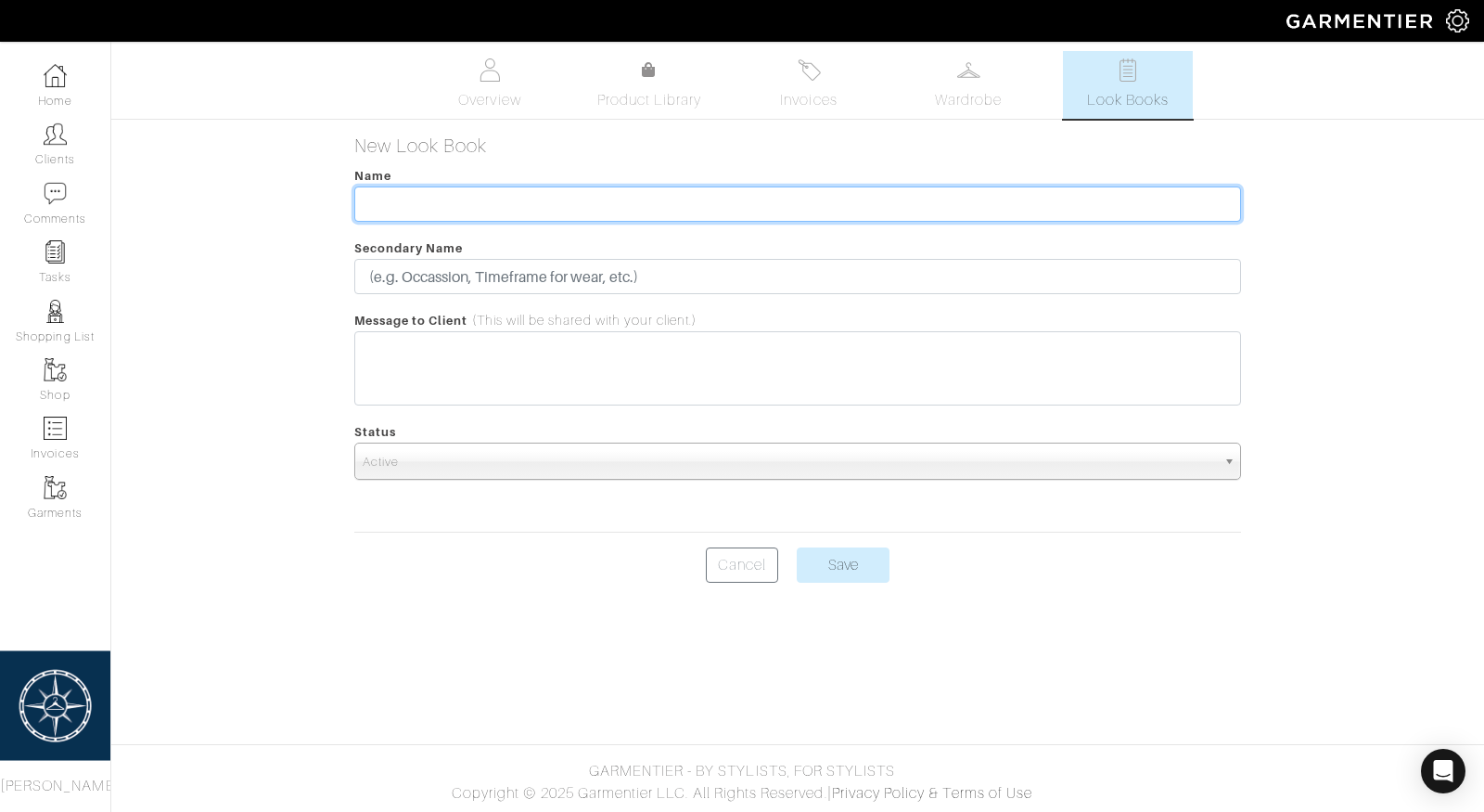
click at [473, 209] on input "text" at bounding box center [799, 203] width 888 height 35
type input "[PERSON_NAME]"
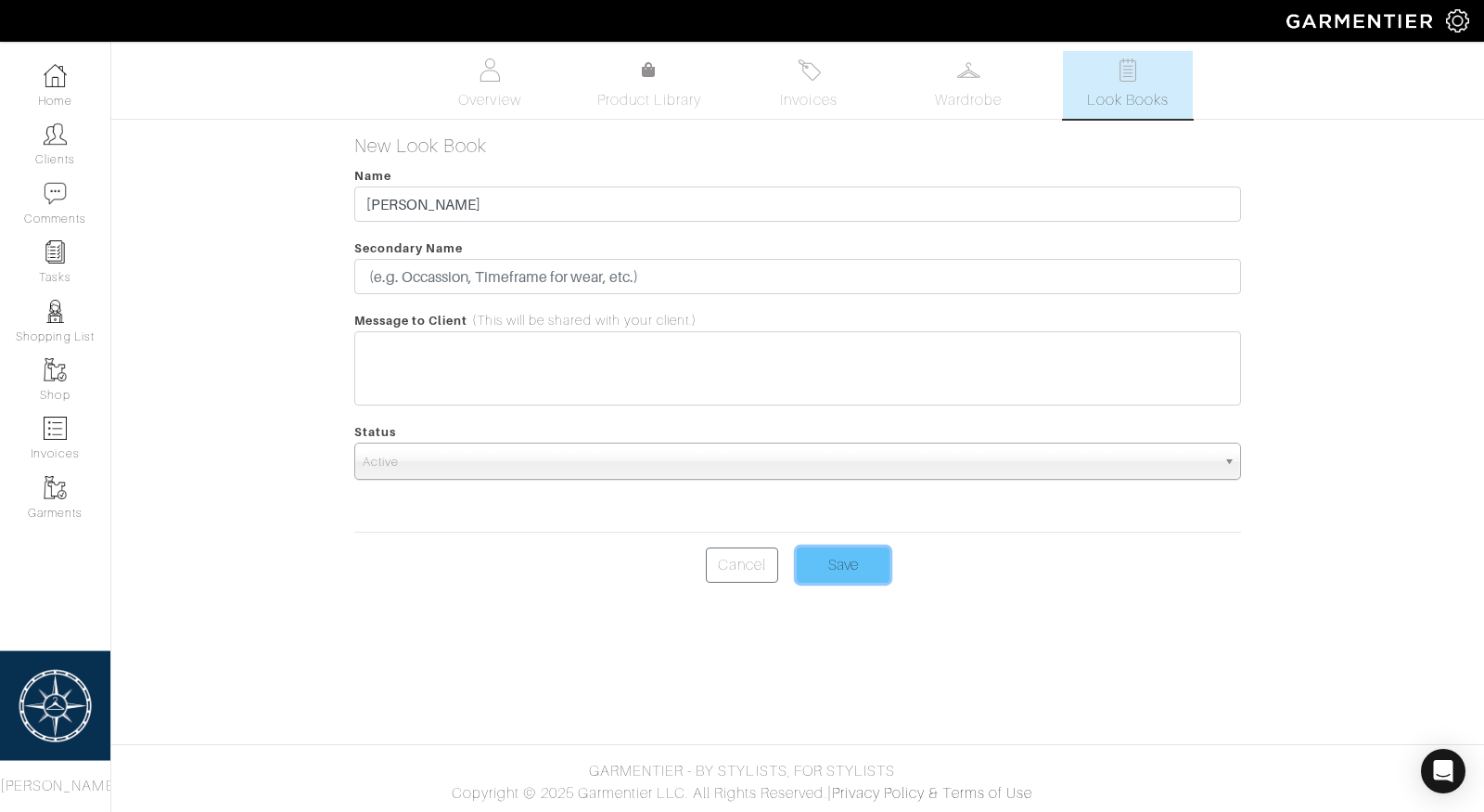
click at [840, 561] on input "Save" at bounding box center [843, 565] width 93 height 35
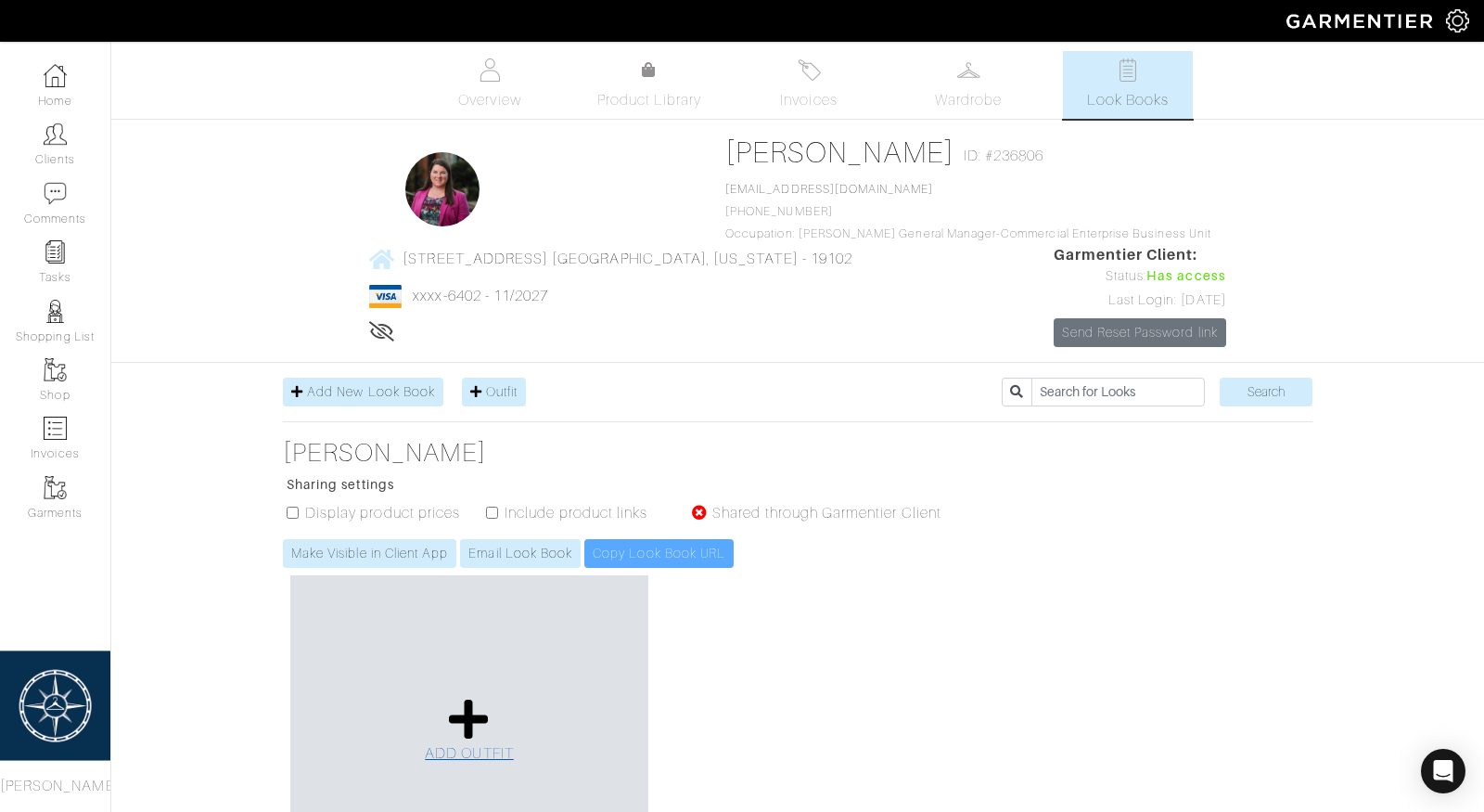
click at [481, 719] on icon at bounding box center [469, 719] width 40 height 44
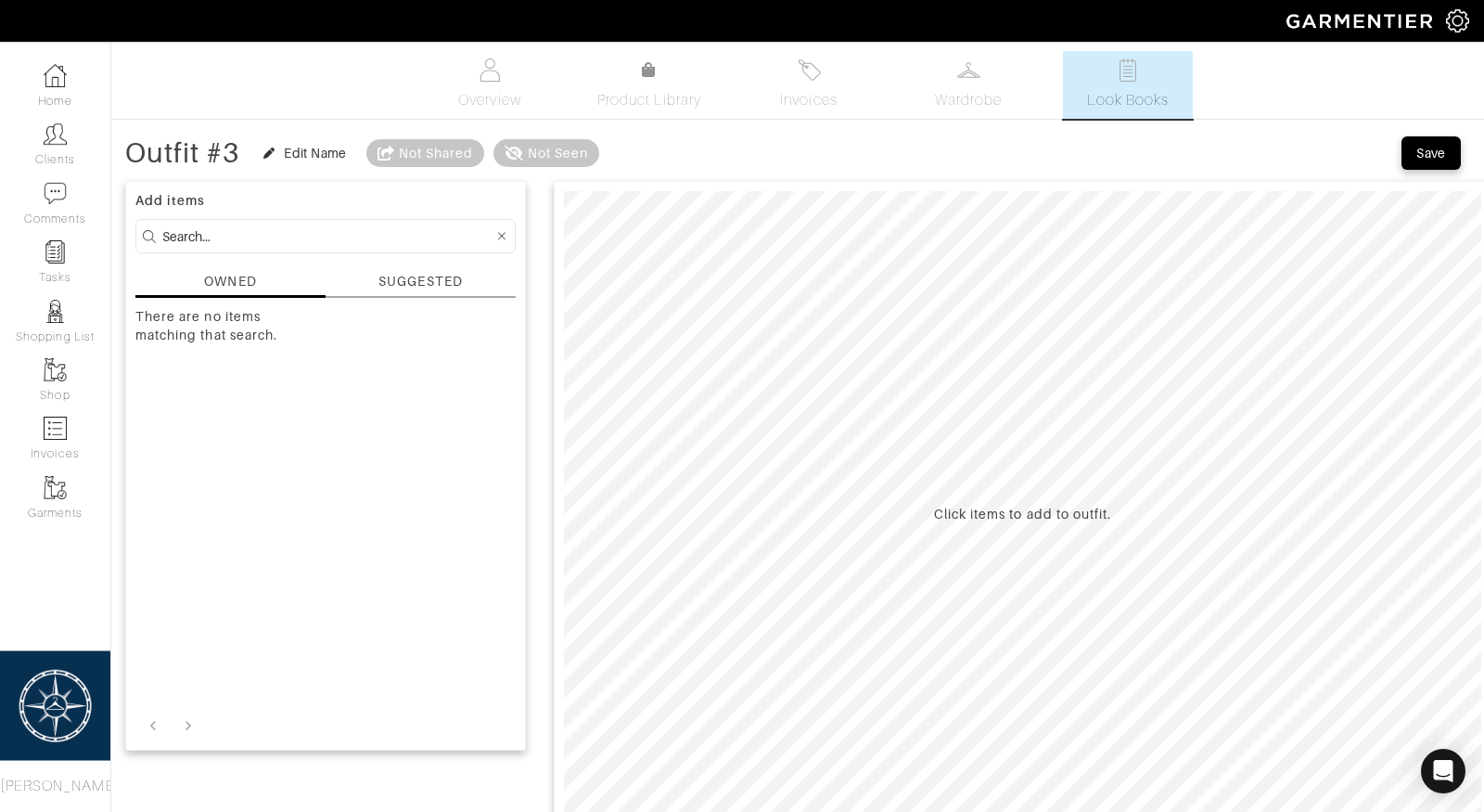
click at [402, 272] on div "SUGGESTED" at bounding box center [420, 282] width 83 height 19
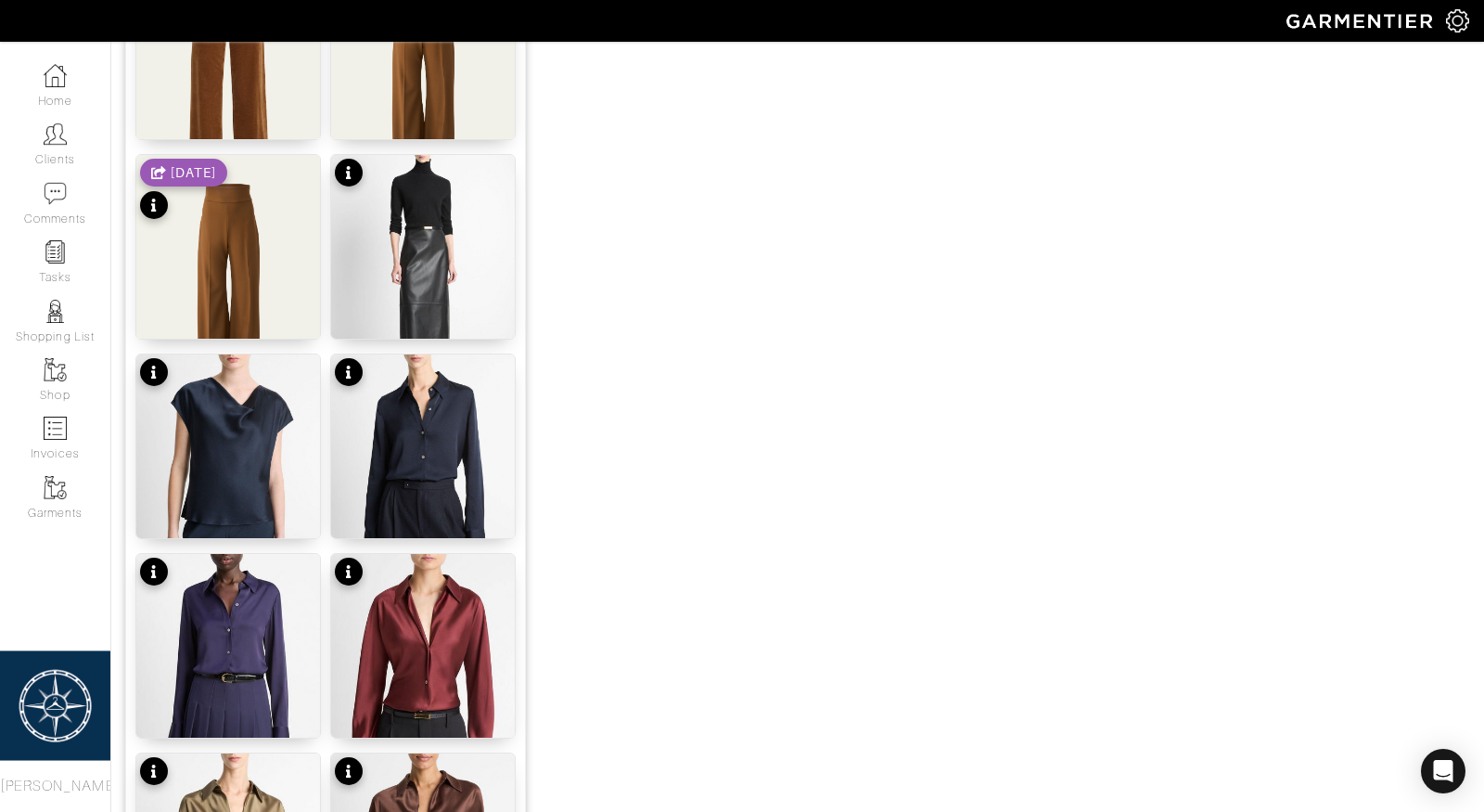
scroll to position [1553, 0]
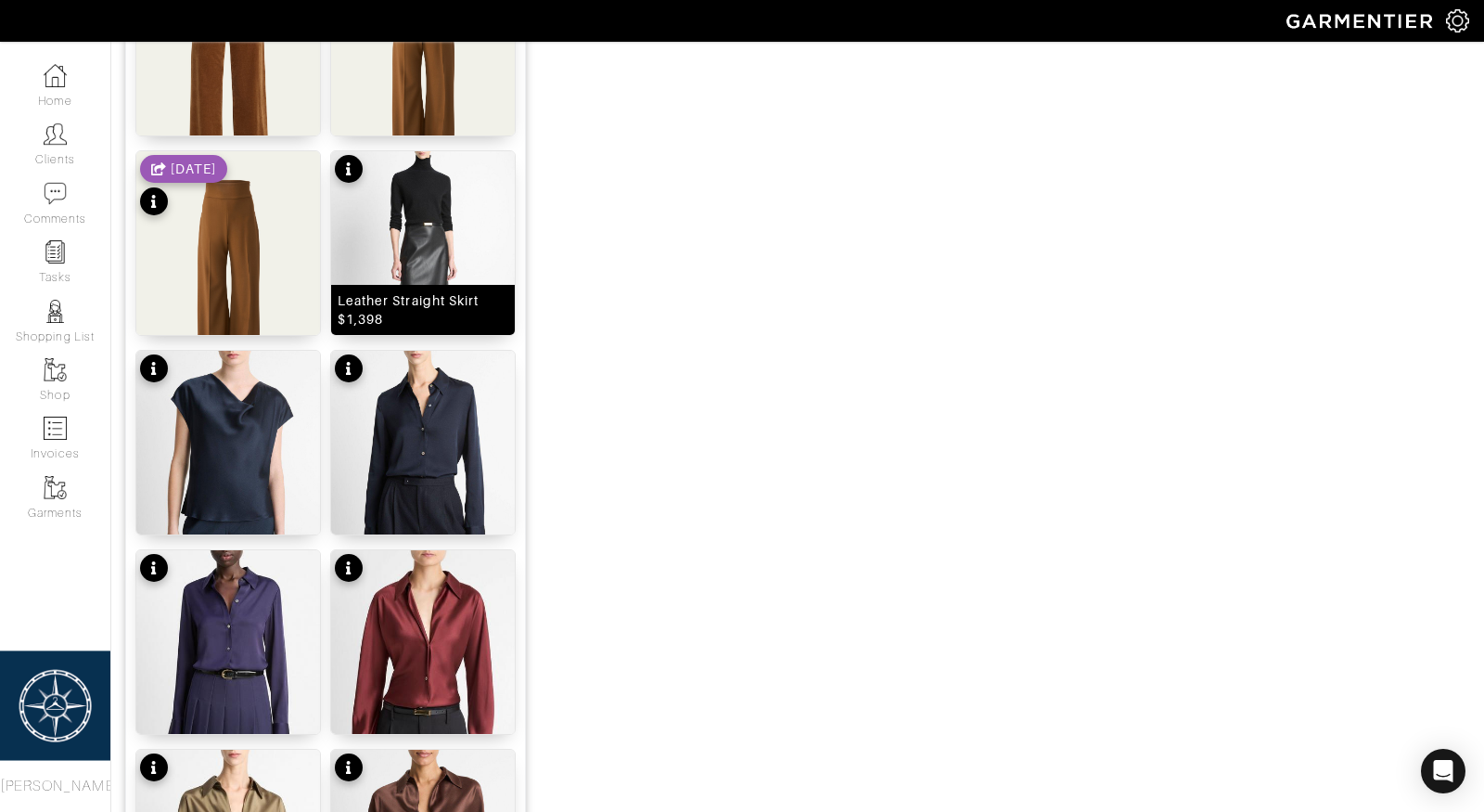
click at [435, 285] on div "Leather Straight Skirt $1,398" at bounding box center [423, 310] width 184 height 50
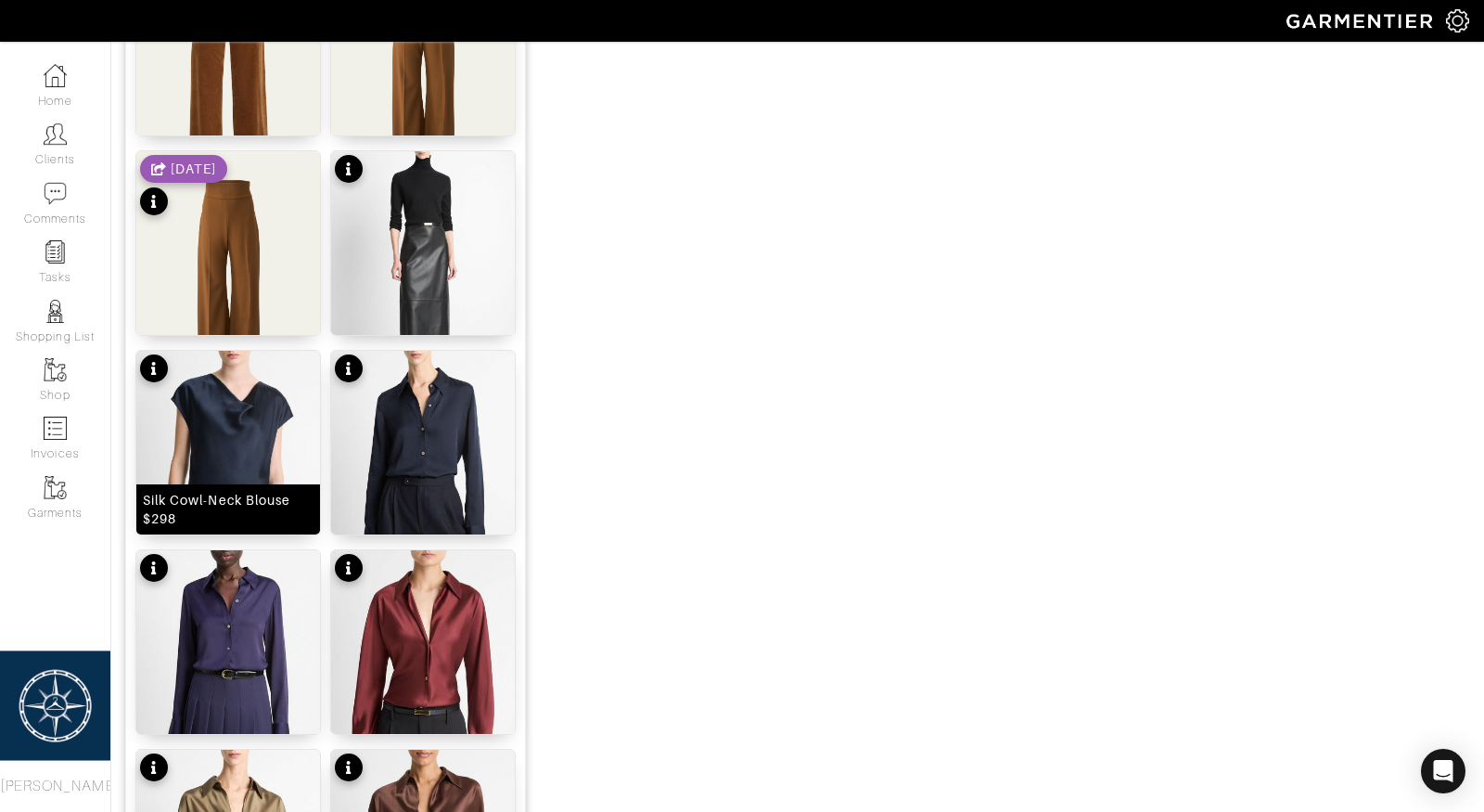
click at [238, 451] on img at bounding box center [228, 478] width 184 height 255
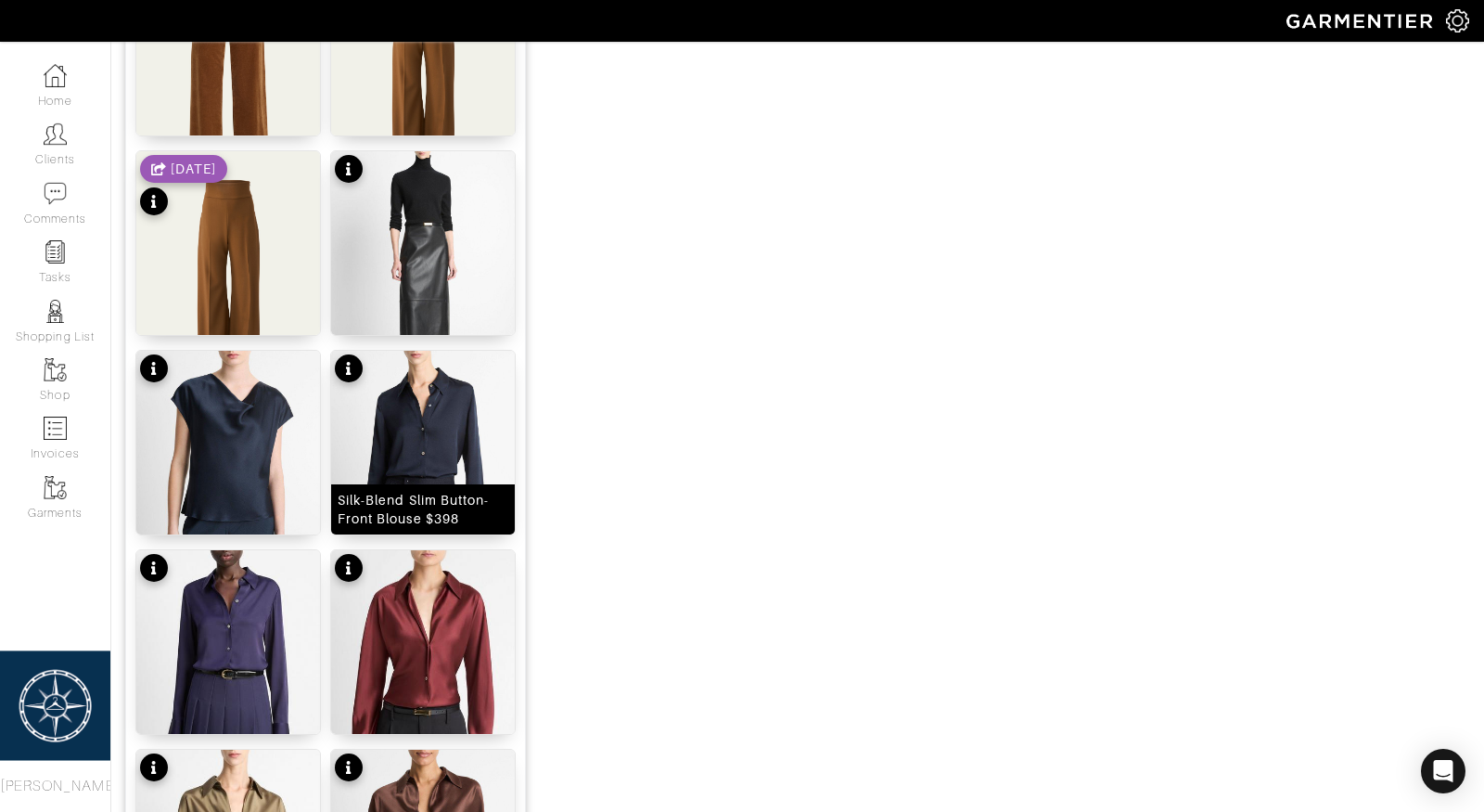
click at [378, 463] on img at bounding box center [423, 478] width 184 height 255
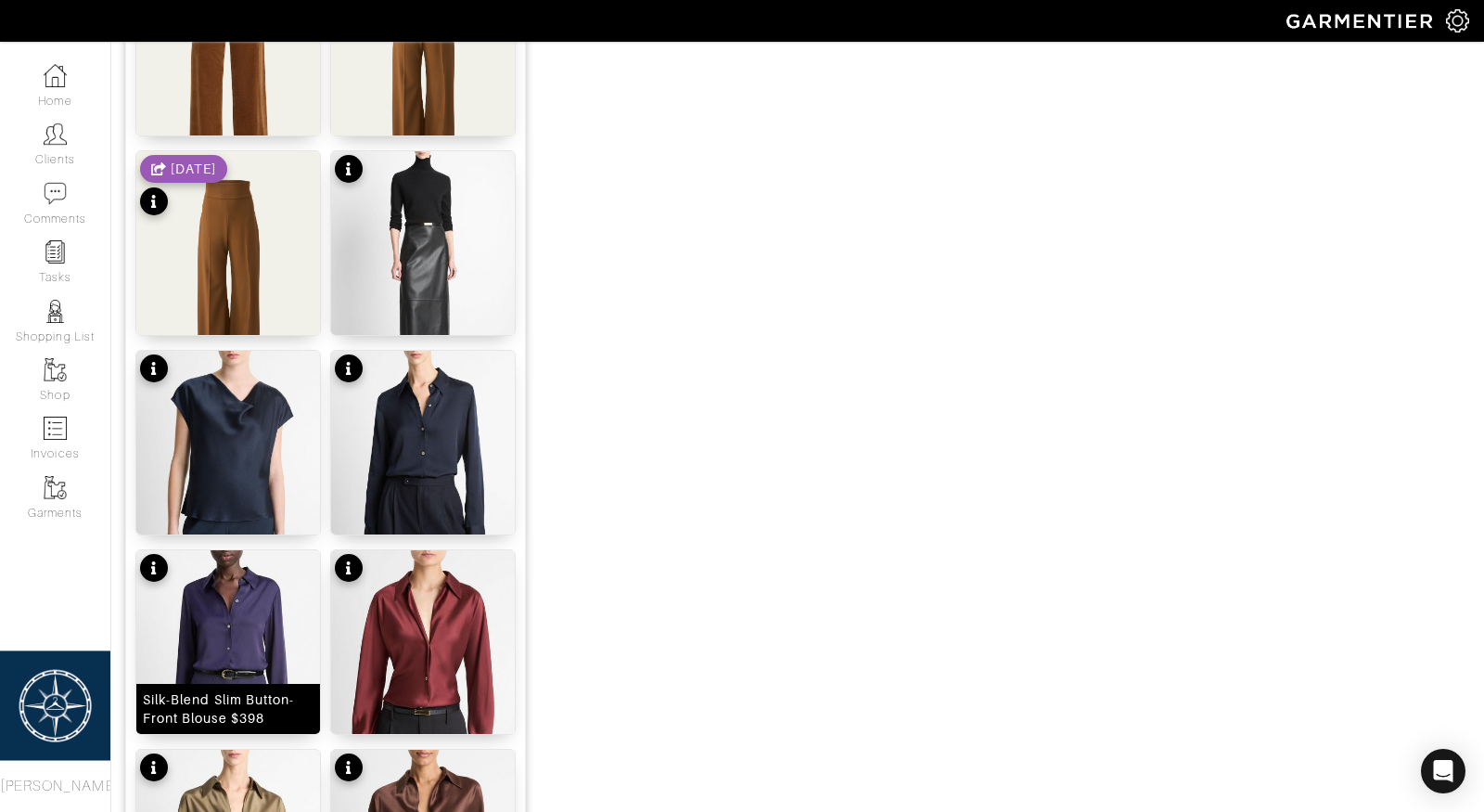
click at [220, 657] on img at bounding box center [228, 678] width 184 height 255
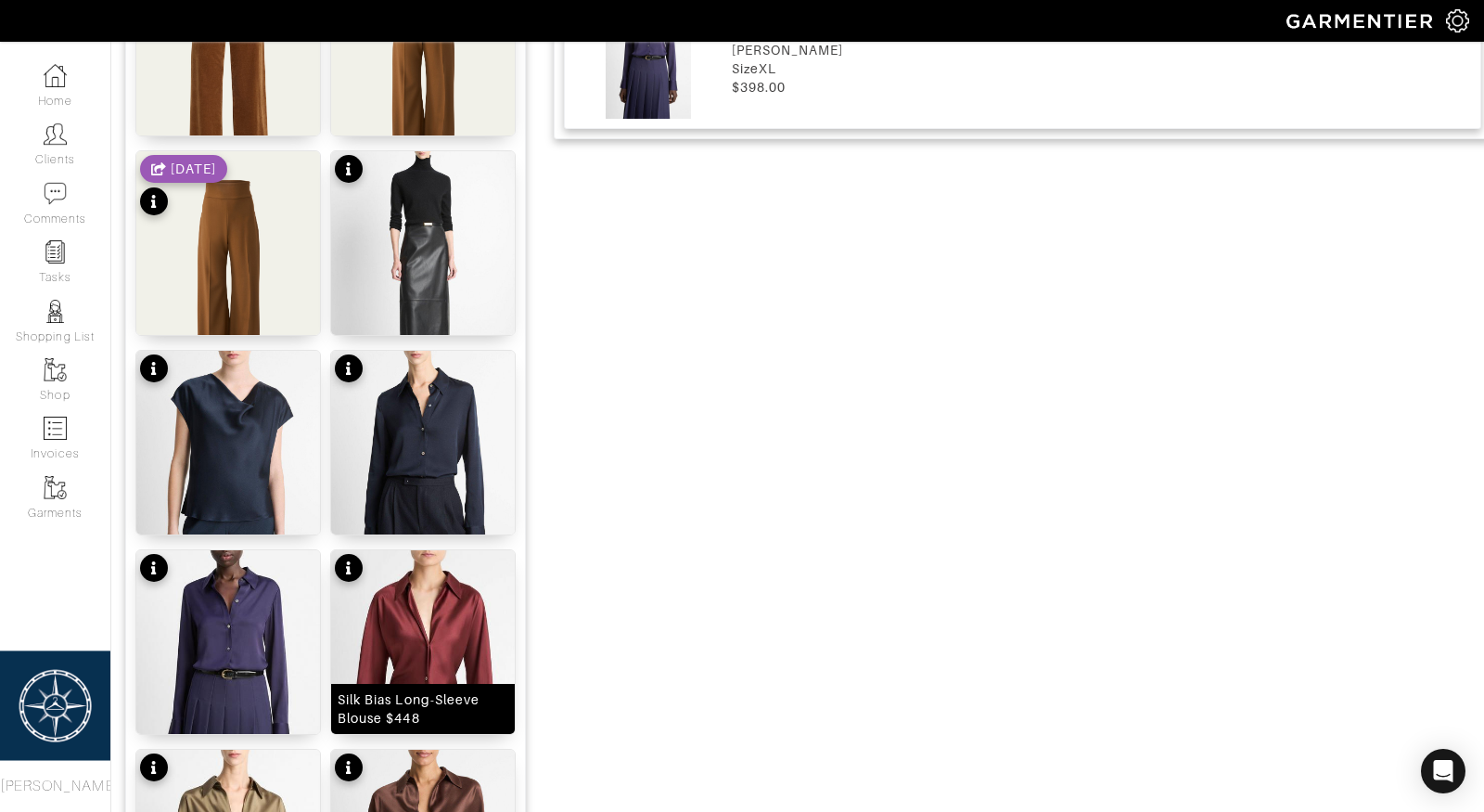
click at [444, 684] on div "Silk Bias Long-Sleeve Blouse $448" at bounding box center [423, 708] width 184 height 50
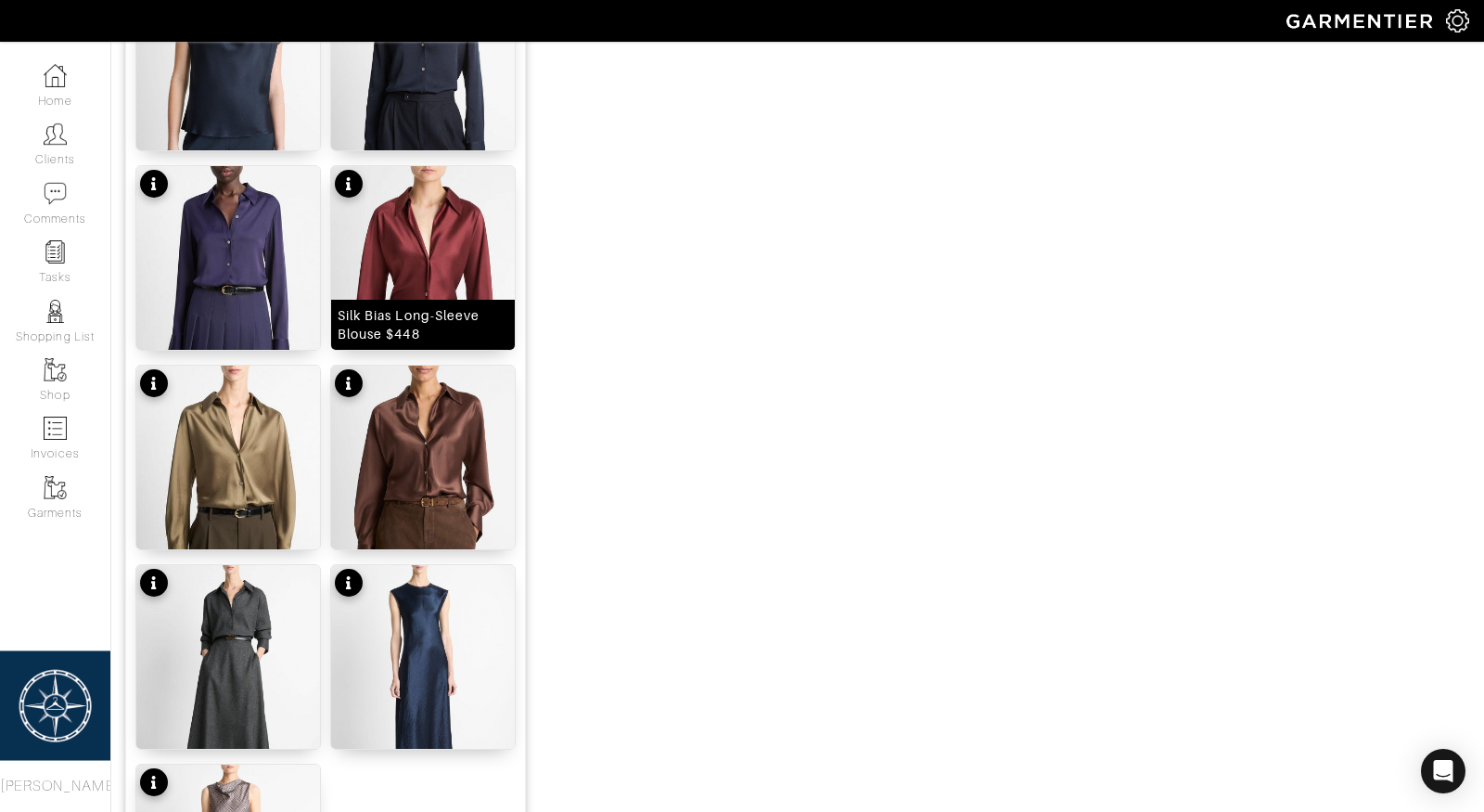
scroll to position [1938, 0]
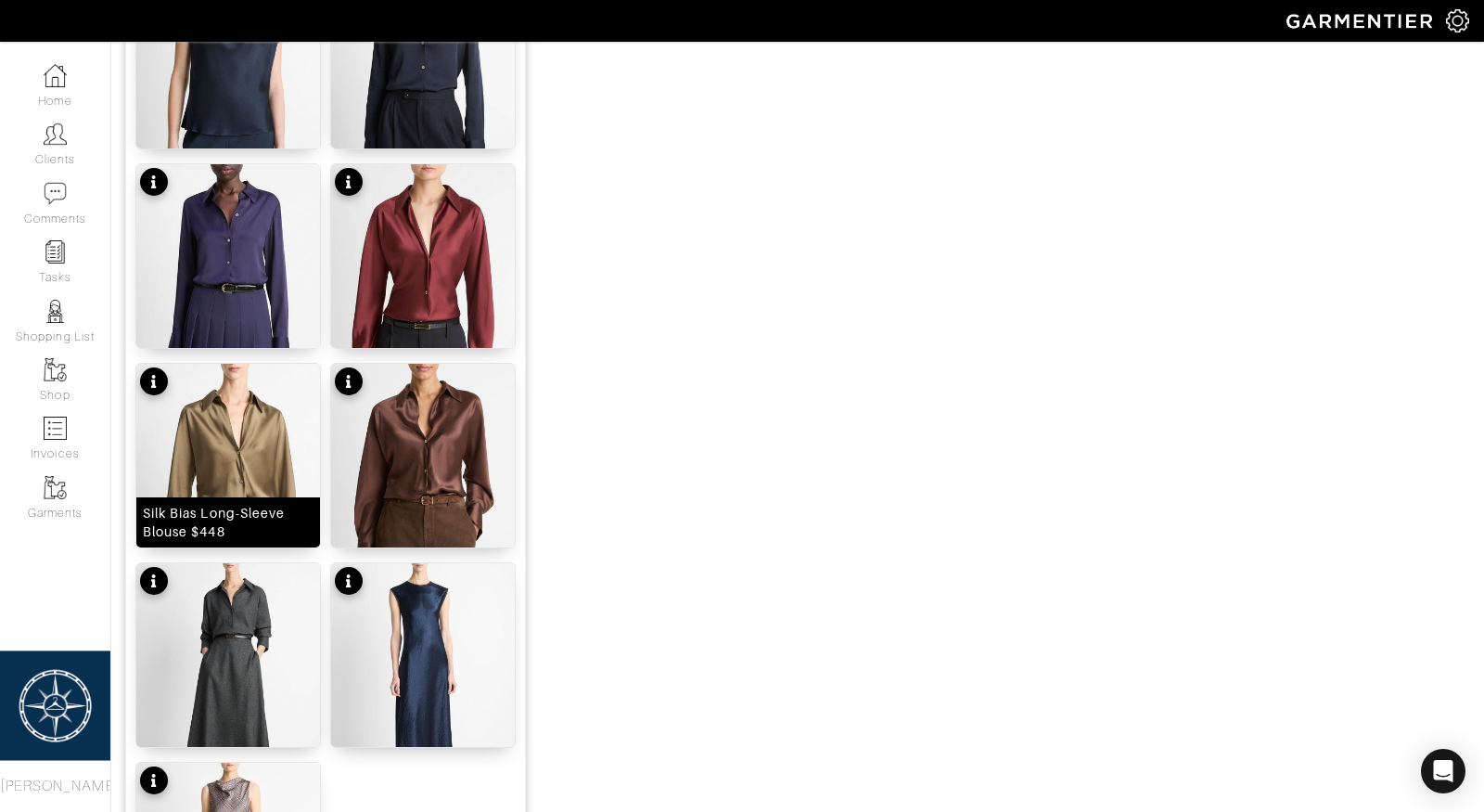
click at [250, 483] on img at bounding box center [228, 491] width 184 height 255
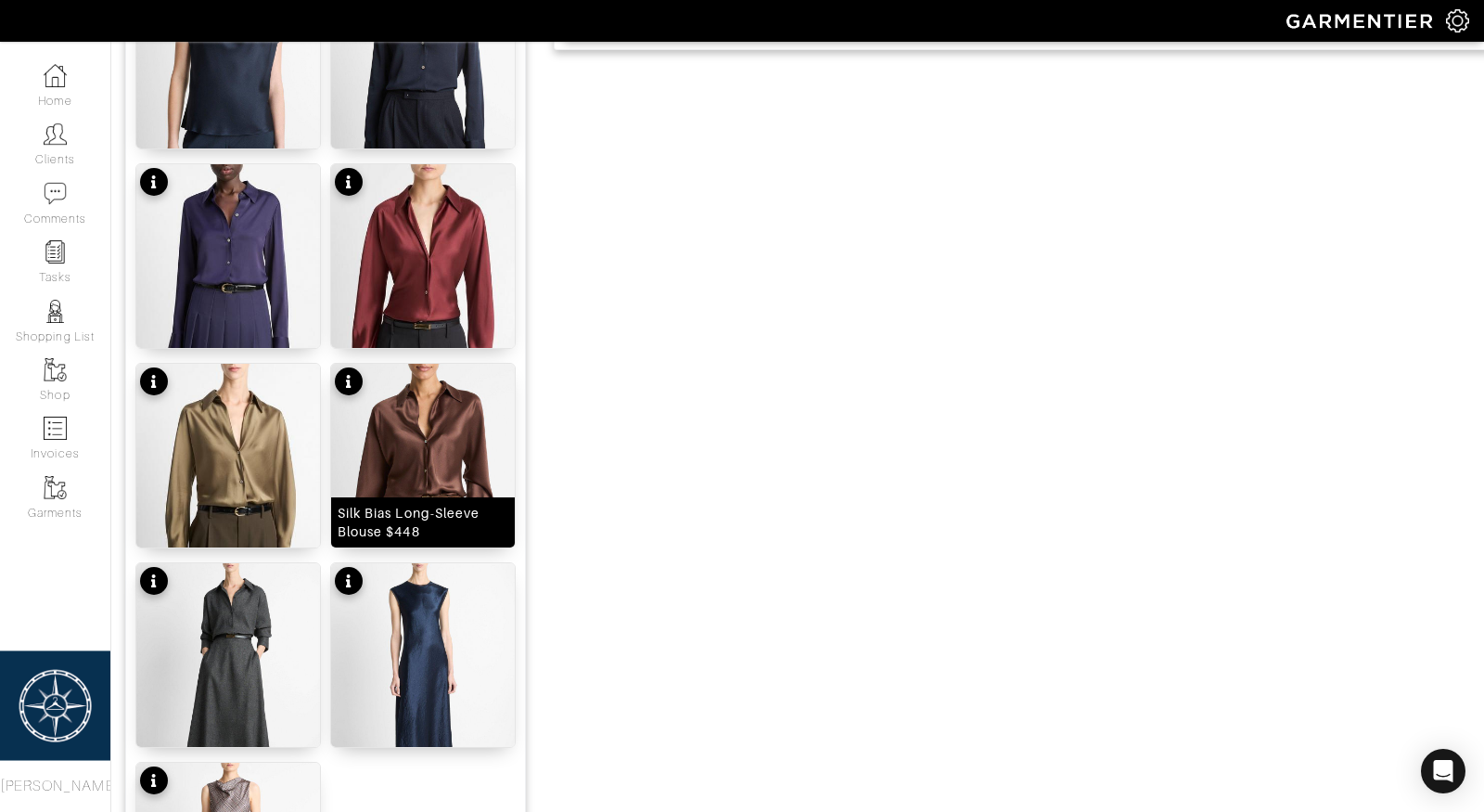
click at [427, 494] on img at bounding box center [423, 491] width 184 height 255
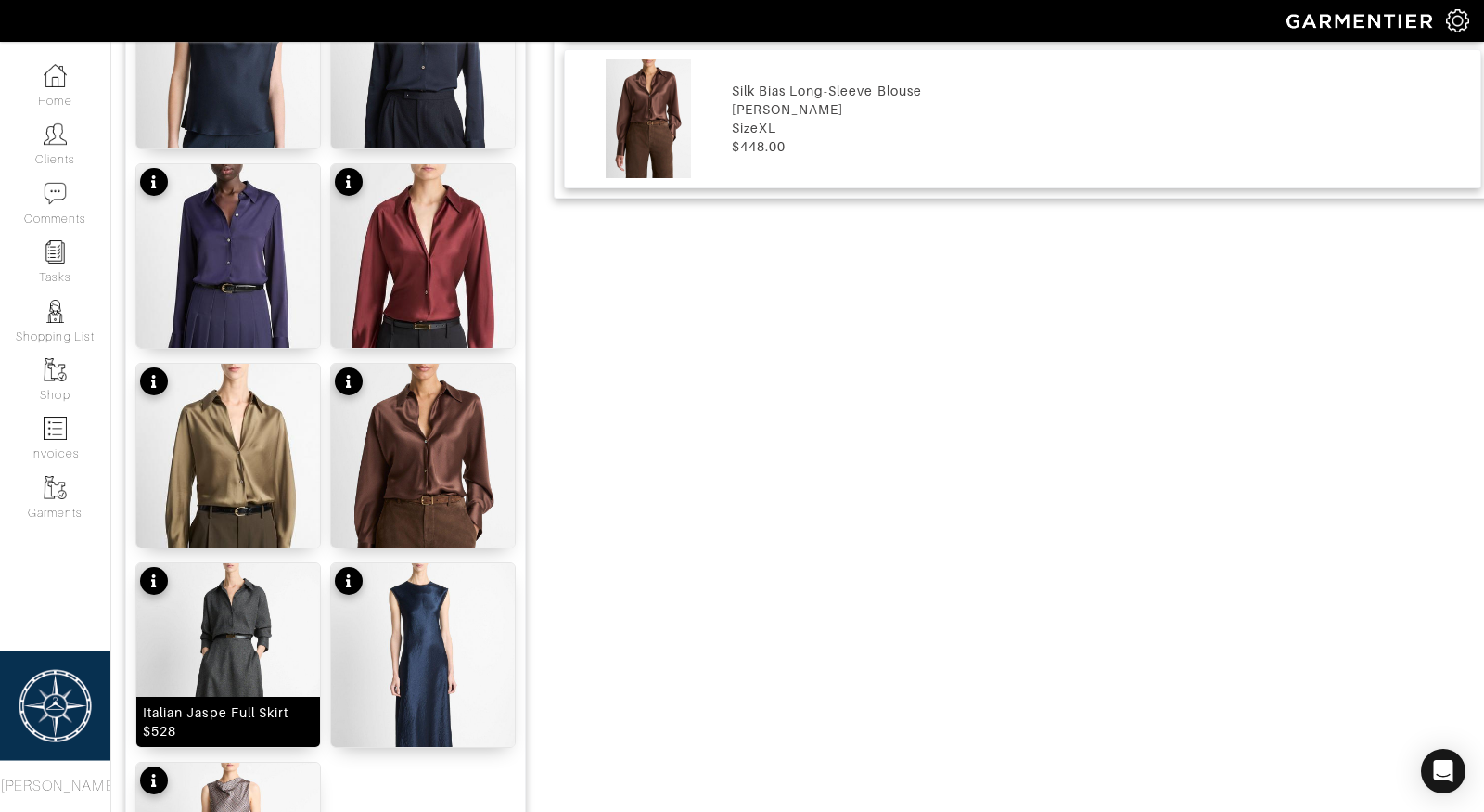
click at [235, 653] on img at bounding box center [228, 690] width 184 height 255
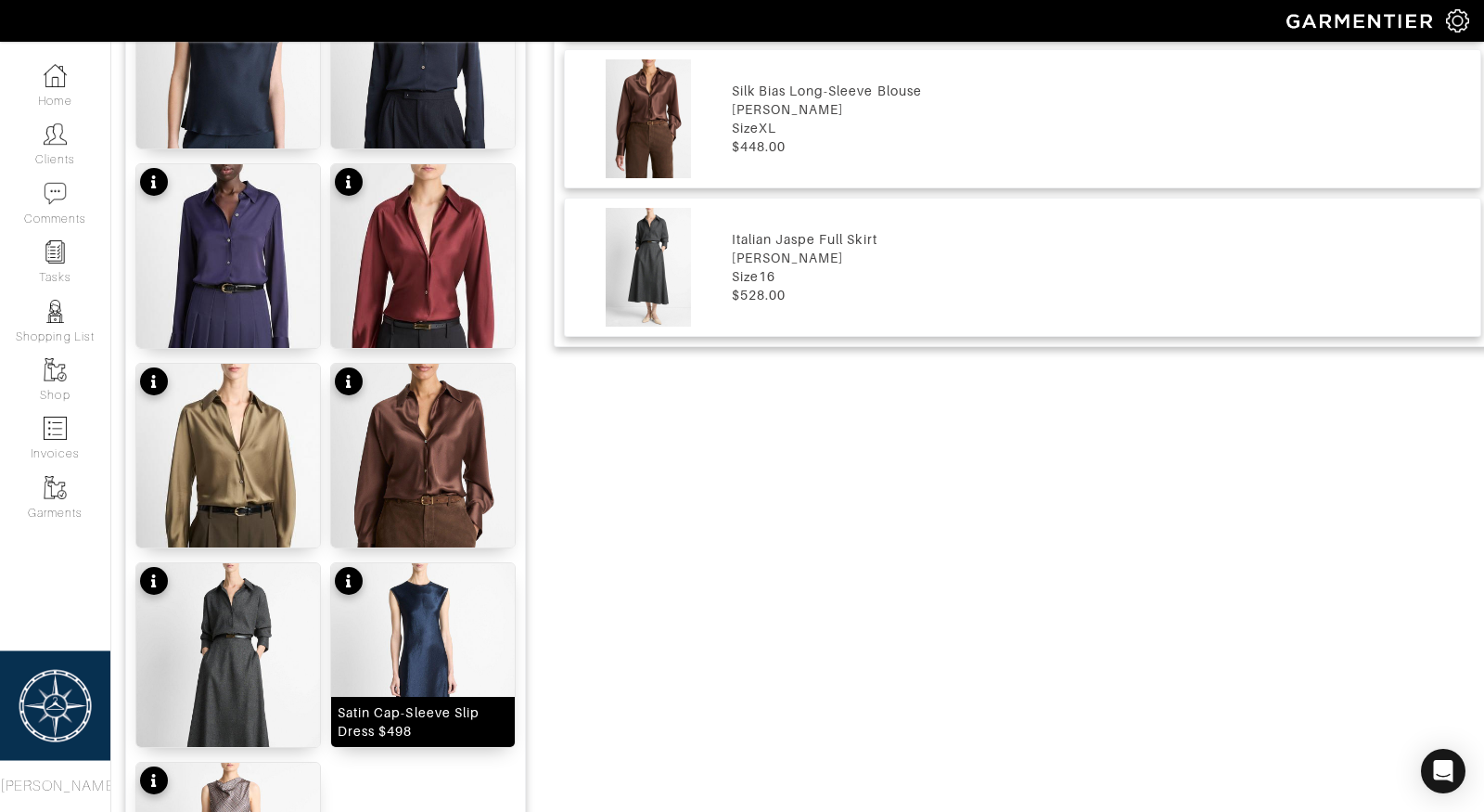
click at [398, 677] on img at bounding box center [423, 690] width 184 height 255
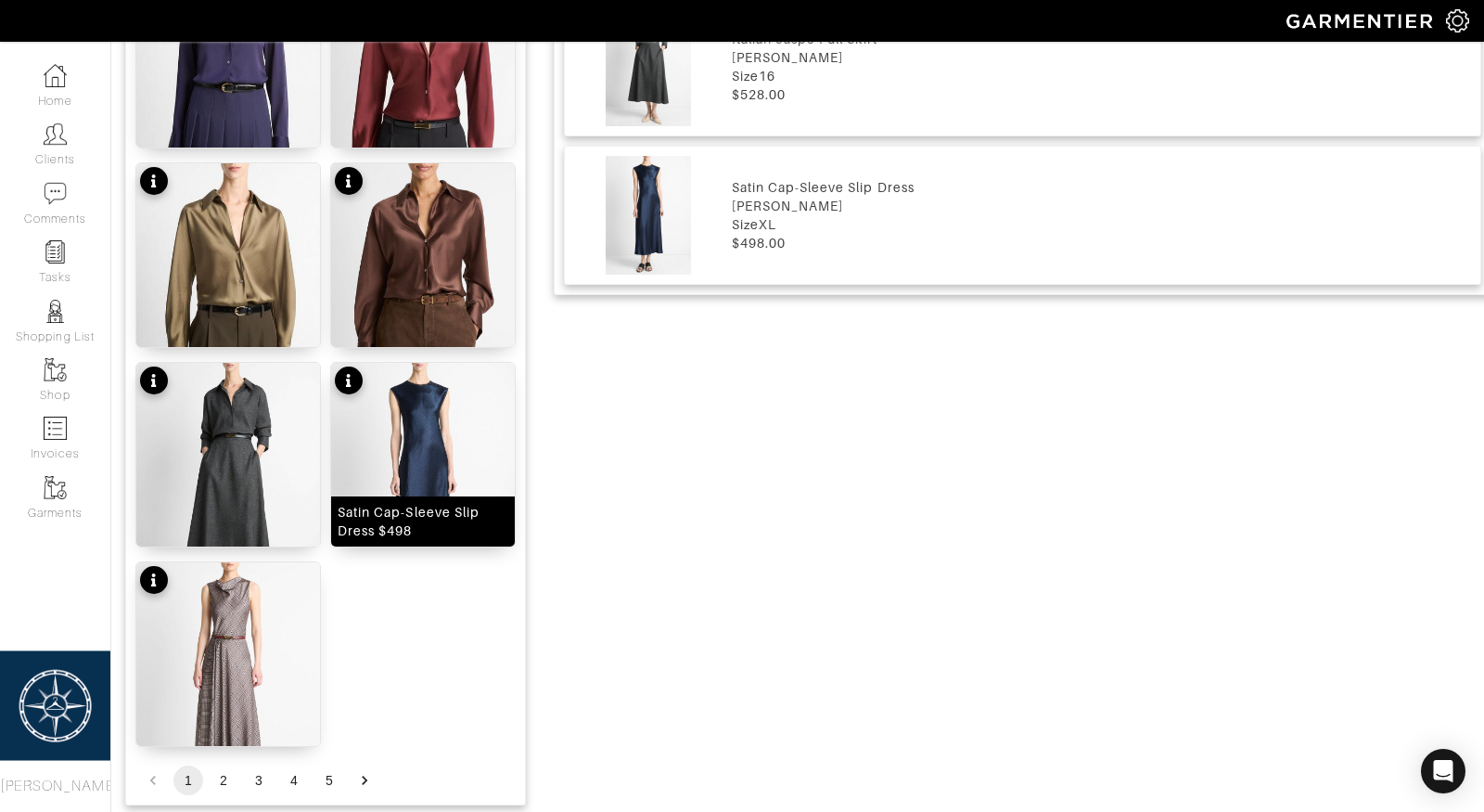
scroll to position [2218, 0]
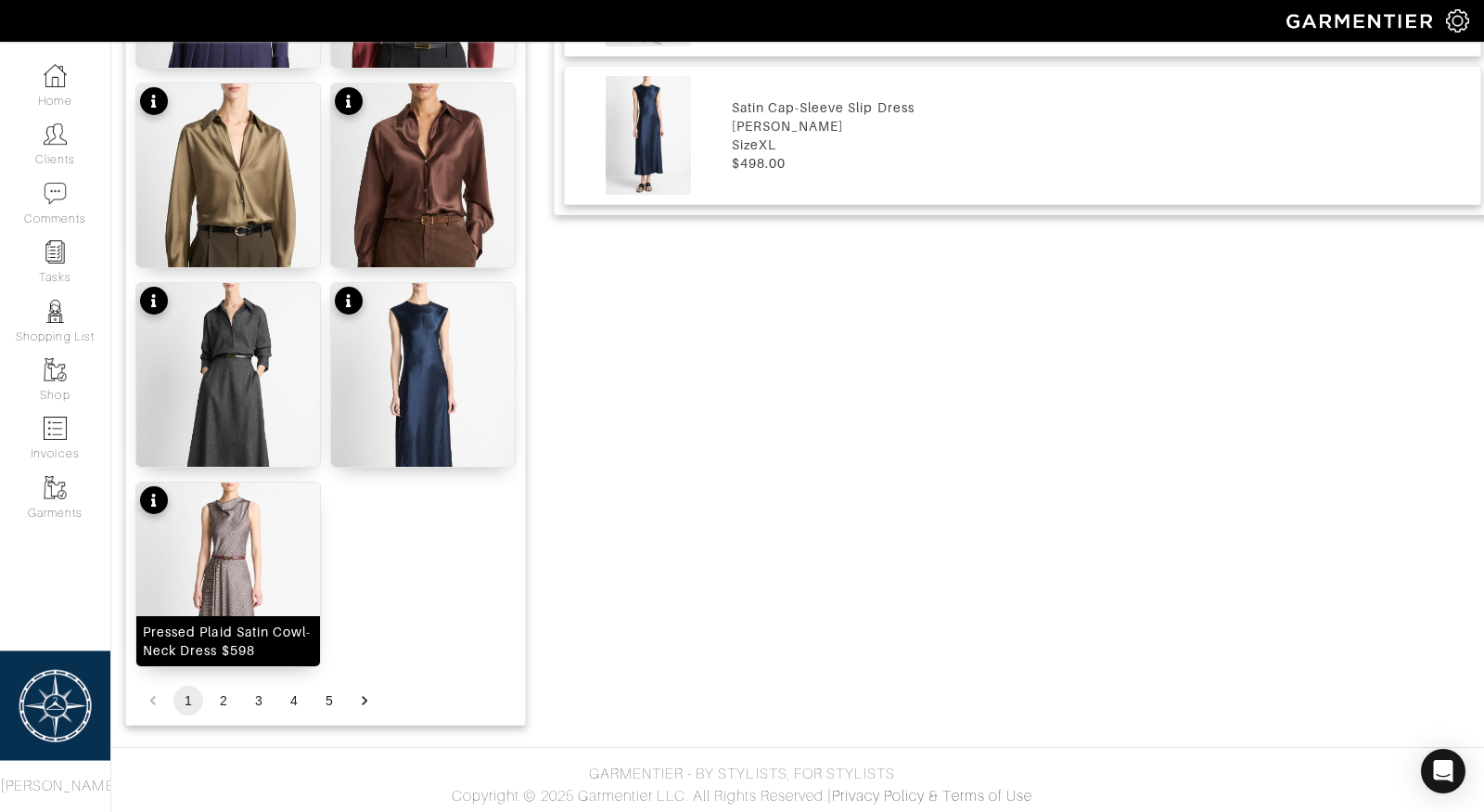
click at [217, 554] on img at bounding box center [228, 610] width 184 height 255
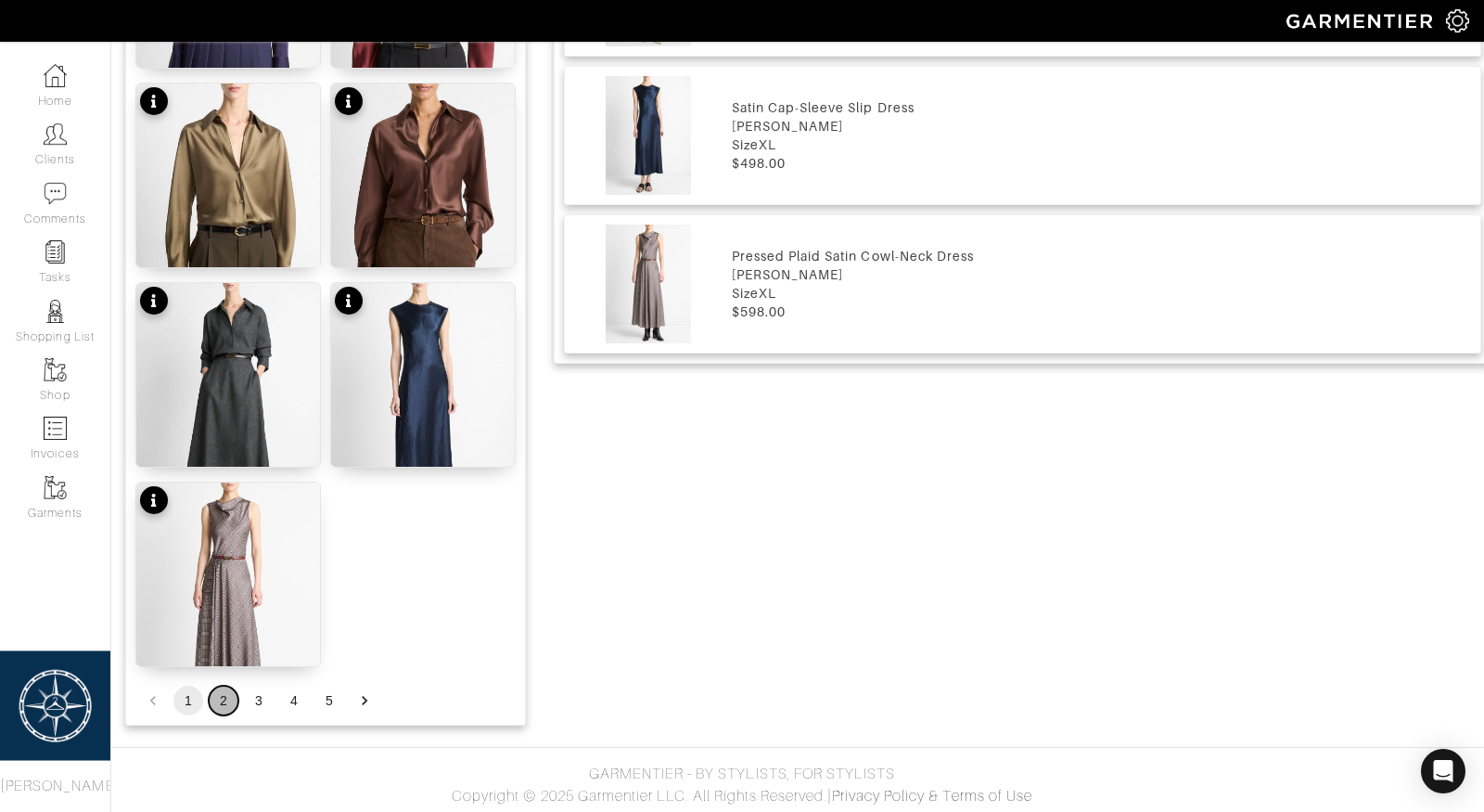
click at [221, 698] on button "2" at bounding box center [223, 700] width 30 height 30
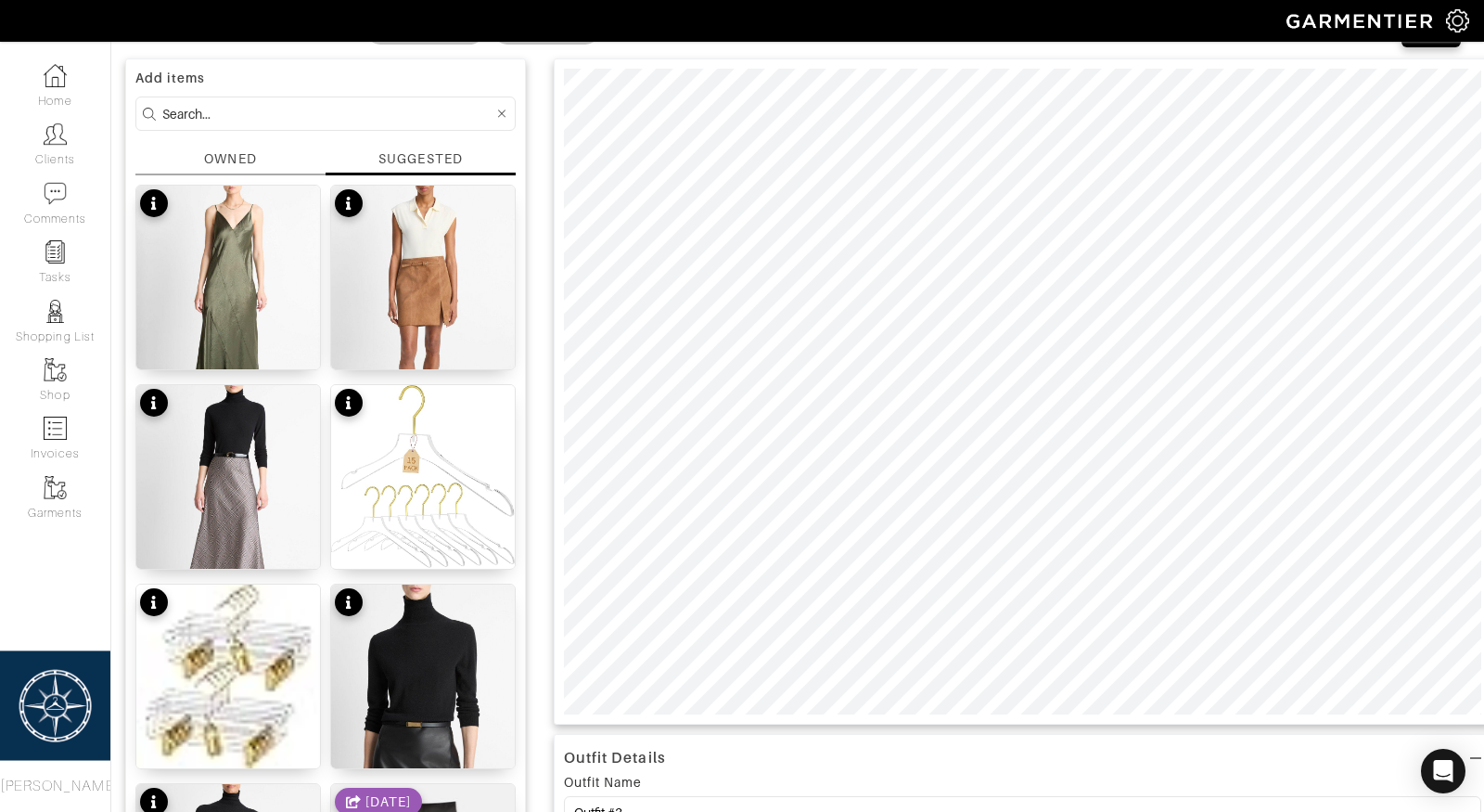
scroll to position [0, 0]
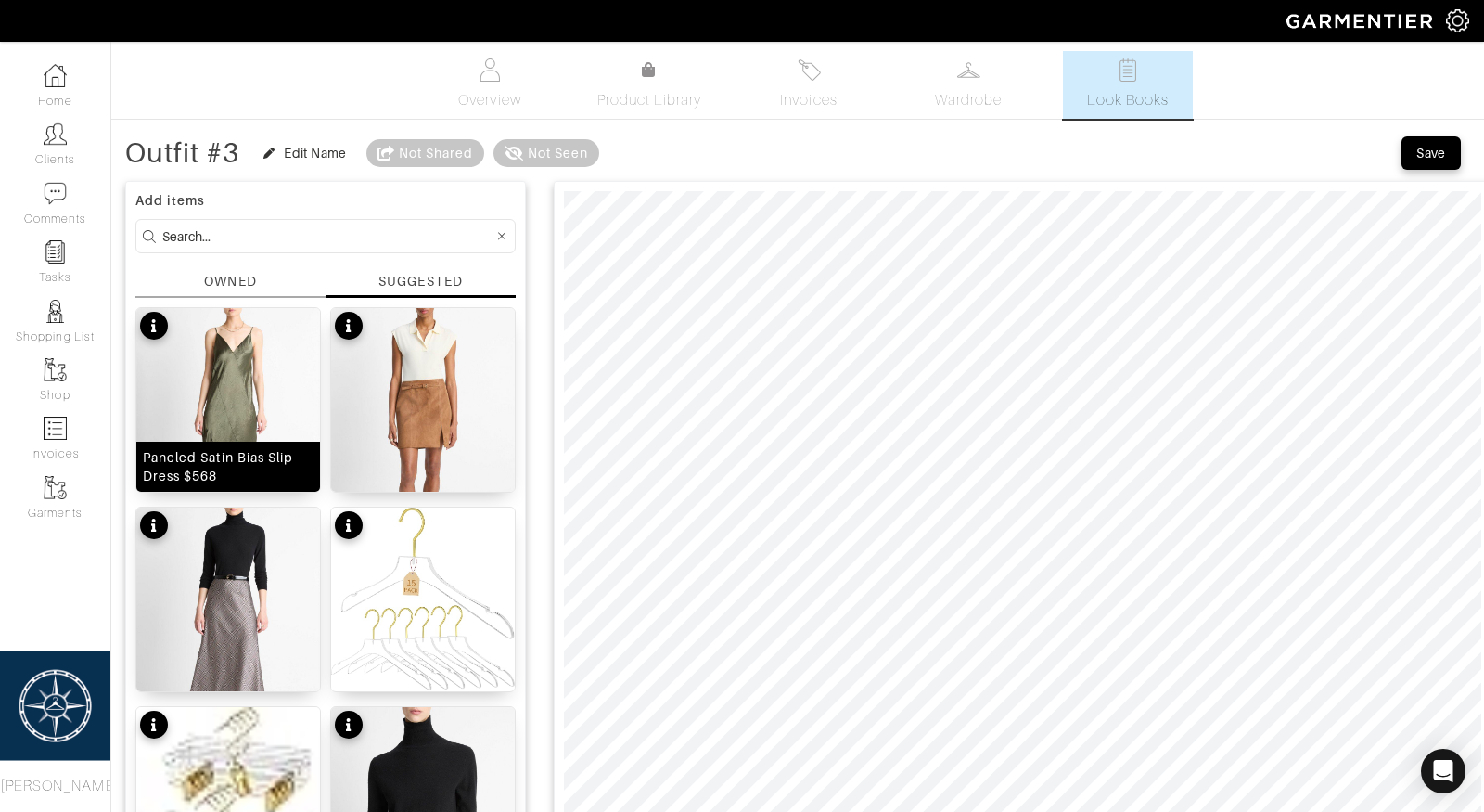
click at [243, 397] on img at bounding box center [228, 435] width 184 height 255
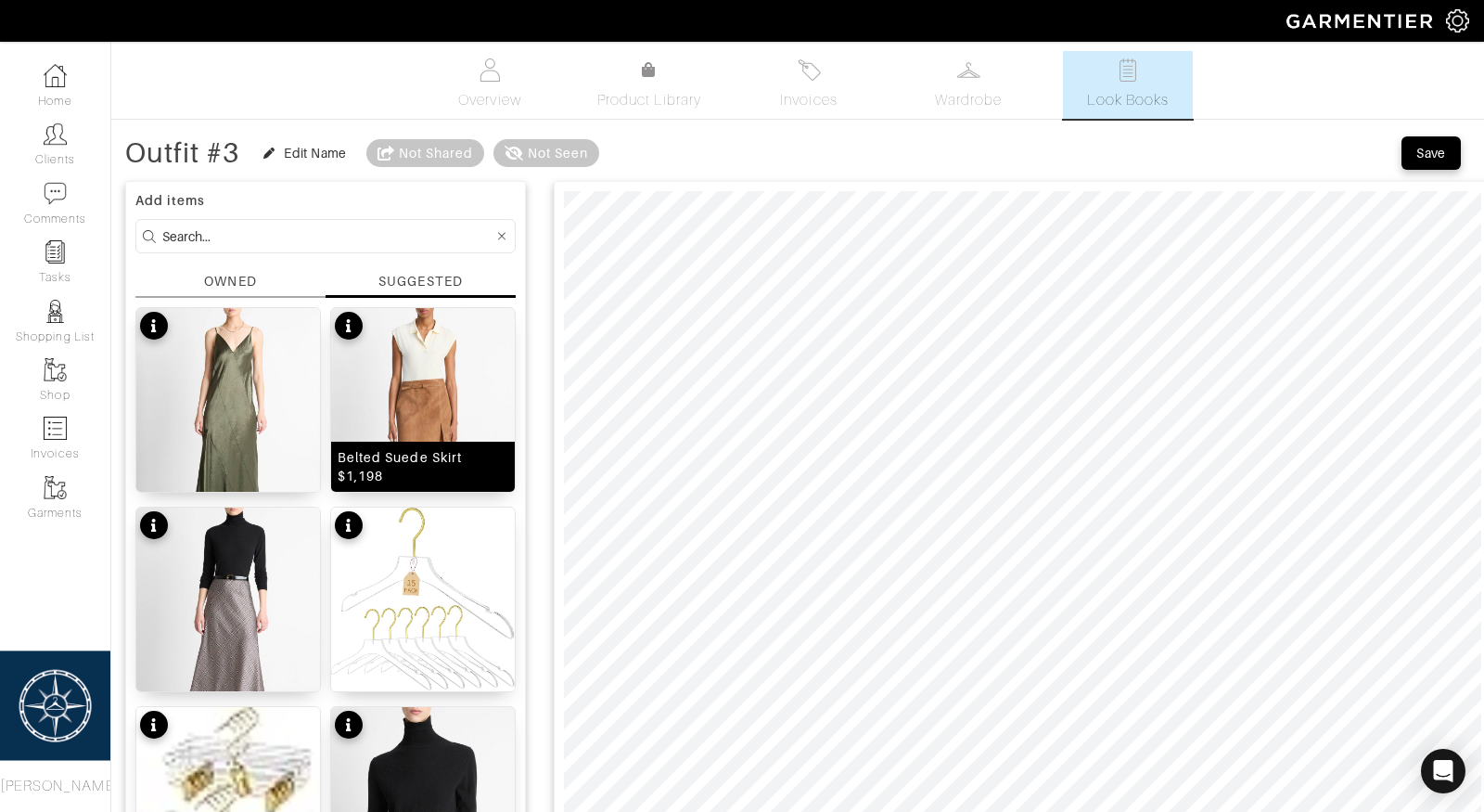
click at [424, 407] on img at bounding box center [423, 435] width 184 height 255
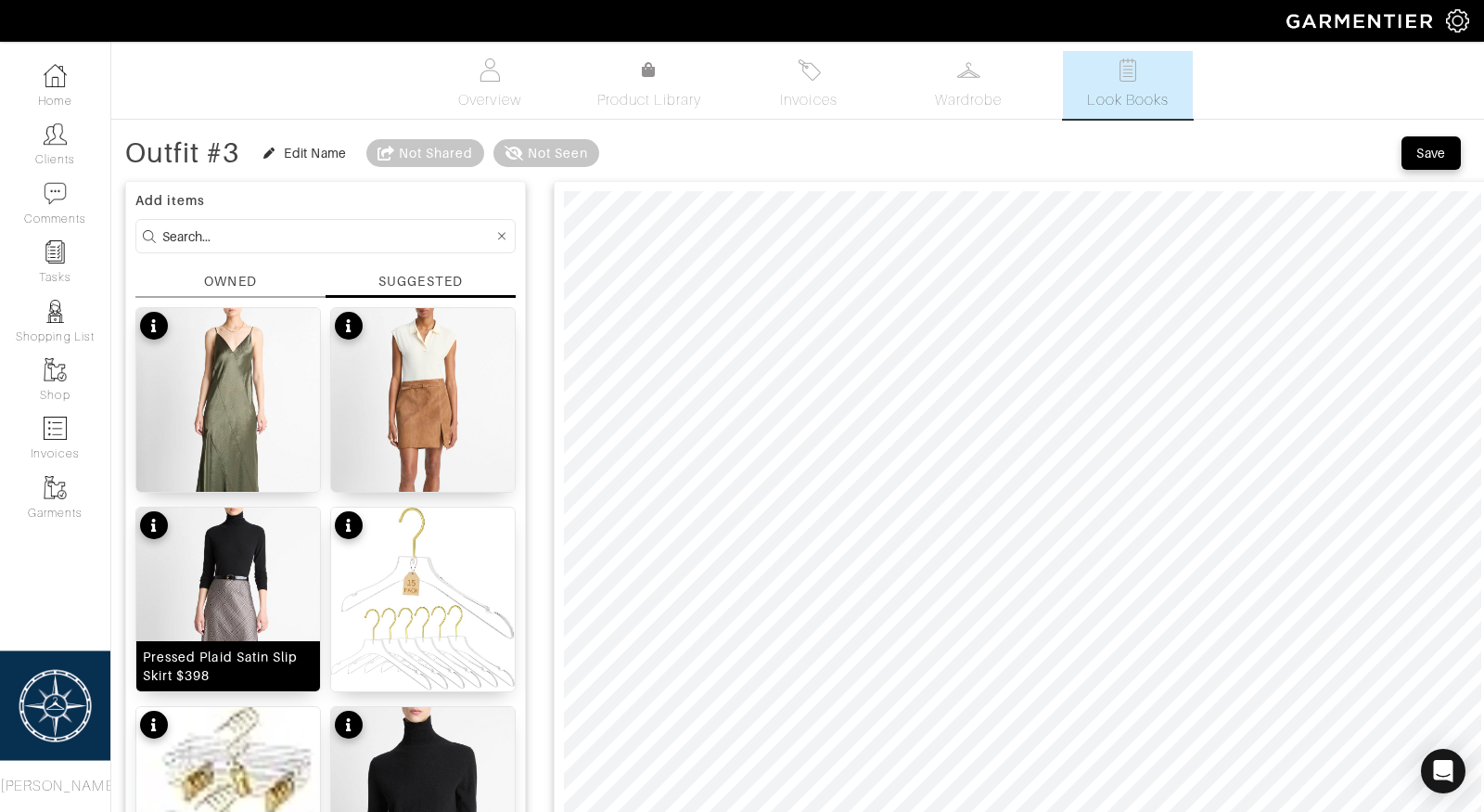
click at [219, 597] on img at bounding box center [228, 635] width 184 height 255
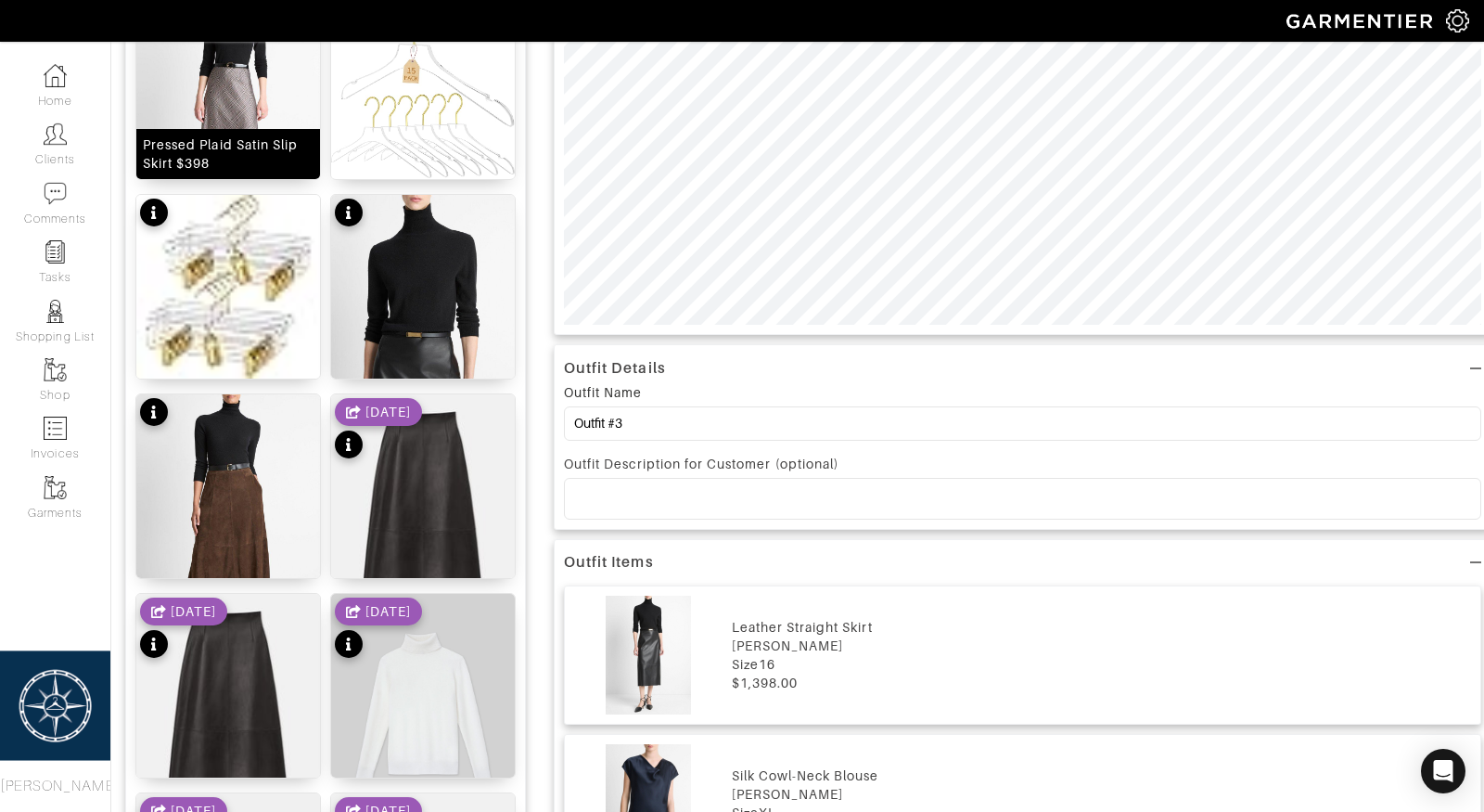
scroll to position [529, 0]
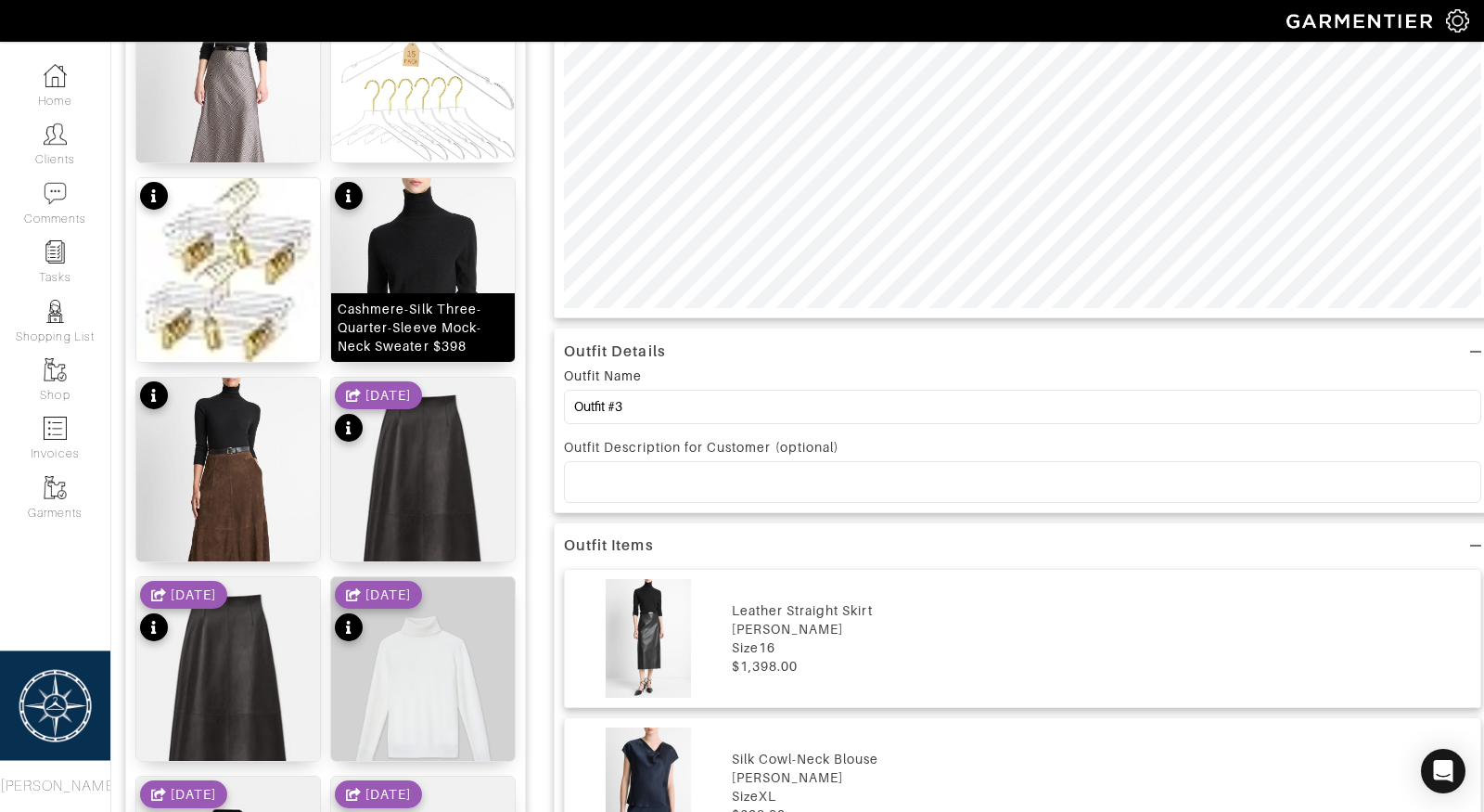
click at [410, 300] on div "Cashmere-Silk Three-Quarter-Sleeve Mock-Neck Sweater $398" at bounding box center [423, 328] width 171 height 56
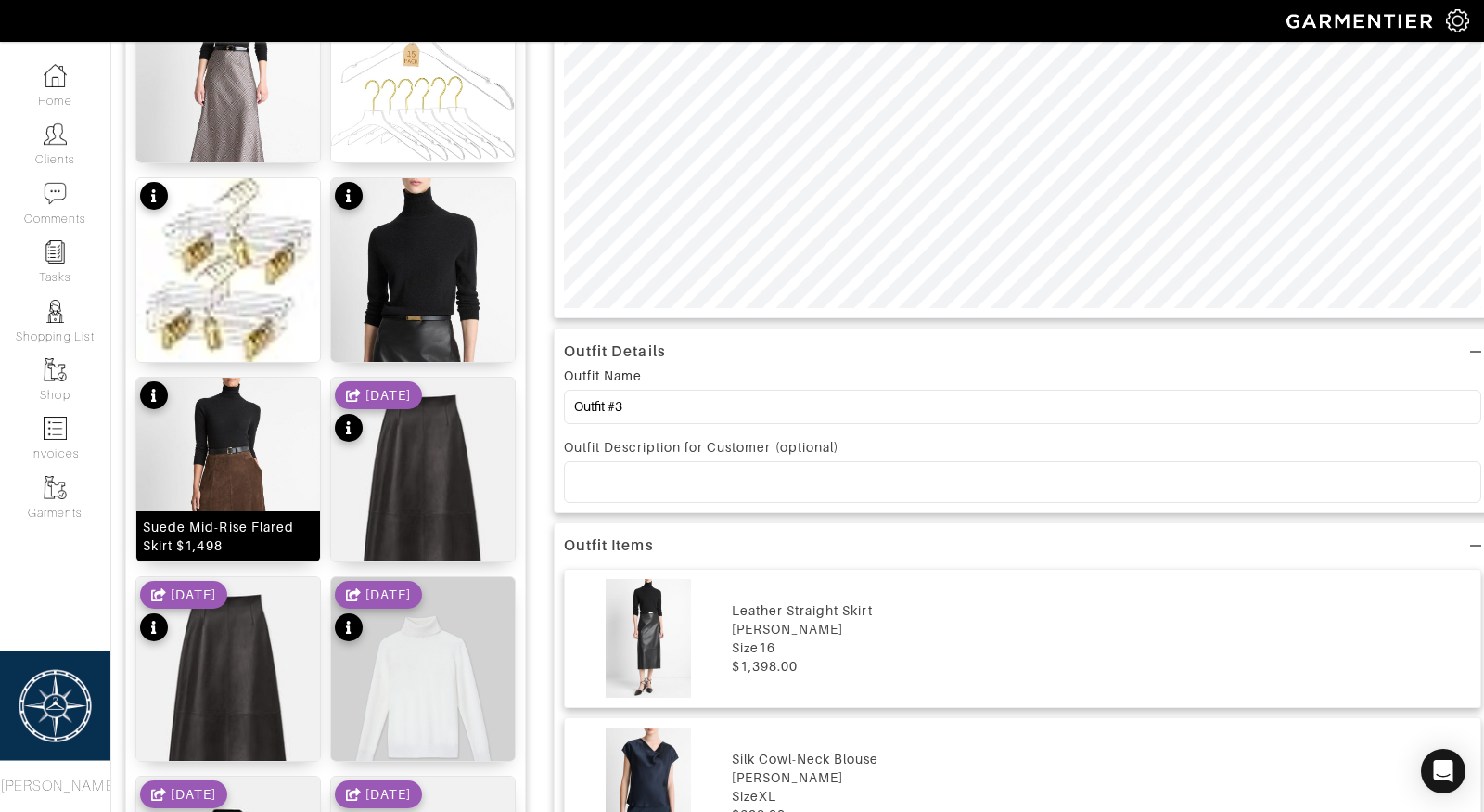
click at [220, 485] on img at bounding box center [228, 505] width 184 height 255
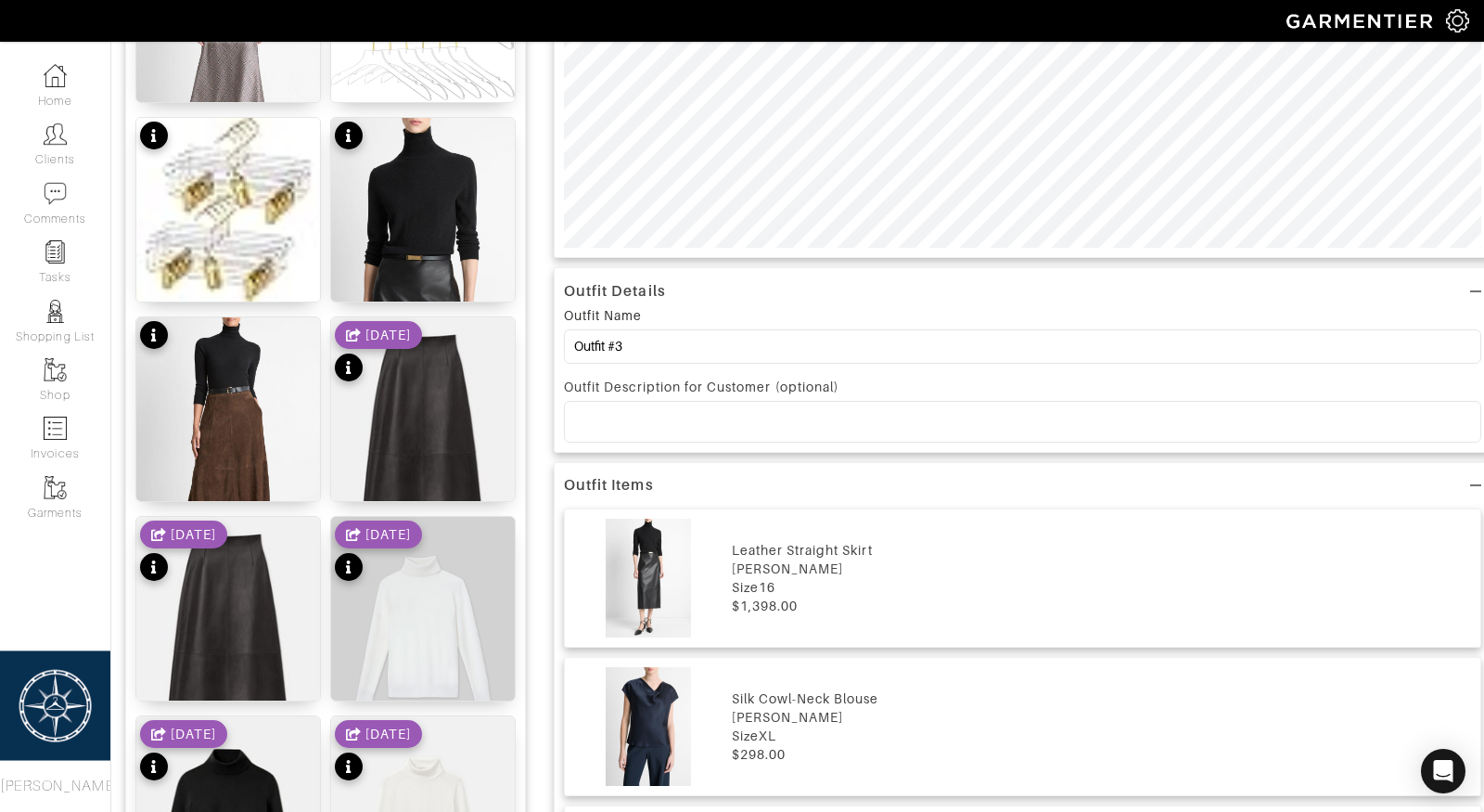
scroll to position [0, 0]
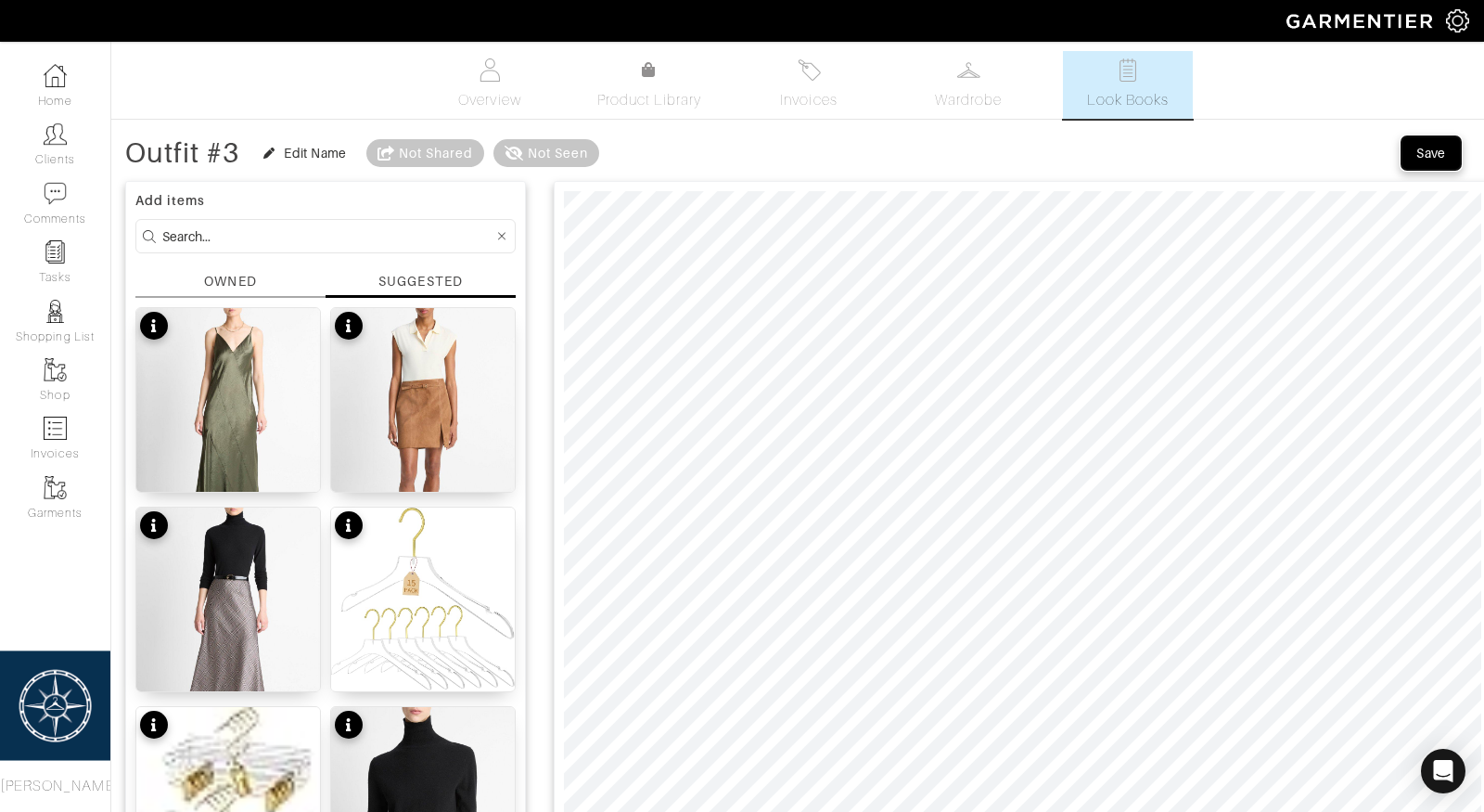
click at [1419, 156] on div "Save" at bounding box center [1431, 152] width 30 height 18
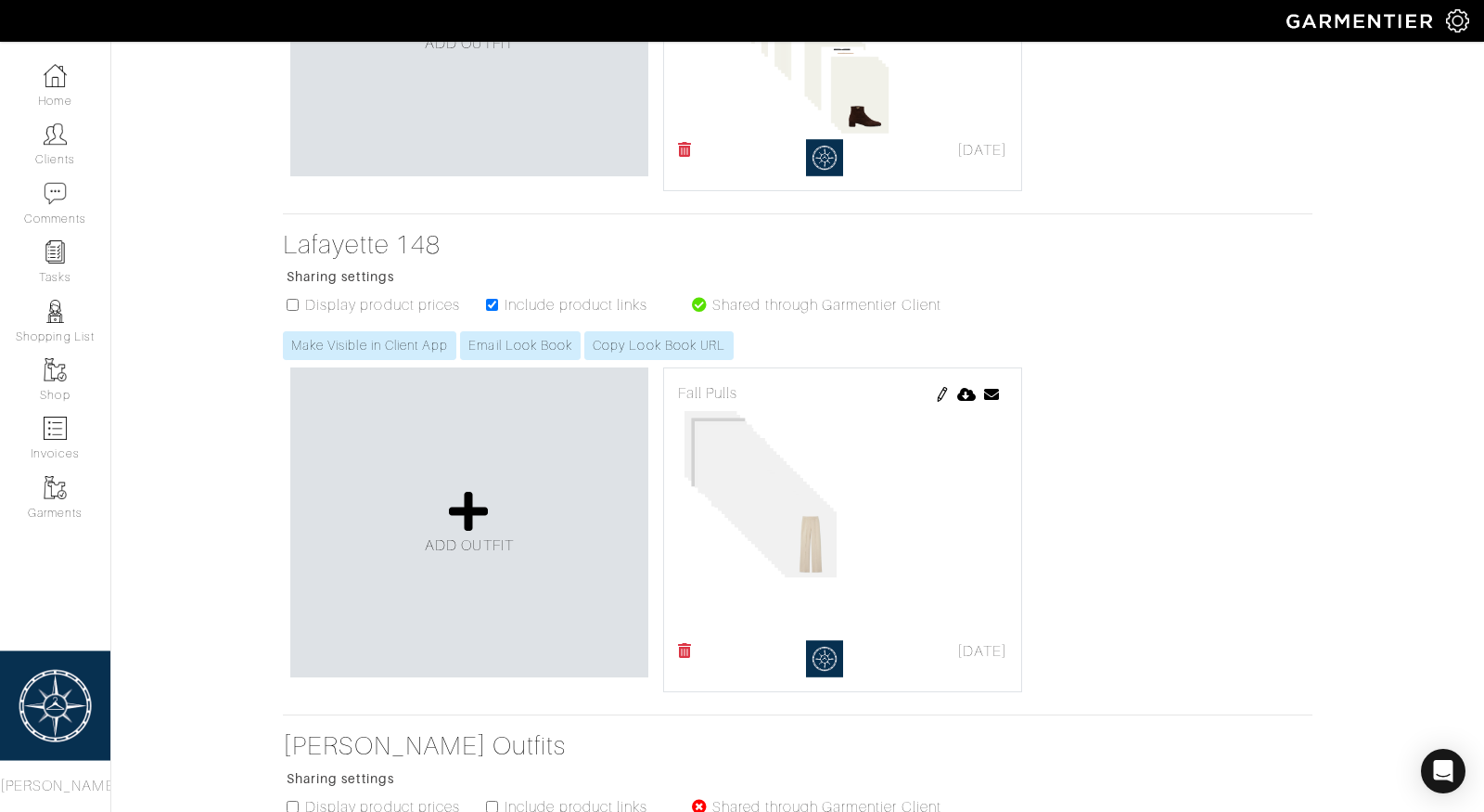
scroll to position [1157, 0]
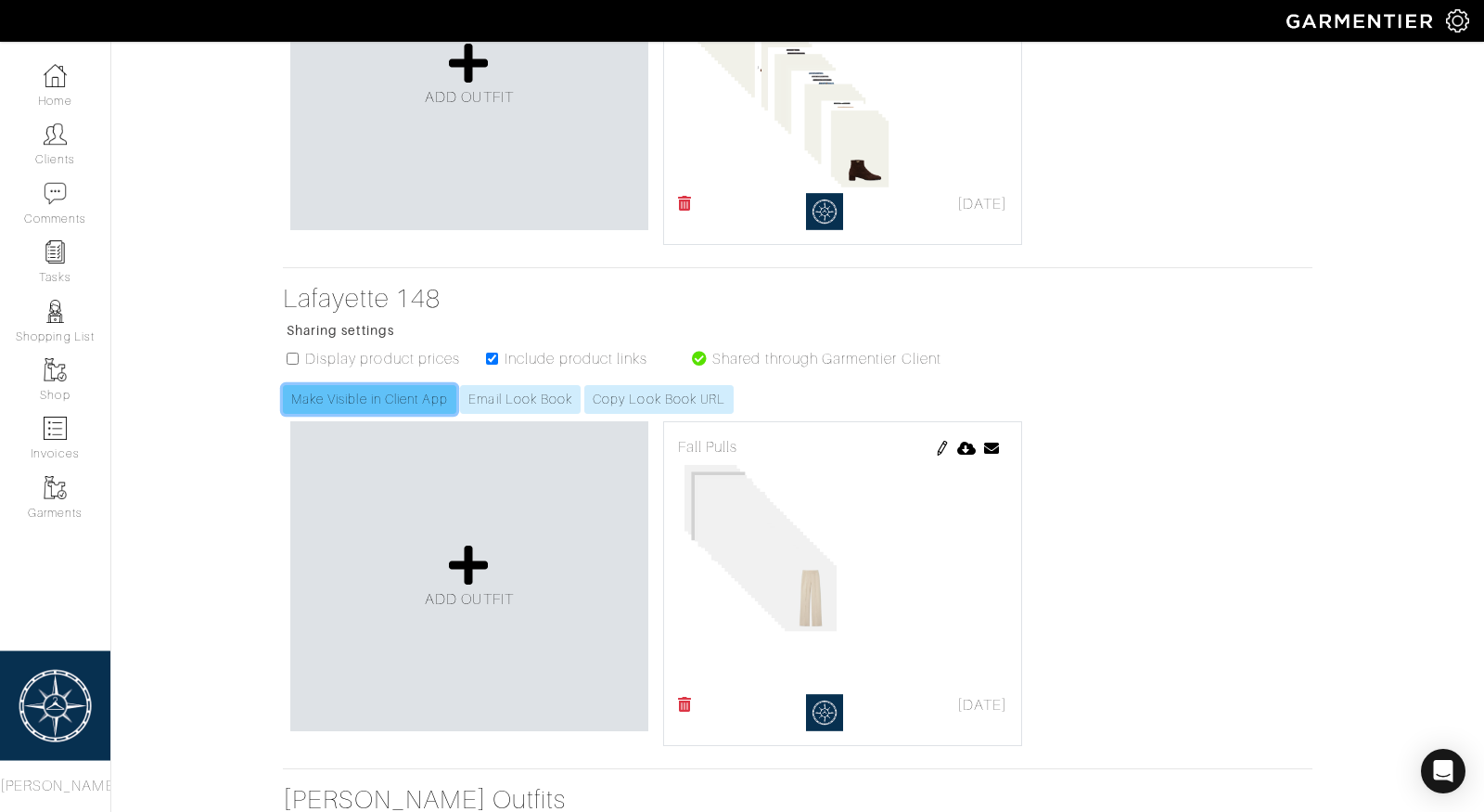
click at [368, 387] on link "Make Visible in Client App" at bounding box center [369, 400] width 174 height 29
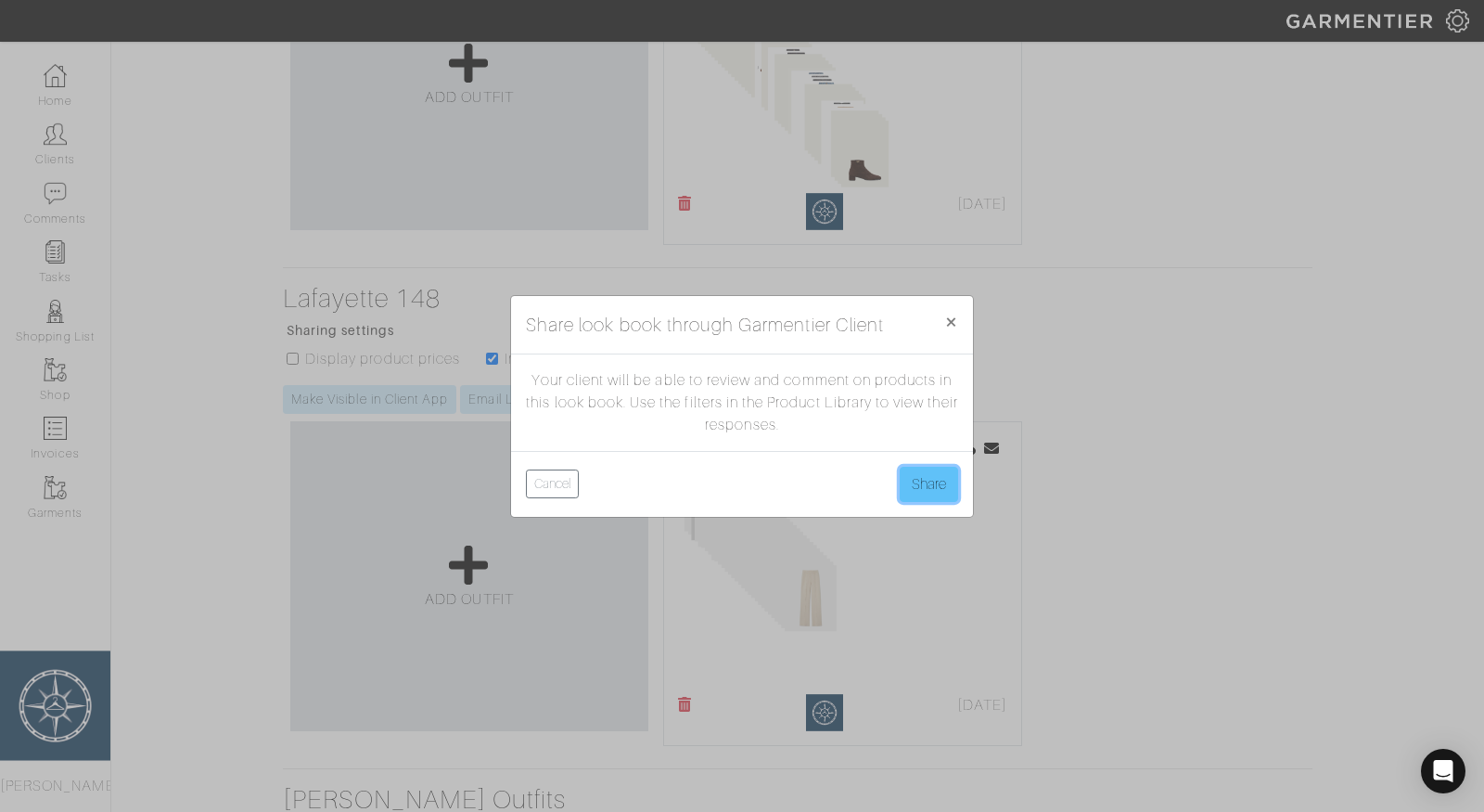
click at [925, 488] on button "Share" at bounding box center [929, 484] width 58 height 35
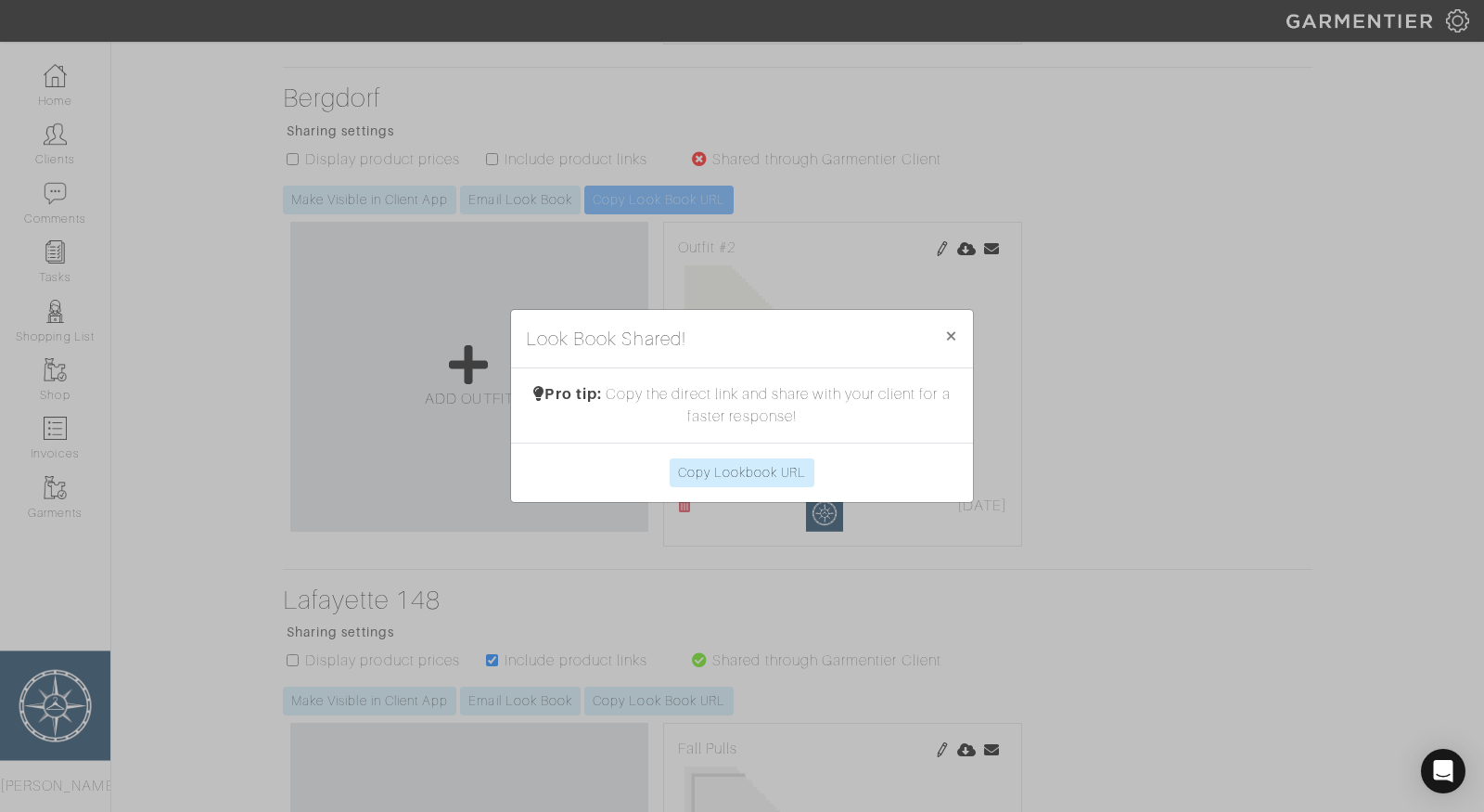
scroll to position [847, 0]
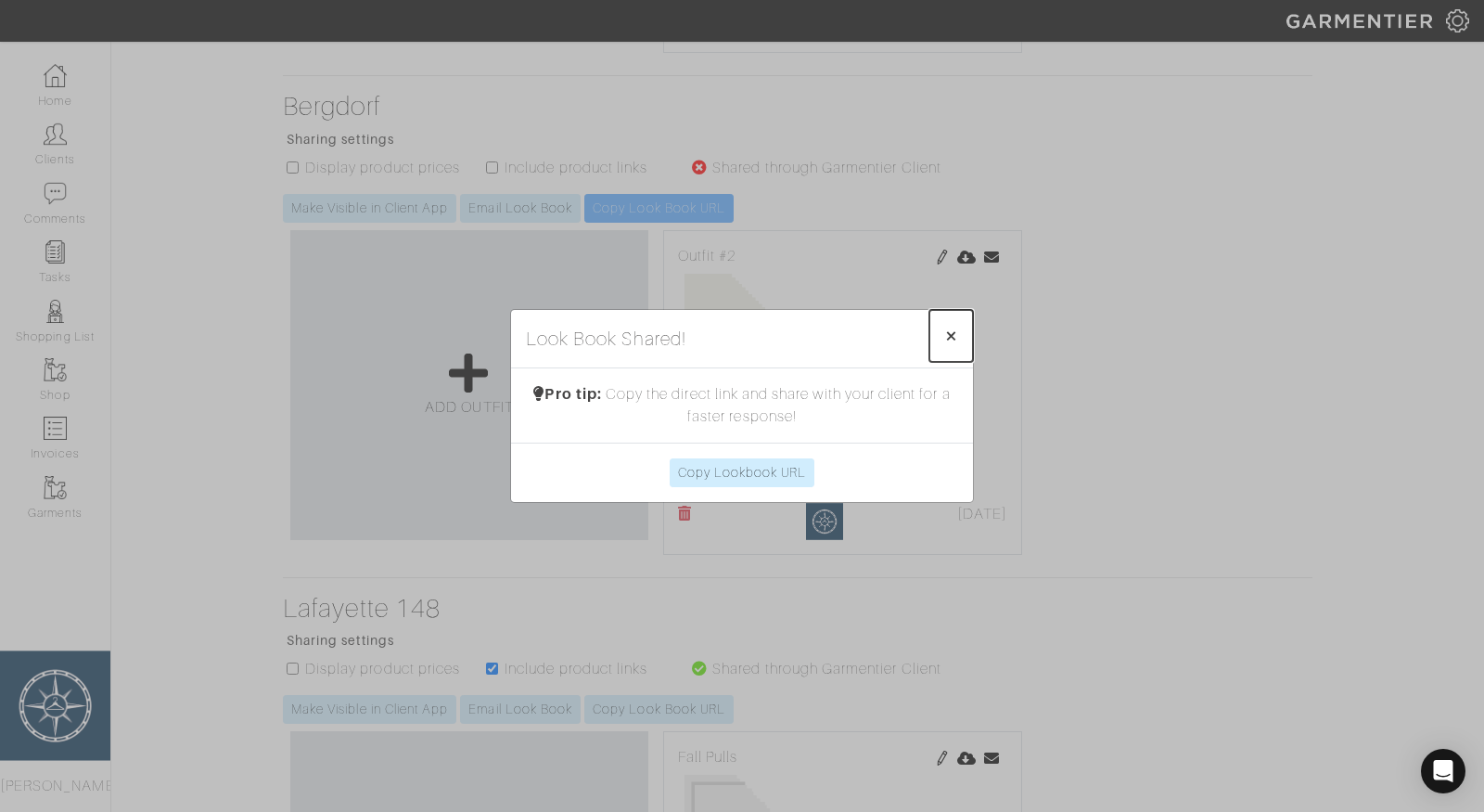
click at [959, 331] on button "× Close" at bounding box center [951, 336] width 43 height 52
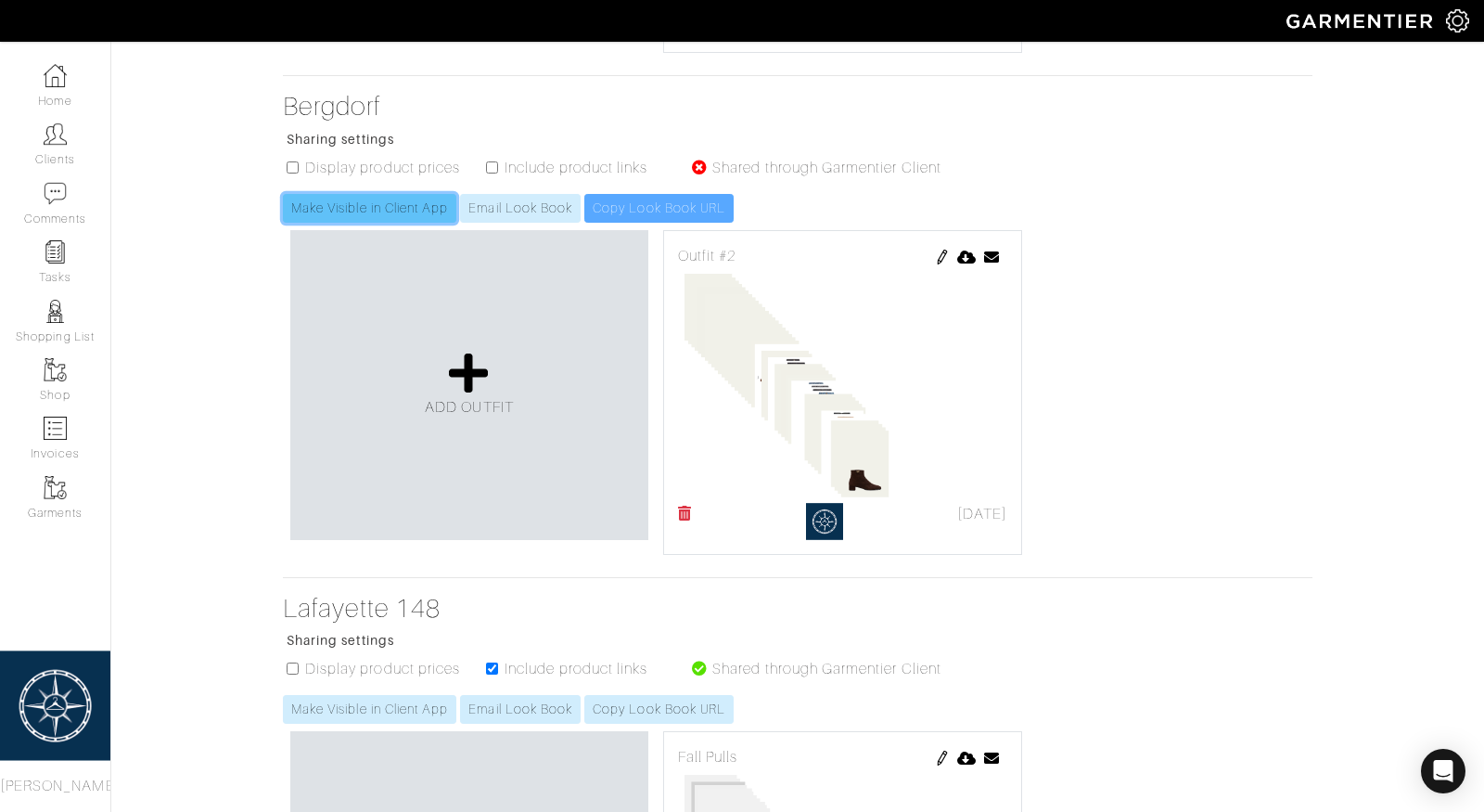
click at [360, 198] on link "Make Visible in Client App" at bounding box center [369, 208] width 174 height 29
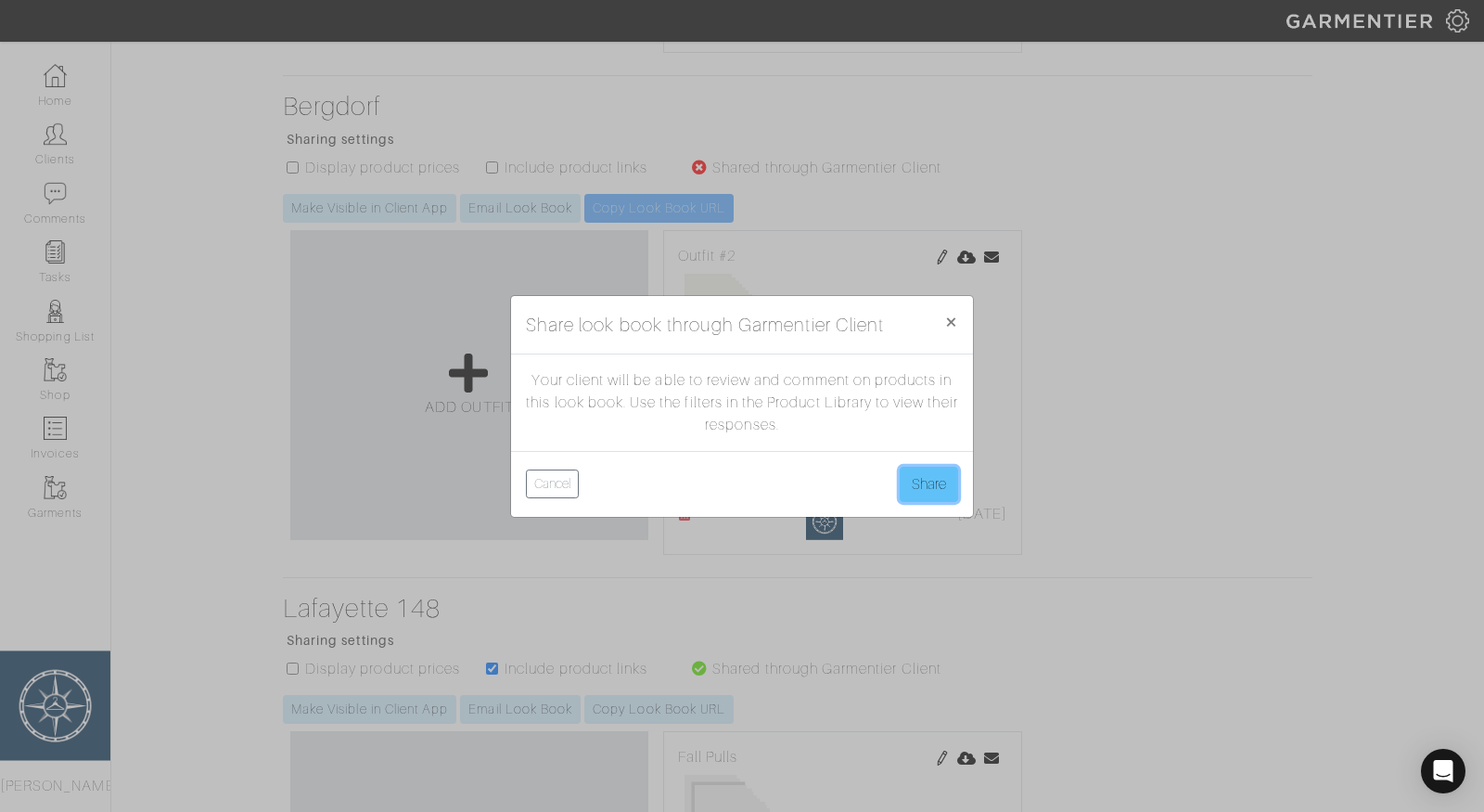
click at [925, 490] on button "Share" at bounding box center [929, 484] width 58 height 35
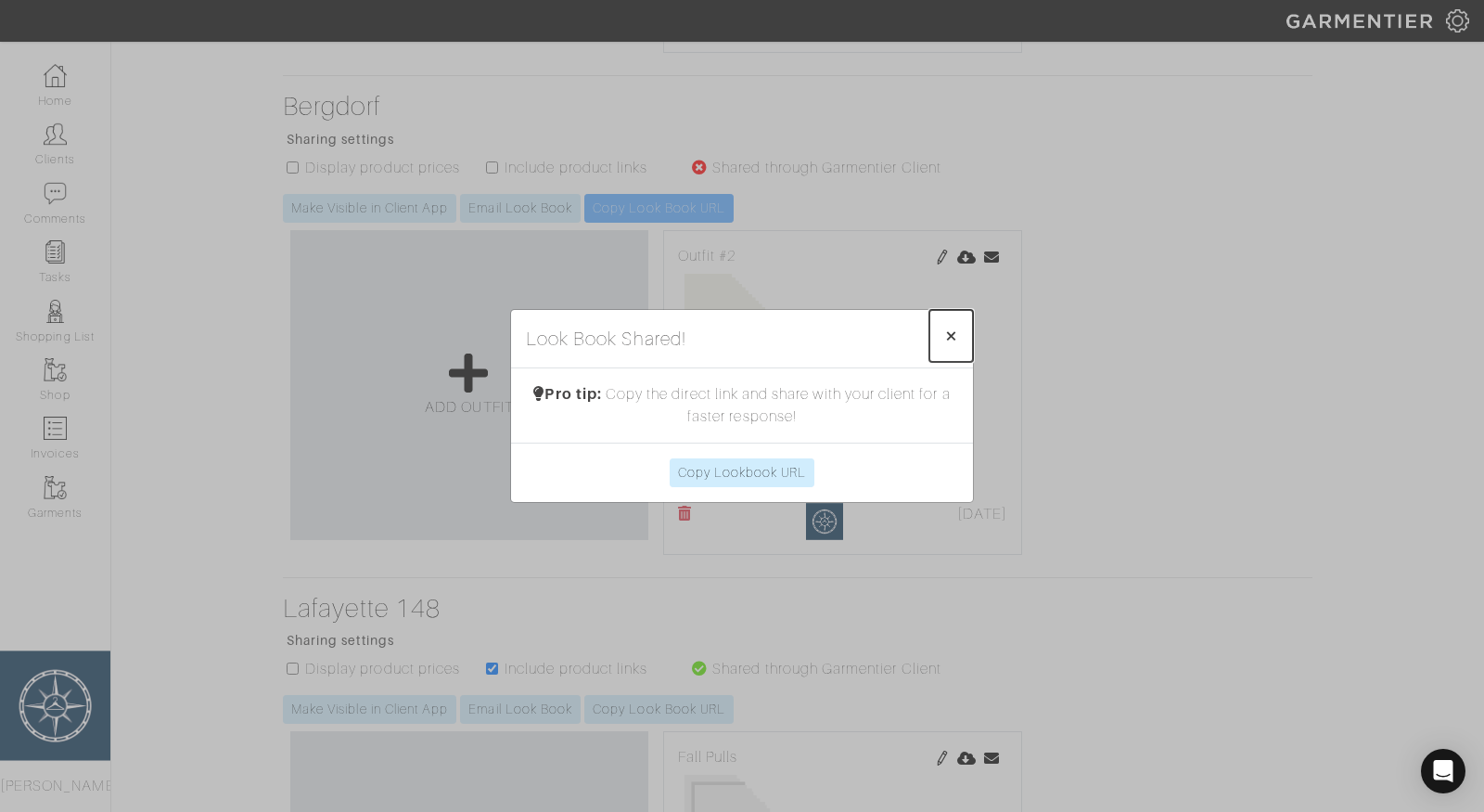
click at [954, 329] on span "×" at bounding box center [951, 336] width 14 height 25
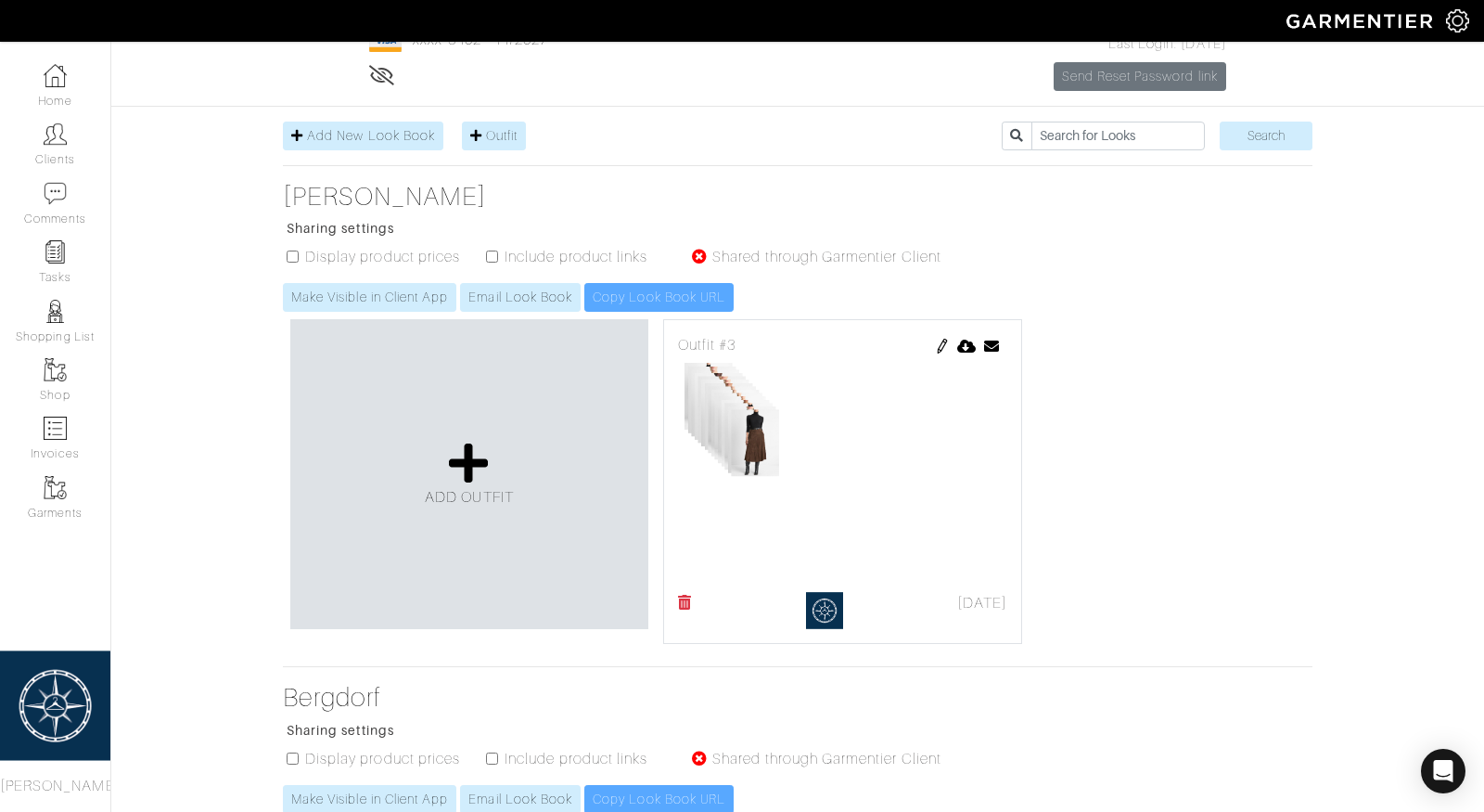
scroll to position [182, 0]
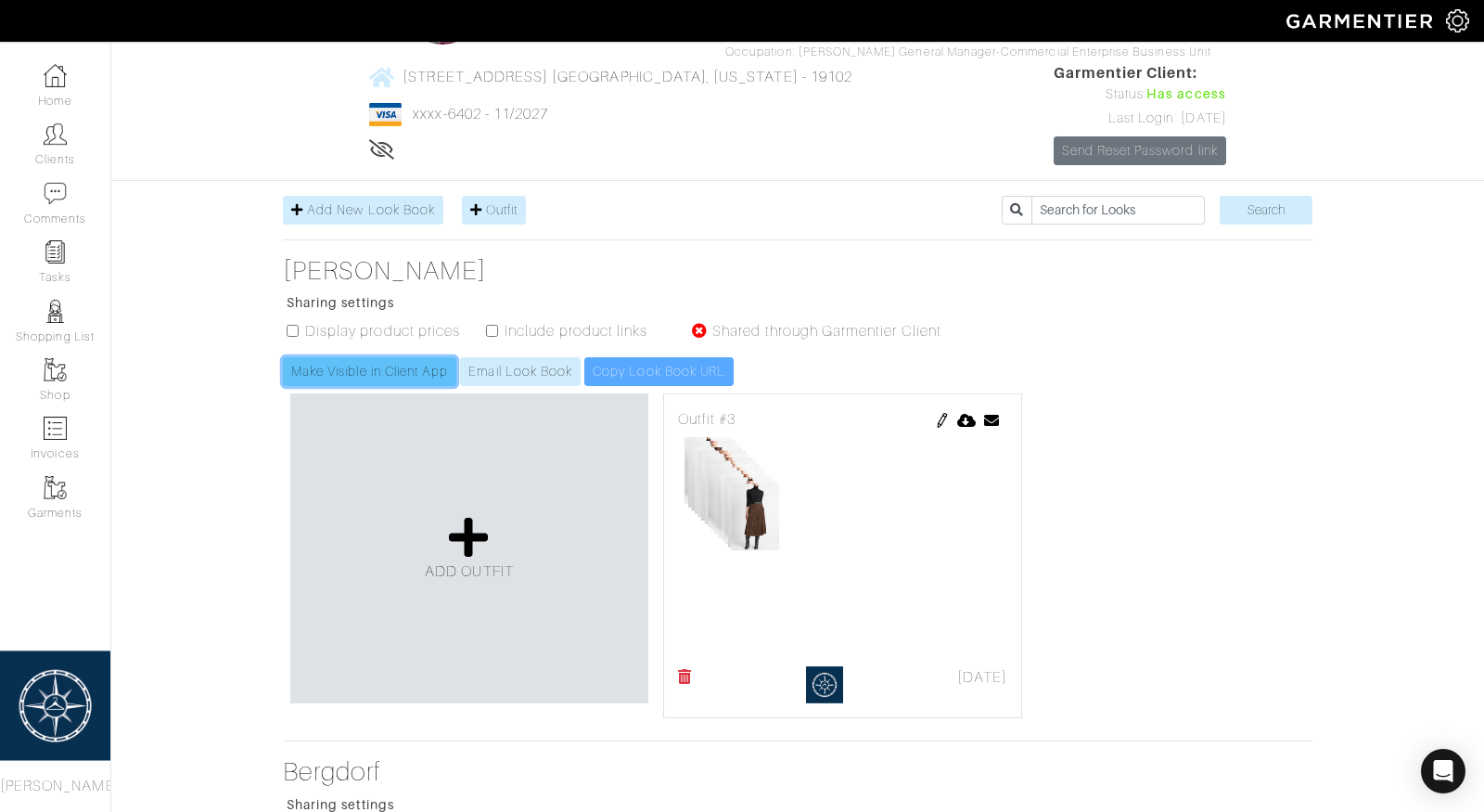
click at [370, 363] on link "Make Visible in Client App" at bounding box center [369, 372] width 174 height 29
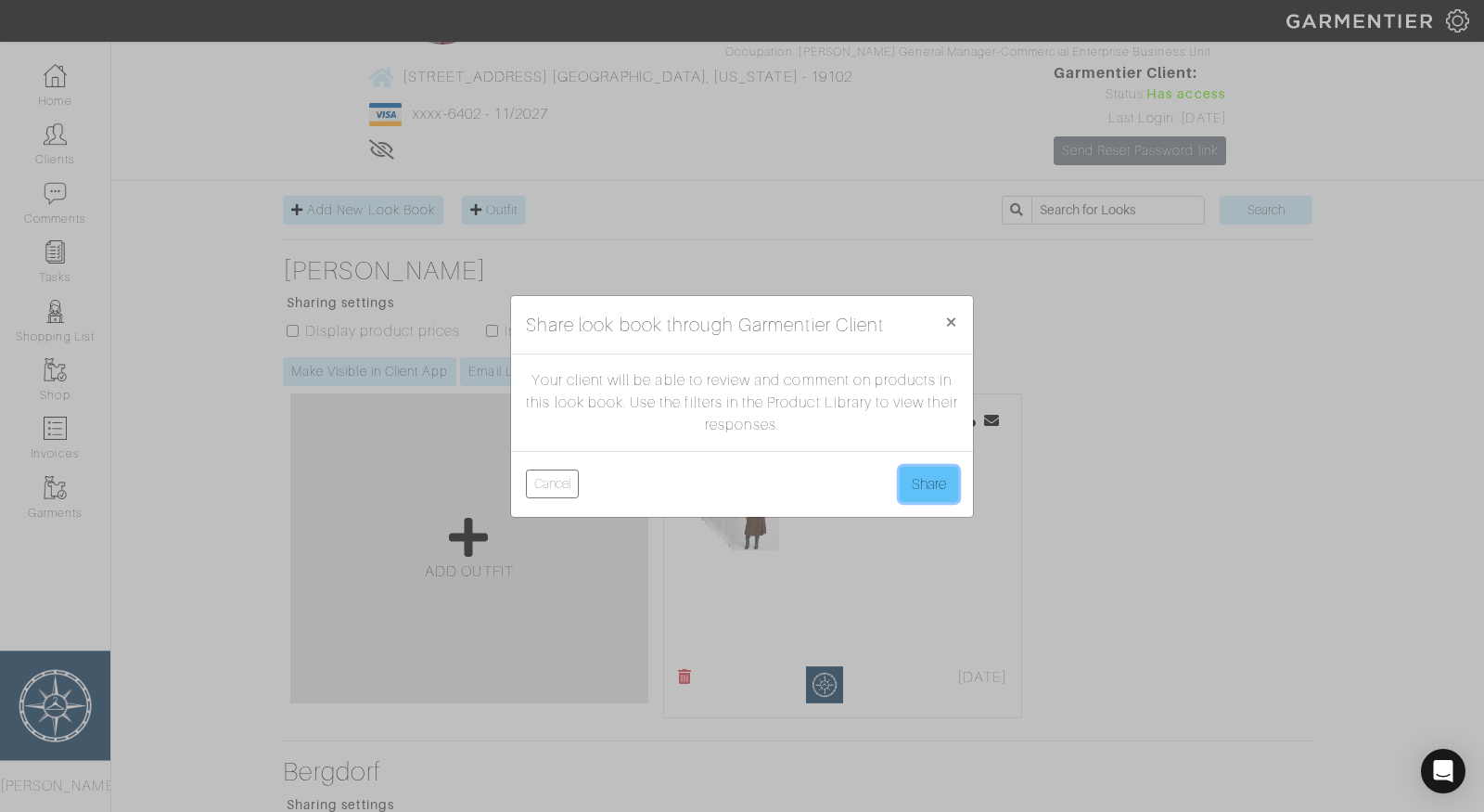
click at [928, 480] on button "Share" at bounding box center [929, 484] width 58 height 35
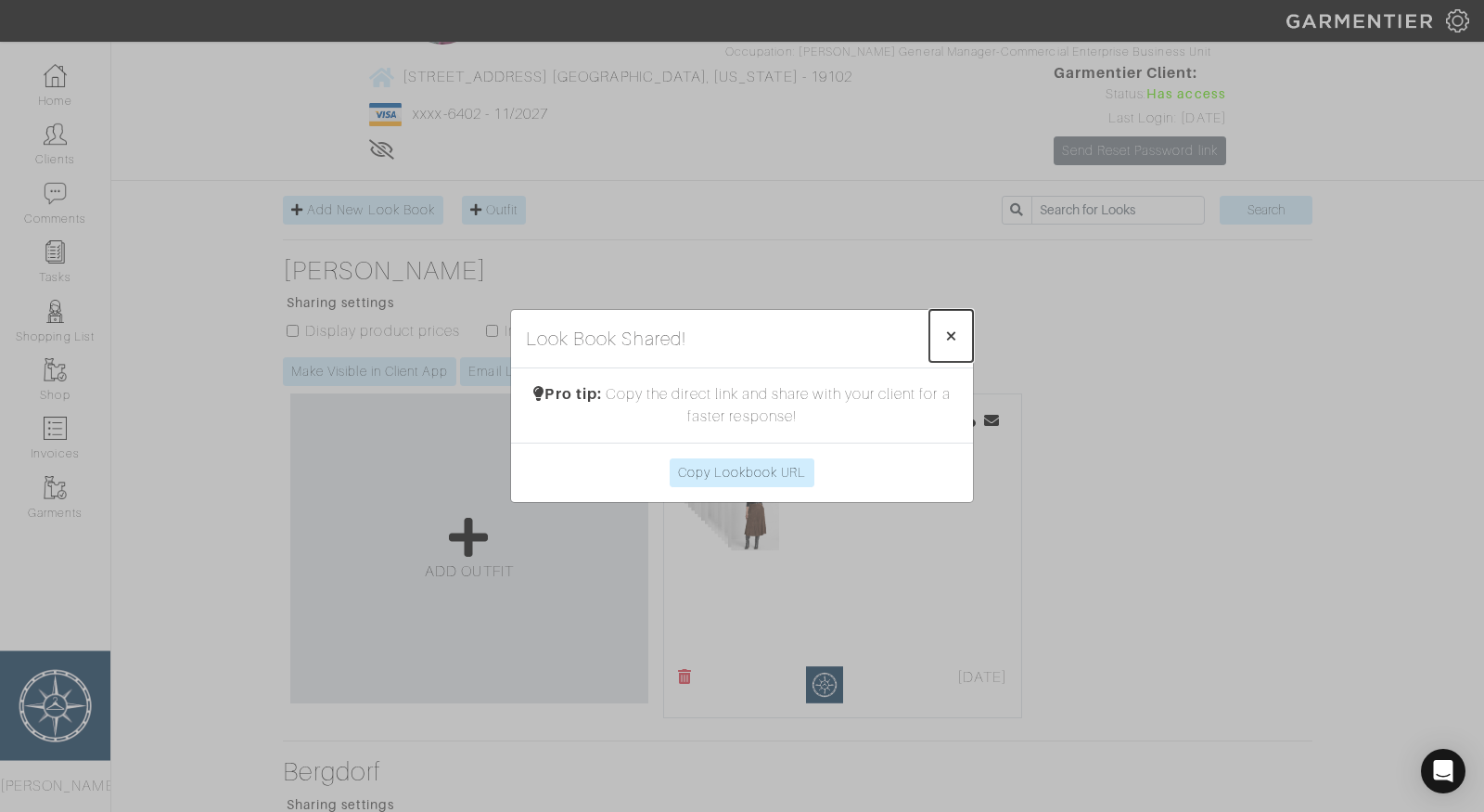
click at [960, 328] on button "× Close" at bounding box center [951, 336] width 43 height 52
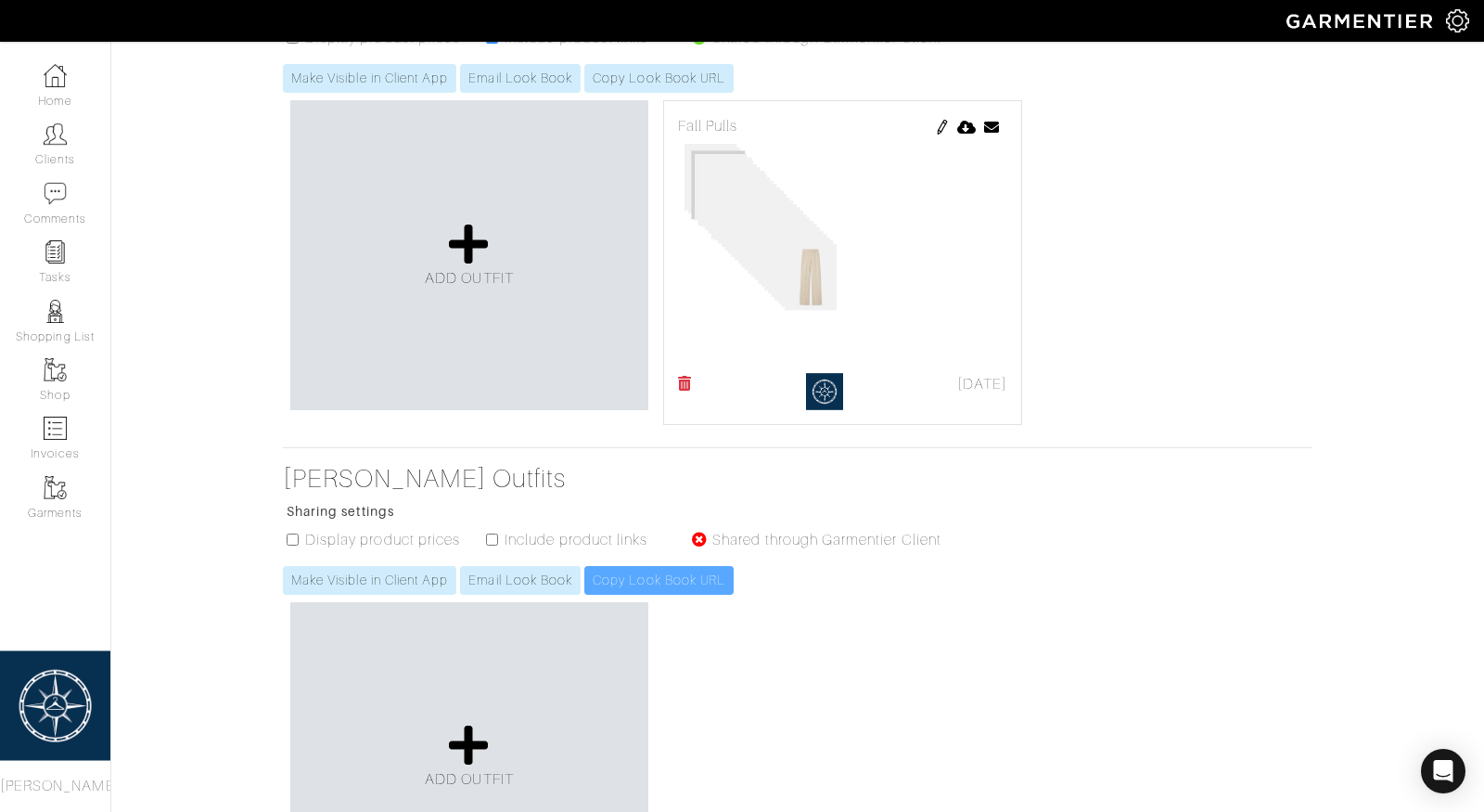
scroll to position [1664, 0]
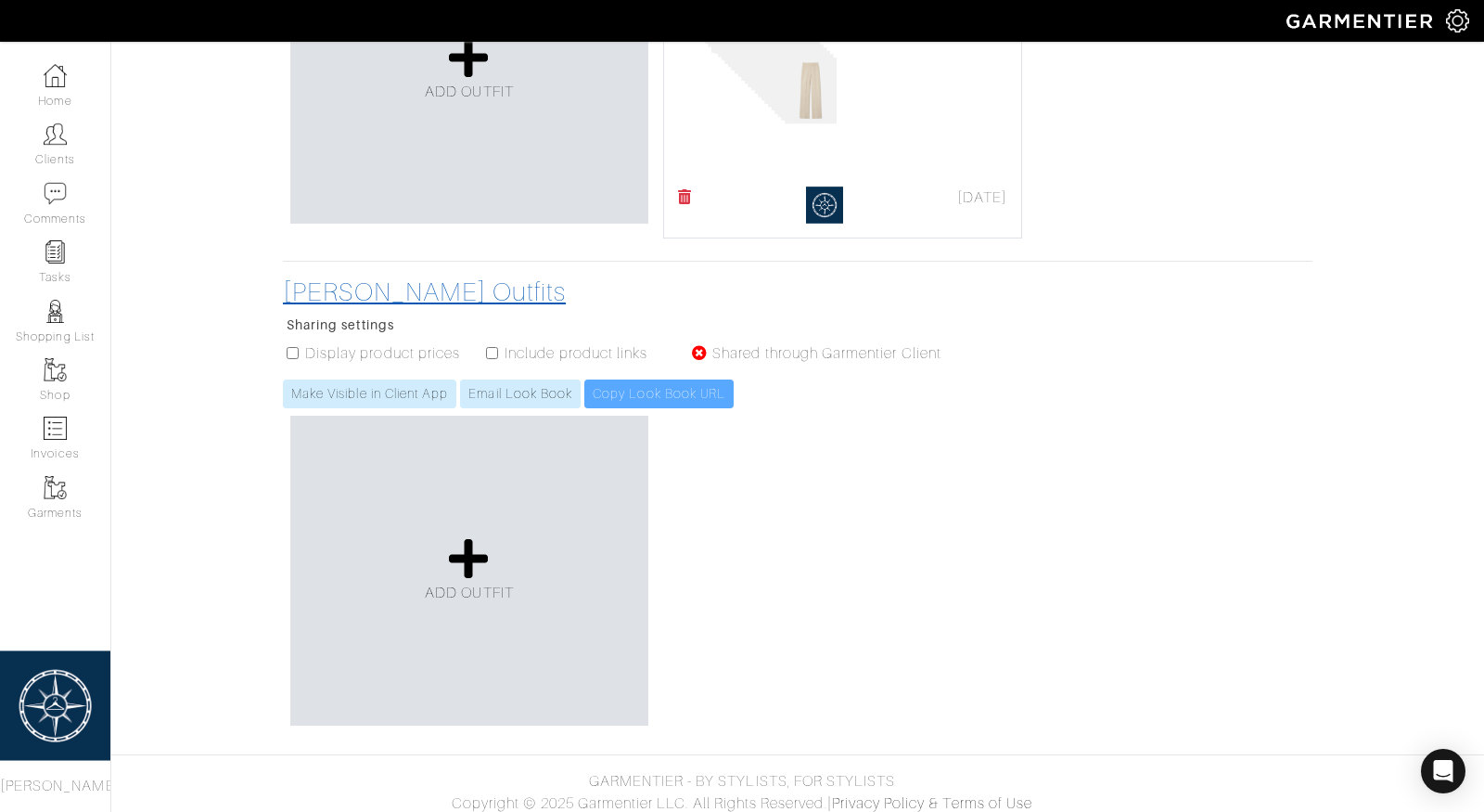
click at [436, 282] on h3 "Jenal Embry's Outfits" at bounding box center [621, 291] width 677 height 32
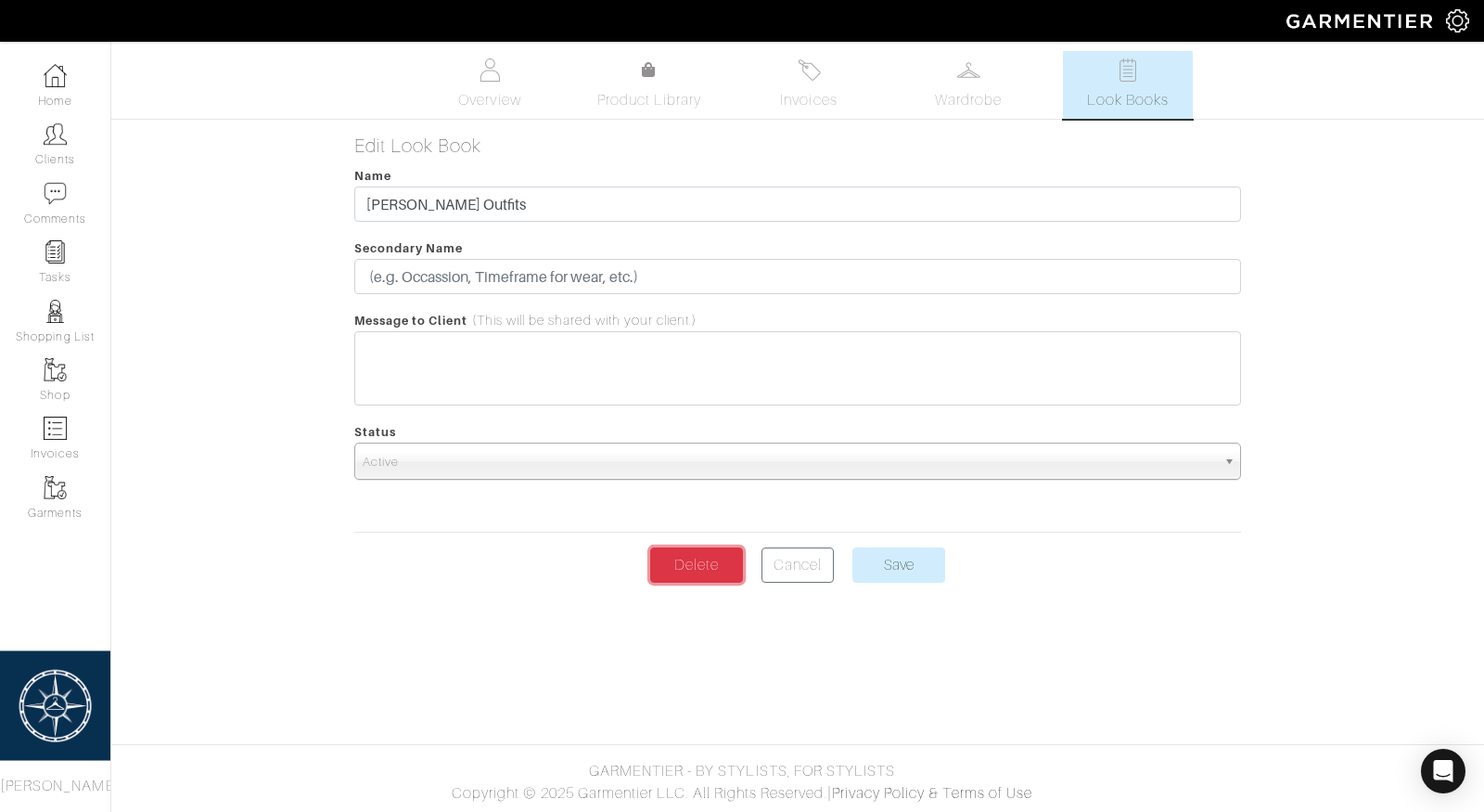
click at [730, 558] on link "Delete" at bounding box center [696, 565] width 93 height 35
